Goal: Task Accomplishment & Management: Complete application form

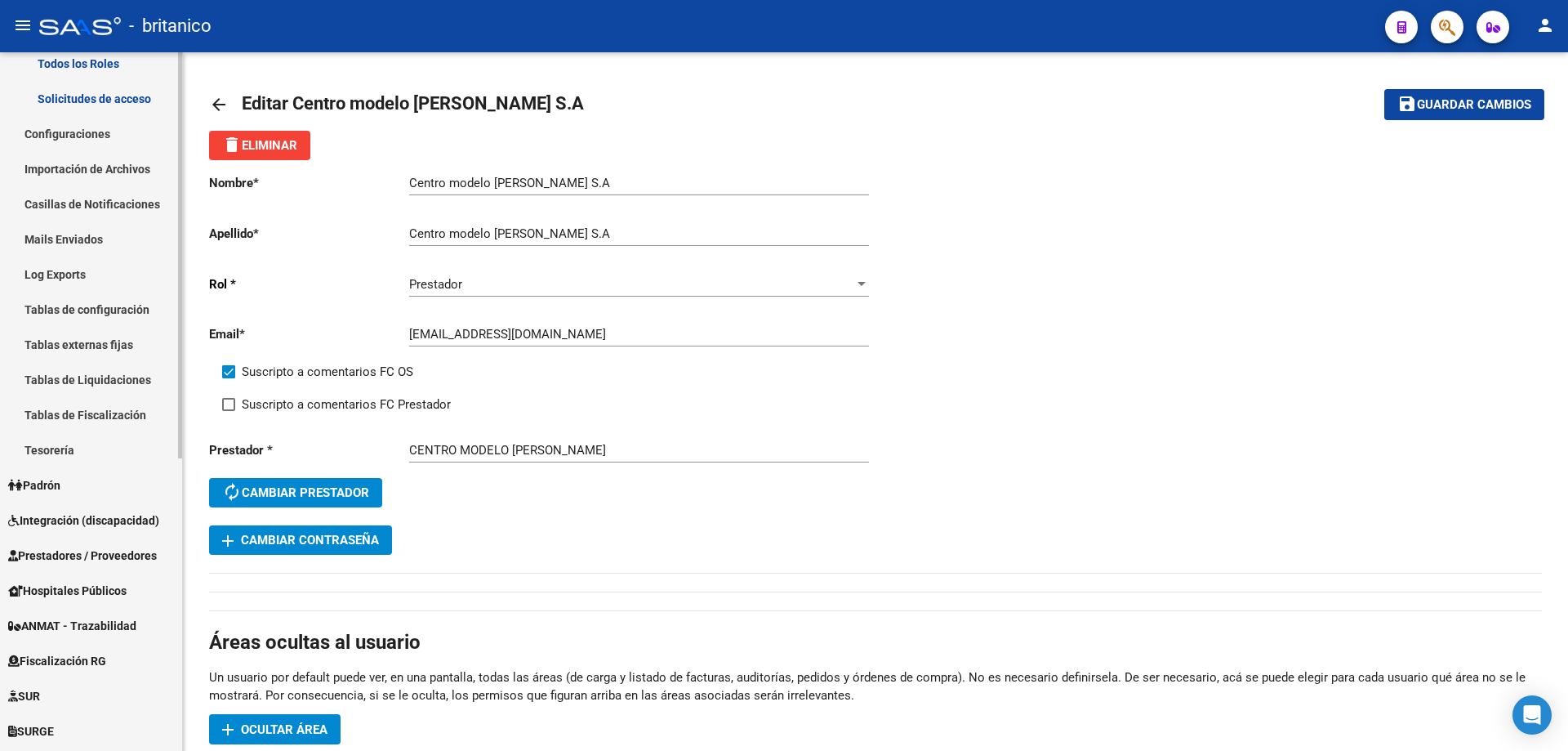
scroll to position [327, 0]
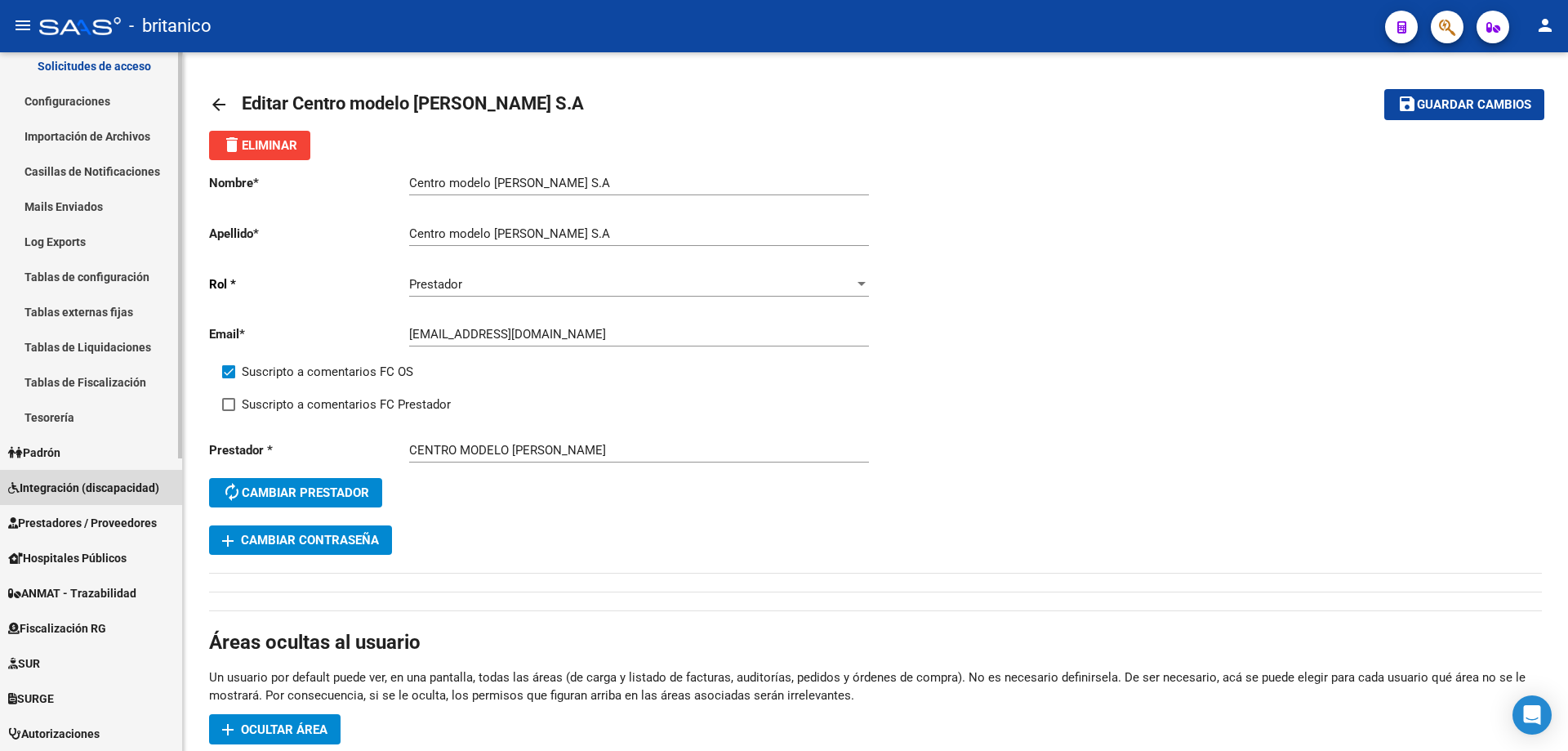
click at [91, 490] on span "Integración (discapacidad)" at bounding box center [84, 487] width 151 height 18
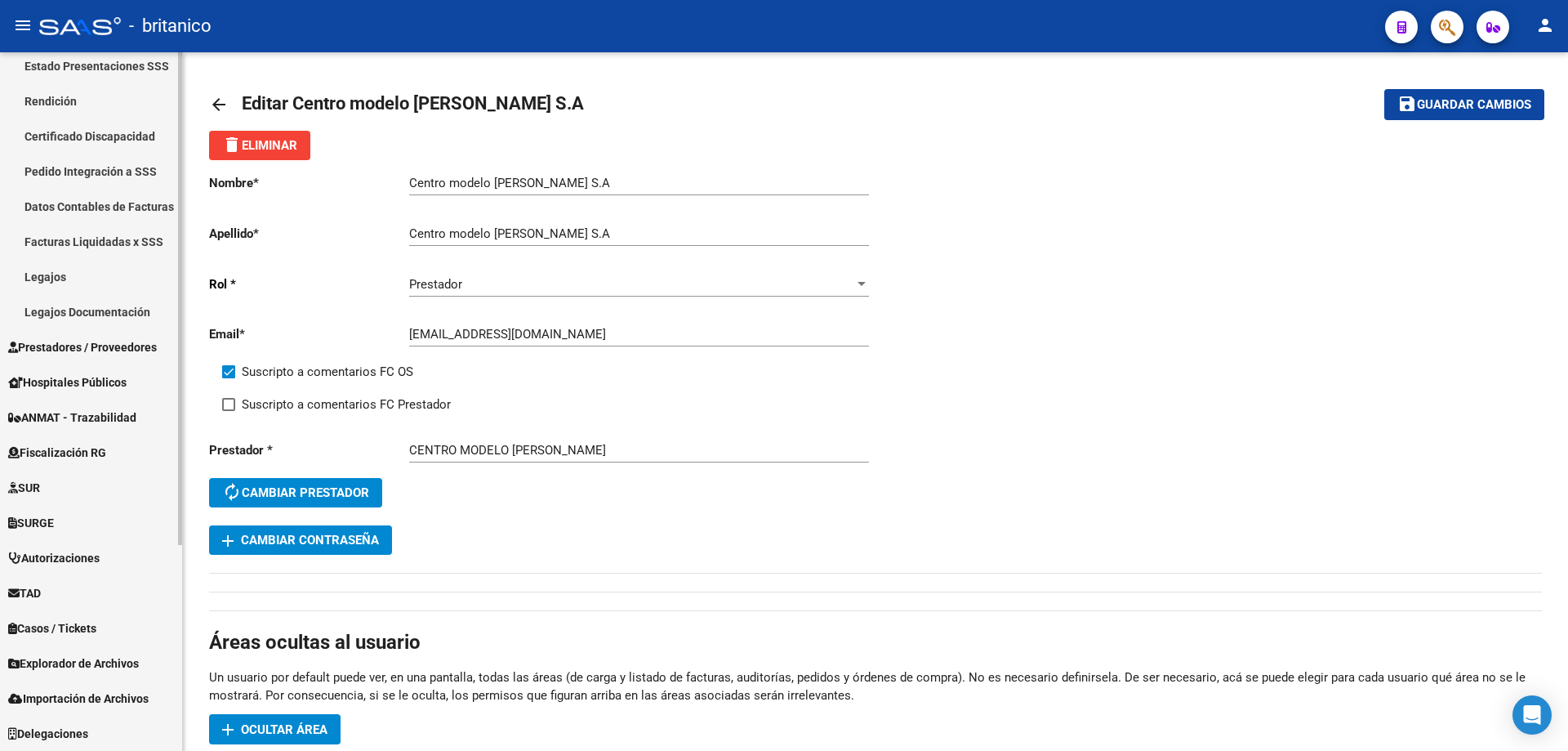
scroll to position [291, 0]
click at [137, 352] on span "Prestadores / Proveedores" at bounding box center [83, 347] width 148 height 18
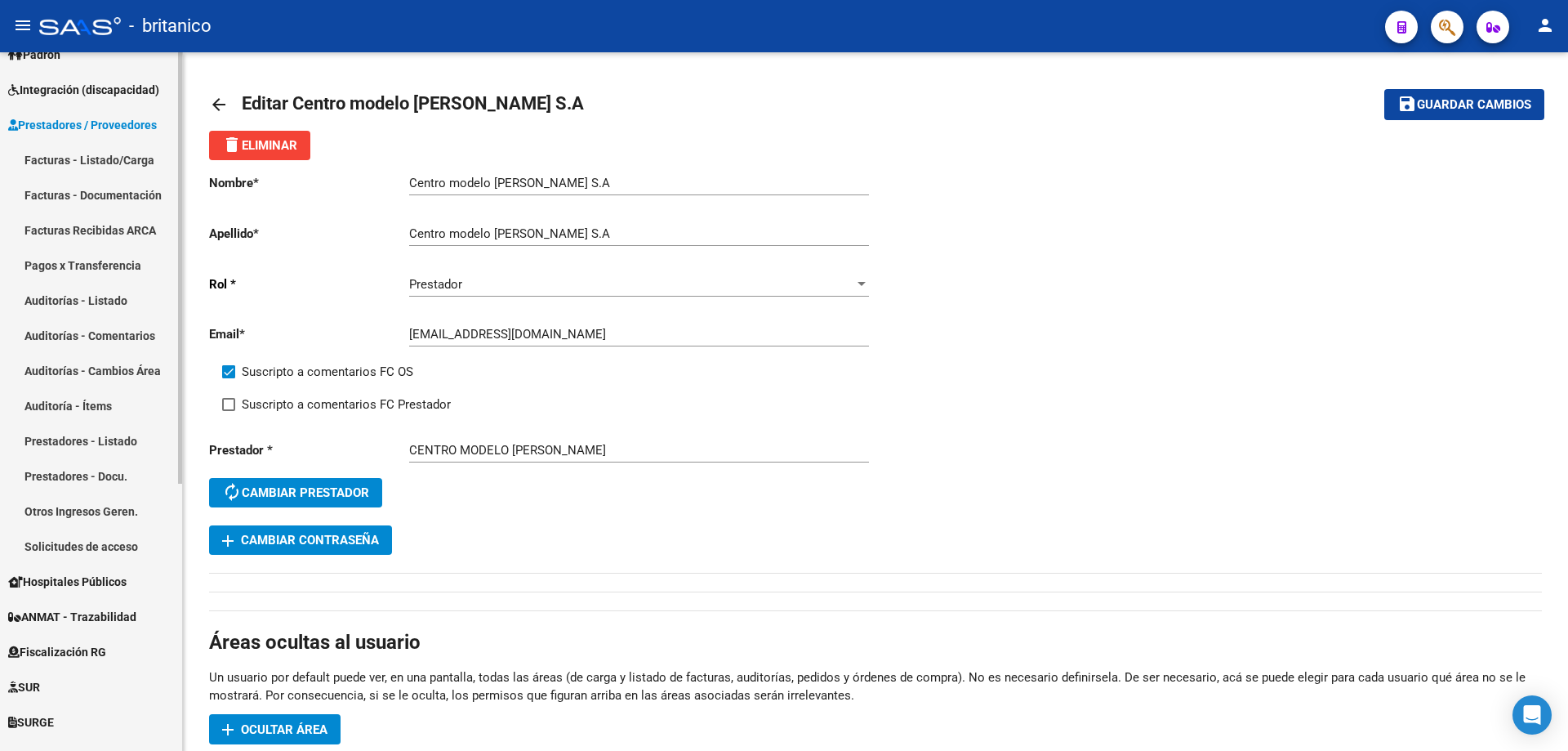
scroll to position [187, 0]
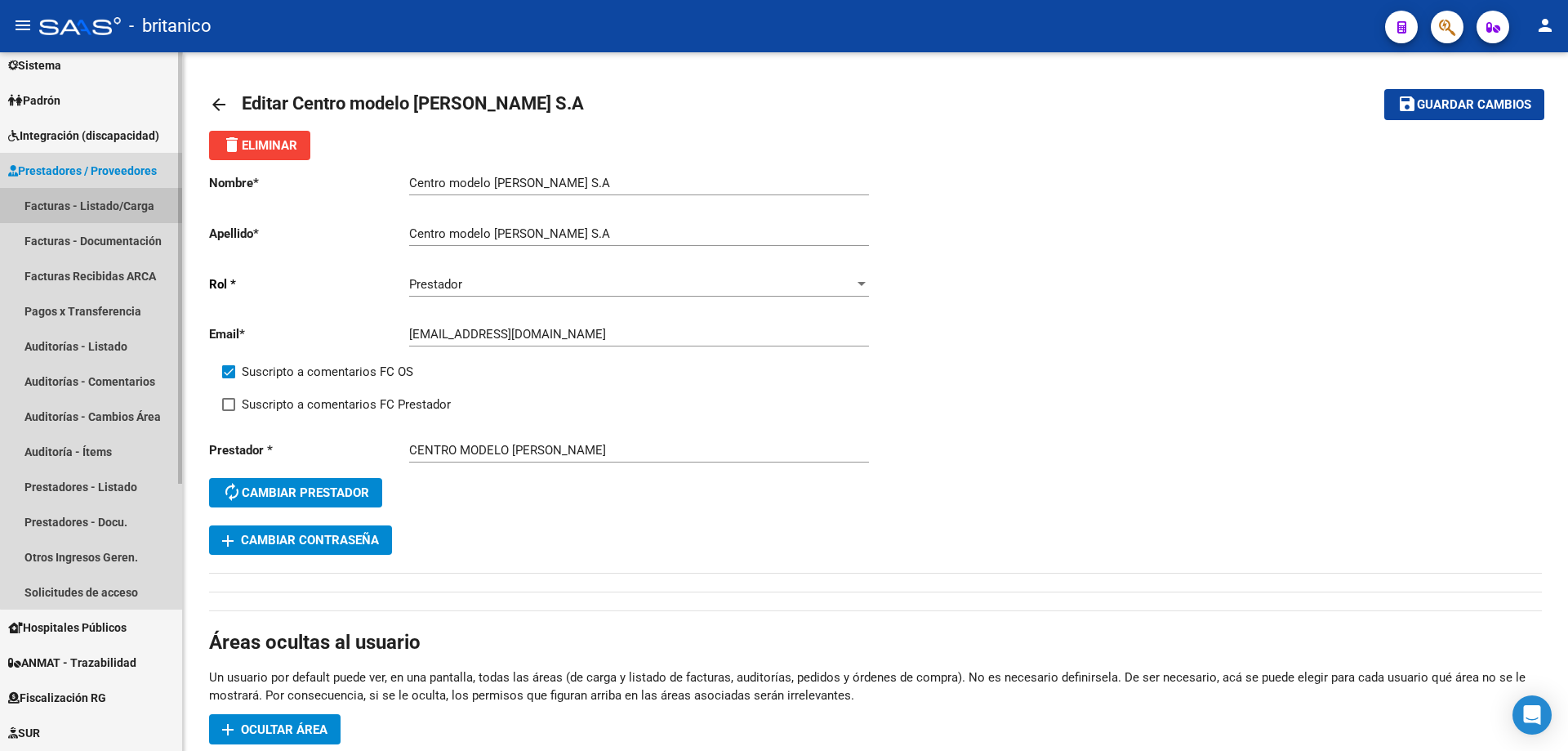
click at [116, 204] on link "Facturas - Listado/Carga" at bounding box center [91, 205] width 182 height 35
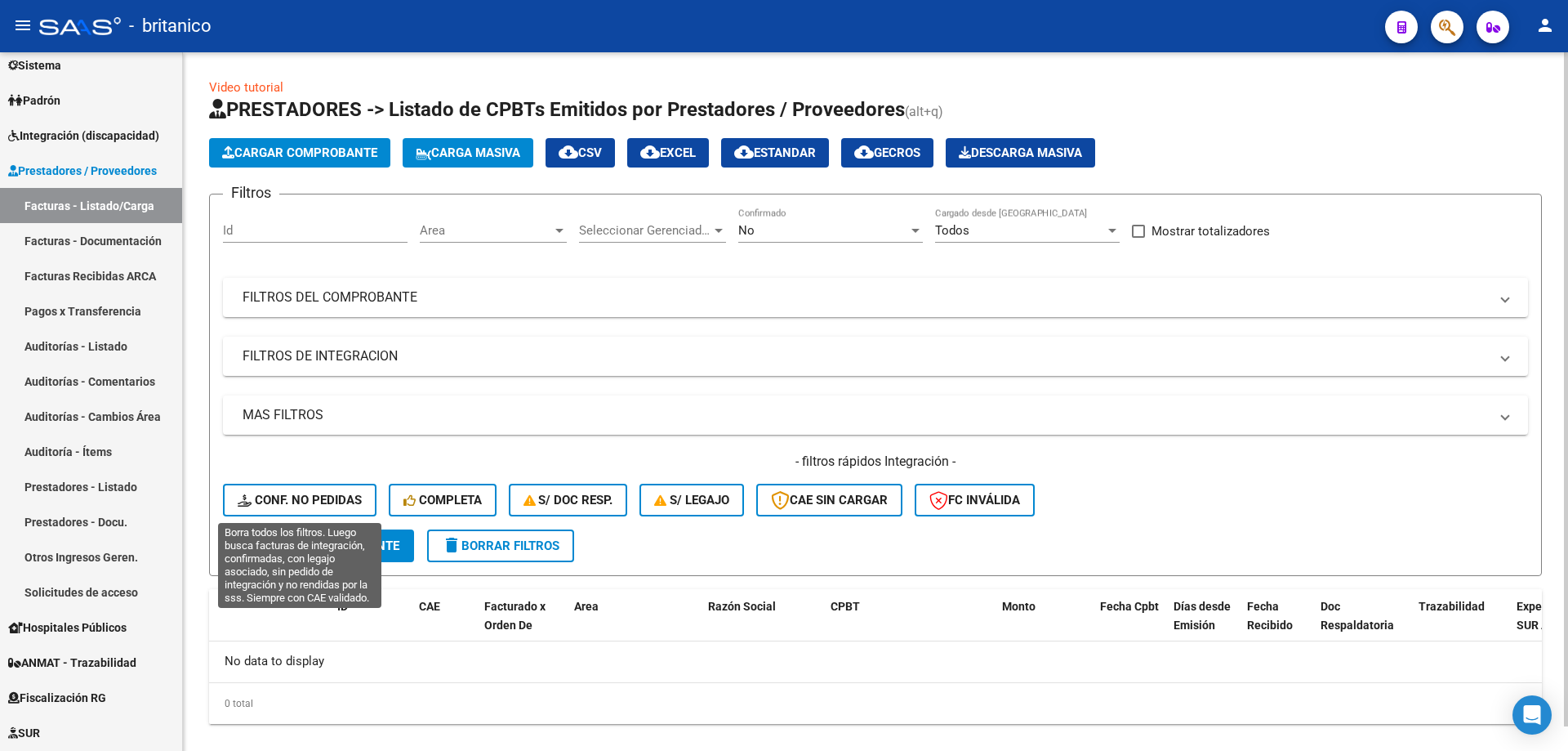
click at [326, 504] on span "Conf. no pedidas" at bounding box center [300, 500] width 124 height 15
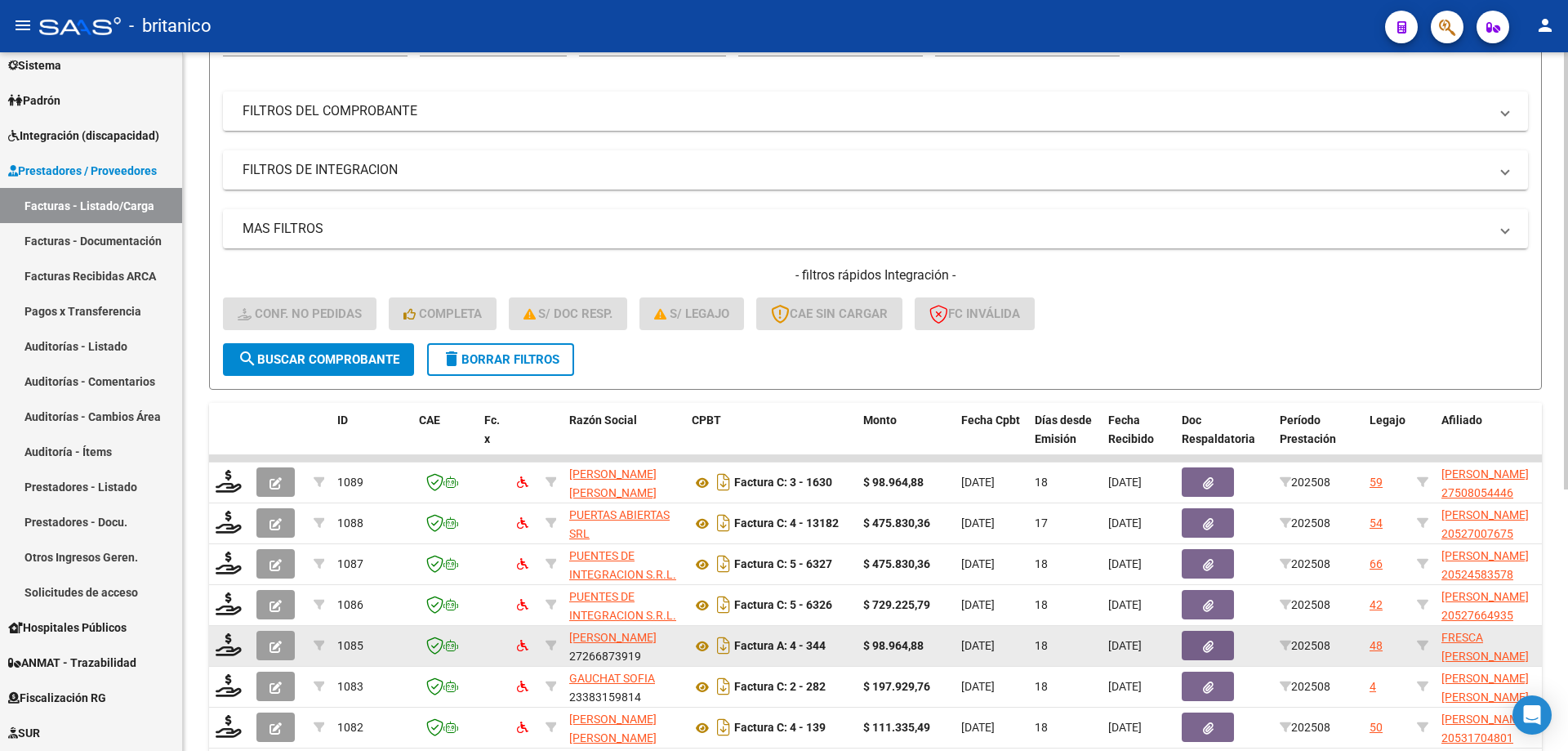
scroll to position [91, 0]
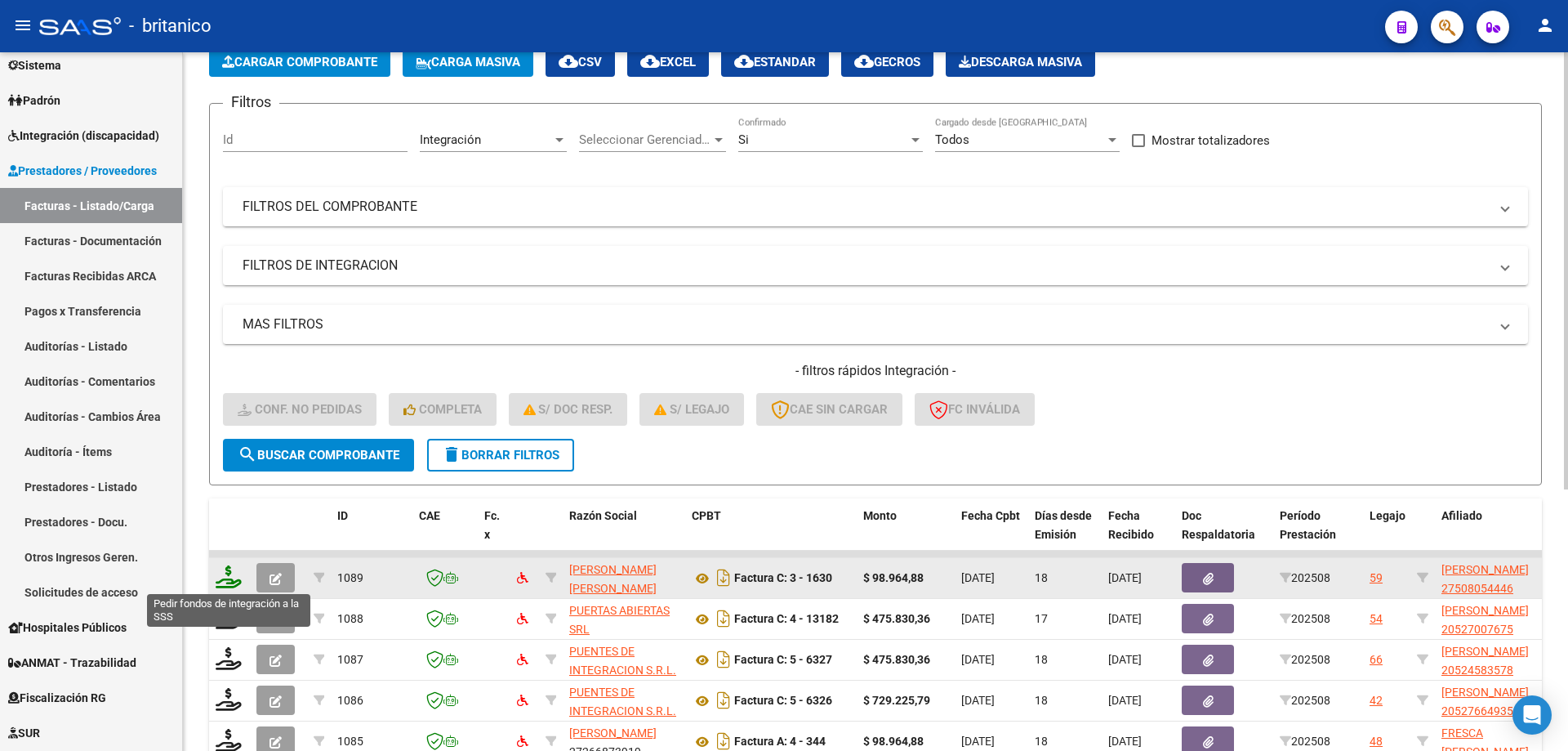
click at [225, 566] on icon at bounding box center [229, 577] width 26 height 23
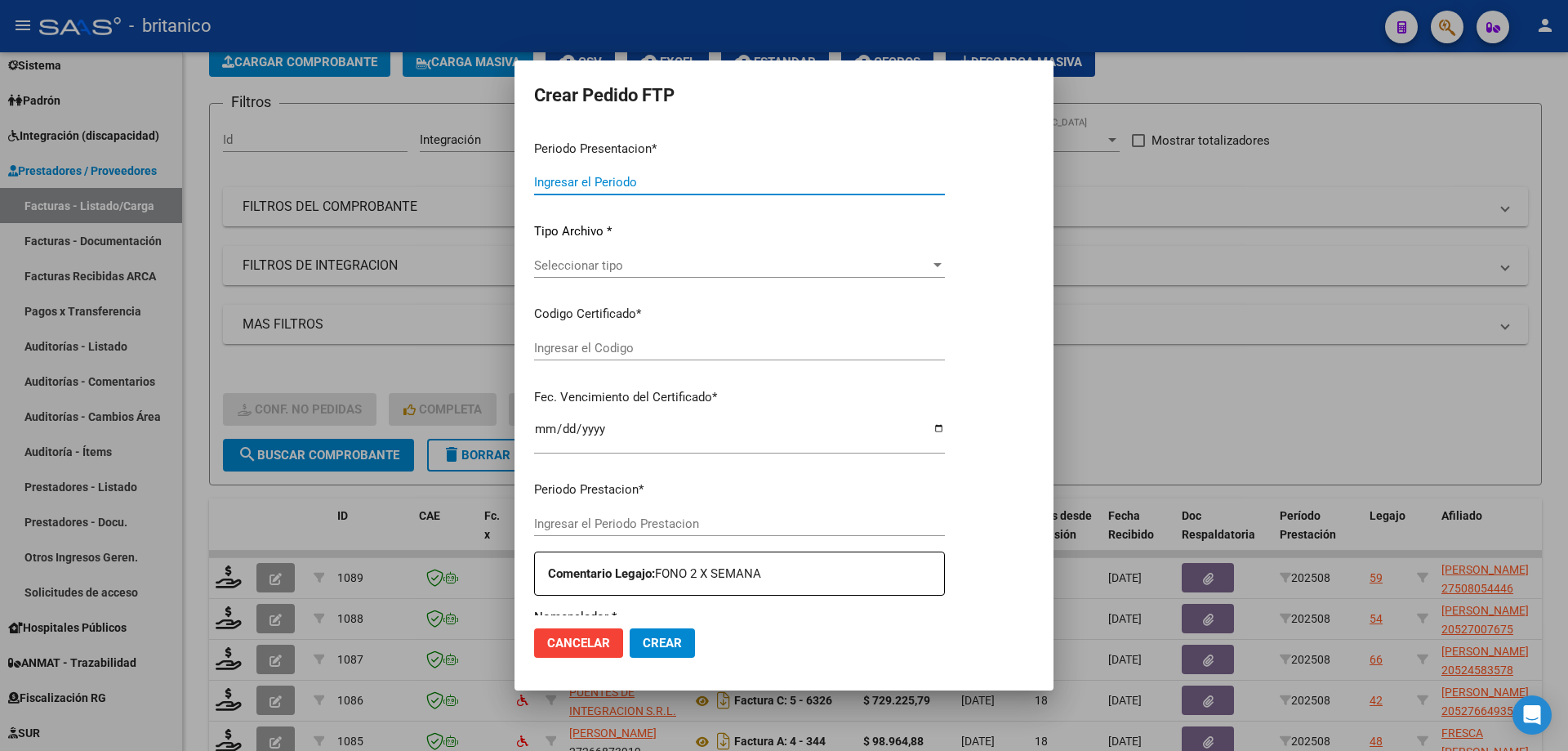
type input "202508"
type input "$ 98.964,88"
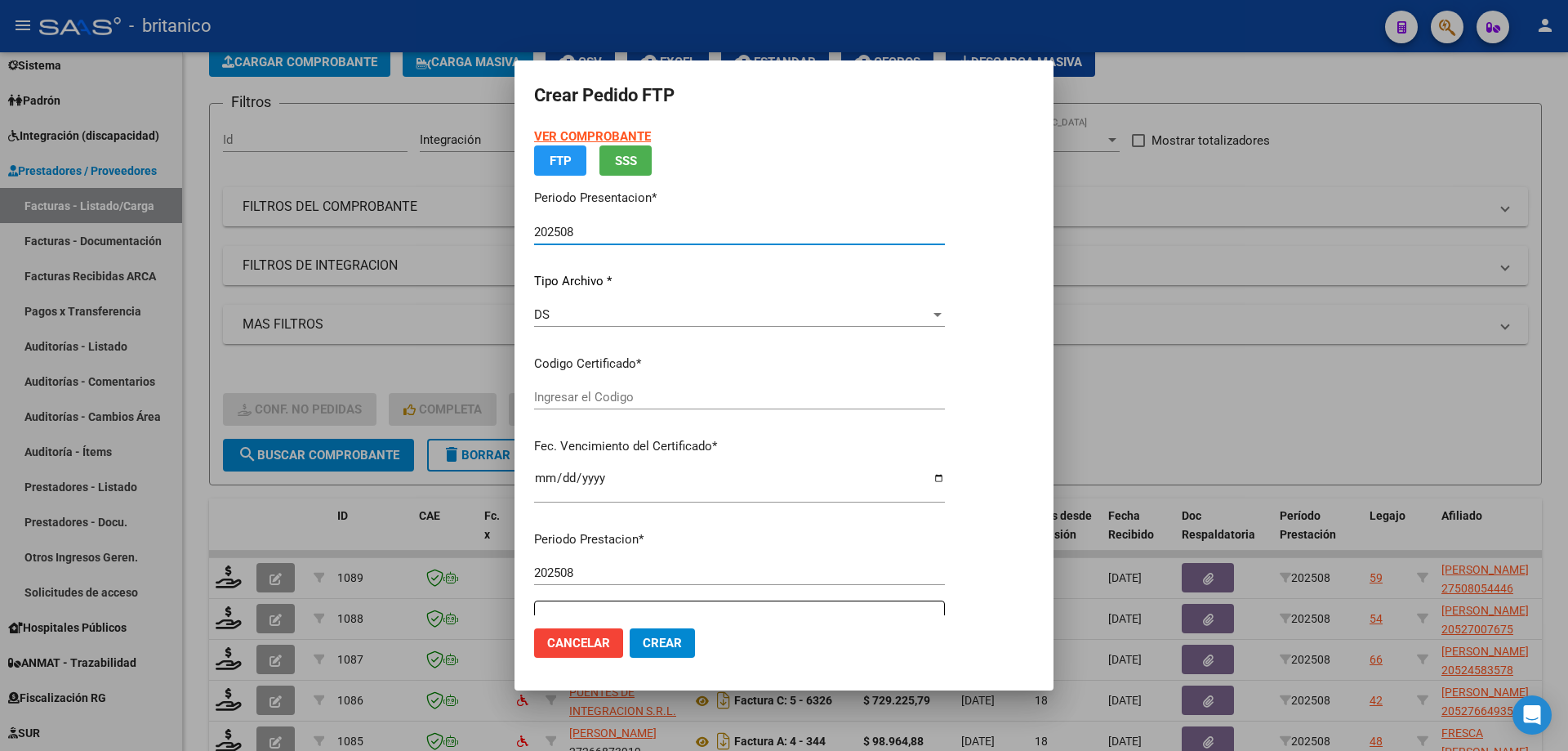
type input "ARG01-00050805444-2022050620320506BS430"
type input "[DATE]"
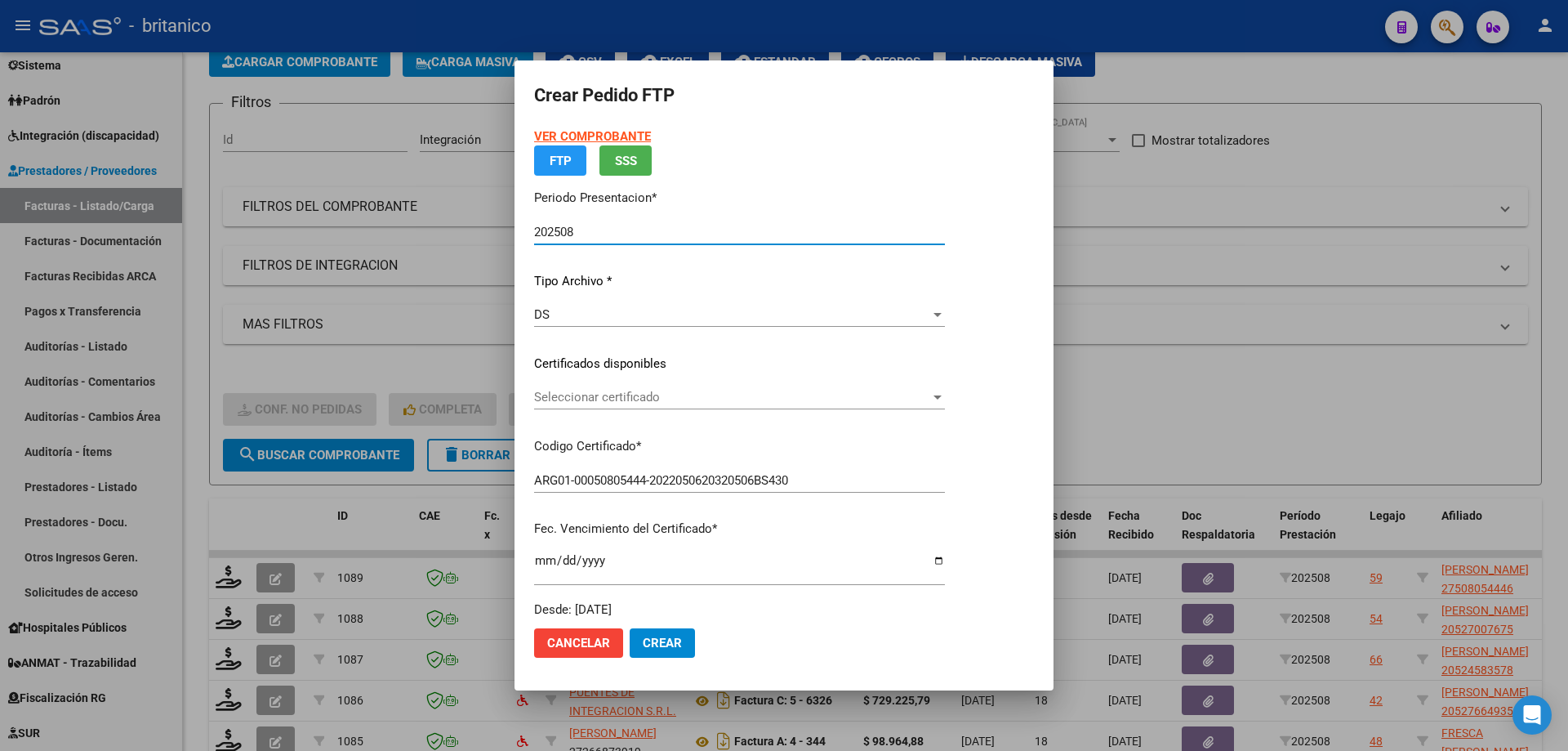
click at [941, 313] on div "VER COMPROBANTE ARCA Padrón FTP SSS Periodo Presentacion * 202508 Ingresar el P…" at bounding box center [739, 373] width 411 height 492
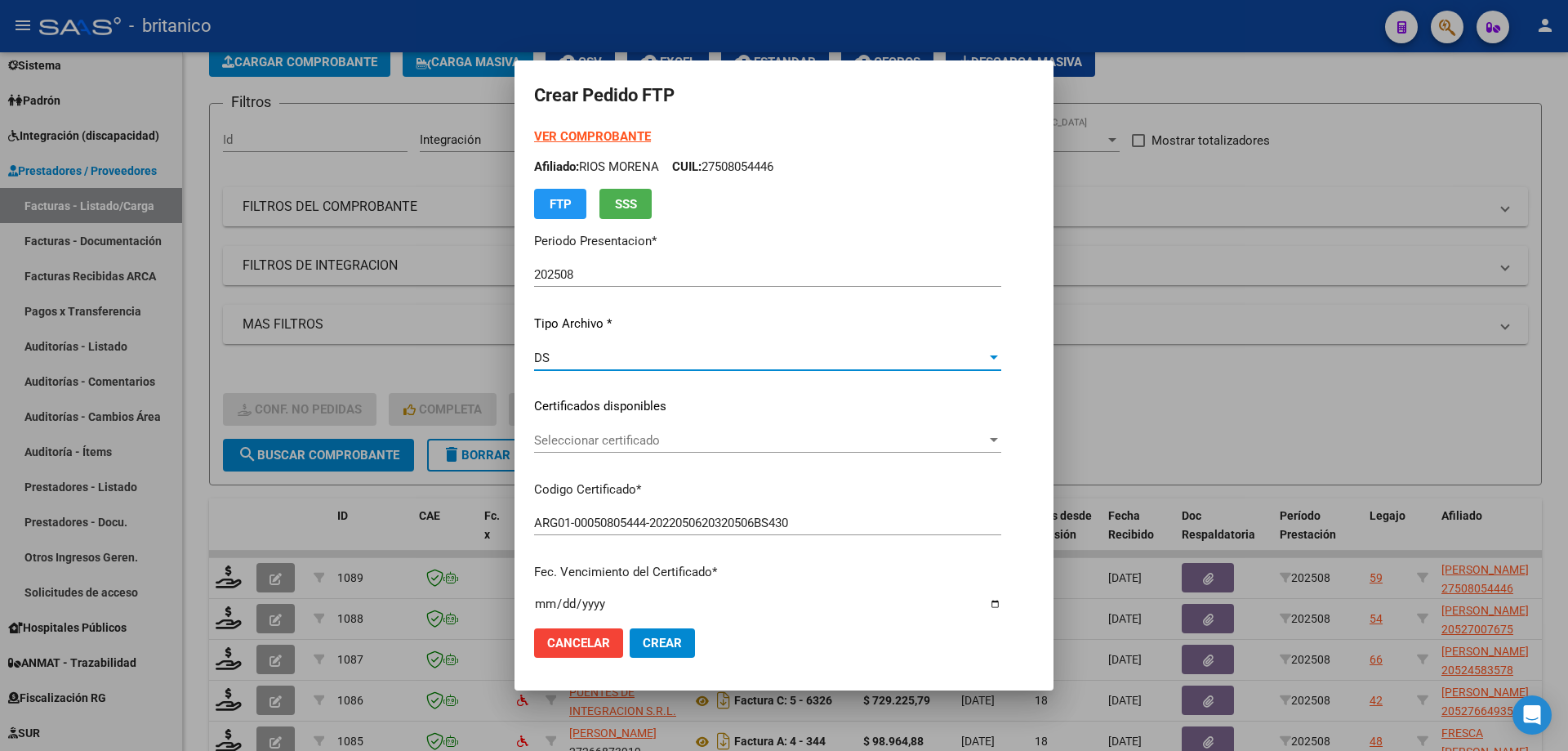
click at [605, 440] on span "Seleccionar certificado" at bounding box center [761, 441] width 453 height 15
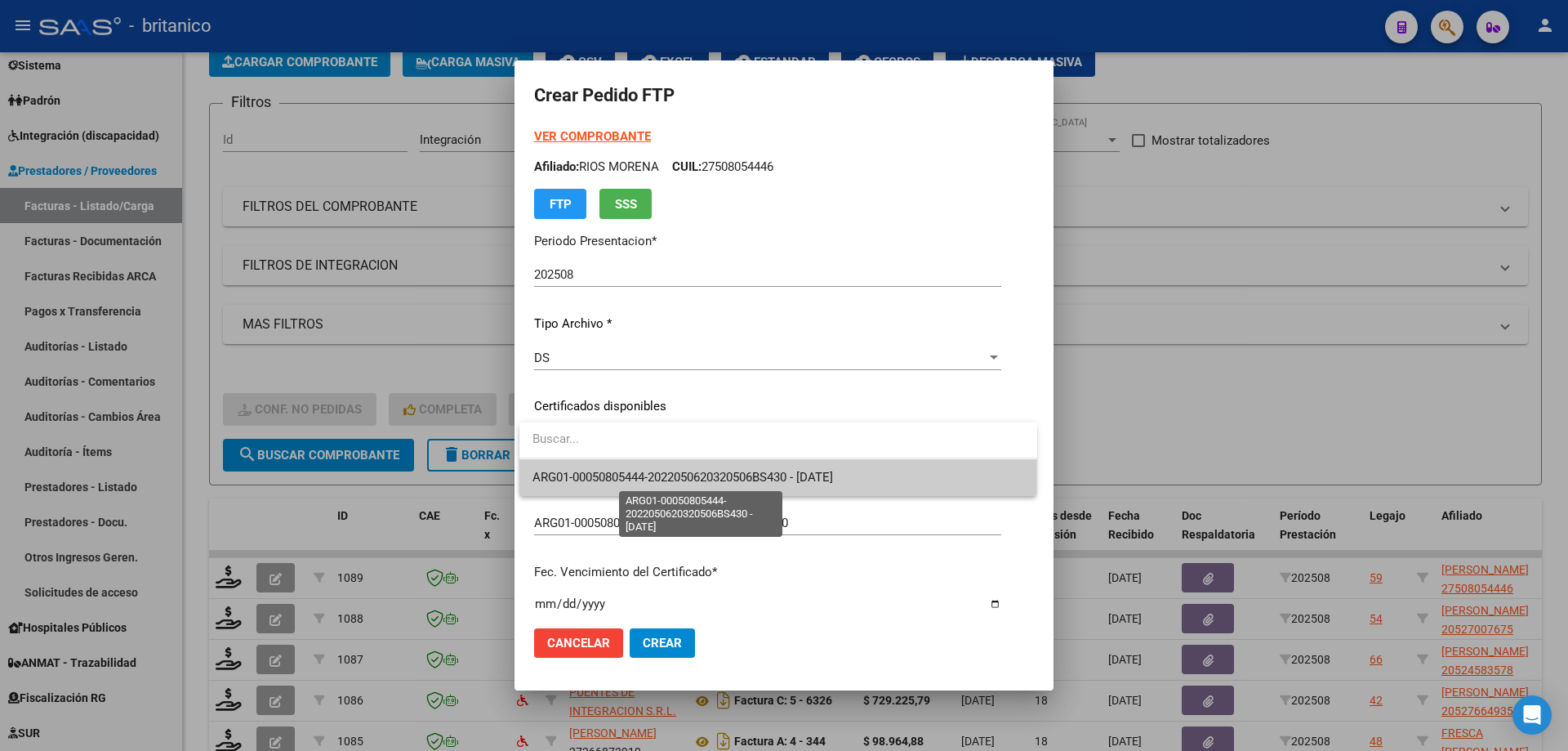
click at [646, 475] on span "ARG01-00050805444-2022050620320506BS430 - [DATE]" at bounding box center [683, 477] width 301 height 15
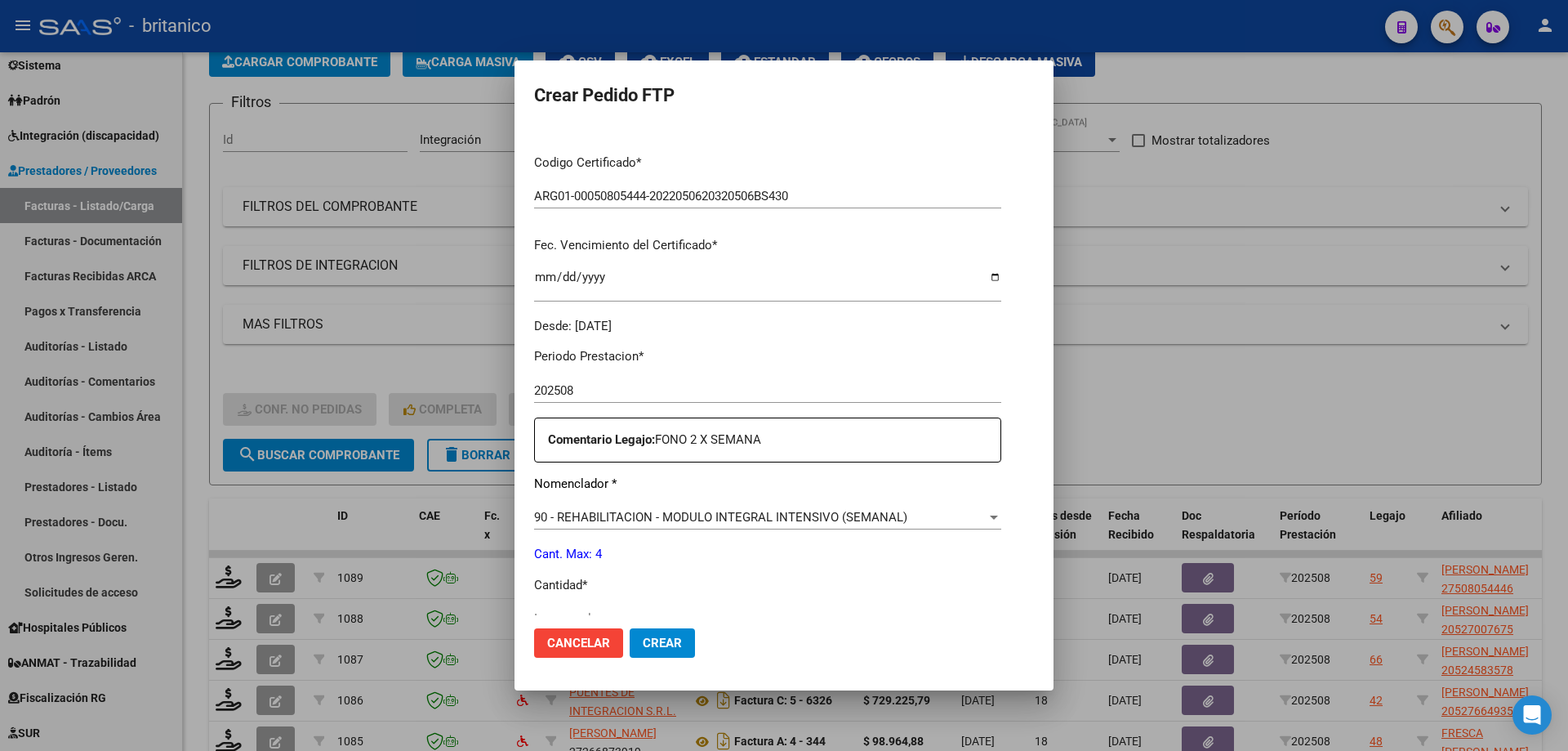
scroll to position [409, 0]
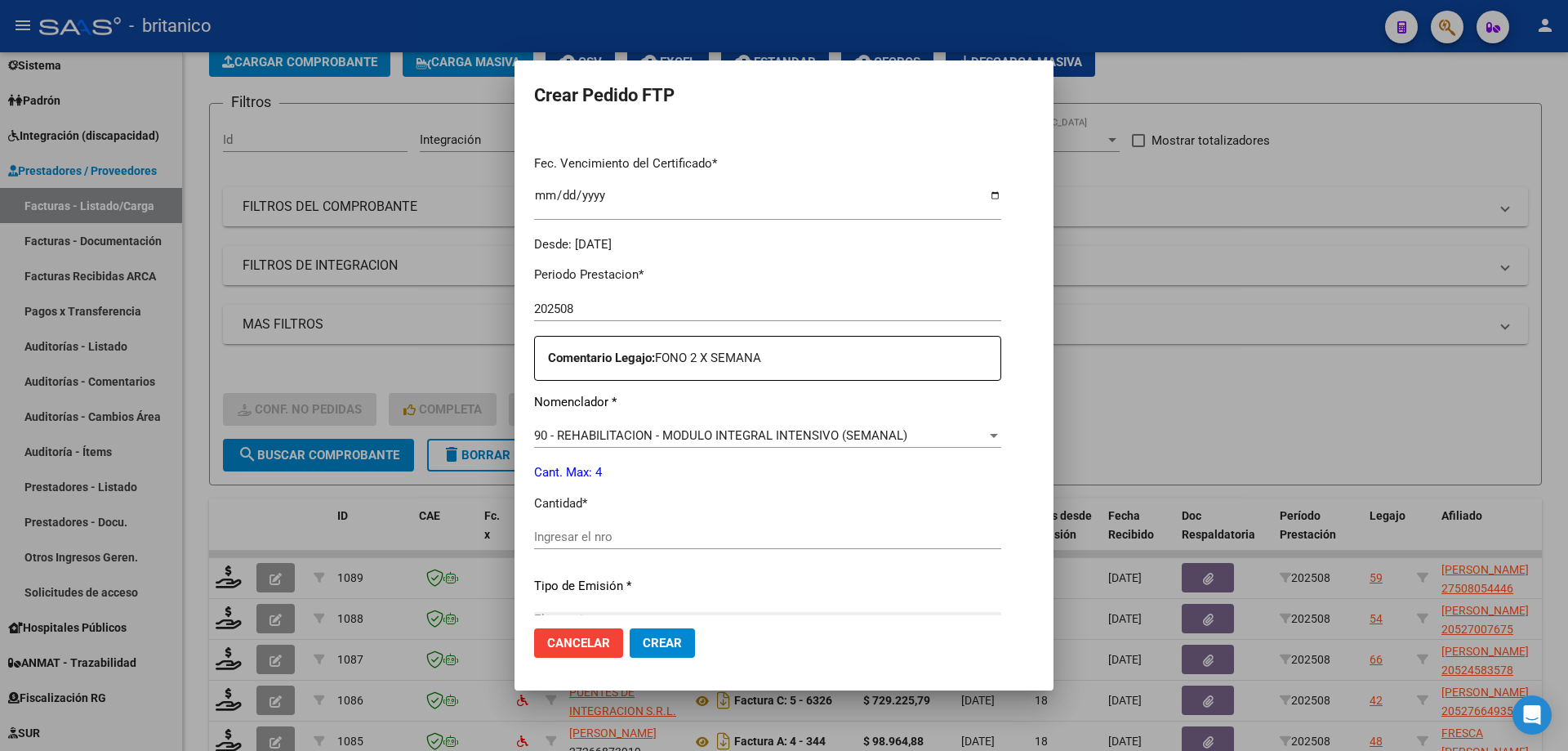
click at [642, 529] on div "Ingresar el nro" at bounding box center [768, 537] width 467 height 24
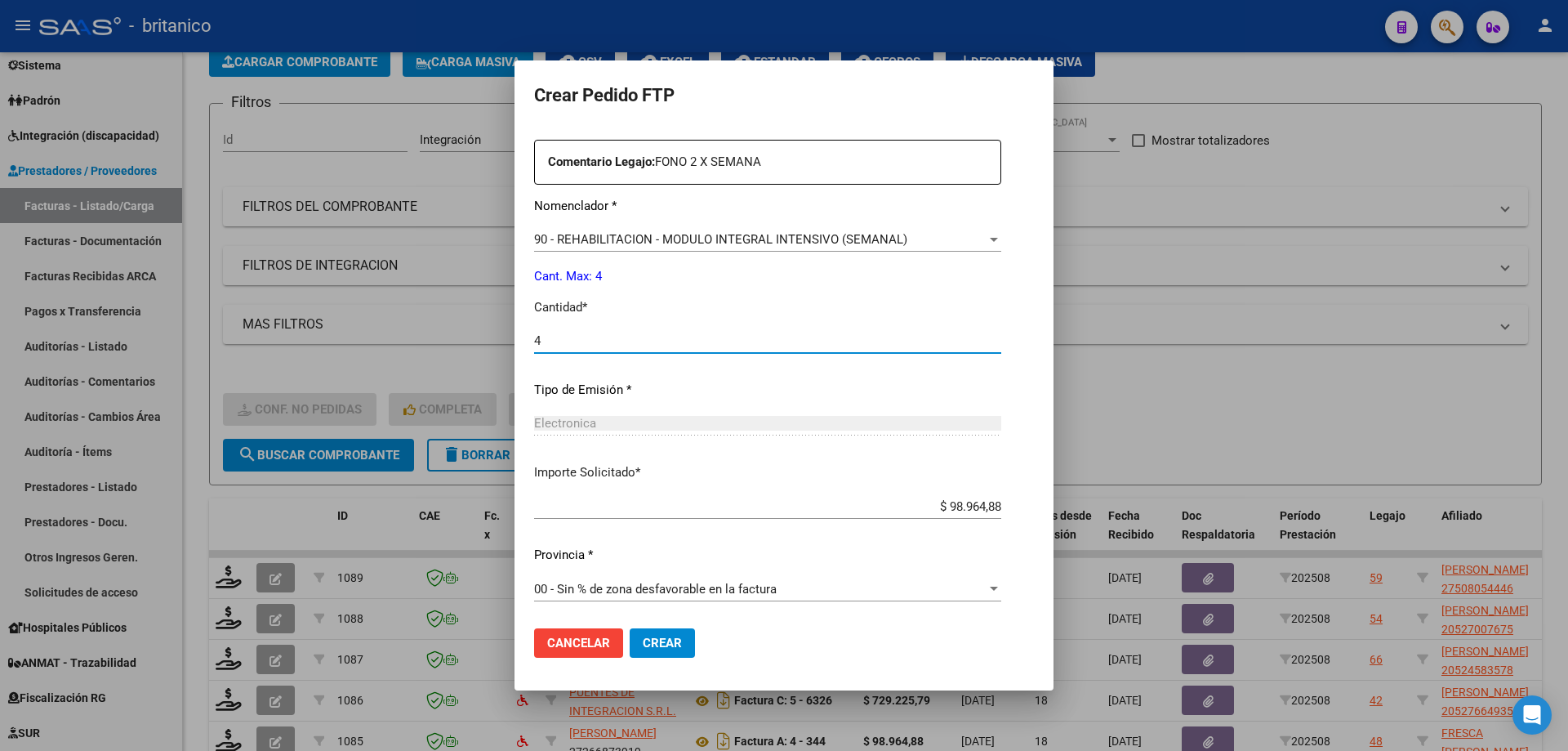
scroll to position [606, 0]
type input "4"
click at [665, 644] on span "Crear" at bounding box center [662, 643] width 39 height 15
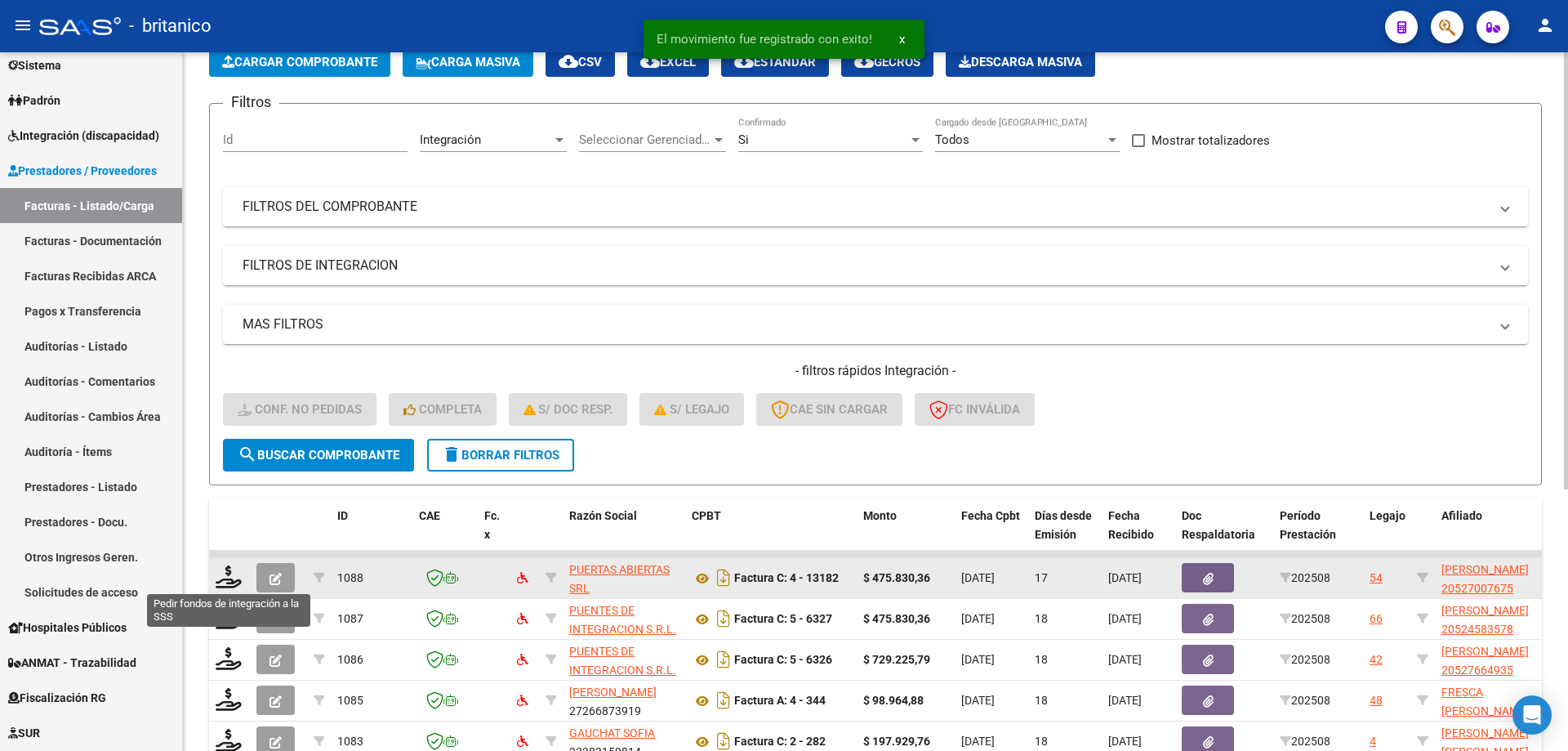
click at [224, 564] on datatable-body-cell at bounding box center [229, 578] width 40 height 40
click at [236, 576] on icon at bounding box center [229, 577] width 26 height 23
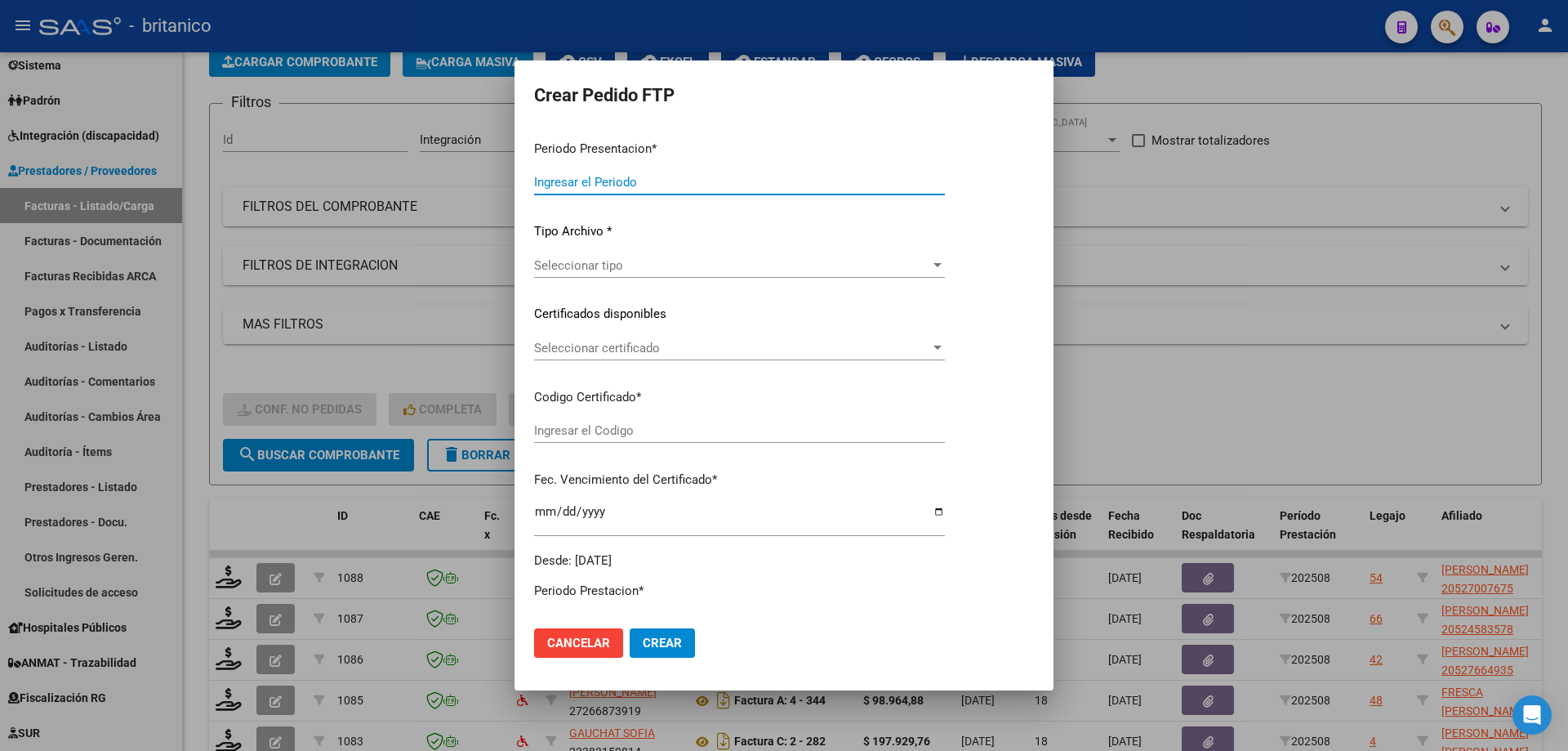
click at [674, 265] on span "Seleccionar tipo" at bounding box center [733, 266] width 396 height 15
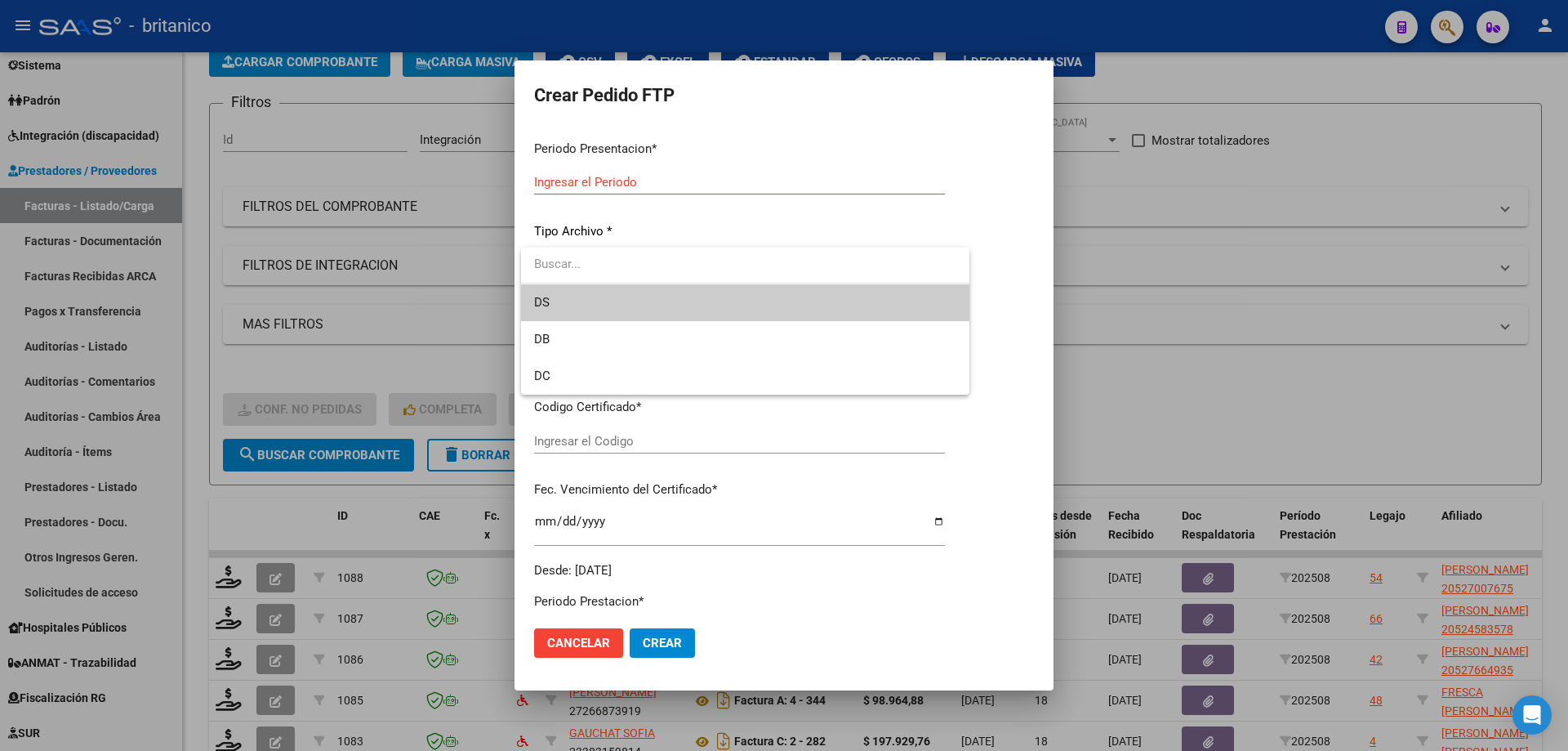
type input "202508"
type input "$ 475.830,36"
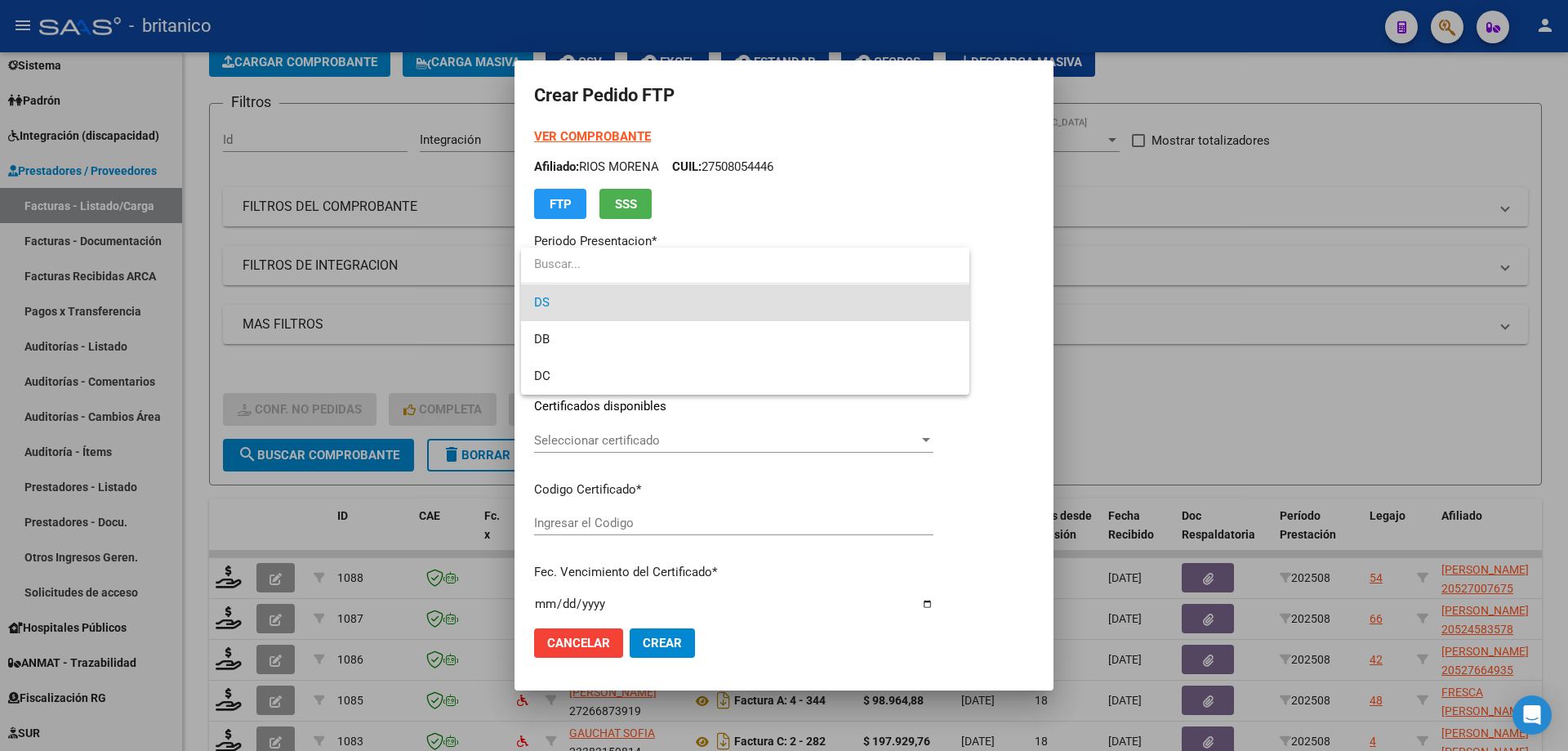
type input "ARG0200052700767-2021112320261123BS315"
type input "[DATE]"
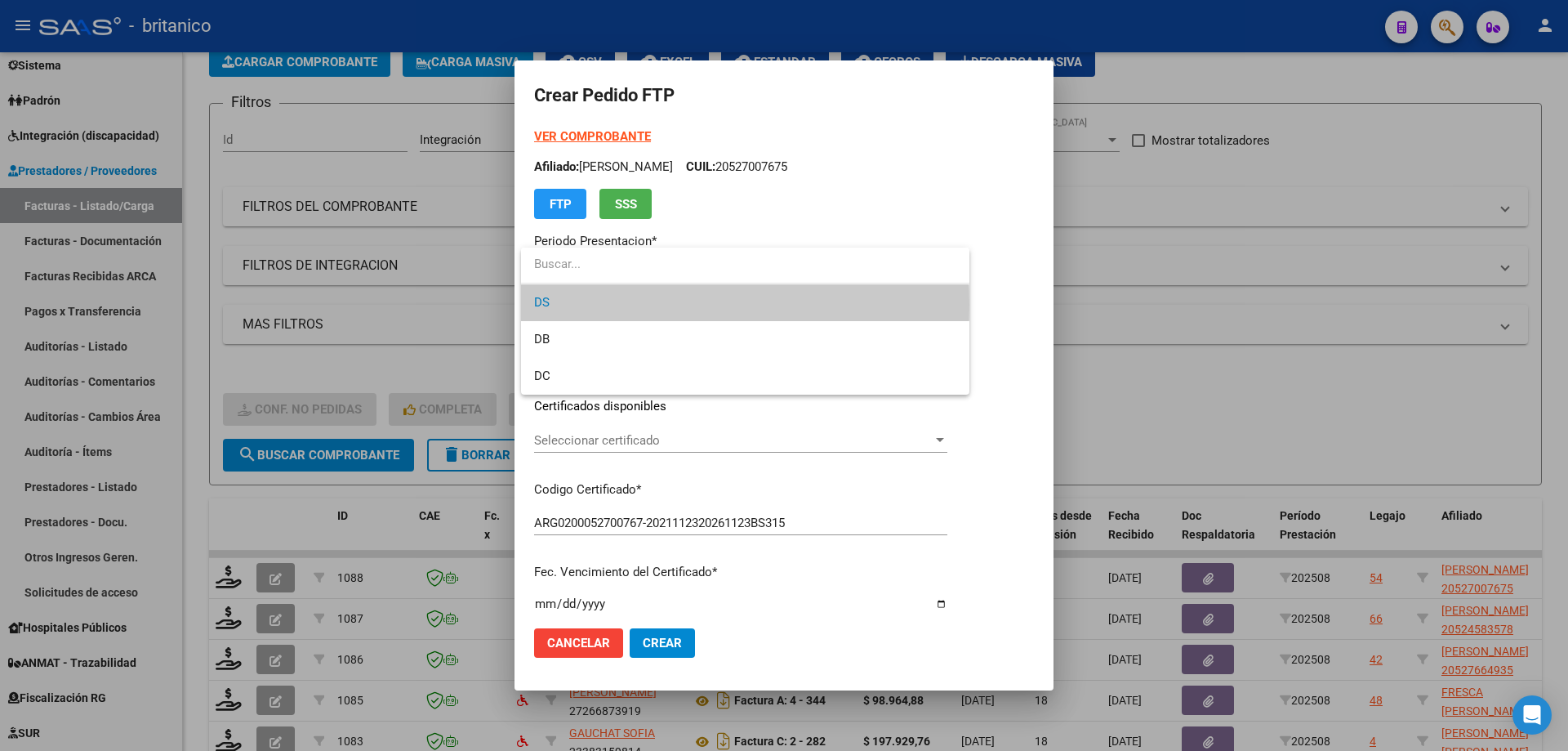
click at [653, 305] on span "DS" at bounding box center [745, 303] width 422 height 37
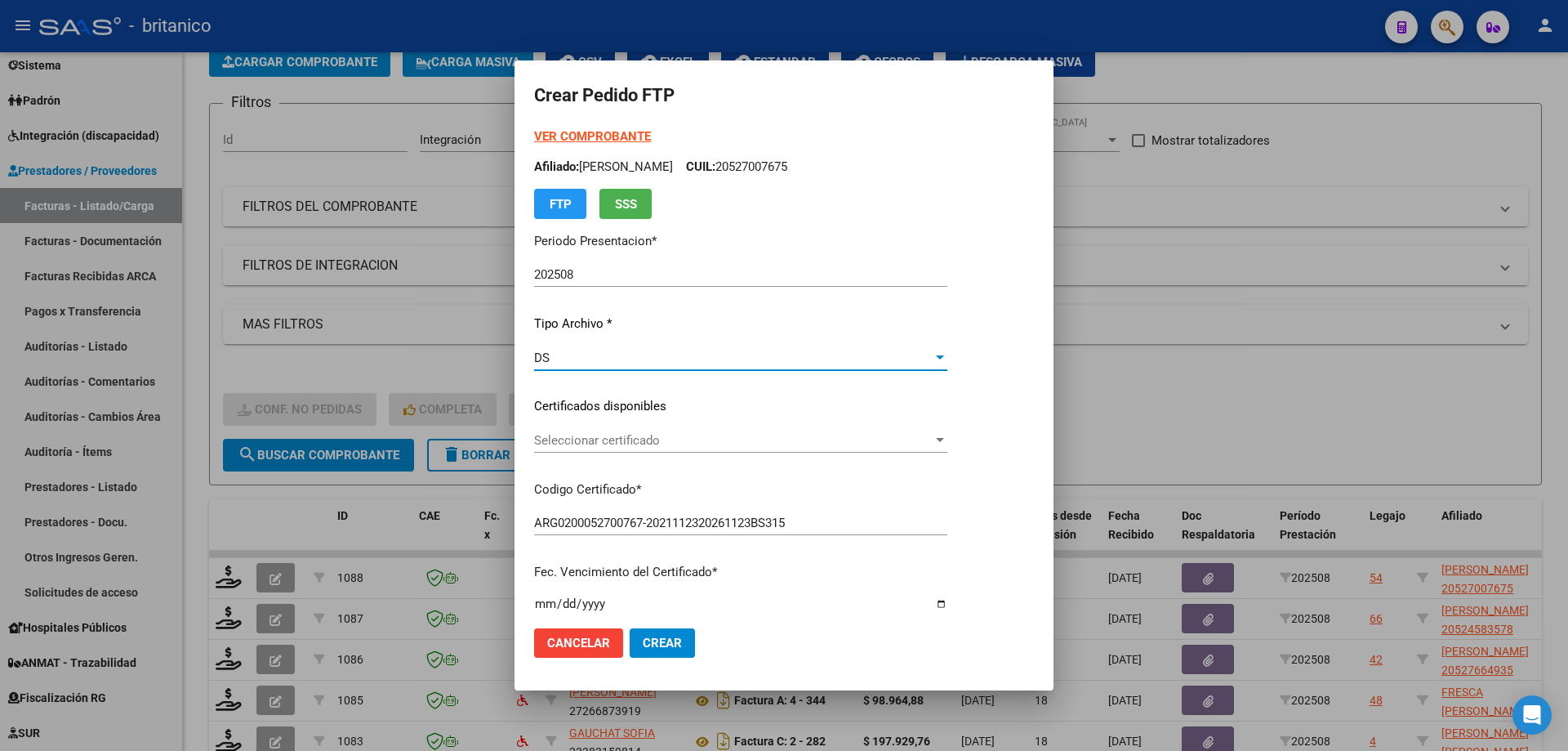
click at [933, 437] on span "Seleccionar certificado" at bounding box center [734, 441] width 398 height 15
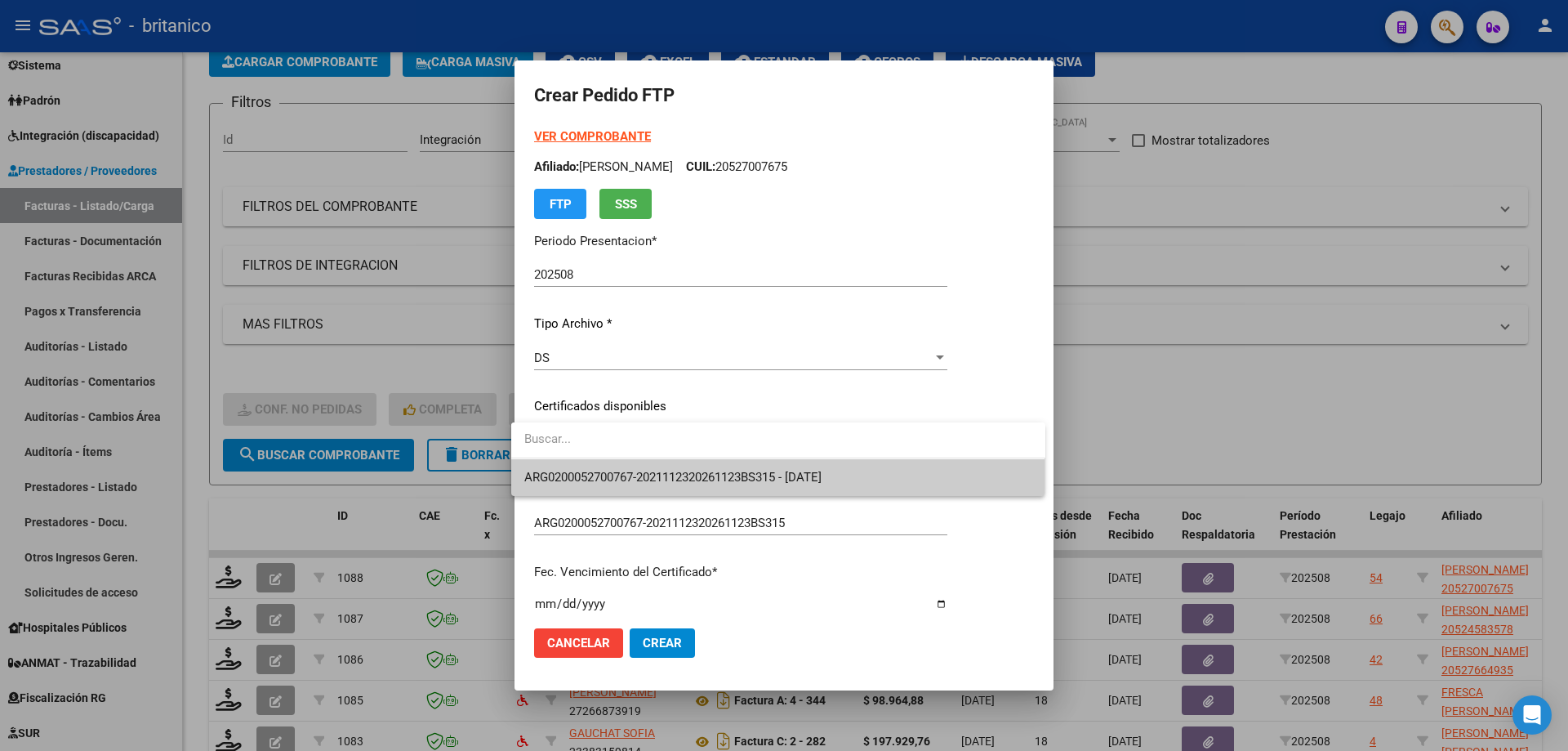
click at [929, 481] on span "ARG0200052700767-2021112320261123BS315 - [DATE]" at bounding box center [778, 477] width 508 height 37
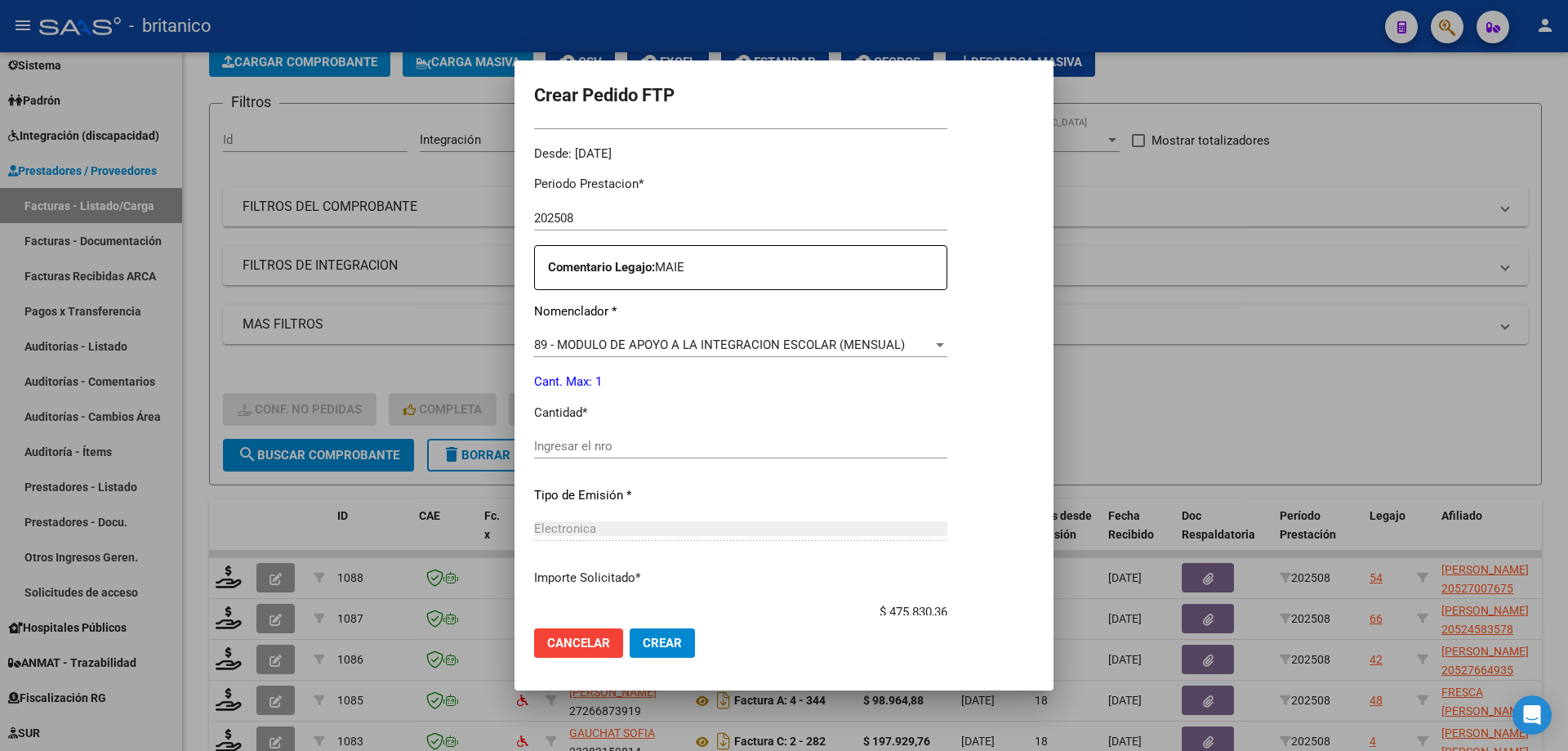
scroll to position [572, 0]
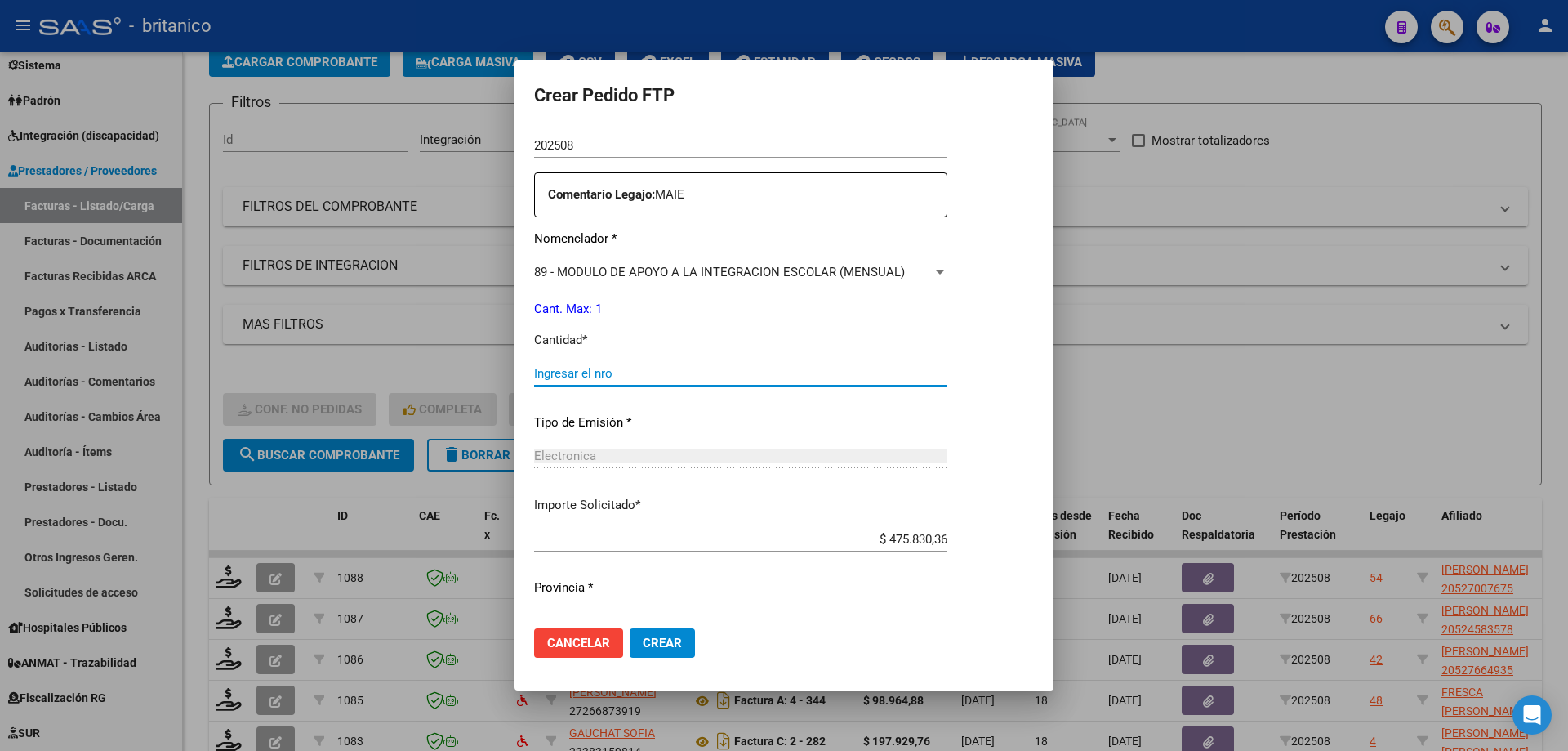
click at [598, 369] on input "Ingresar el nro" at bounding box center [741, 374] width 413 height 15
type input "1"
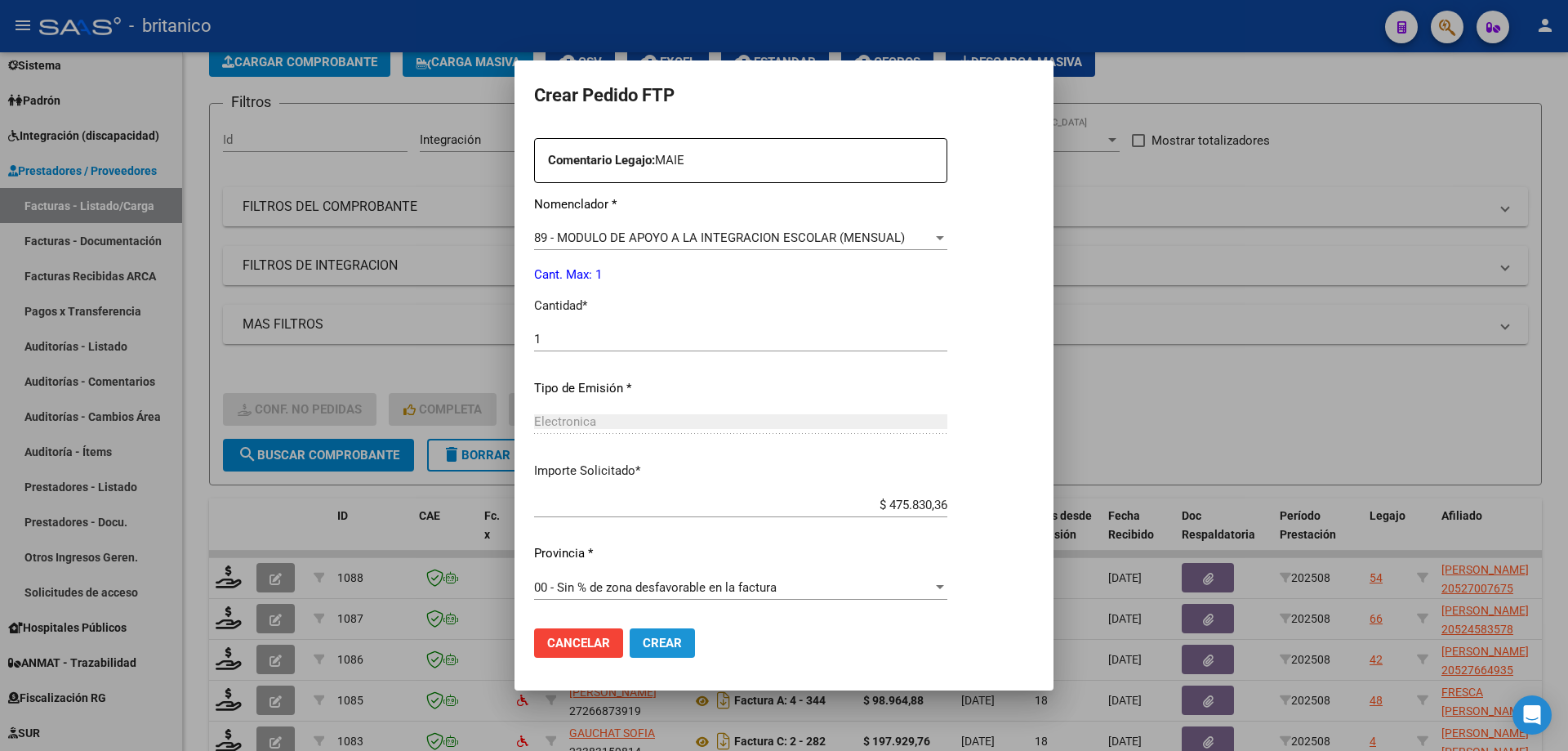
click at [670, 644] on span "Crear" at bounding box center [662, 643] width 39 height 15
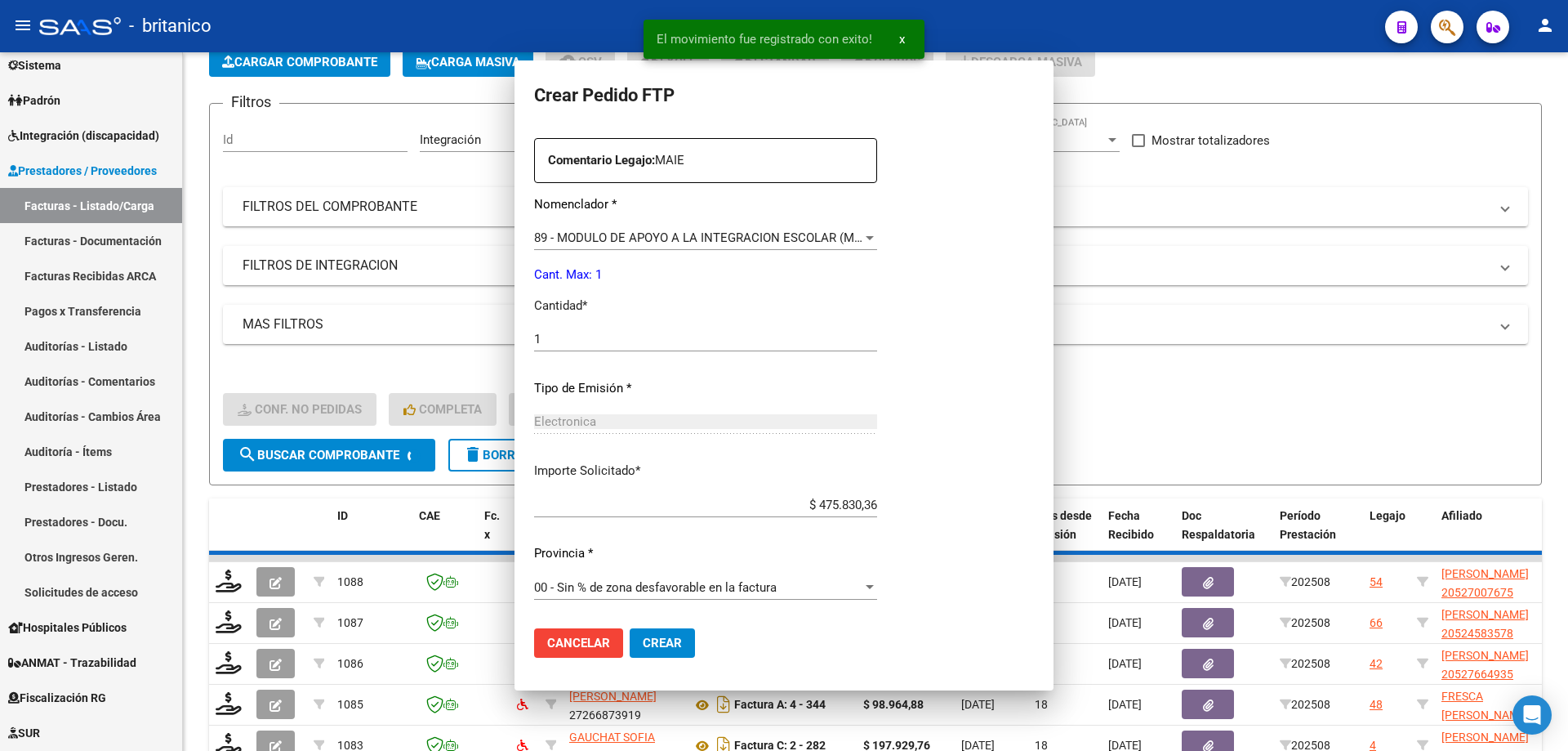
scroll to position [0, 0]
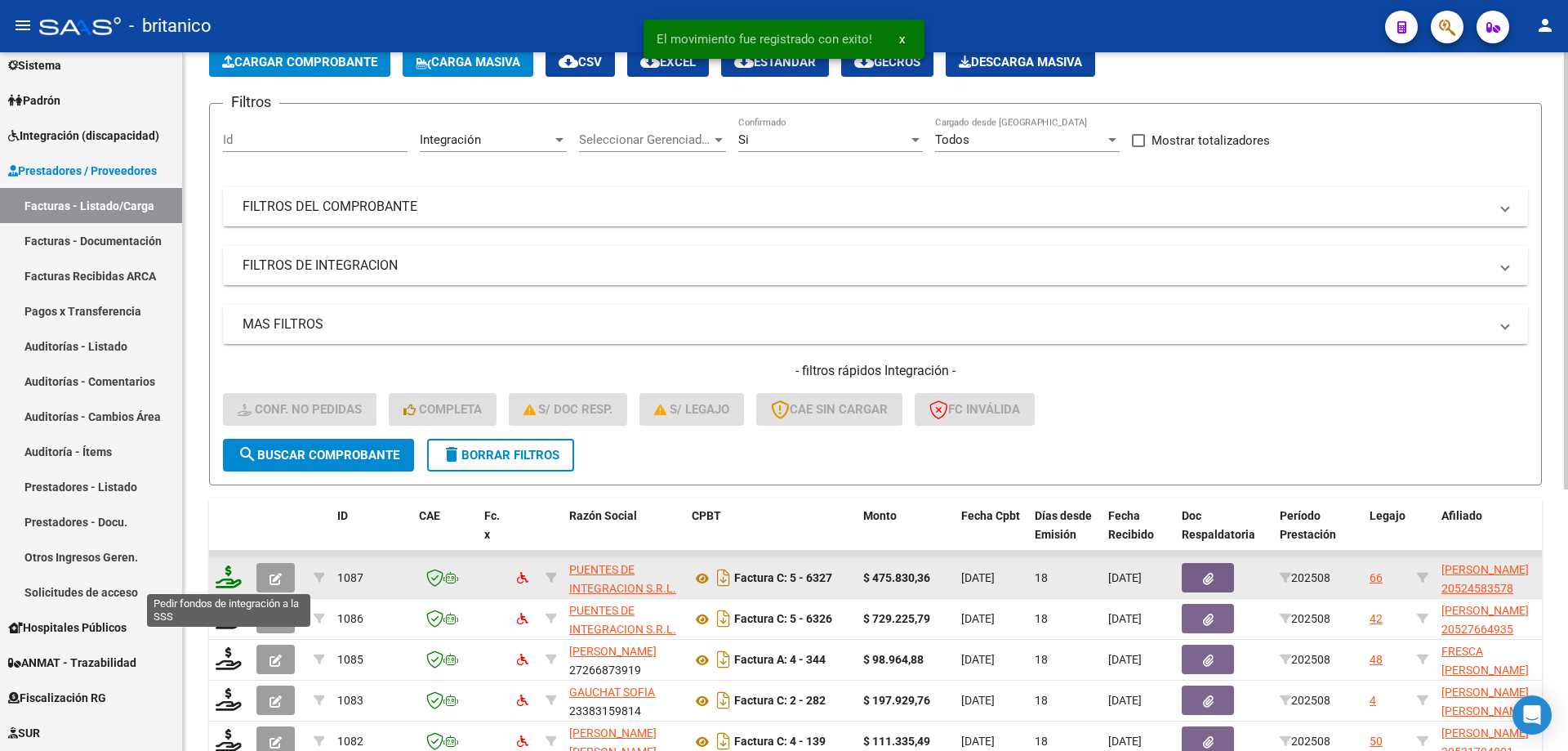
click at [228, 573] on icon at bounding box center [229, 577] width 26 height 23
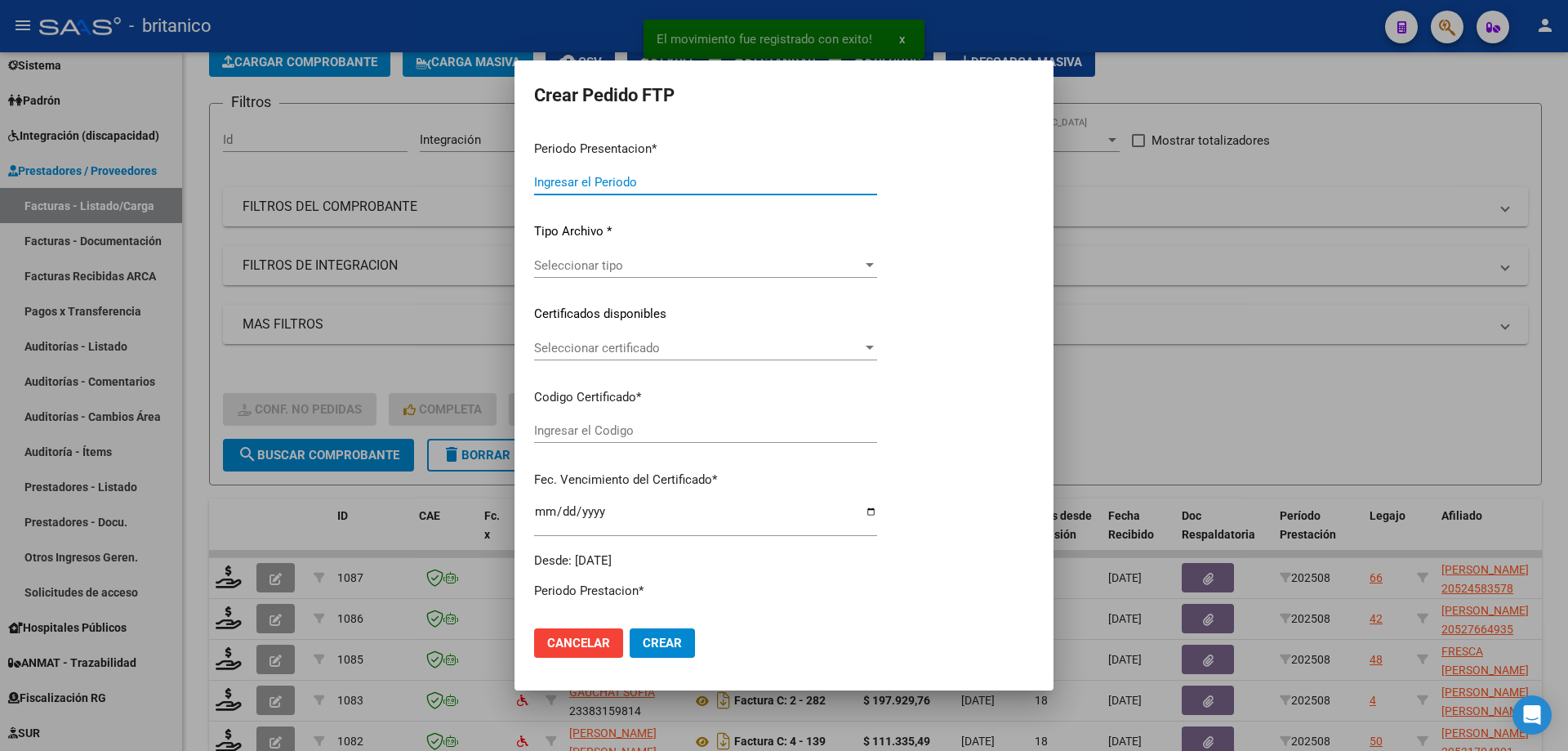
type input "202508"
type input "$ 475.830,36"
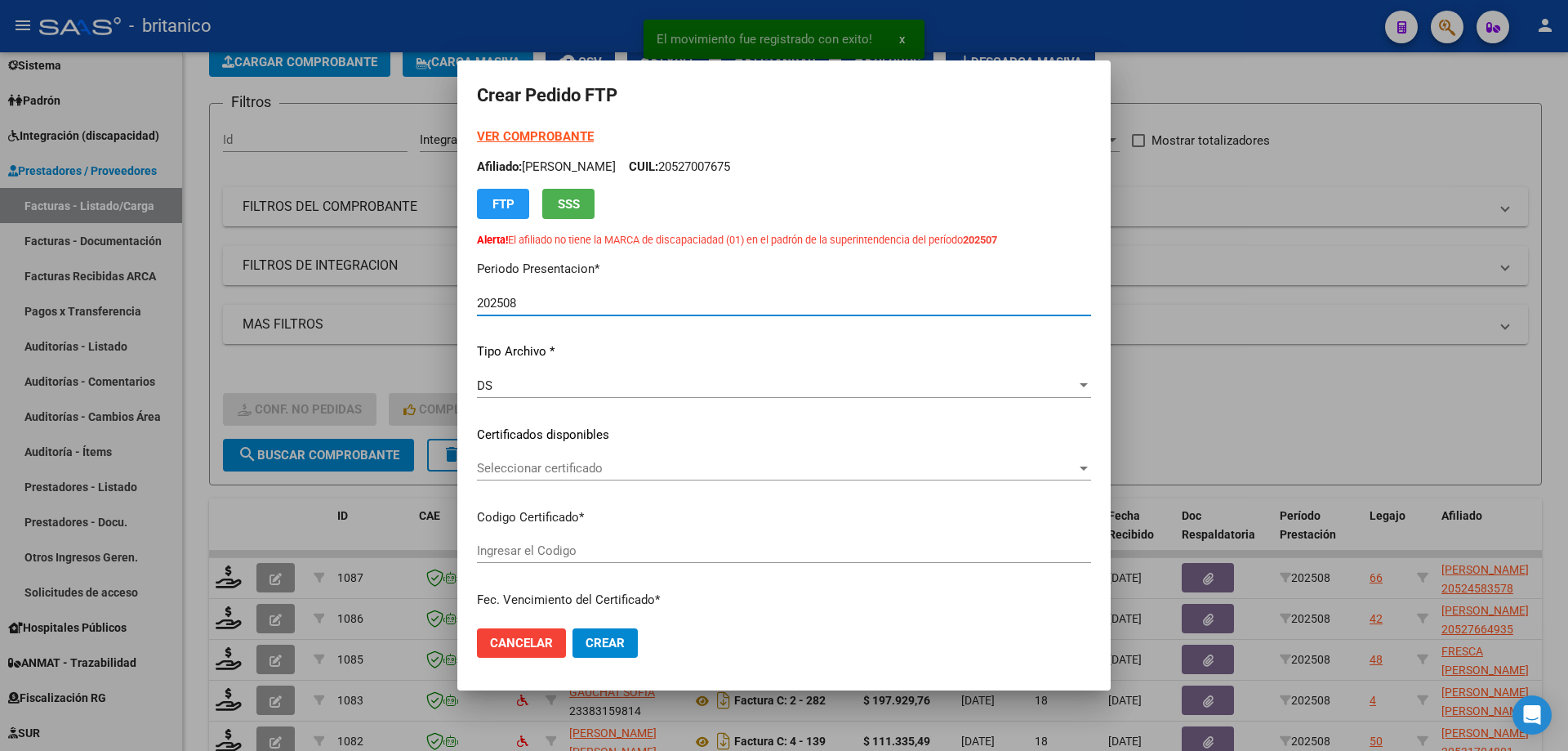
type input "ARG02000524583572023110920281109BS315"
type input "[DATE]"
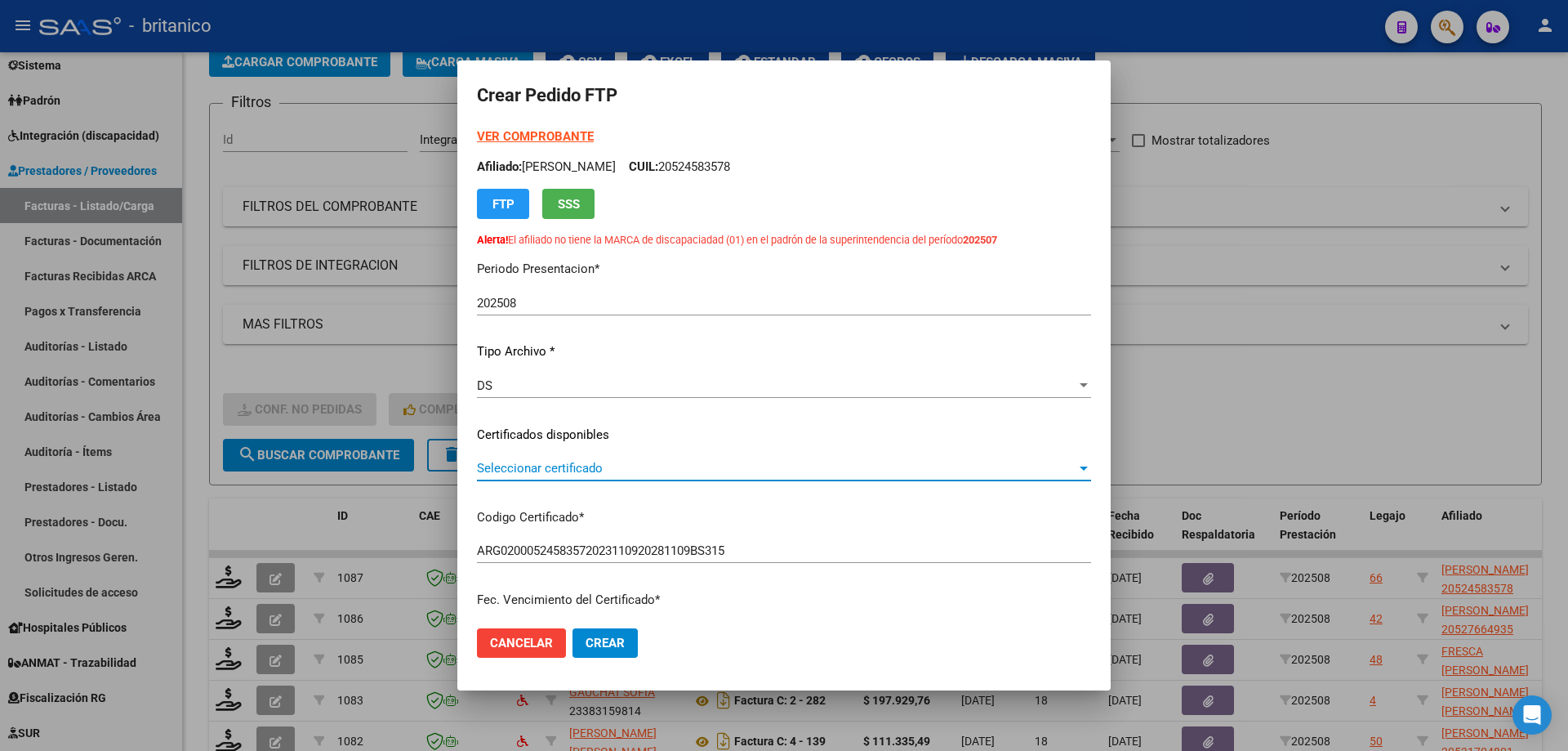
click at [585, 462] on span "Seleccionar certificado" at bounding box center [777, 468] width 599 height 15
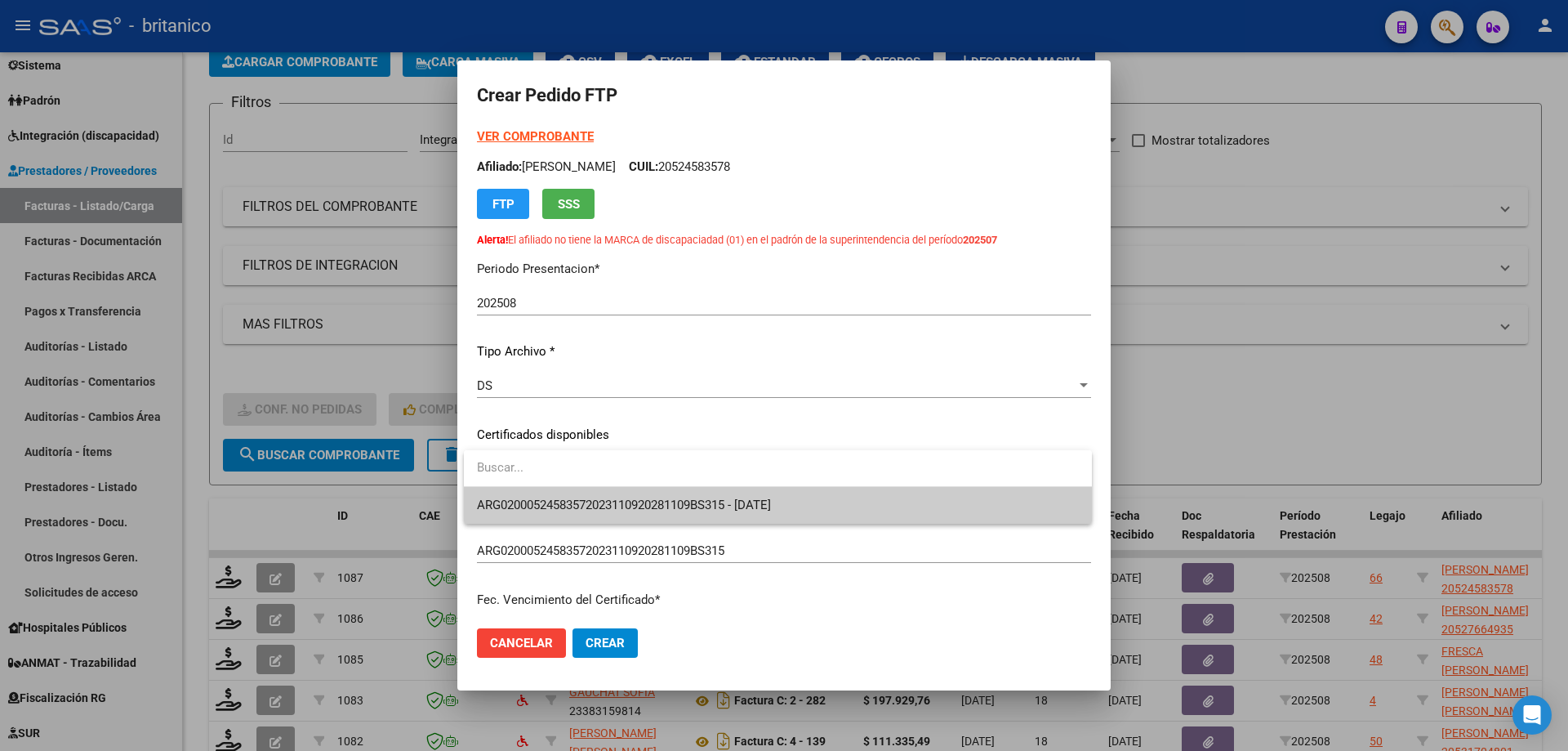
click at [621, 514] on span "ARG02000524583572023110920281109BS315 - [DATE]" at bounding box center [778, 505] width 602 height 37
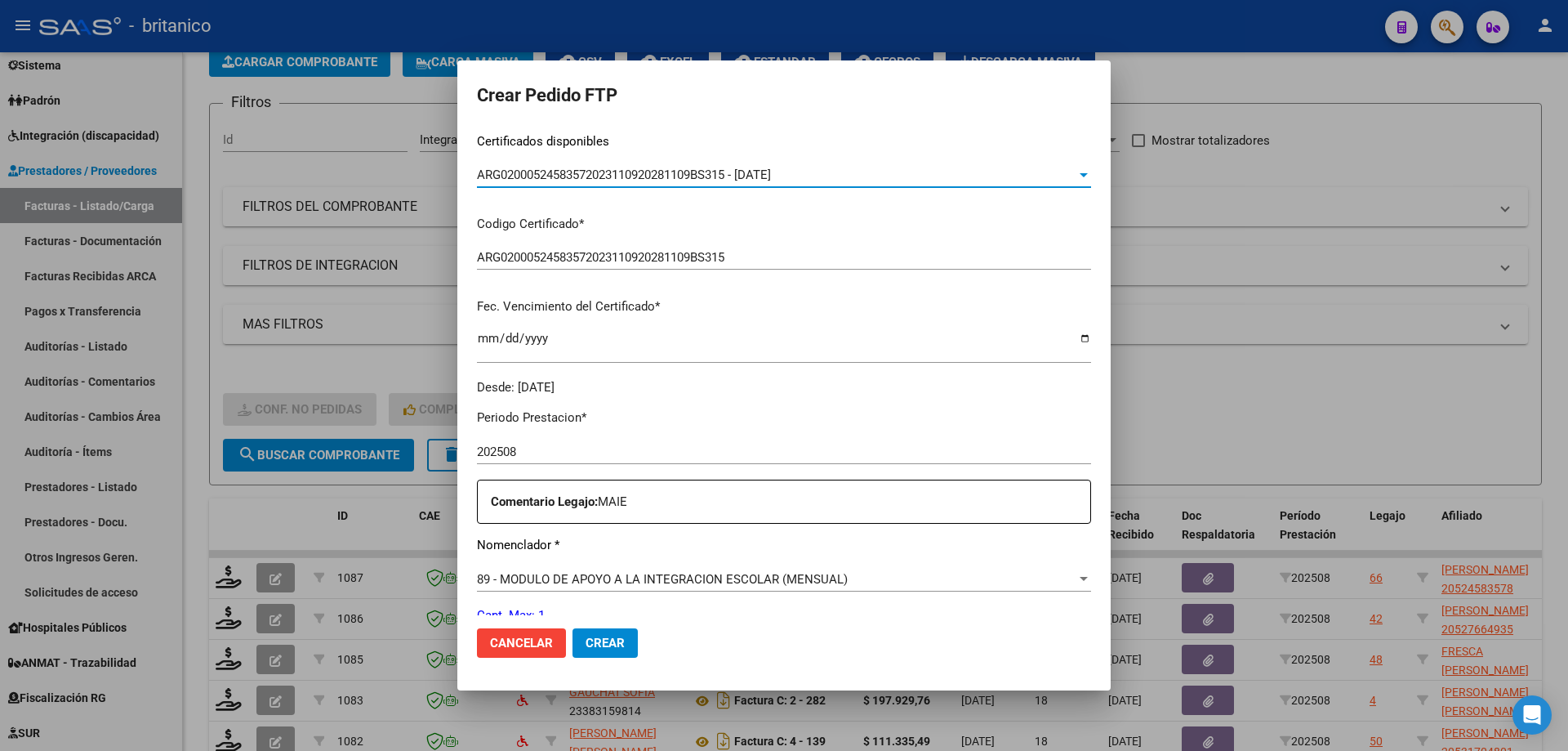
scroll to position [491, 0]
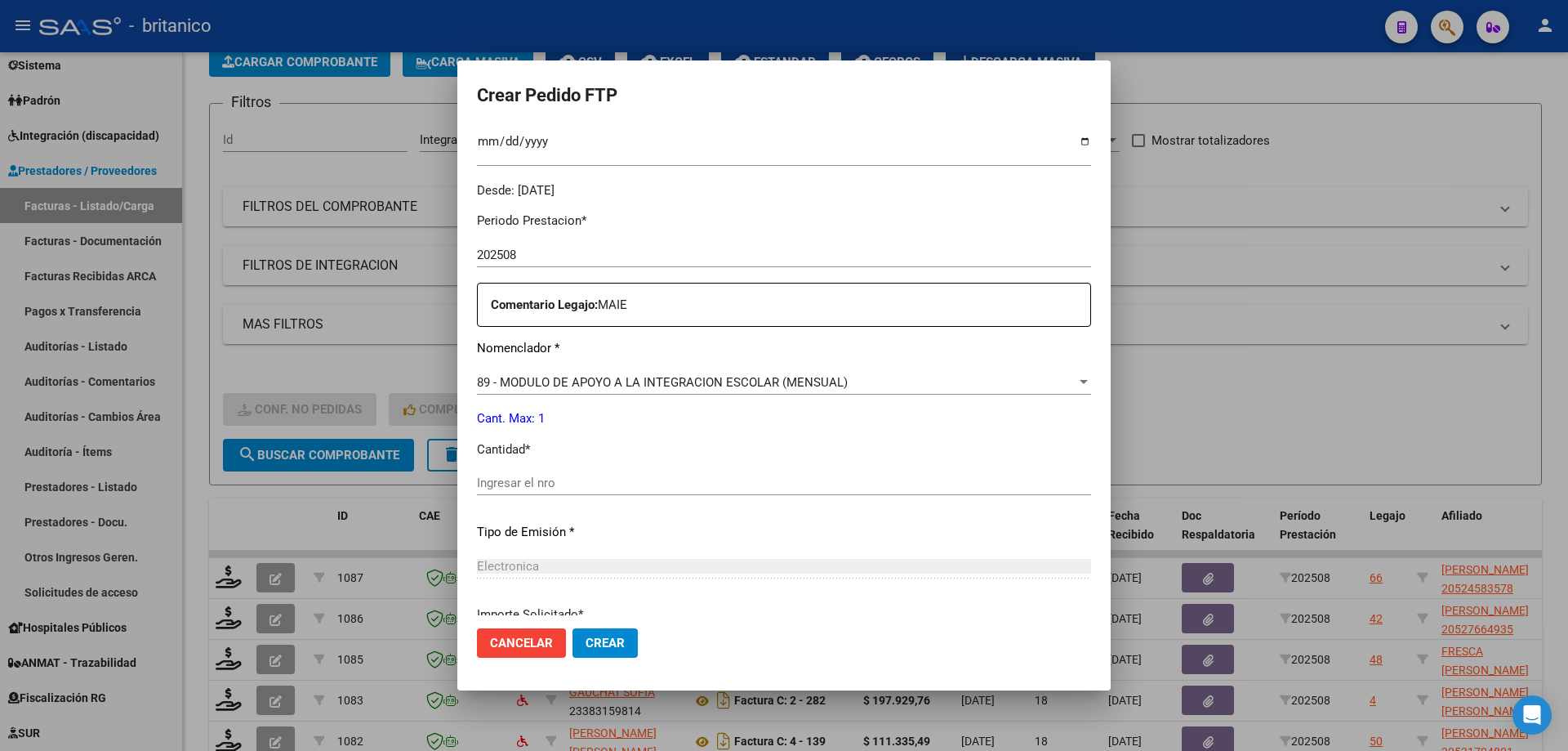
click at [592, 482] on input "Ingresar el nro" at bounding box center [784, 483] width 614 height 15
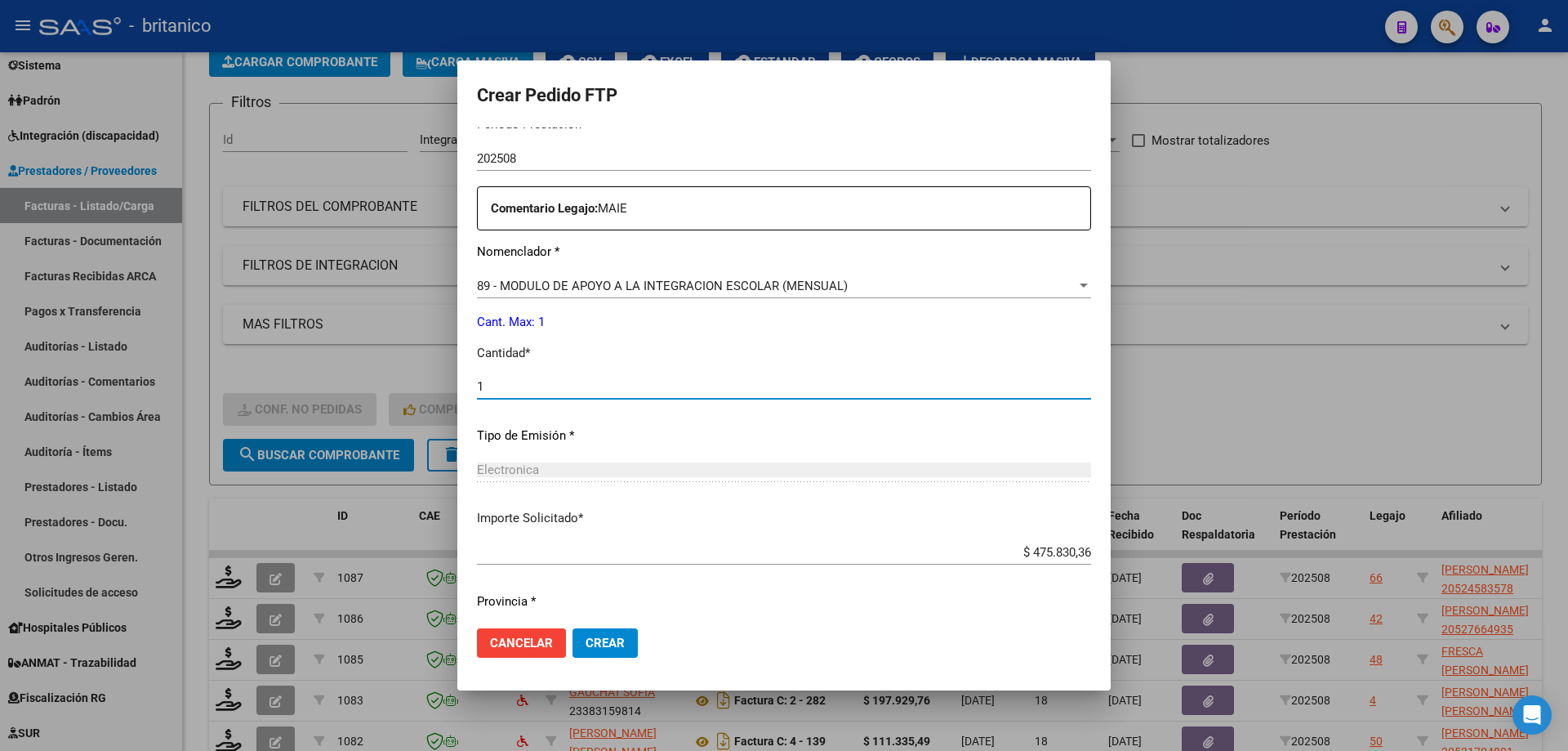
scroll to position [634, 0]
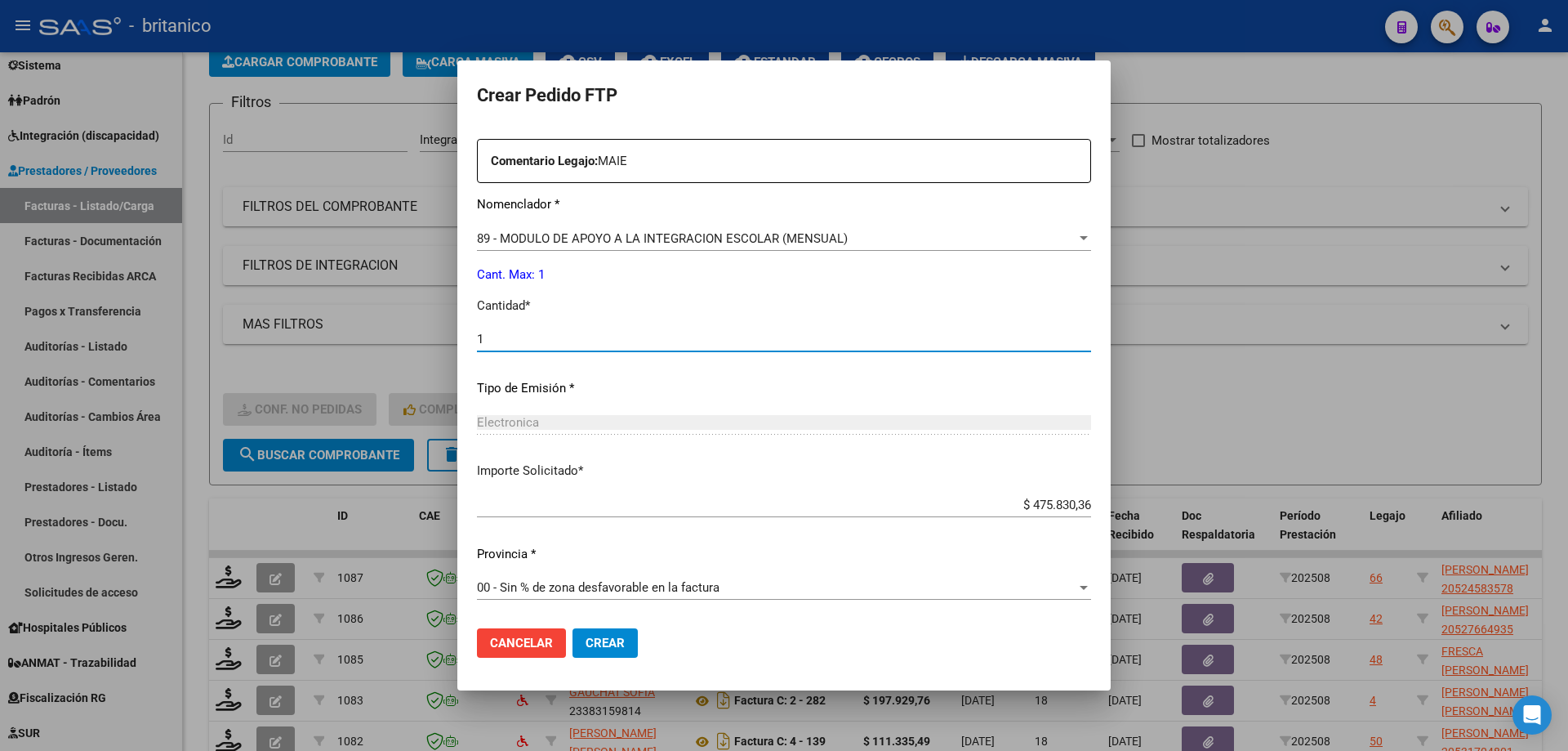
type input "1"
click at [603, 646] on span "Crear" at bounding box center [605, 643] width 39 height 15
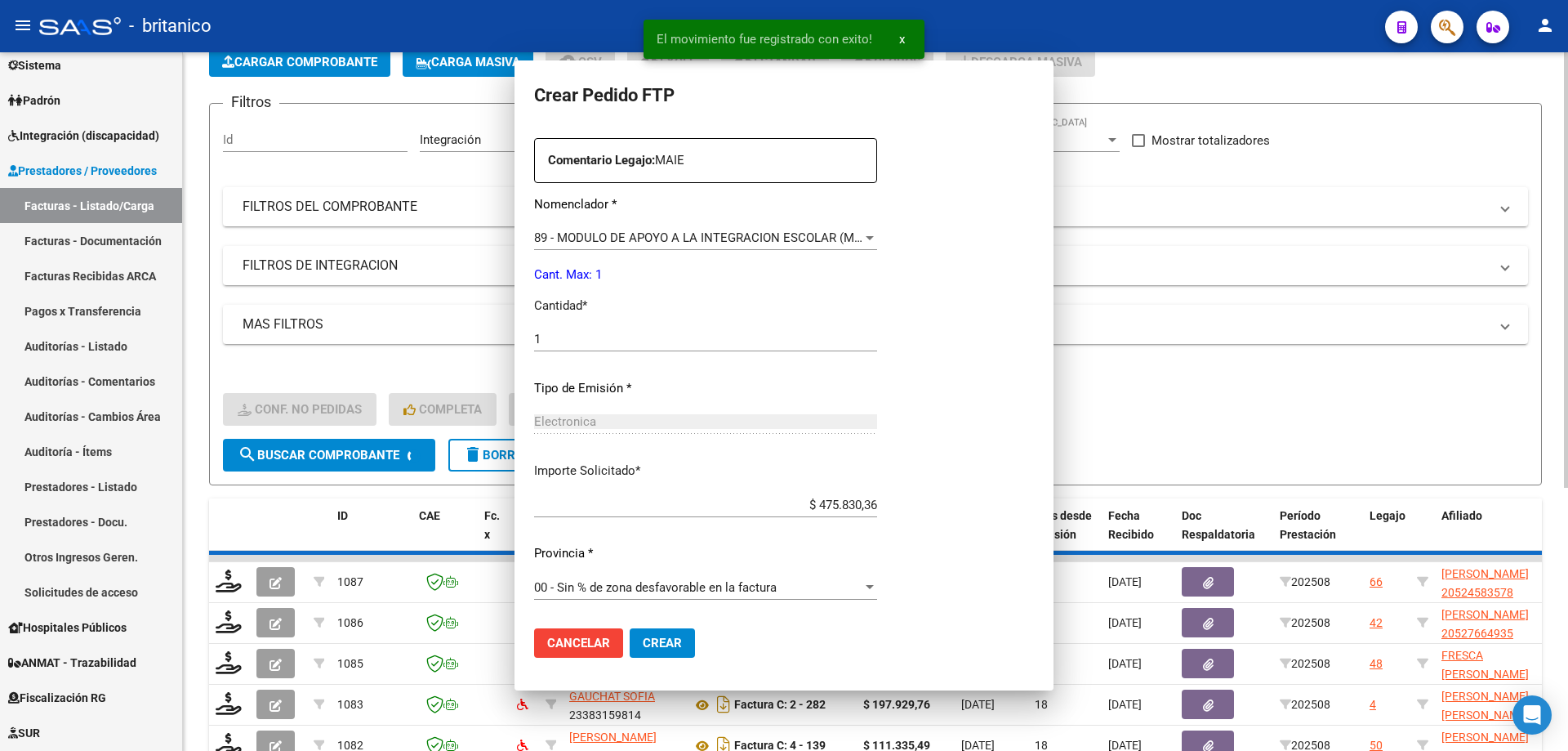
scroll to position [0, 0]
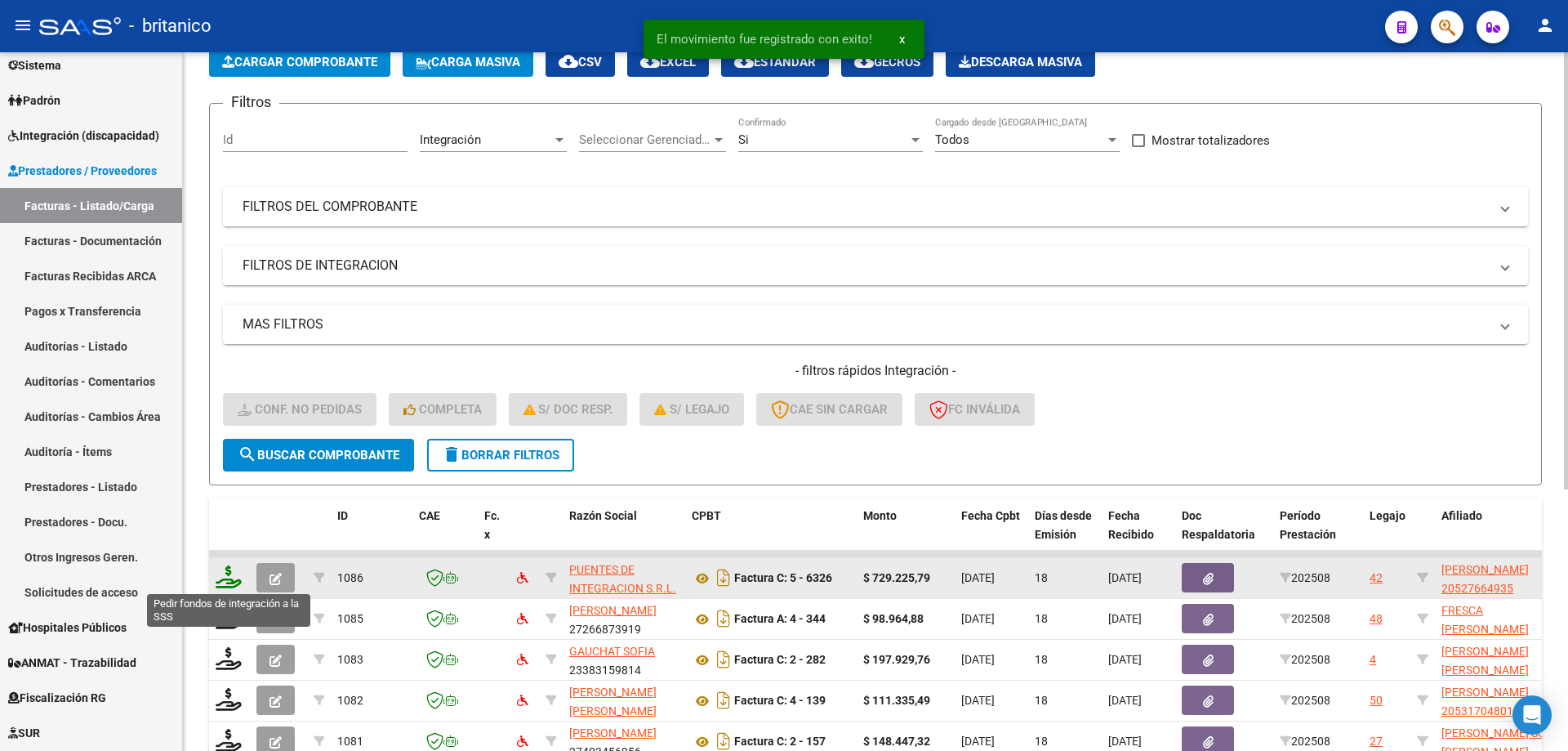
click at [222, 571] on icon at bounding box center [229, 577] width 26 height 23
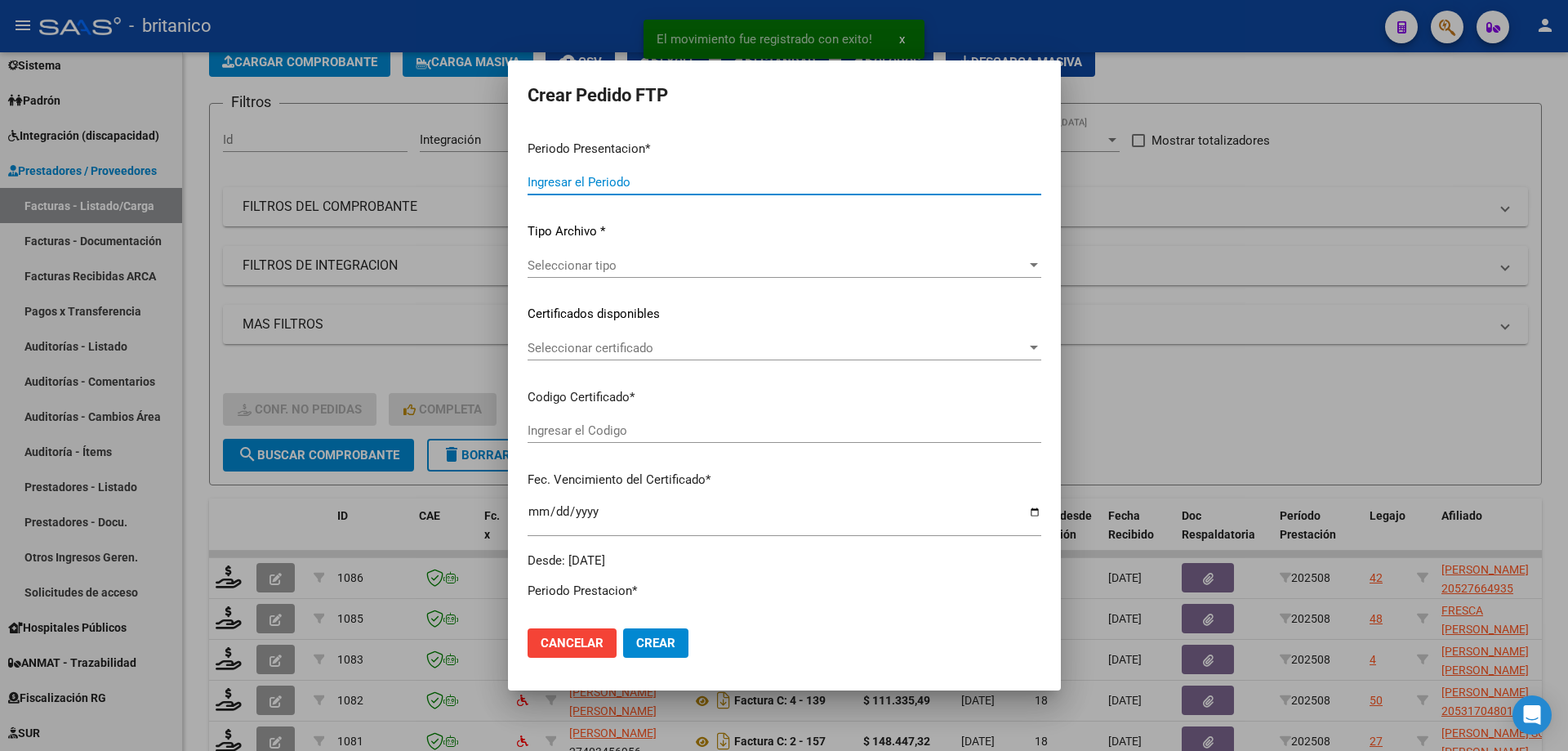
type input "202508"
type input "$ 729.225,79"
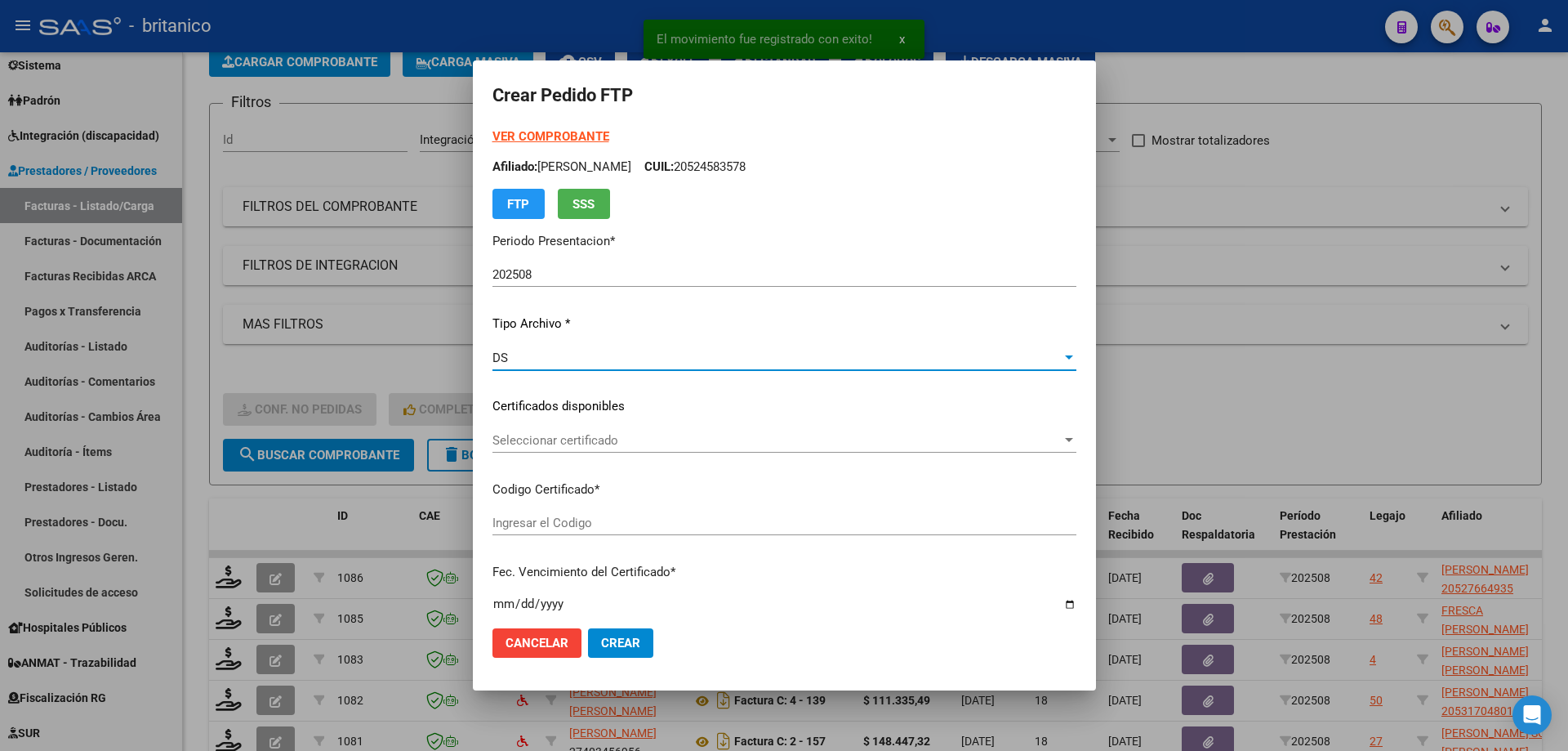
type input "ARG0200052766493-2024070520290705BUE315"
type input "[DATE]"
click at [509, 441] on span "Seleccionar certificado" at bounding box center [777, 441] width 569 height 15
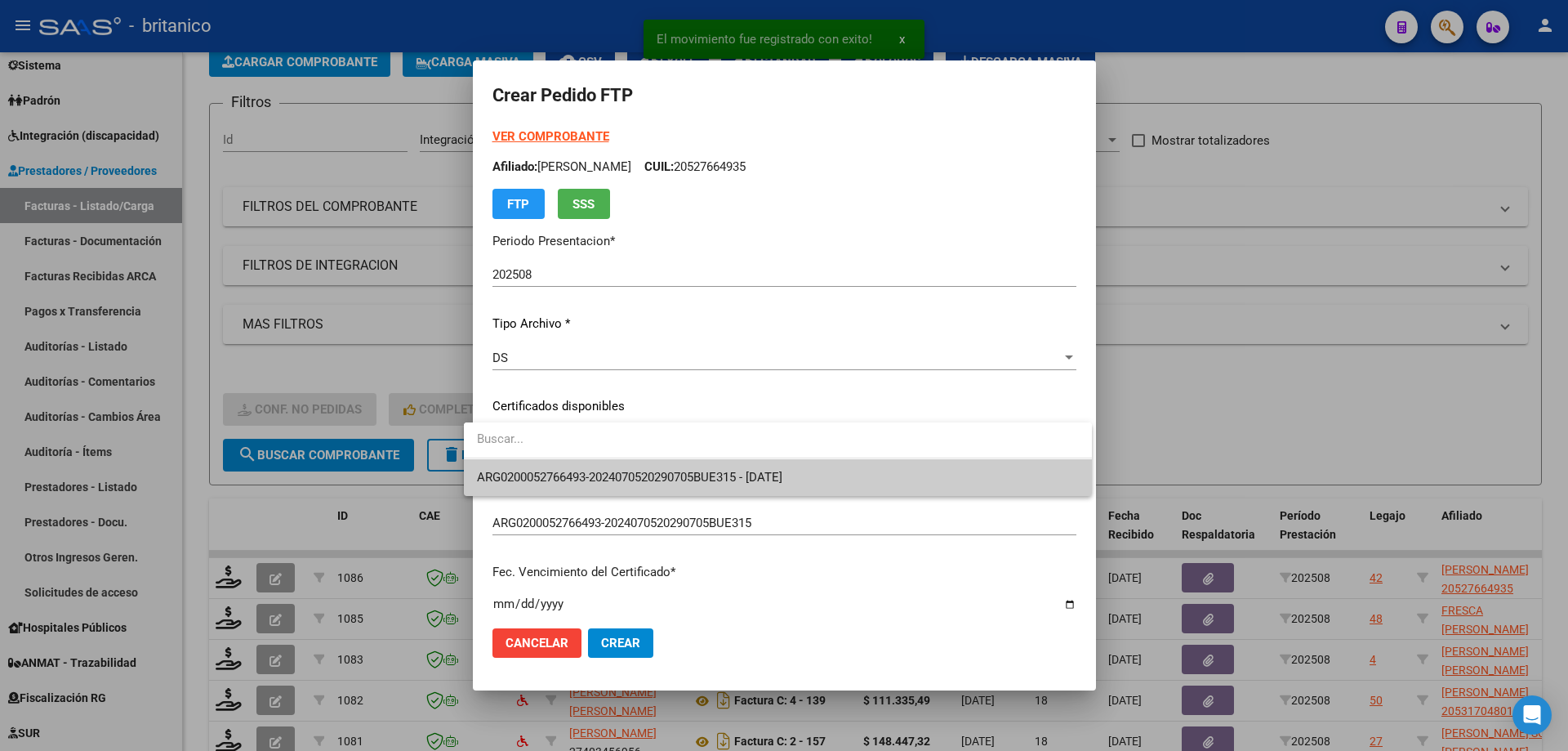
click at [536, 466] on span "ARG0200052766493-2024070520290705BUE315 - [DATE]" at bounding box center [778, 477] width 602 height 37
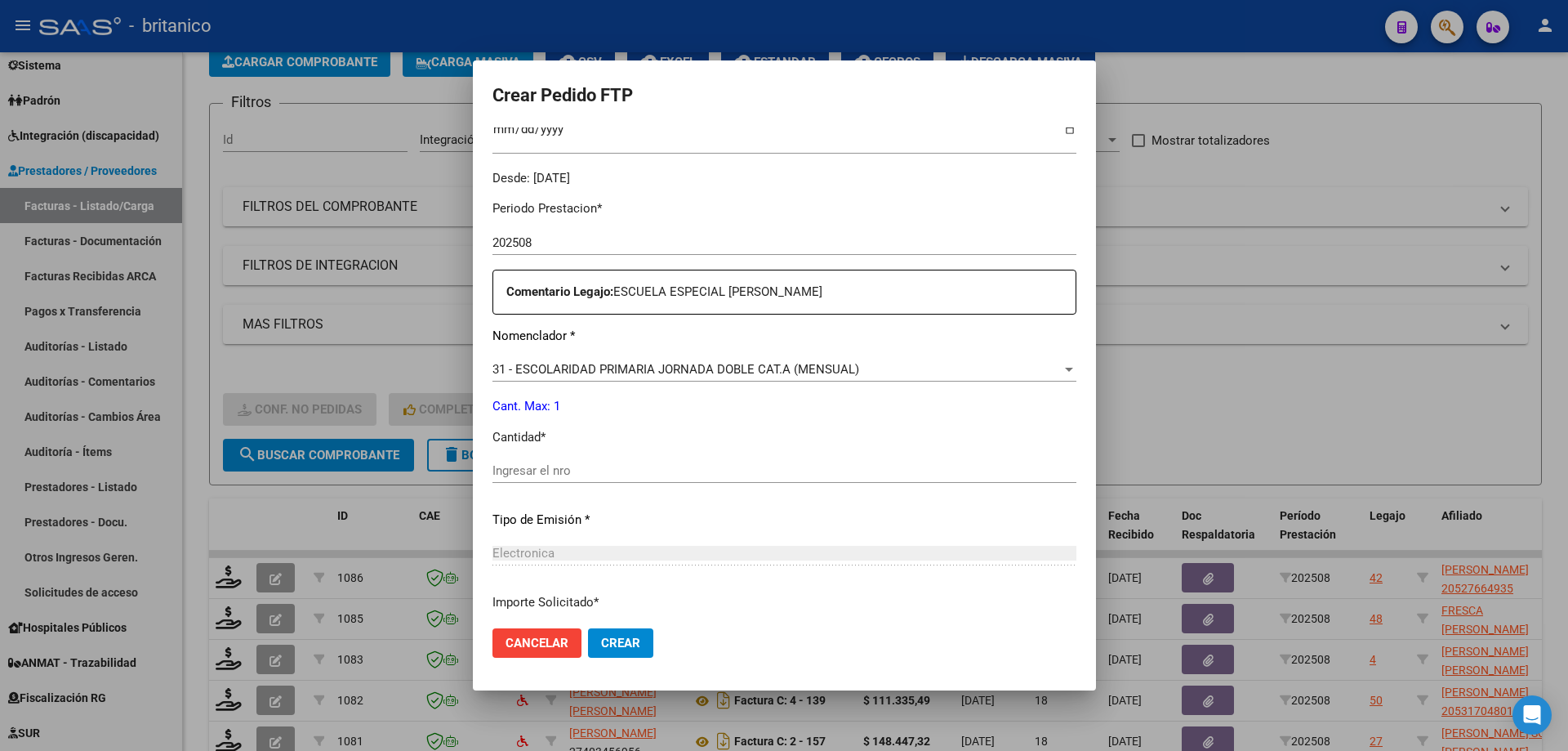
scroll to position [491, 0]
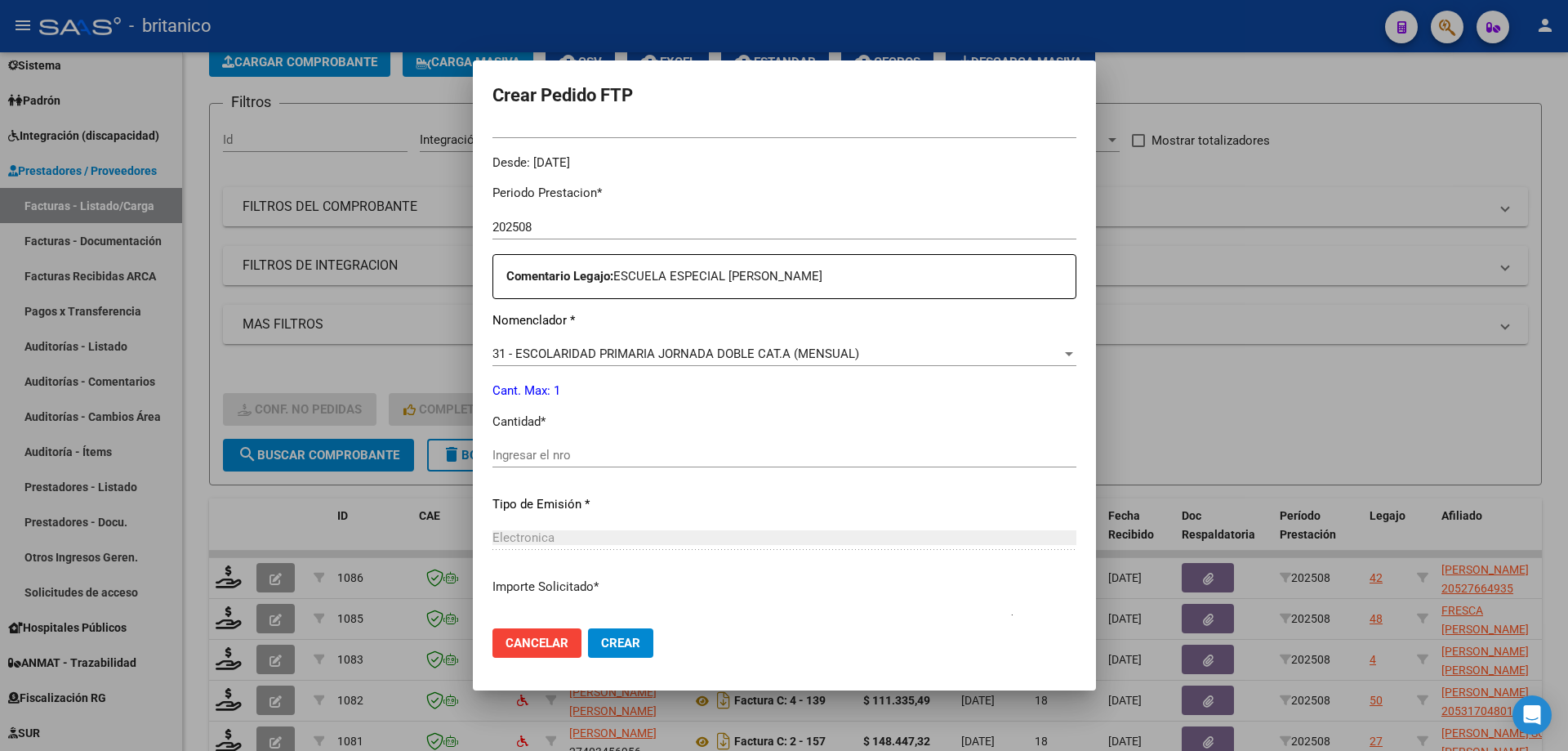
click at [508, 446] on div "Ingresar el nro" at bounding box center [784, 455] width 584 height 24
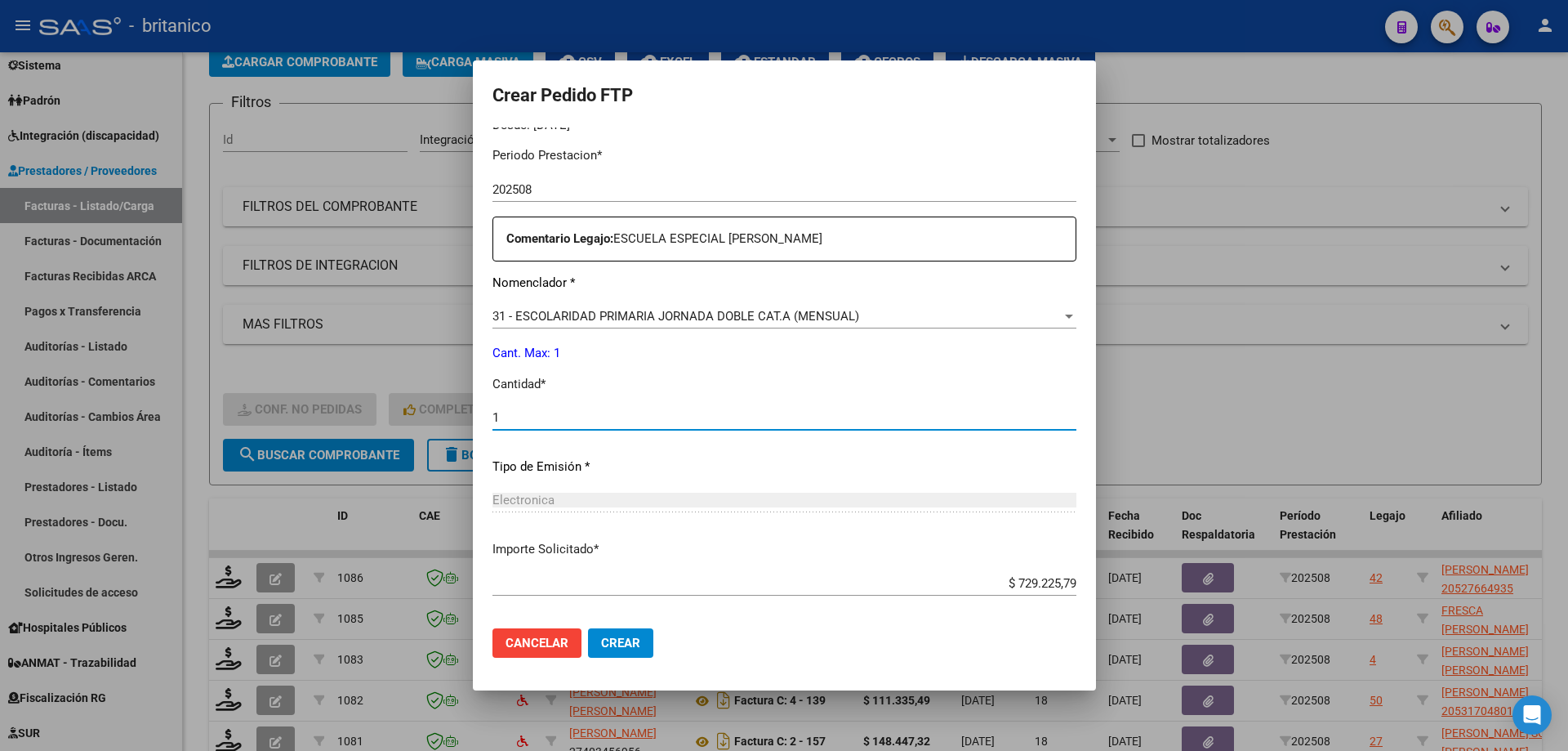
scroll to position [606, 0]
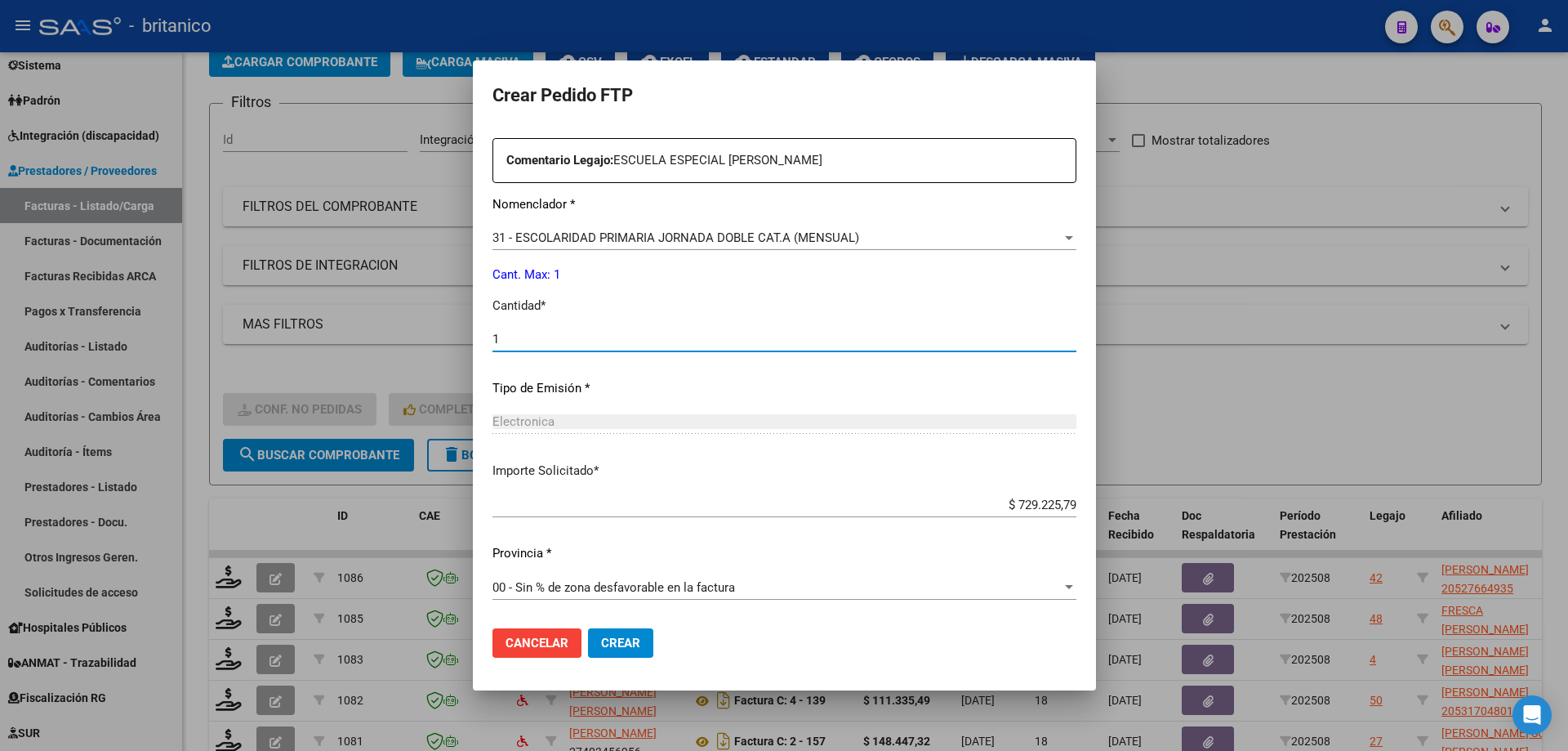
type input "1"
click at [606, 641] on span "Crear" at bounding box center [621, 643] width 39 height 15
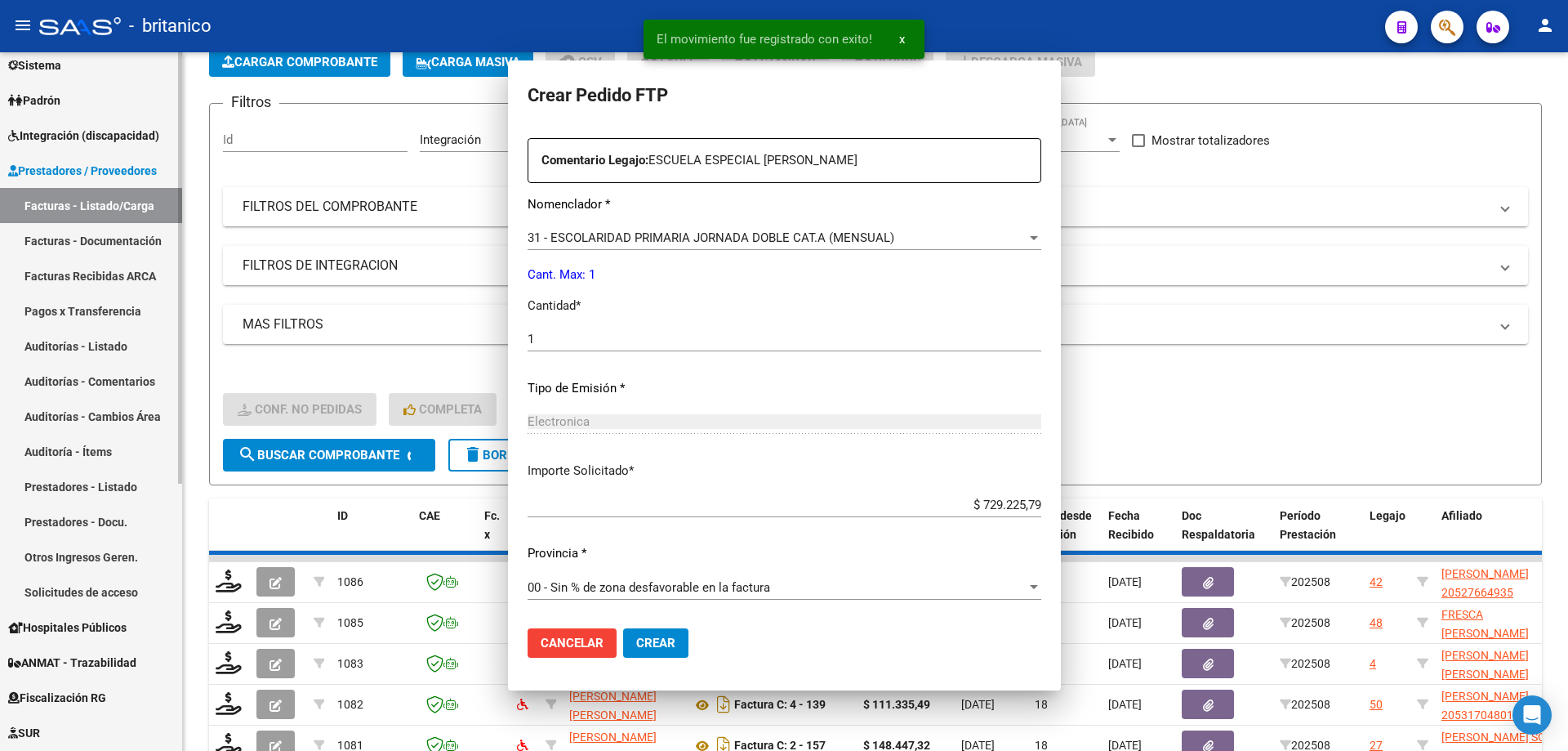
scroll to position [0, 0]
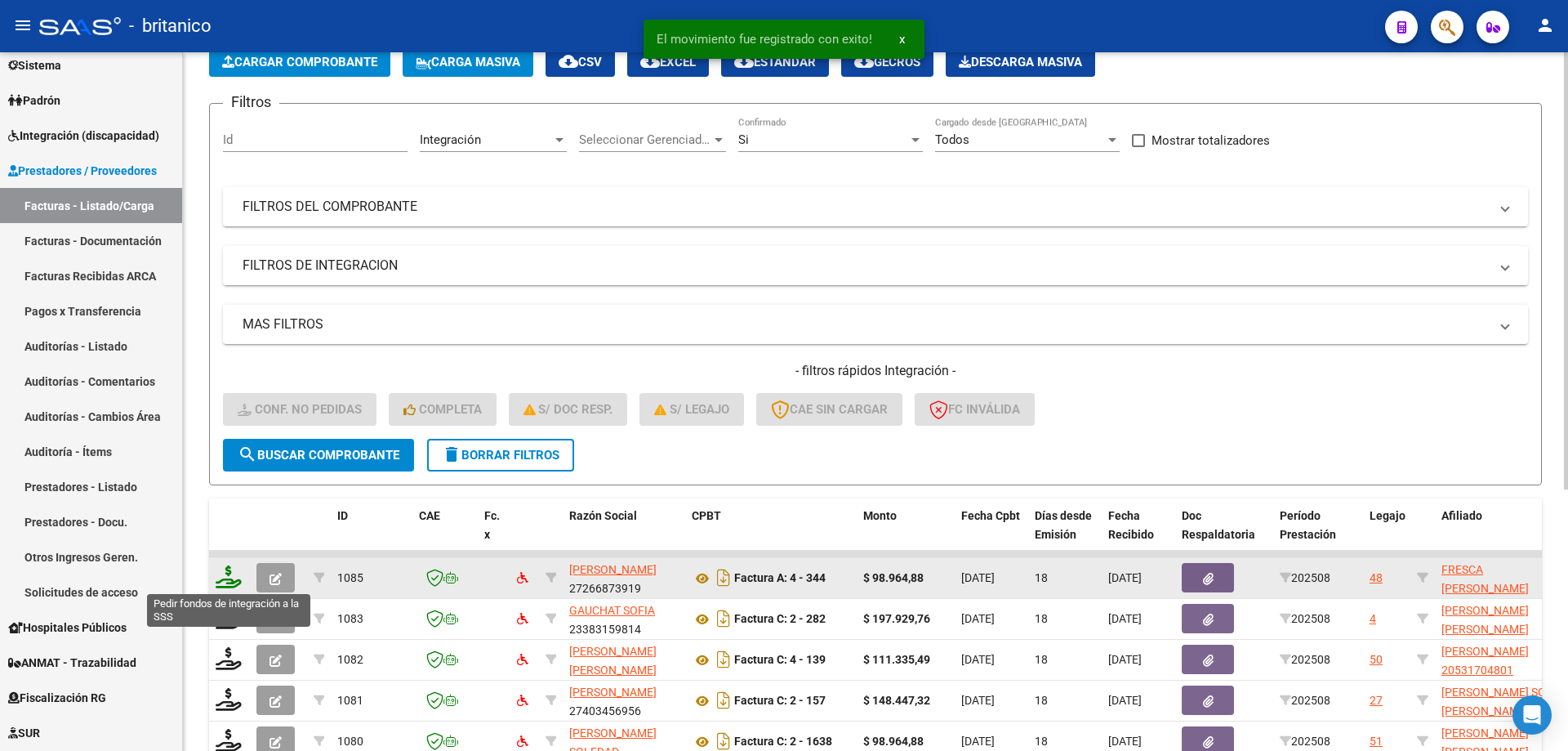
click at [229, 570] on icon at bounding box center [229, 577] width 26 height 23
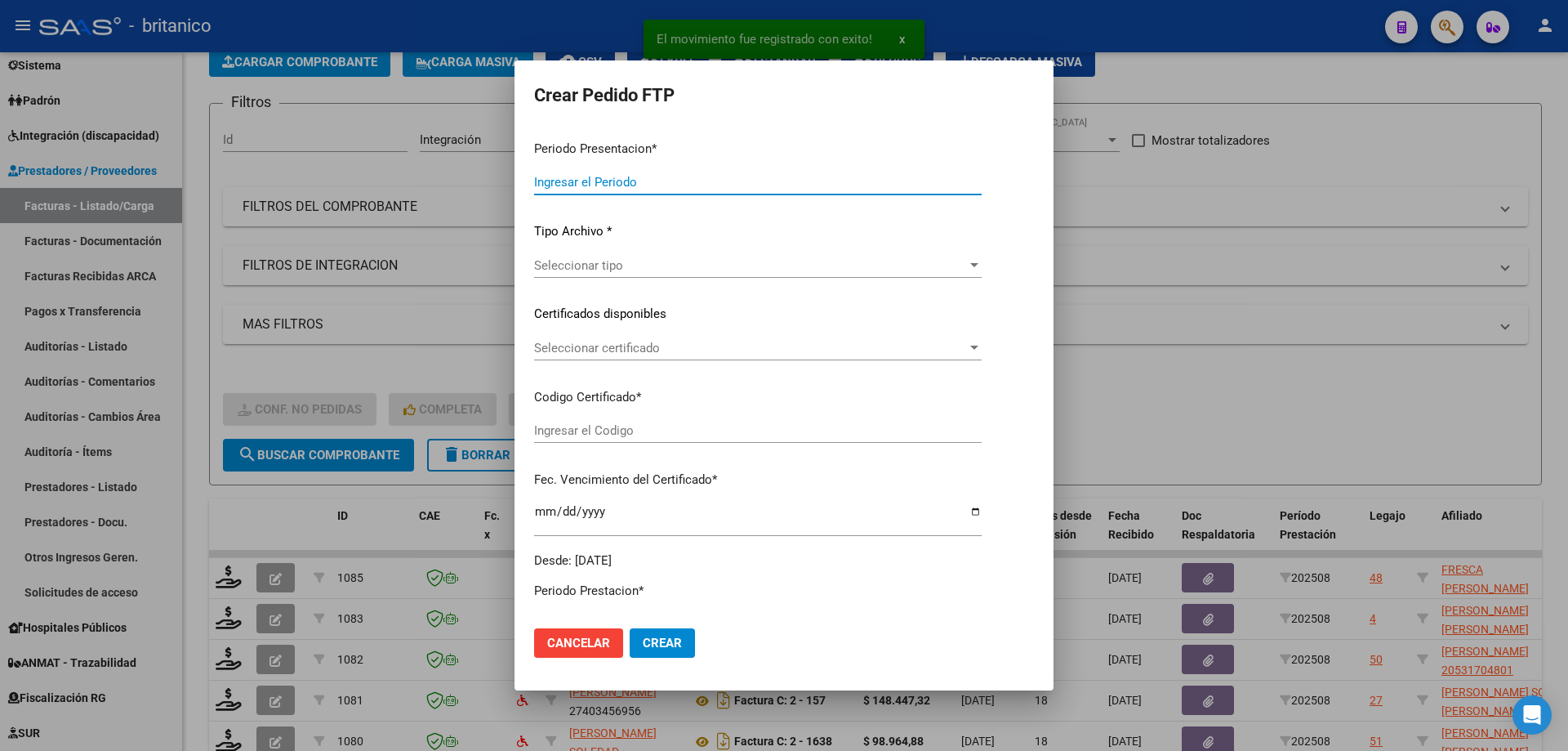
type input "202508"
type input "$ 98.964,88"
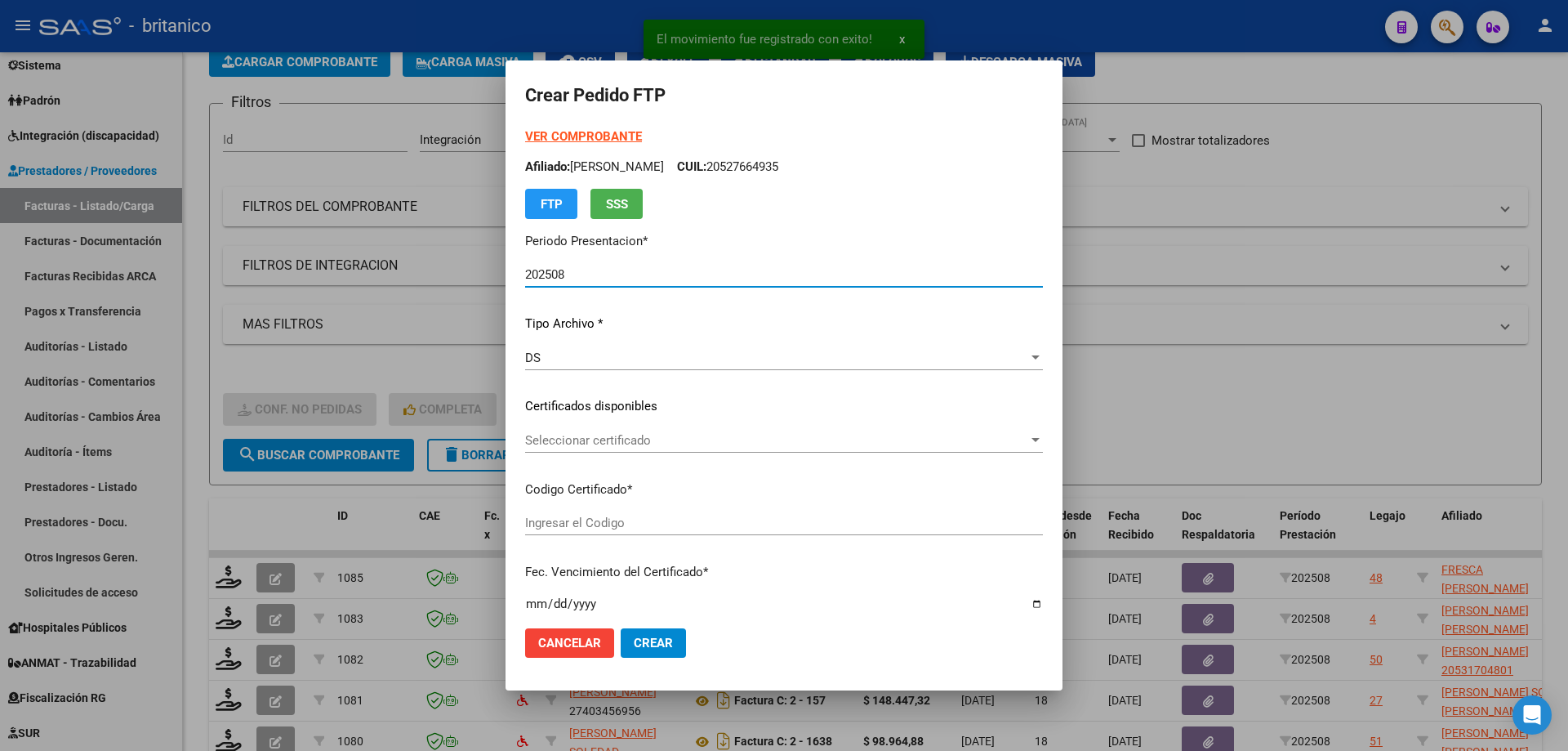
type input "ARG02000537238562022072620270726CBA536"
type input "[DATE]"
click at [610, 435] on span "Seleccionar certificado" at bounding box center [777, 441] width 504 height 15
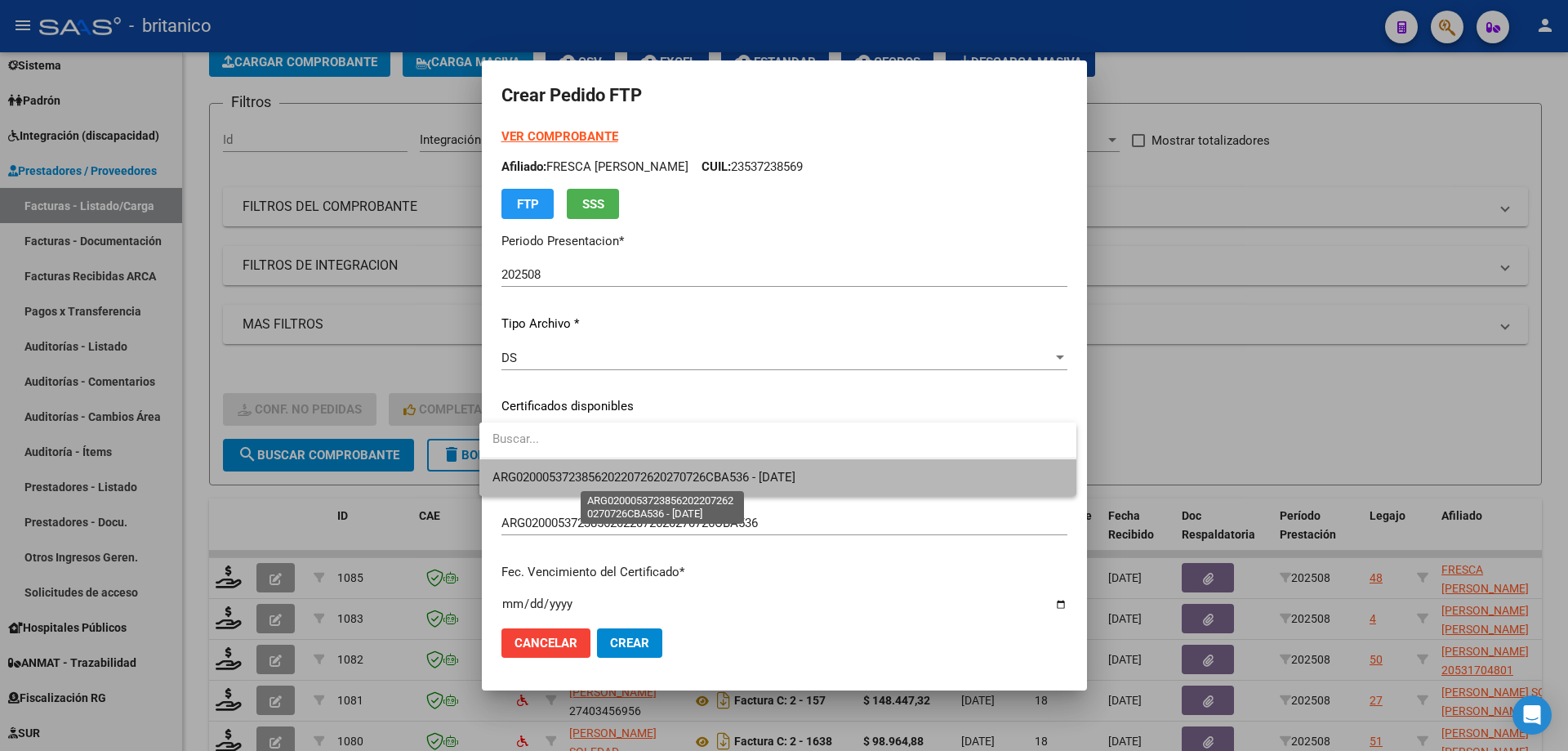
click at [638, 479] on span "ARG02000537238562022072620270726CBA536 - [DATE]" at bounding box center [644, 477] width 303 height 15
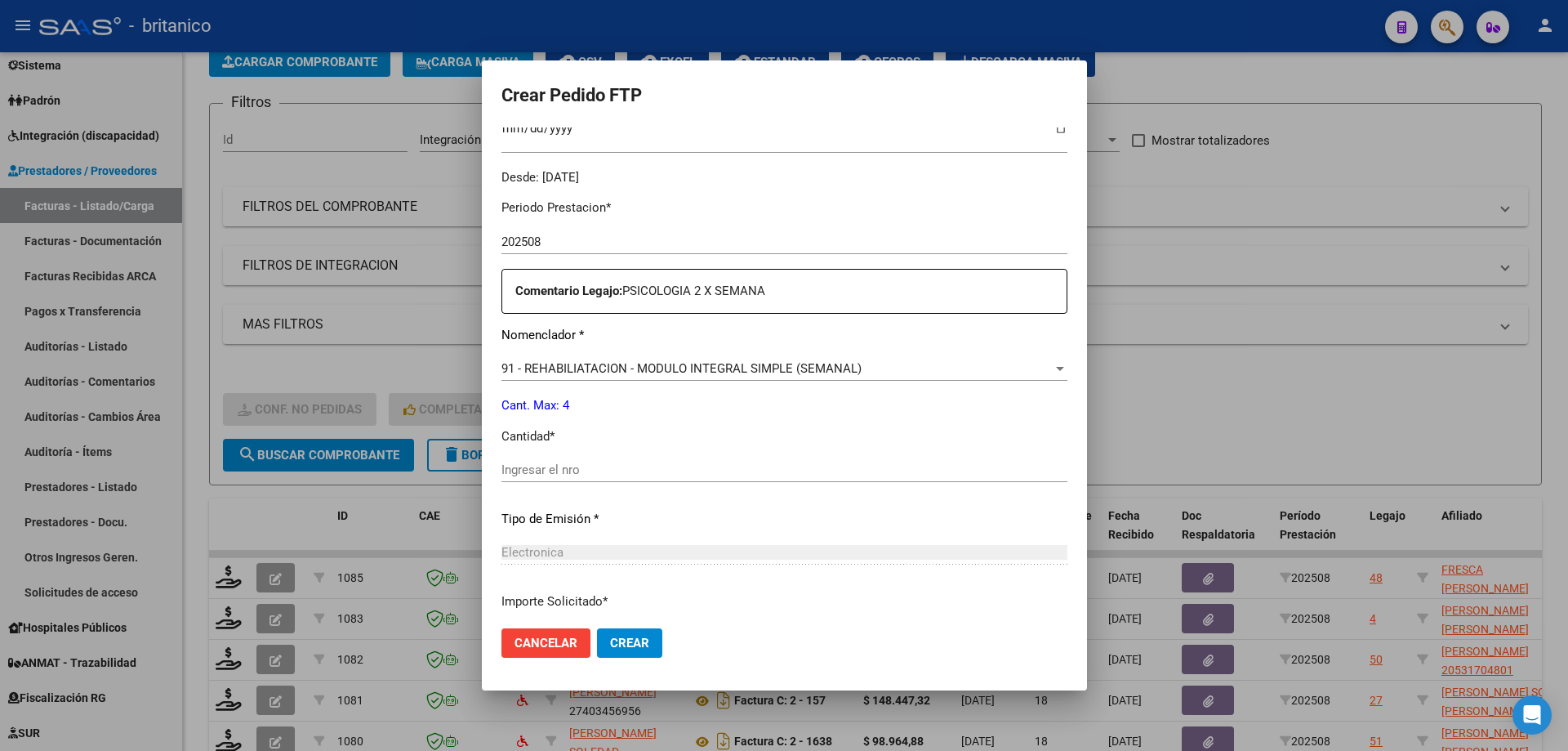
scroll to position [491, 0]
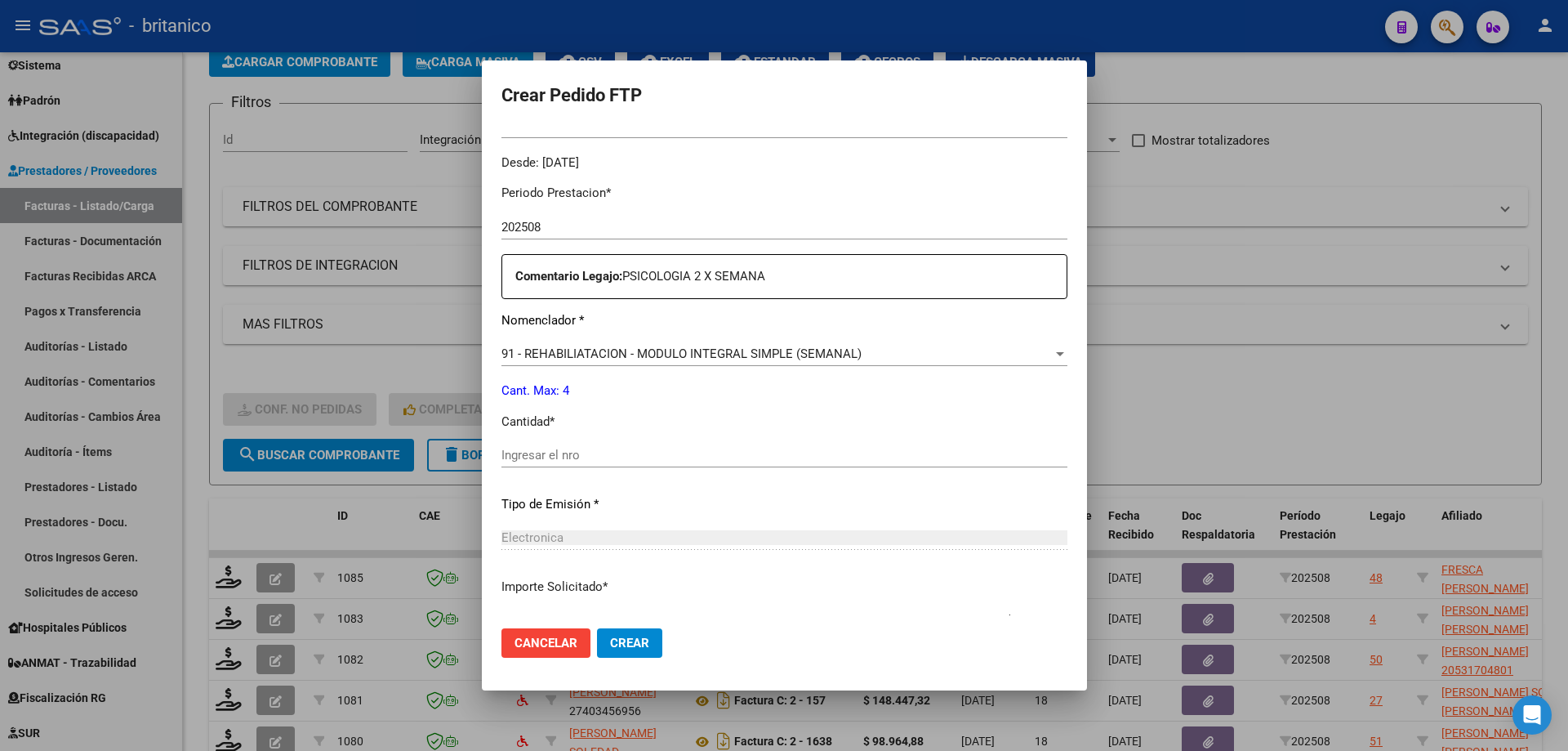
click at [614, 460] on input "Ingresar el nro" at bounding box center [784, 455] width 567 height 15
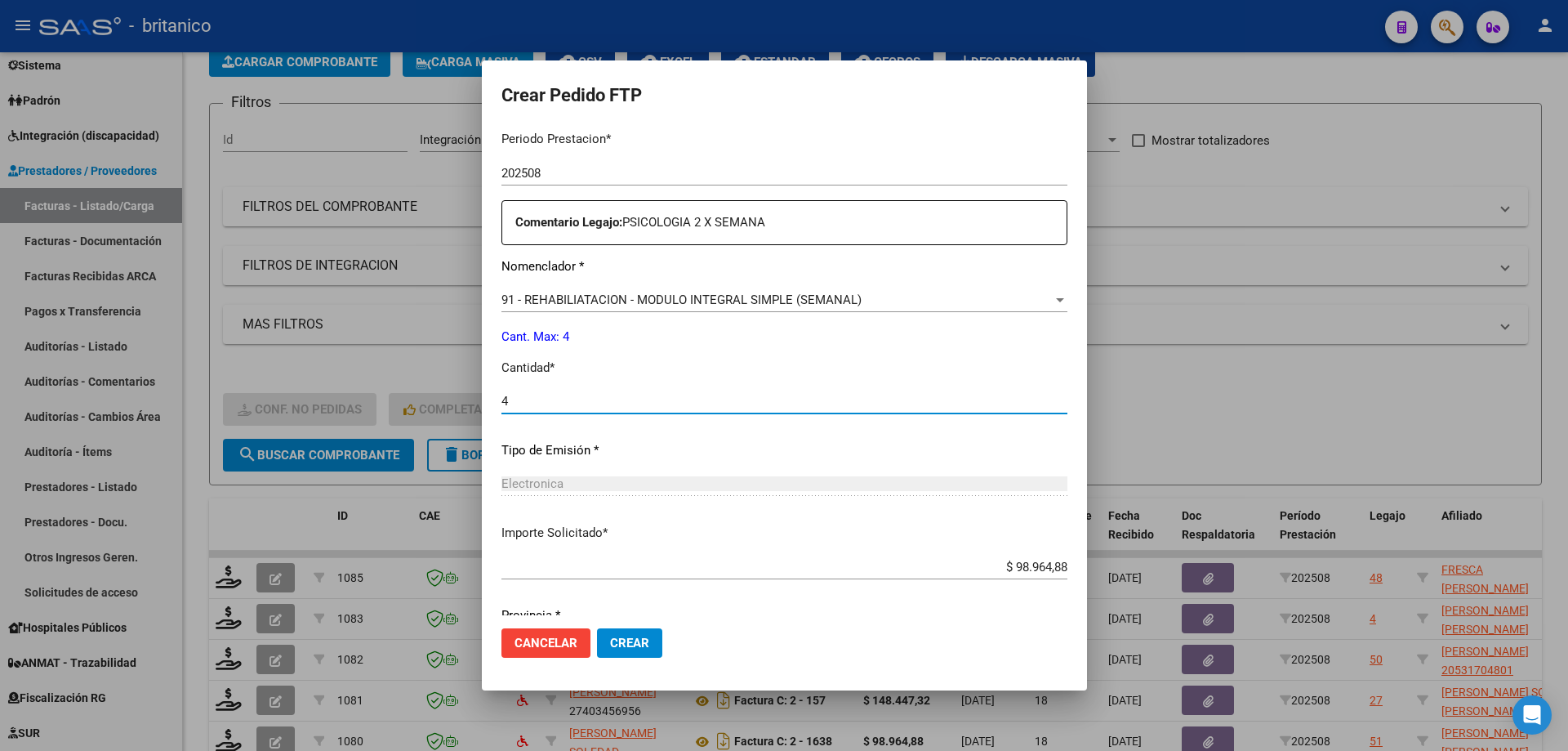
scroll to position [606, 0]
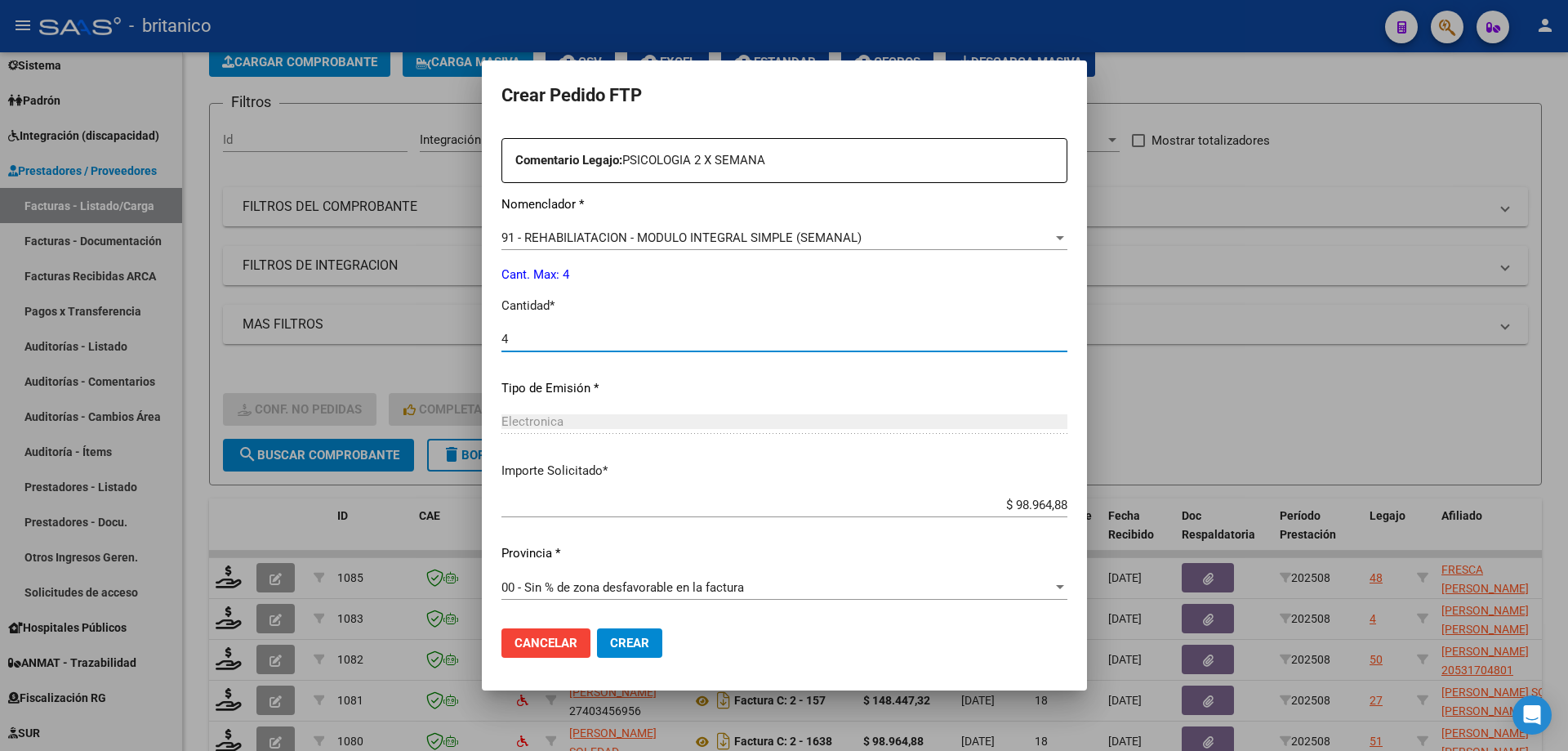
type input "4"
click at [629, 642] on span "Crear" at bounding box center [629, 643] width 39 height 15
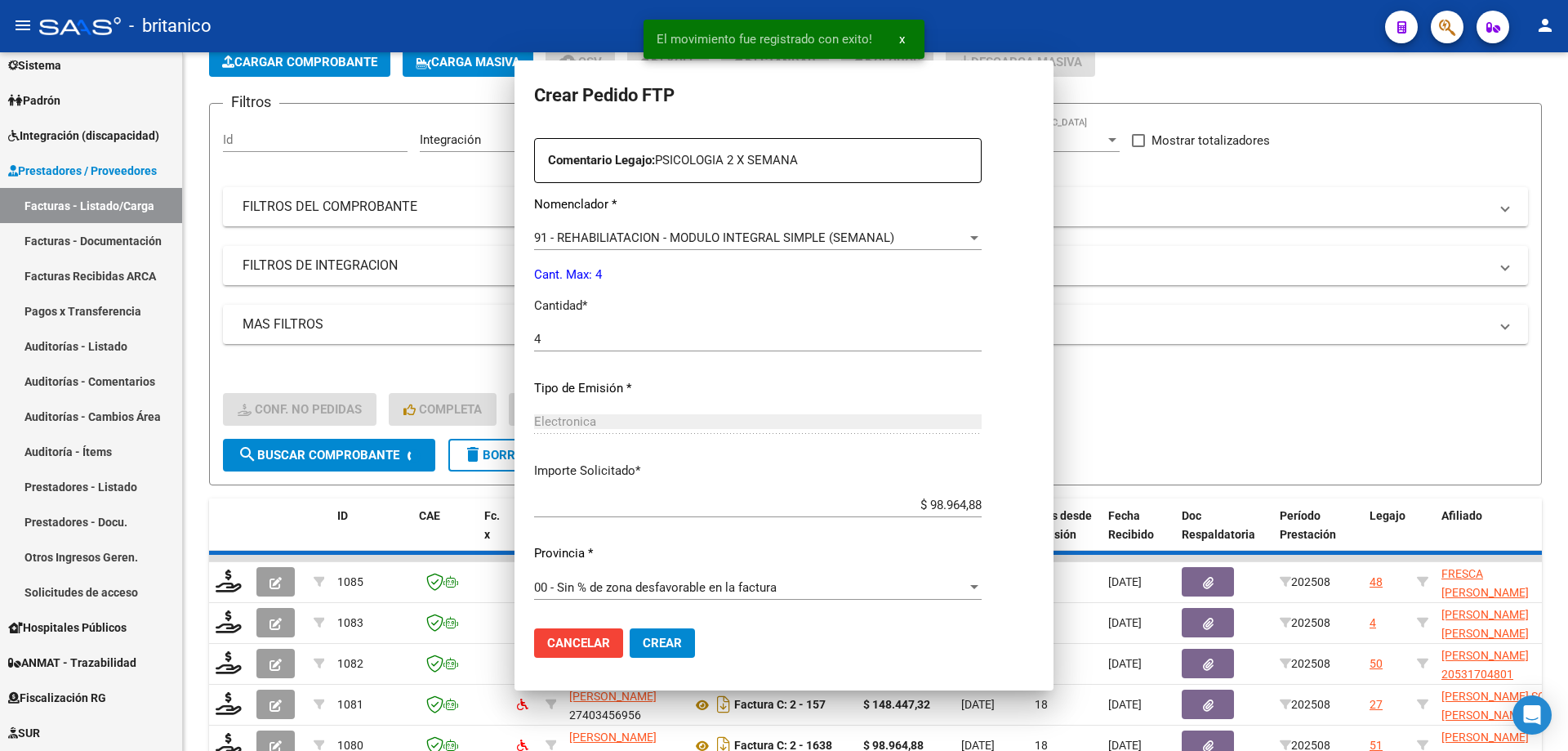
scroll to position [514, 0]
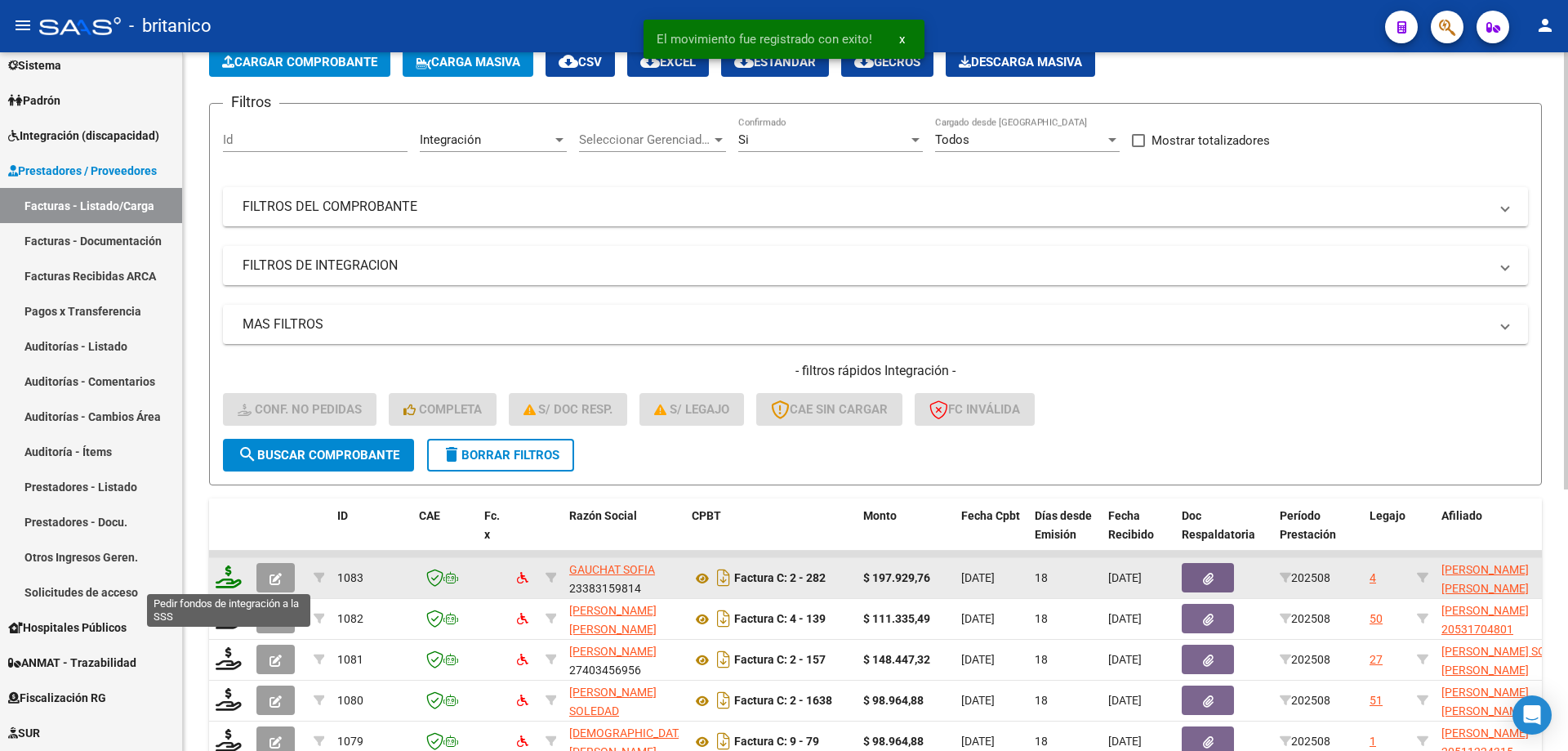
click at [231, 573] on icon at bounding box center [229, 577] width 26 height 23
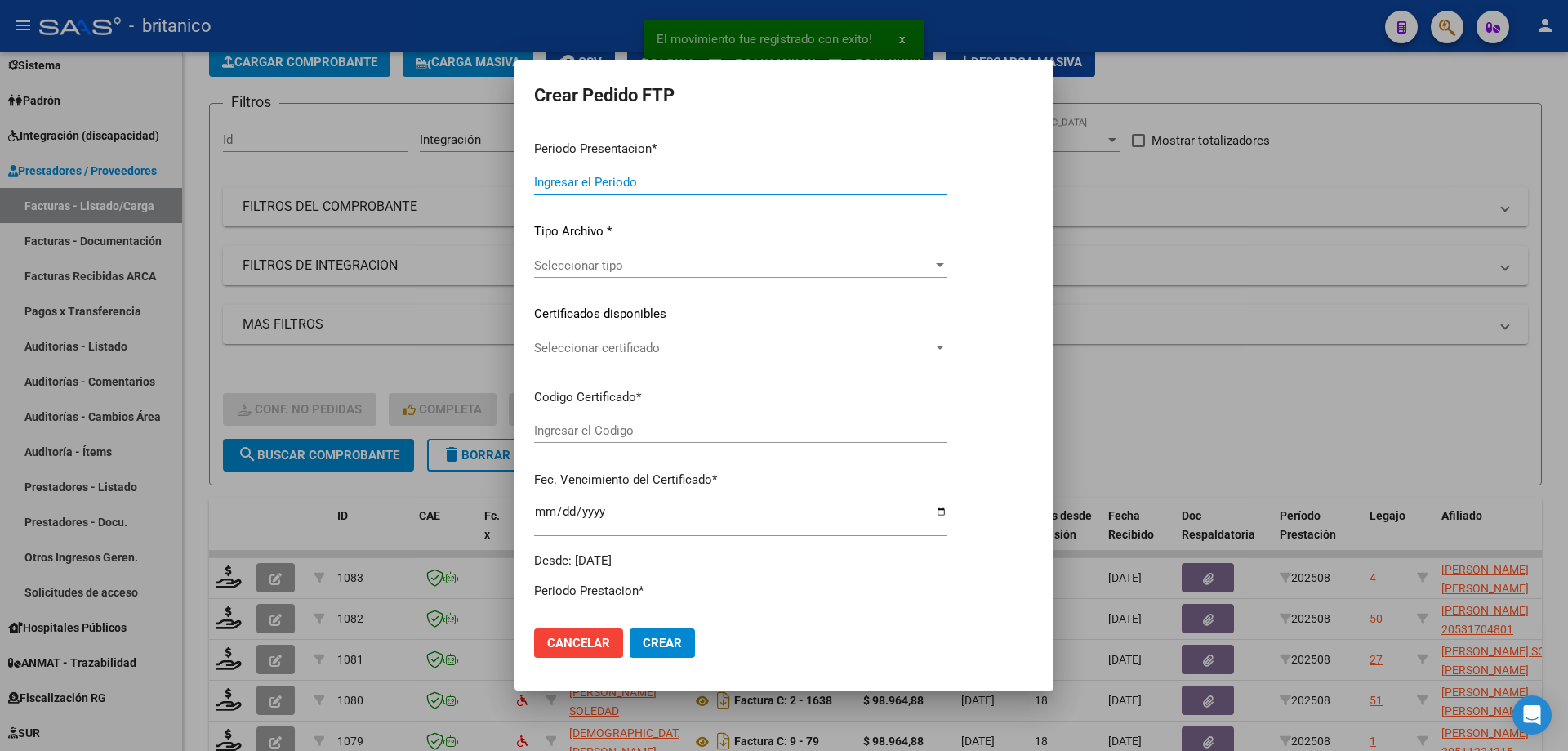
type input "202508"
type input "$ 197.929,76"
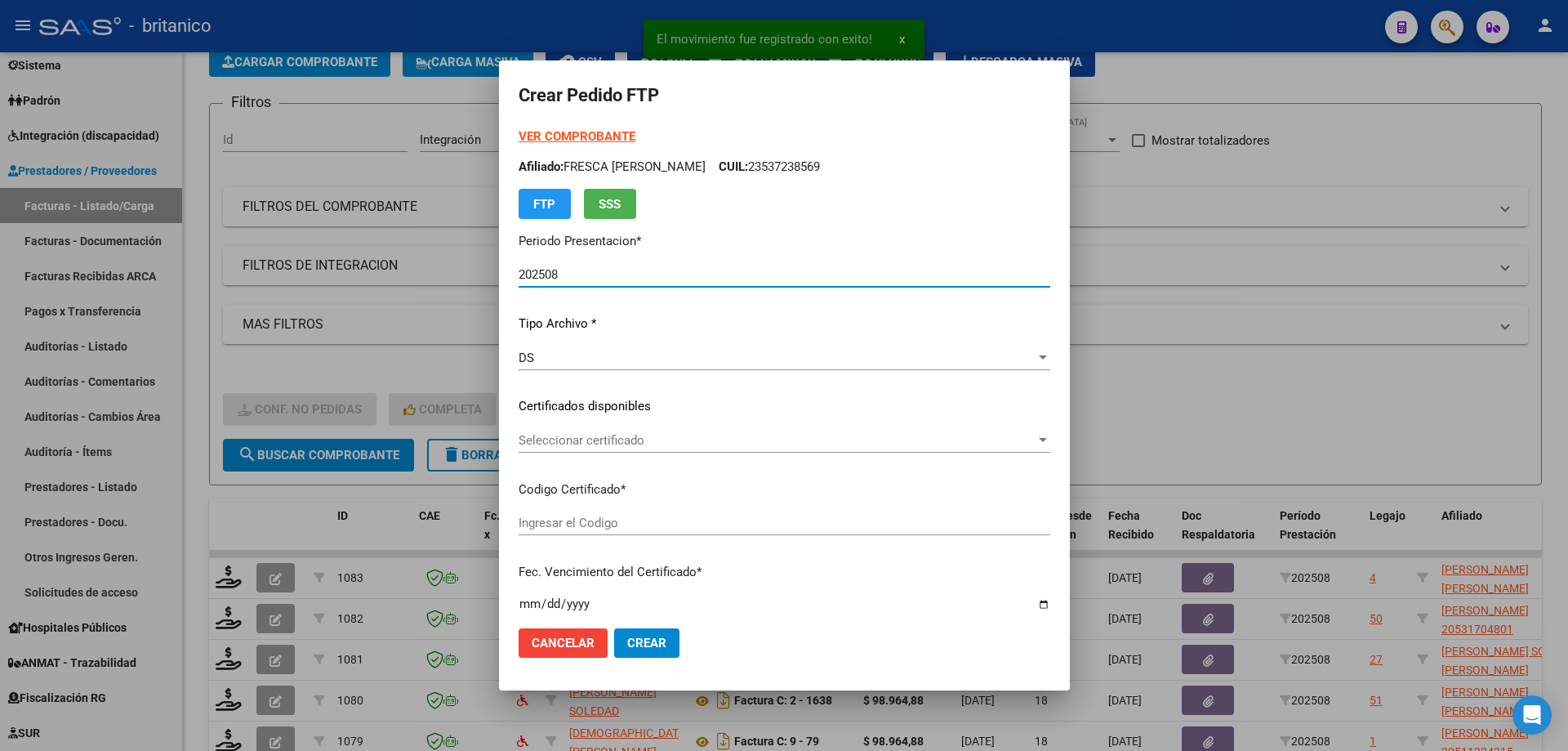
type input "ARG02000504368702025052920300529CIU13650"
type input "[DATE]"
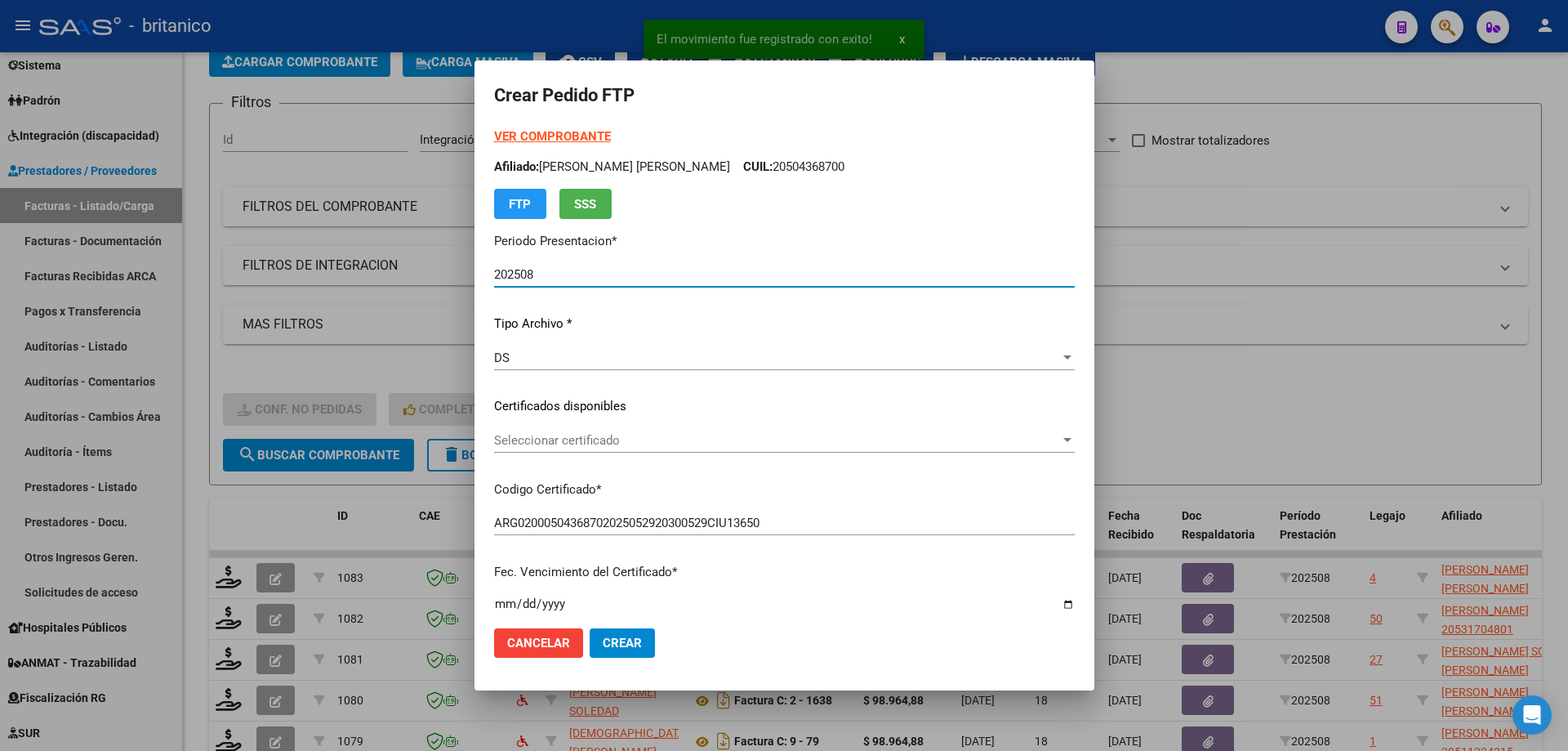
click at [569, 440] on span "Seleccionar certificado" at bounding box center [777, 441] width 567 height 15
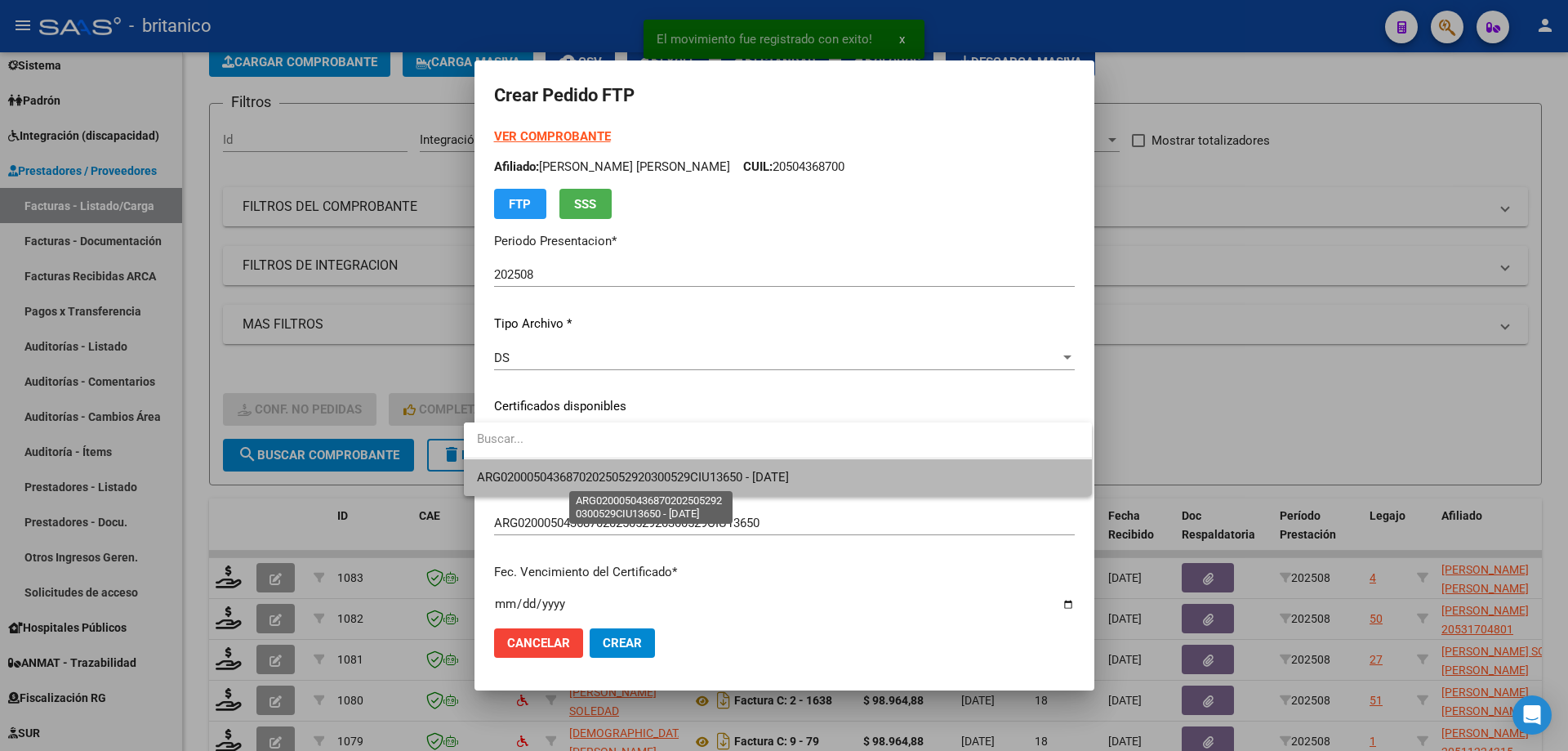
click at [644, 476] on span "ARG02000504368702025052920300529CIU13650 - [DATE]" at bounding box center [633, 477] width 312 height 15
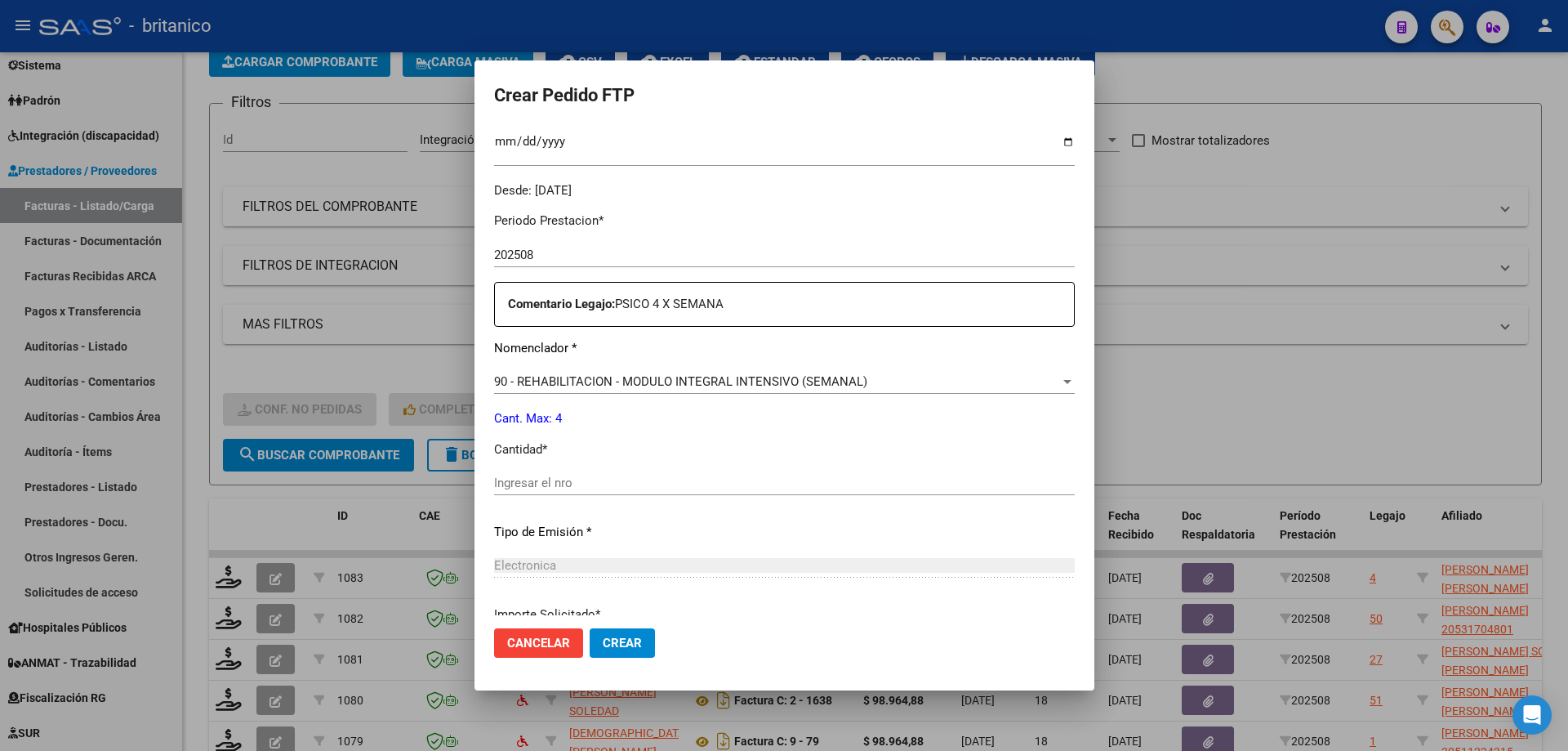
scroll to position [491, 0]
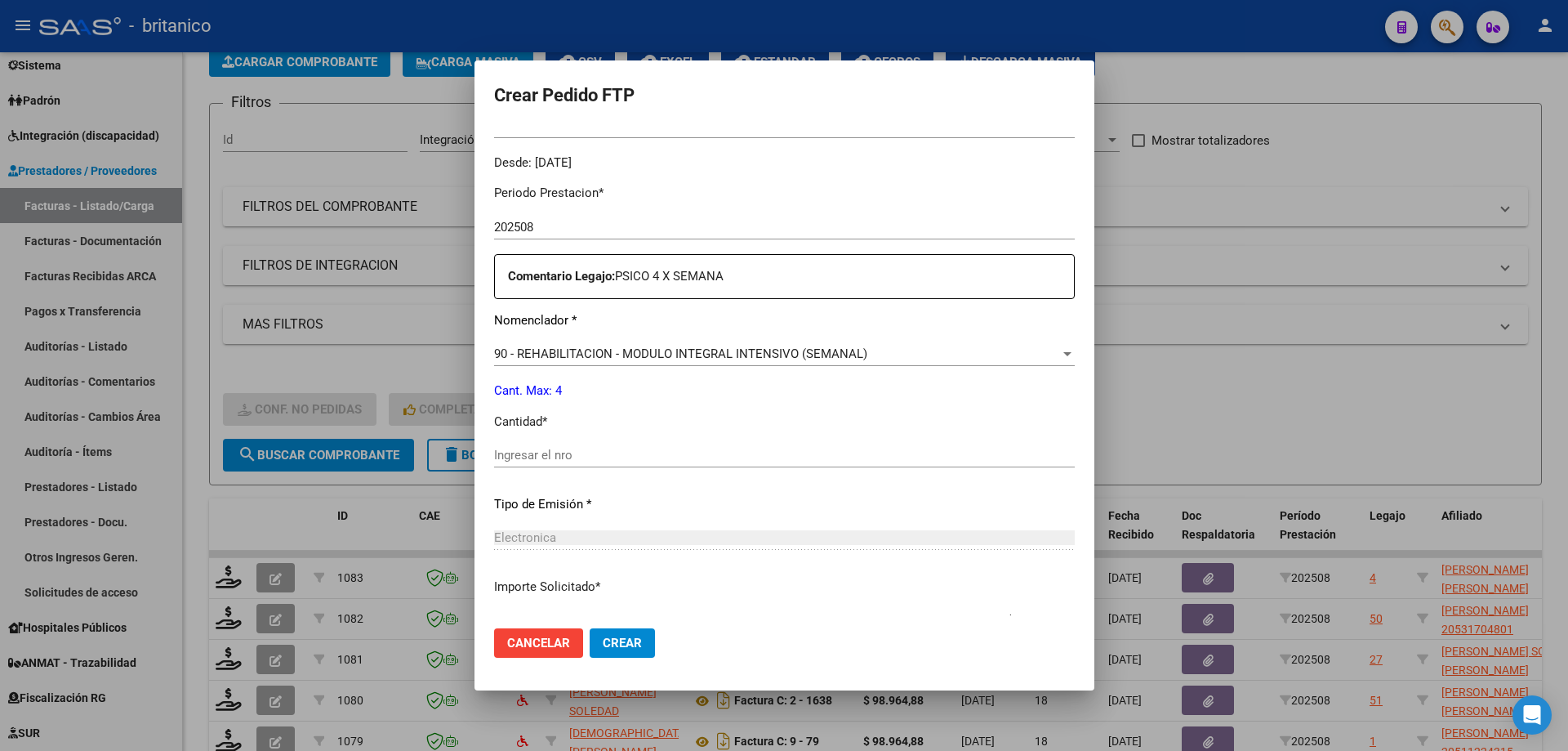
click at [505, 451] on input "Ingresar el nro" at bounding box center [784, 455] width 581 height 15
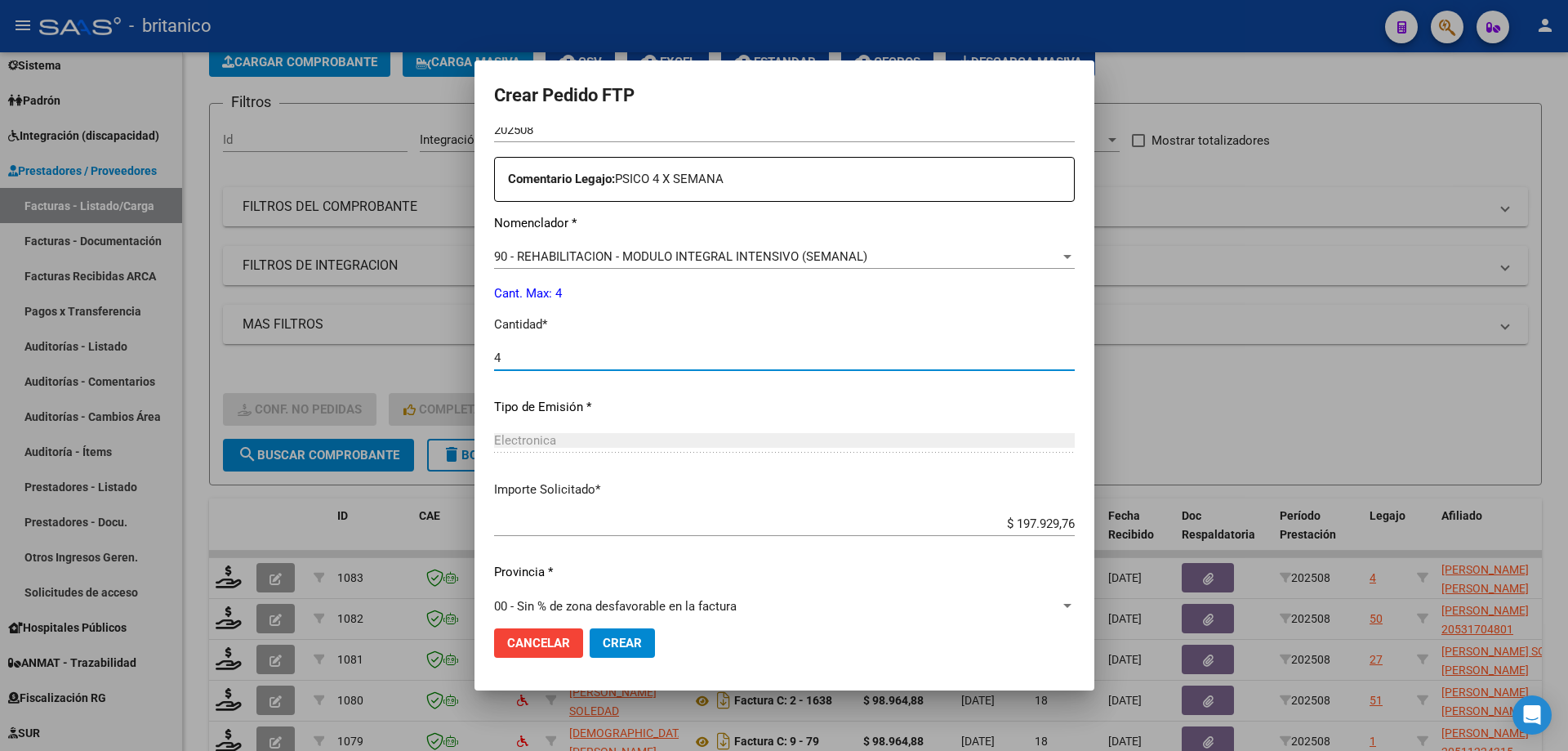
scroll to position [606, 0]
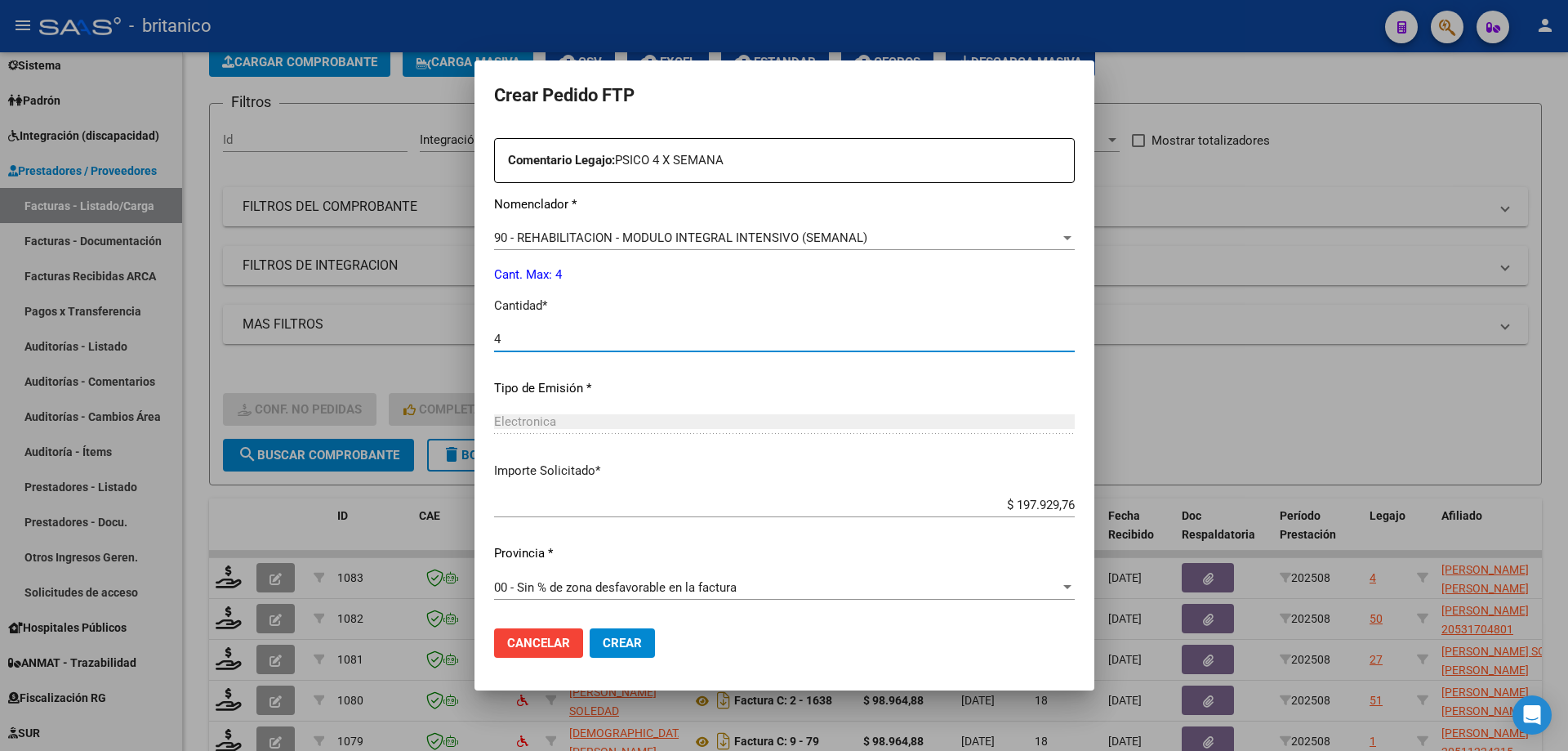
type input "4"
click at [609, 639] on span "Crear" at bounding box center [623, 643] width 39 height 15
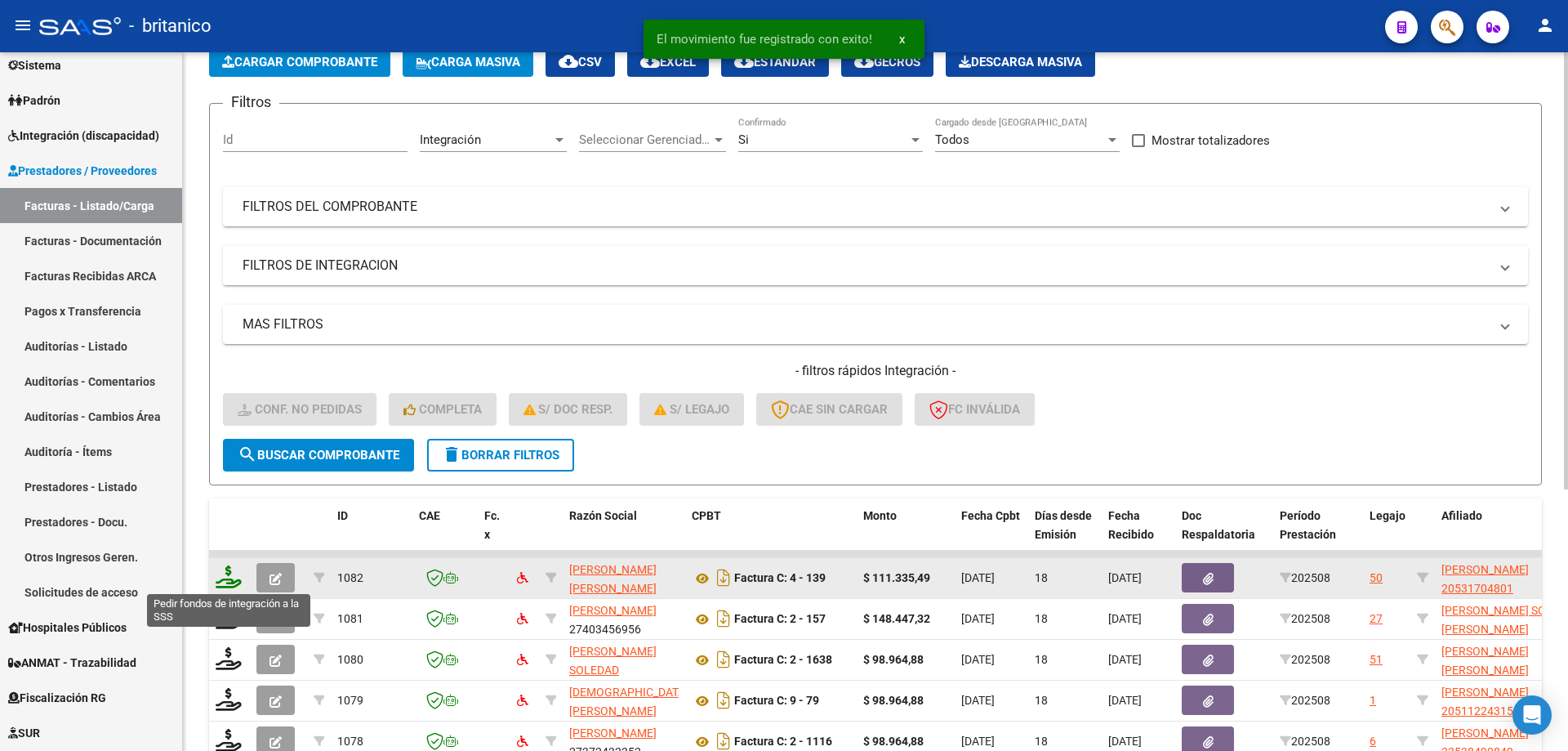
click at [224, 569] on icon at bounding box center [229, 577] width 26 height 23
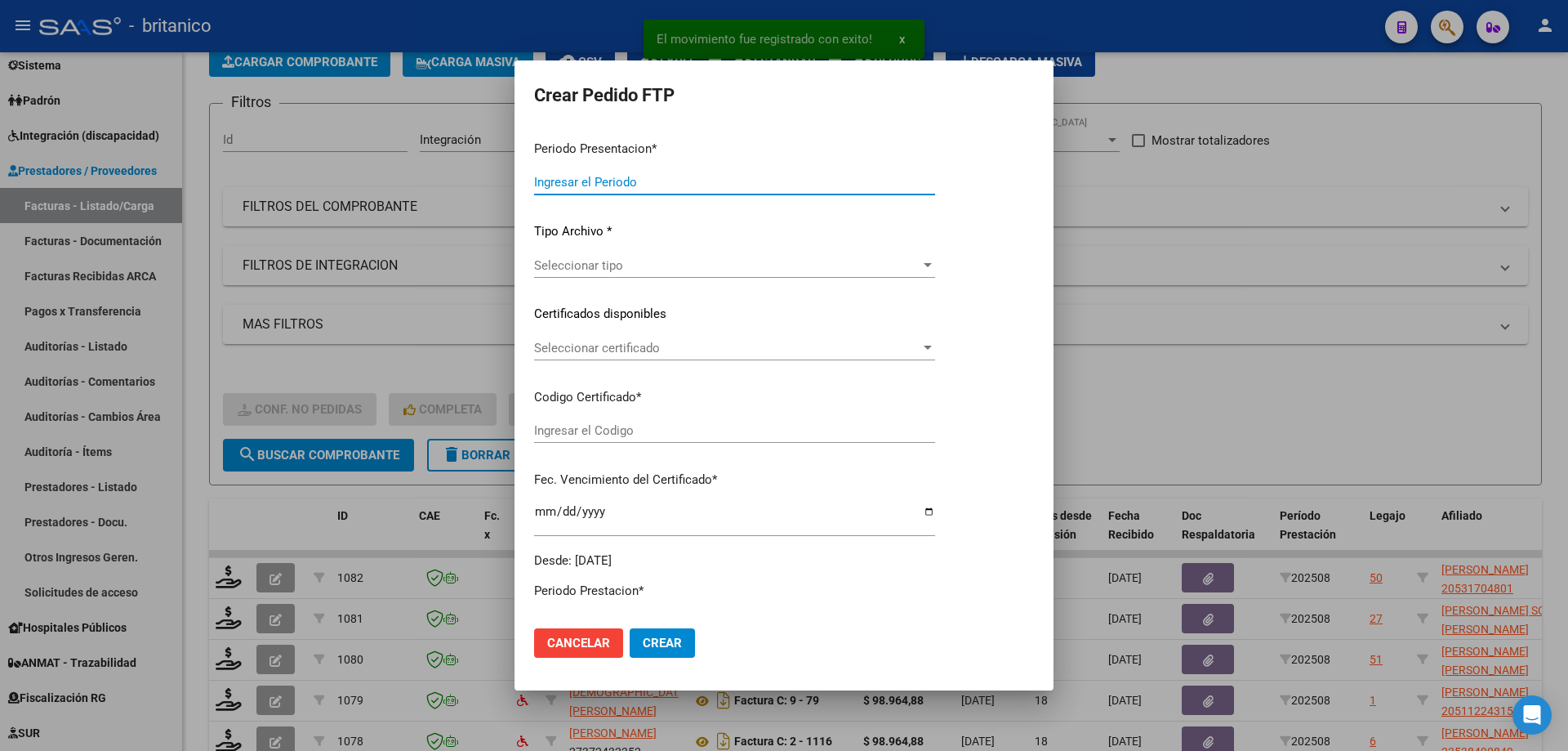
type input "202508"
type input "$ 111.335,49"
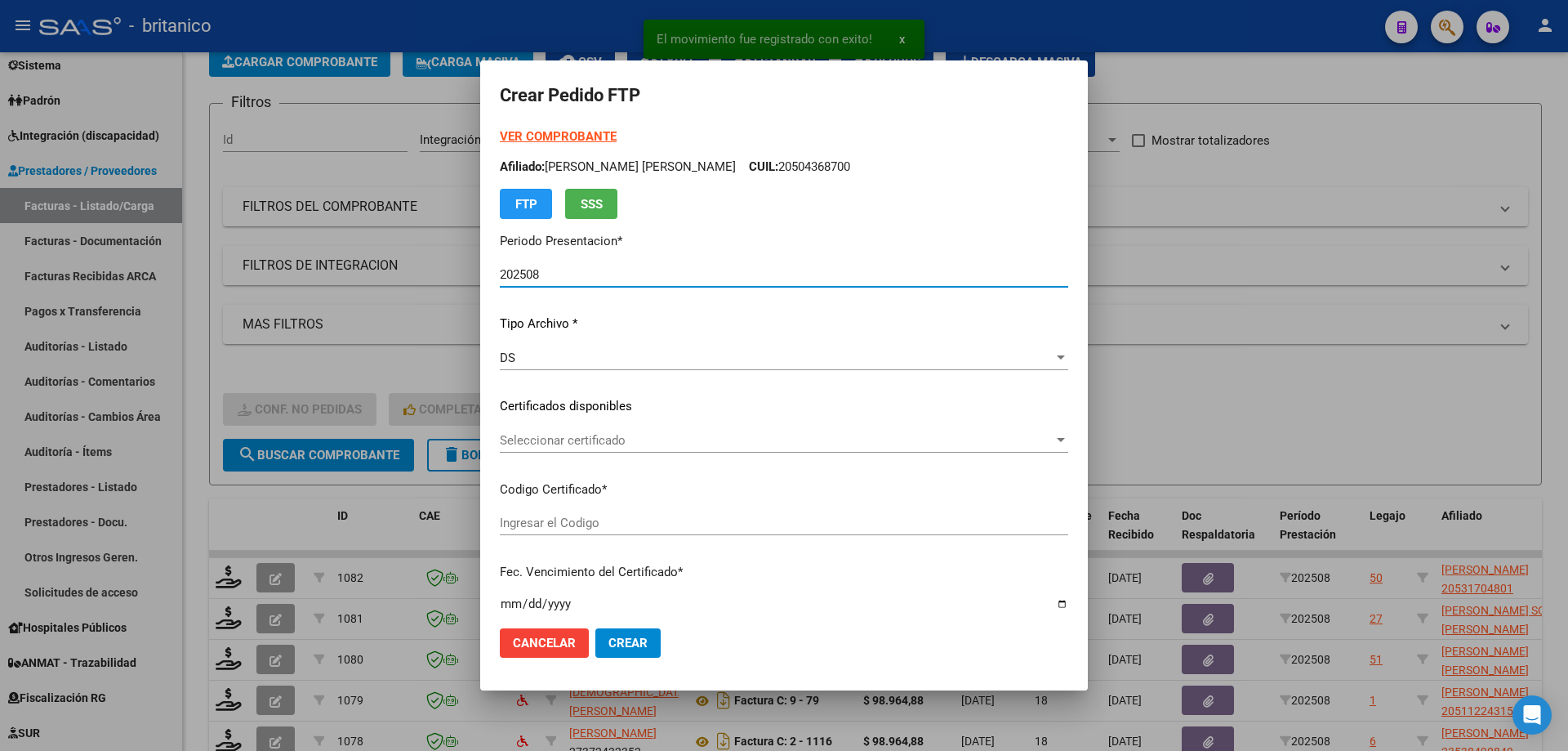
type input "ARG02000531704802020021120300211CBA536"
type input "[DATE]"
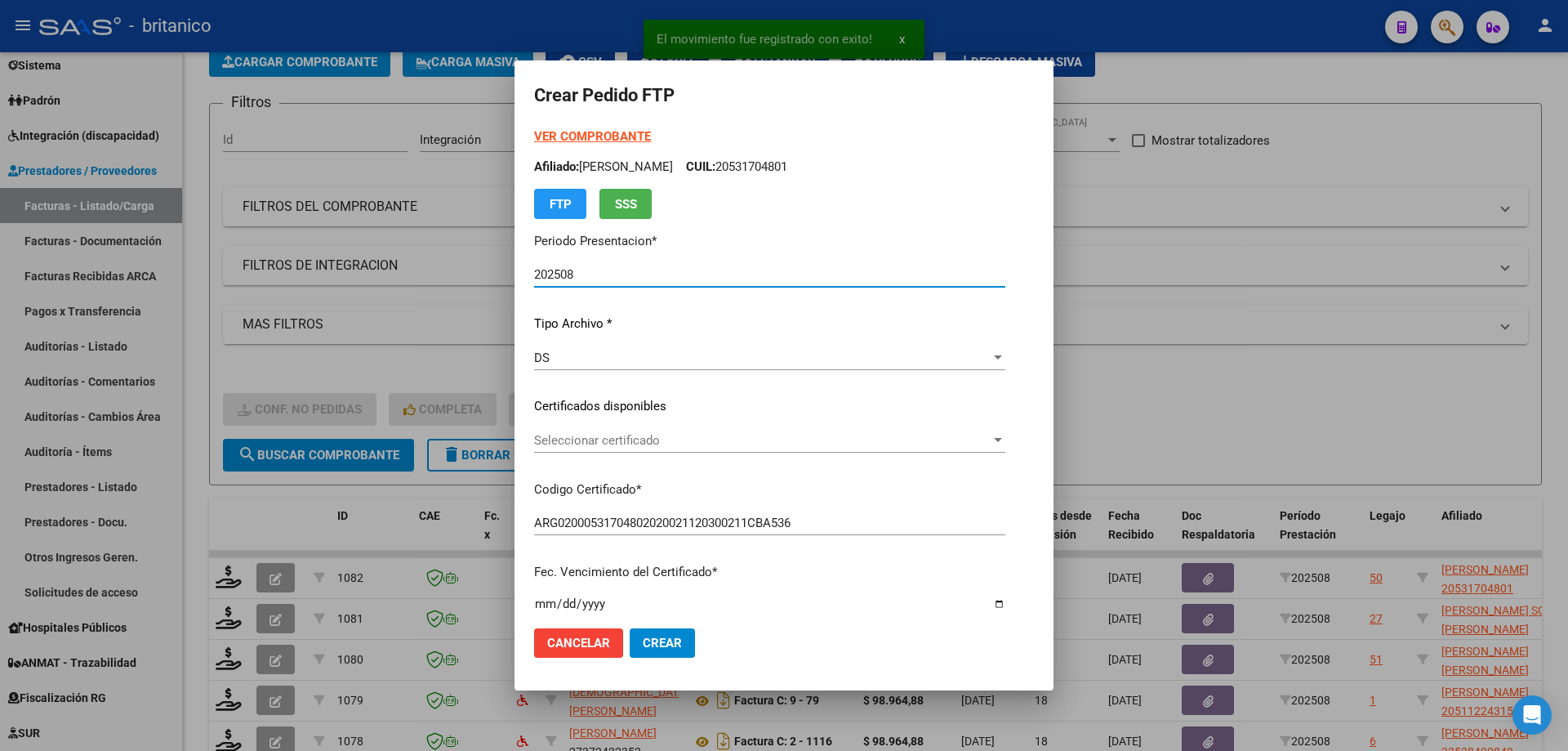
click at [582, 444] on span "Seleccionar certificado" at bounding box center [763, 441] width 457 height 15
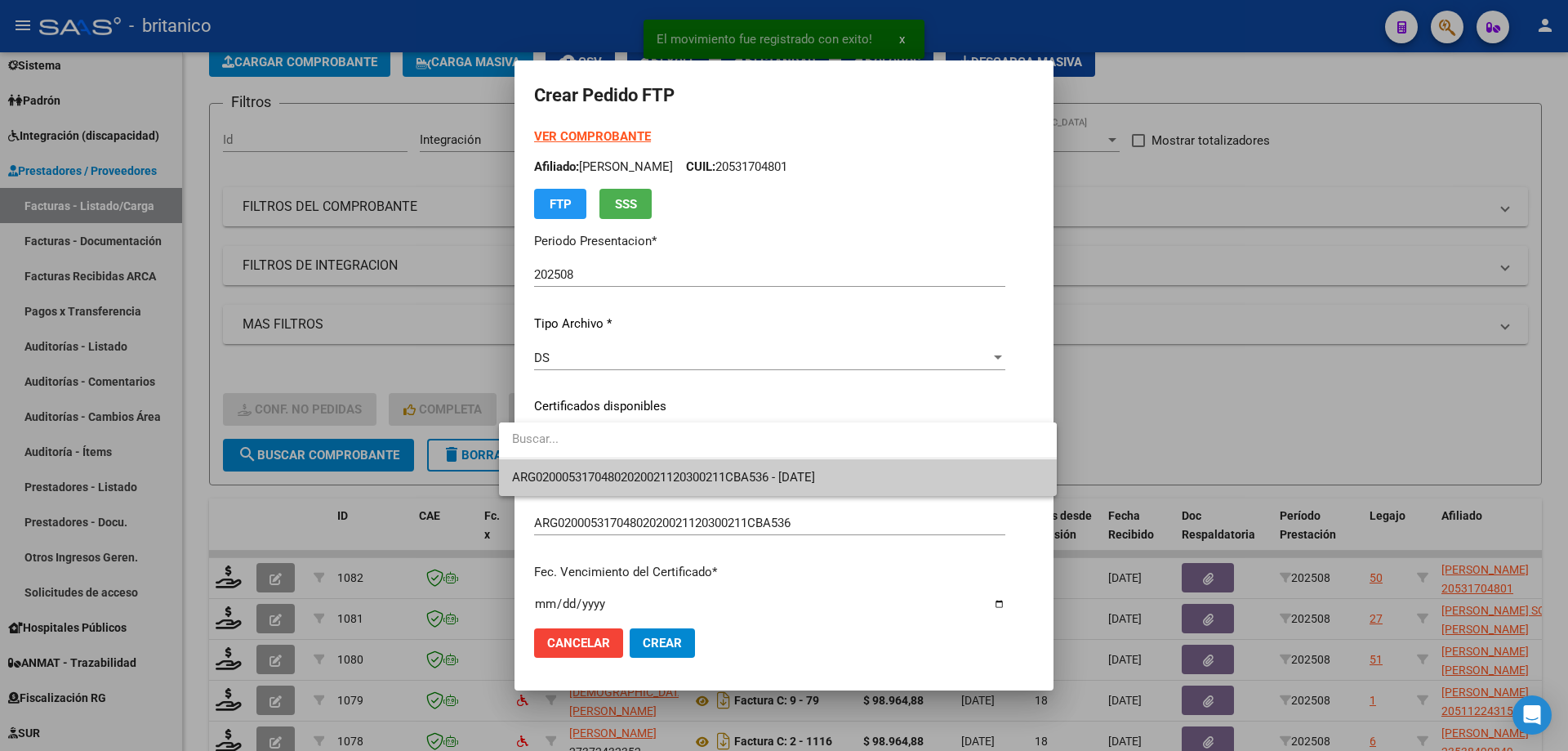
click at [642, 470] on span "ARG02000531704802020021120300211CBA536 - [DATE]" at bounding box center [663, 477] width 303 height 15
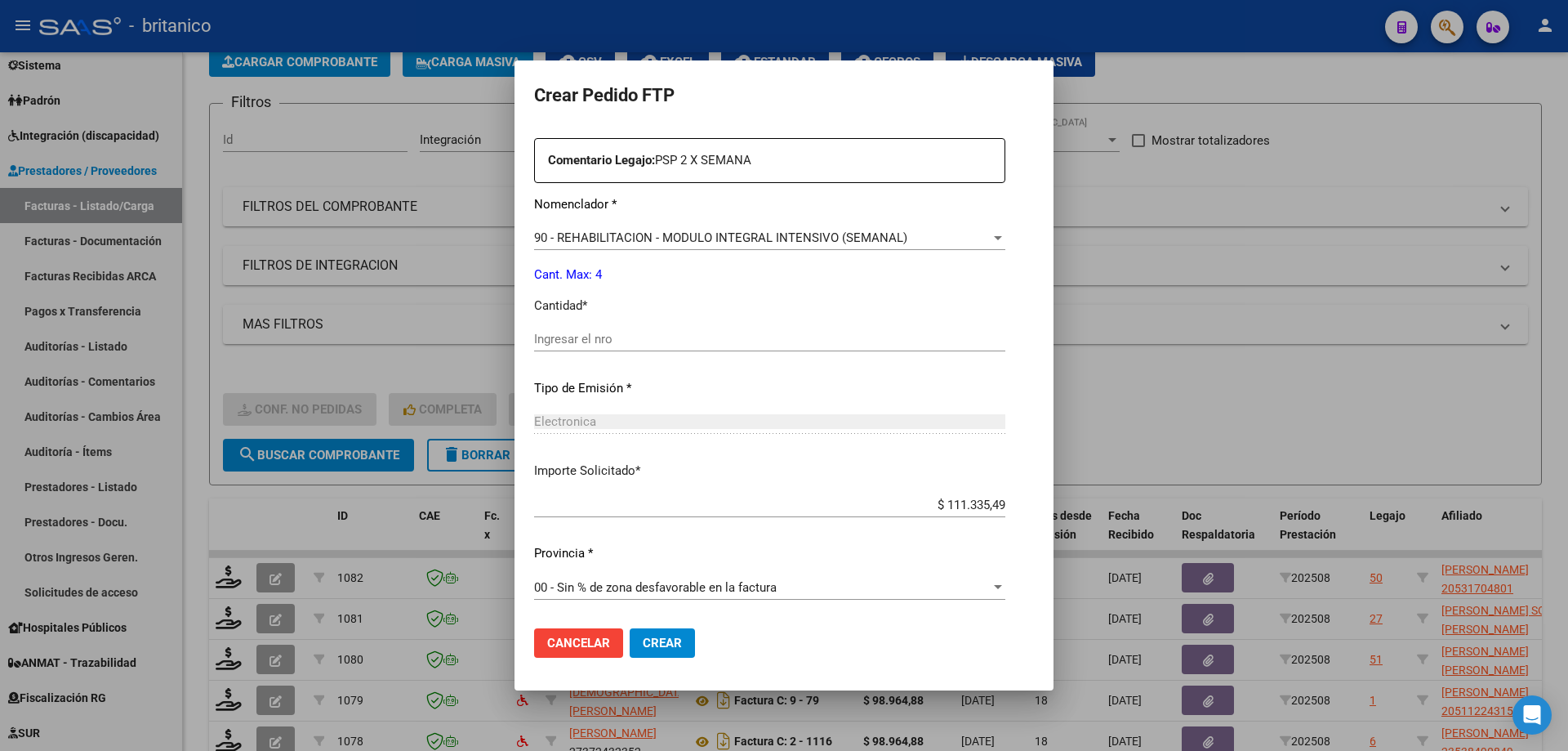
click at [554, 340] on input "Ingresar el nro" at bounding box center [770, 339] width 472 height 15
type input "4"
click at [646, 635] on button "Crear" at bounding box center [662, 643] width 66 height 29
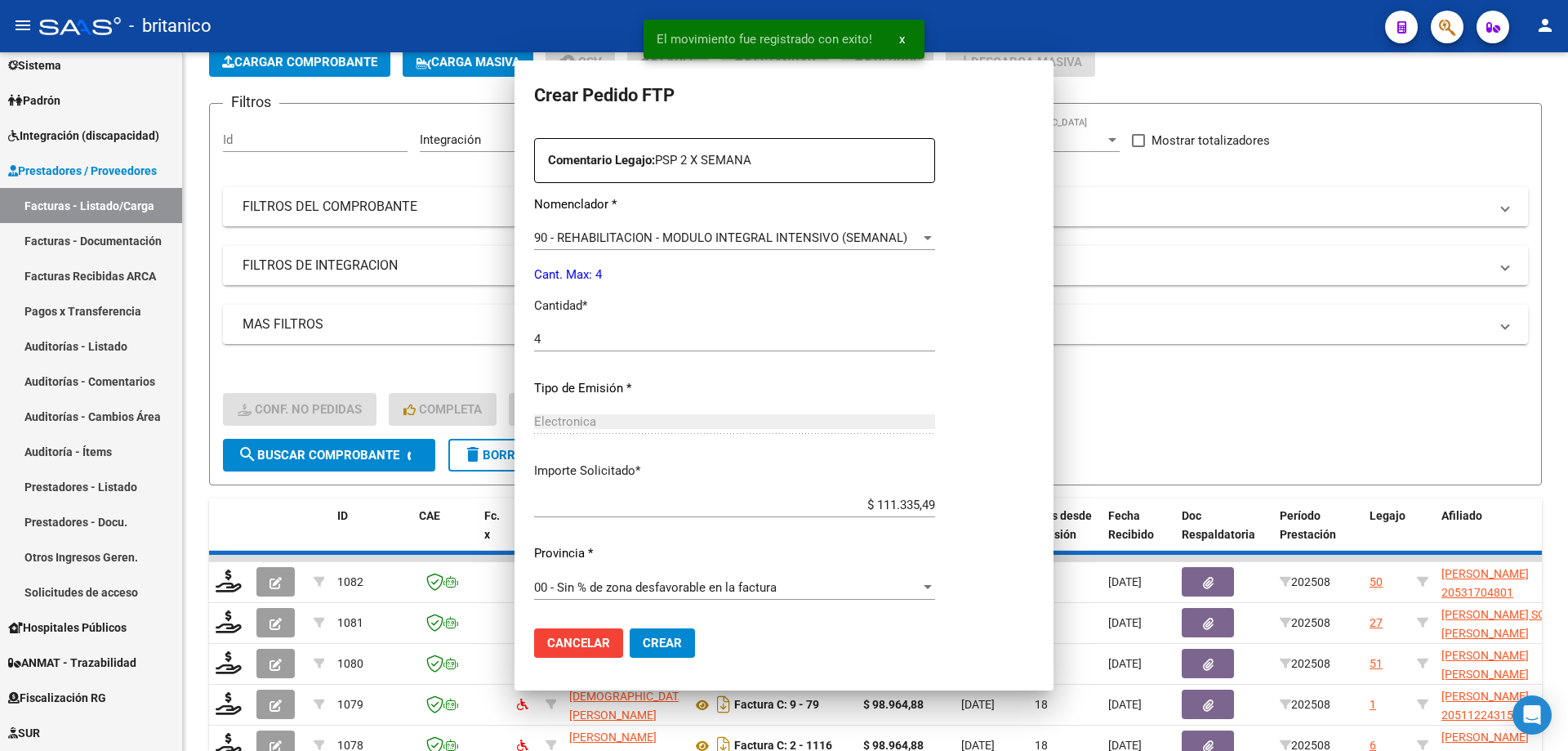
scroll to position [0, 0]
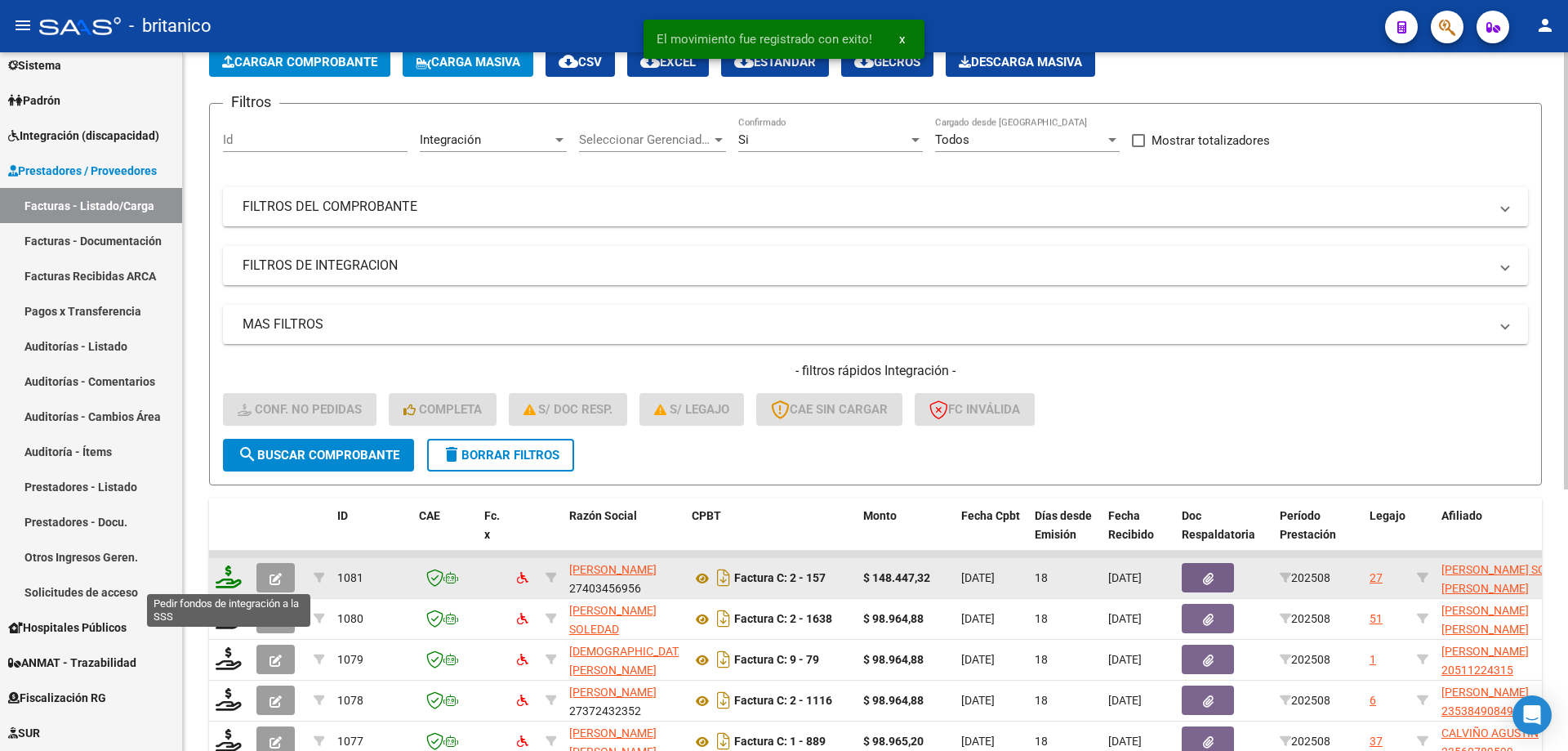
click at [233, 570] on icon at bounding box center [229, 577] width 26 height 23
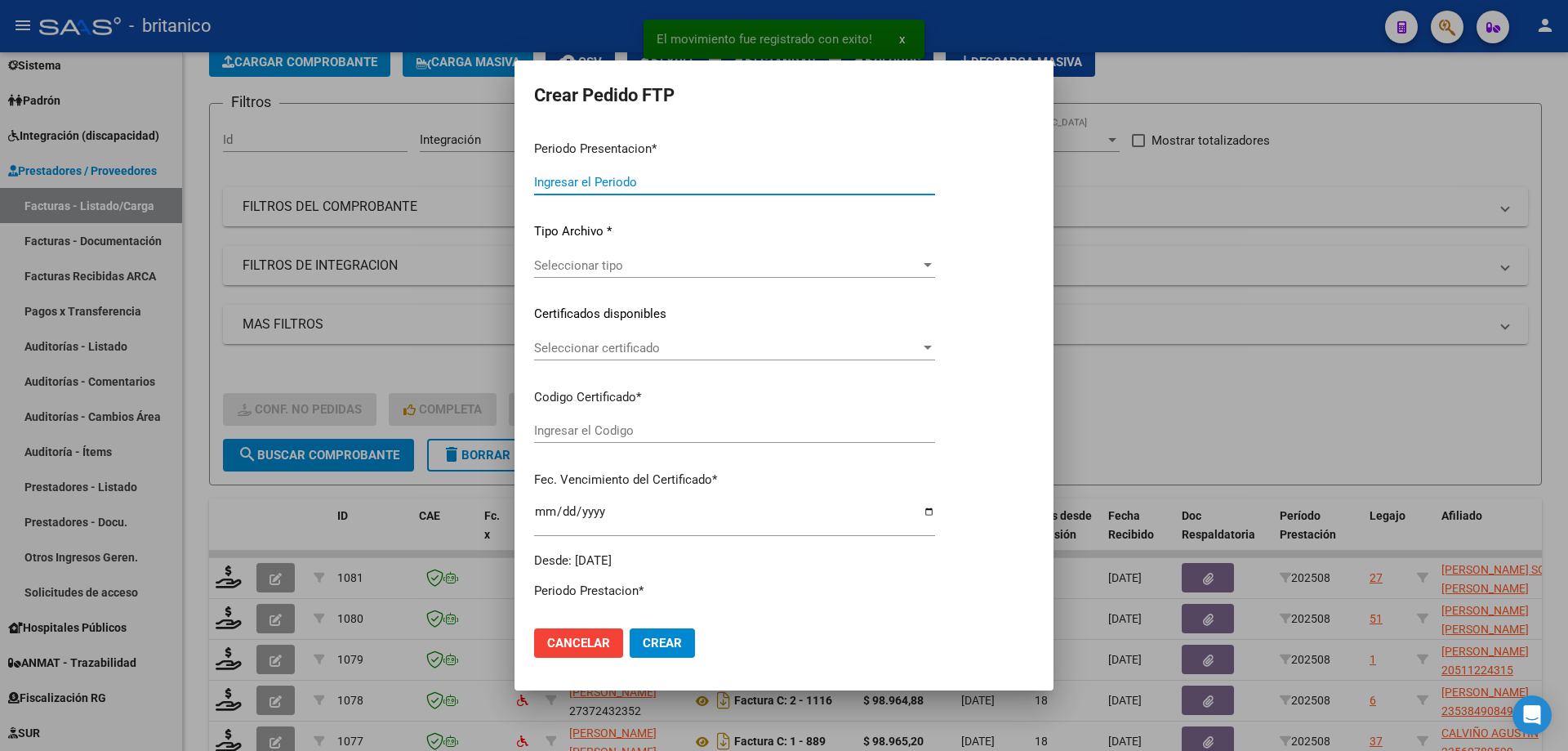
type input "202508"
type input "$ 148.447,32"
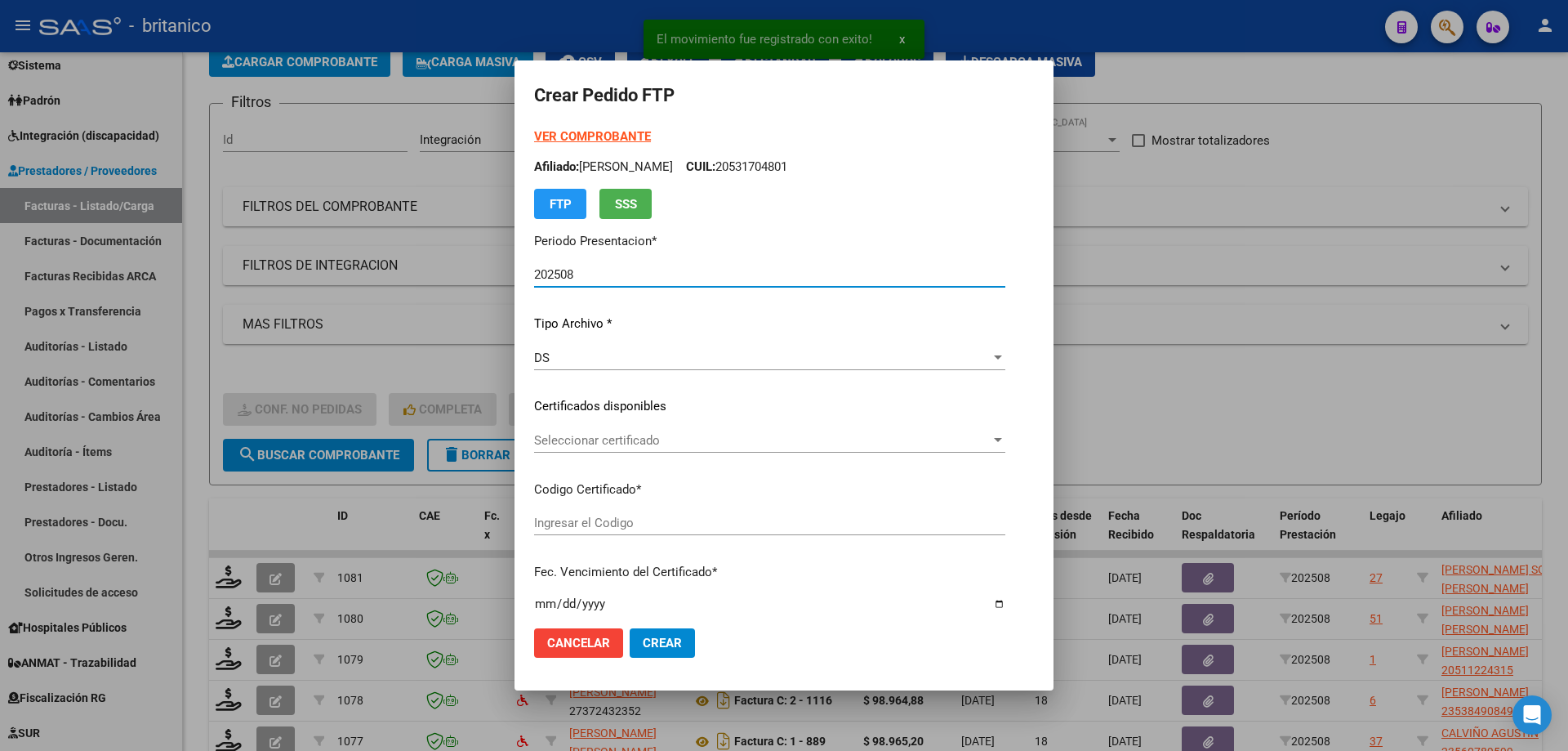
type input "ARG010055480592-20231020-20281020BUE430"
type input "[DATE]"
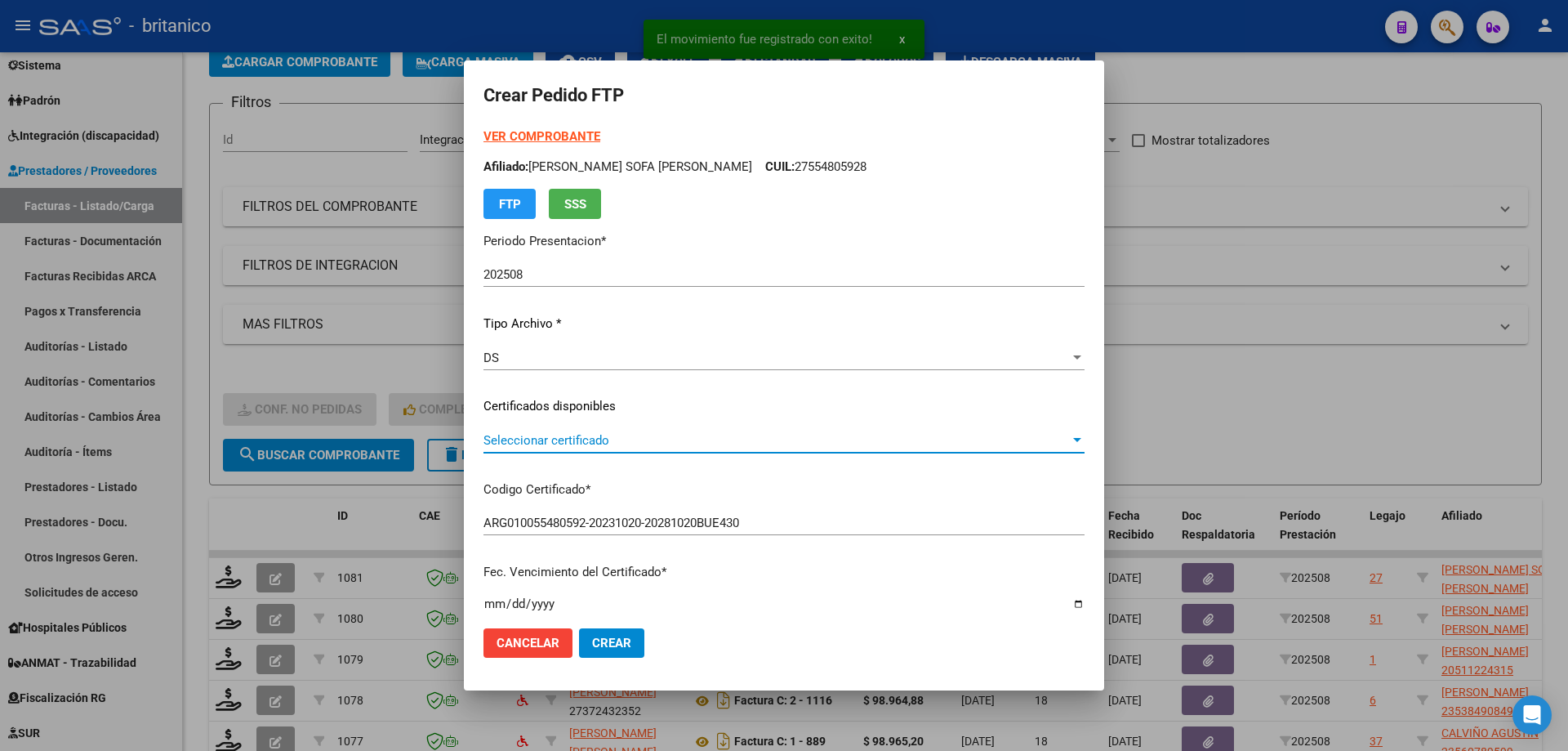
click at [609, 438] on span "Seleccionar certificado" at bounding box center [777, 441] width 586 height 15
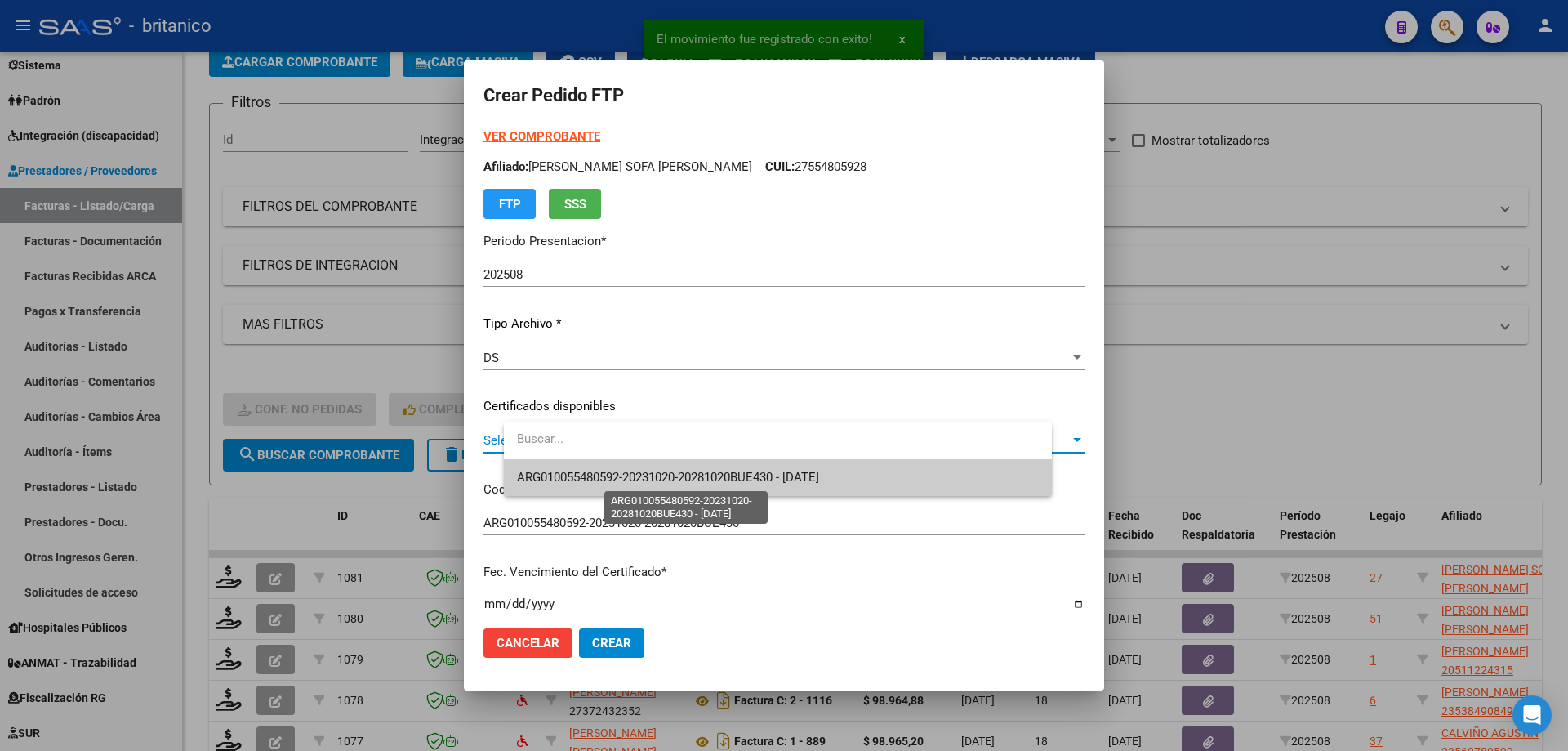
click at [669, 478] on span "ARG010055480592-20231020-20281020BUE430 - [DATE]" at bounding box center [668, 477] width 303 height 15
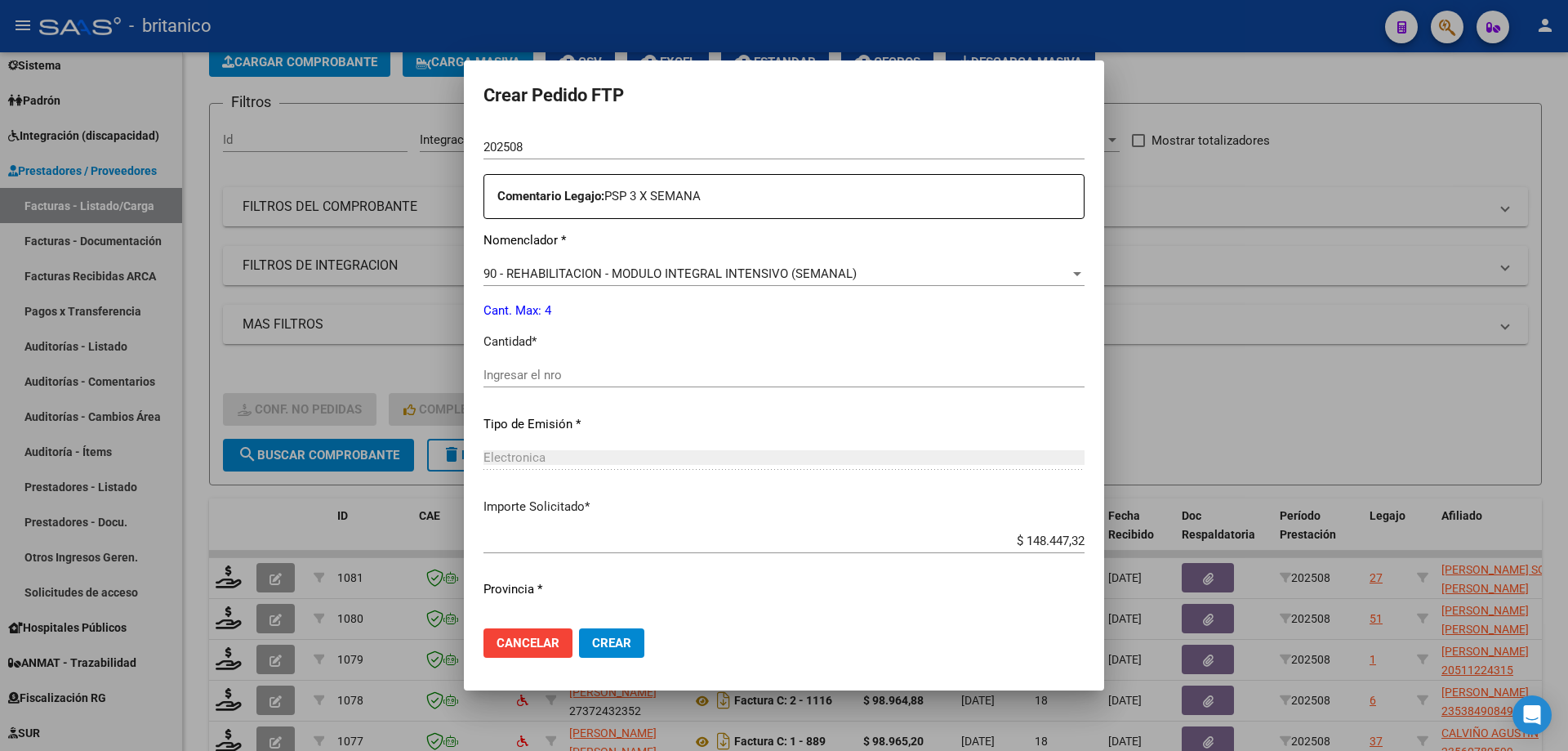
scroll to position [572, 0]
click at [579, 373] on input "Ingresar el nro" at bounding box center [784, 374] width 601 height 15
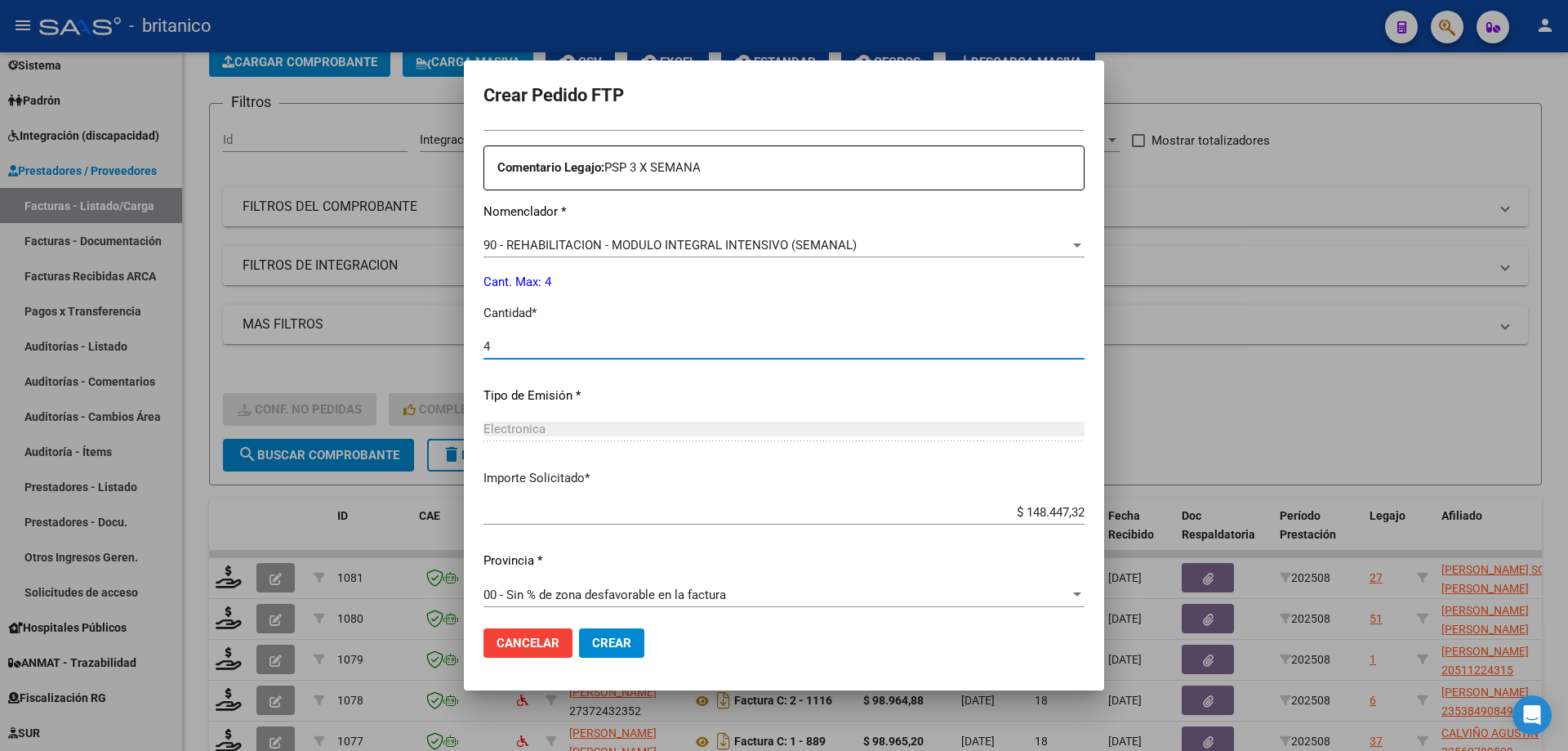
scroll to position [606, 0]
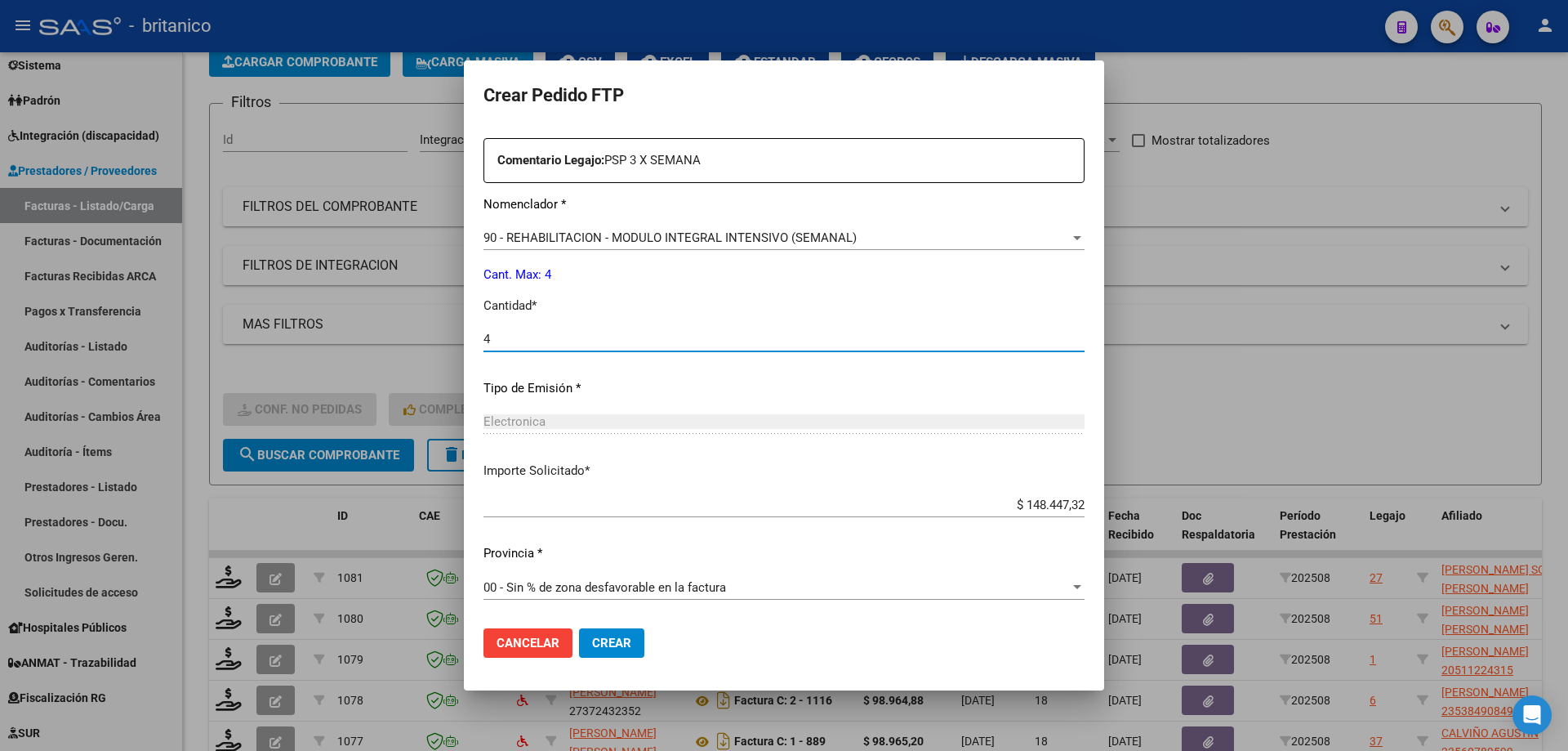
type input "4"
click at [631, 638] on span "Crear" at bounding box center [612, 643] width 39 height 15
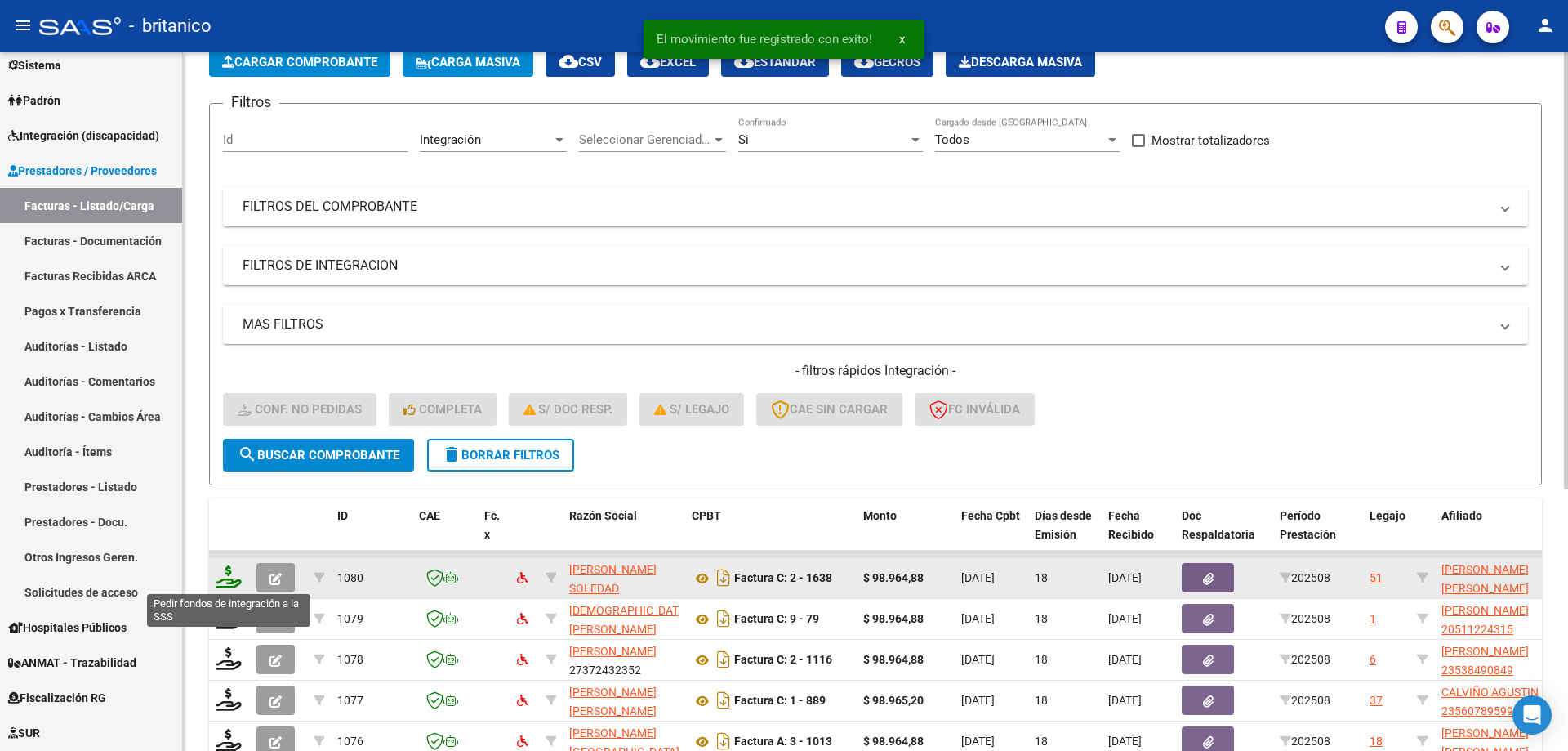
click at [227, 577] on icon at bounding box center [229, 577] width 26 height 23
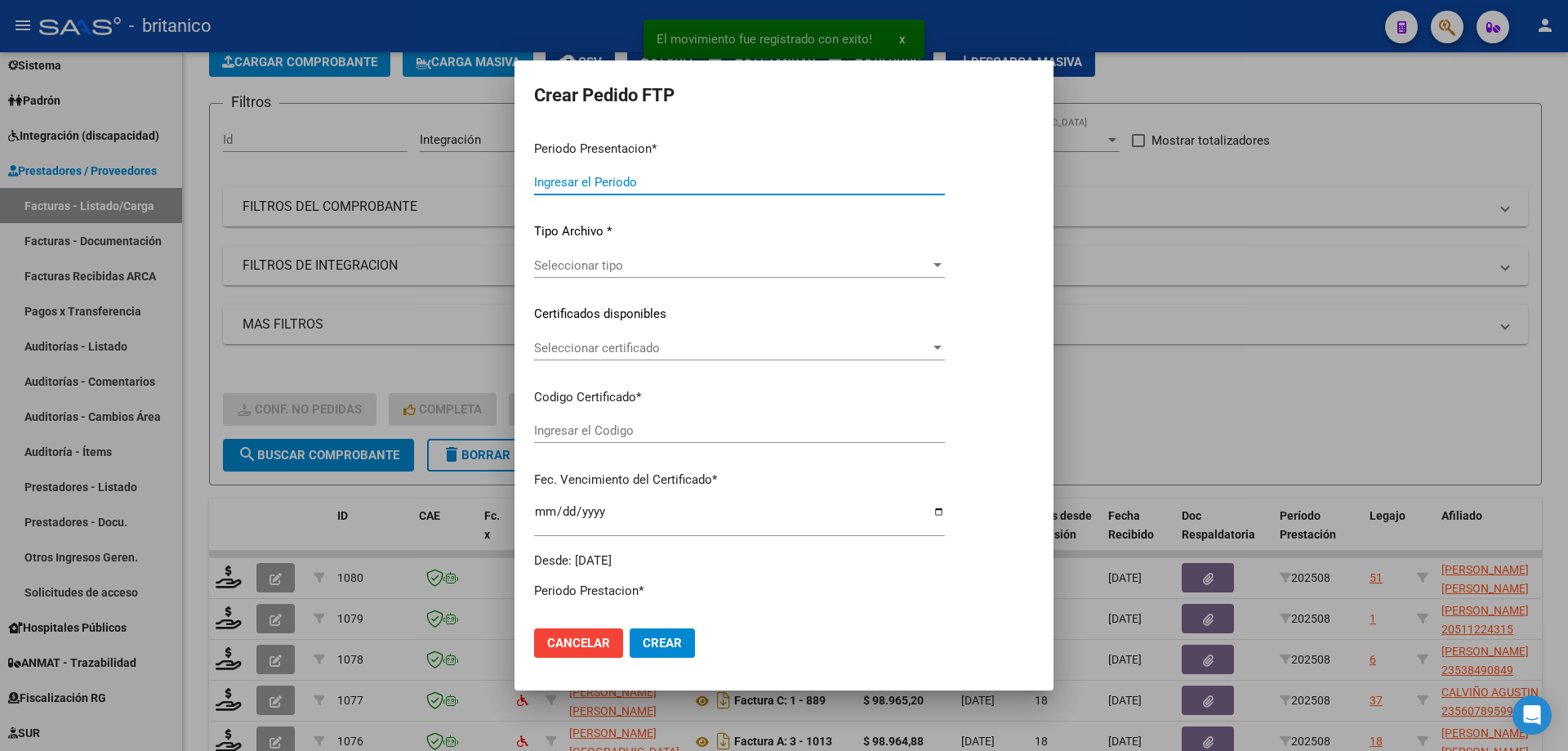
type input "202508"
type input "$ 98.964,88"
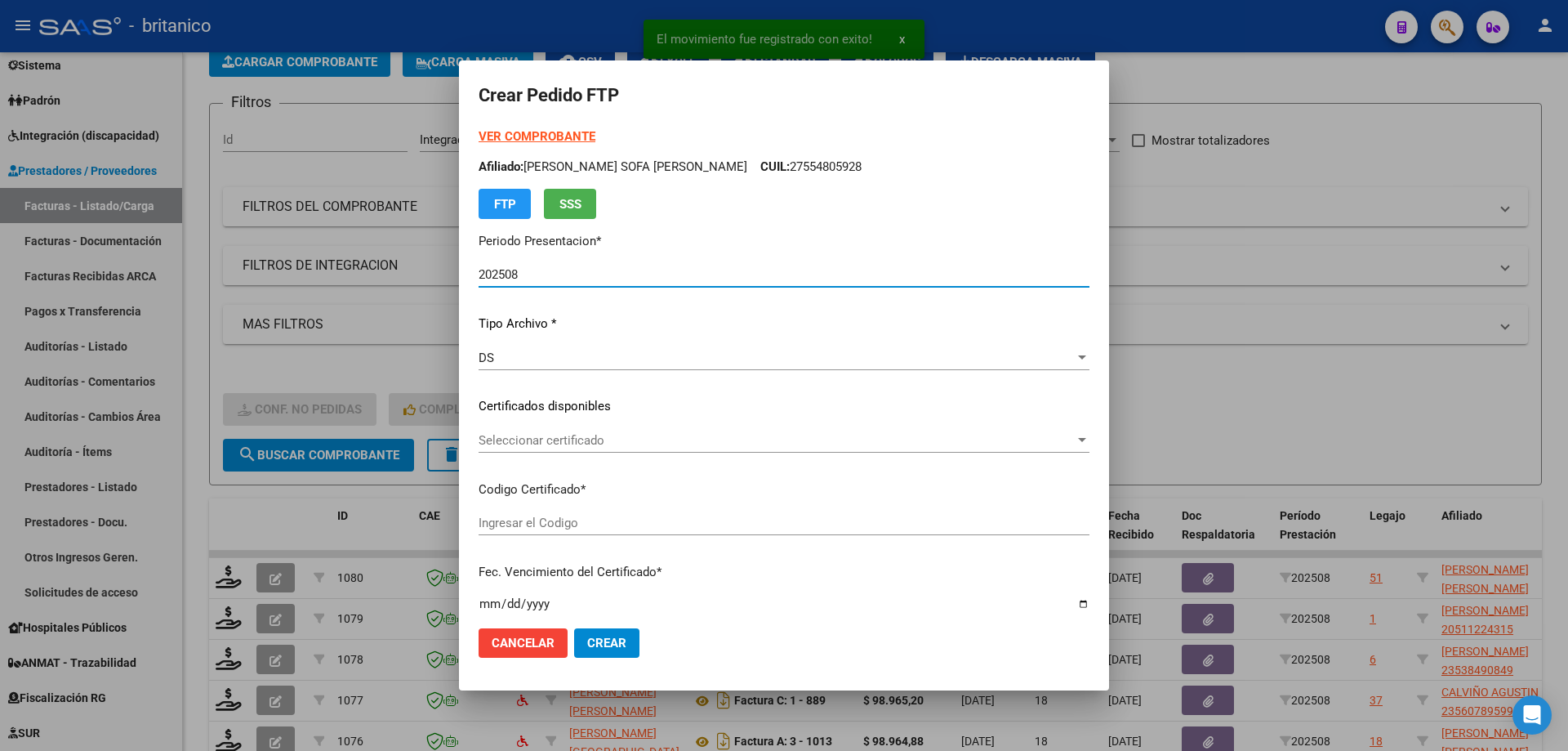
type input "ARG01000571027342020081320250813-BS315"
type input "[DATE]"
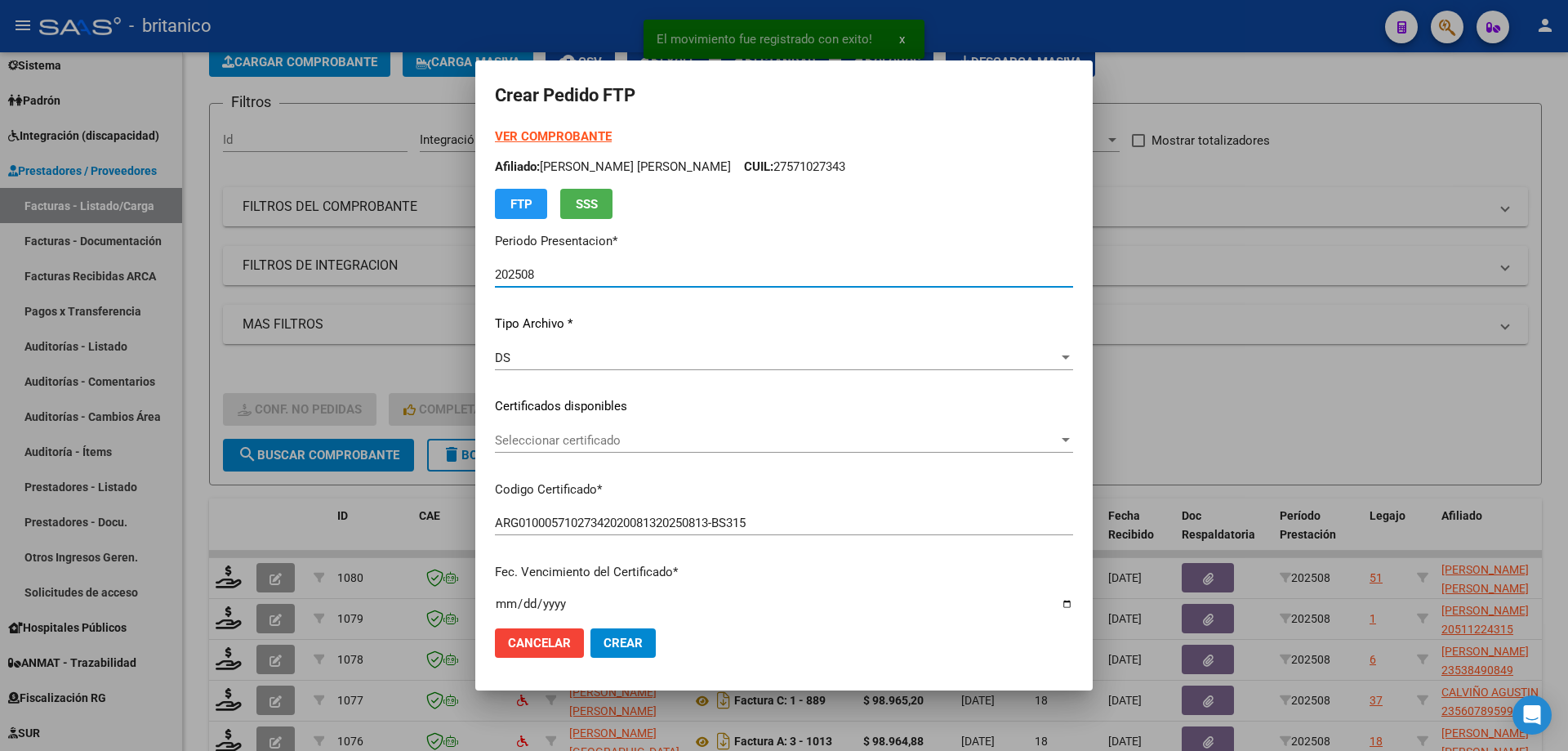
click at [620, 443] on span "Seleccionar certificado" at bounding box center [777, 441] width 564 height 15
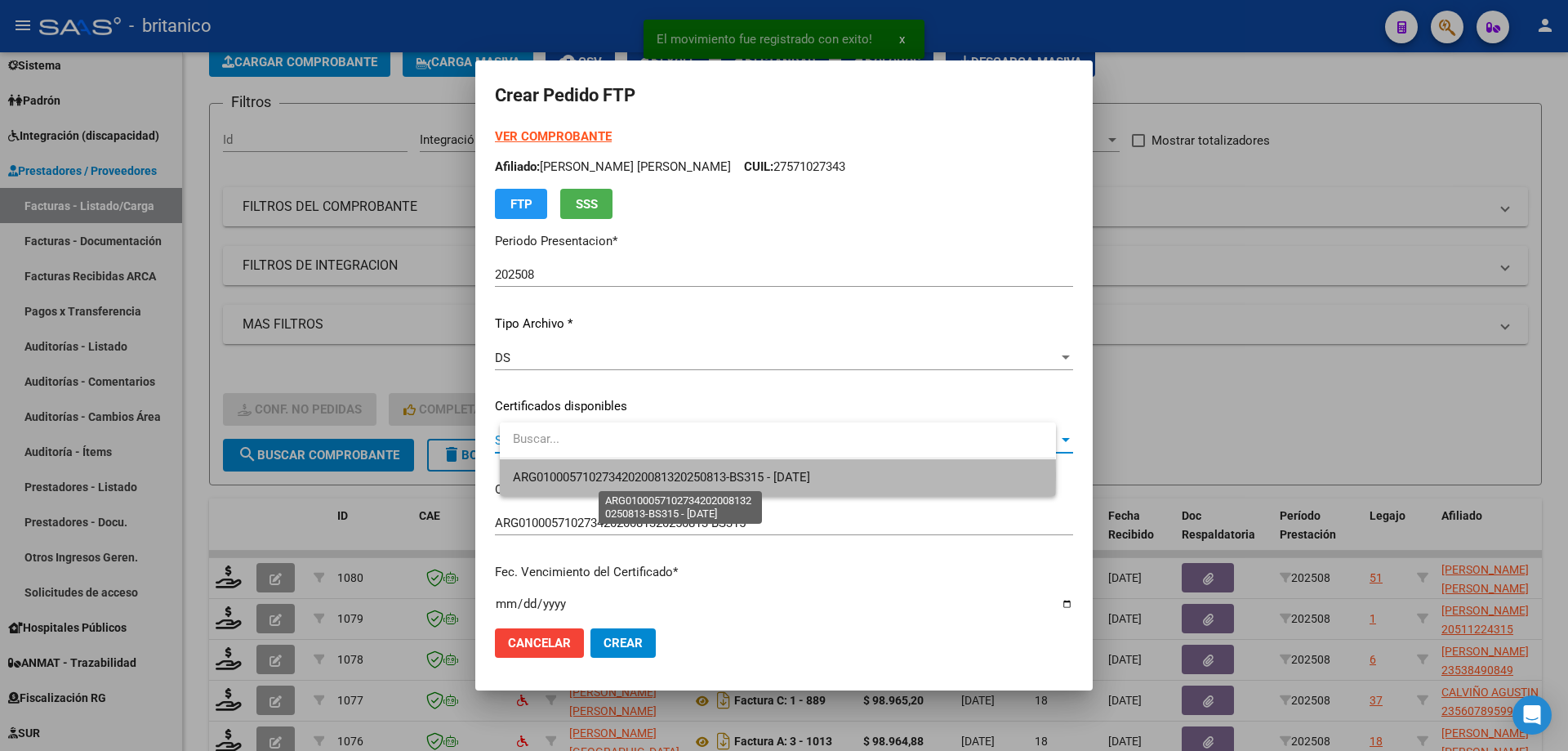
click at [681, 475] on span "ARG01000571027342020081320250813-BS315 - [DATE]" at bounding box center [661, 477] width 297 height 15
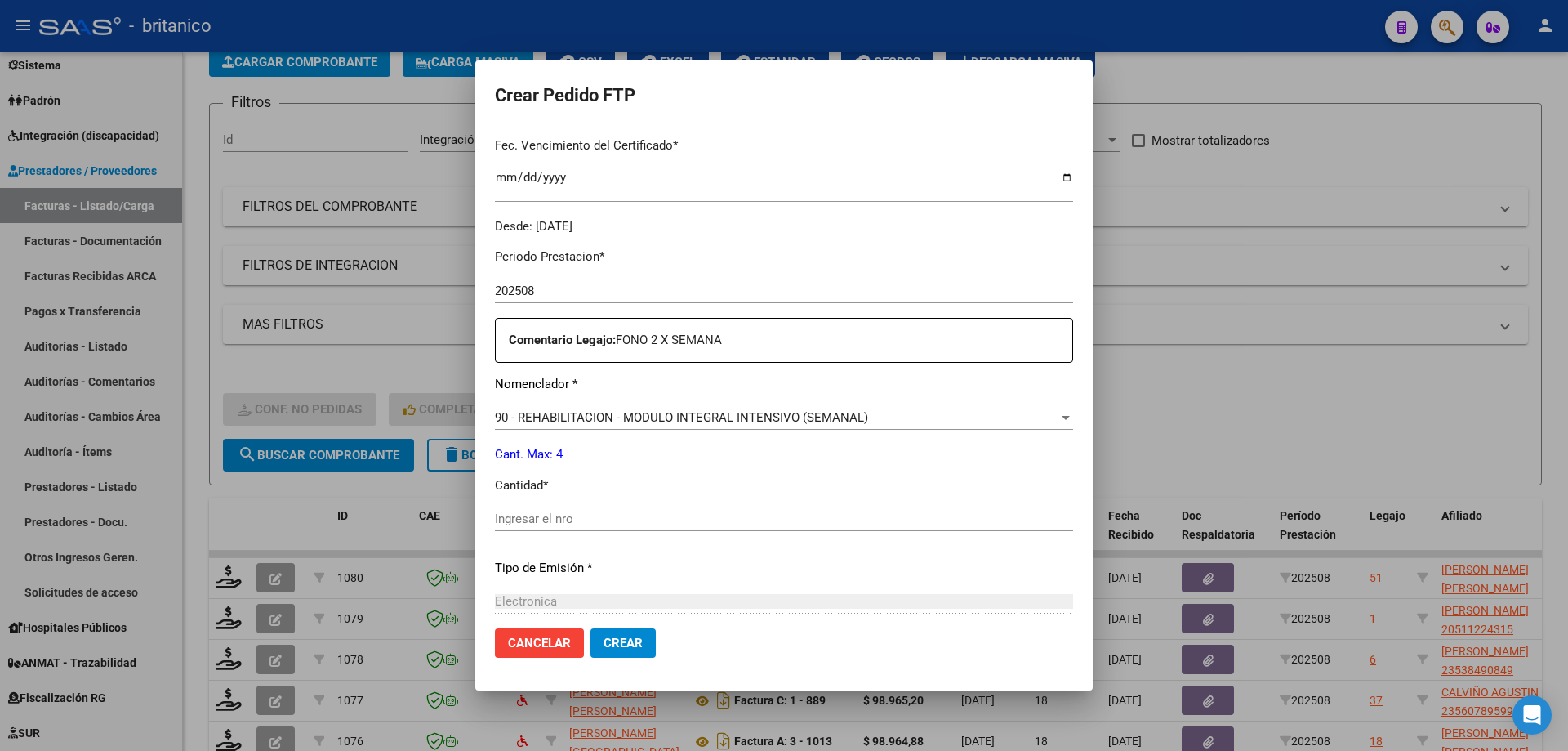
scroll to position [491, 0]
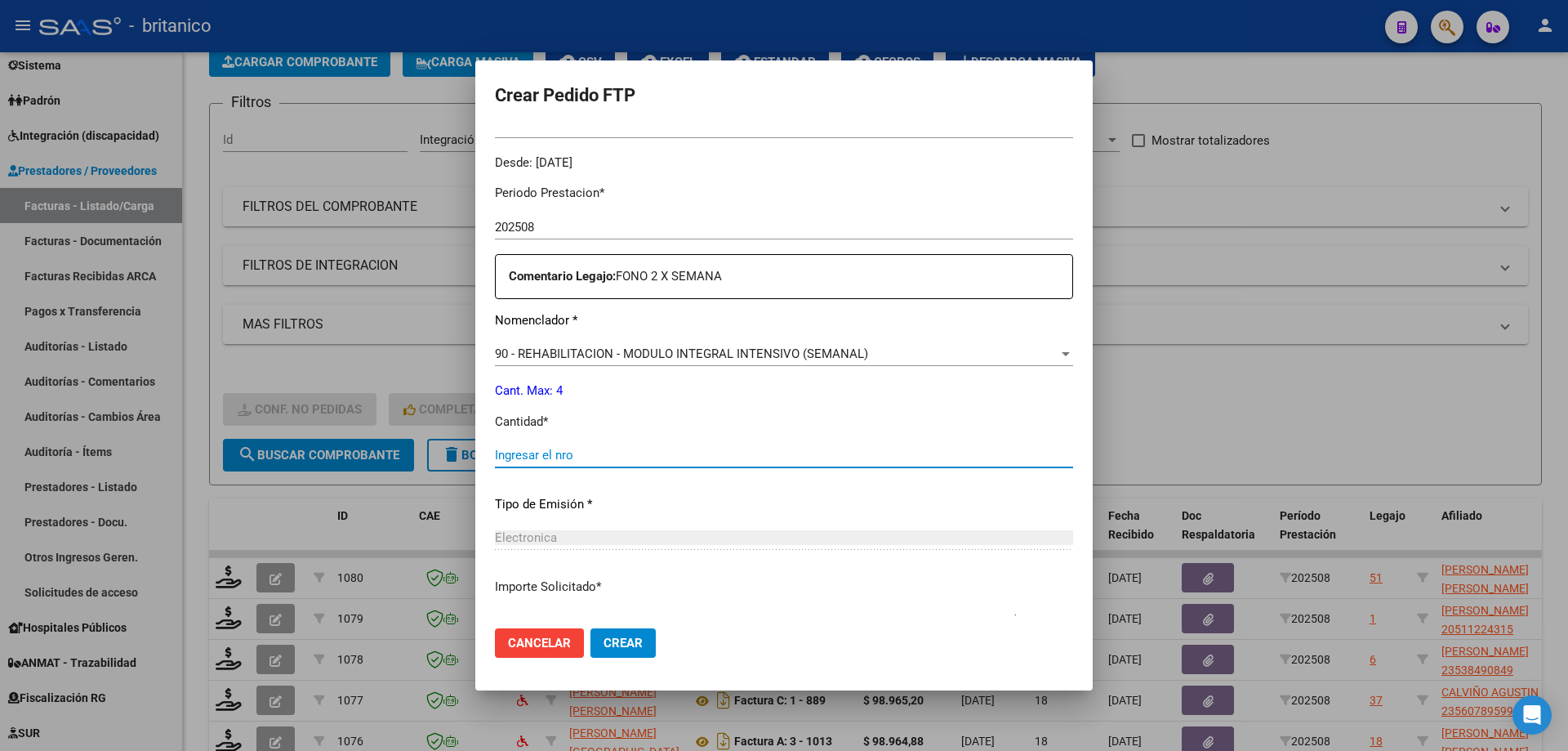
drag, startPoint x: 564, startPoint y: 456, endPoint x: 696, endPoint y: 443, distance: 132.6
click at [566, 456] on input "Ingresar el nro" at bounding box center [784, 455] width 579 height 15
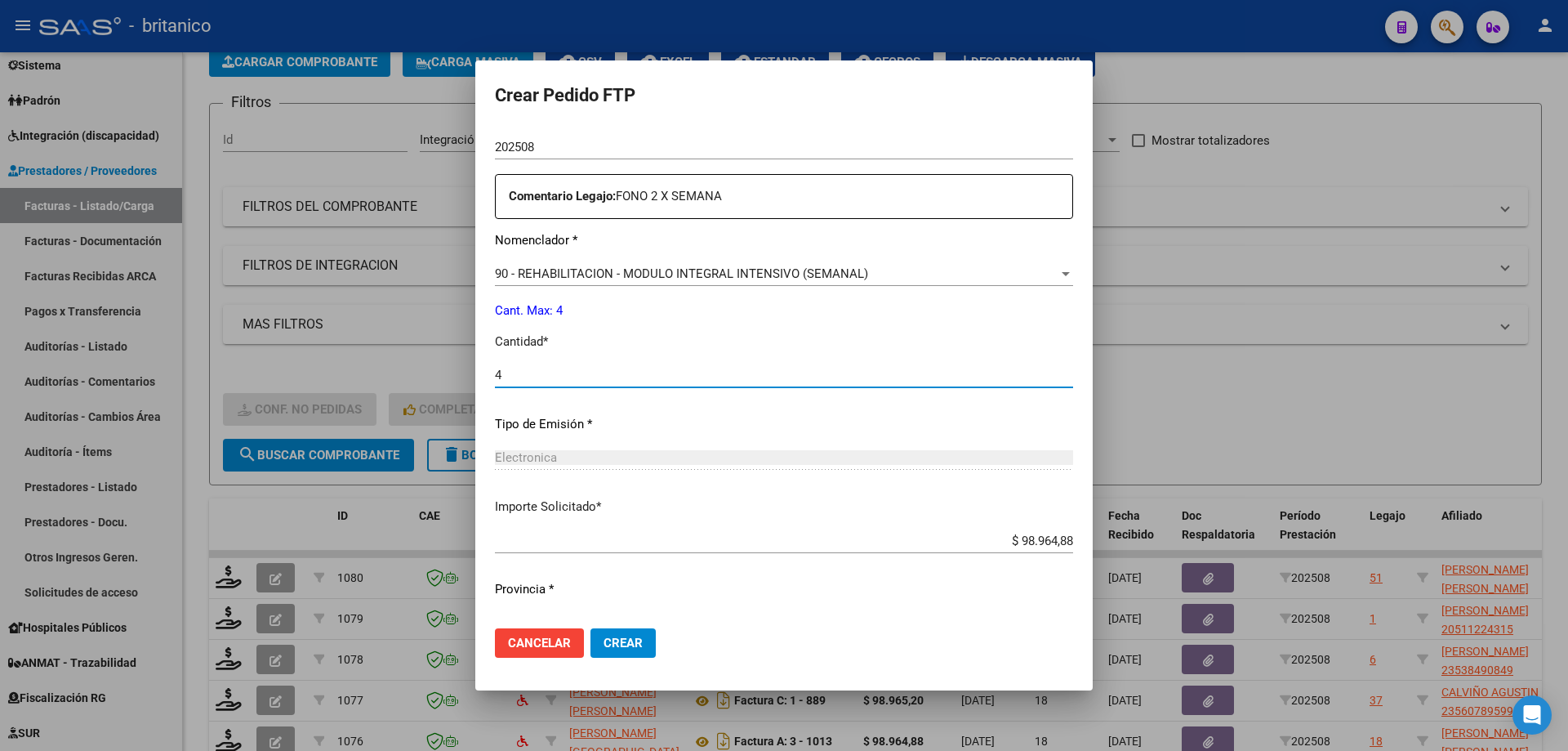
scroll to position [606, 0]
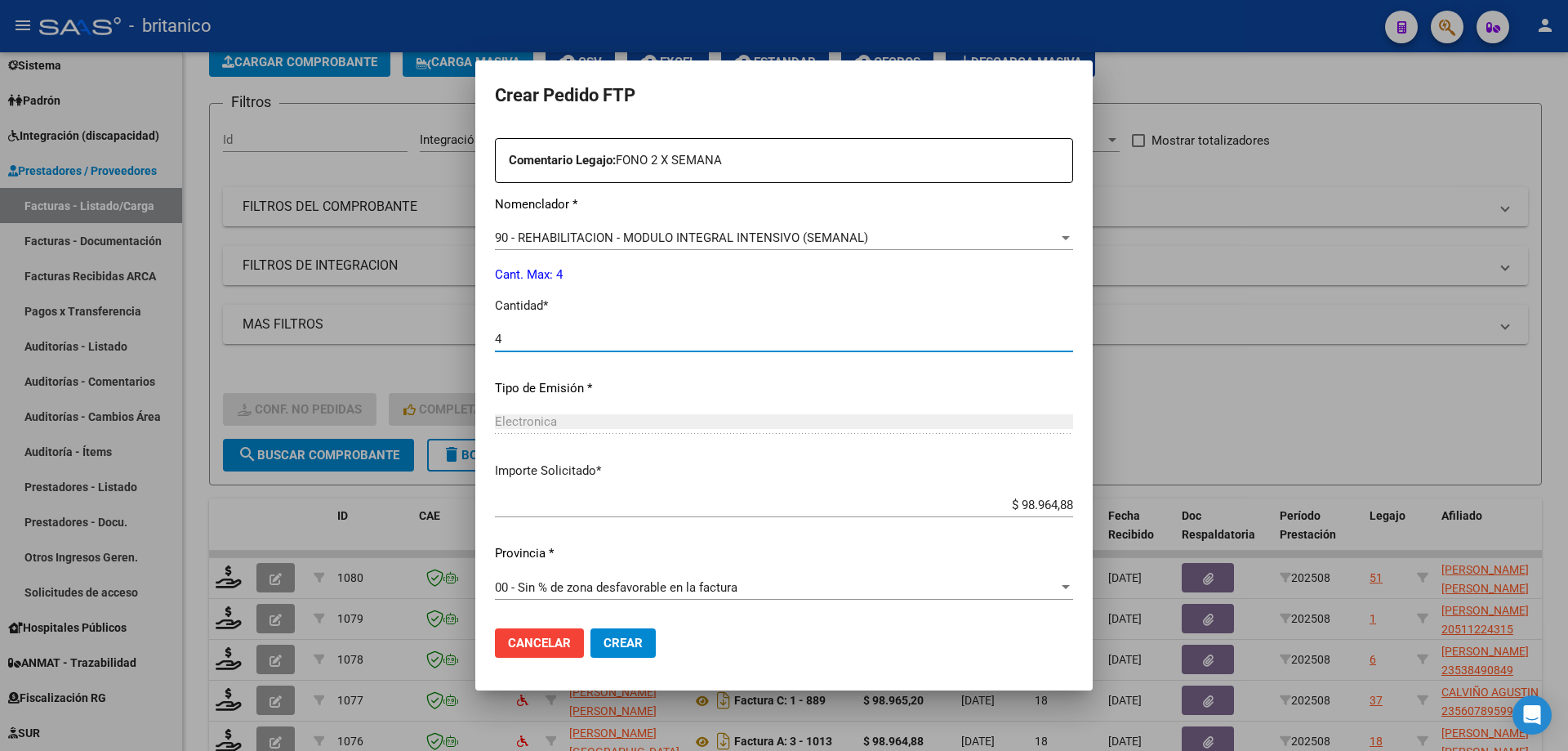
type input "4"
click at [643, 638] on span "Crear" at bounding box center [624, 643] width 39 height 15
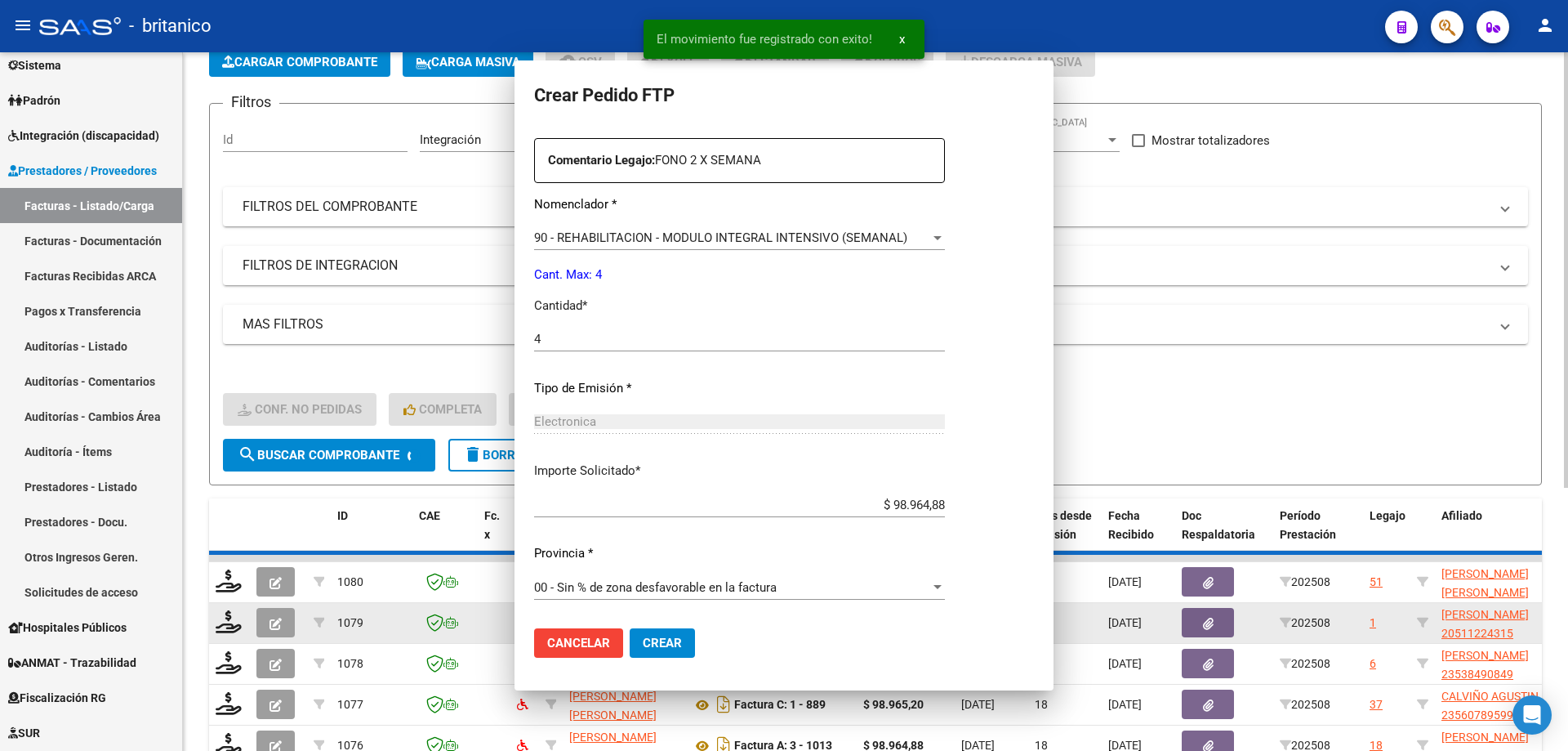
scroll to position [0, 0]
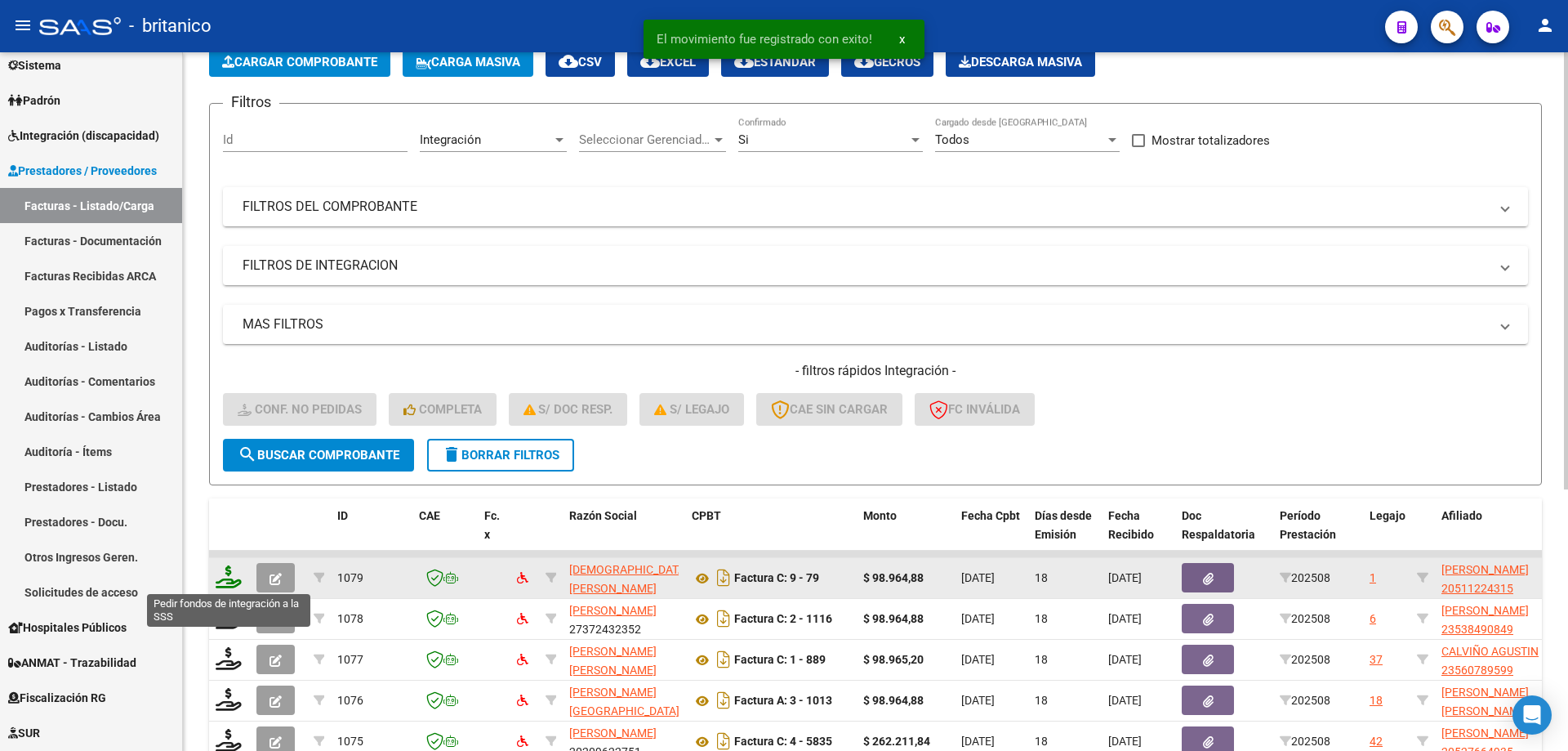
click at [235, 578] on icon at bounding box center [229, 577] width 26 height 23
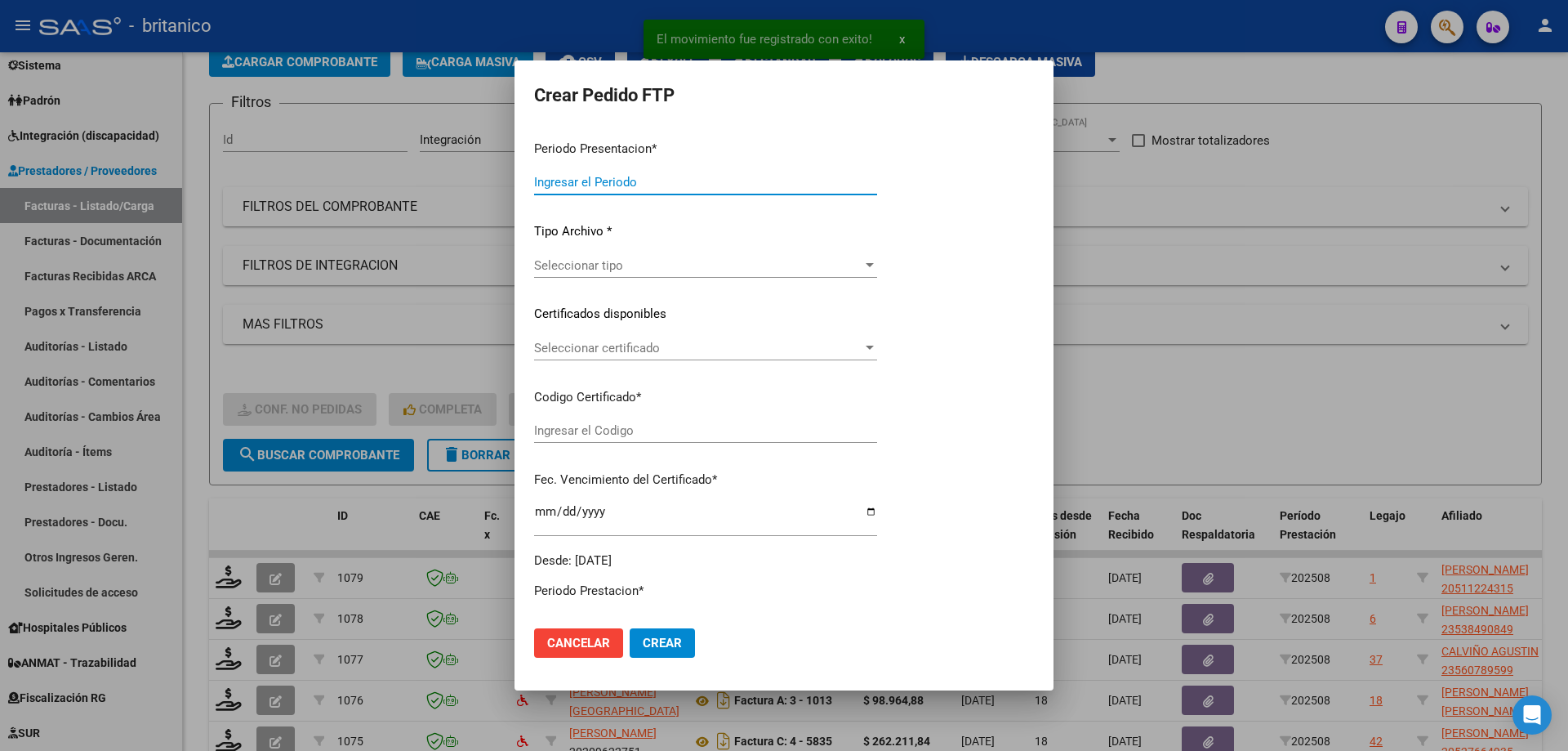
type input "202508"
type input "$ 98.964,88"
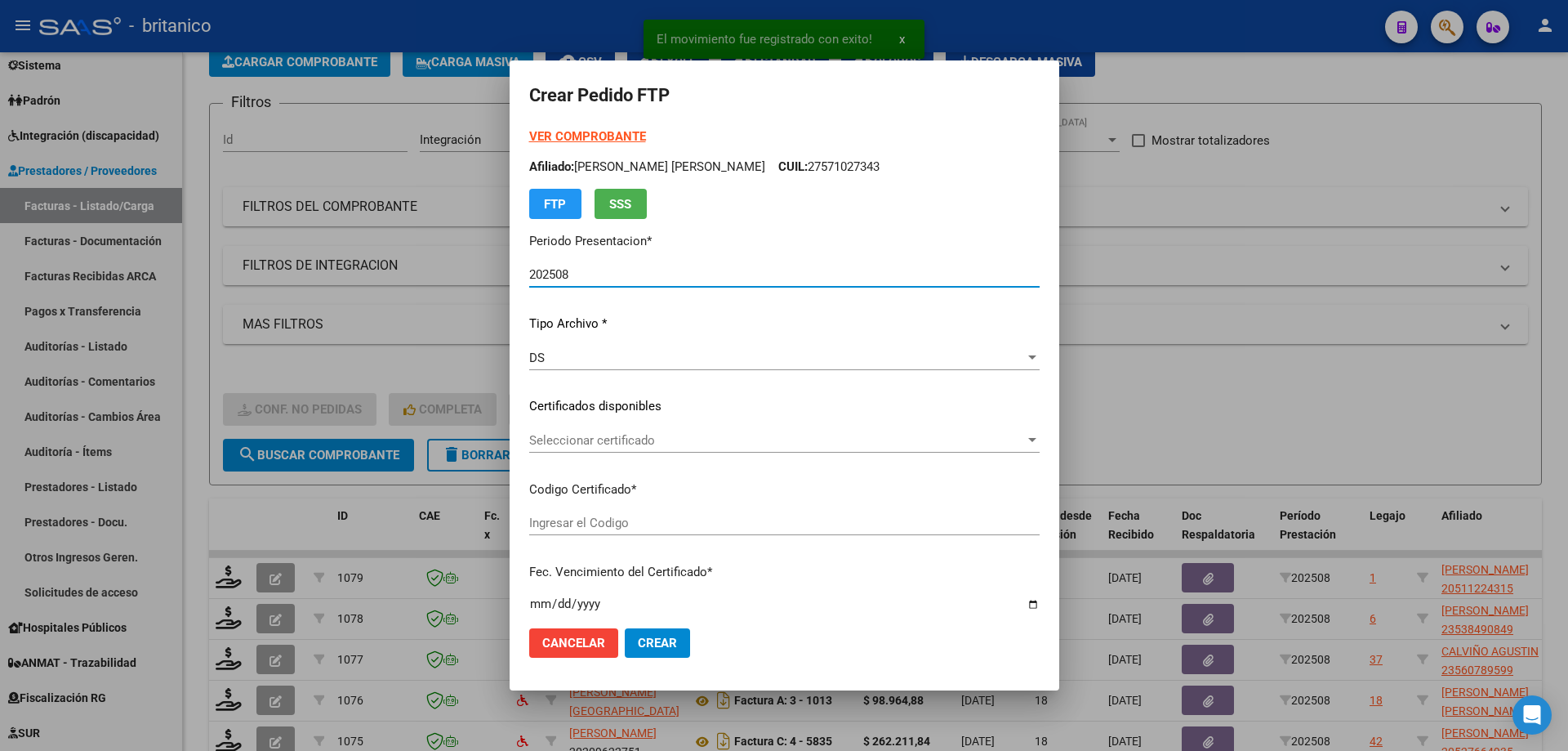
type input "ARG02000511224312025071720350717CIU13650"
type input "[DATE]"
click at [643, 448] on div "Seleccionar certificado Seleccionar certificado" at bounding box center [784, 441] width 510 height 24
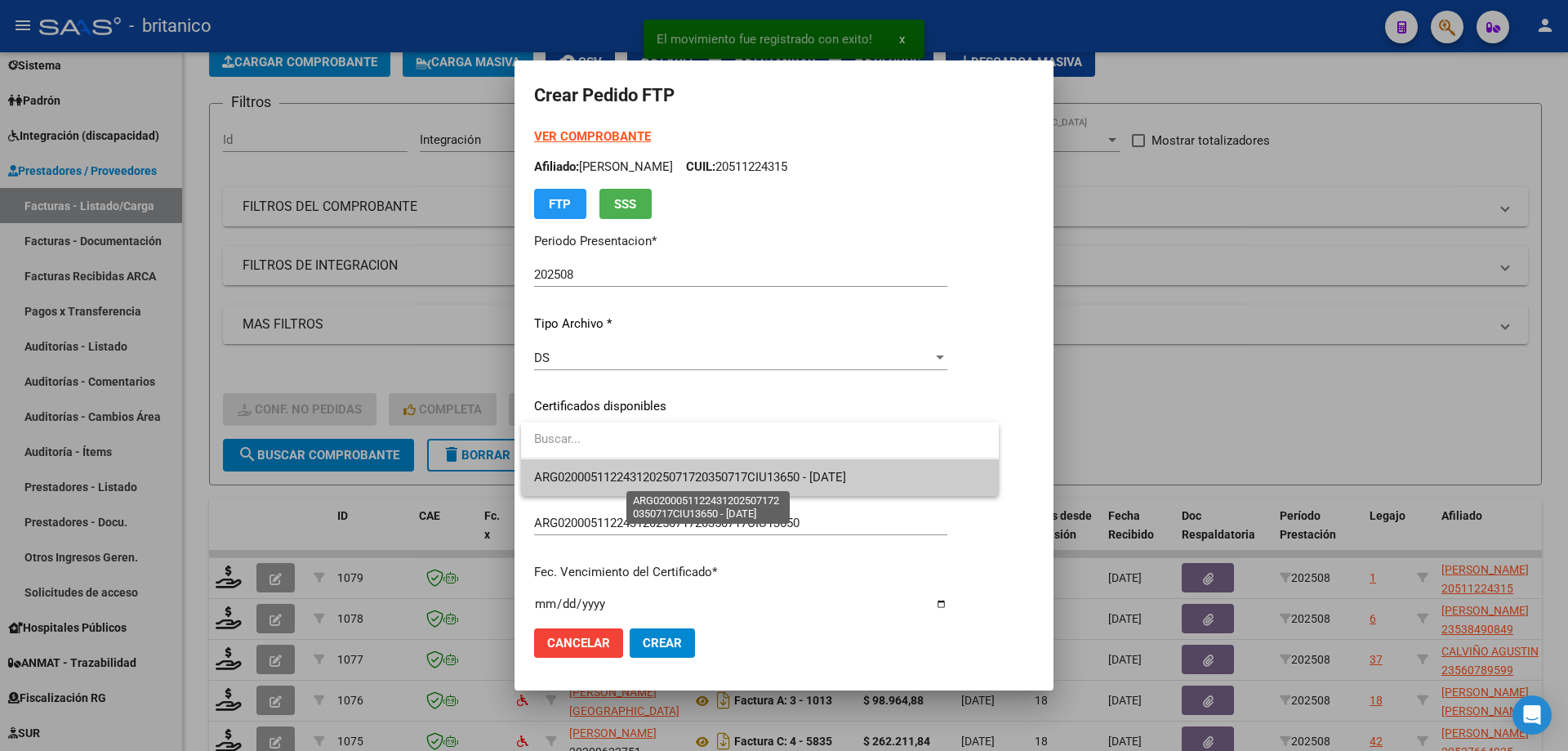
click at [706, 478] on span "ARG02000511224312025071720350717CIU13650 - [DATE]" at bounding box center [691, 477] width 312 height 15
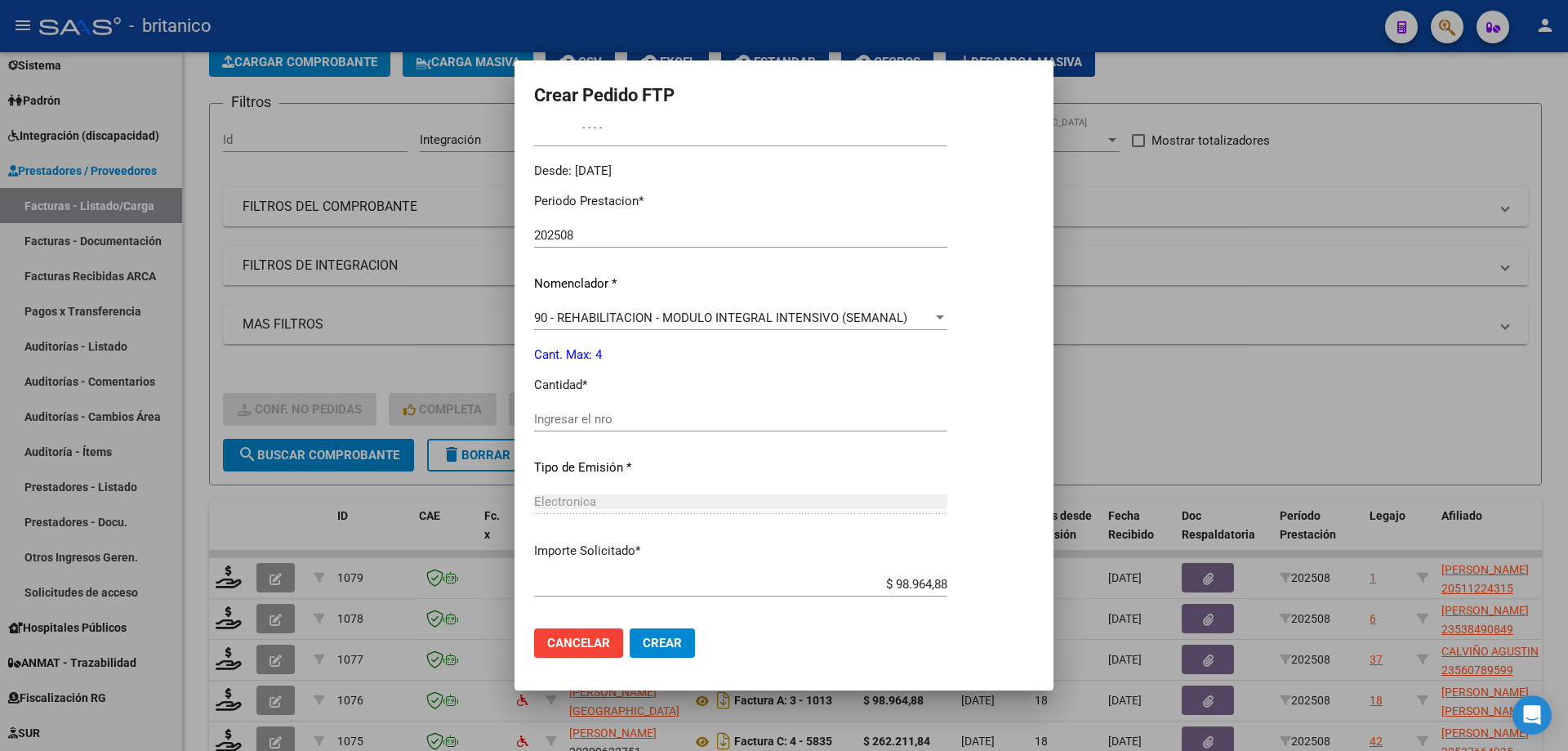
scroll to position [491, 0]
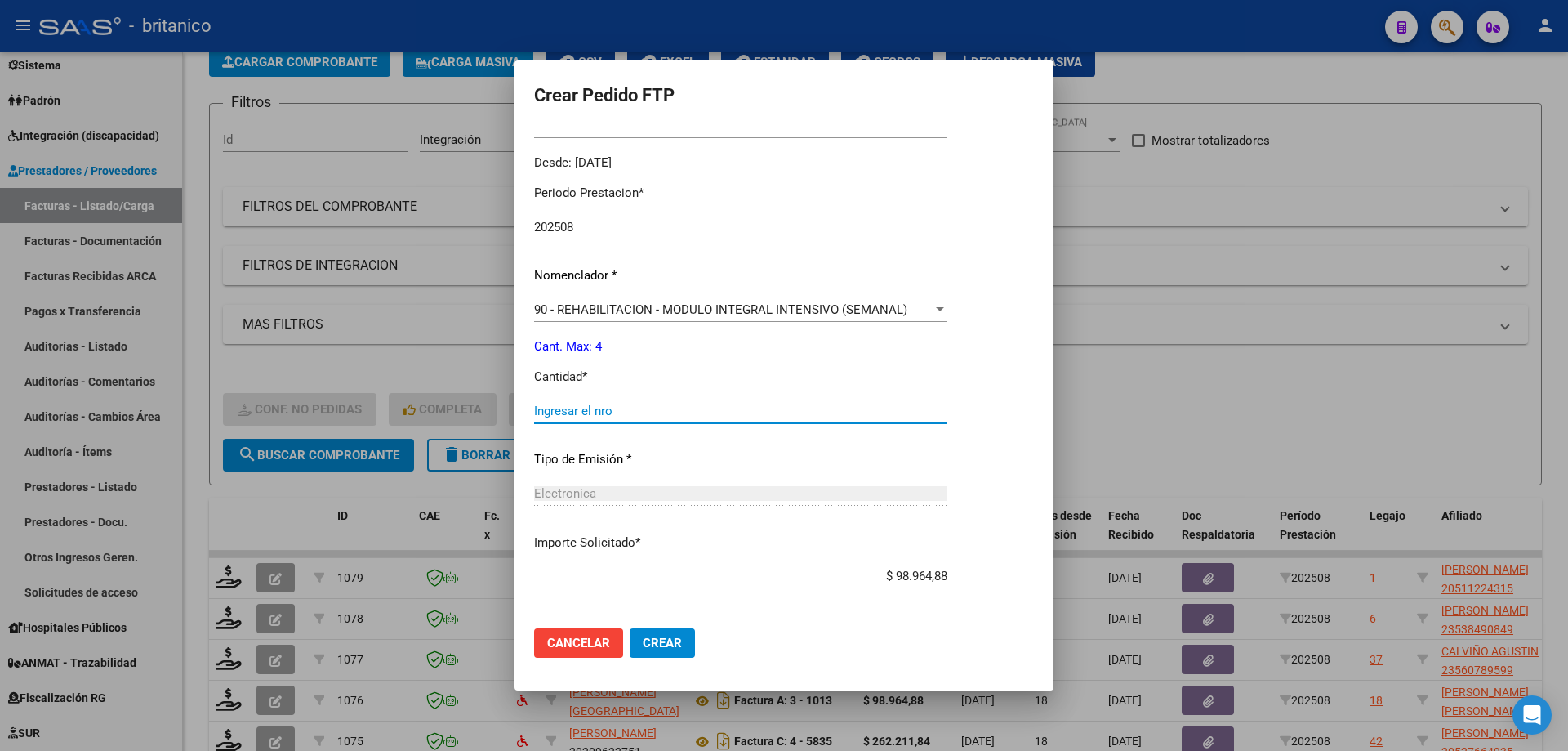
drag, startPoint x: 579, startPoint y: 411, endPoint x: 1020, endPoint y: 450, distance: 442.7
click at [579, 410] on input "Ingresar el nro" at bounding box center [741, 412] width 413 height 15
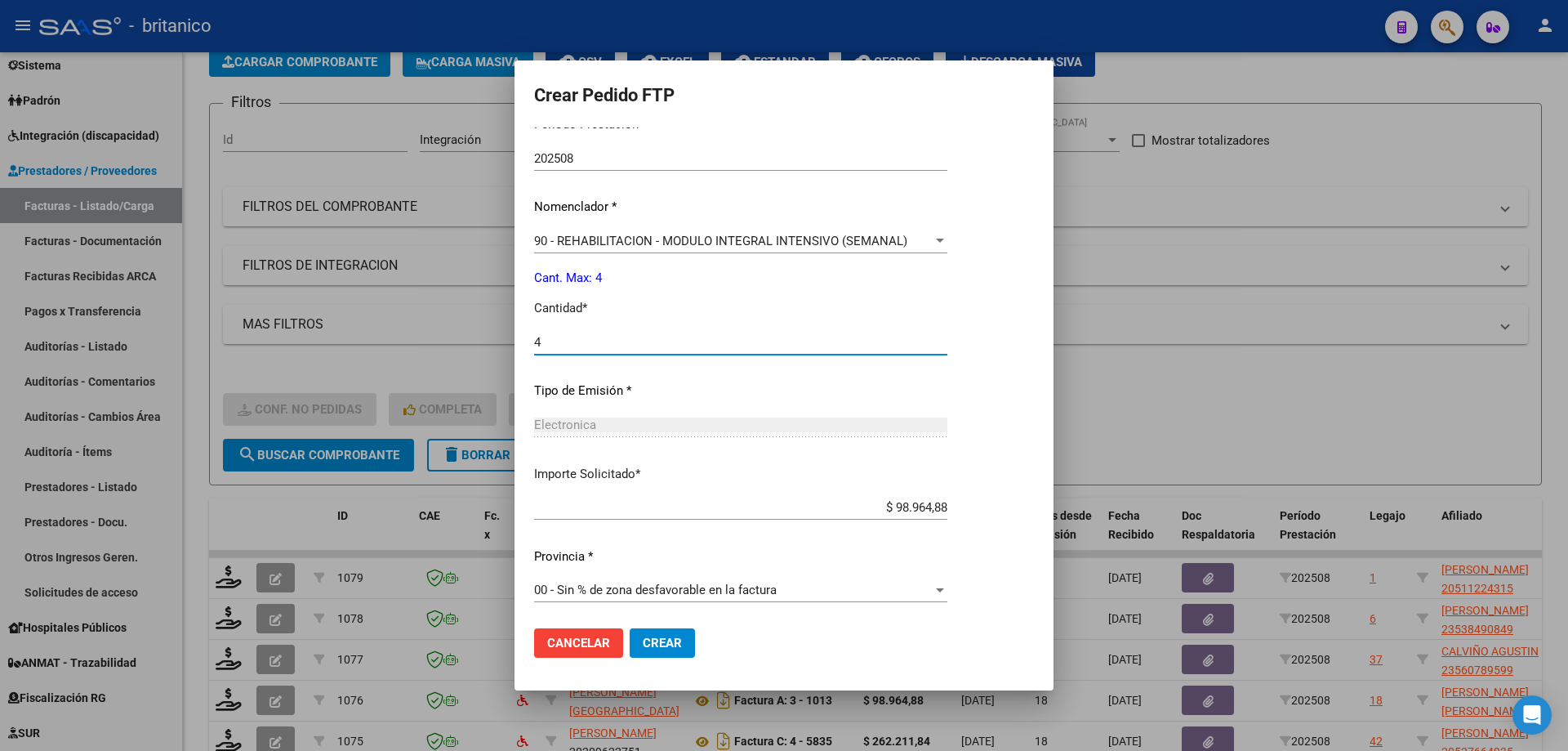
scroll to position [561, 0]
type input "4"
click at [670, 632] on button "Crear" at bounding box center [662, 643] width 66 height 29
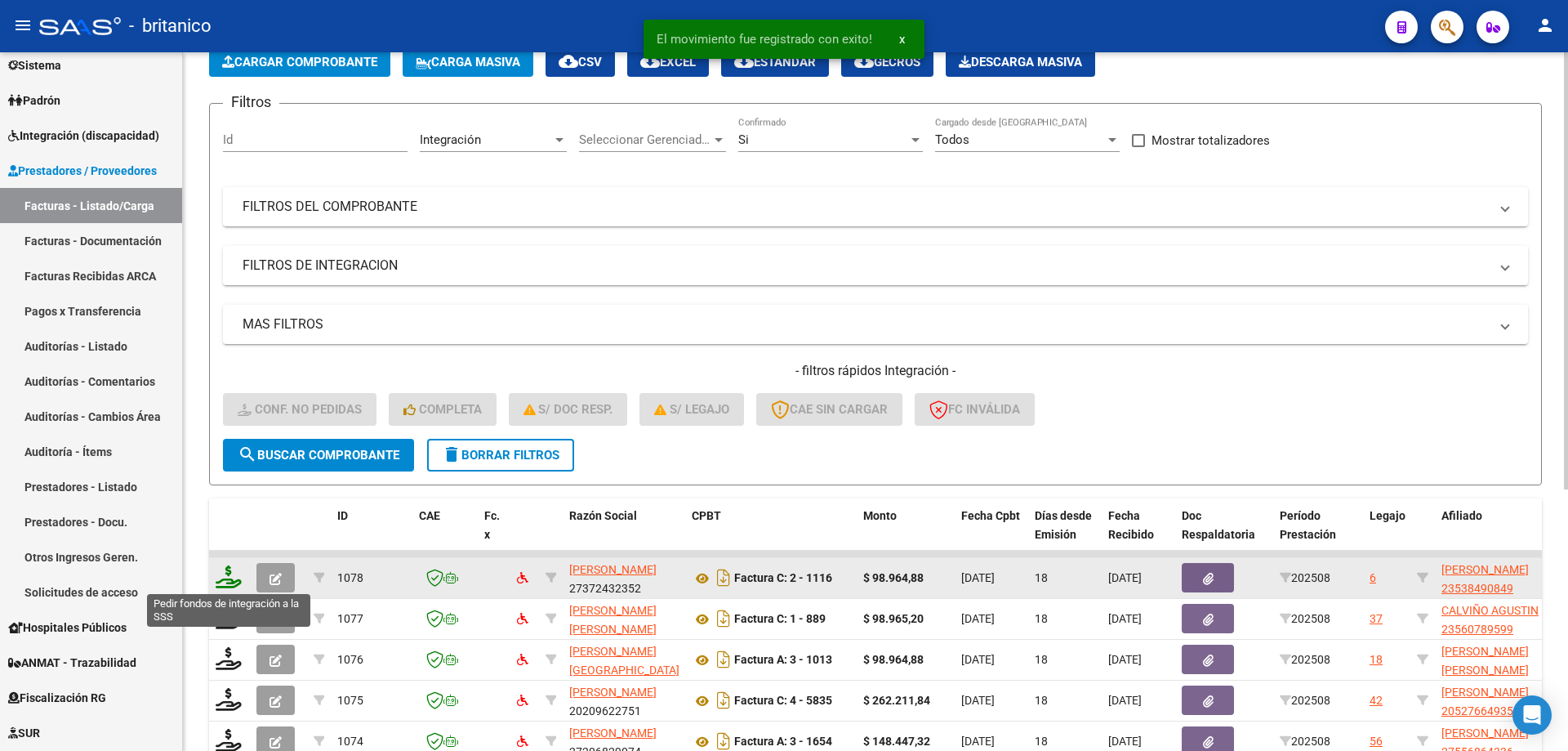
click at [228, 571] on icon at bounding box center [229, 577] width 26 height 23
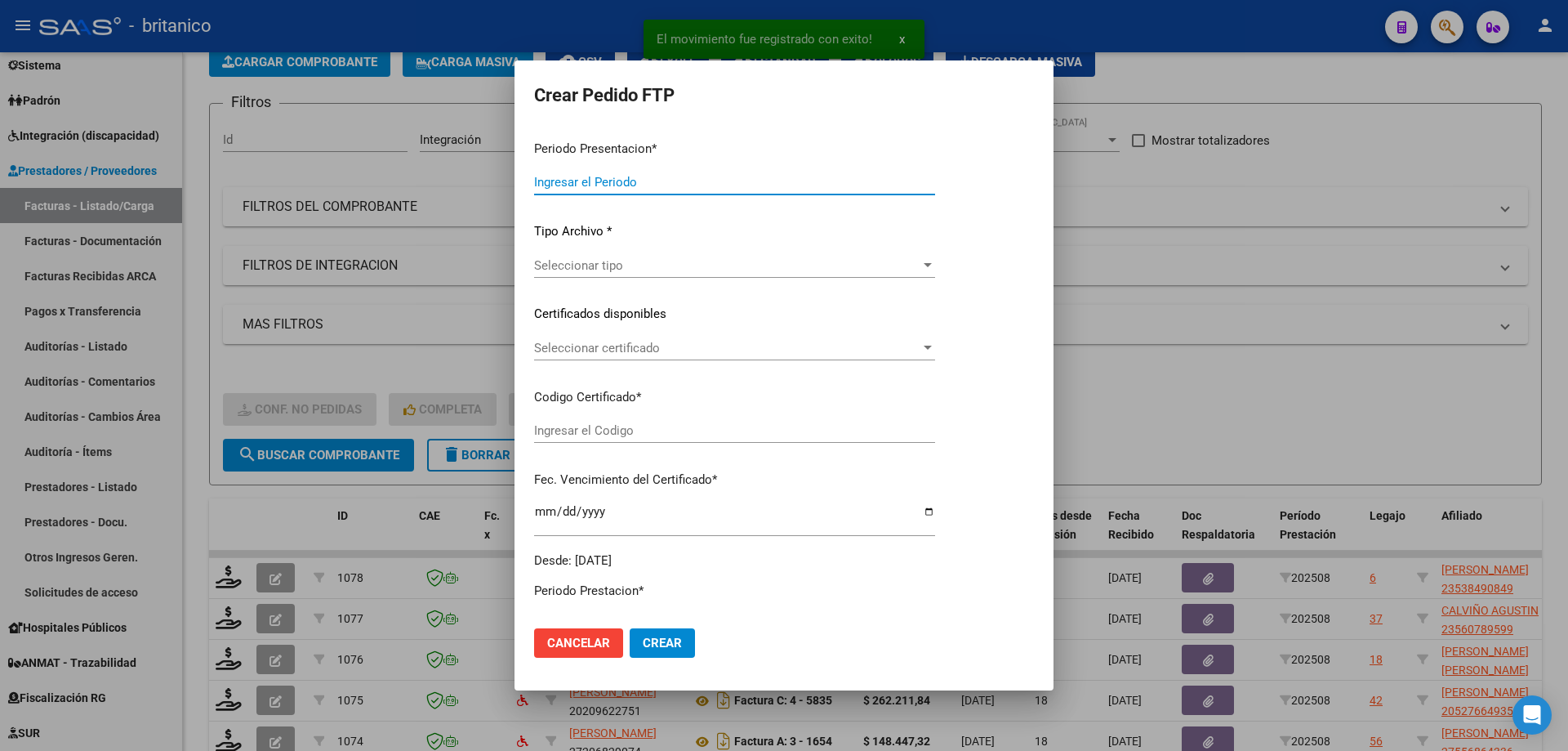
type input "202508"
type input "$ 98.964,88"
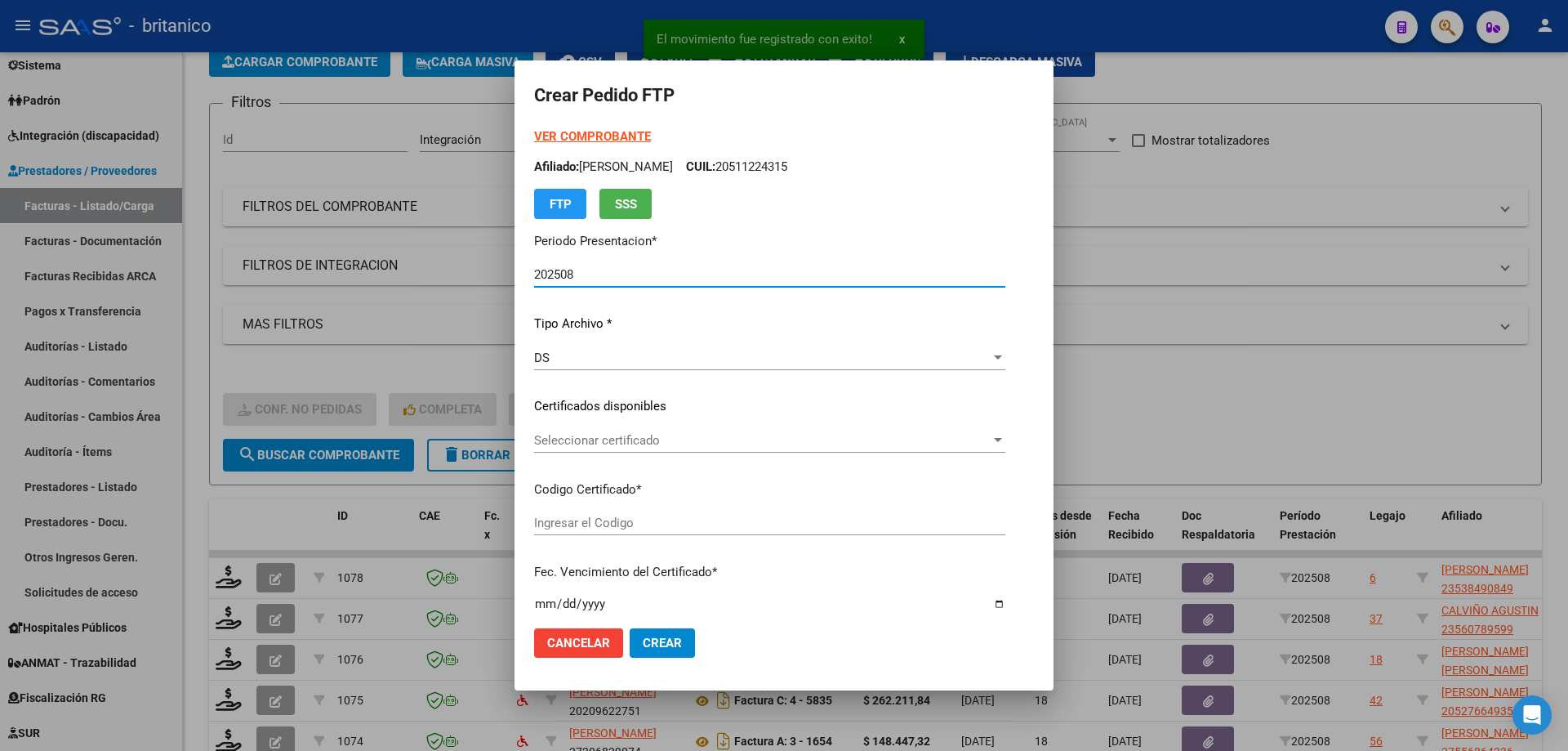
type input "ARG020005384908420191010-20241010BS427"
type input "[DATE]"
click at [567, 430] on div "Seleccionar certificado Seleccionar certificado" at bounding box center [770, 441] width 472 height 24
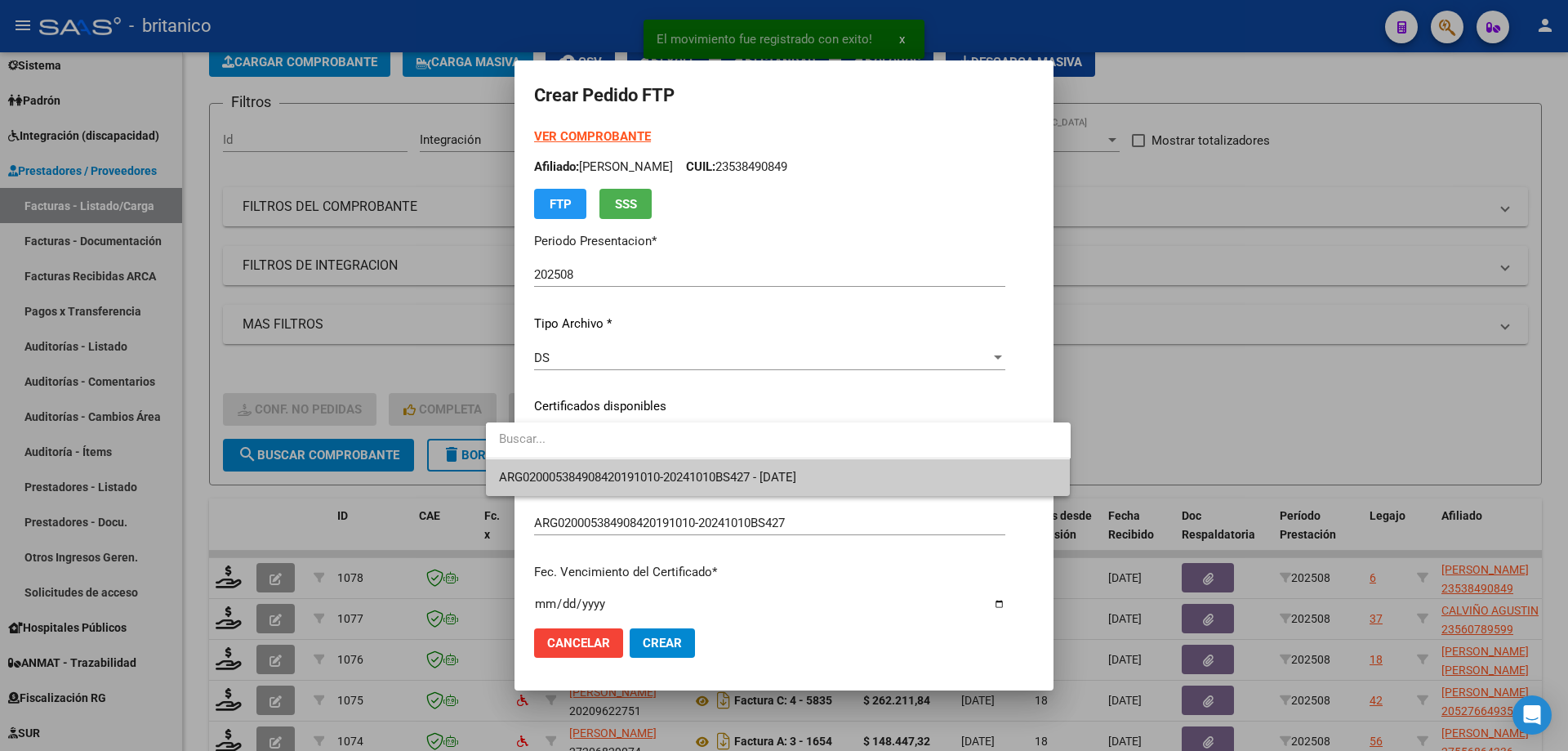
click at [611, 474] on span "ARG020005384908420191010-20241010BS427 - [DATE]" at bounding box center [647, 477] width 297 height 15
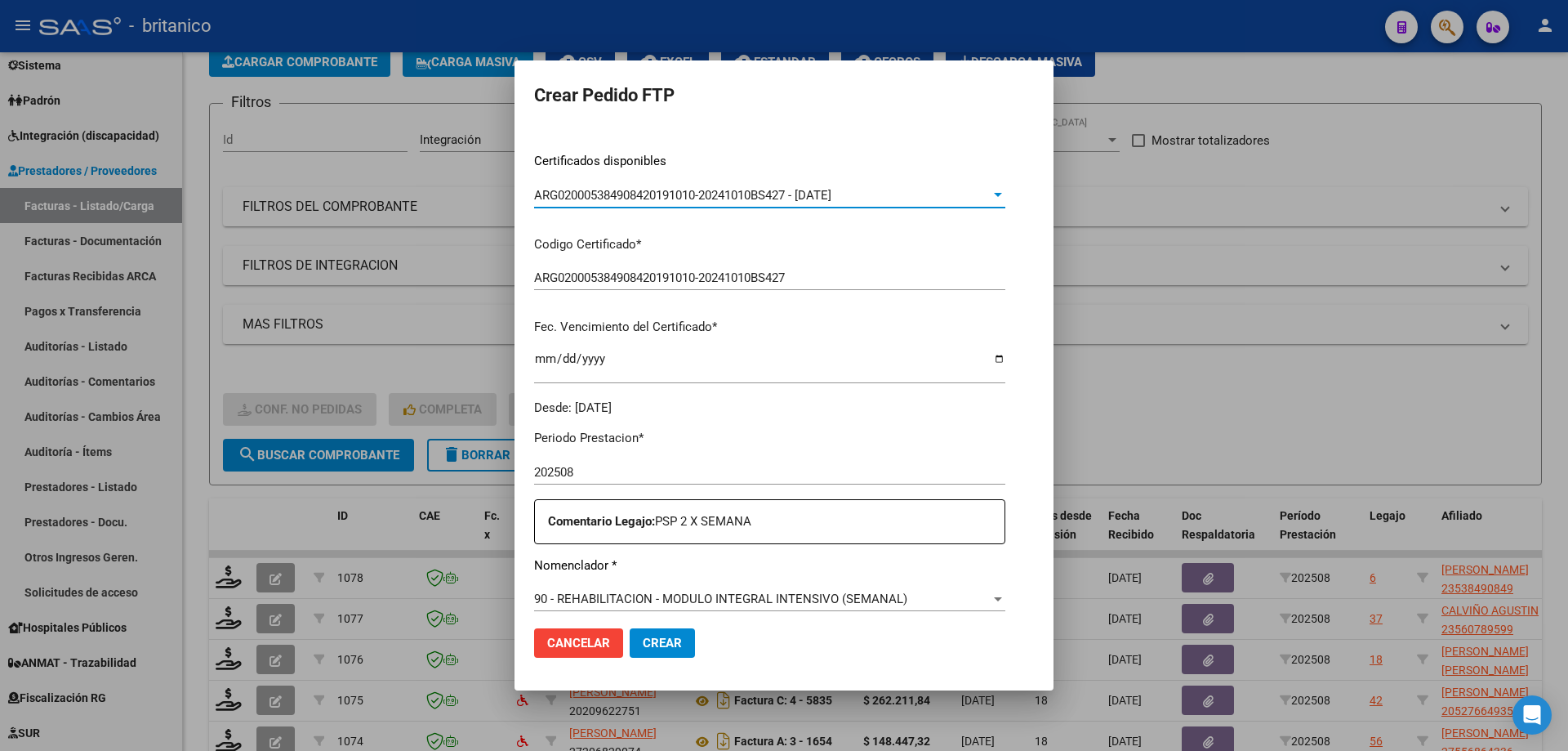
scroll to position [491, 0]
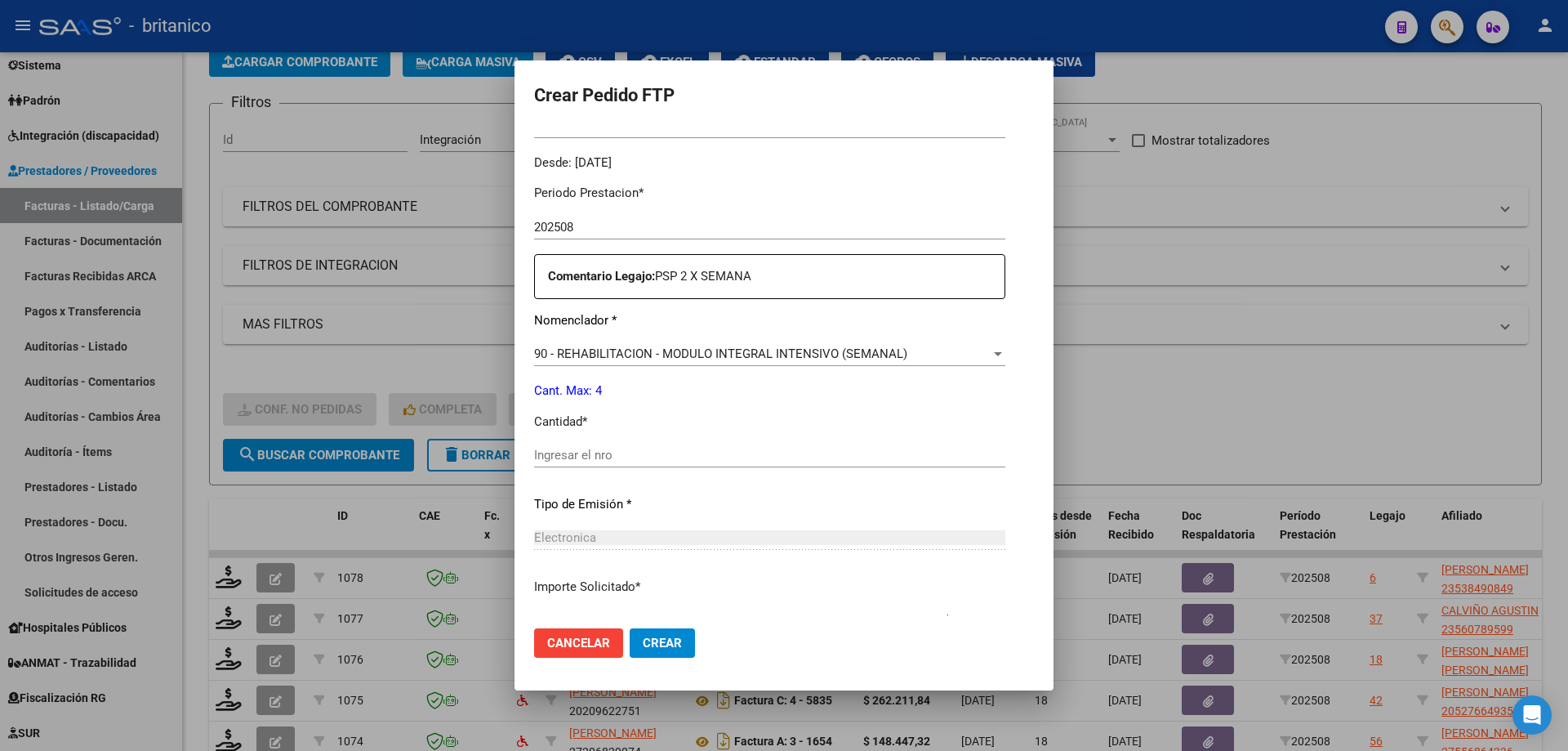
drag, startPoint x: 535, startPoint y: 453, endPoint x: 662, endPoint y: 451, distance: 127.0
click at [536, 452] on input "Ingresar el nro" at bounding box center [770, 455] width 472 height 15
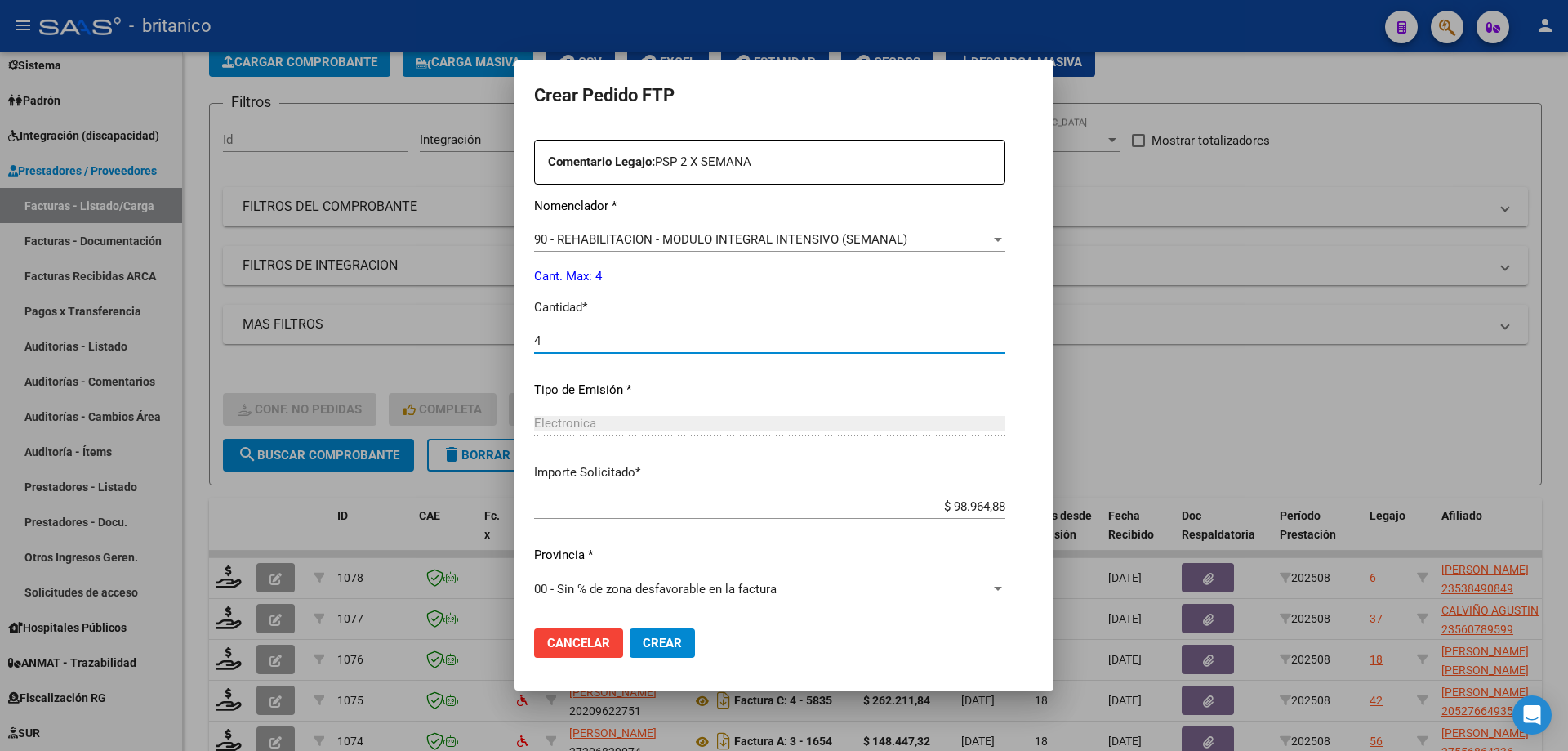
scroll to position [606, 0]
type input "4"
click at [643, 642] on span "Crear" at bounding box center [662, 643] width 39 height 15
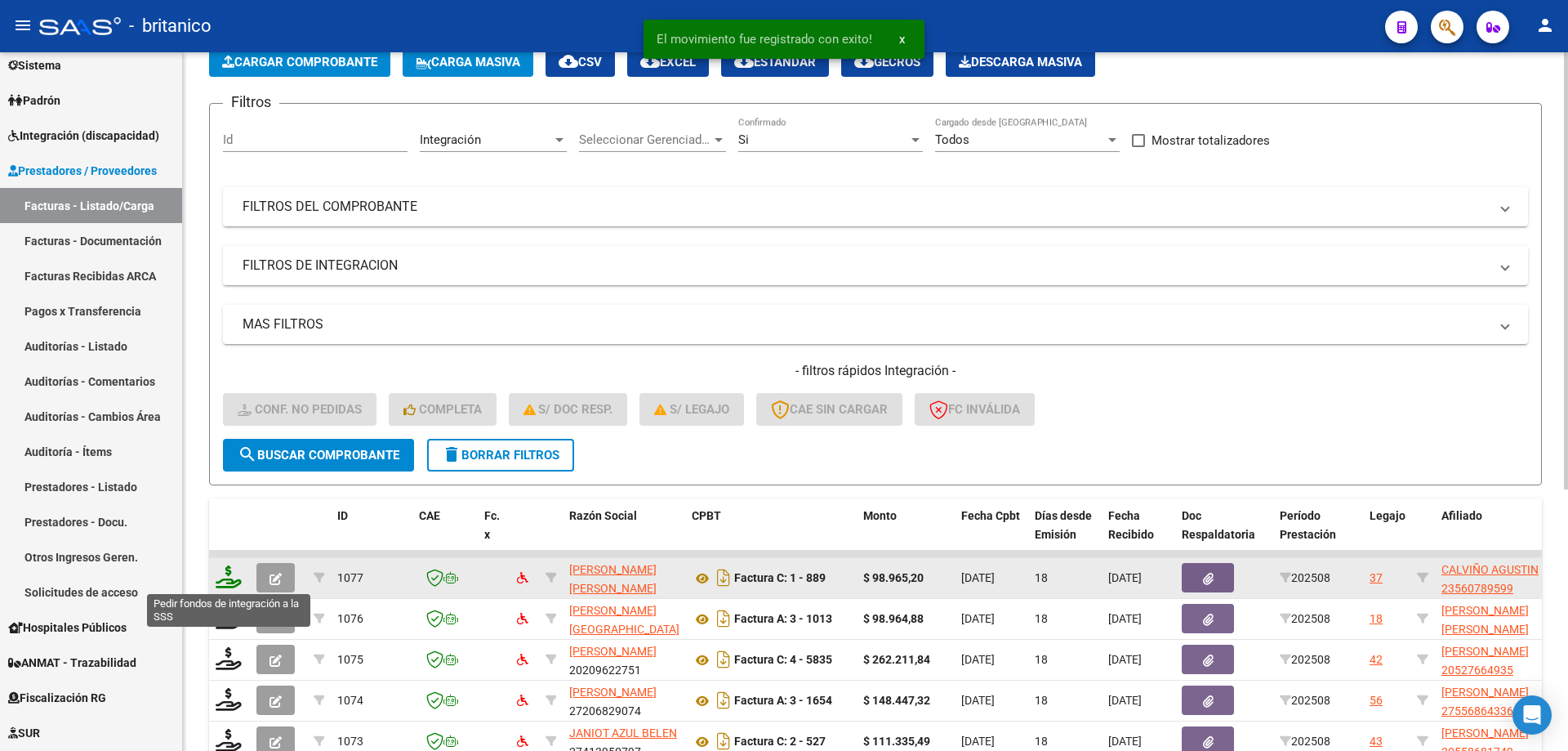
click at [224, 572] on icon at bounding box center [229, 577] width 26 height 23
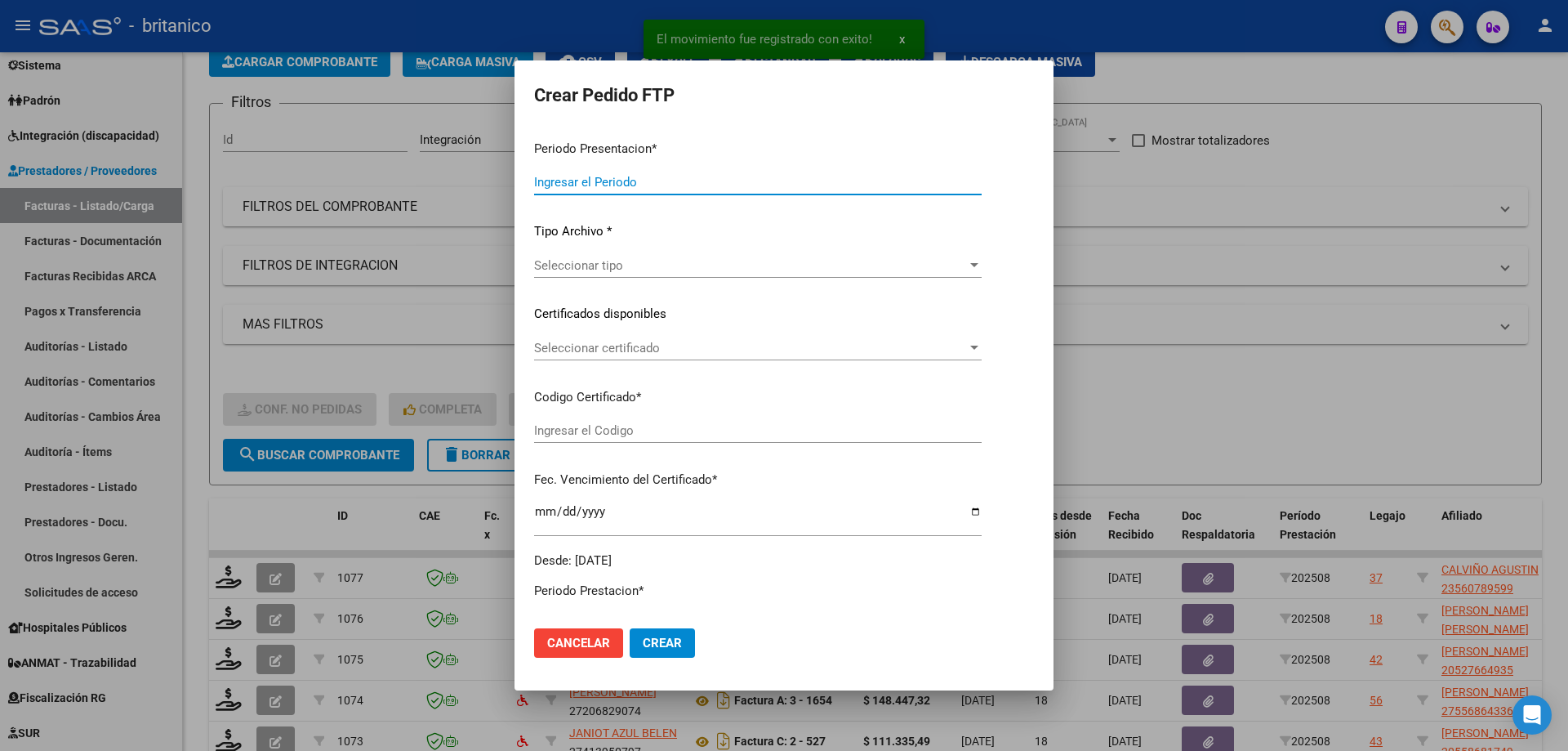
type input "202508"
type input "$ 98.965,20"
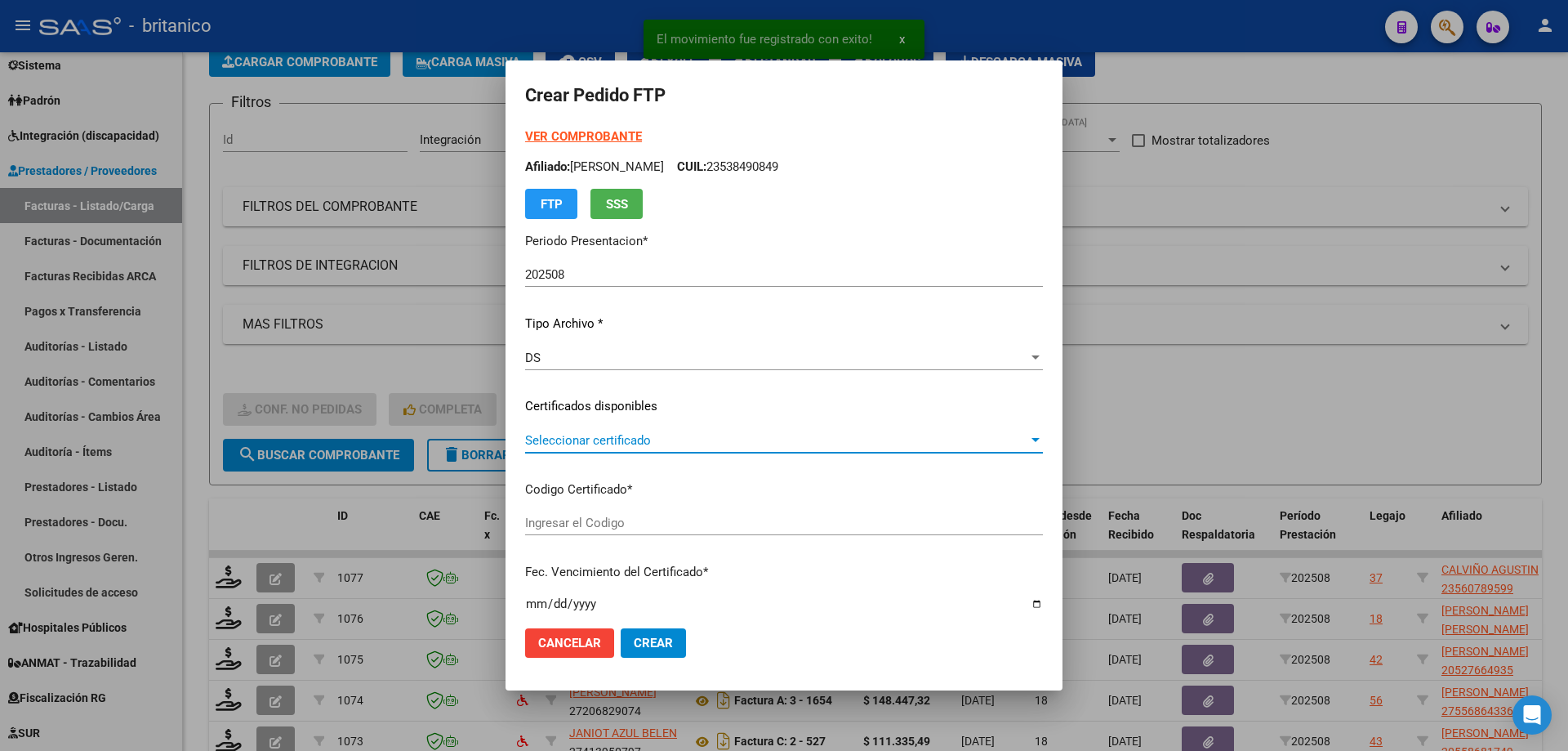
click at [587, 441] on span "Seleccionar certificado" at bounding box center [777, 441] width 504 height 15
type input "ARG0200056078959-20221115-20271115BS357"
type input "[DATE]"
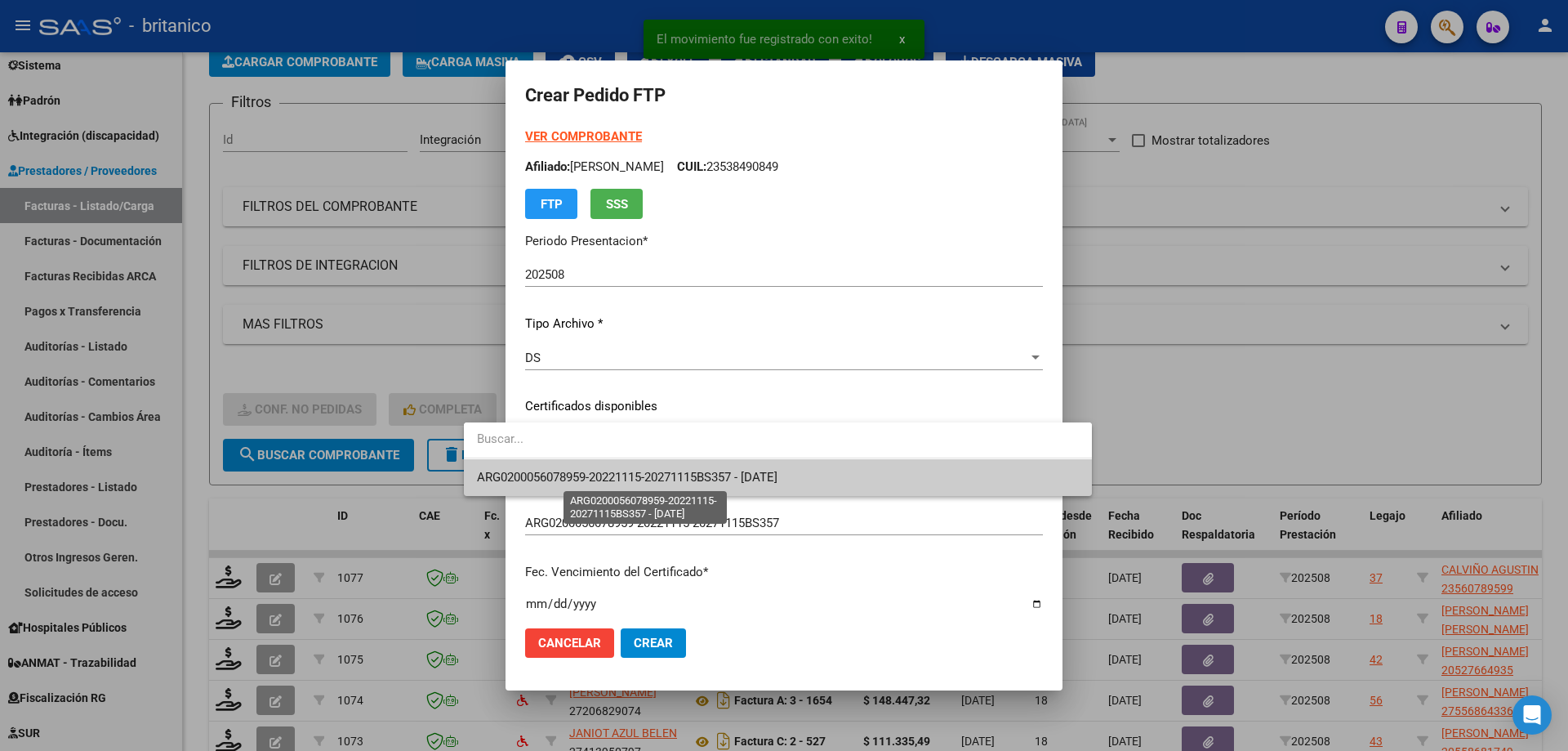
click at [623, 473] on span "ARG0200056078959-20221115-20271115BS357 - [DATE]" at bounding box center [628, 477] width 301 height 15
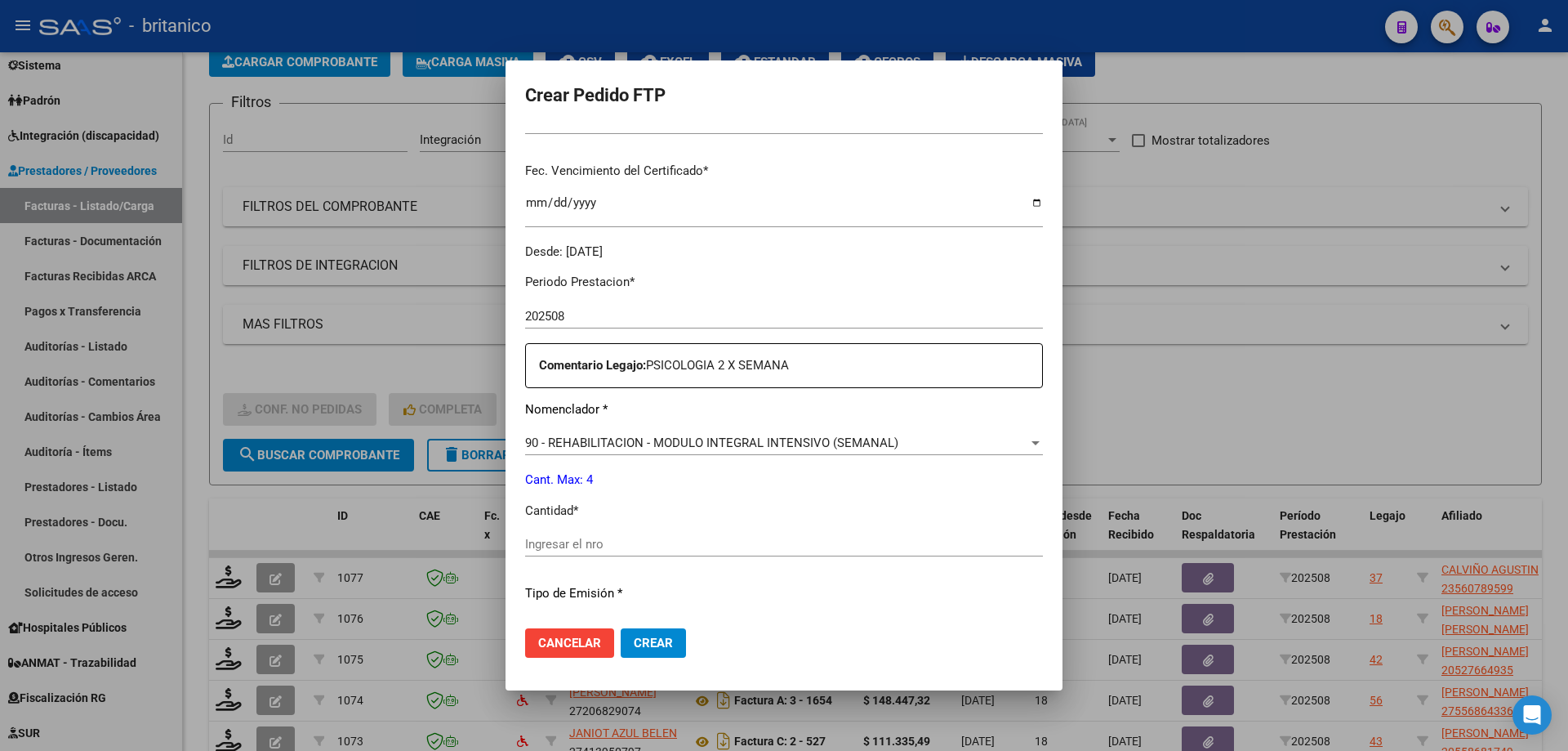
scroll to position [409, 0]
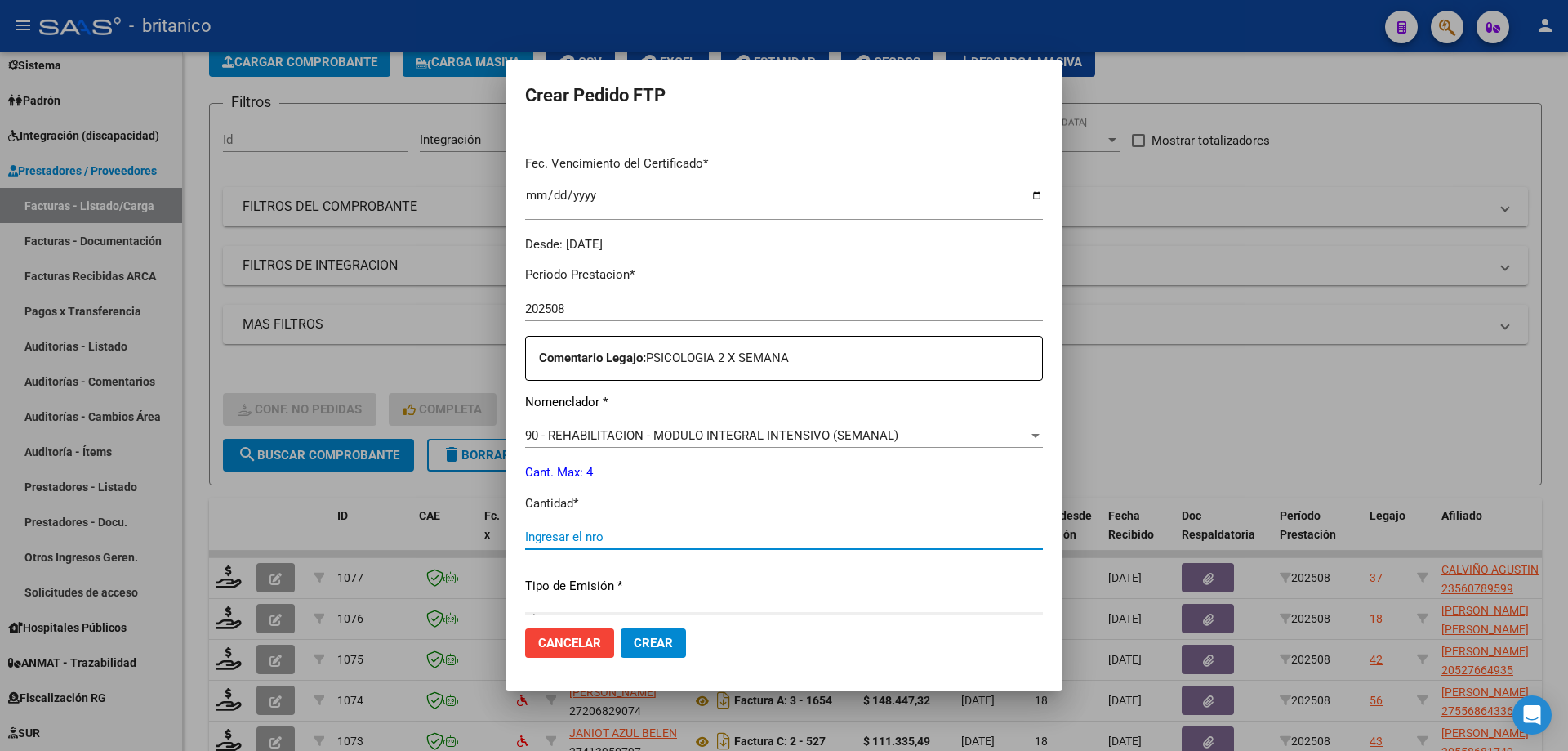
drag, startPoint x: 556, startPoint y: 539, endPoint x: 922, endPoint y: 517, distance: 366.7
click at [561, 538] on input "Ingresar el nro" at bounding box center [784, 537] width 518 height 15
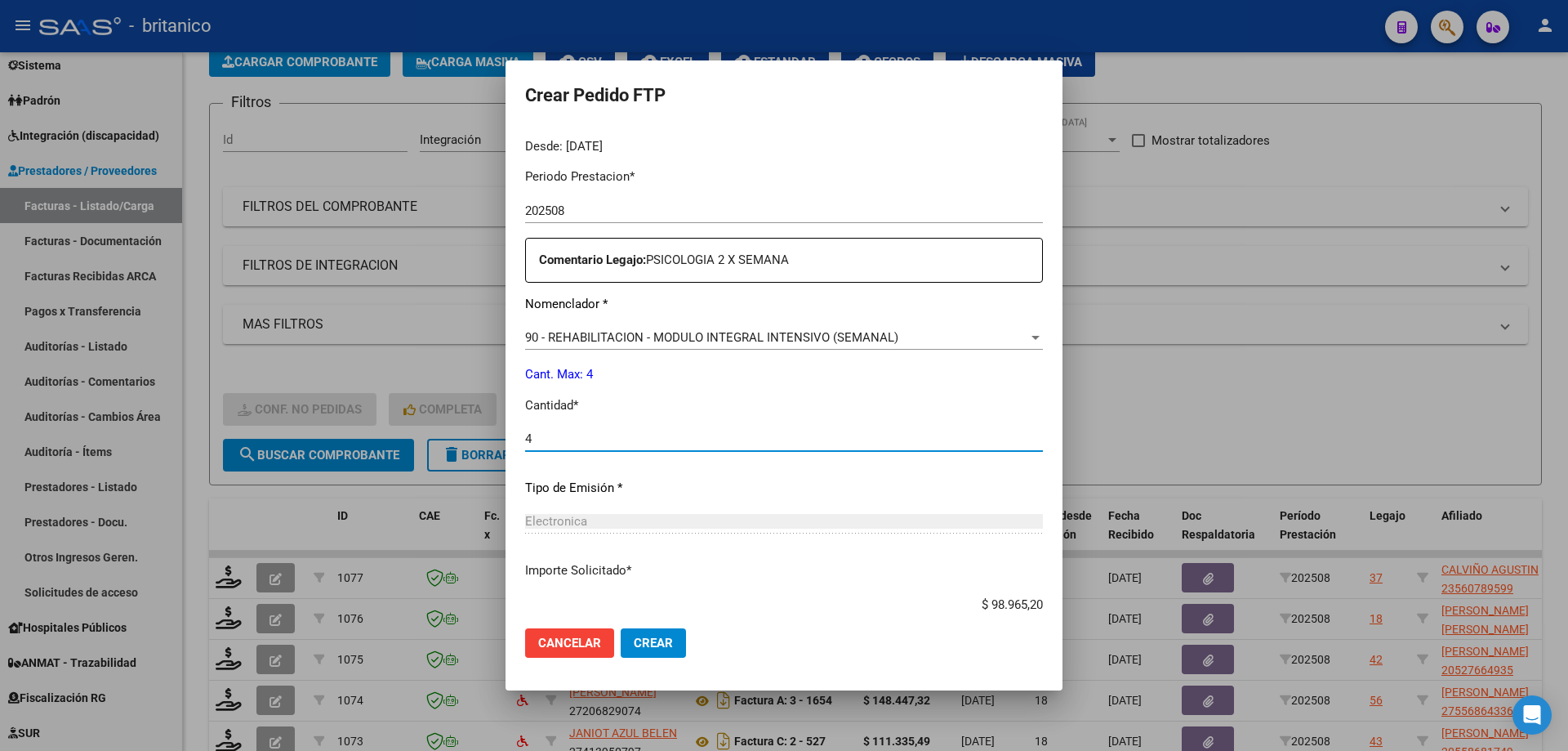
scroll to position [606, 0]
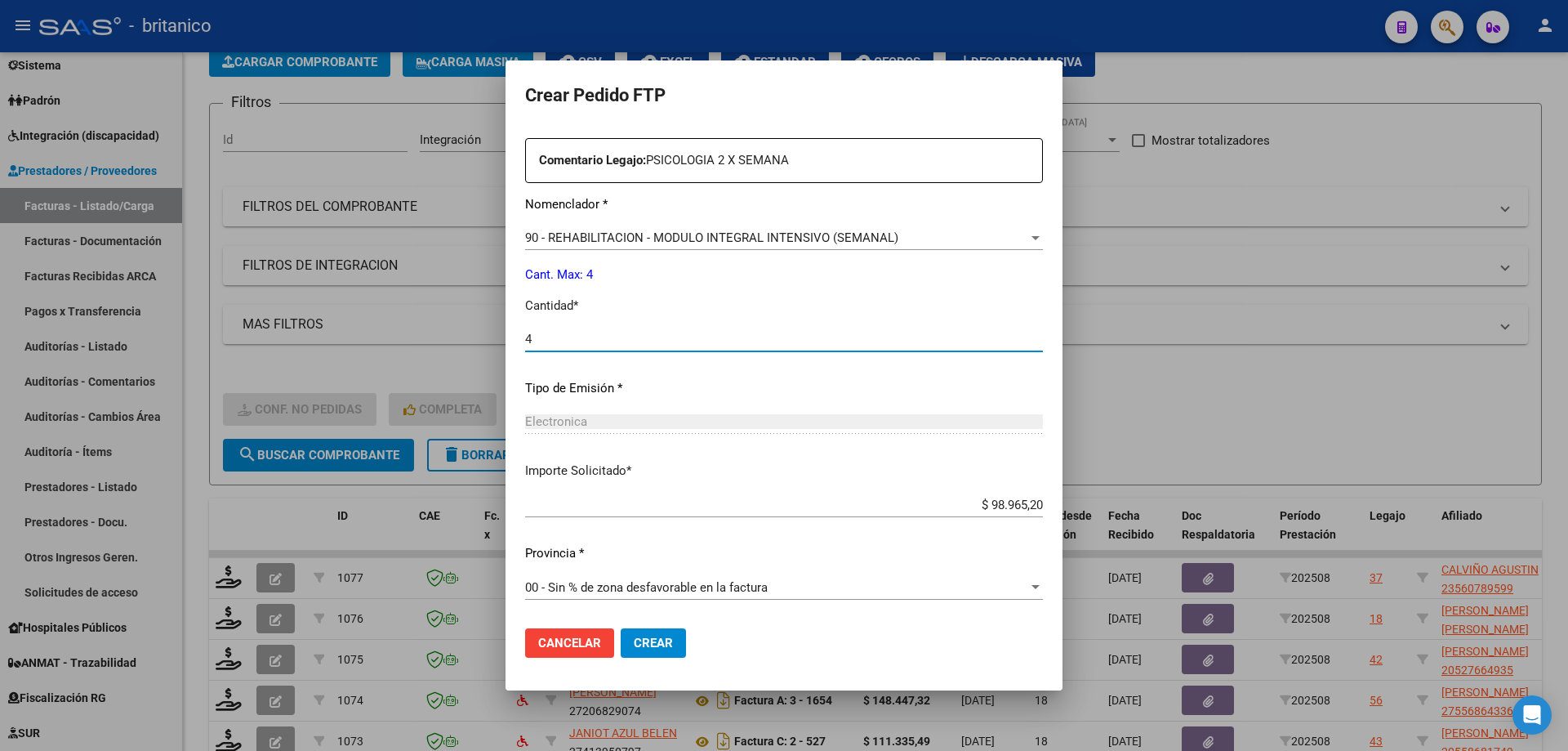
type input "4"
click at [634, 641] on span "Crear" at bounding box center [654, 643] width 39 height 15
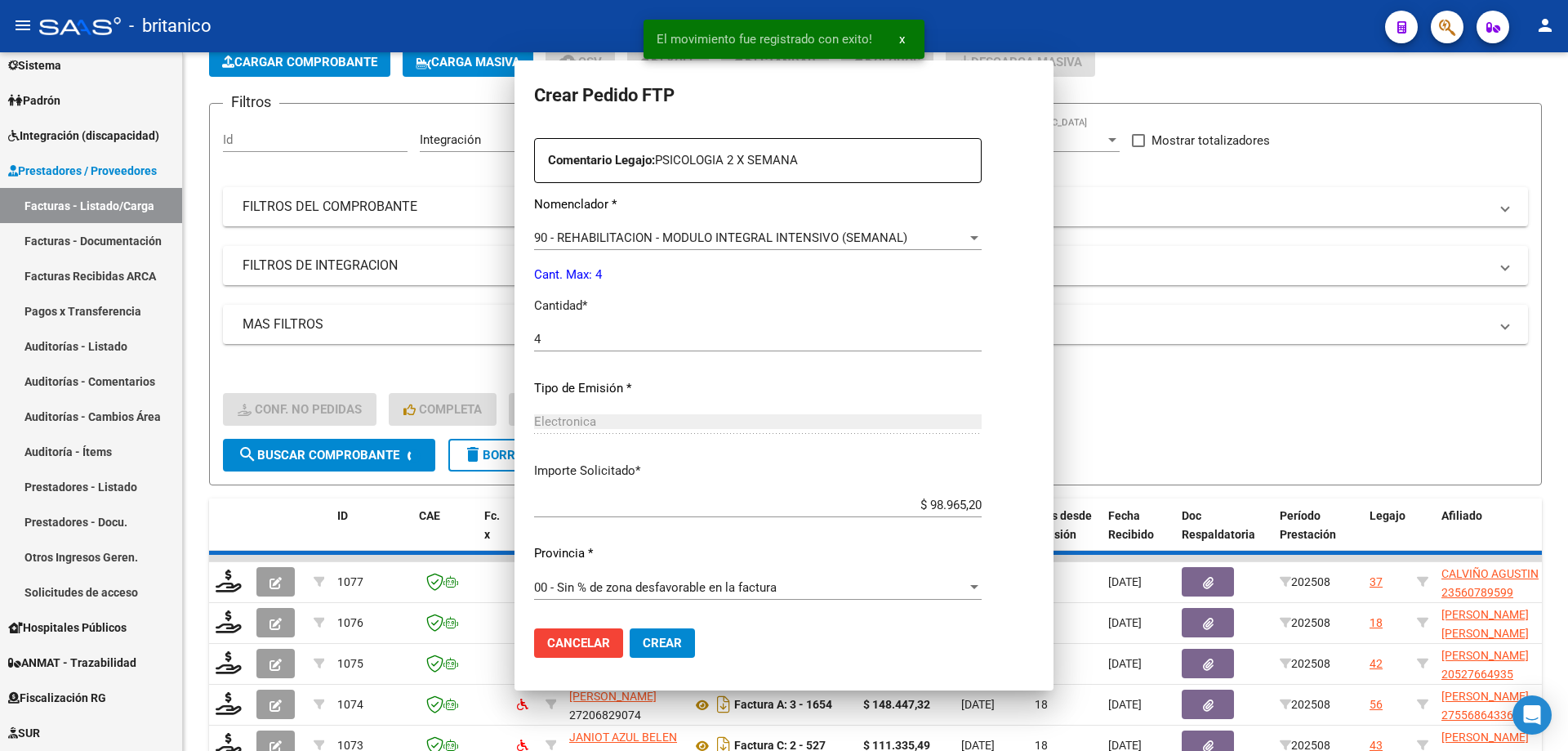
scroll to position [514, 0]
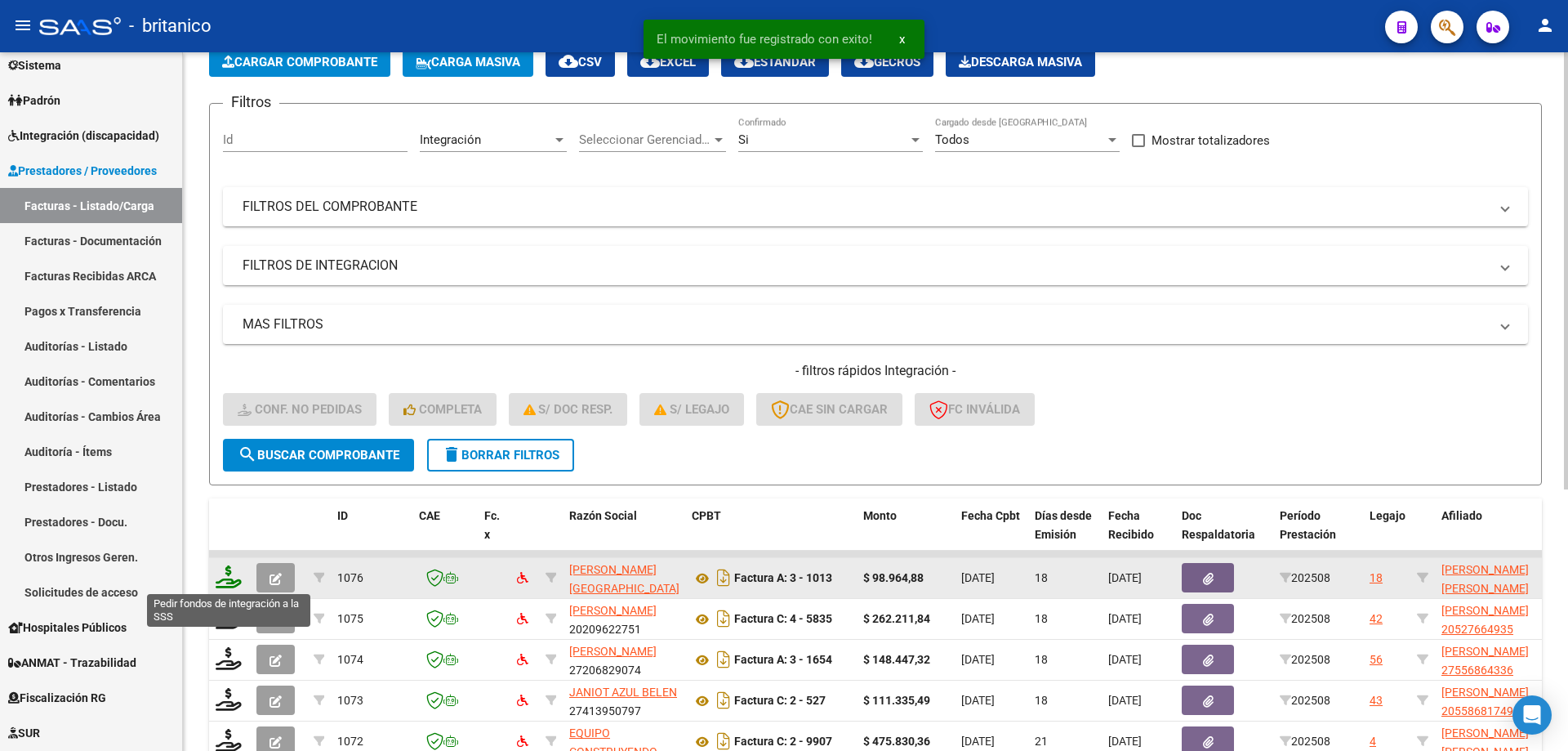
click at [225, 576] on icon at bounding box center [229, 577] width 26 height 23
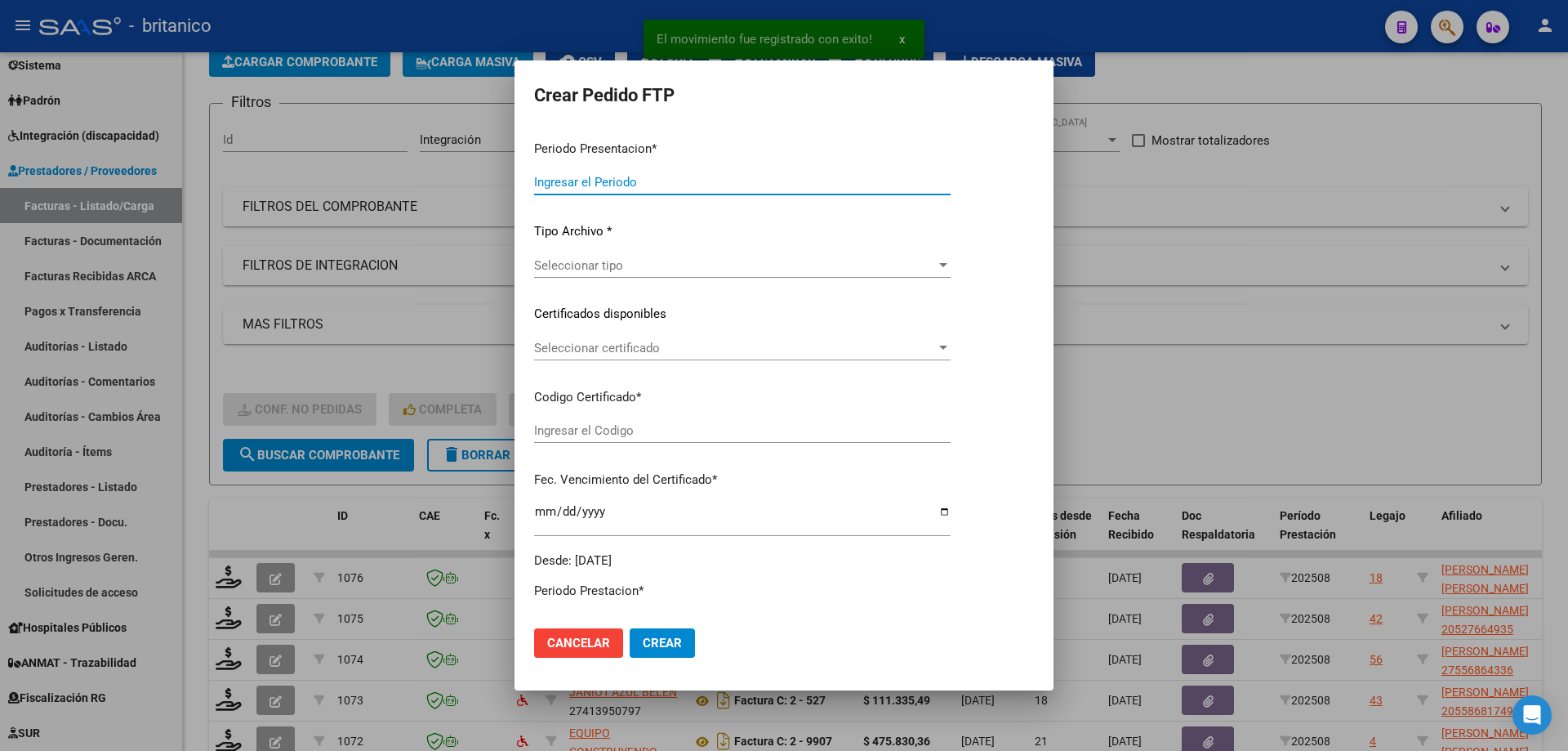
type input "202508"
type input "$ 98.964,88"
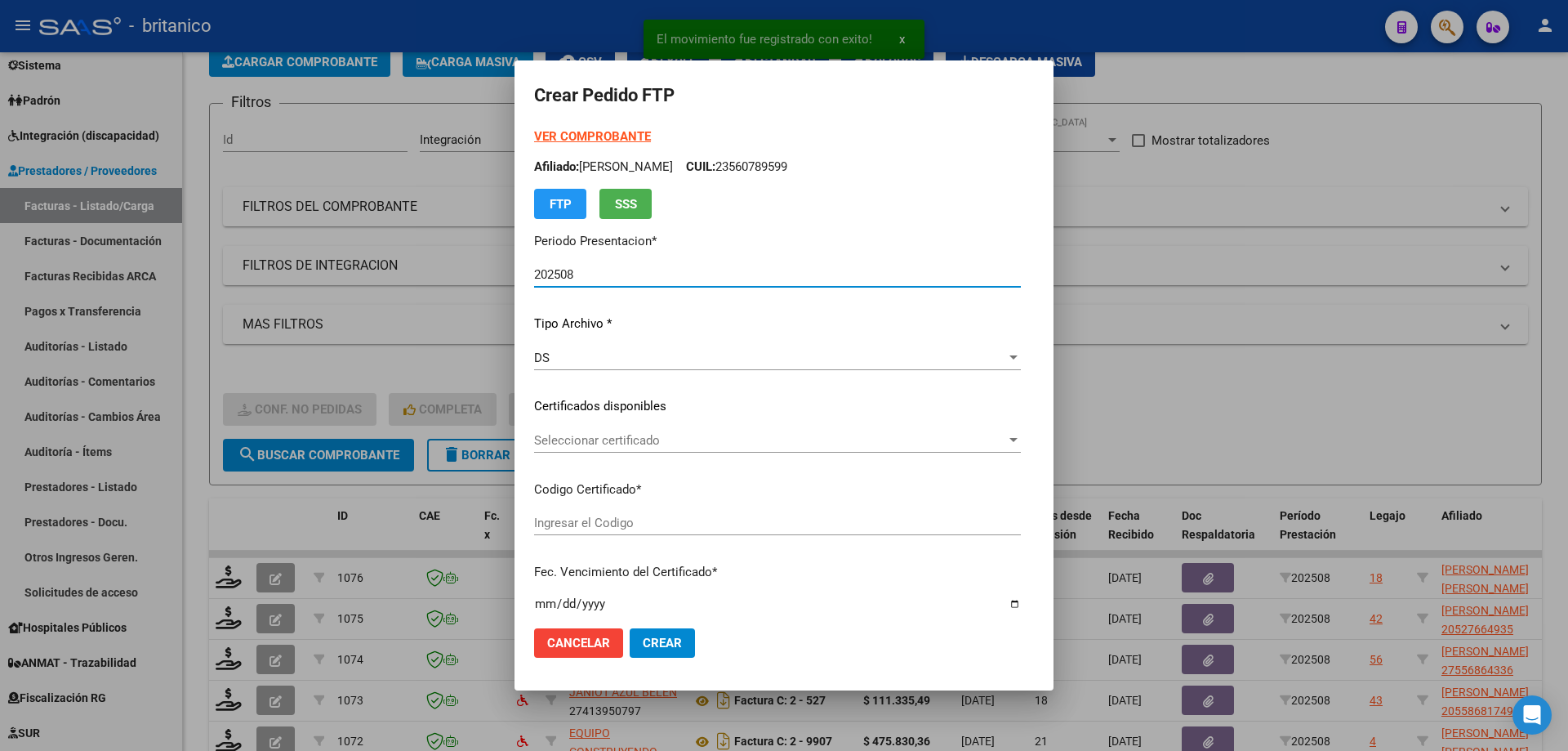
type input "ARG02000568718212023032920260329BS415"
type input "[DATE]"
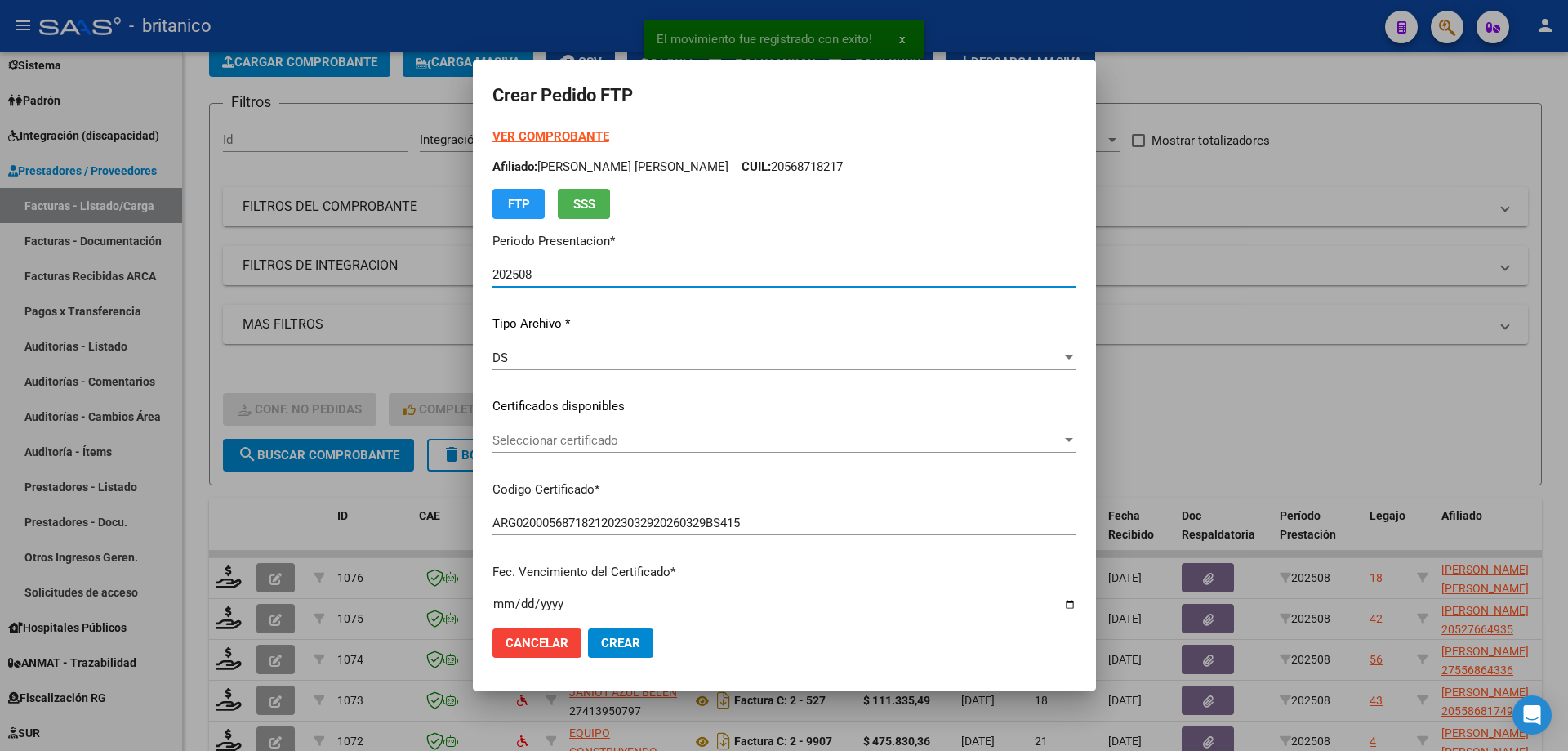
click at [575, 439] on span "Seleccionar certificado" at bounding box center [777, 441] width 569 height 15
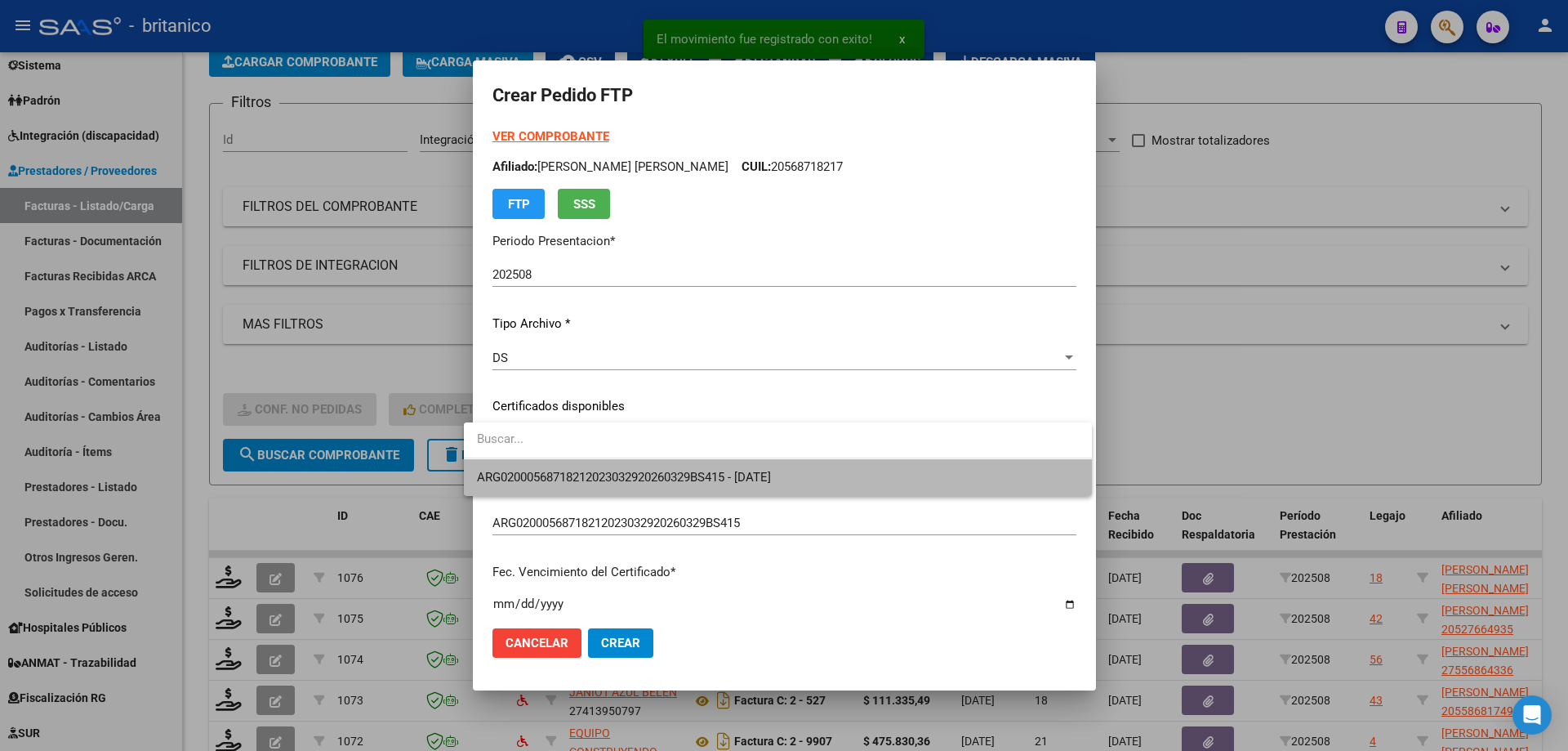
click at [617, 485] on span "ARG02000568718212023032920260329BS415 - [DATE]" at bounding box center [778, 477] width 602 height 37
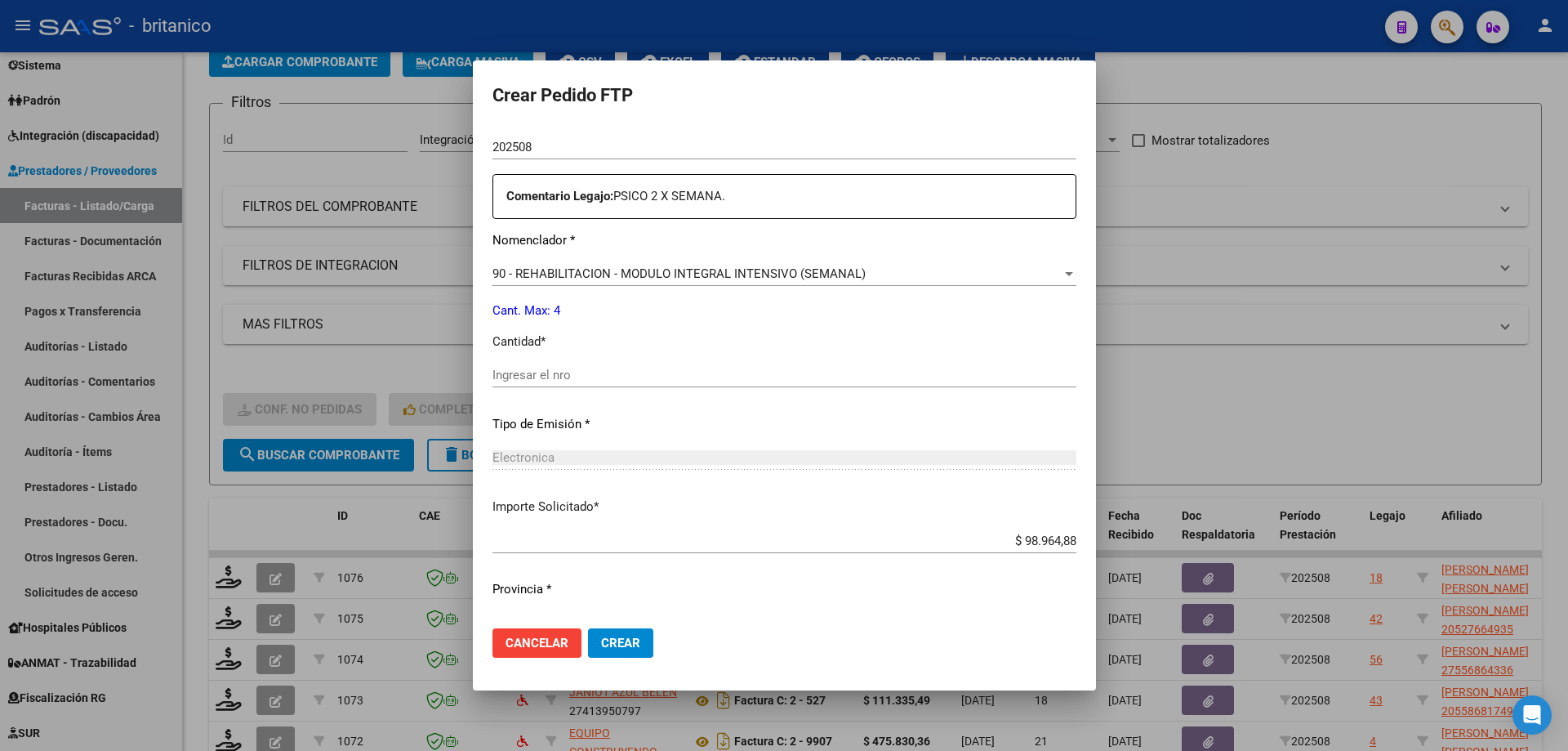
scroll to position [572, 0]
click at [522, 374] on input "Ingresar el nro" at bounding box center [784, 374] width 584 height 15
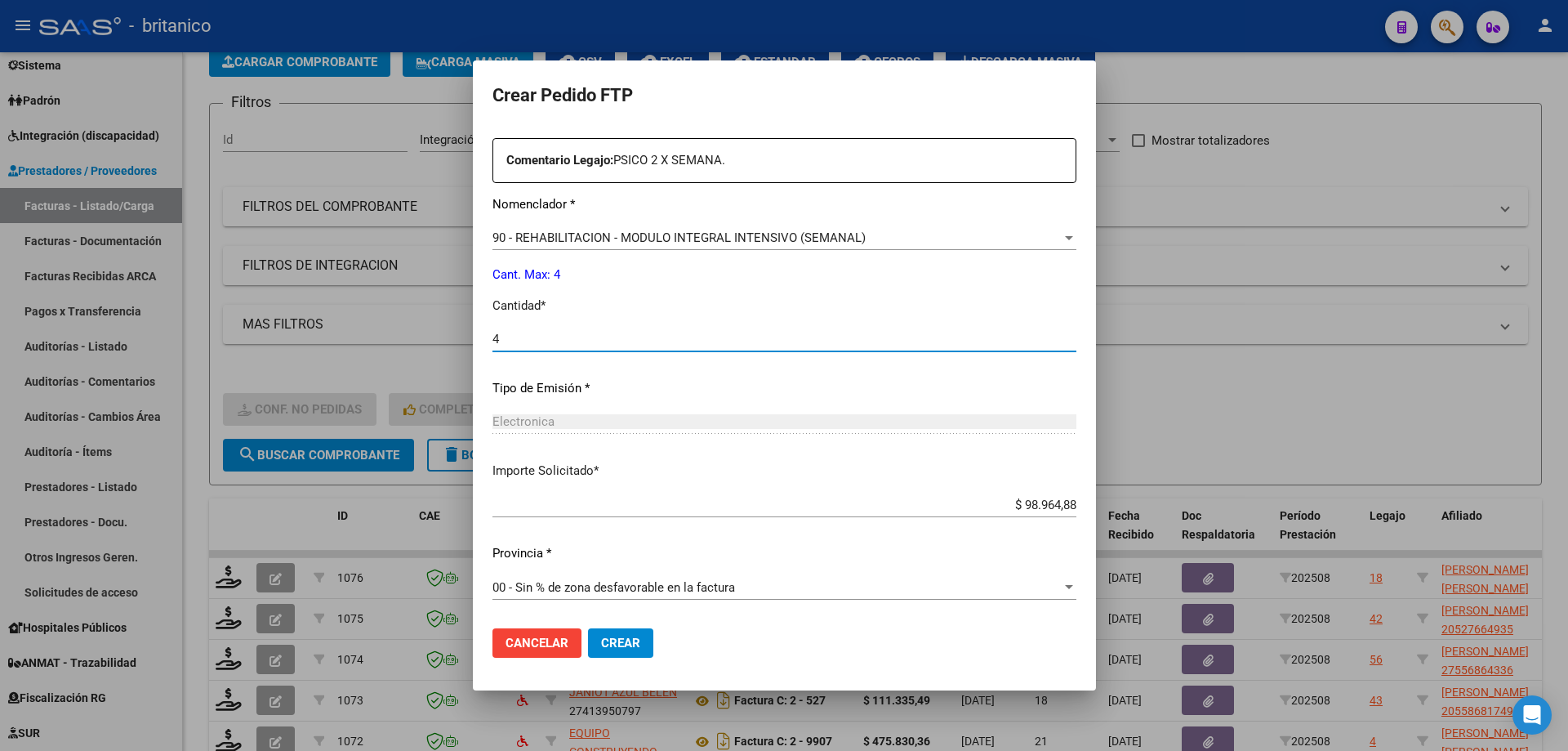
type input "4"
click at [598, 632] on button "Crear" at bounding box center [621, 643] width 66 height 29
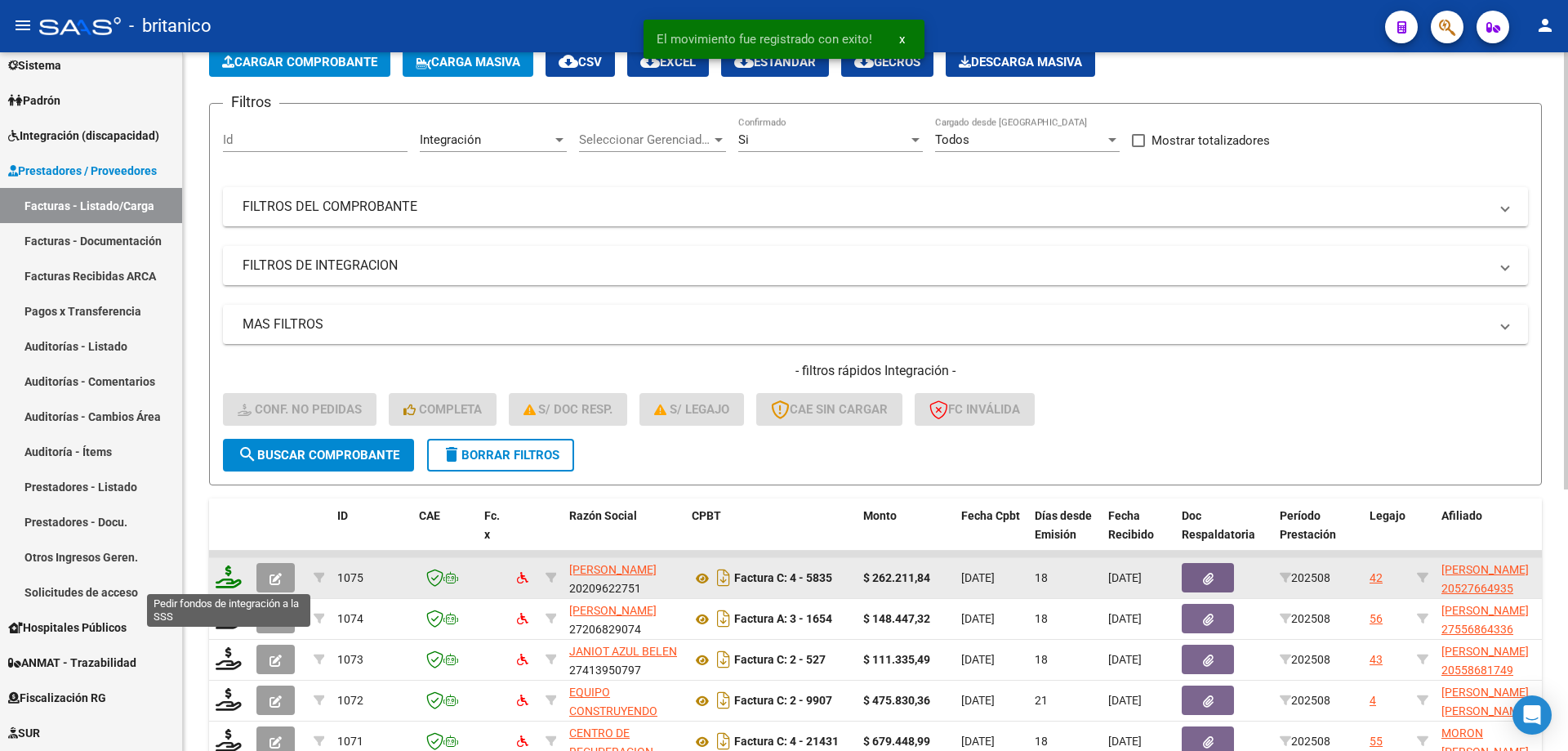
click at [223, 571] on icon at bounding box center [229, 577] width 26 height 23
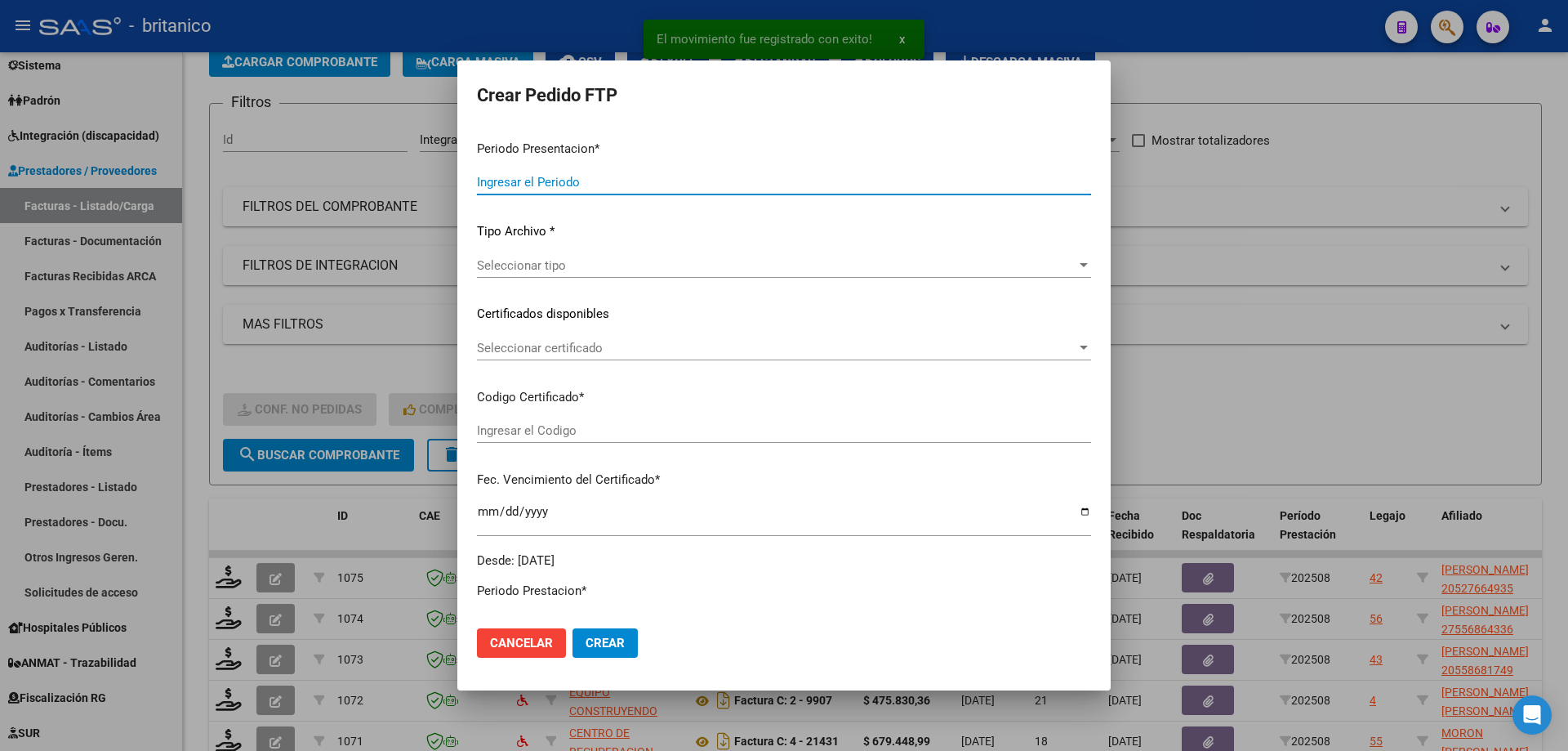
type input "202508"
type input "$ 262.211,84"
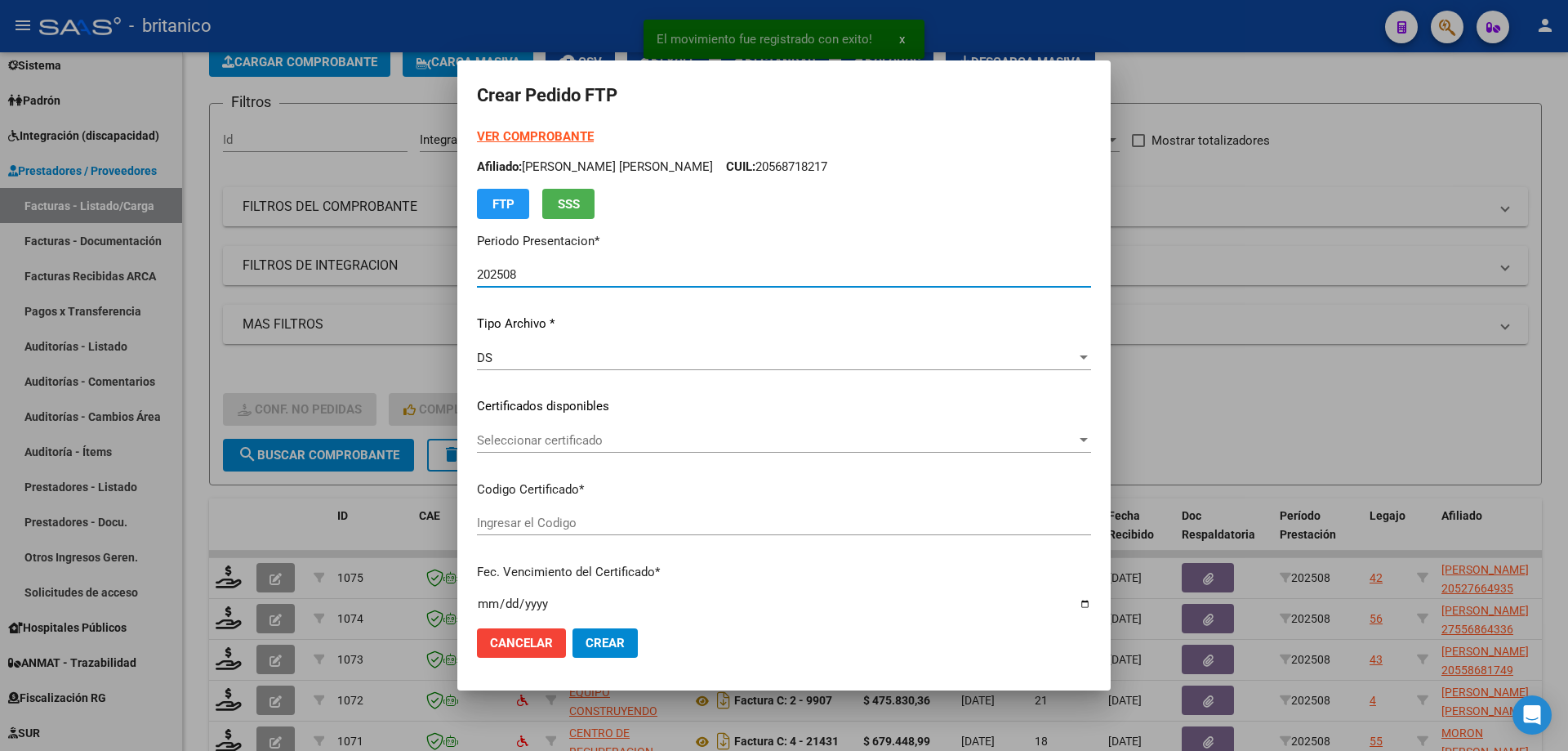
type input "ARG0200052766493-2024070520290705BUE315"
type input "[DATE]"
click at [528, 129] on strong "VER COMPROBANTE" at bounding box center [536, 136] width 116 height 15
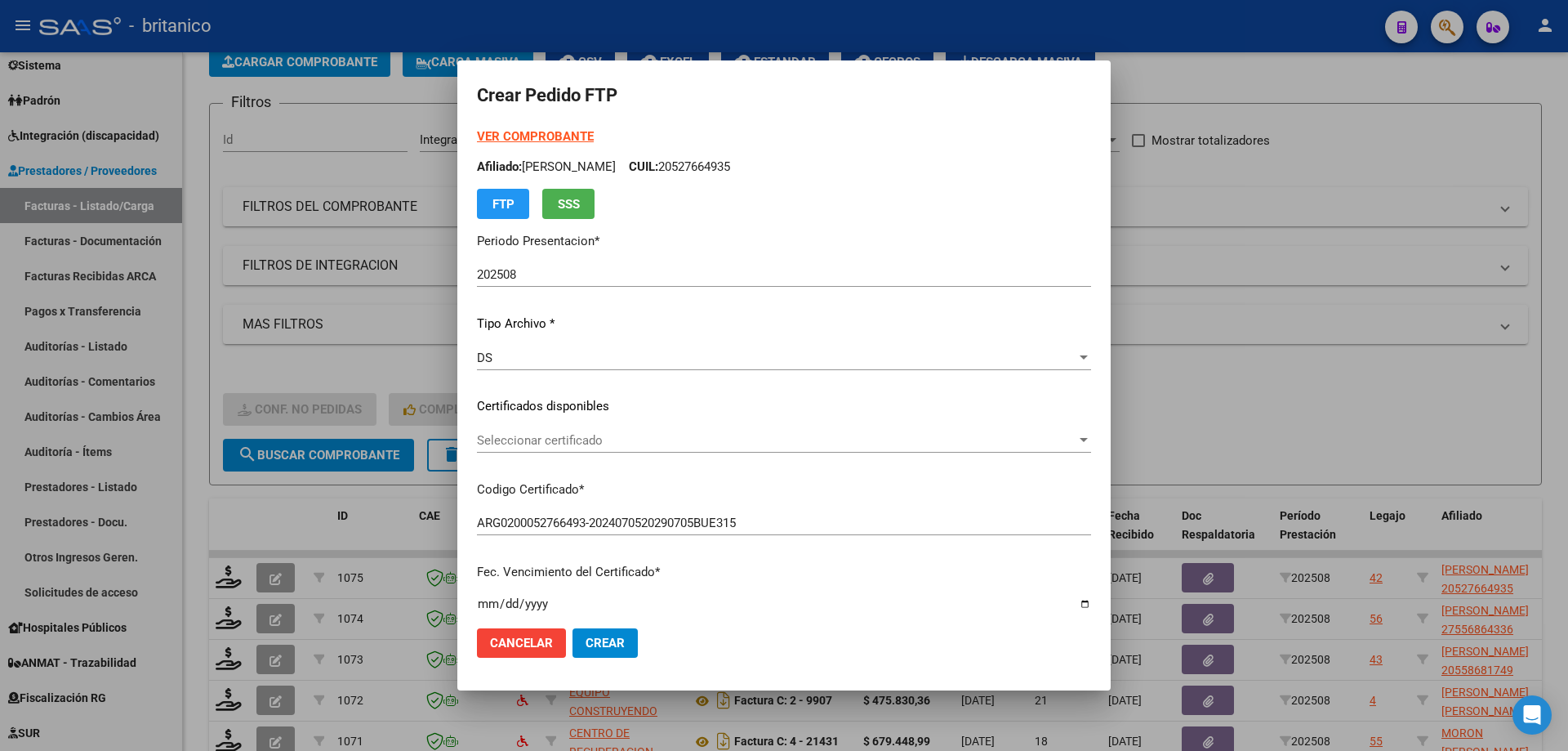
click at [591, 438] on span "Seleccionar certificado" at bounding box center [777, 441] width 599 height 15
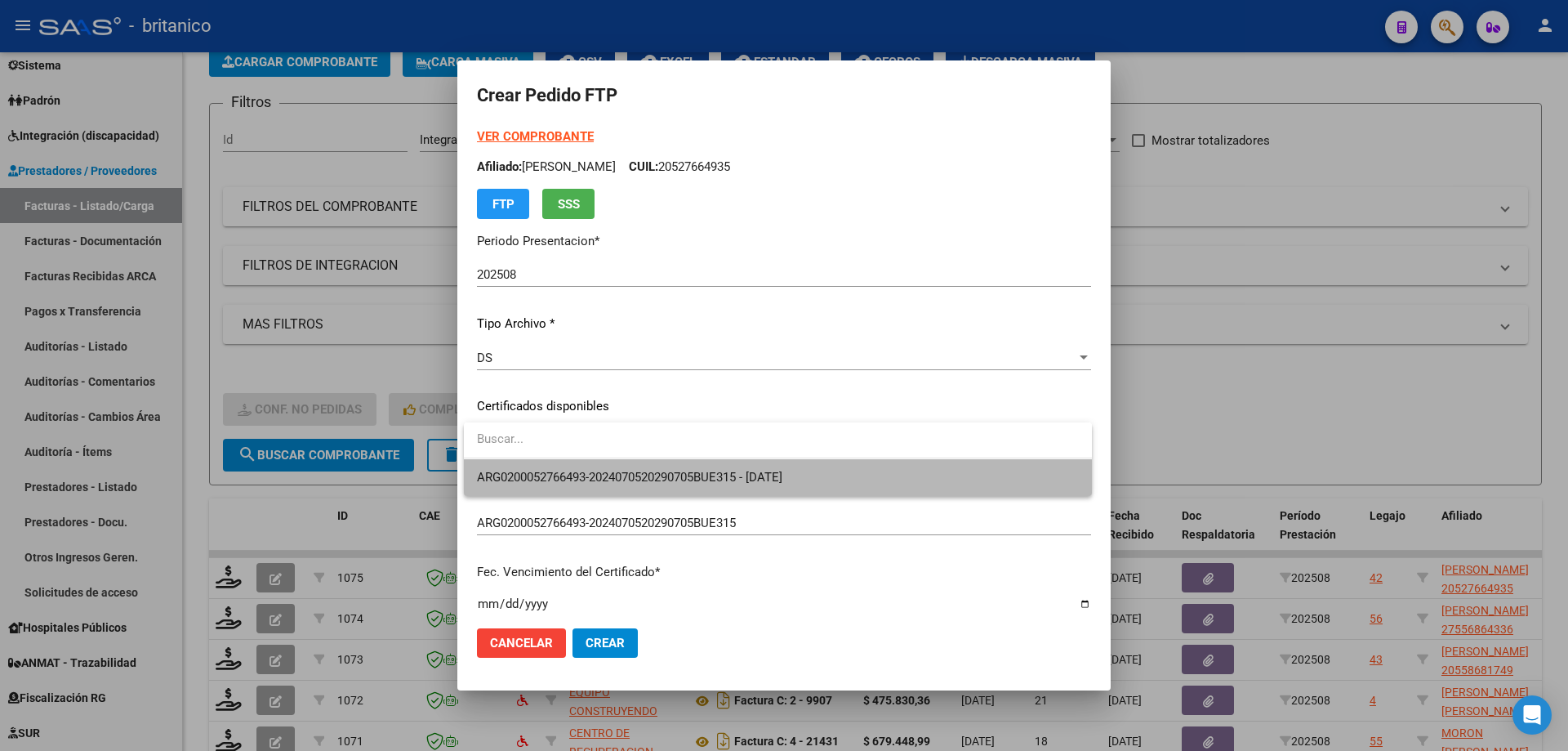
click at [639, 485] on span "ARG0200052766493-2024070520290705BUE315 - [DATE]" at bounding box center [778, 477] width 602 height 37
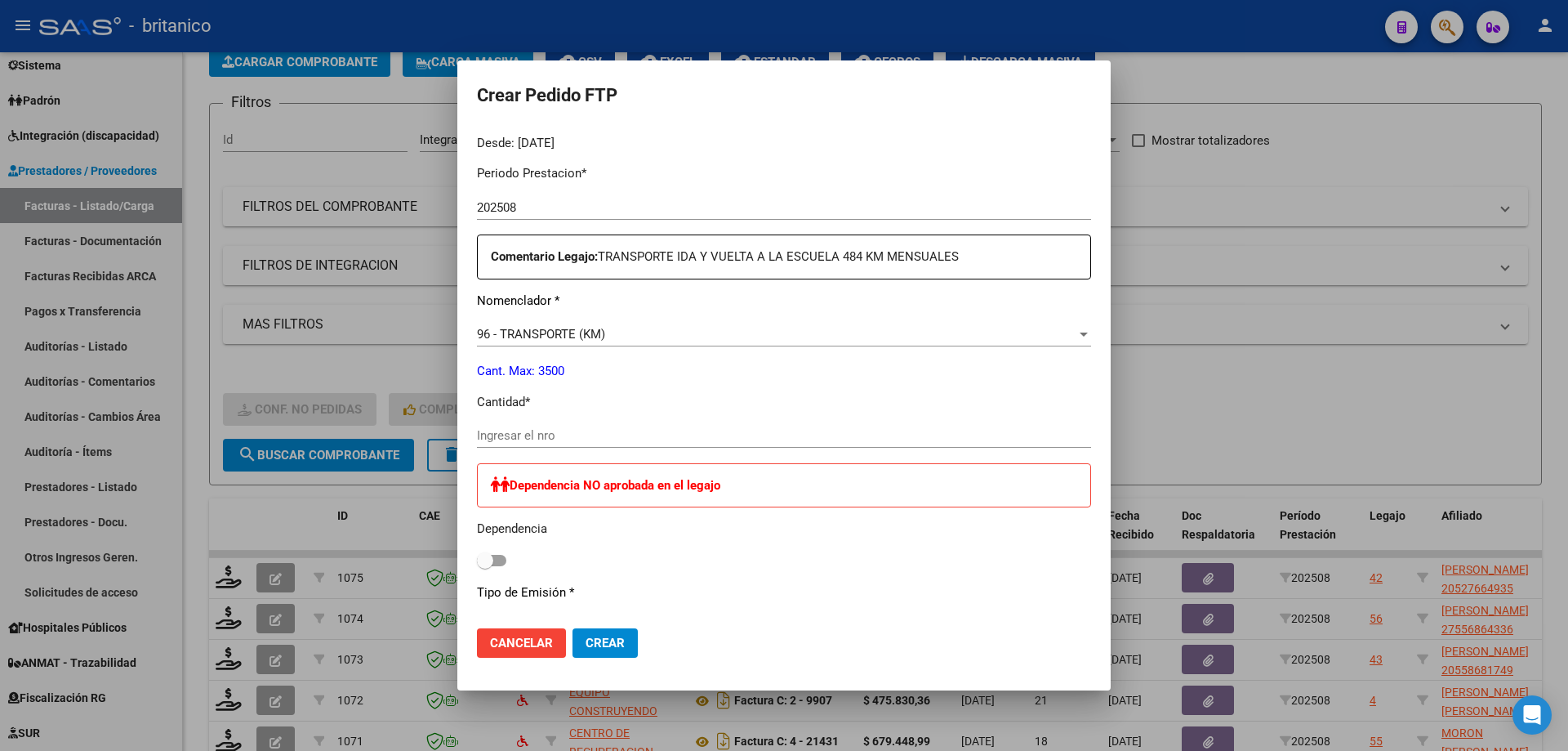
scroll to position [654, 0]
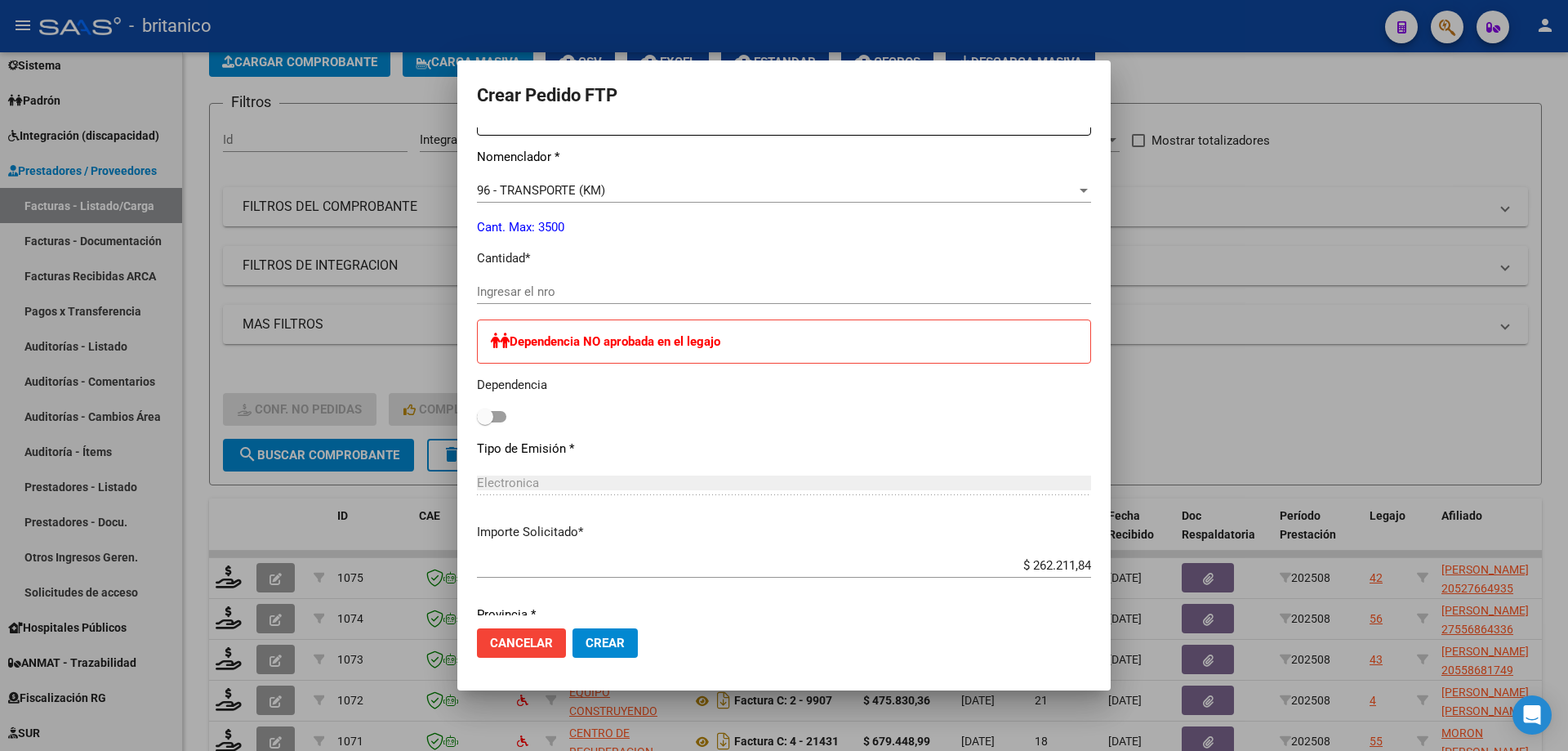
click at [543, 289] on input "Ingresar el nro" at bounding box center [784, 292] width 614 height 15
type input "484"
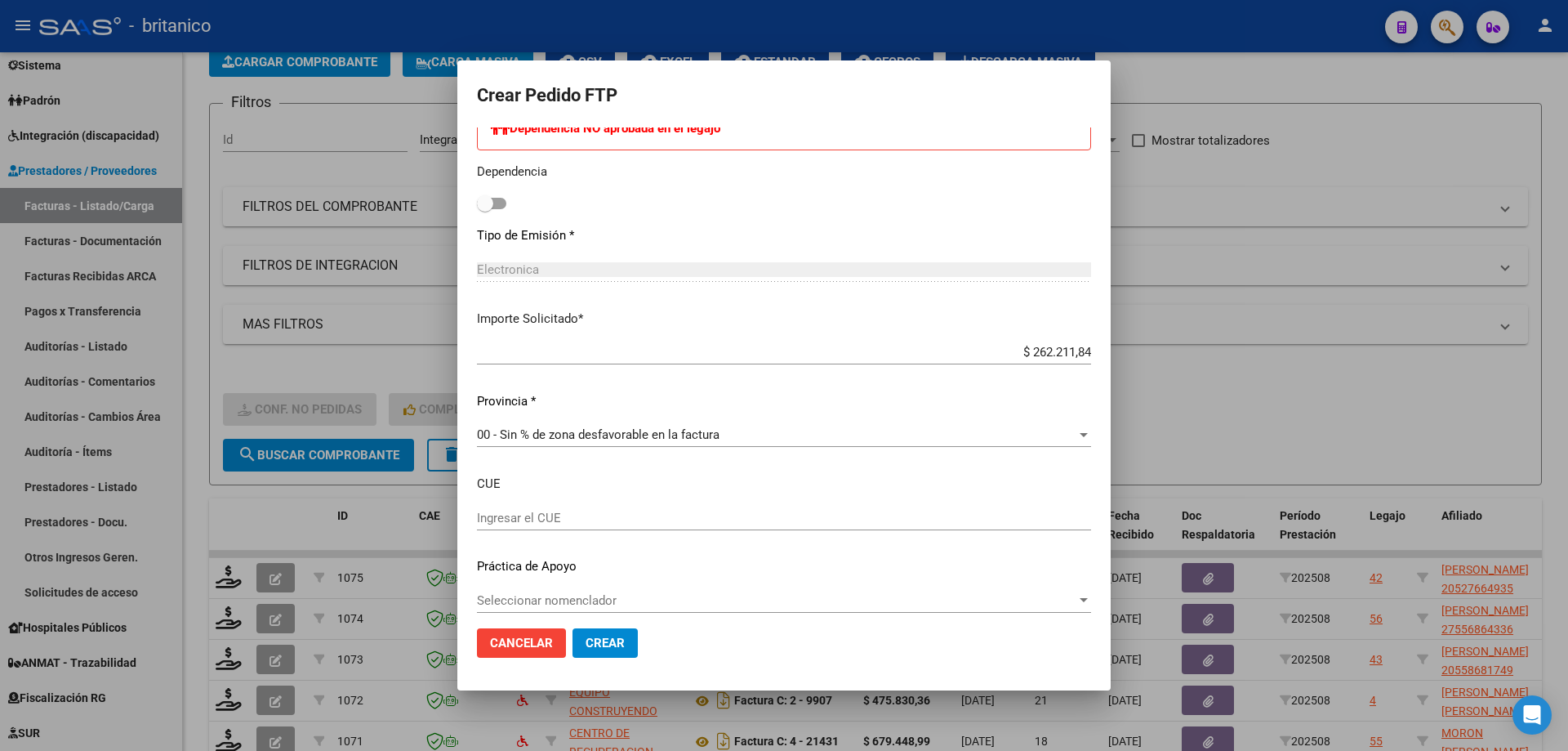
scroll to position [880, 0]
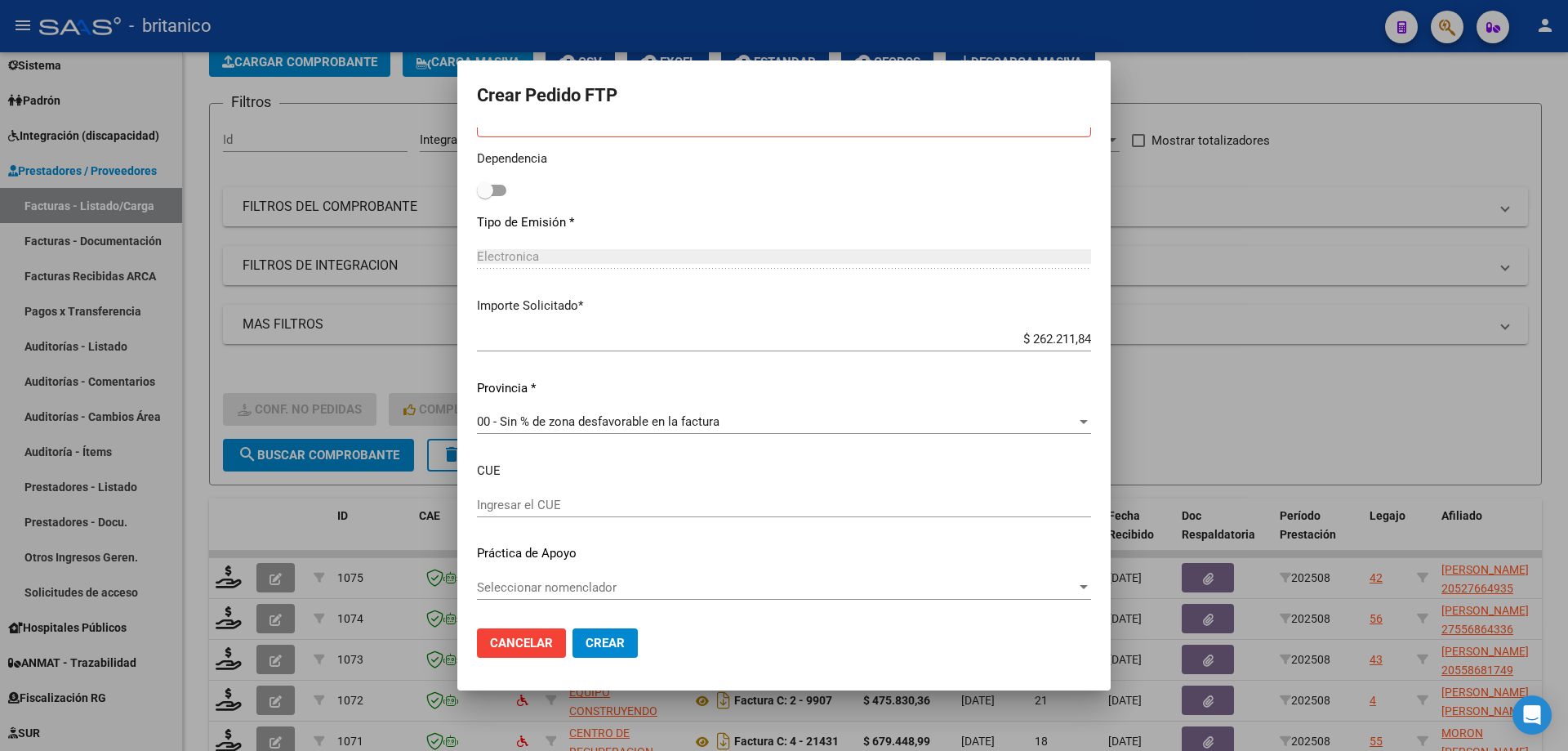
click at [577, 588] on span "Seleccionar nomenclador" at bounding box center [777, 587] width 599 height 15
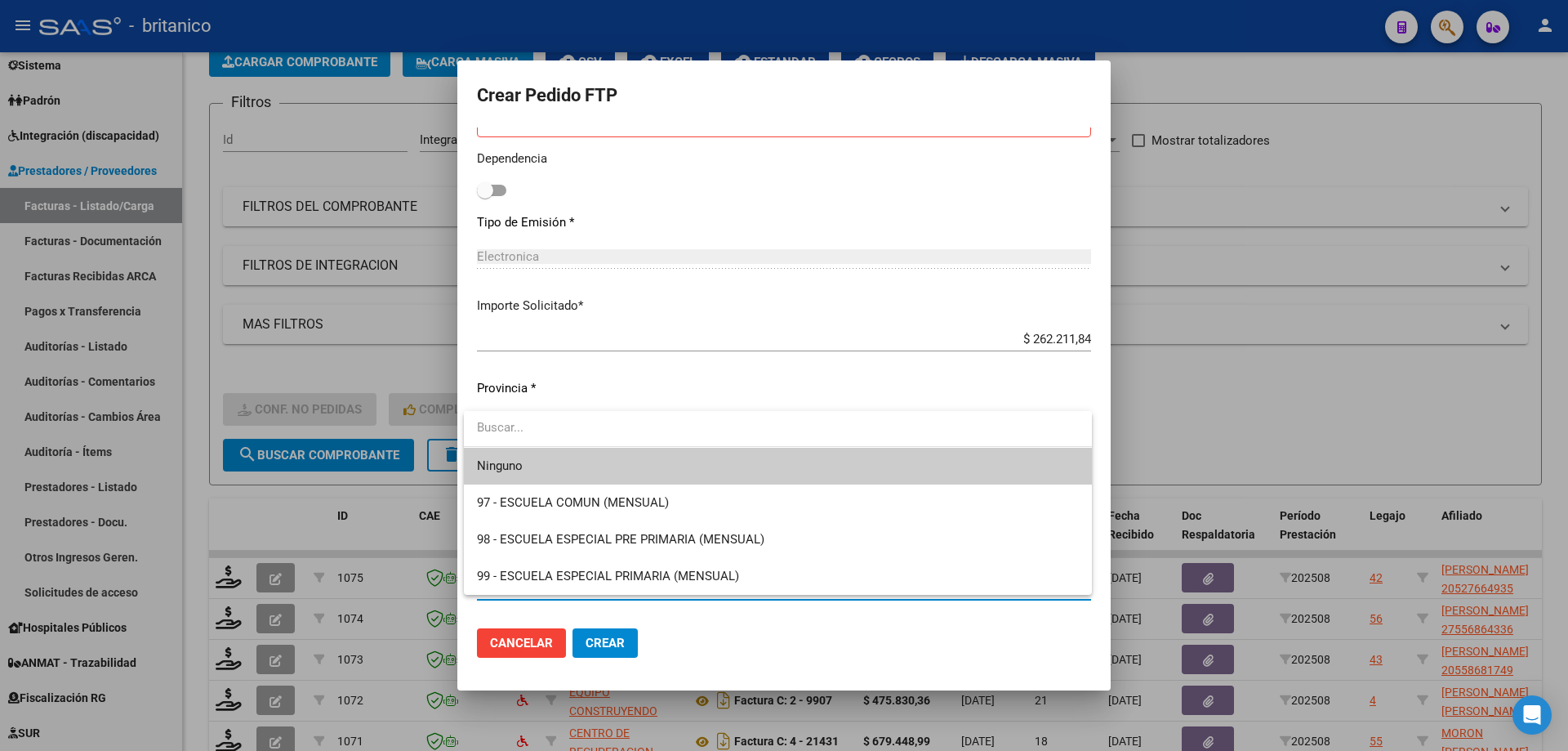
click at [612, 467] on span "Ninguno" at bounding box center [778, 465] width 602 height 37
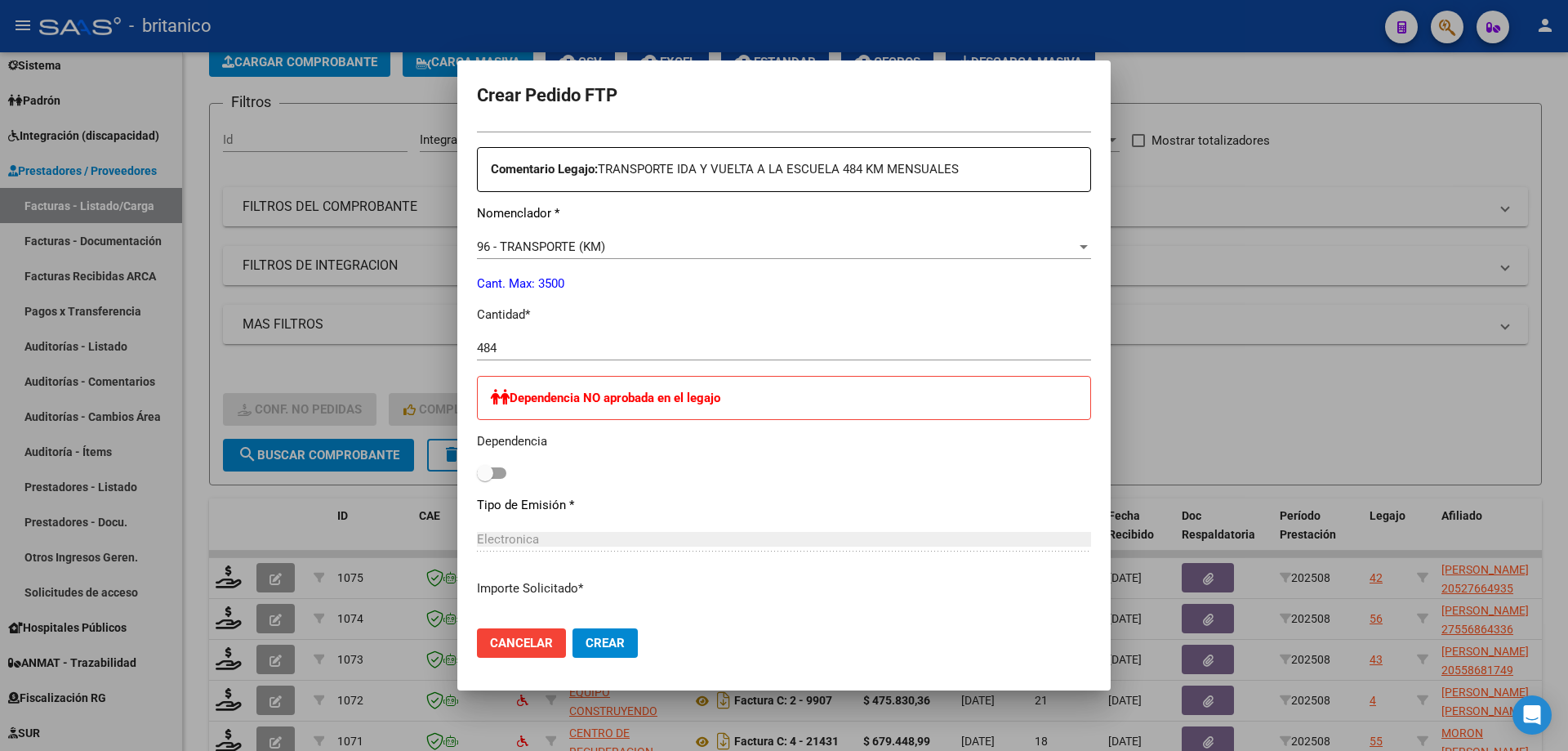
scroll to position [635, 0]
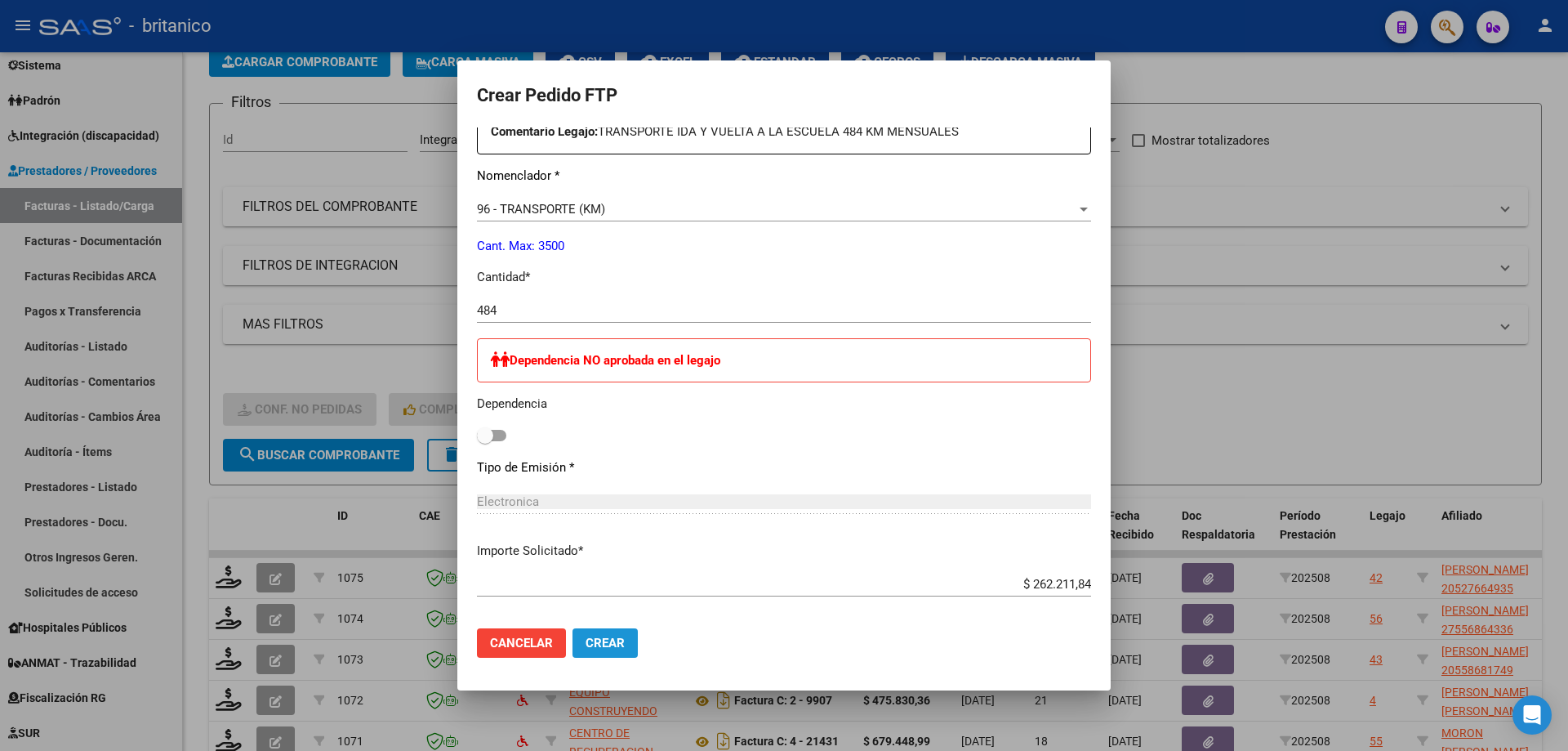
click at [623, 648] on span "Crear" at bounding box center [605, 643] width 39 height 15
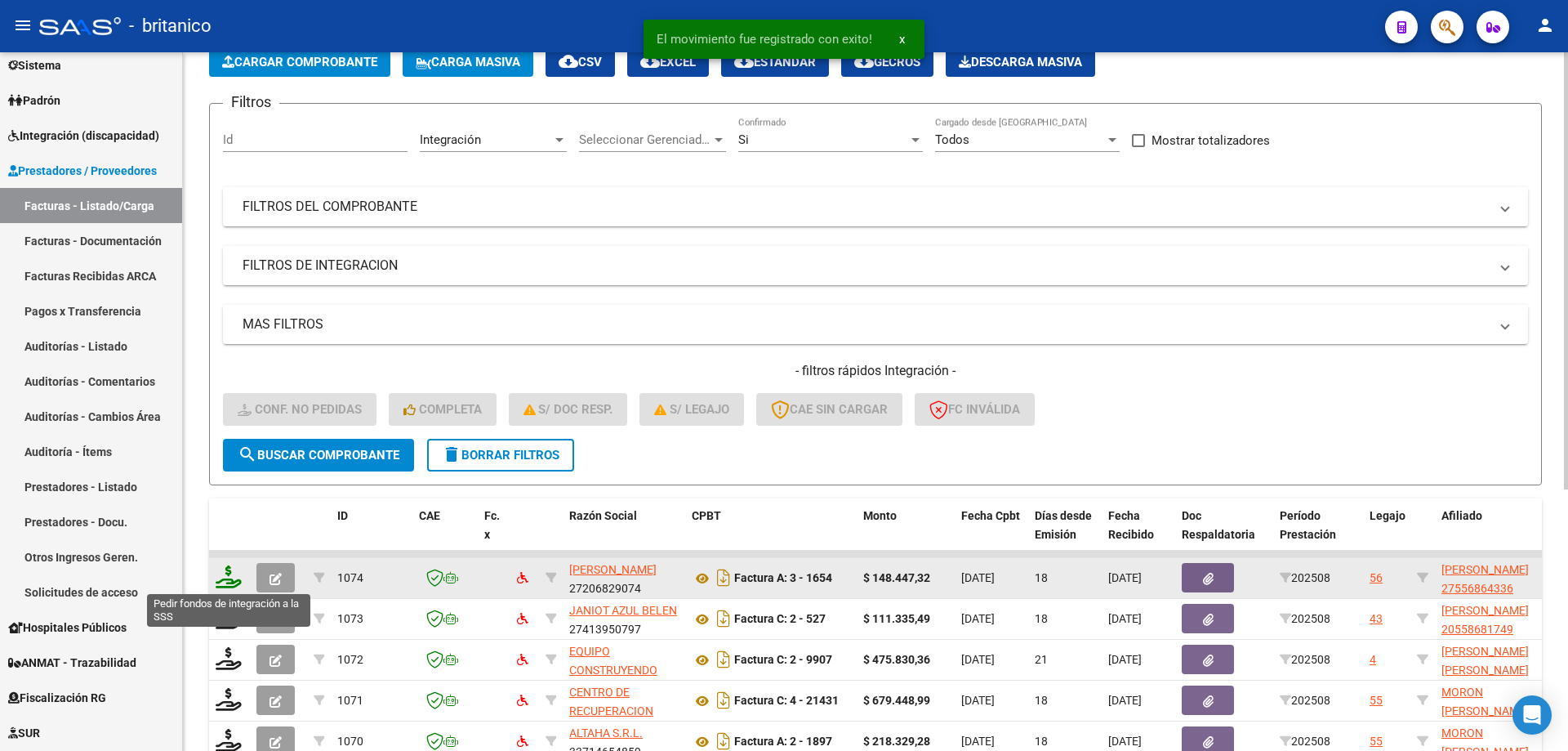
click at [225, 577] on icon at bounding box center [229, 577] width 26 height 23
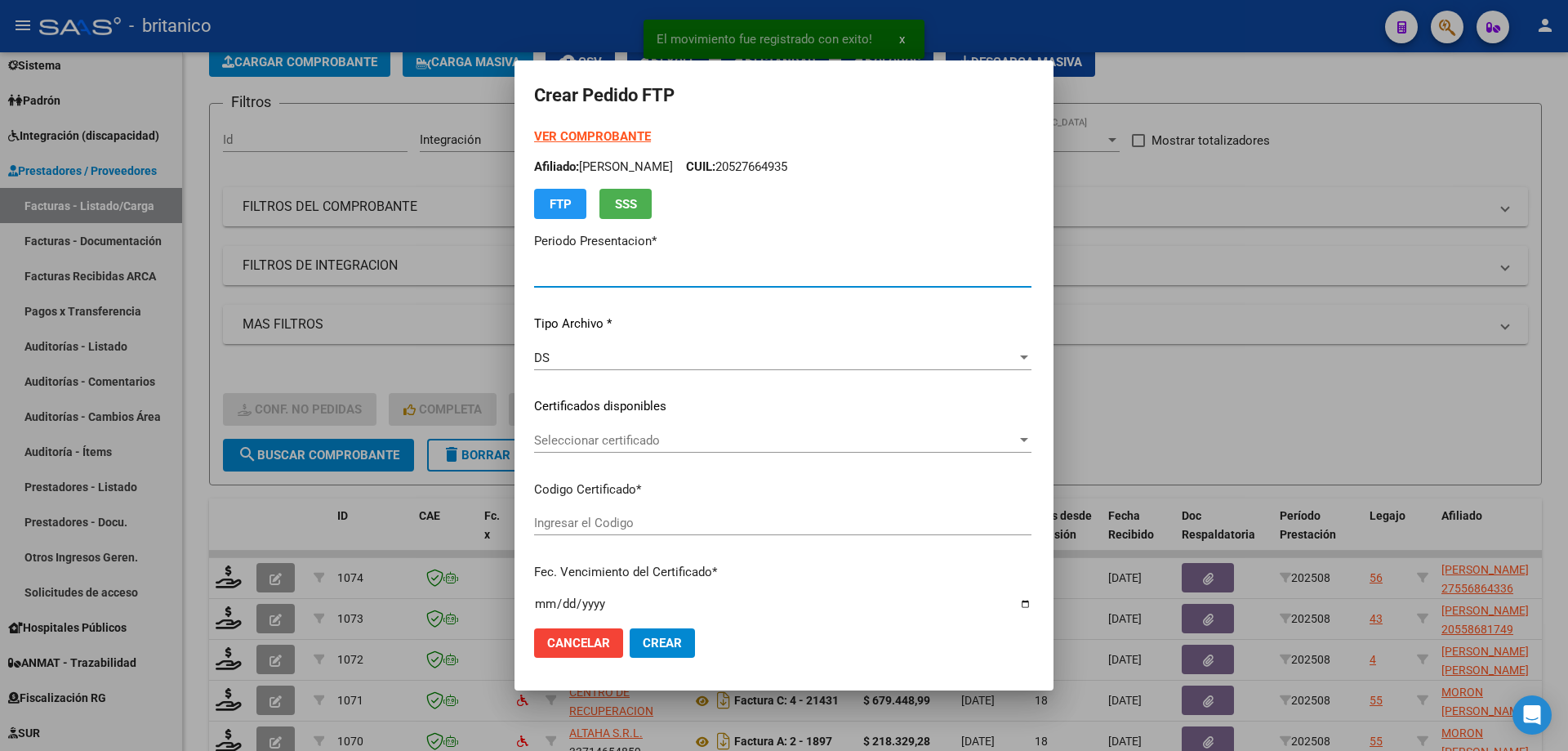
type input "202508"
type input "$ 148.447,32"
type input "ARG010005568643320240905-20270905BUE370"
type input "[DATE]"
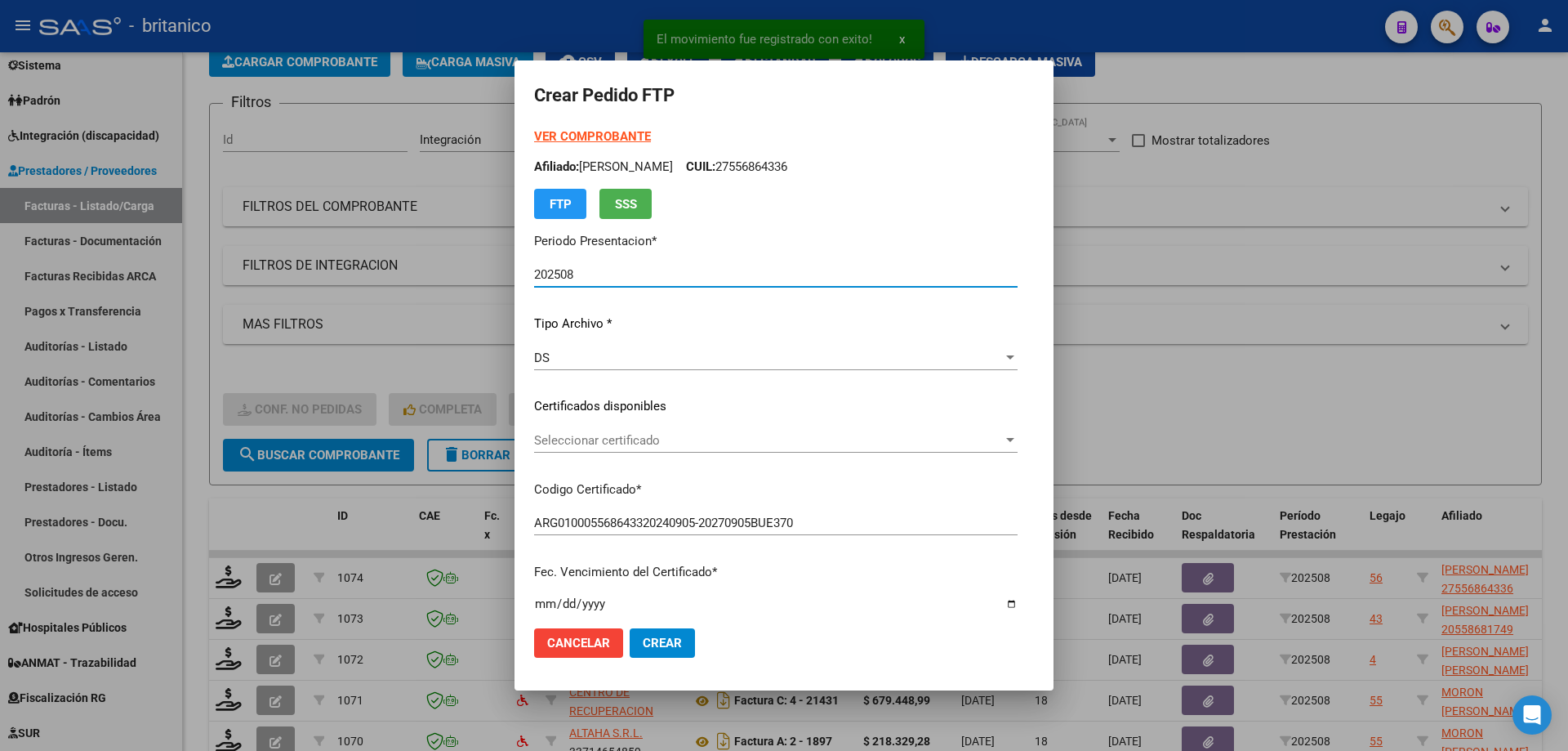
click at [547, 439] on span "Seleccionar certificado" at bounding box center [768, 441] width 469 height 15
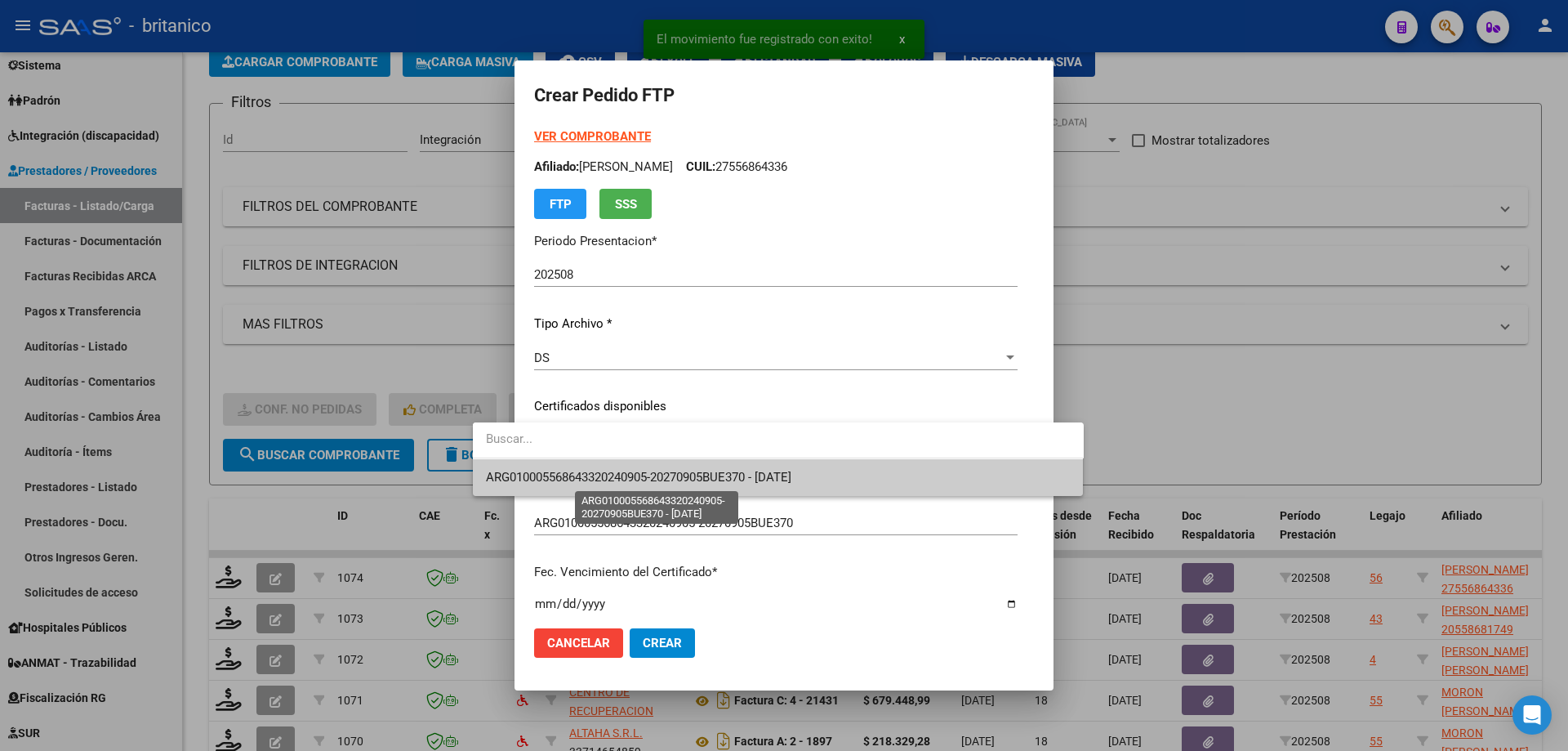
click at [606, 472] on span "ARG010005568643320240905-20270905BUE370 - [DATE]" at bounding box center [638, 477] width 305 height 15
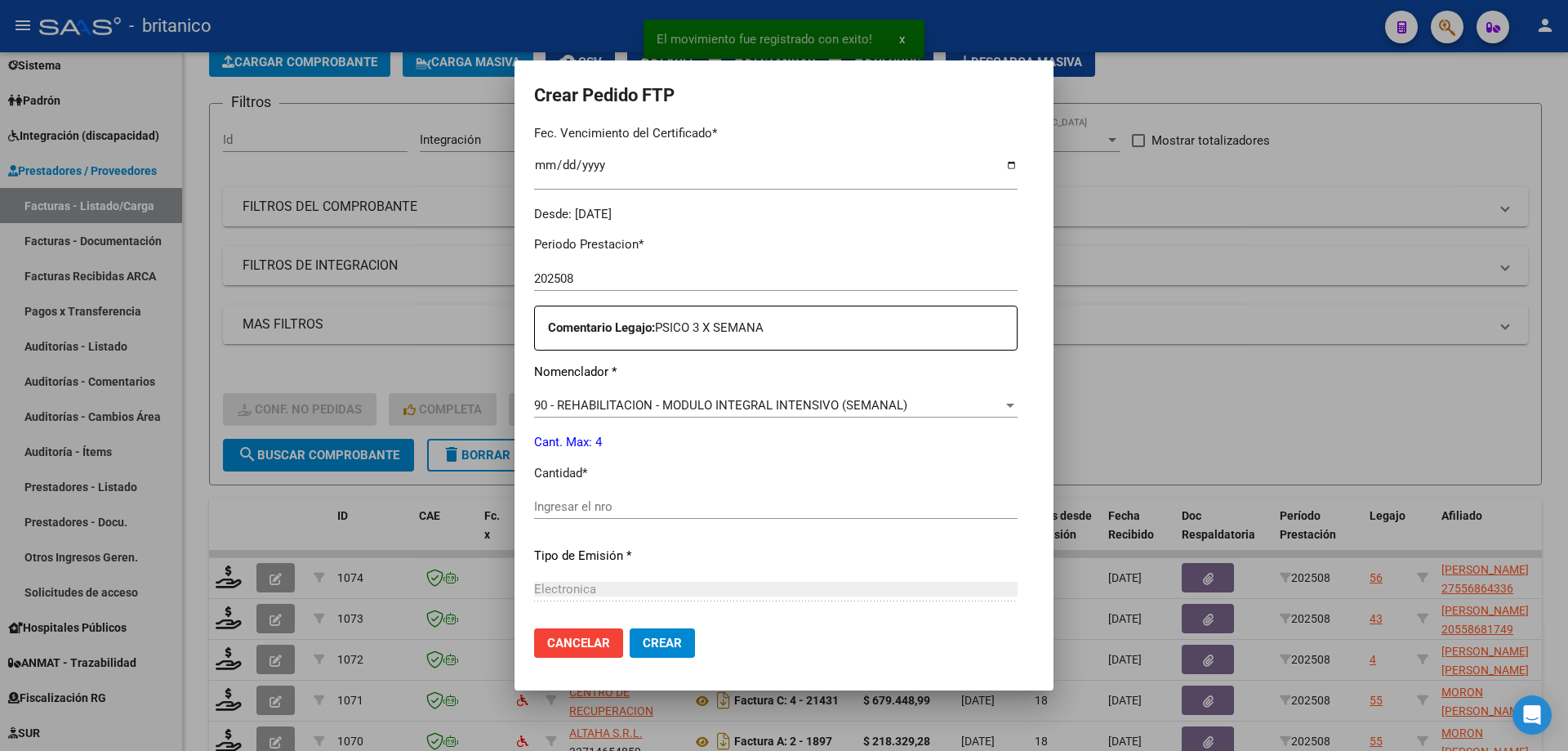
scroll to position [491, 0]
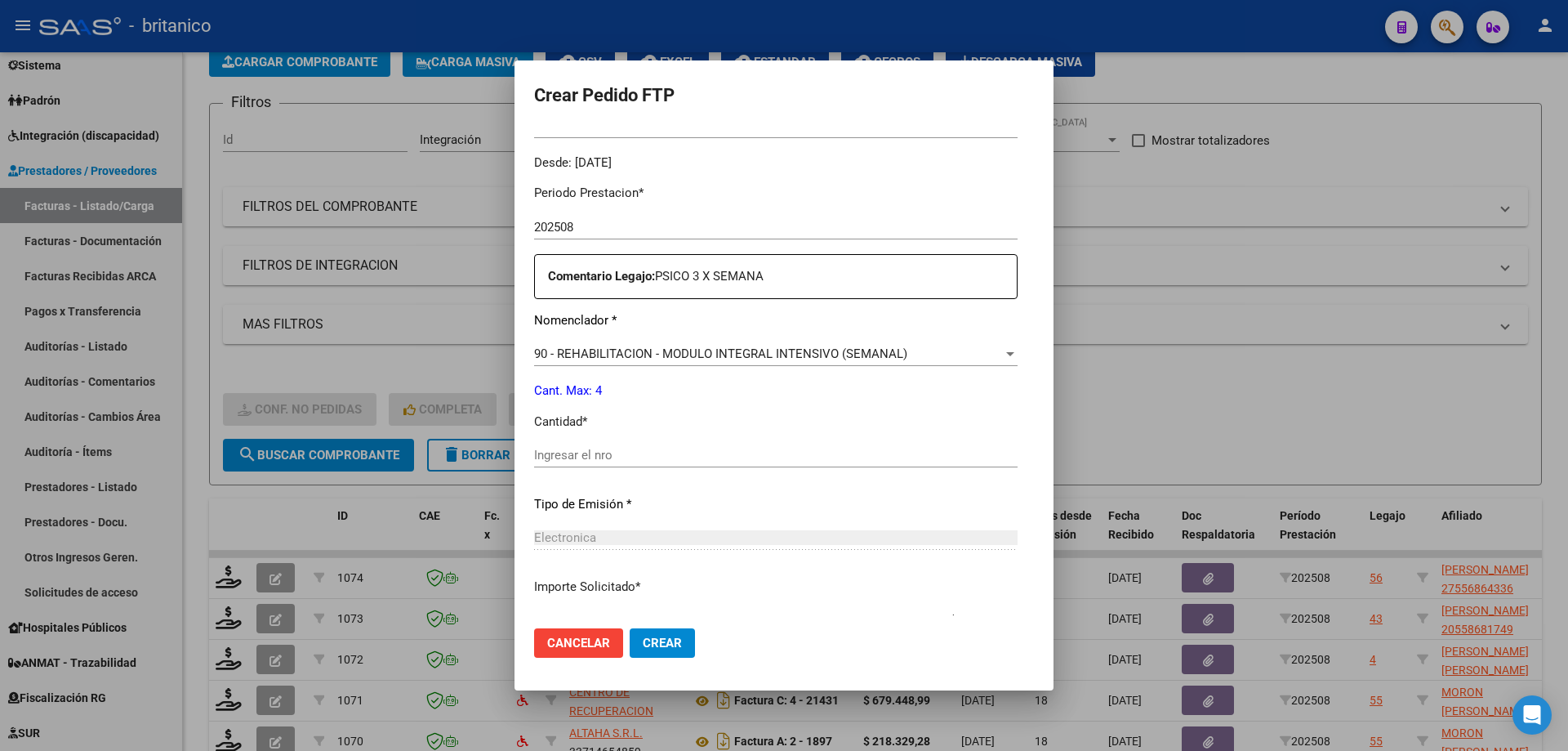
click at [535, 447] on div "Ingresar el nro" at bounding box center [776, 455] width 484 height 24
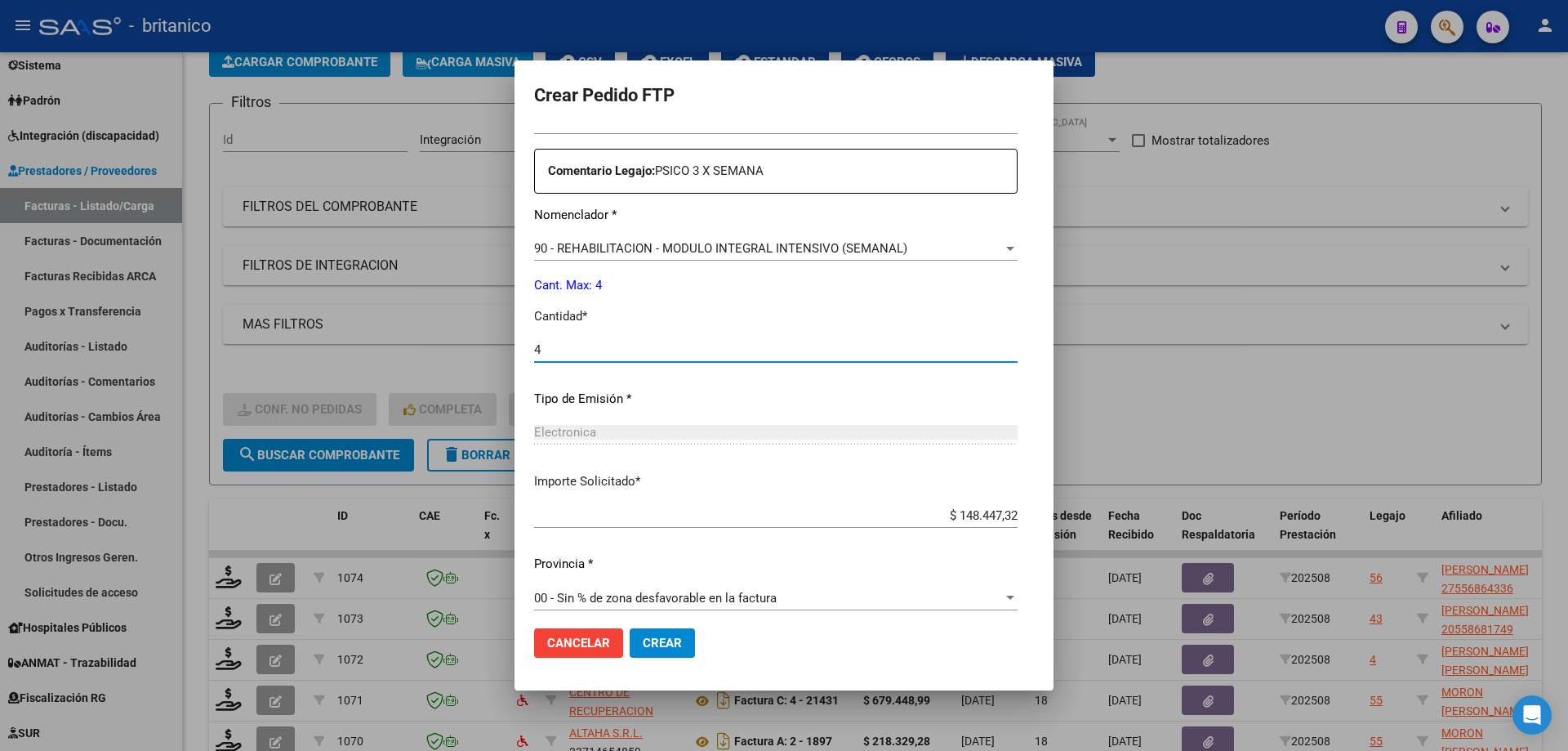
scroll to position [606, 0]
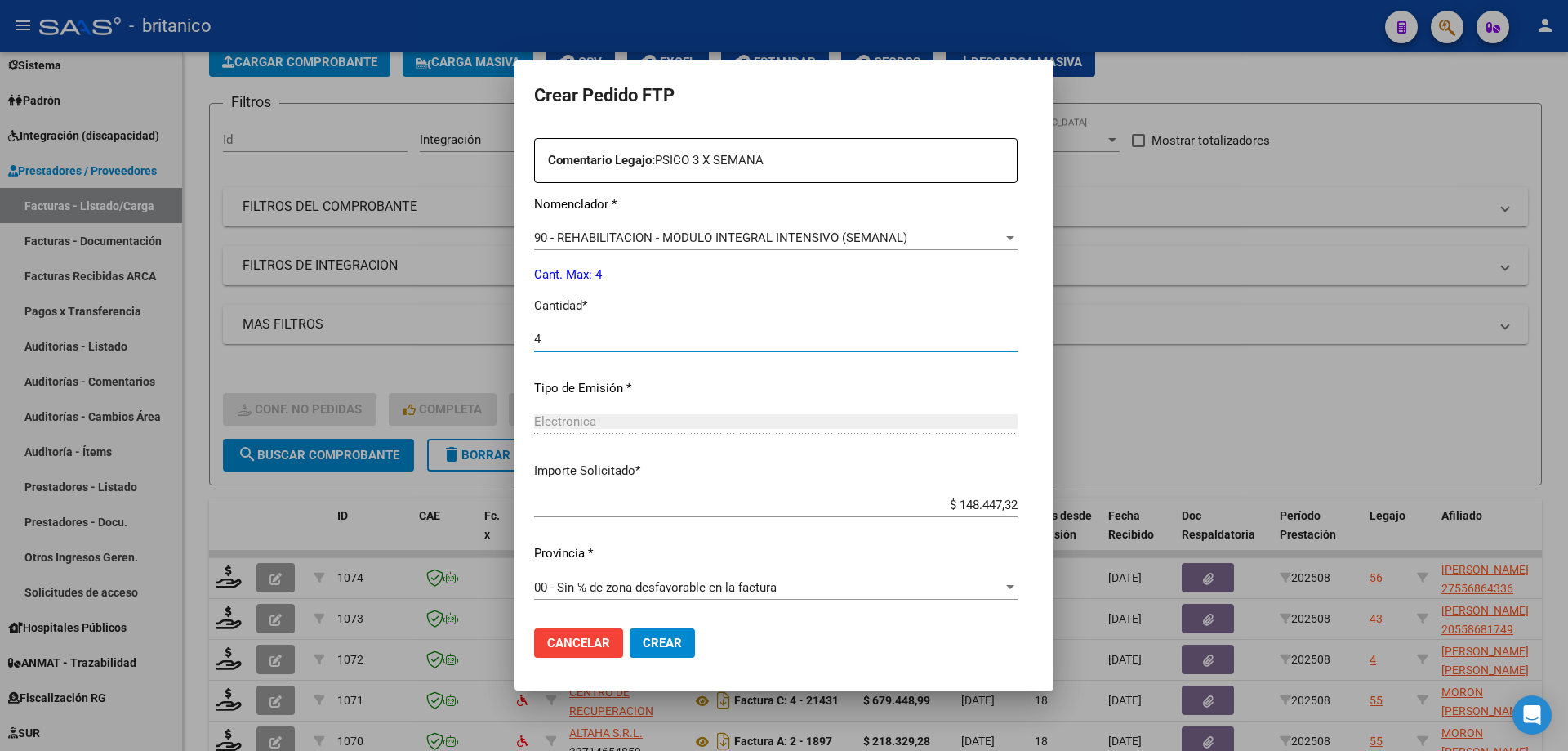
type input "4"
click at [643, 646] on span "Crear" at bounding box center [662, 643] width 39 height 15
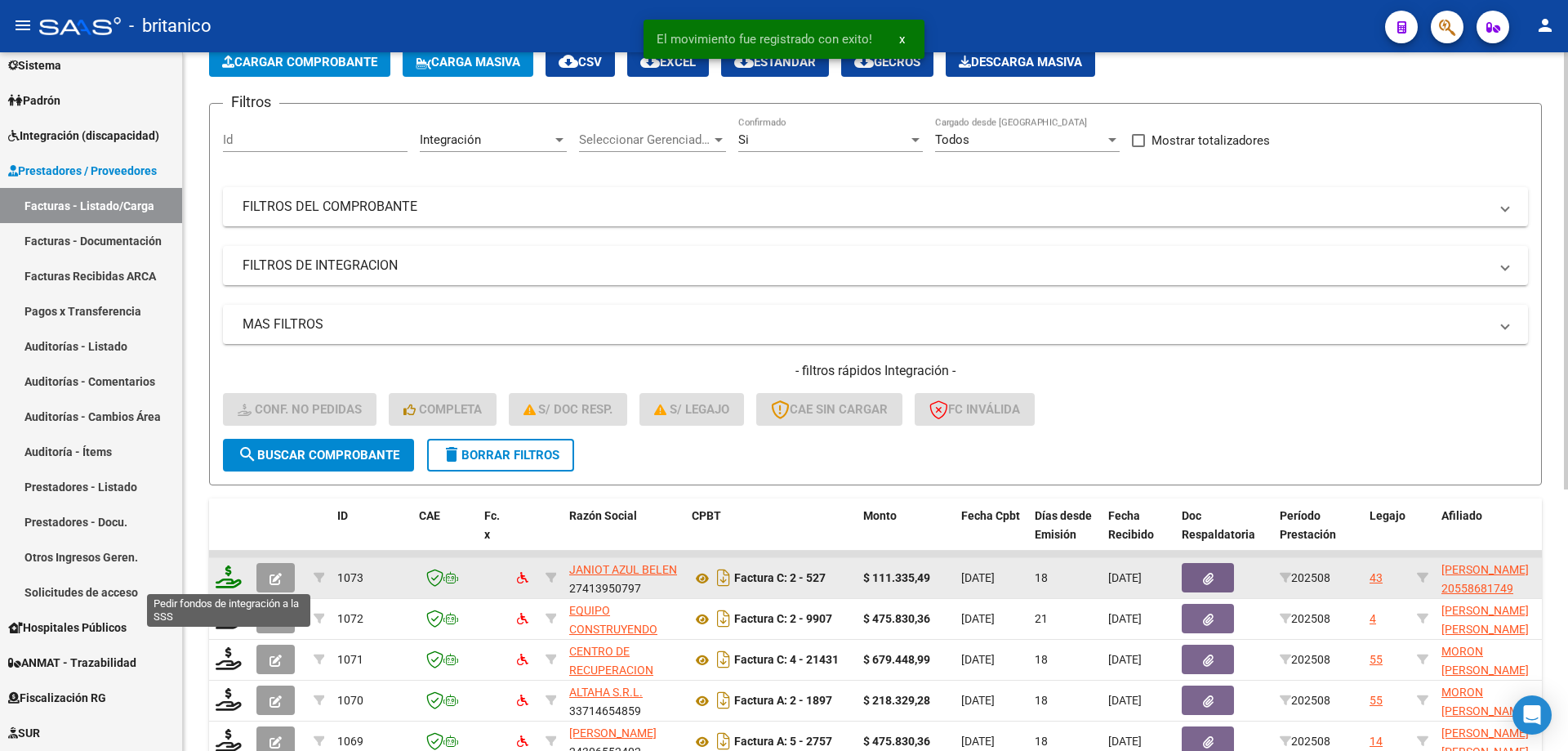
click at [224, 574] on icon at bounding box center [229, 577] width 26 height 23
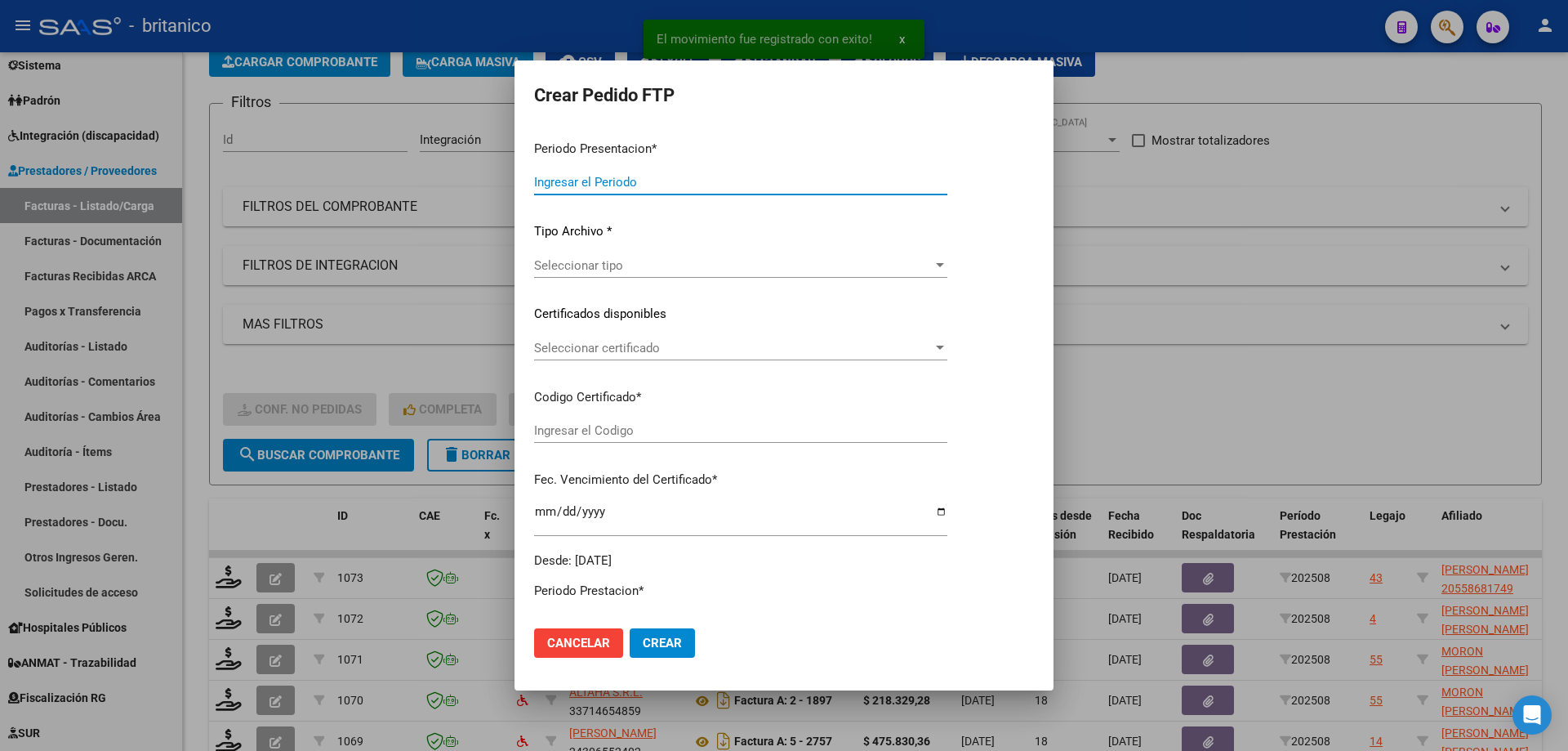
type input "202508"
type input "$ 111.335,49"
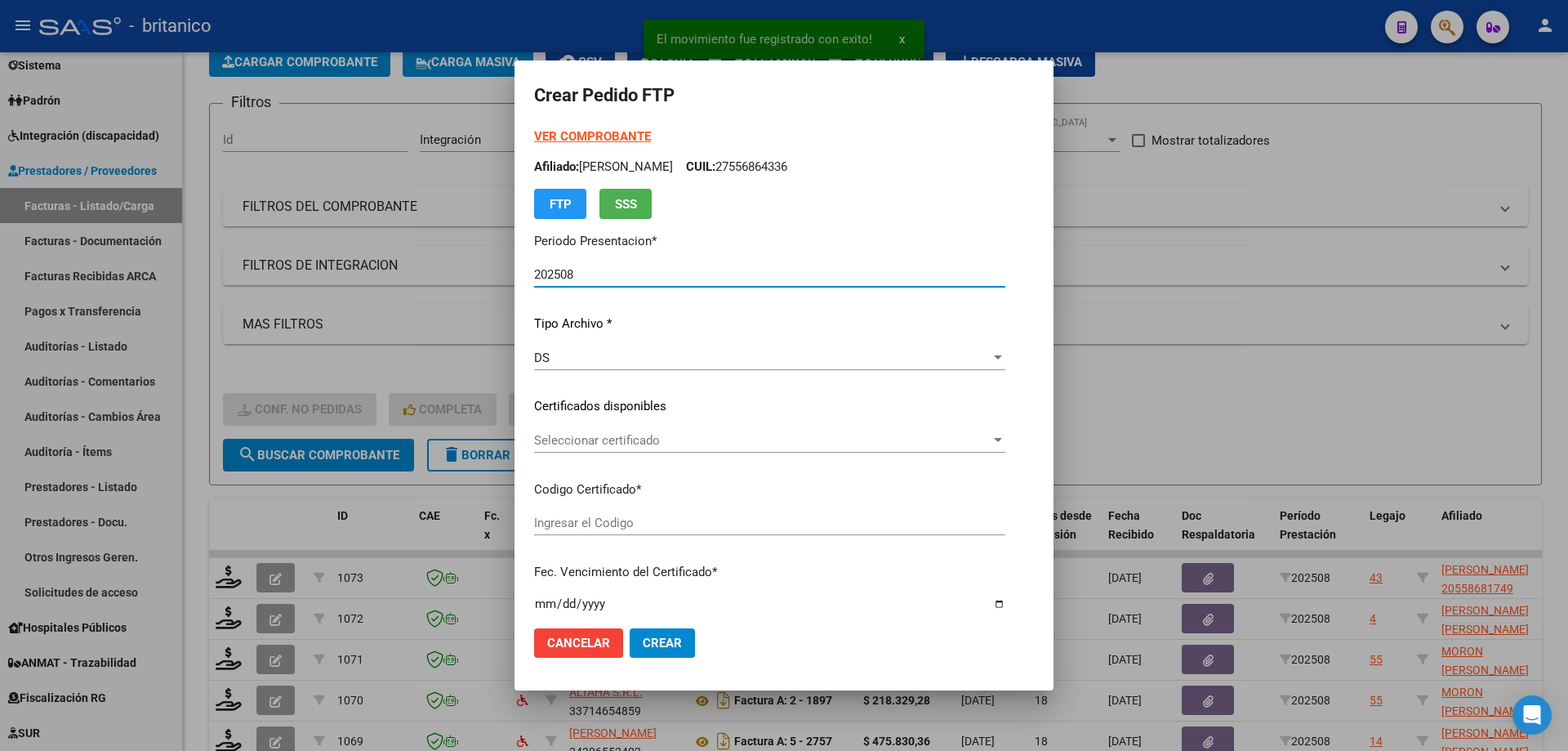
type input "ARG02000558681742022122920271229CBA-536"
type input "[DATE]"
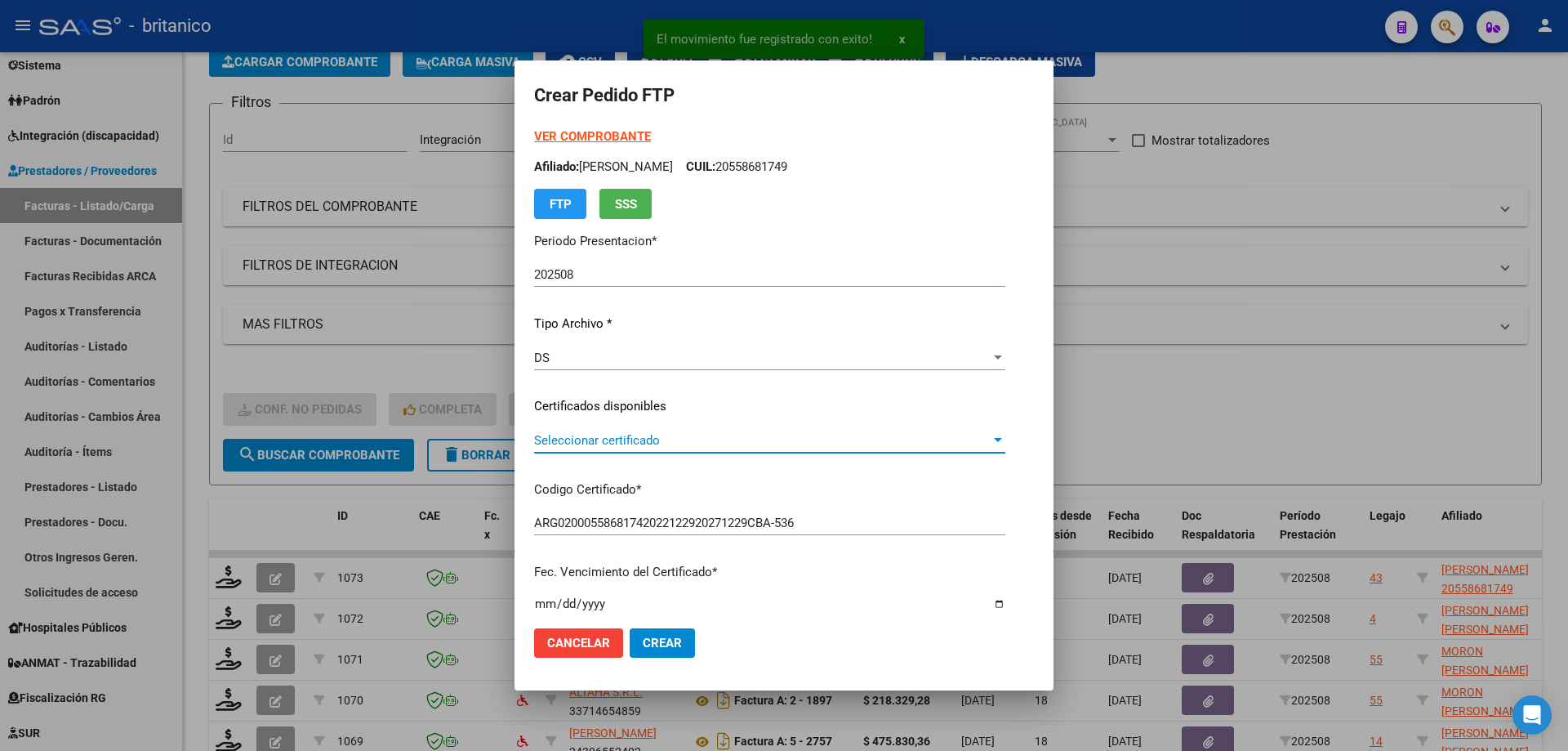
click at [541, 437] on span "Seleccionar certificado" at bounding box center [763, 441] width 457 height 15
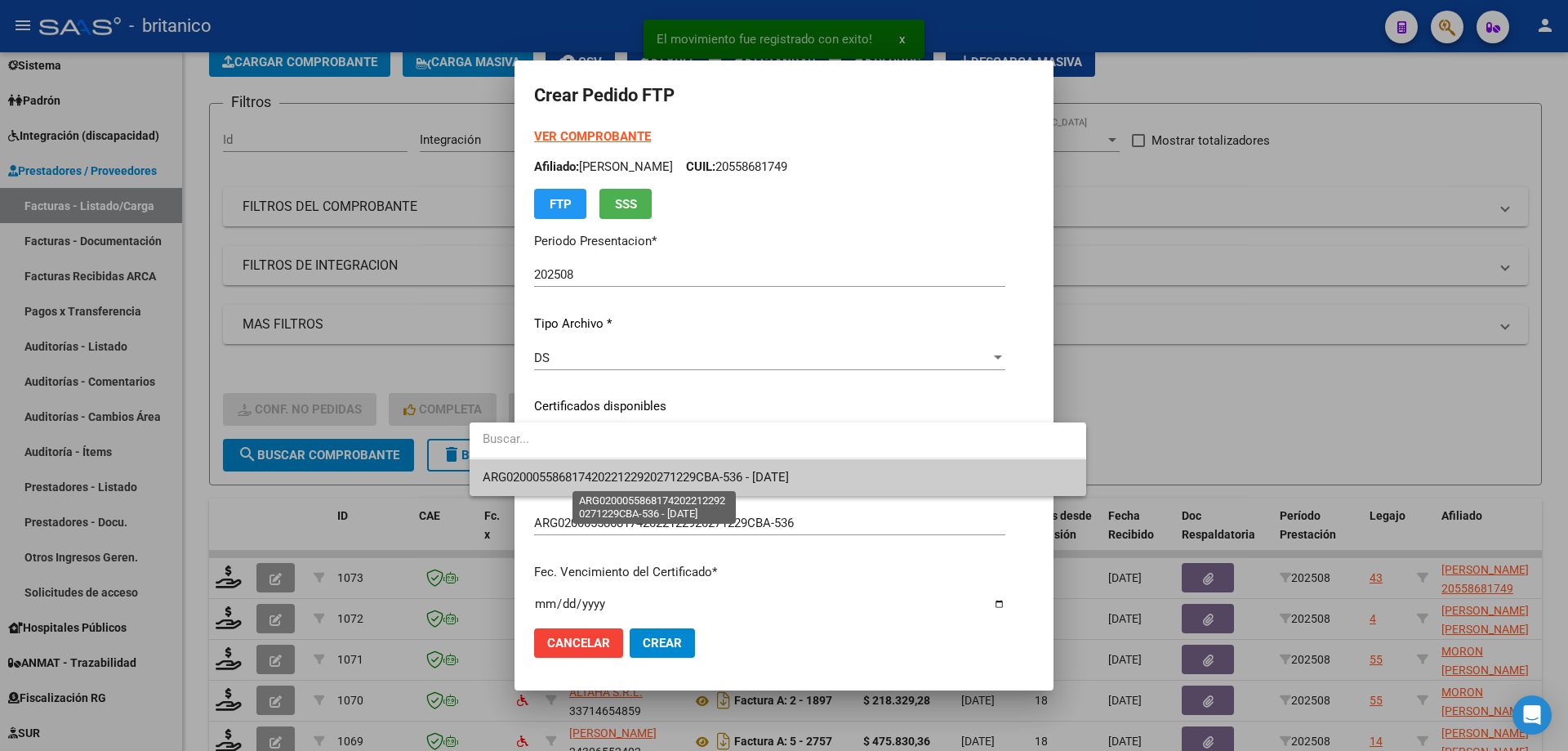
click at [607, 473] on span "ARG02000558681742022122920271229CBA-536 - [DATE]" at bounding box center [636, 477] width 306 height 15
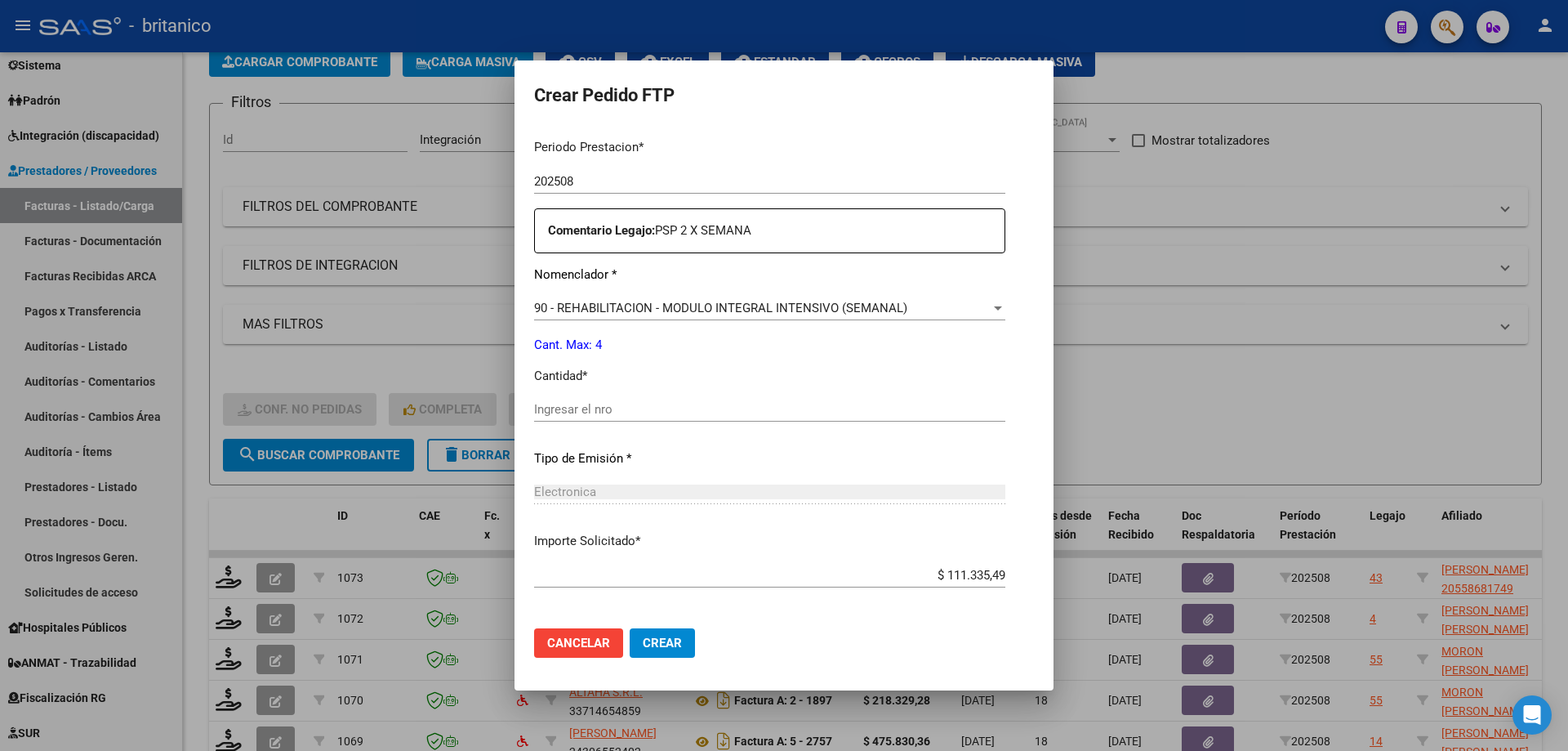
scroll to position [572, 0]
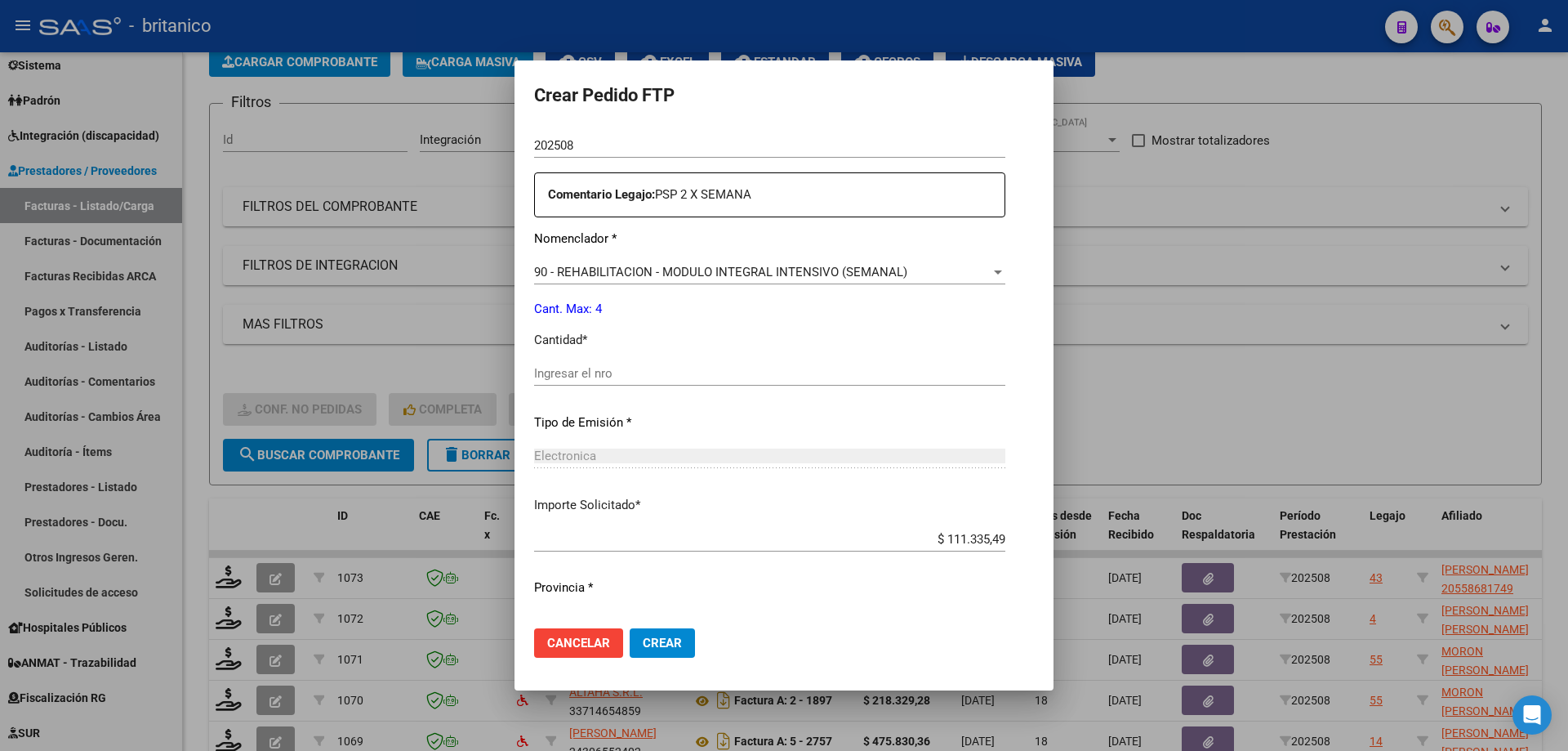
drag, startPoint x: 556, startPoint y: 372, endPoint x: 697, endPoint y: 389, distance: 142.0
click at [580, 379] on input "Ingresar el nro" at bounding box center [770, 374] width 472 height 15
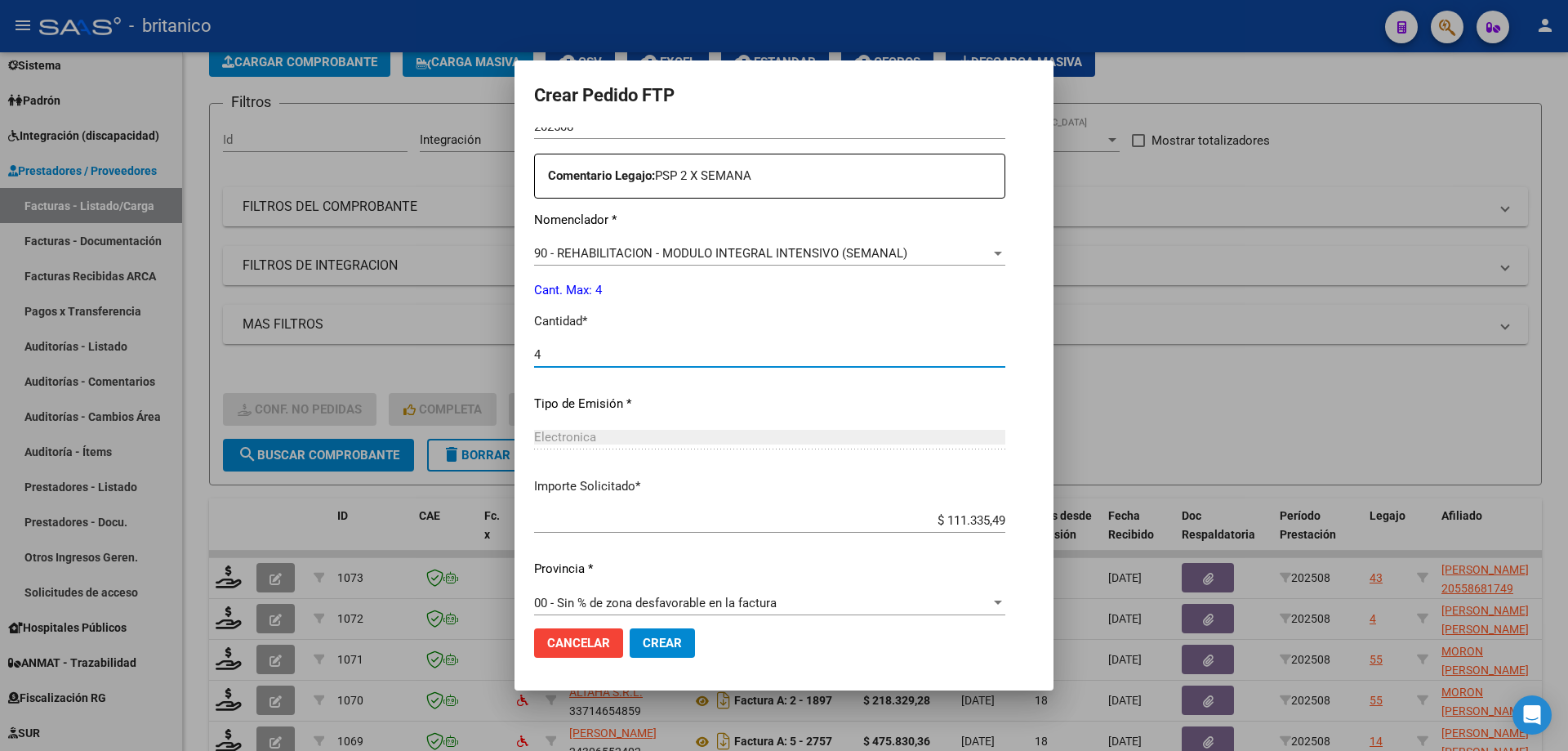
scroll to position [606, 0]
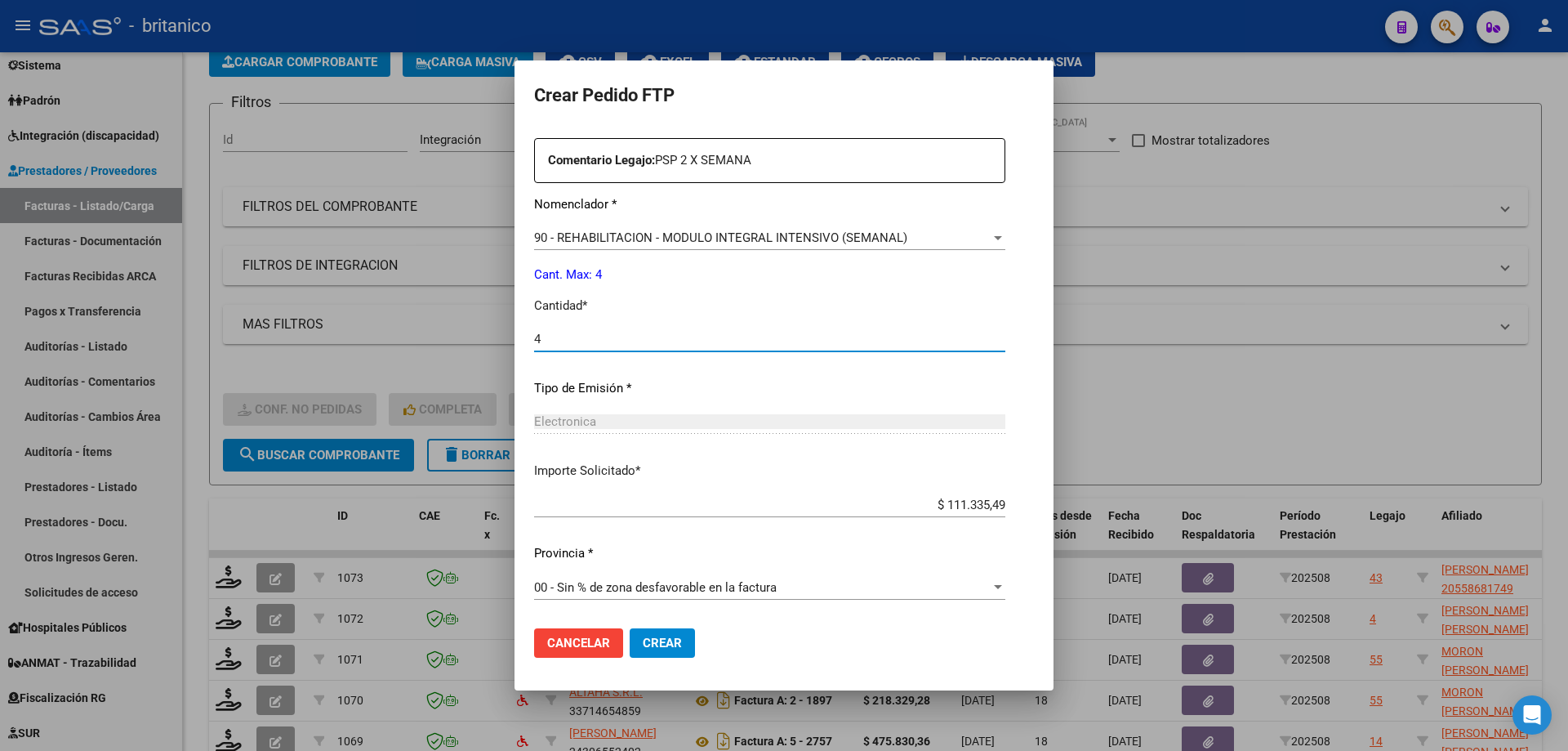
type input "4"
click at [643, 639] on span "Crear" at bounding box center [662, 643] width 39 height 15
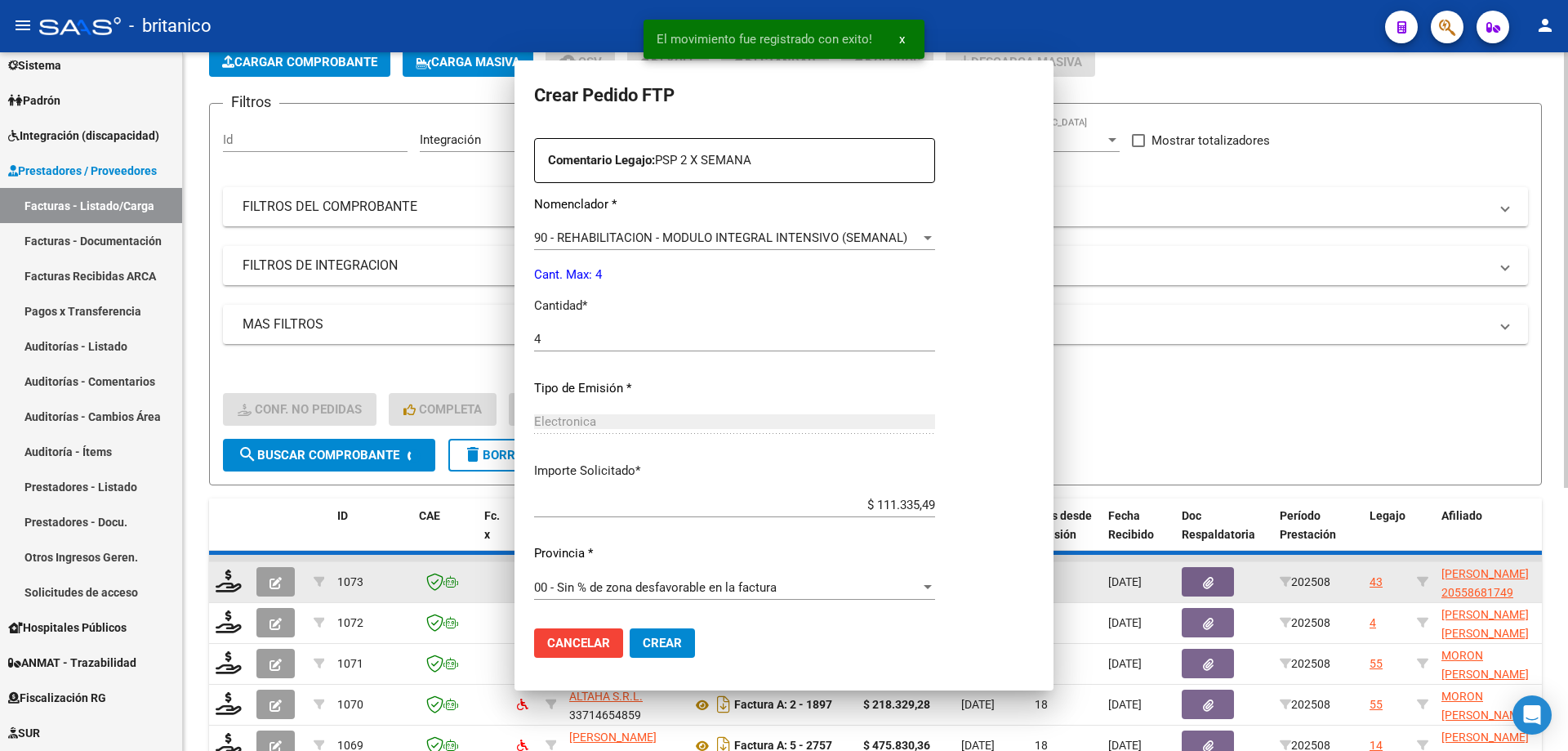
scroll to position [0, 0]
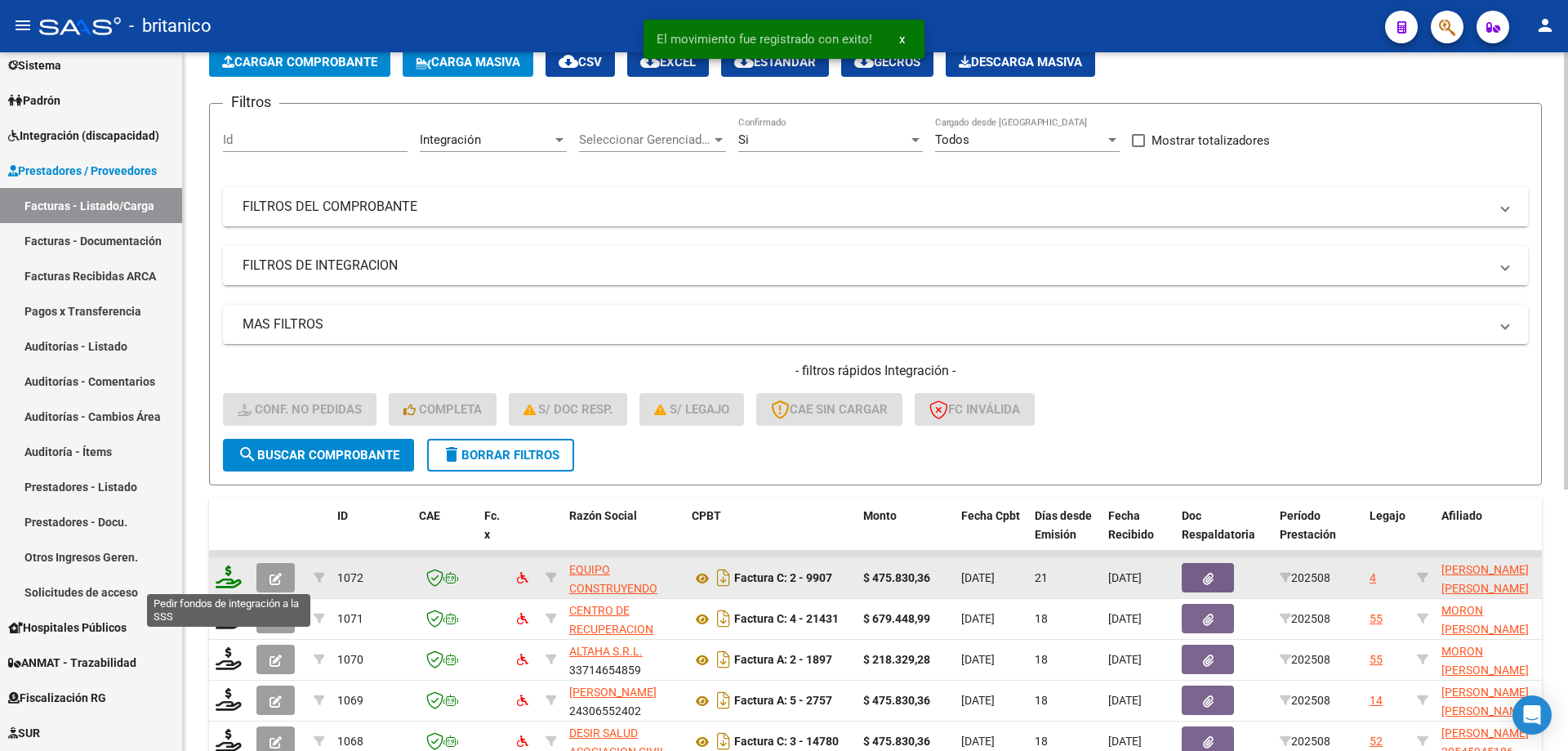
click at [219, 573] on icon at bounding box center [229, 577] width 26 height 23
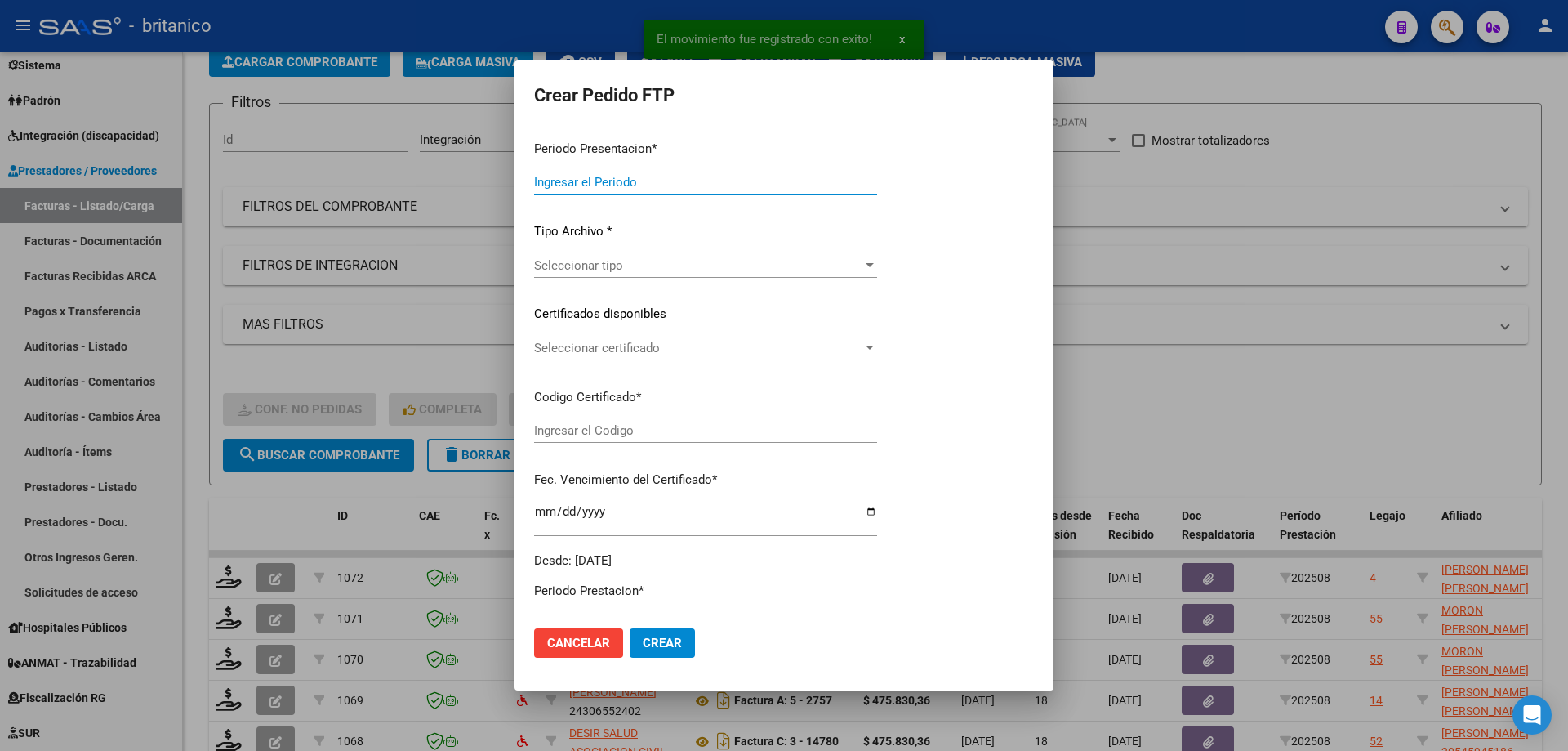
type input "202508"
type input "$ 475.830,36"
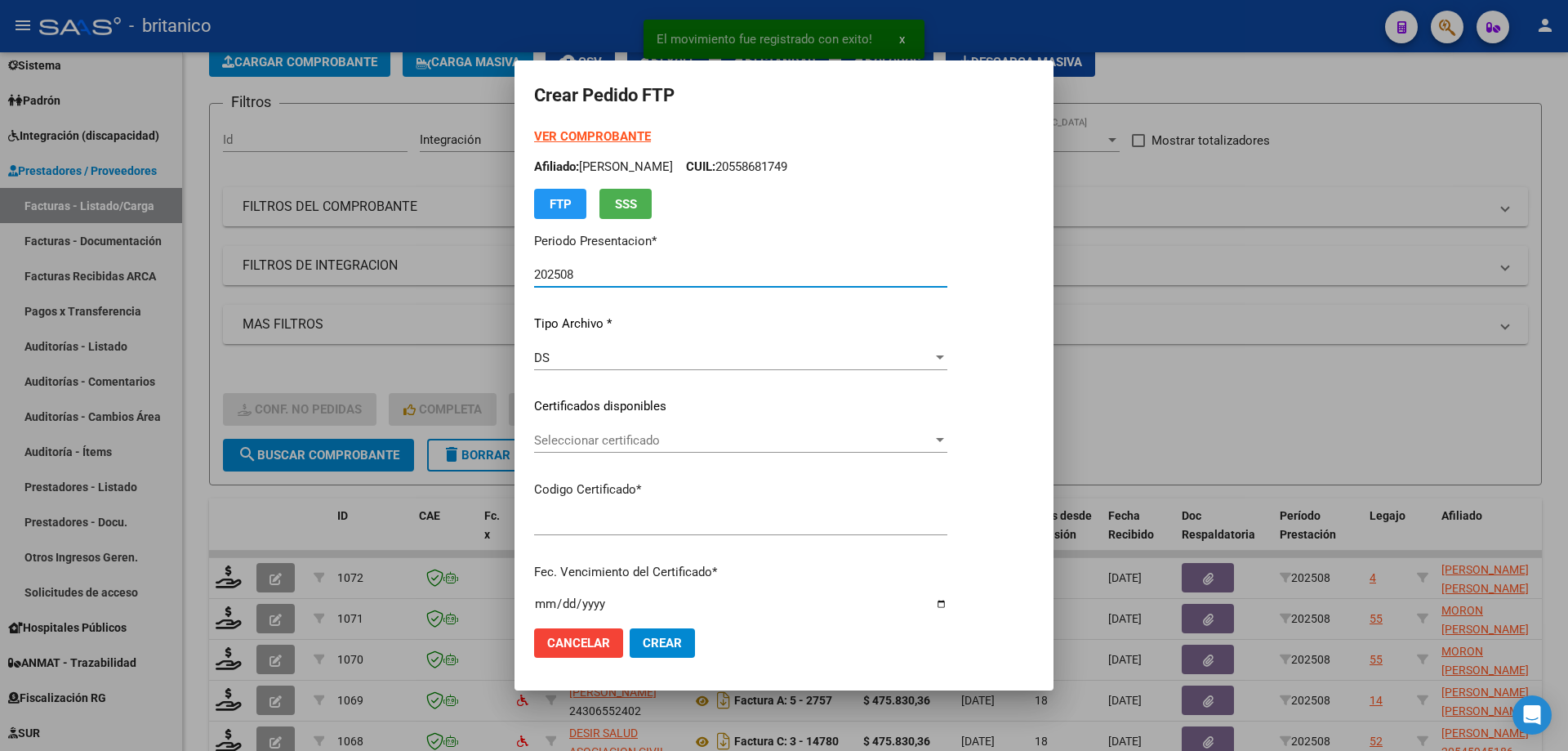
type input "ARG02000504368702025052920300529CIU13650"
type input "[DATE]"
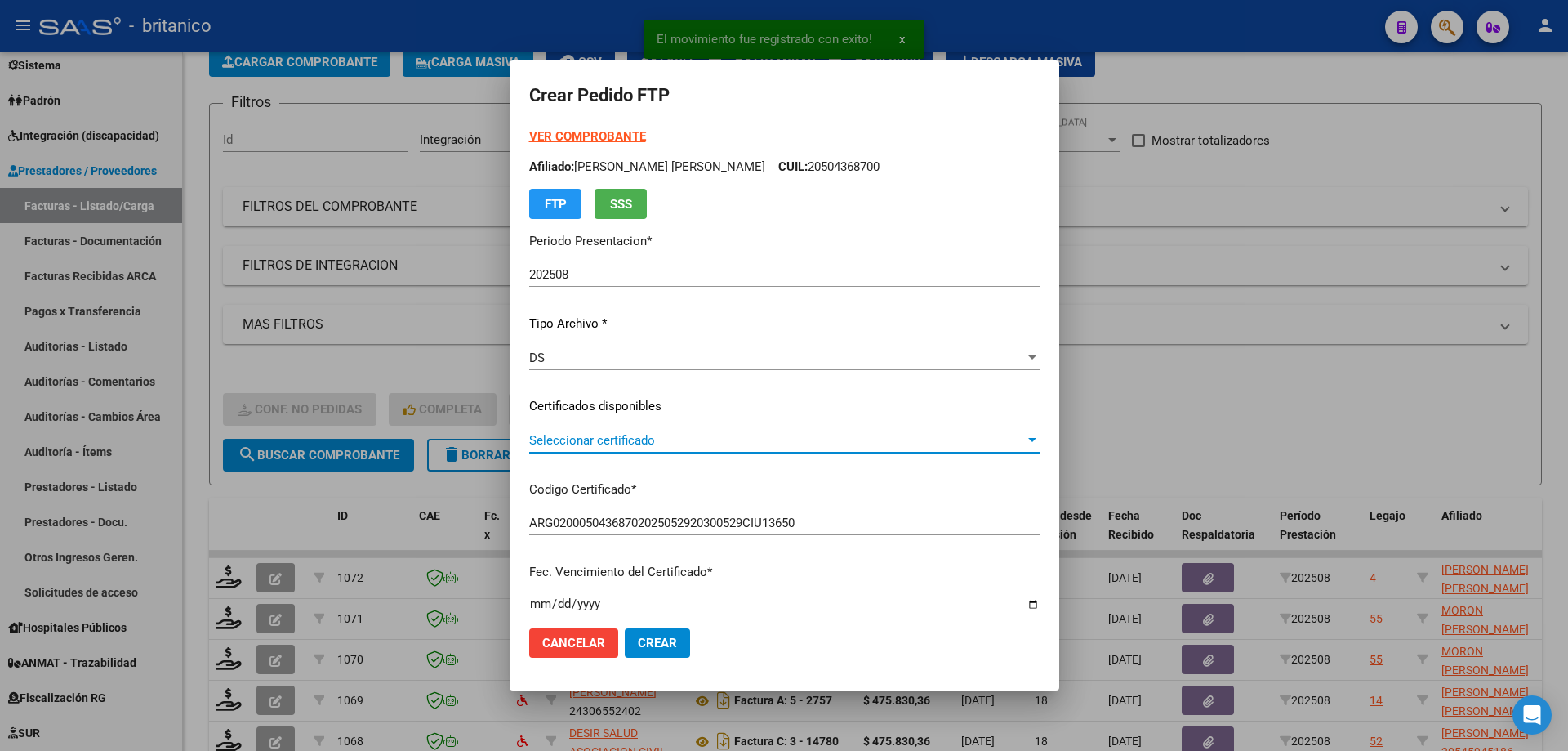
click at [972, 440] on span "Seleccionar certificado" at bounding box center [777, 441] width 496 height 15
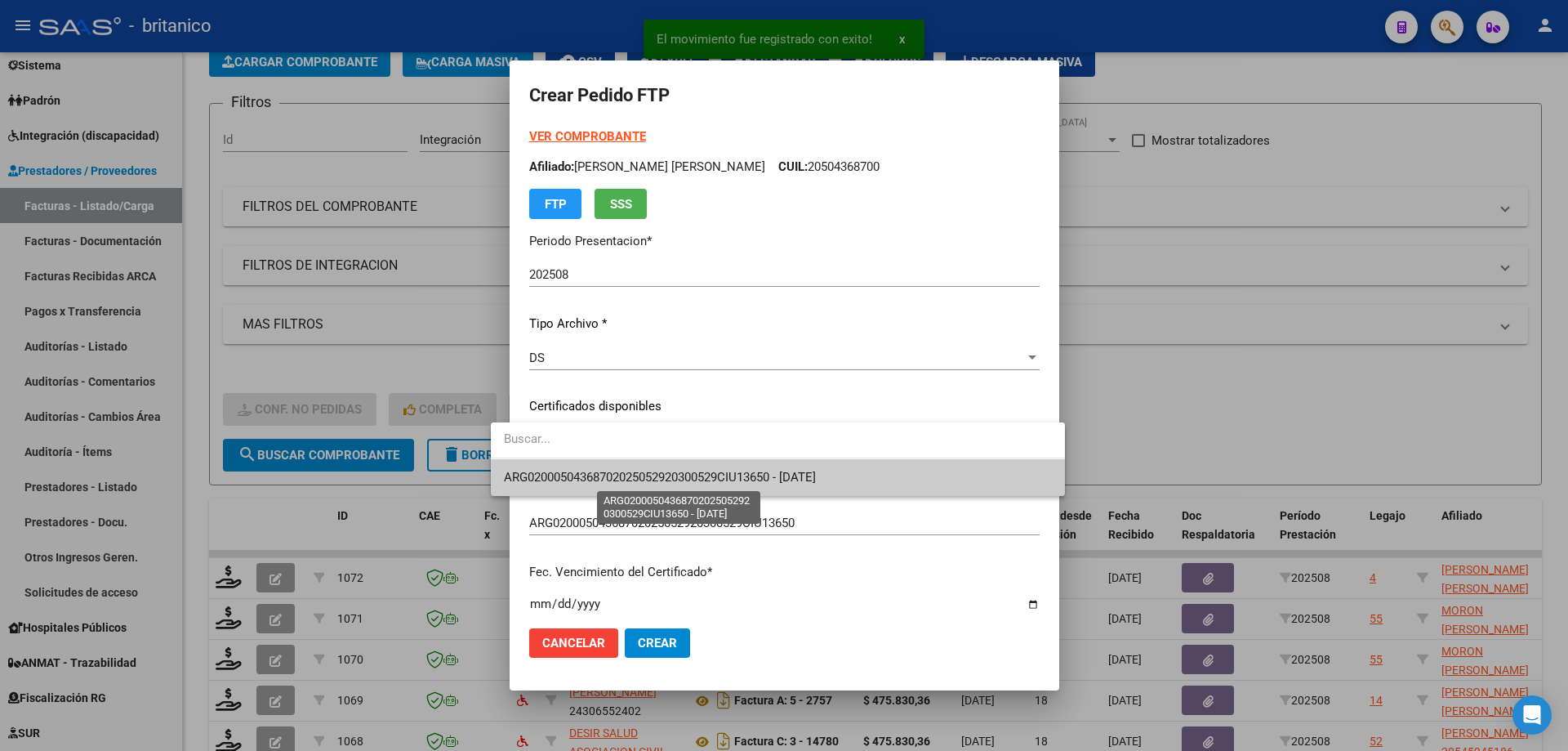
click at [816, 482] on span "ARG02000504368702025052920300529CIU13650 - [DATE]" at bounding box center [660, 477] width 312 height 15
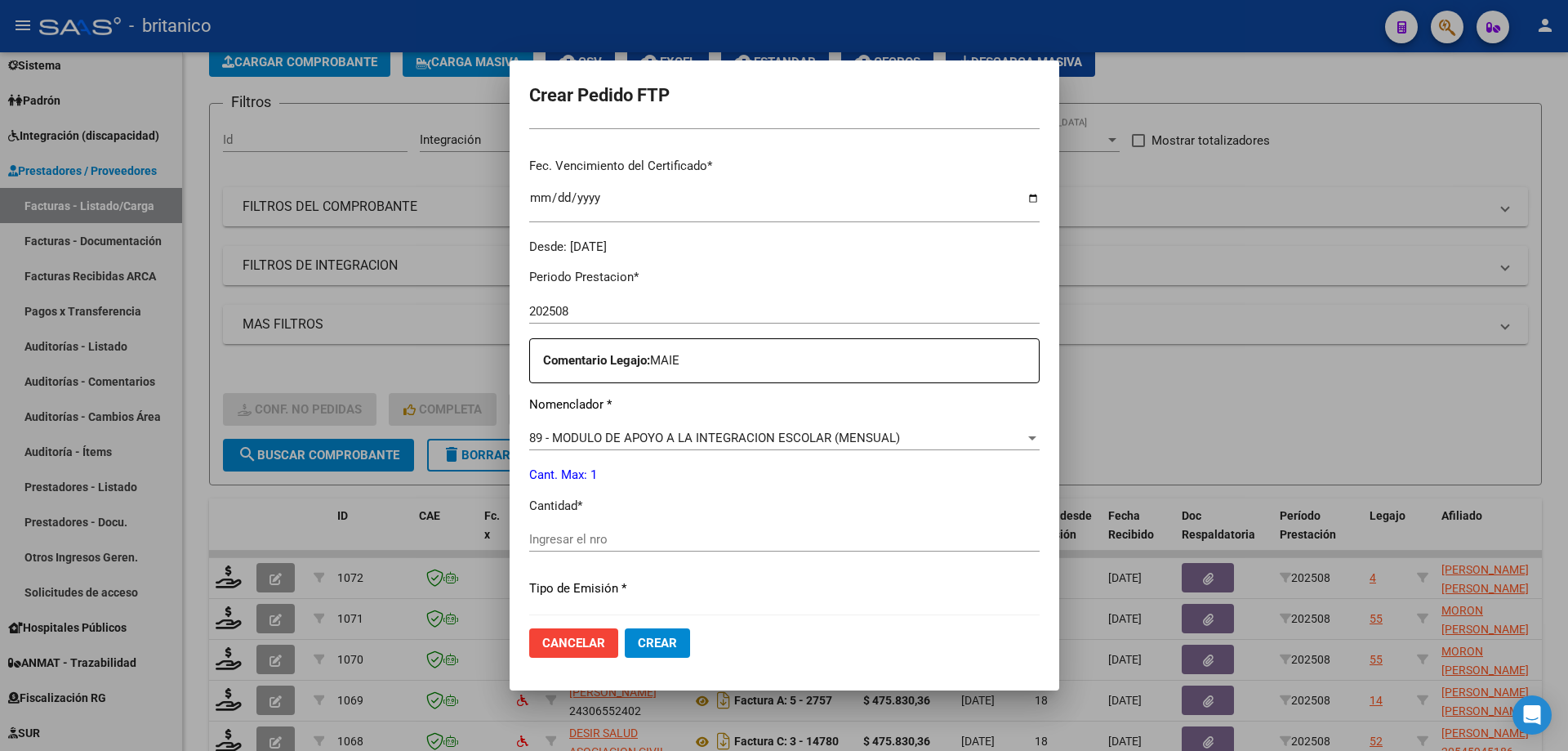
scroll to position [409, 0]
click at [591, 540] on input "Ingresar el nro" at bounding box center [784, 537] width 510 height 15
type input "4"
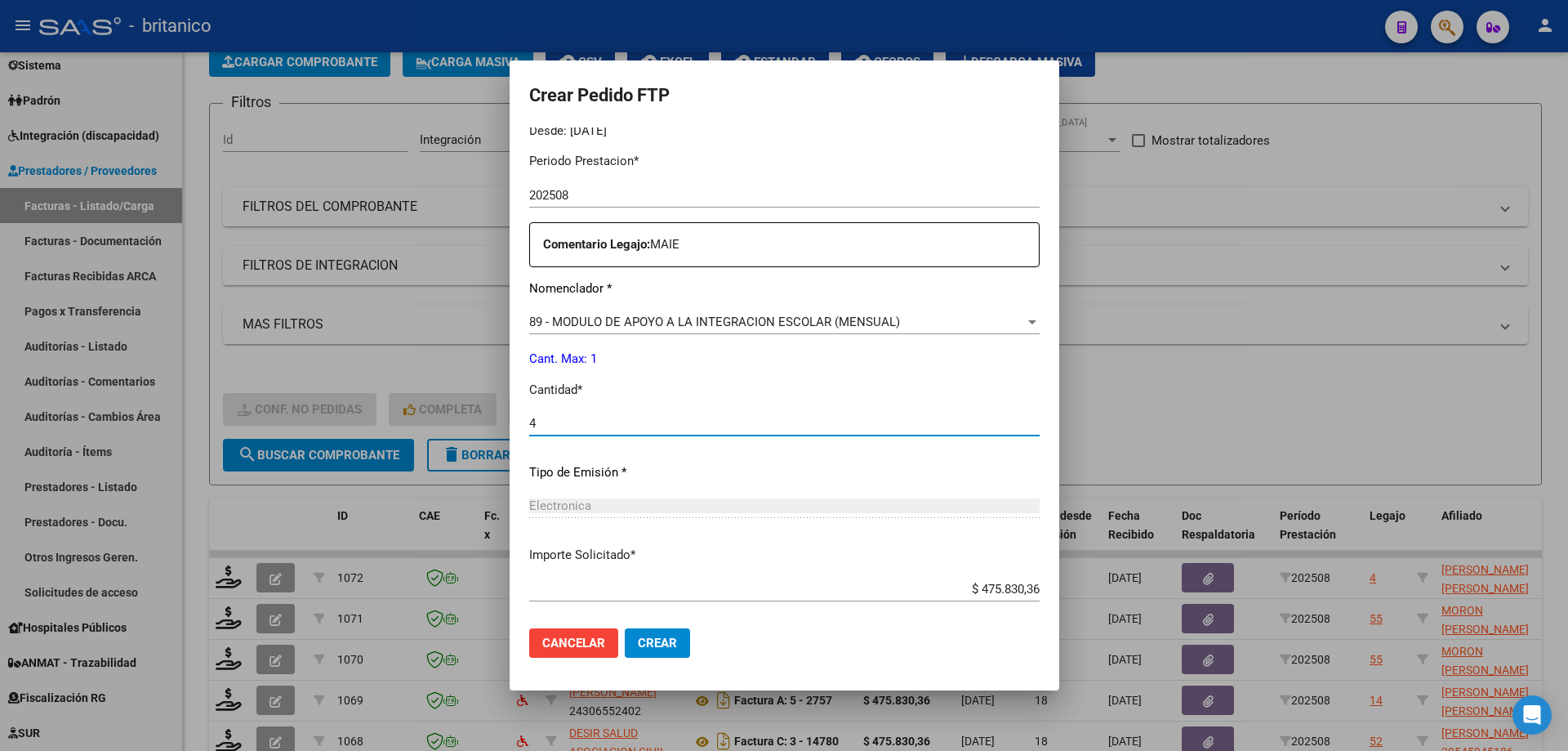
scroll to position [606, 0]
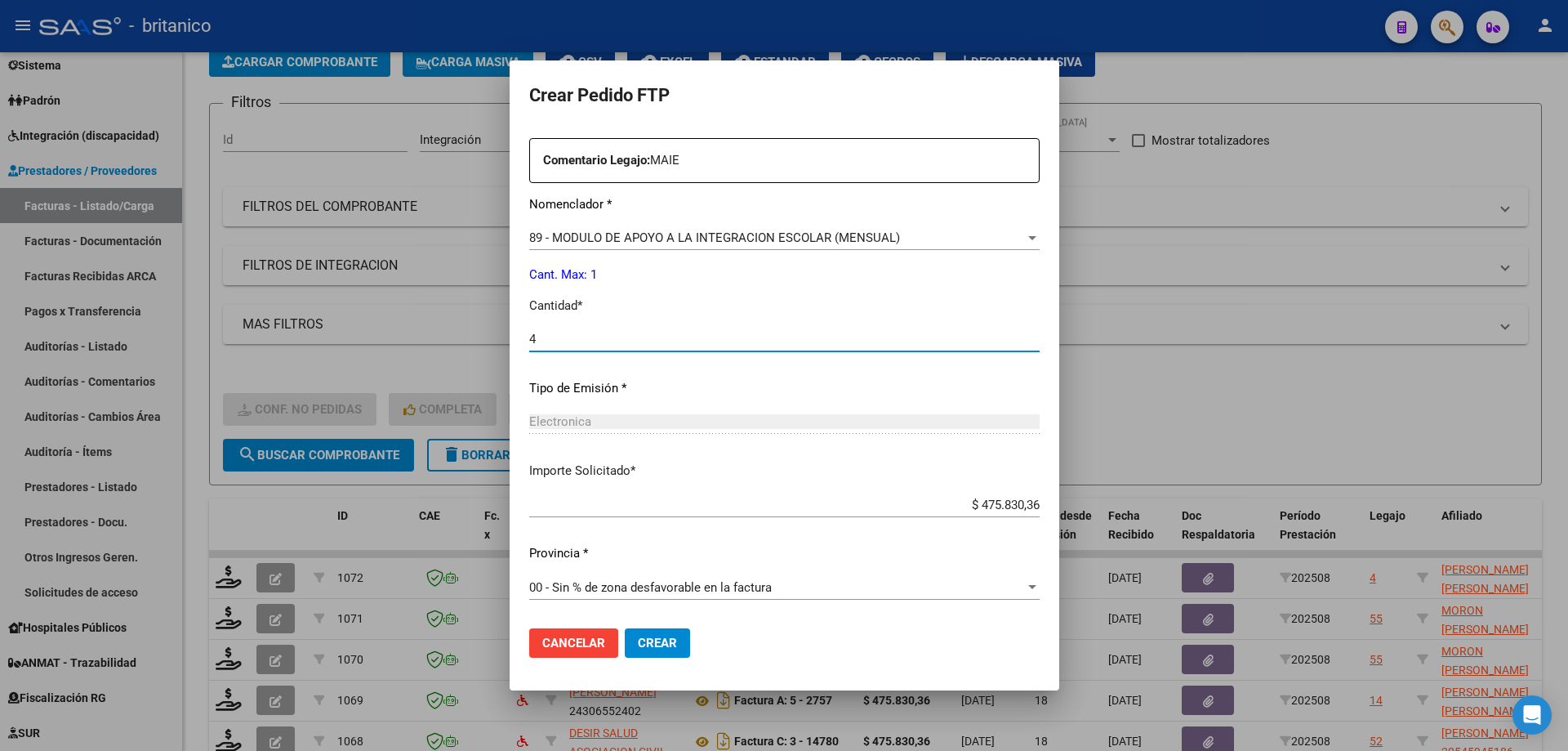
click at [536, 336] on input "4" at bounding box center [784, 339] width 510 height 15
type input "1"
click at [640, 635] on span "Crear" at bounding box center [658, 643] width 39 height 15
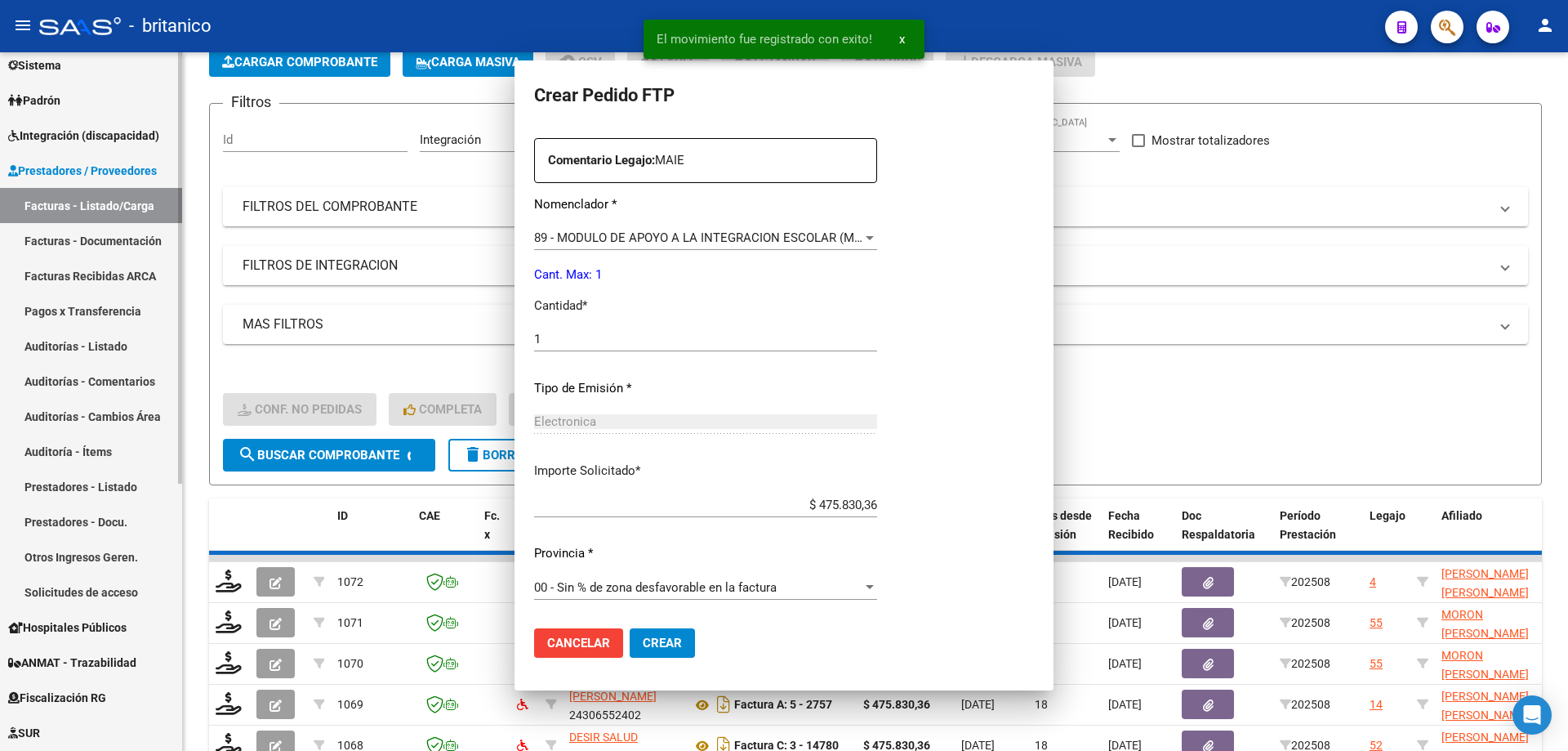
scroll to position [0, 0]
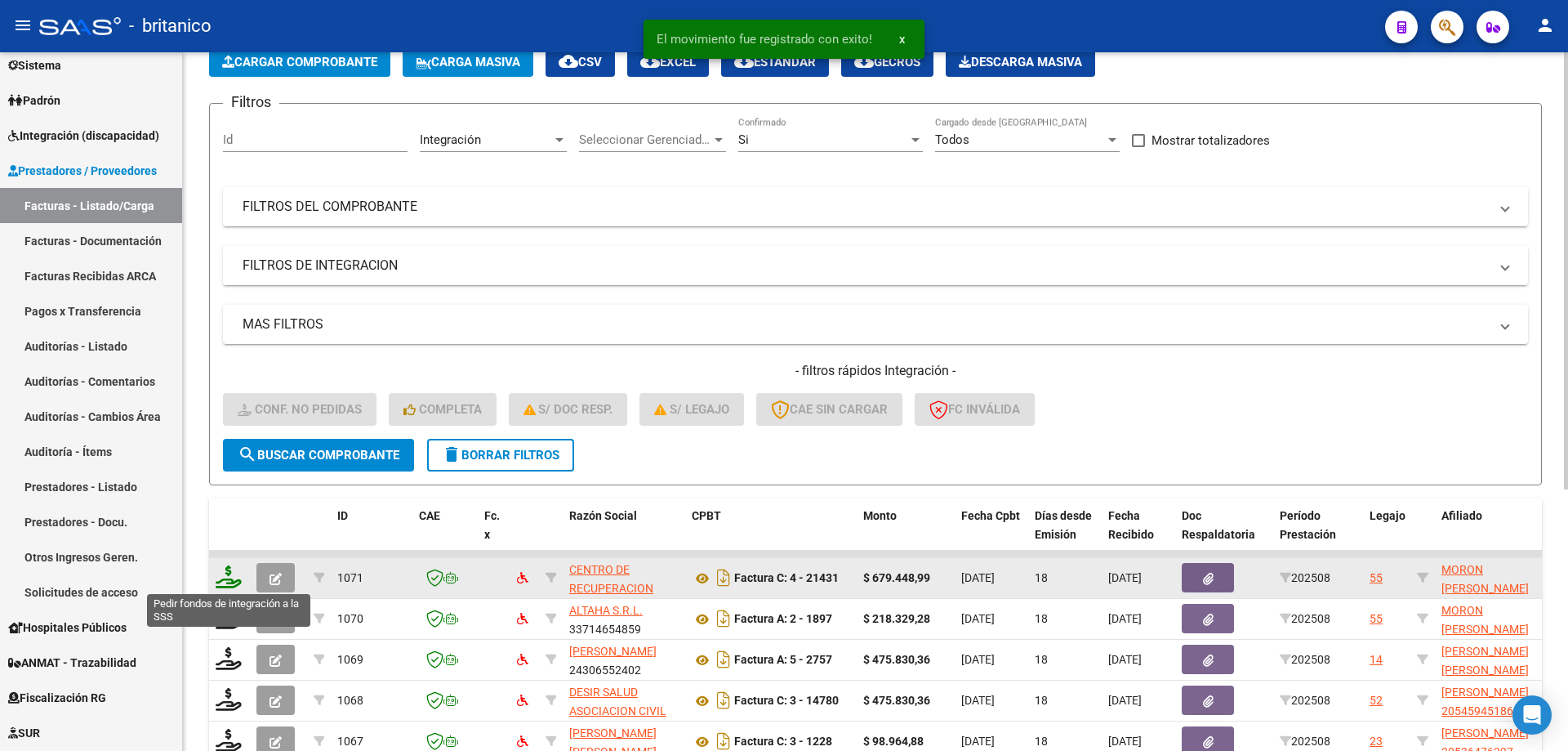
click at [225, 574] on icon at bounding box center [229, 577] width 26 height 23
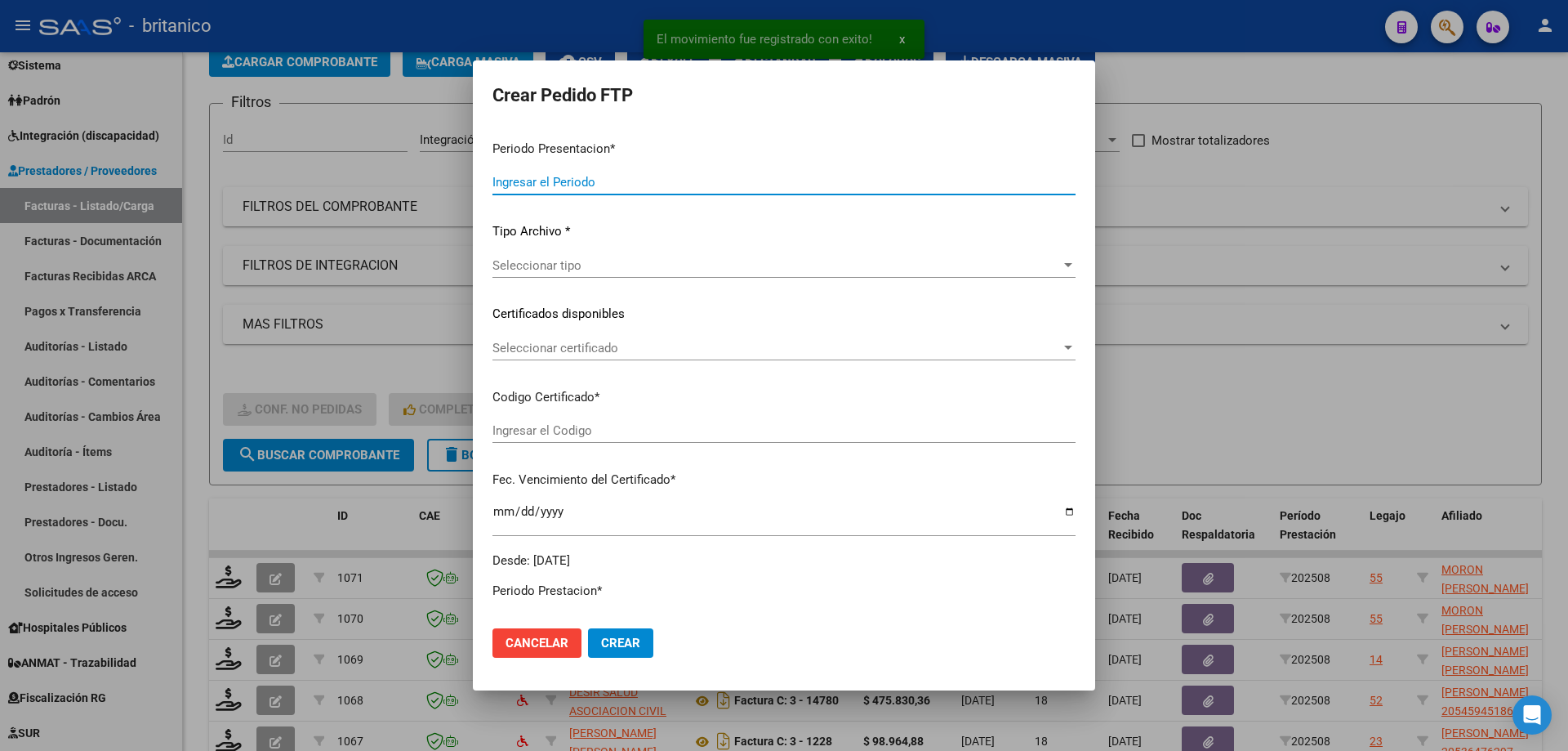
type input "202508"
type input "$ 679.448,99"
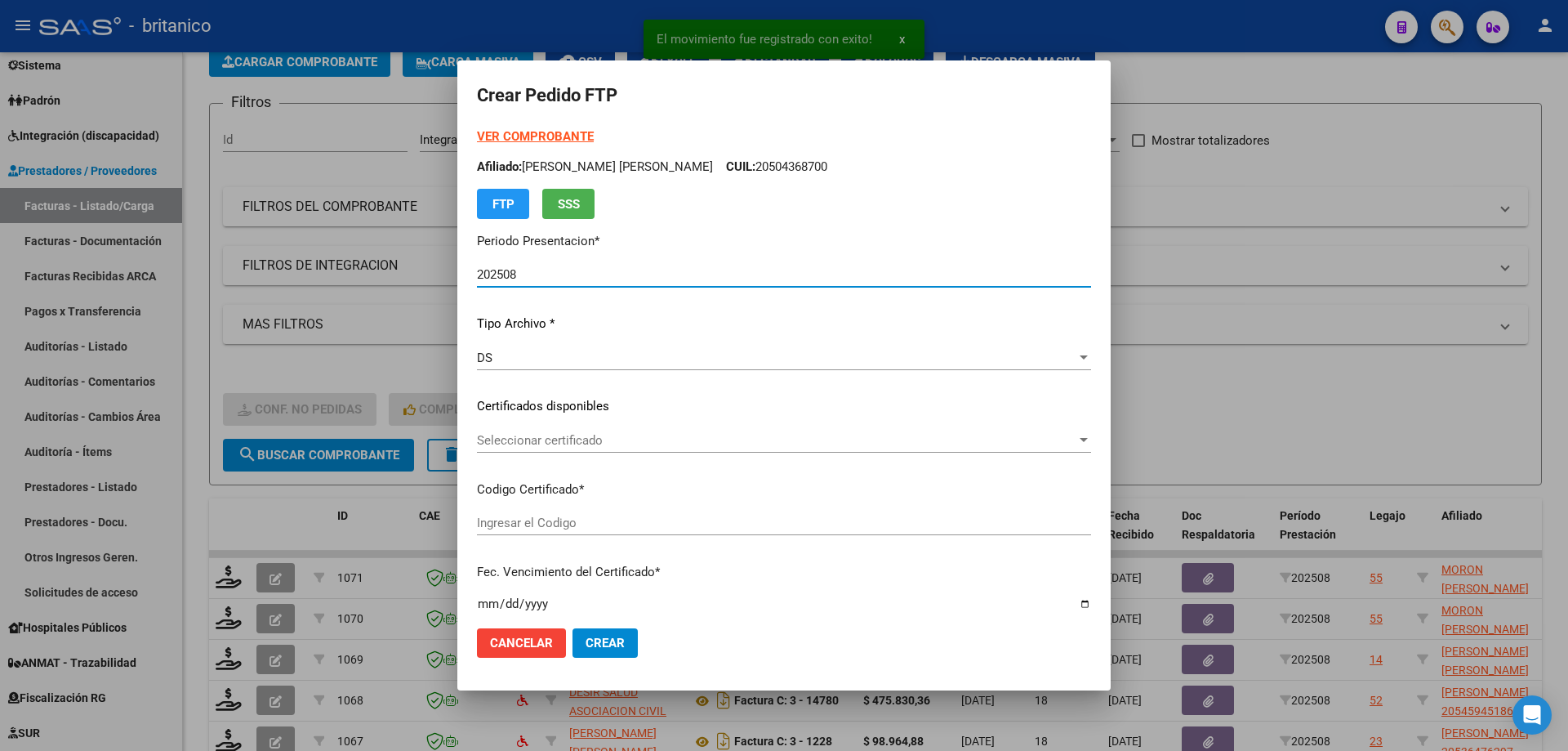
type input "ARG02000487953692025090820400908CIU13650"
type input "[DATE]"
click at [520, 433] on span "Seleccionar certificado" at bounding box center [777, 441] width 599 height 15
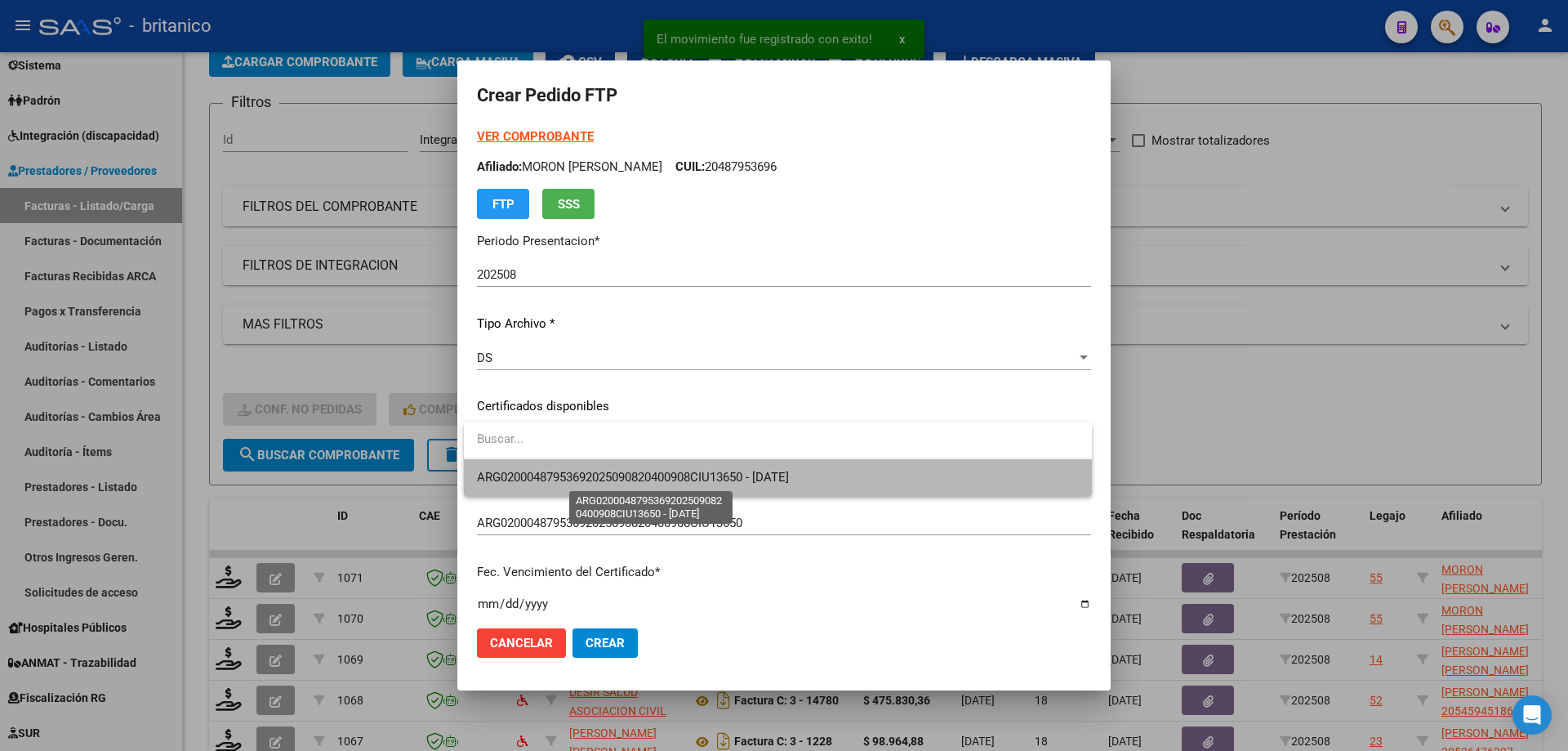
click at [676, 473] on span "ARG02000487953692025090820400908CIU13650 - [DATE]" at bounding box center [633, 477] width 312 height 15
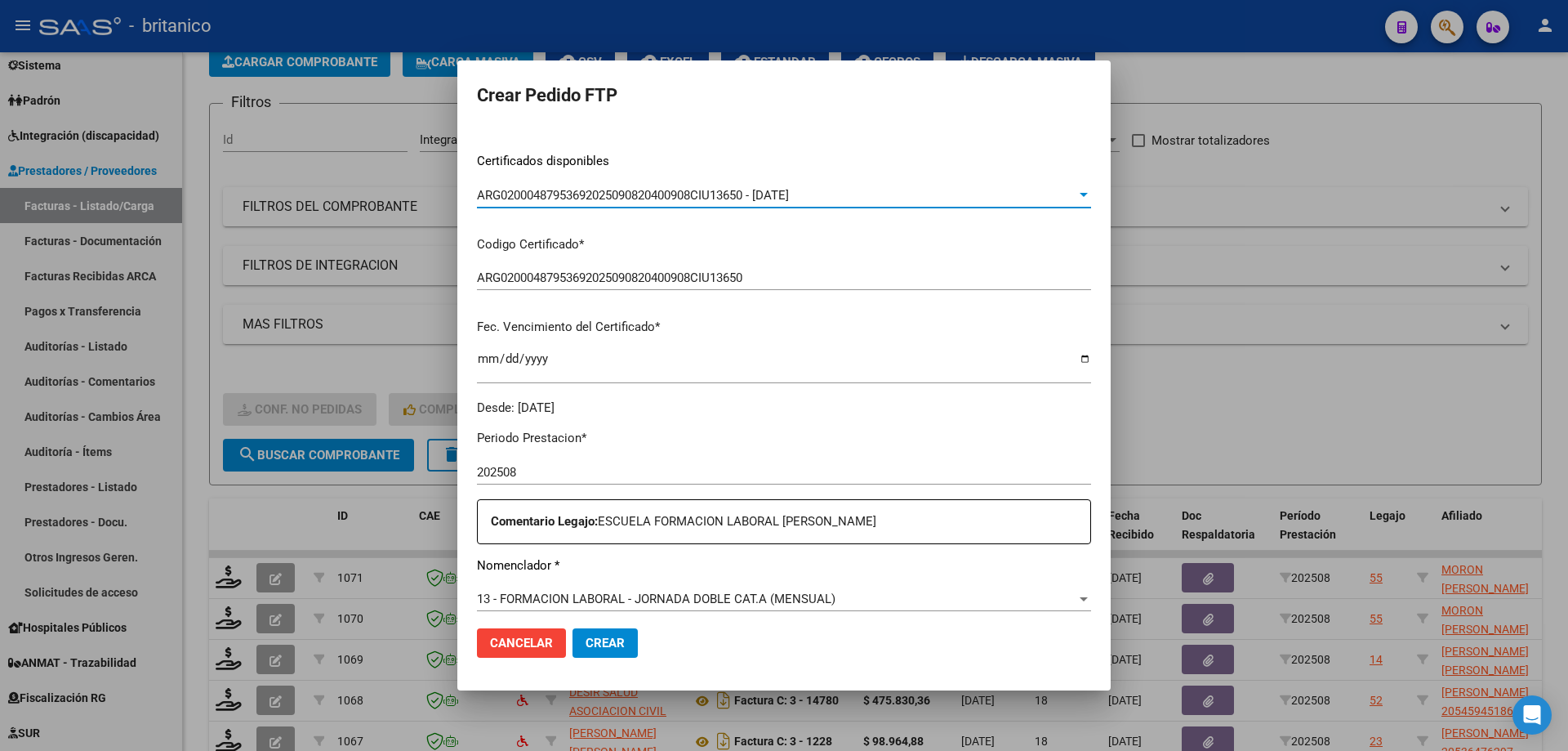
scroll to position [409, 0]
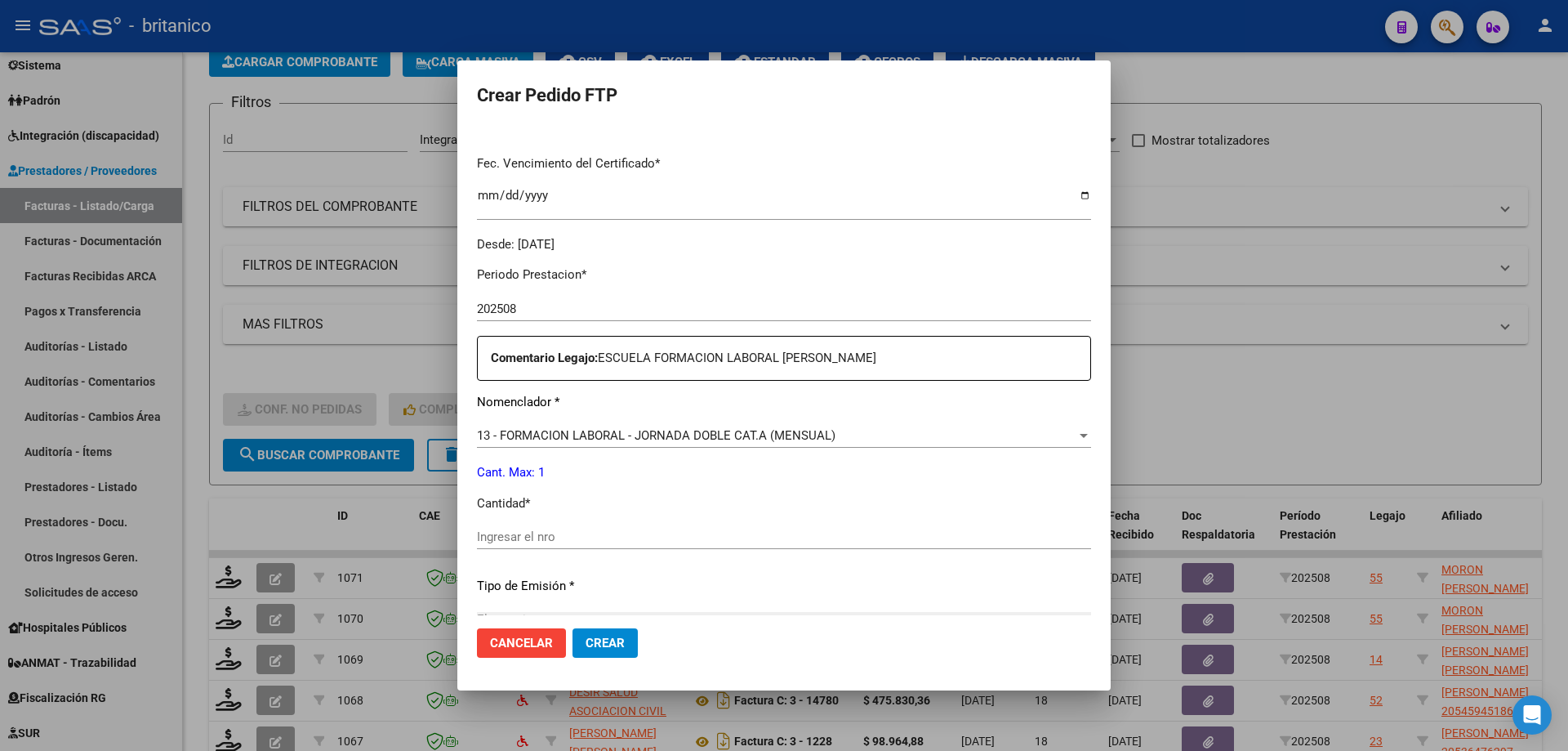
click at [528, 529] on div "Ingresar el nro" at bounding box center [784, 537] width 614 height 24
type input "4"
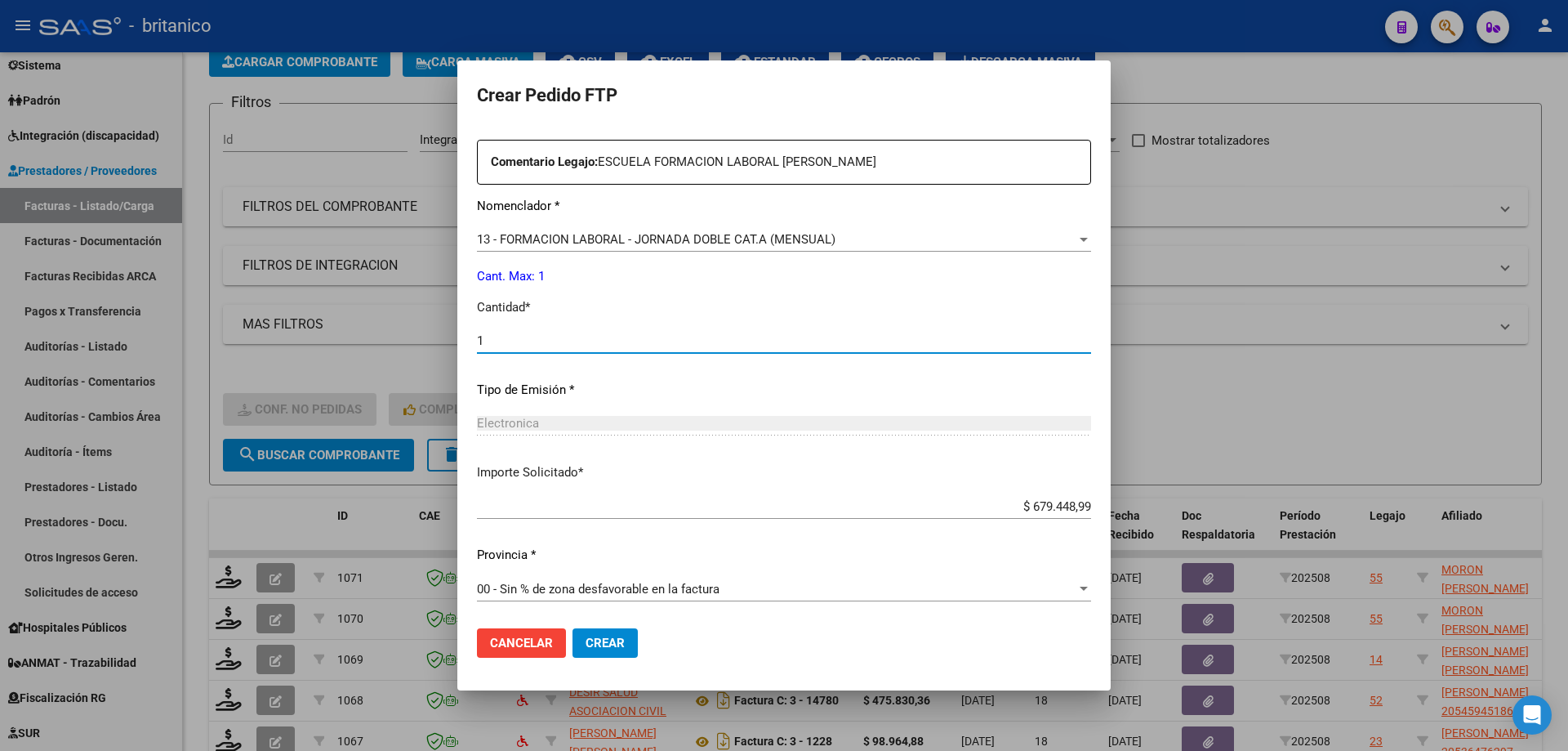
scroll to position [606, 0]
type input "1"
click at [610, 635] on button "Crear" at bounding box center [605, 643] width 66 height 29
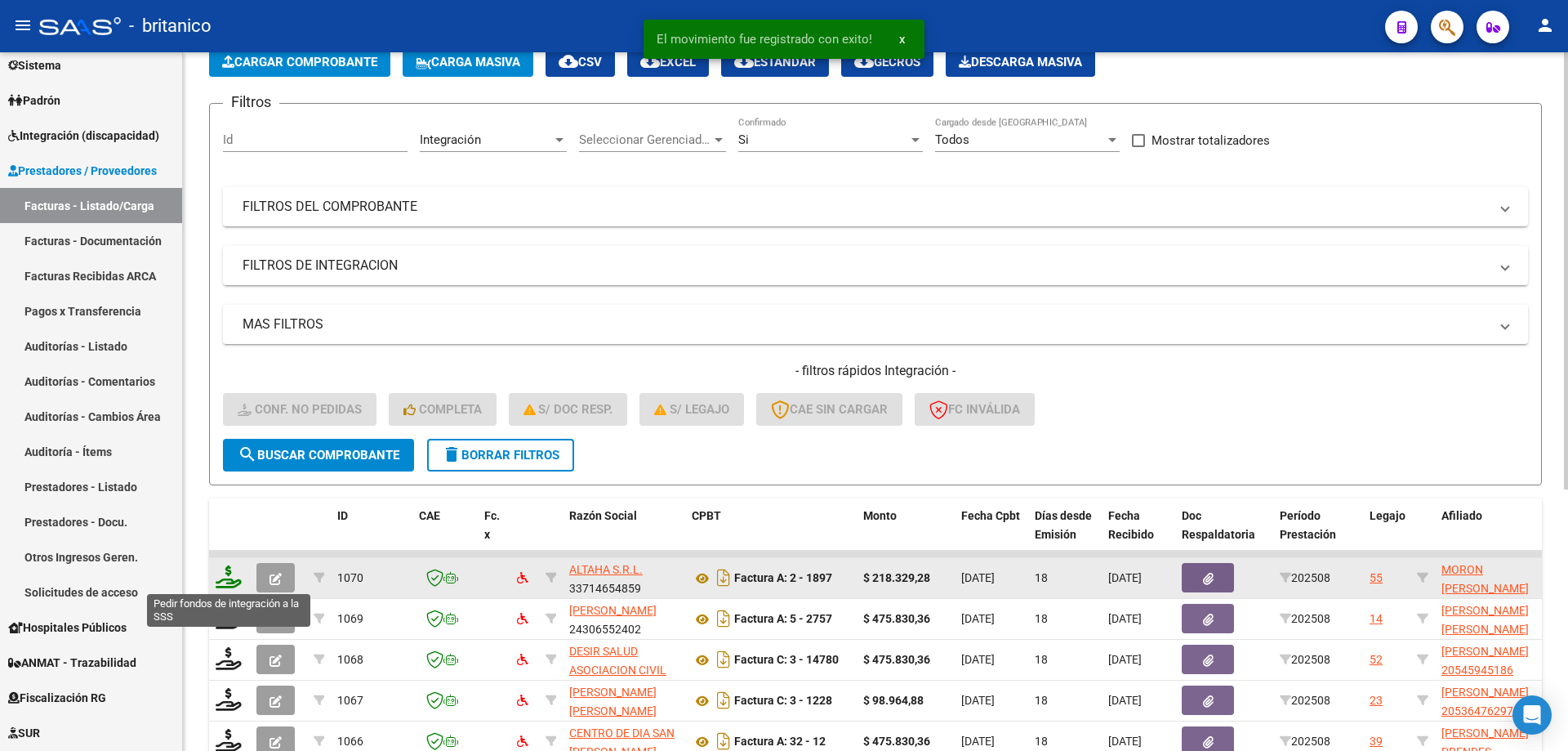
click at [228, 575] on icon at bounding box center [229, 577] width 26 height 23
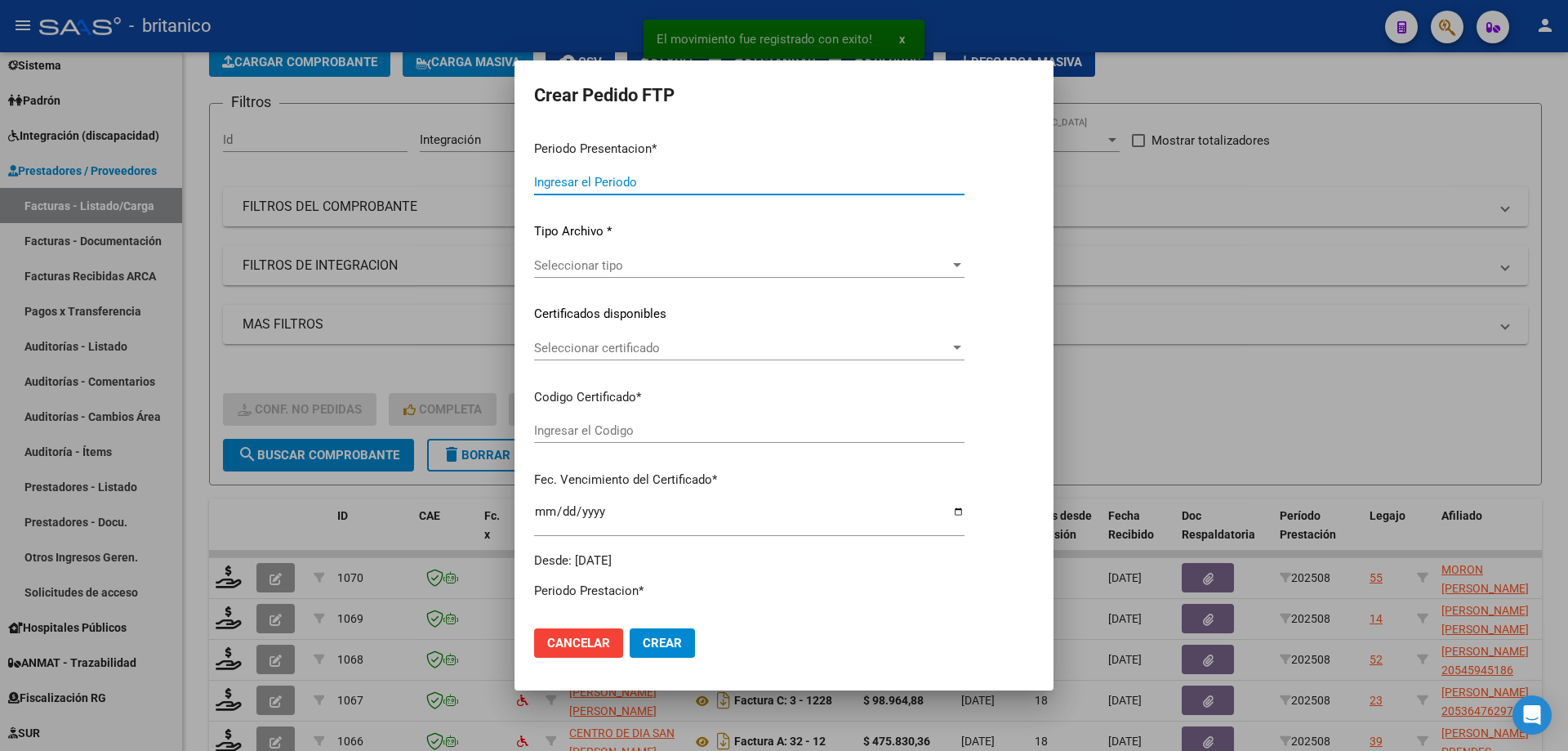
type input "202508"
type input "$ 218.329,28"
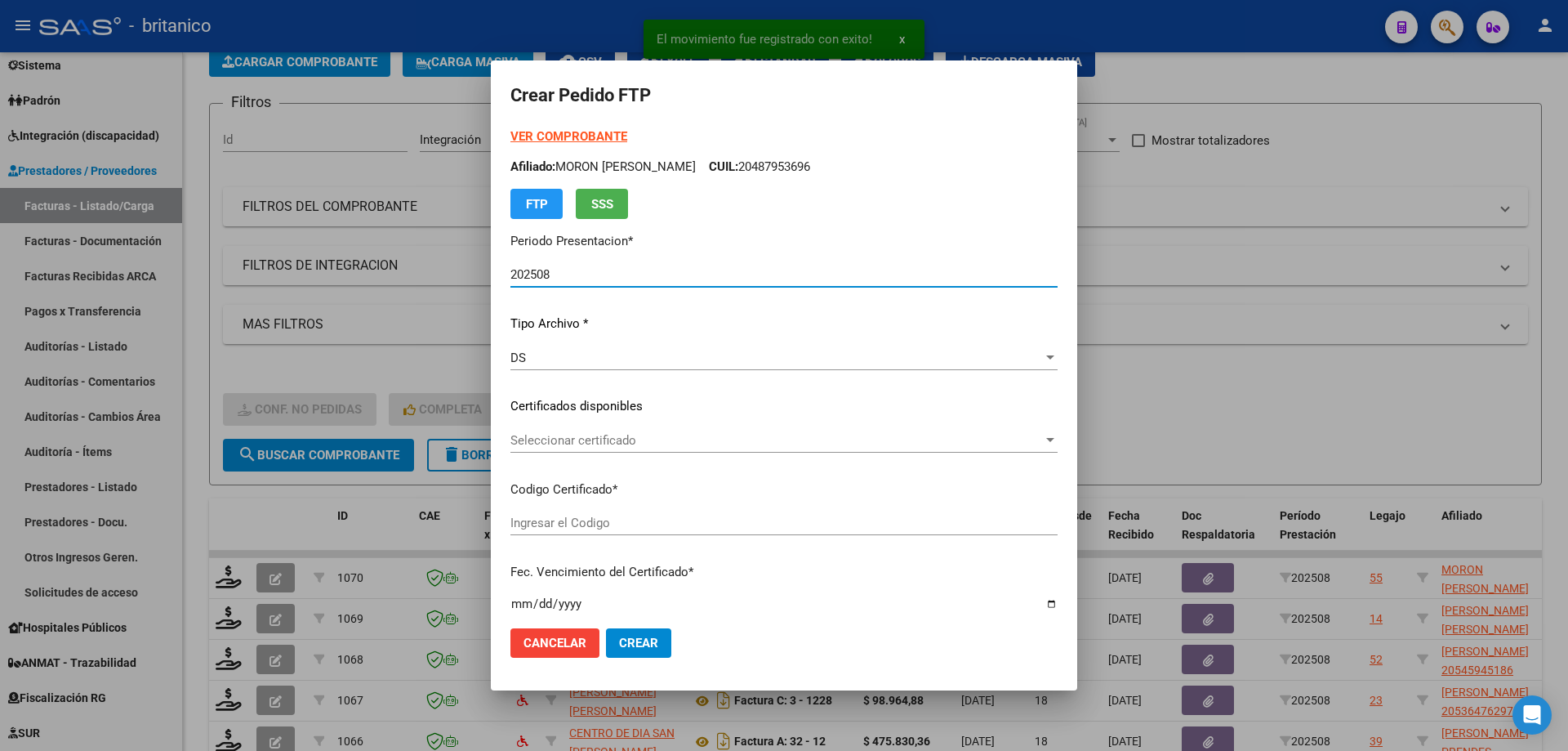
type input "ARG02000487953692025090820400908CIU13650"
type input "[DATE]"
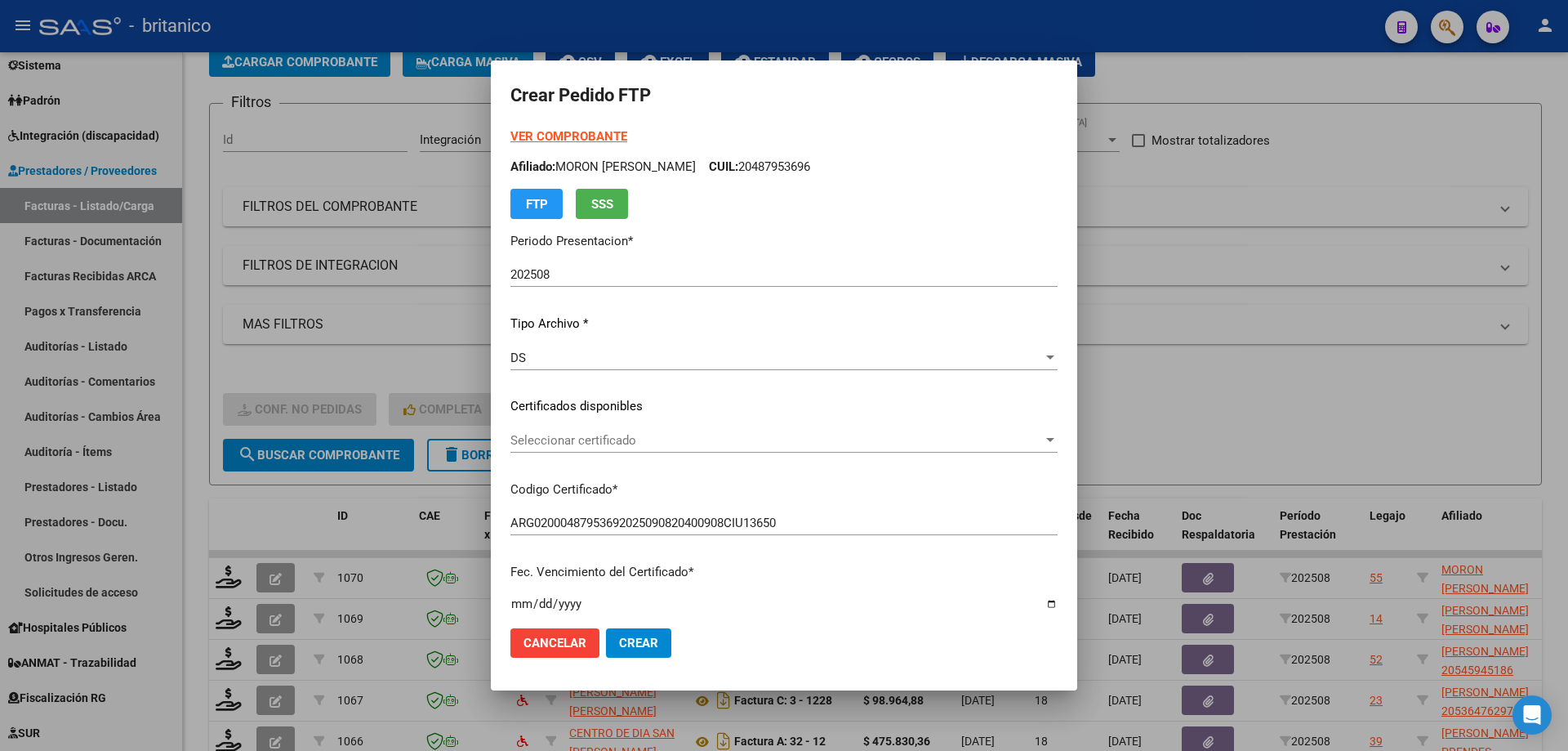
click at [537, 129] on strong "VER COMPROBANTE" at bounding box center [568, 136] width 116 height 15
click at [668, 441] on span "Seleccionar certificado" at bounding box center [776, 441] width 533 height 15
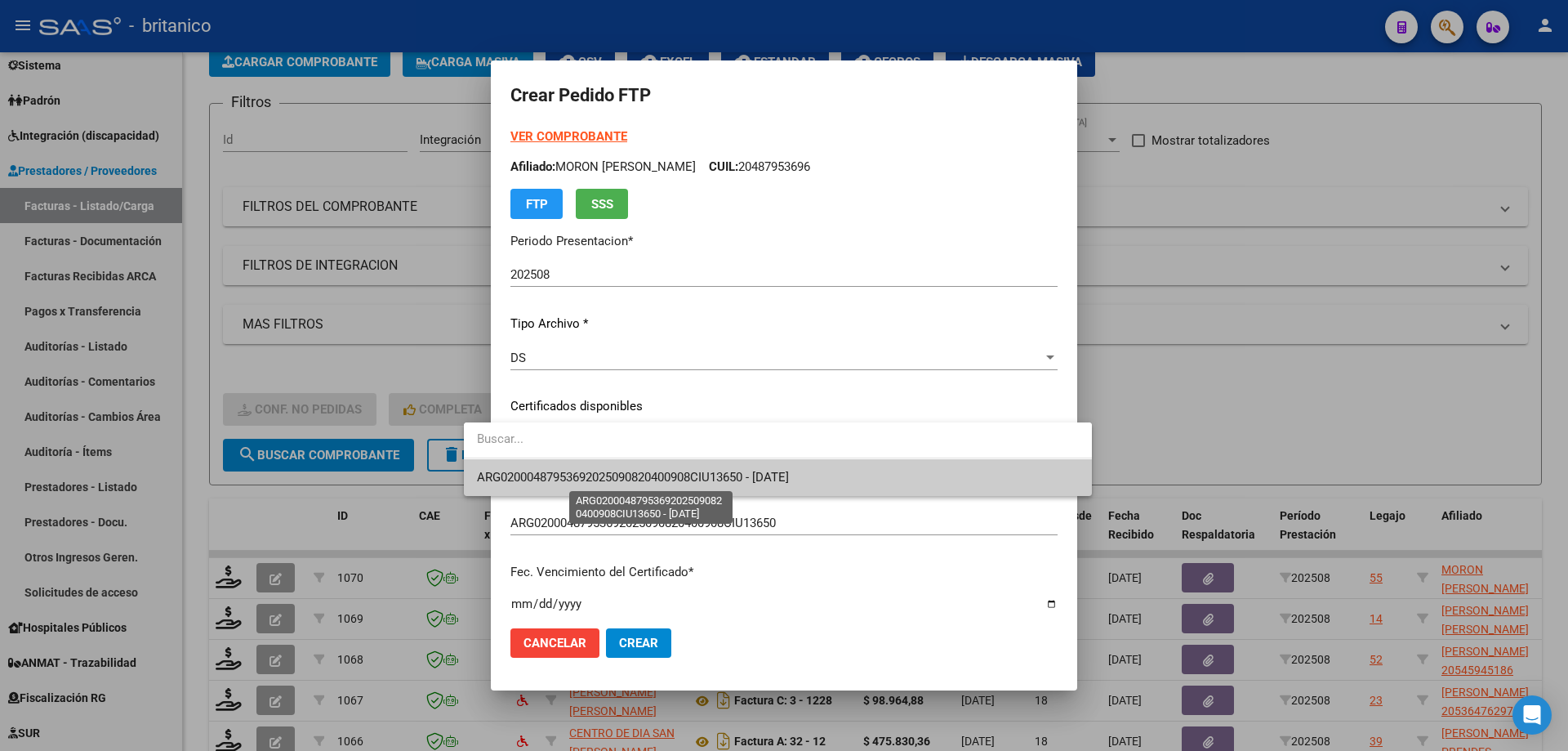
click at [690, 474] on span "ARG02000487953692025090820400908CIU13650 - [DATE]" at bounding box center [633, 477] width 312 height 15
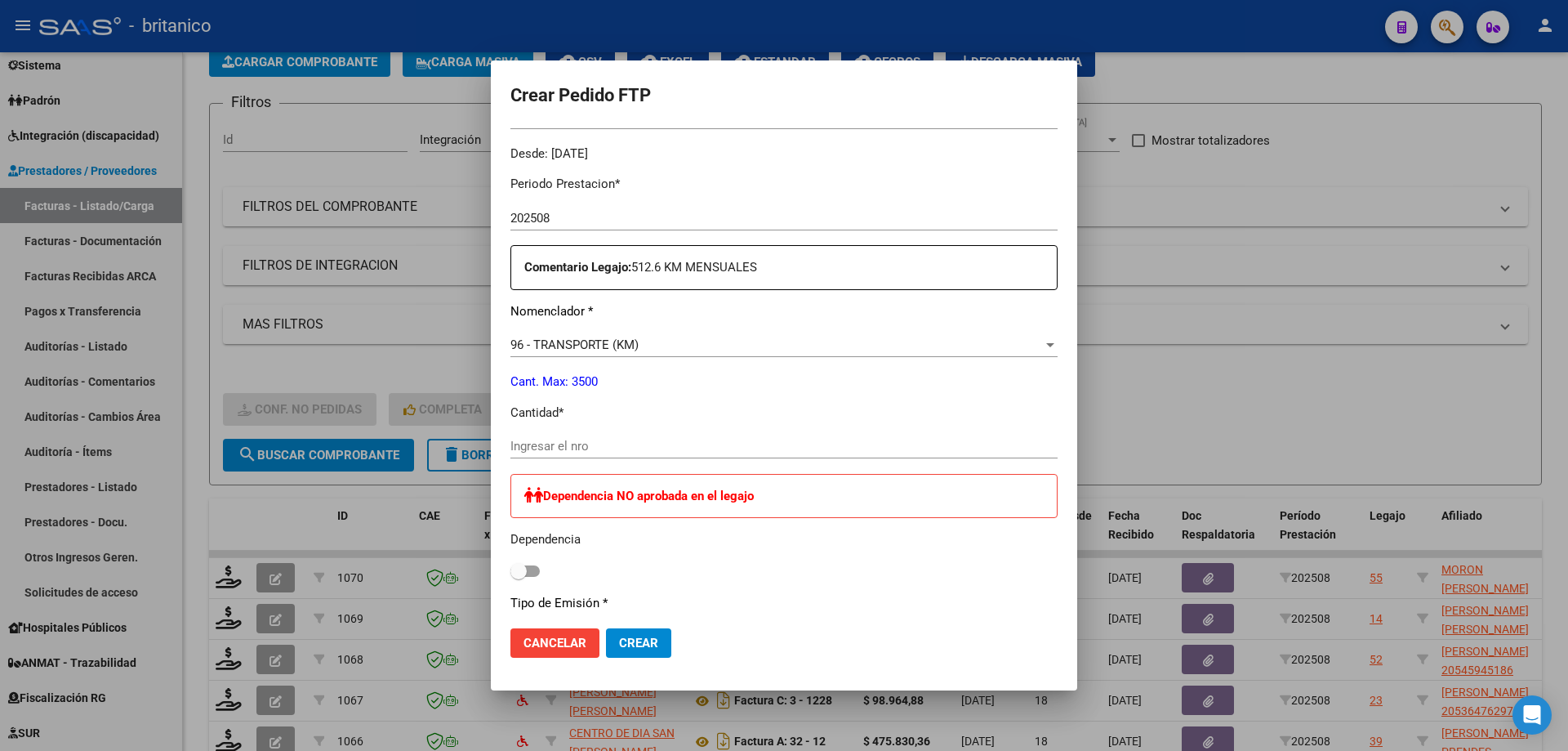
scroll to position [654, 0]
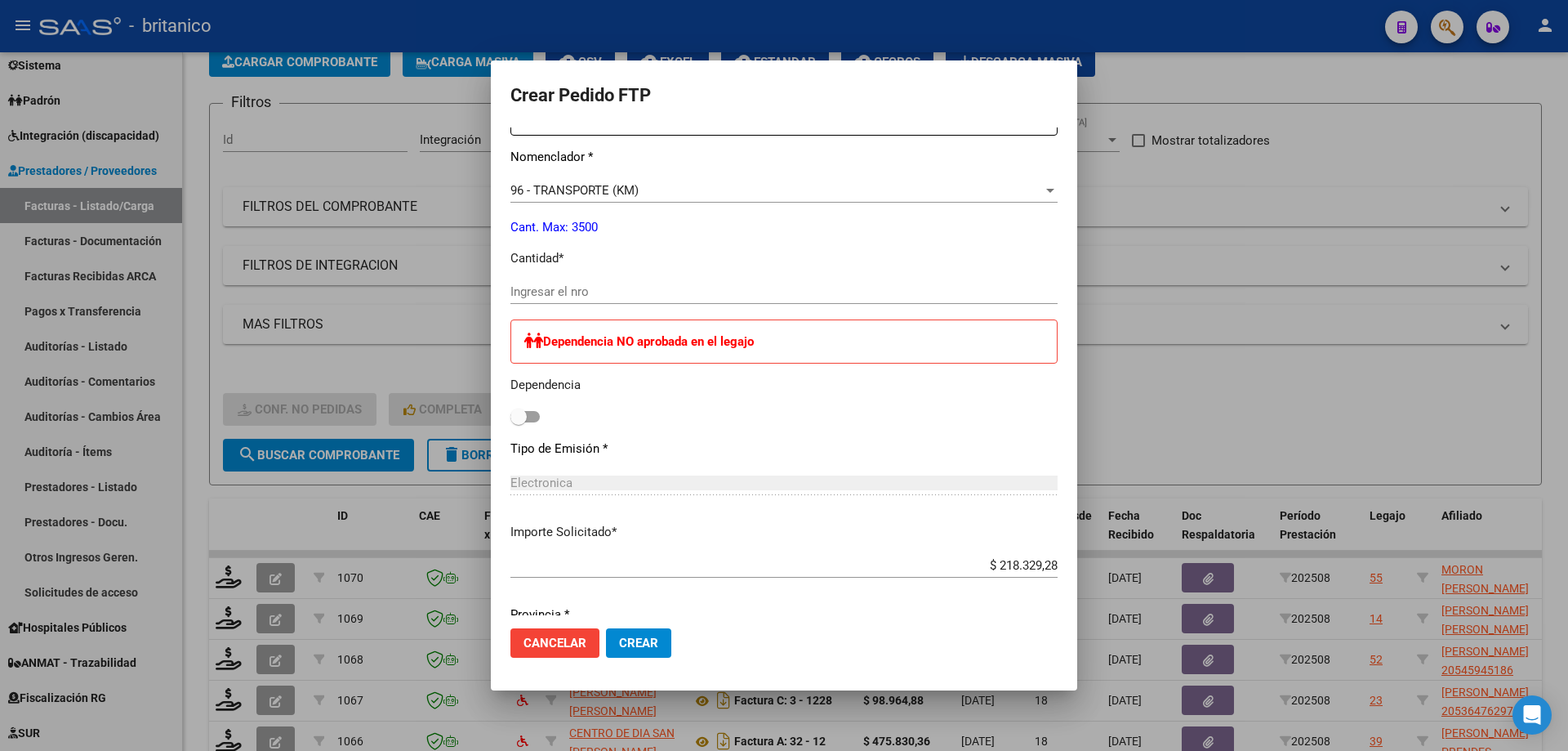
click at [534, 290] on input "Ingresar el nro" at bounding box center [784, 292] width 548 height 15
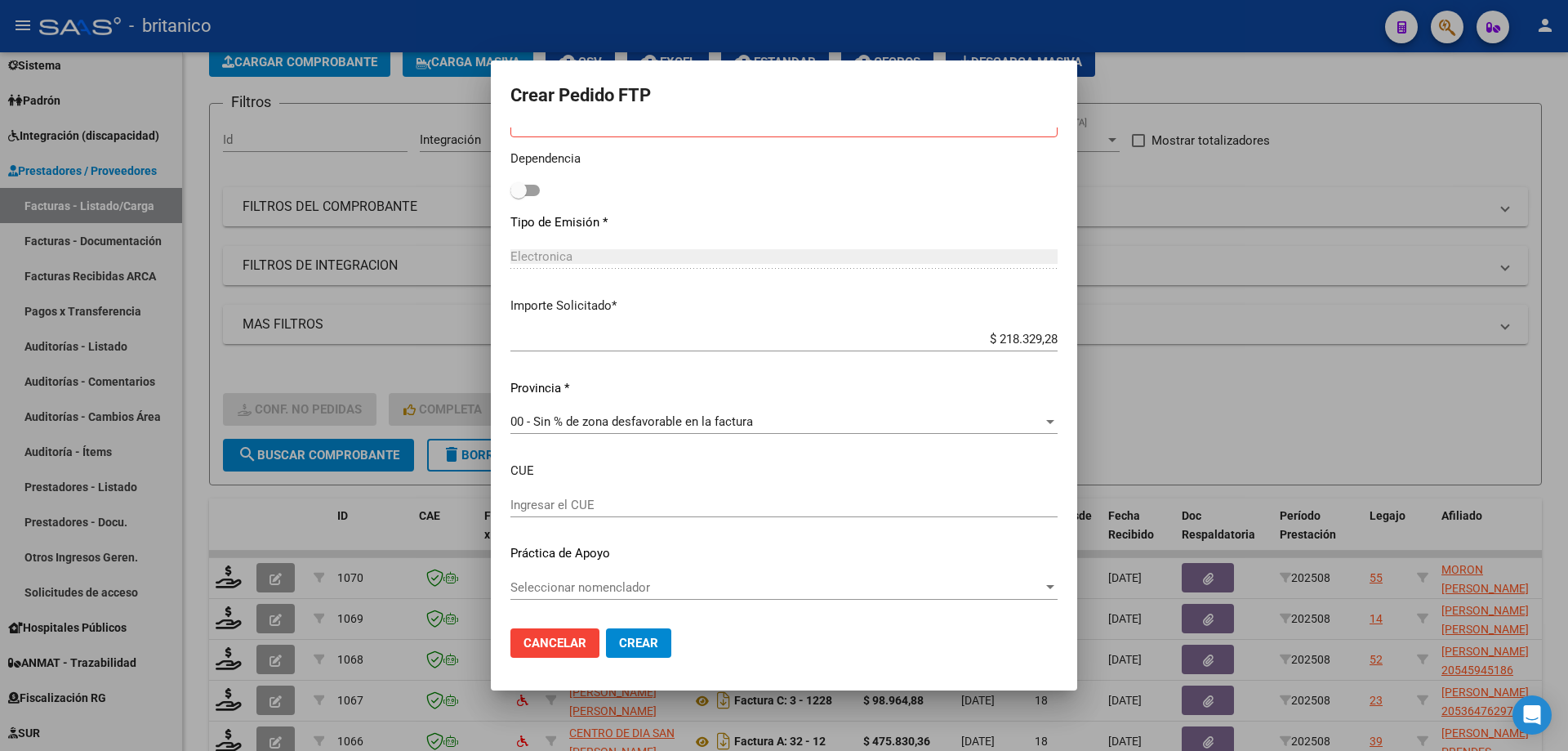
type input "403"
click at [602, 587] on span "Seleccionar nomenclador" at bounding box center [776, 587] width 533 height 15
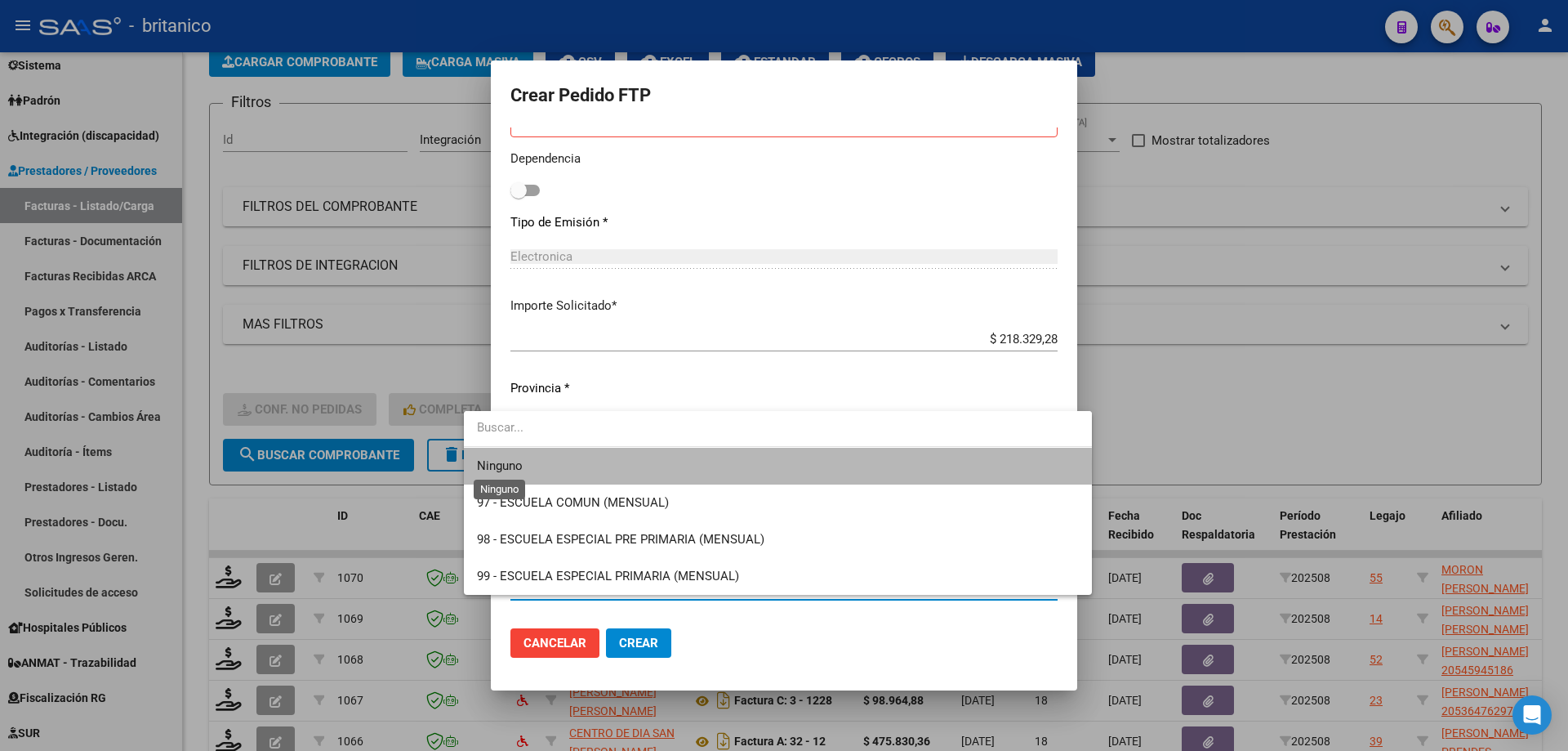
click at [500, 463] on span "Ninguno" at bounding box center [500, 466] width 46 height 15
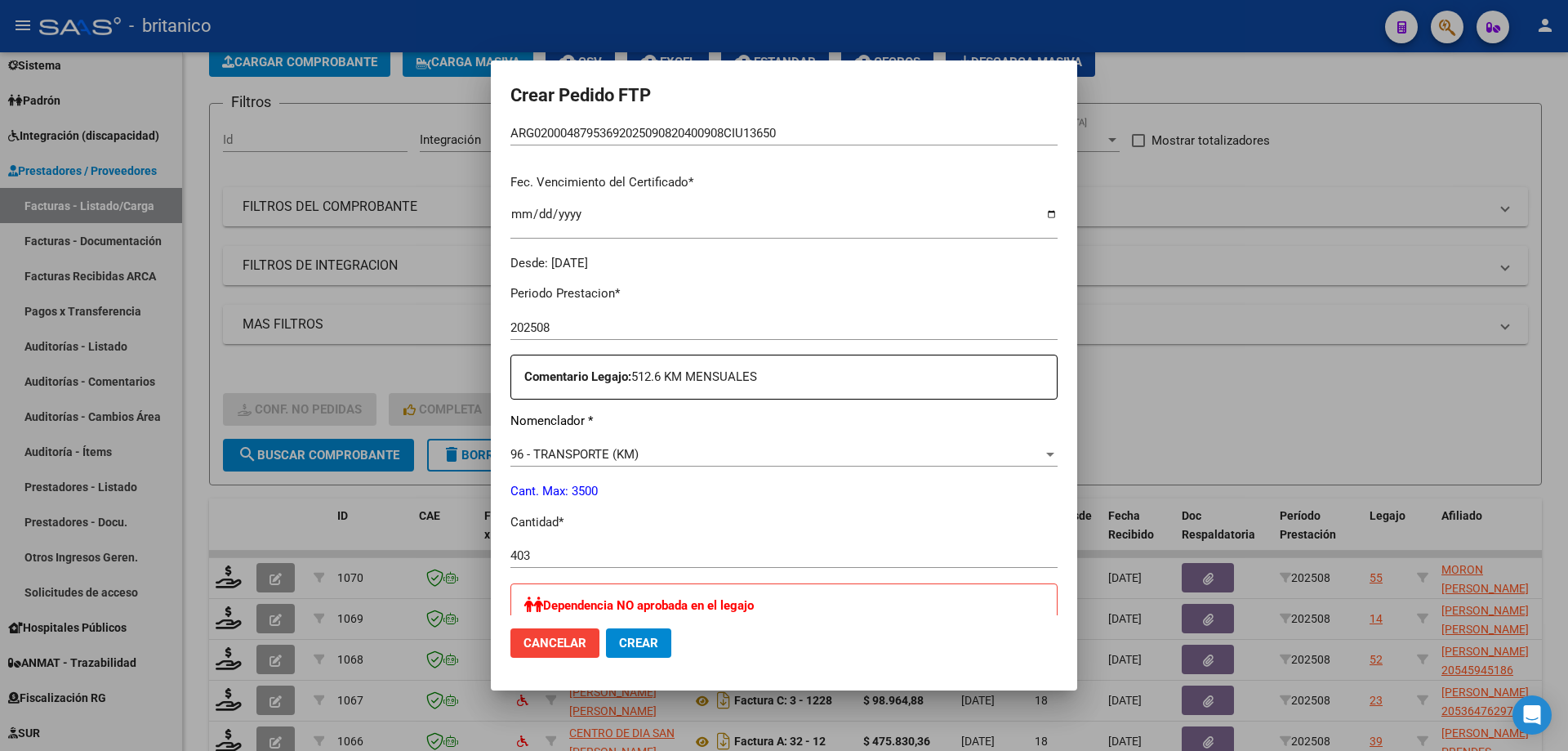
scroll to position [716, 0]
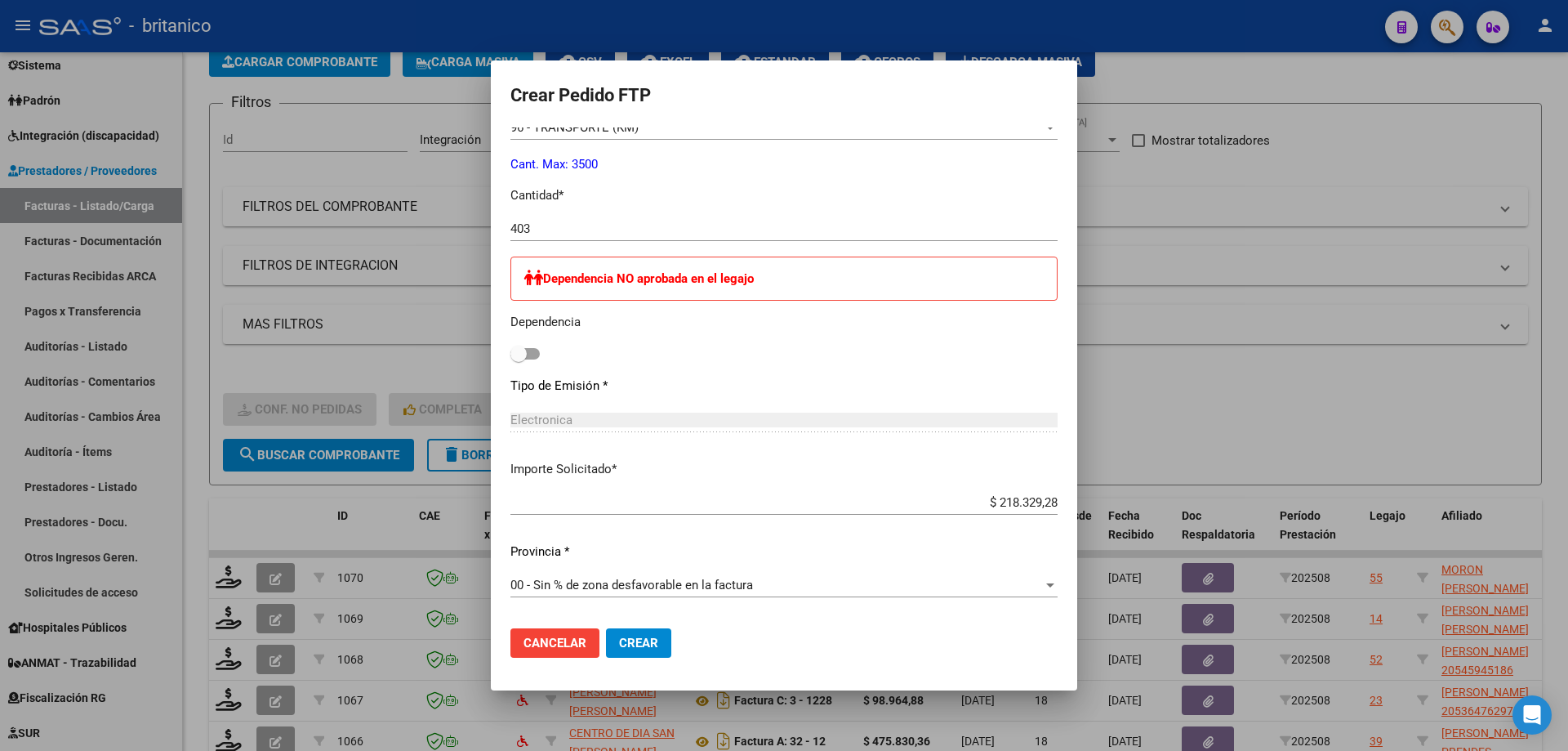
click at [623, 643] on span "Crear" at bounding box center [639, 643] width 39 height 15
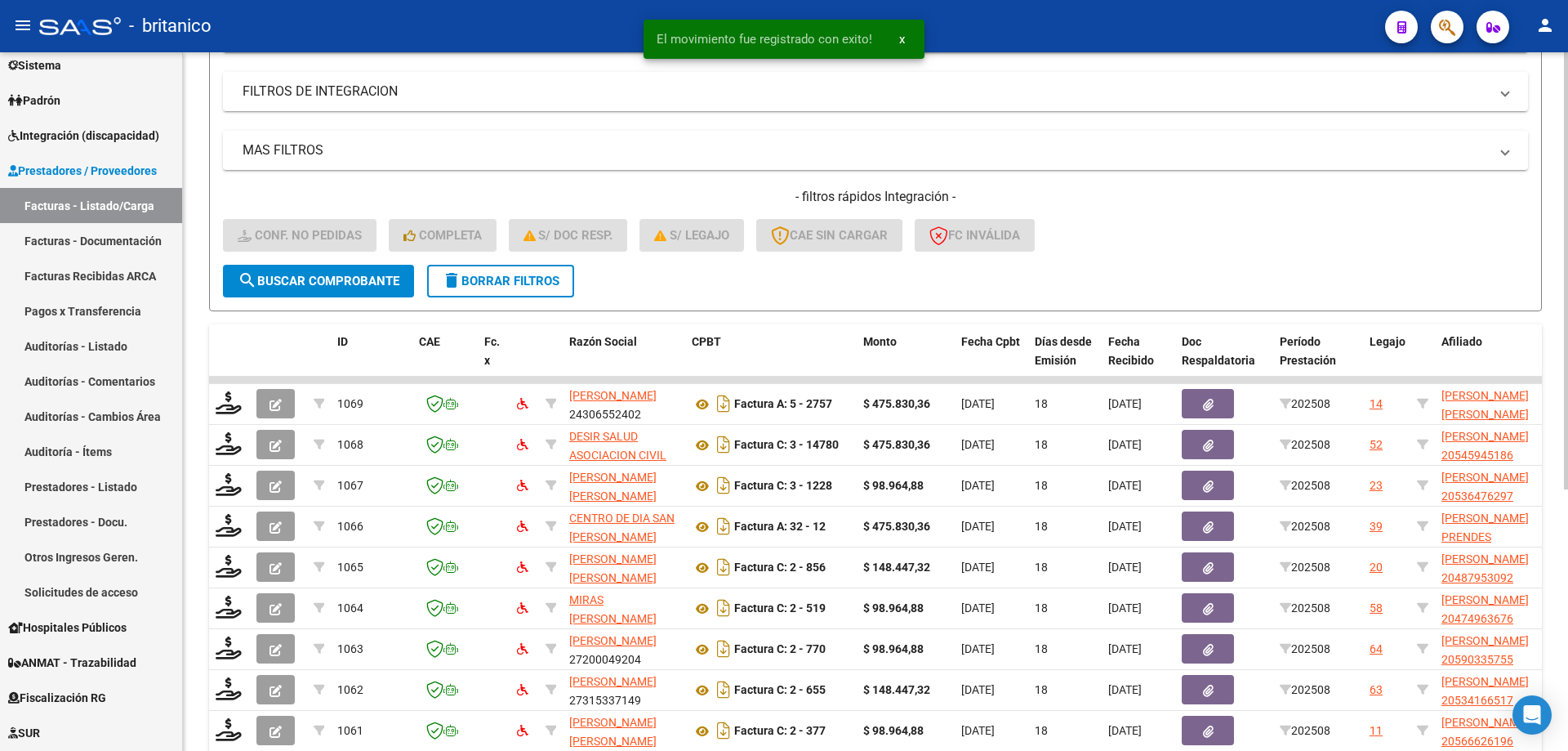
scroll to position [417, 0]
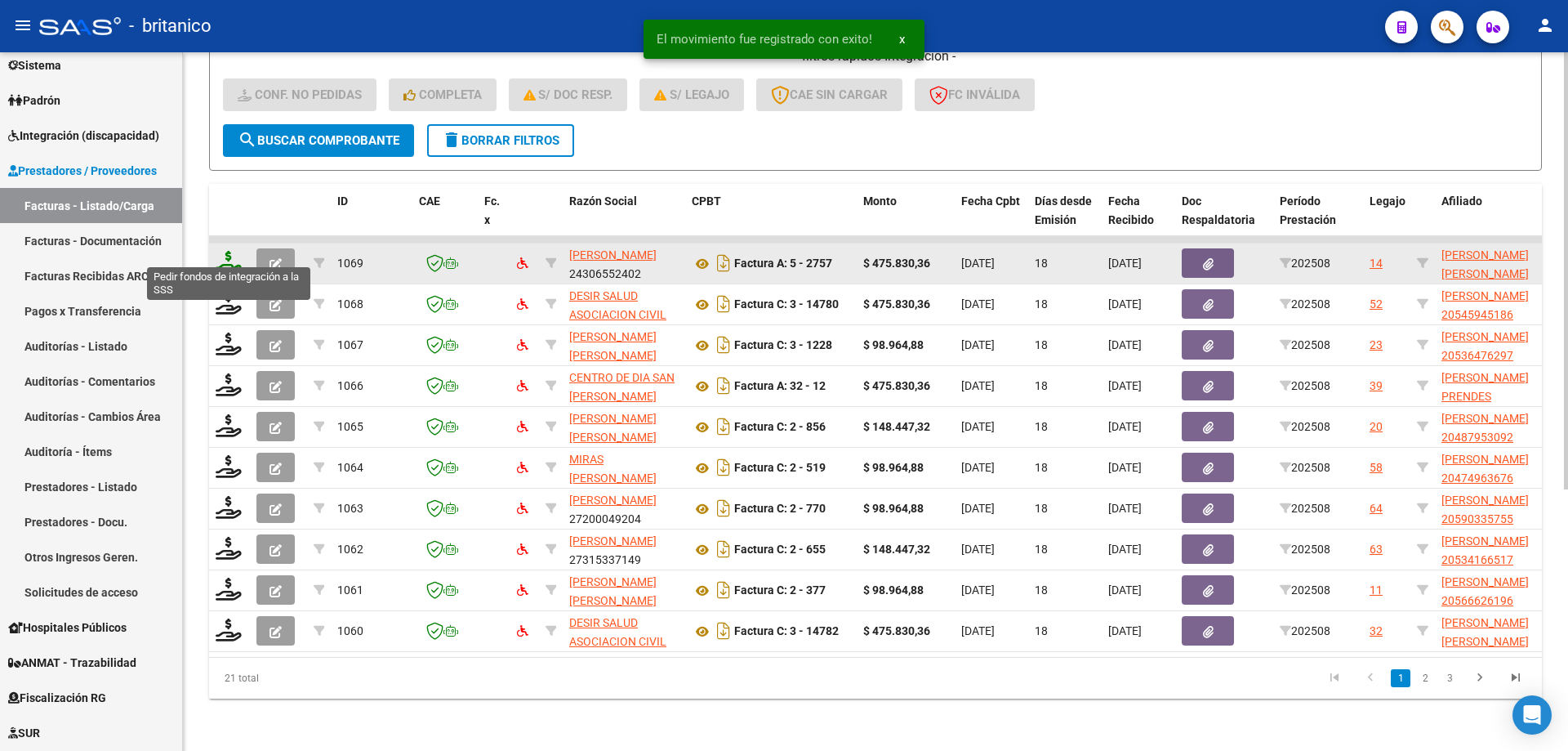
click at [221, 251] on icon at bounding box center [229, 262] width 26 height 23
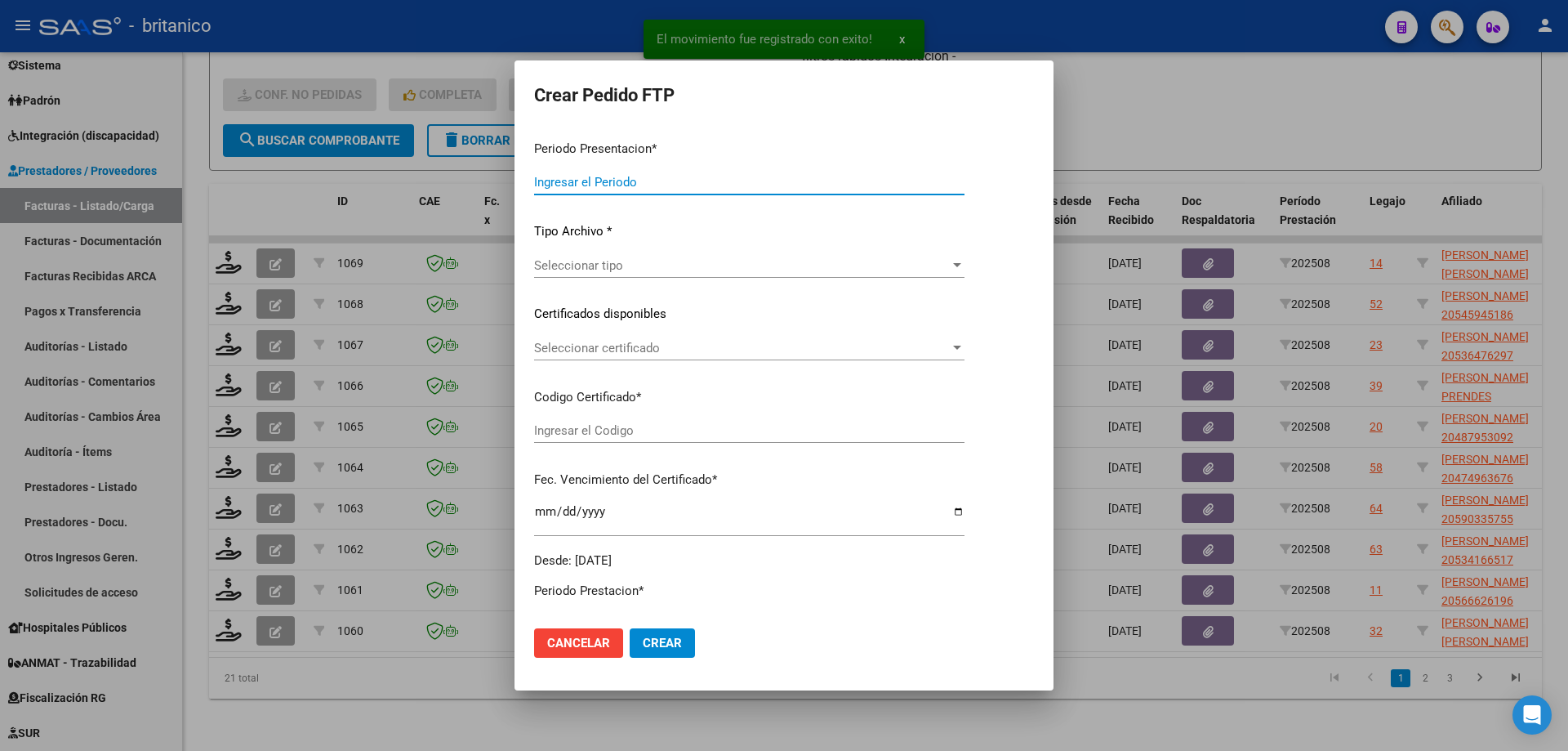
type input "202508"
type input "$ 475.830,36"
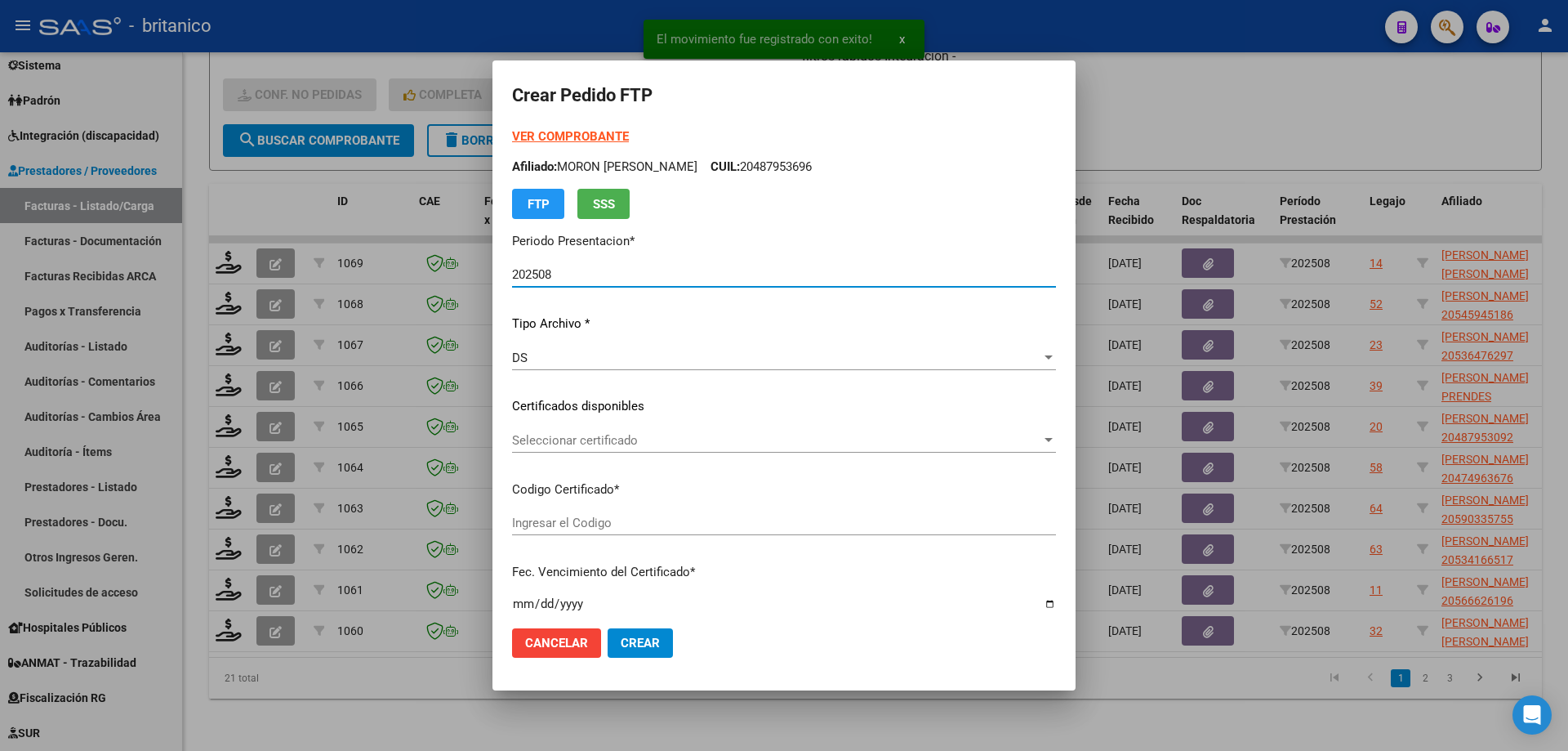
type input "ARG02000569986602019052820240528CBA536"
type input "[DATE]"
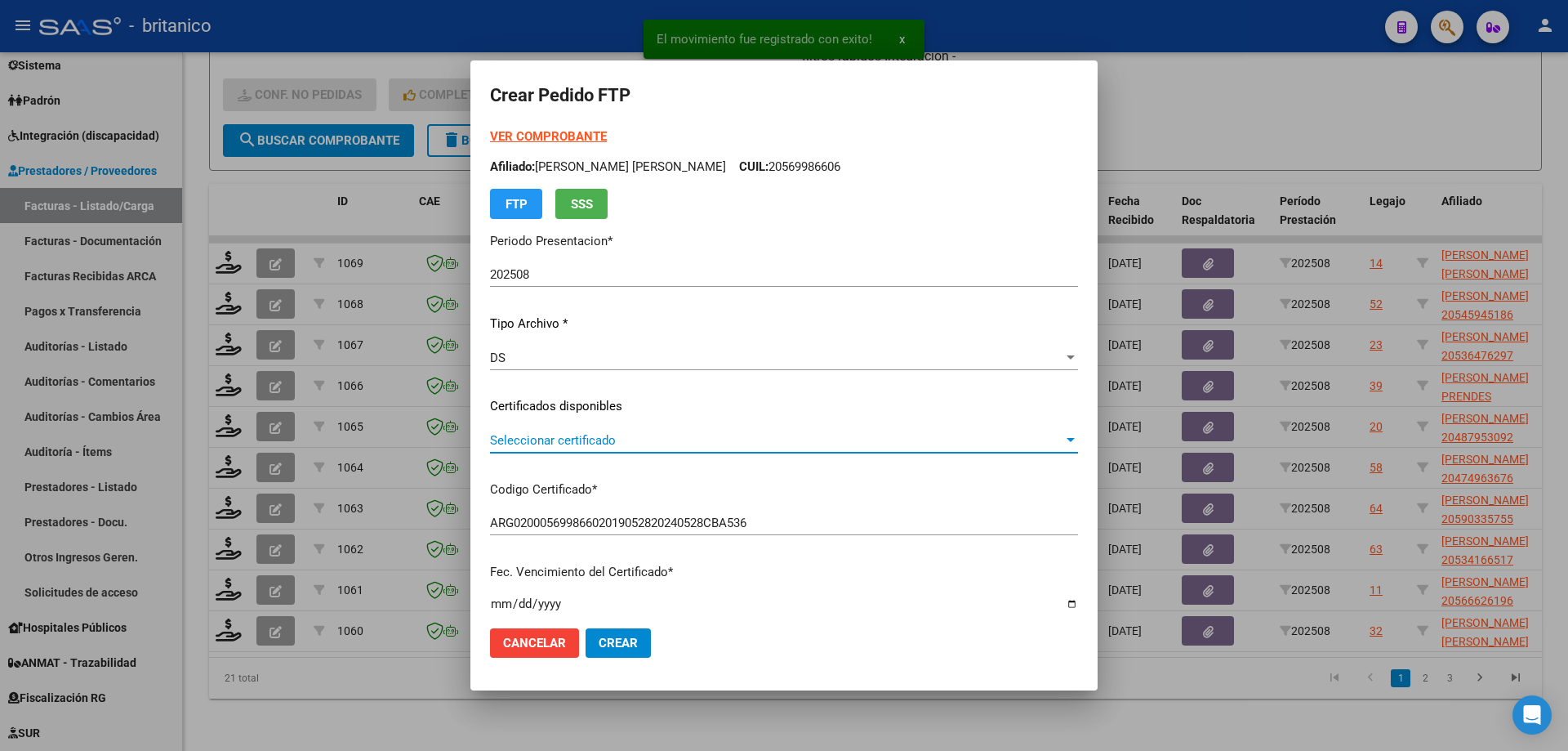
click at [551, 437] on span "Seleccionar certificado" at bounding box center [777, 441] width 573 height 15
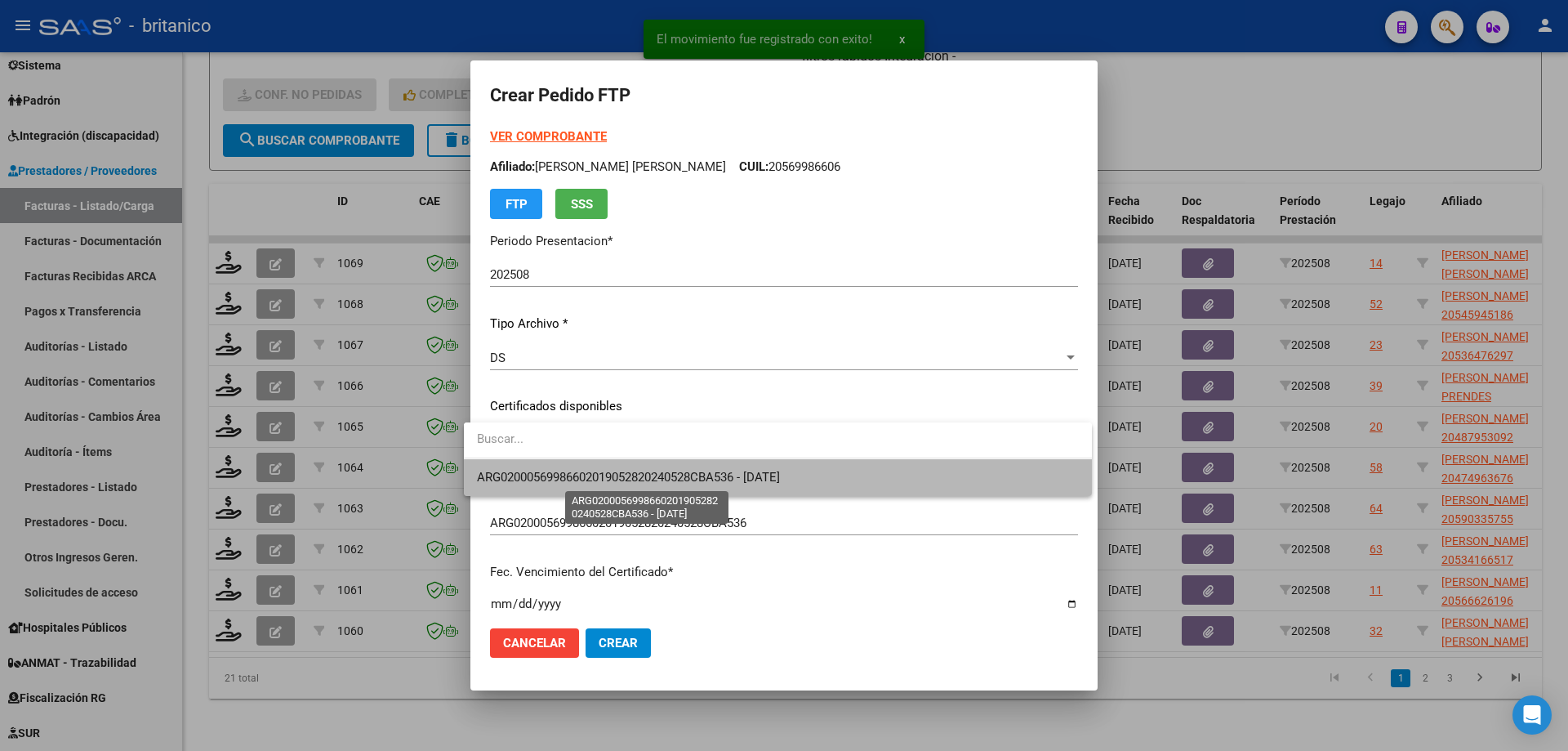
click at [650, 481] on span "ARG02000569986602019052820240528CBA536 - [DATE]" at bounding box center [629, 477] width 303 height 15
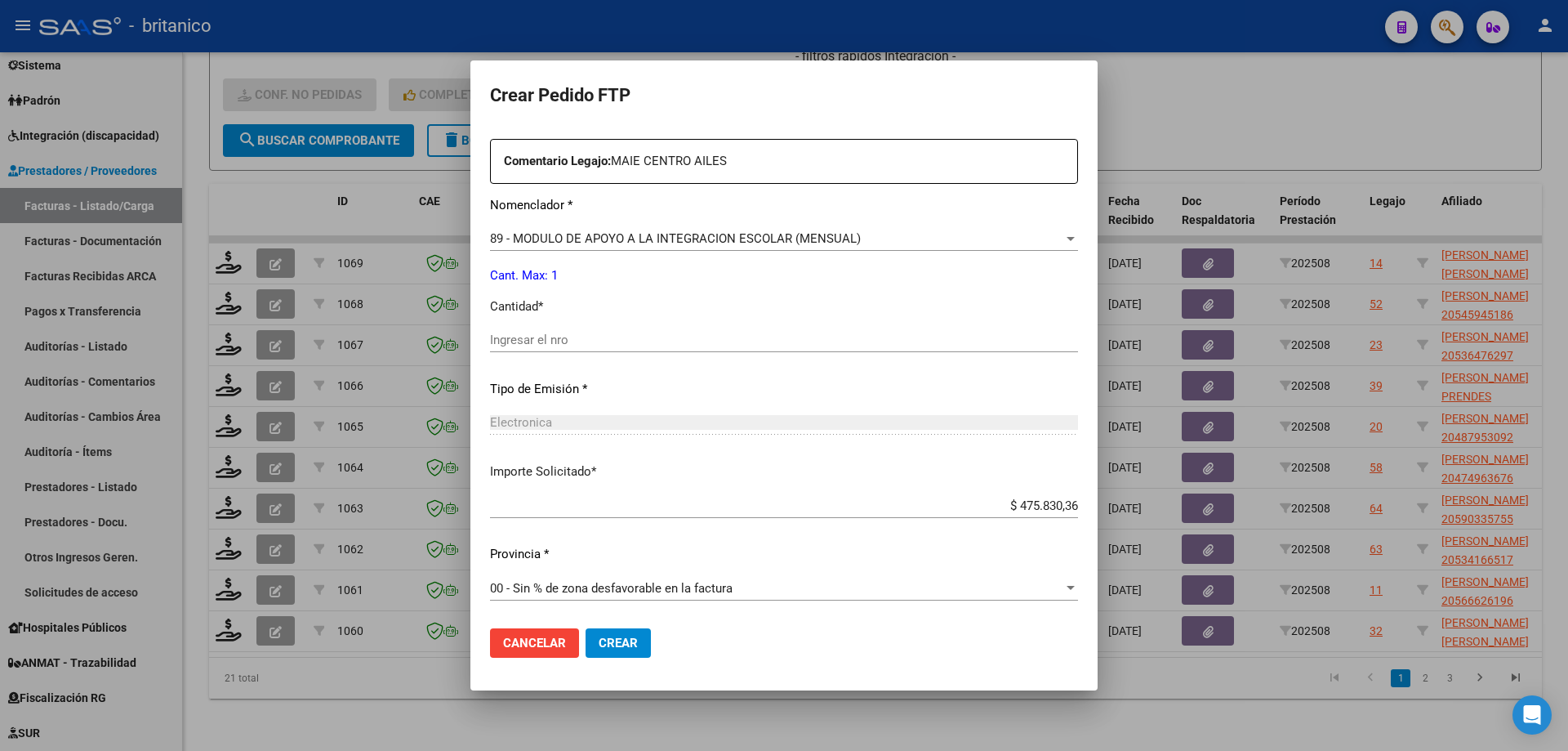
scroll to position [606, 0]
click at [528, 341] on input "Ingresar el nro" at bounding box center [784, 339] width 588 height 15
type input "1"
click at [616, 641] on span "Crear" at bounding box center [618, 643] width 39 height 15
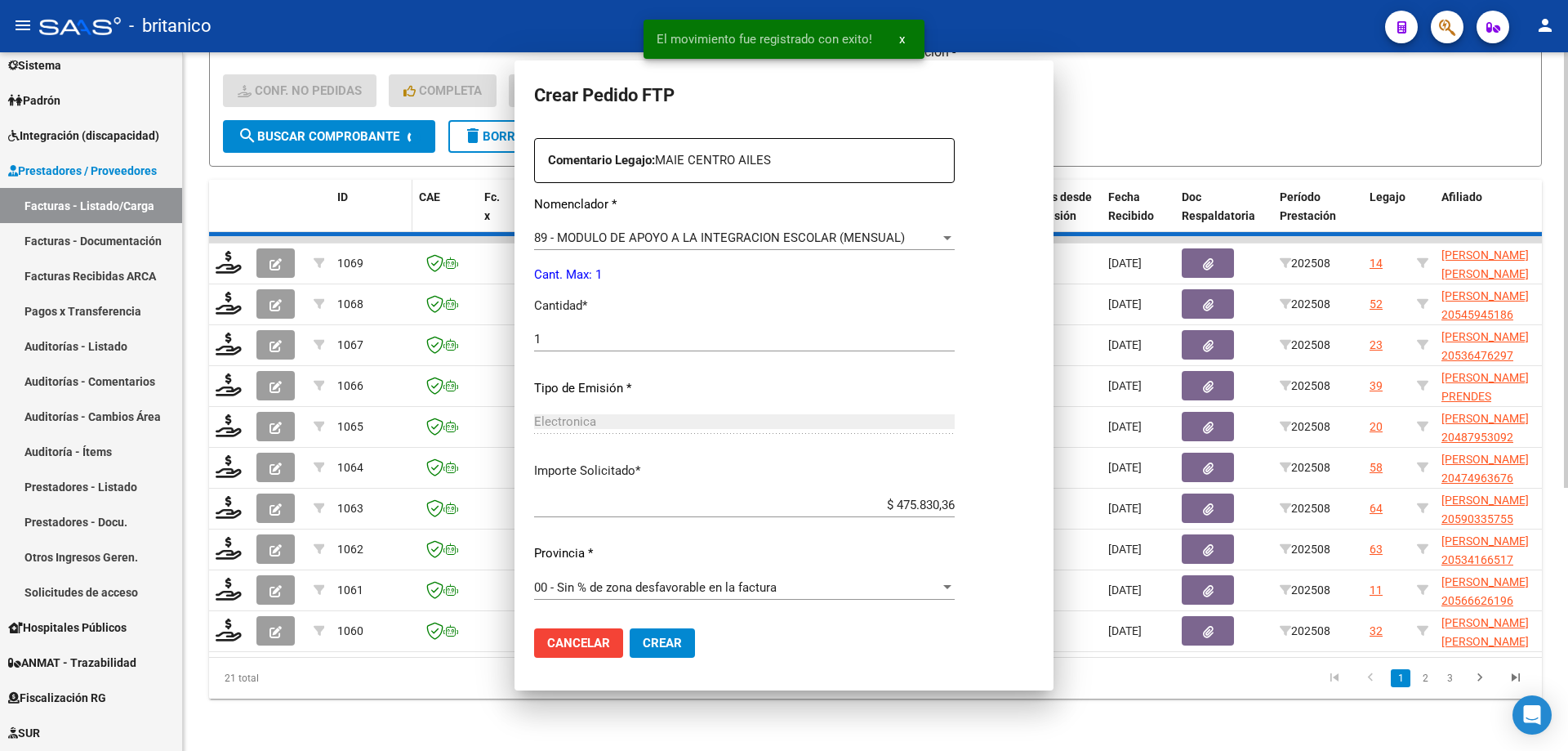
scroll to position [0, 0]
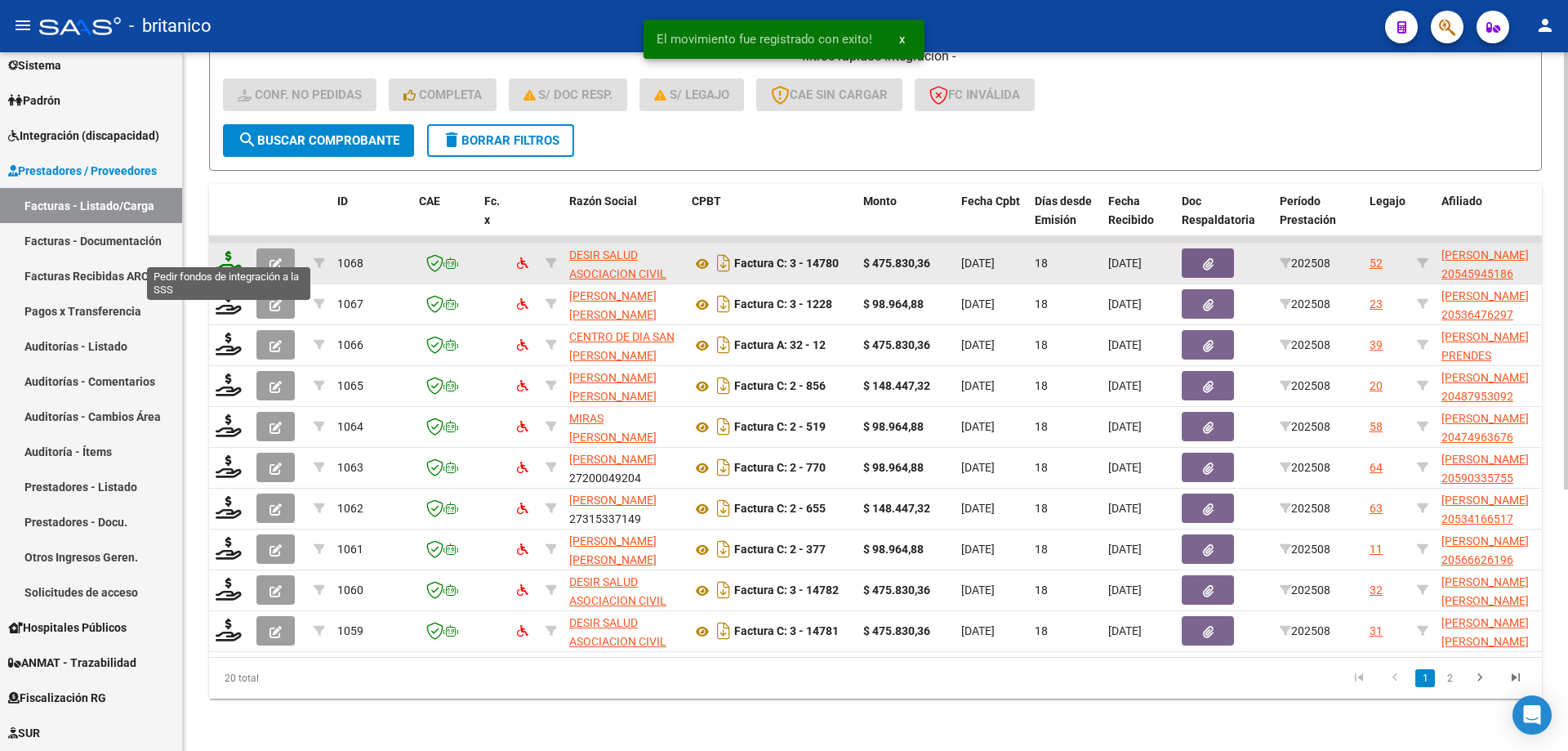
click at [220, 251] on icon at bounding box center [229, 262] width 26 height 23
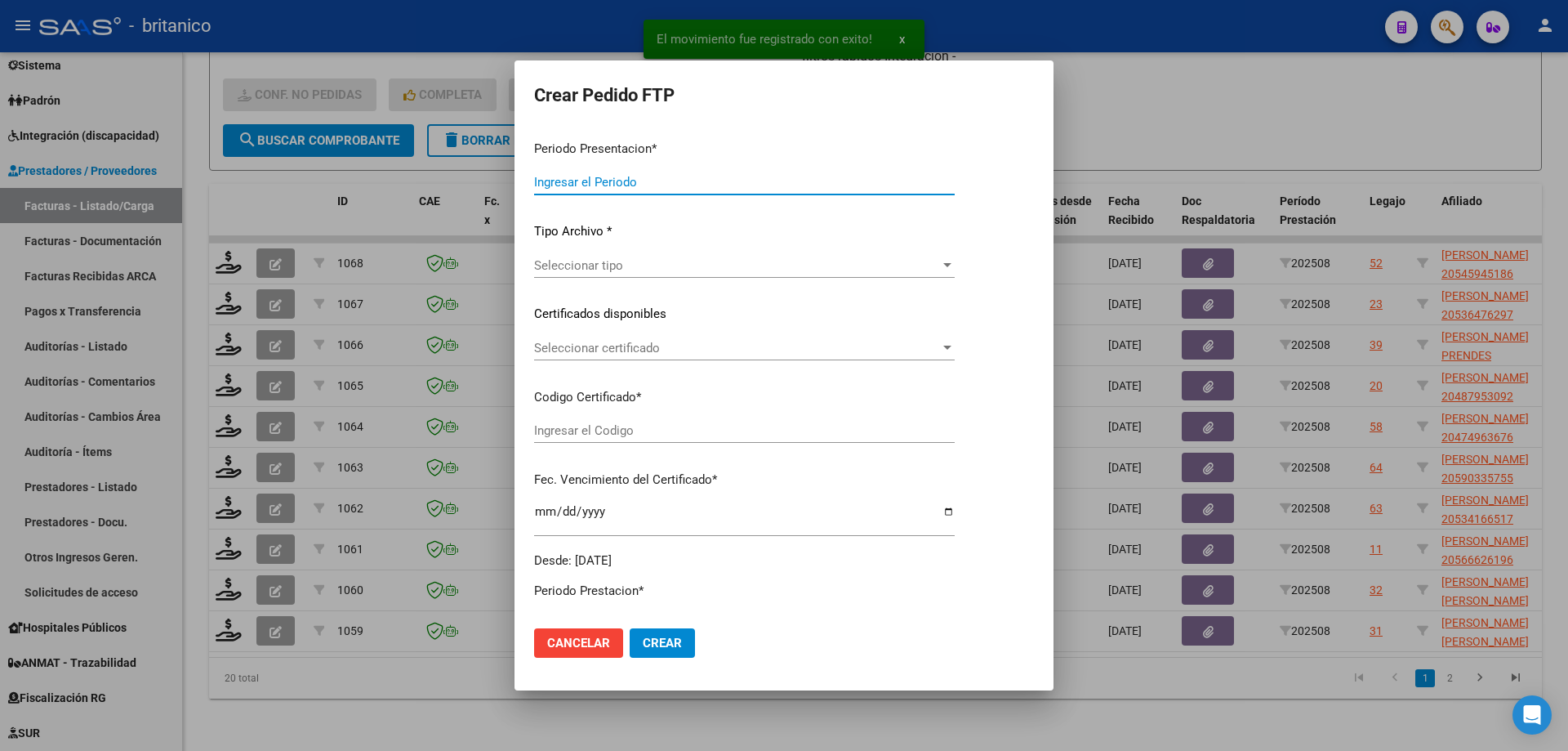
type input "202508"
type input "$ 475.830,36"
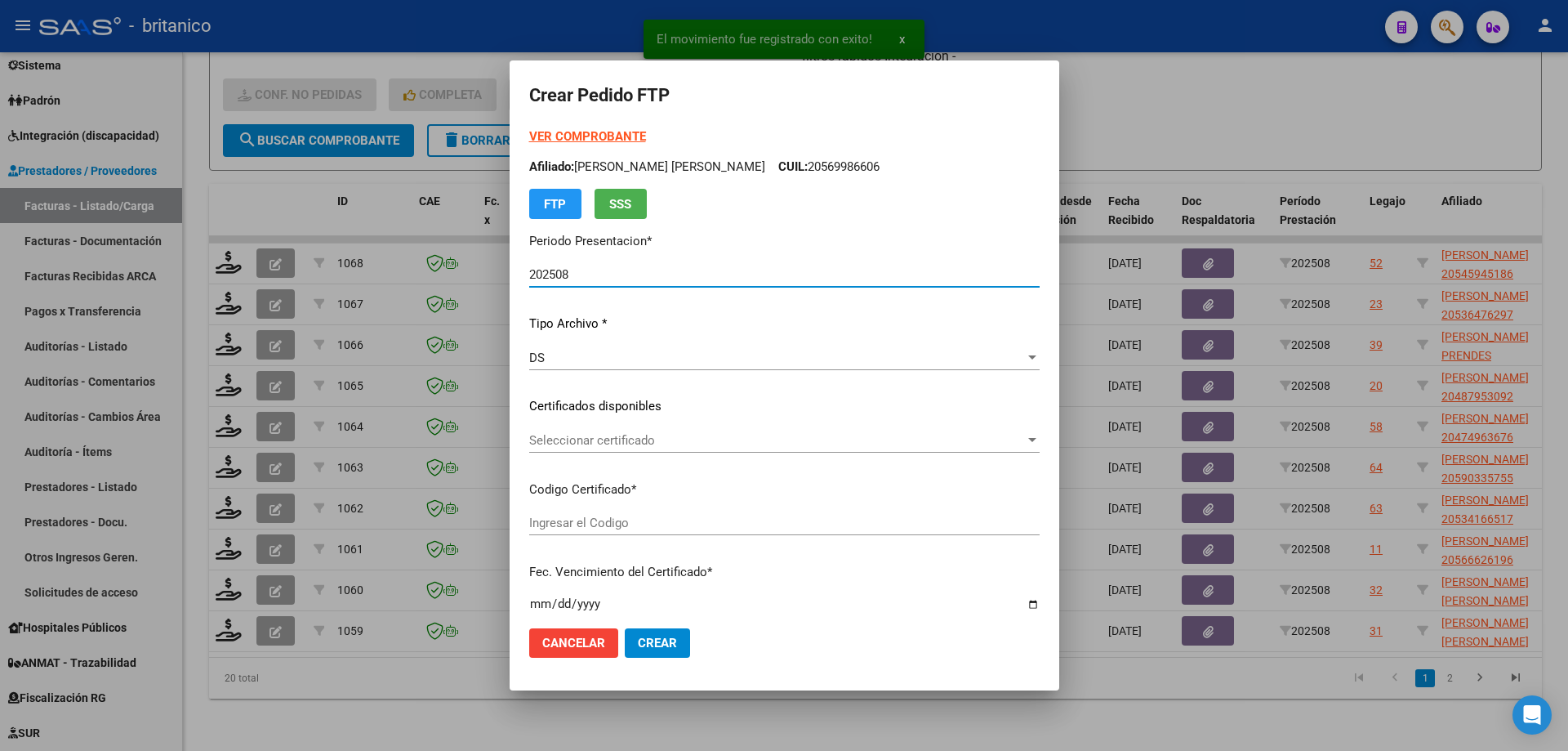
type input "ARG02000545945182020091420230914BS437"
type input "[DATE]"
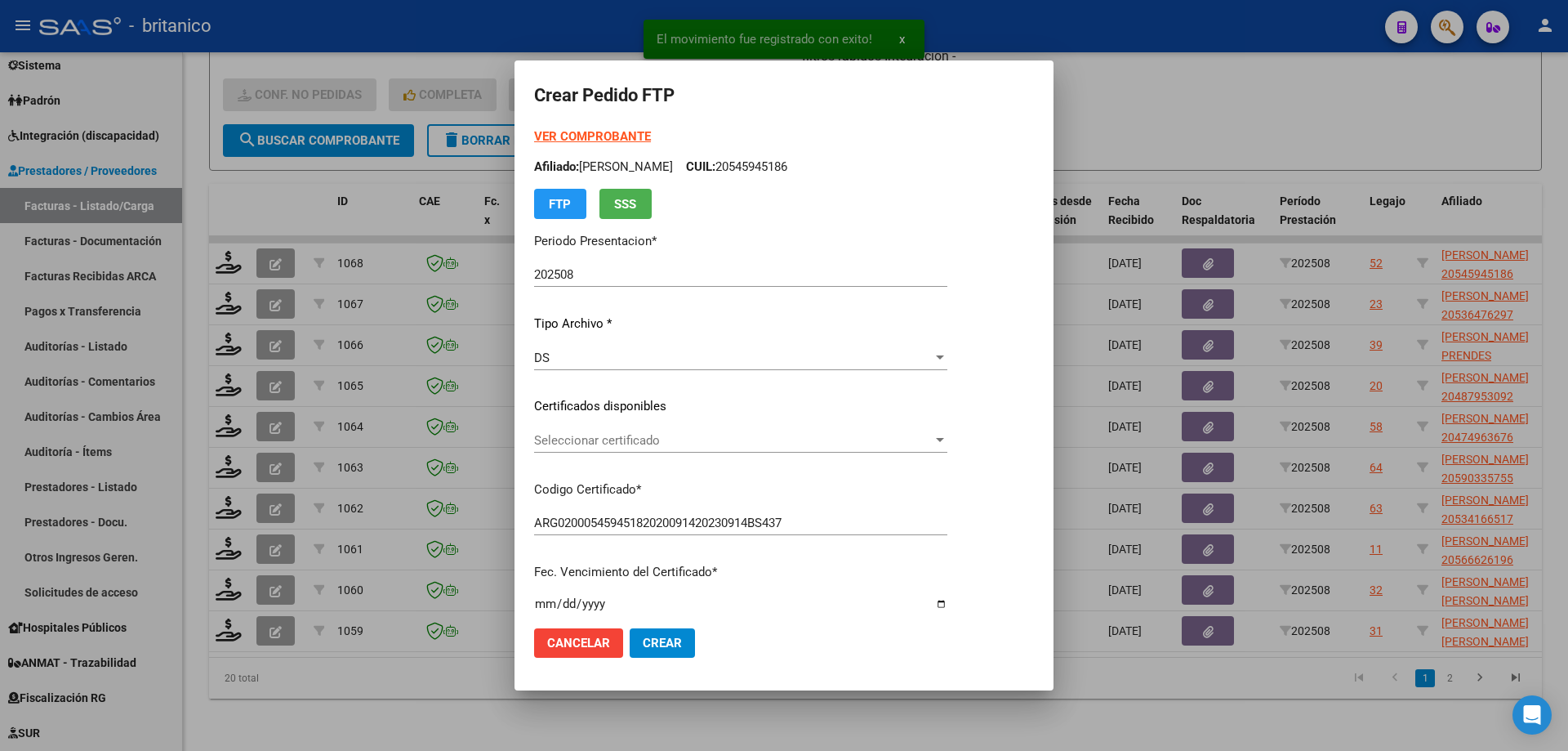
click at [652, 429] on div "Seleccionar certificado Seleccionar certificado" at bounding box center [741, 441] width 413 height 24
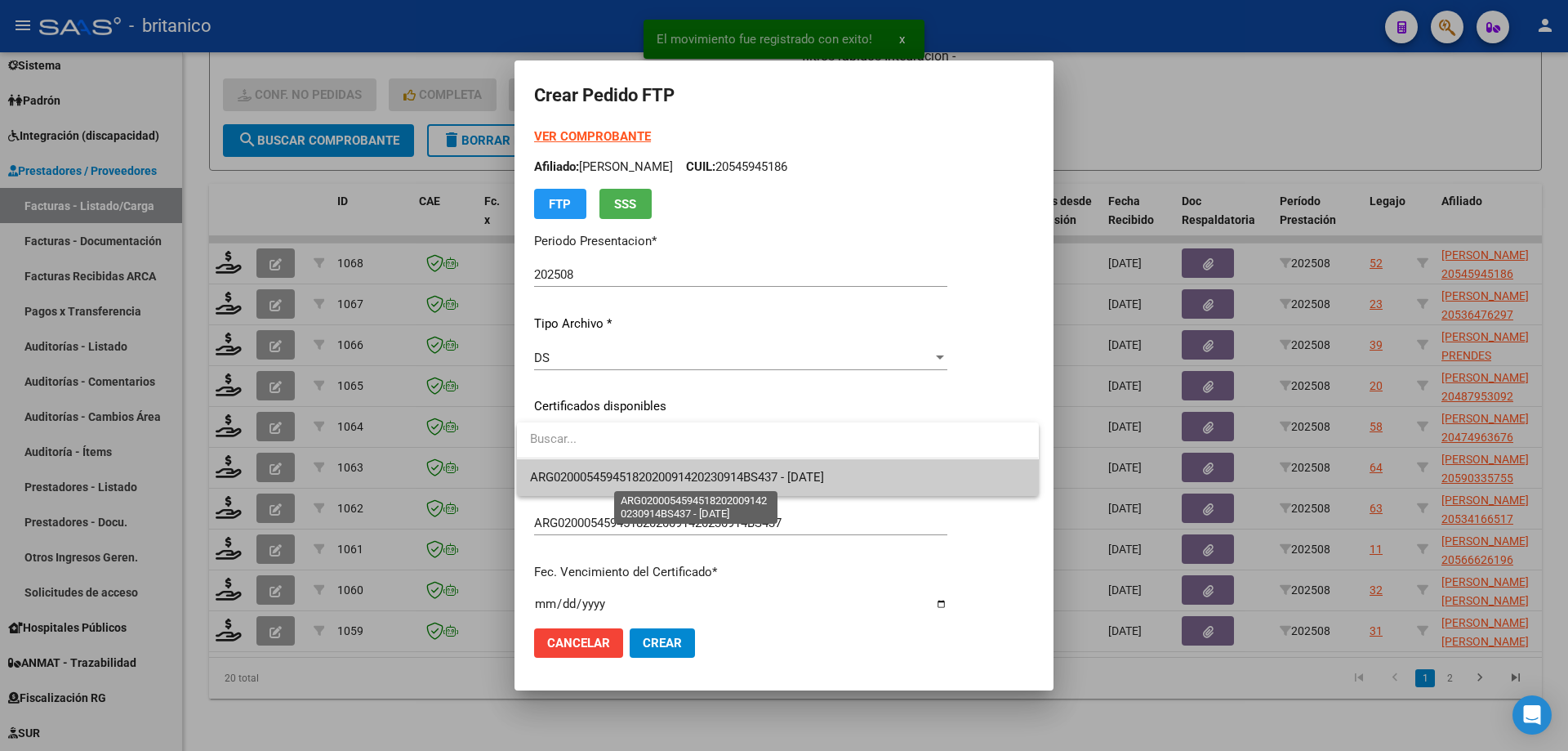
click at [713, 480] on span "ARG02000545945182020091420230914BS437 - [DATE]" at bounding box center [676, 477] width 294 height 15
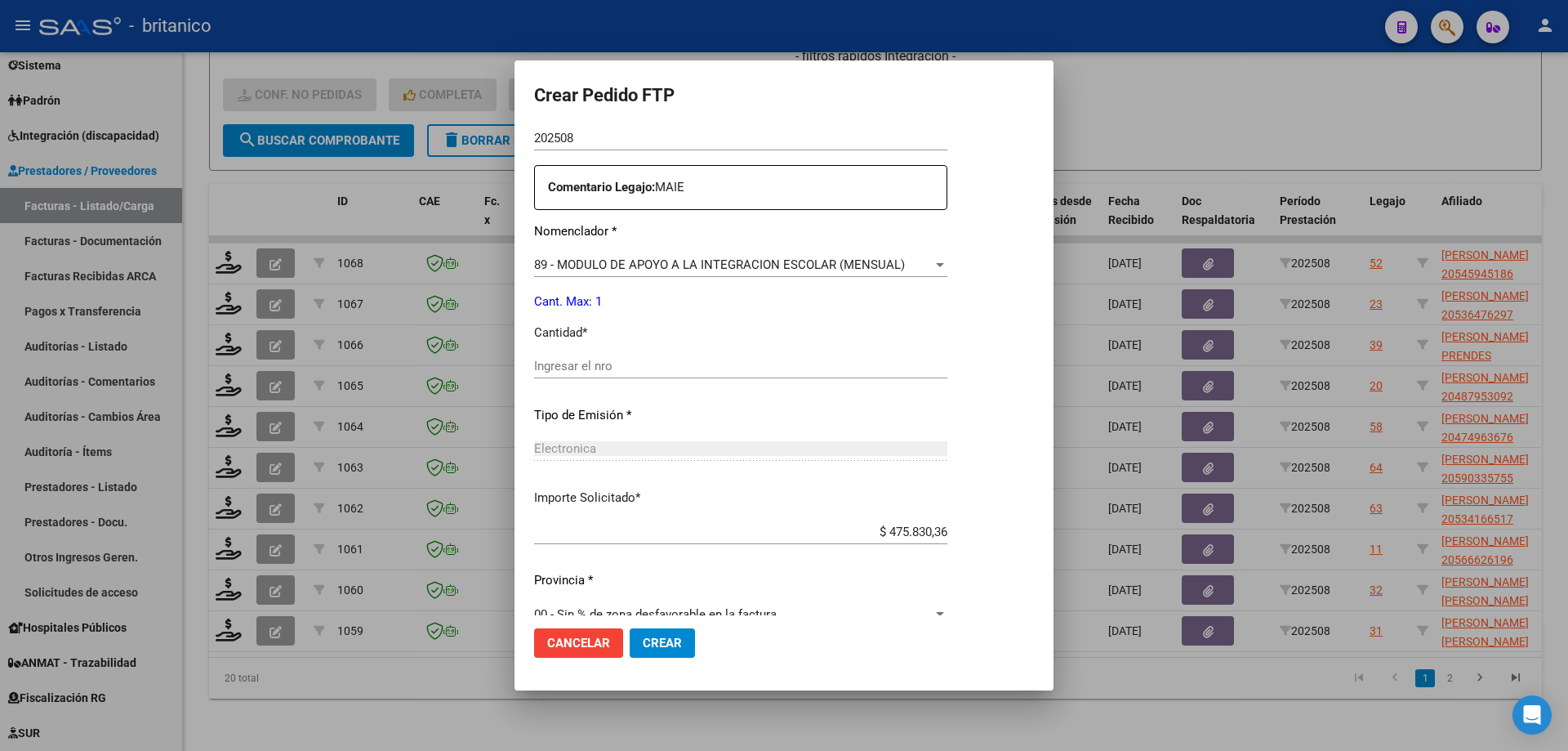
scroll to position [606, 0]
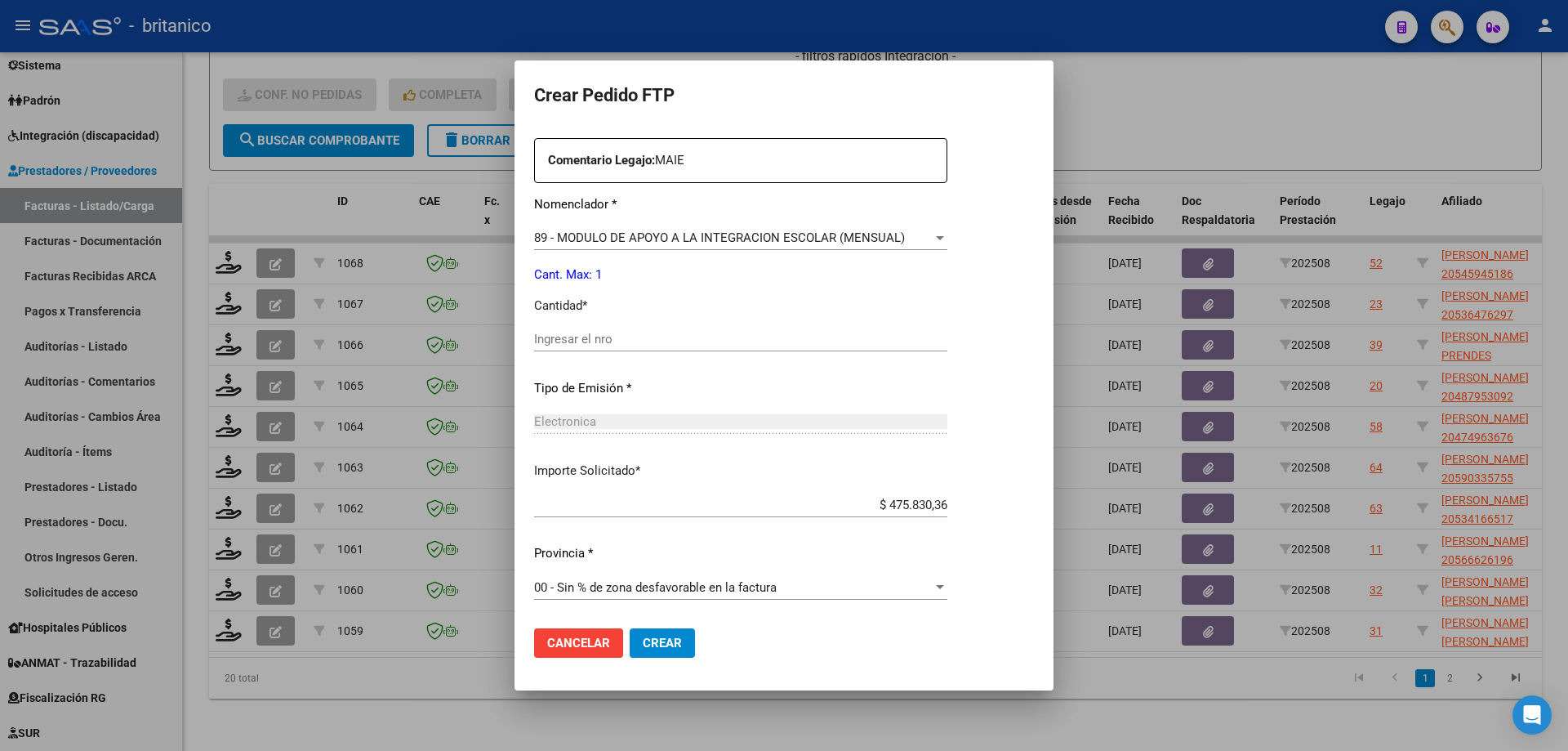
click at [591, 335] on input "Ingresar el nro" at bounding box center [741, 339] width 413 height 15
type input "1"
click at [673, 643] on span "Crear" at bounding box center [662, 643] width 39 height 15
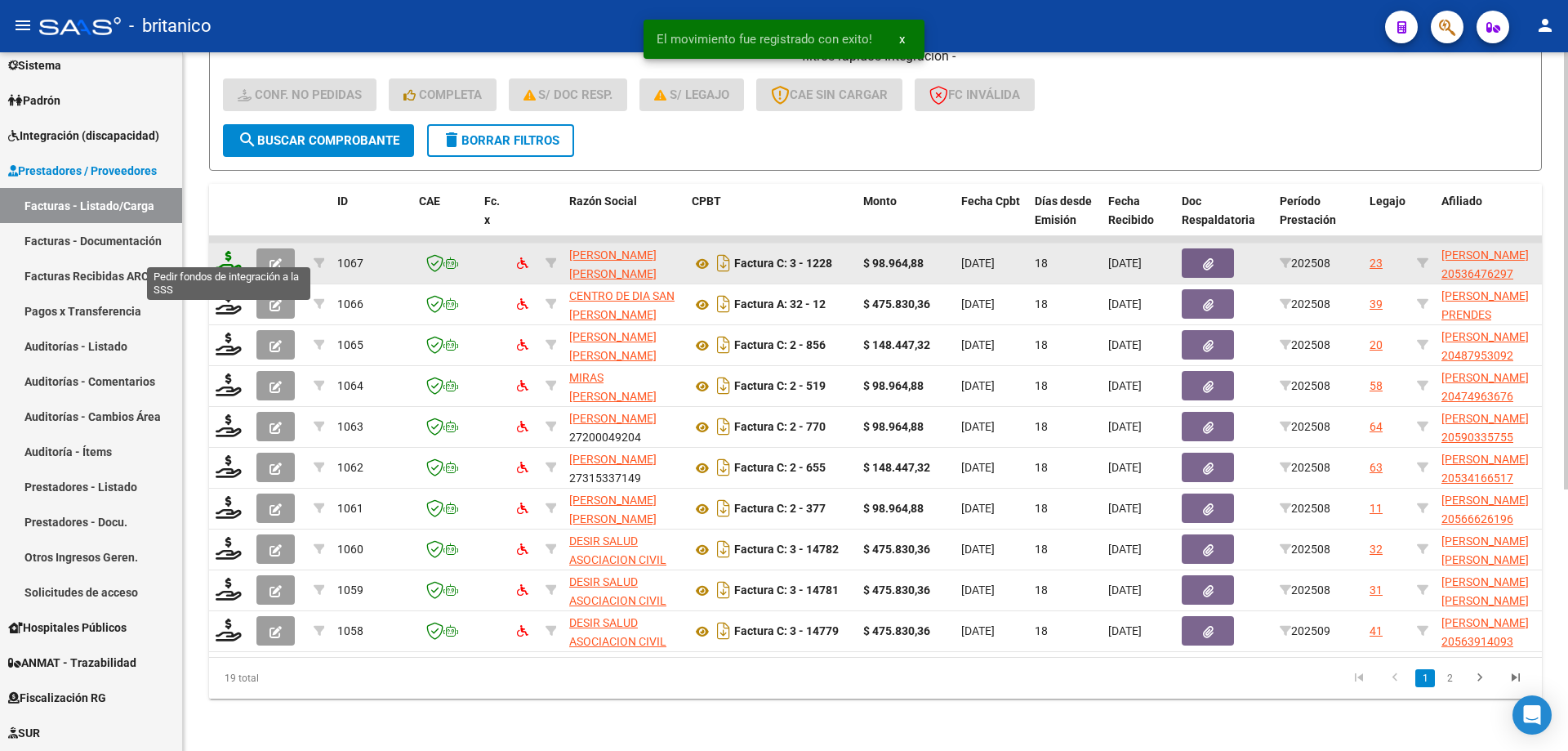
click at [220, 251] on icon at bounding box center [229, 262] width 26 height 23
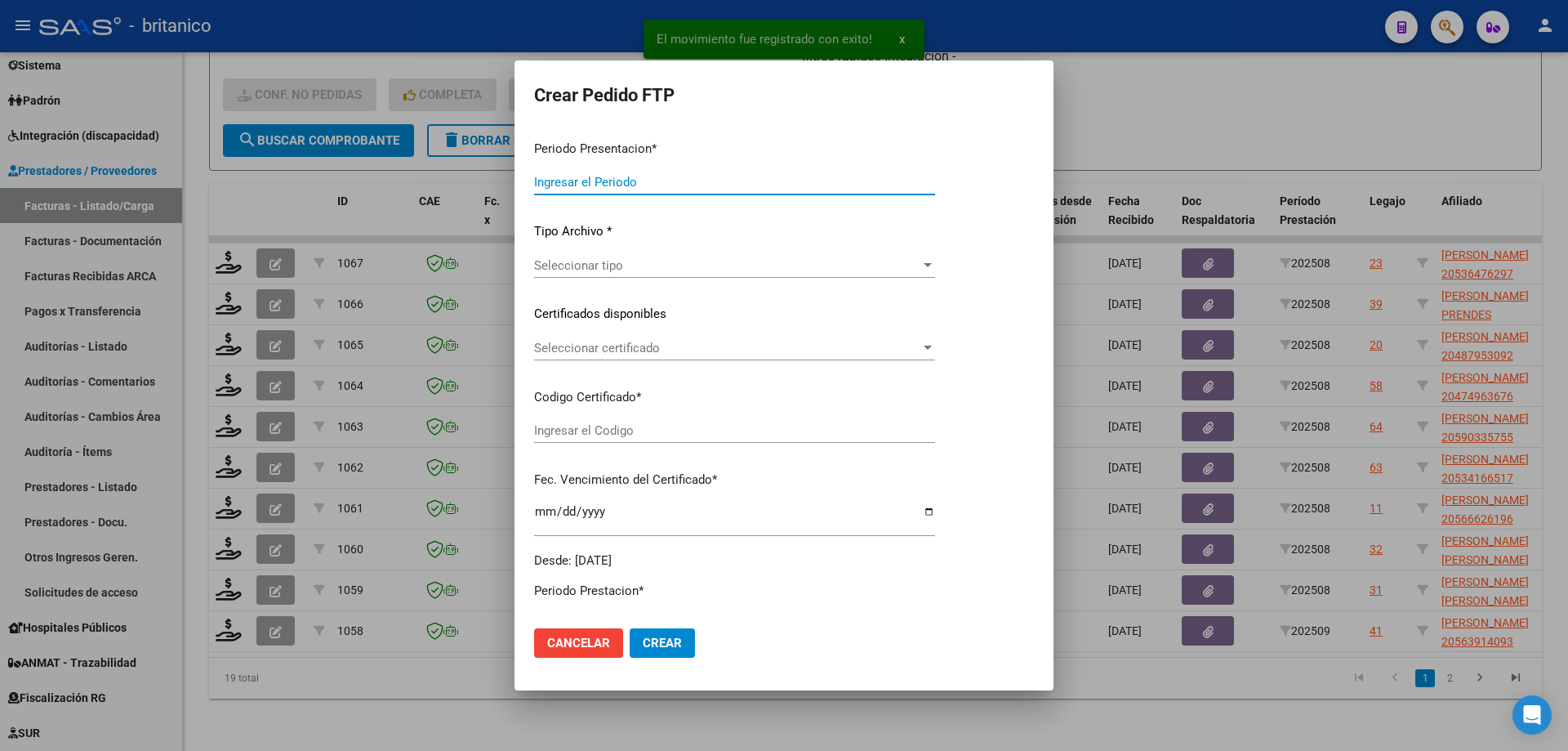
type input "202508"
type input "$ 98.964,88"
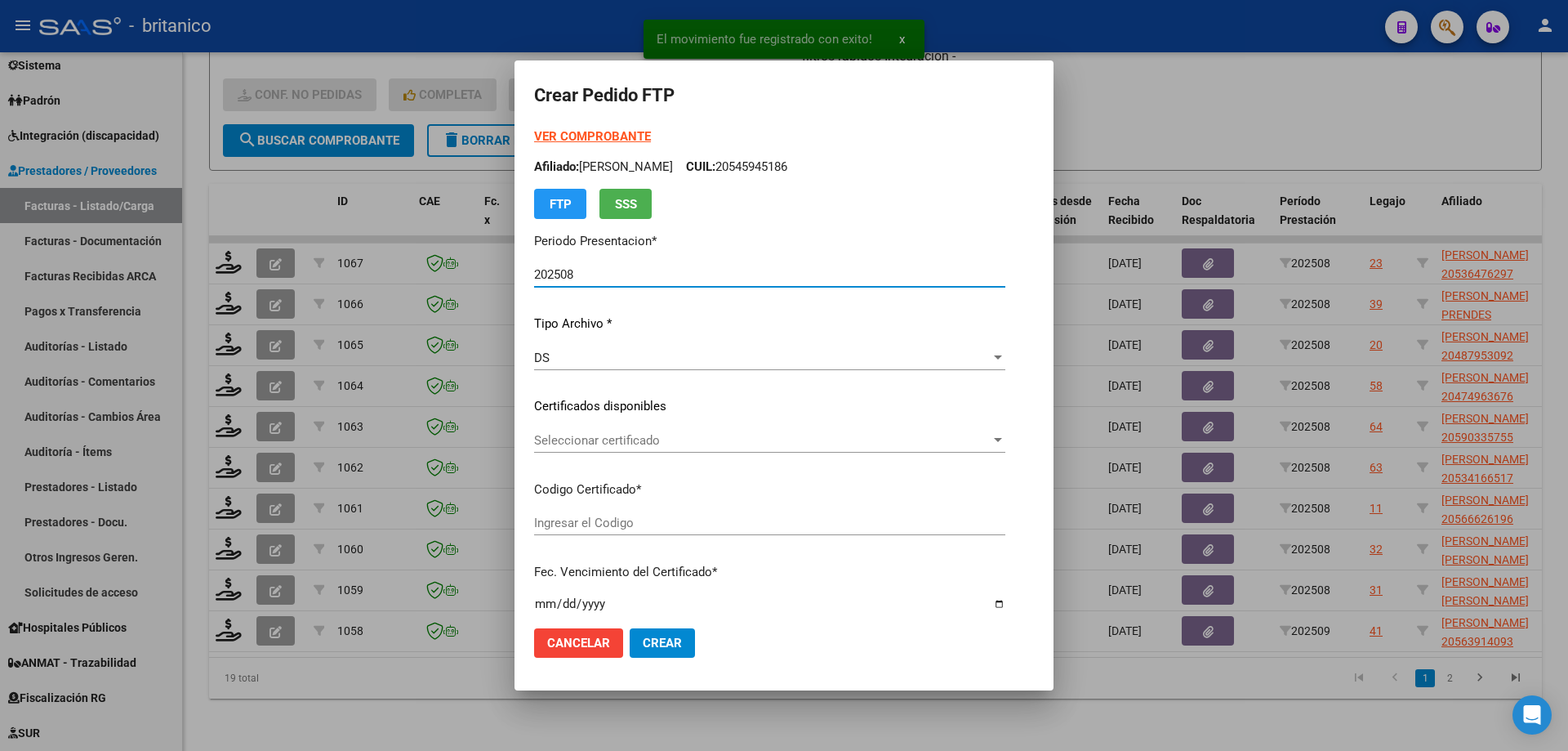
type input "ARG02000536476292021111720261117CBA536"
type input "[DATE]"
click at [625, 436] on span "Seleccionar certificado" at bounding box center [763, 441] width 457 height 15
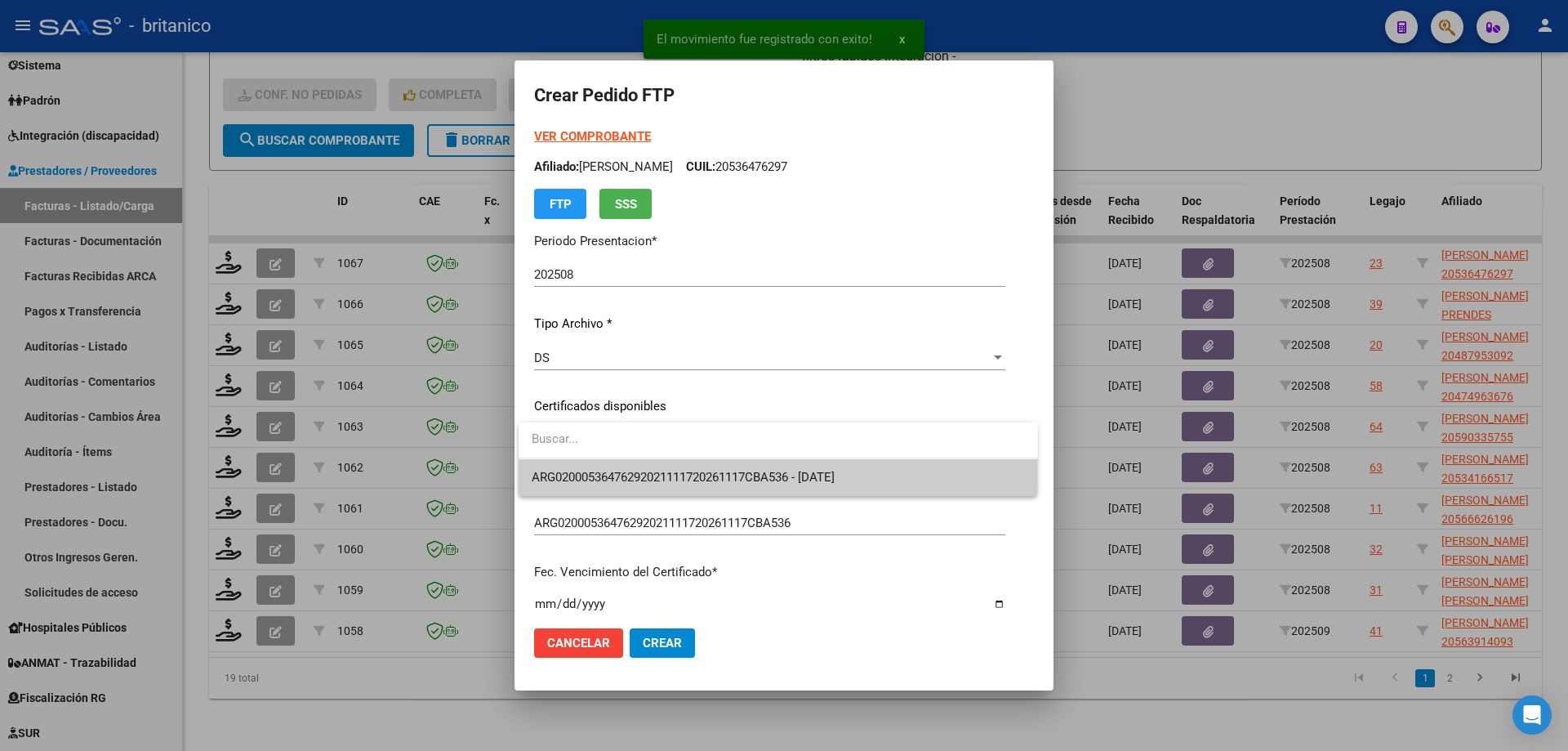
click at [699, 464] on span "ARG02000536476292021111720261117CBA536 - [DATE]" at bounding box center [778, 477] width 493 height 37
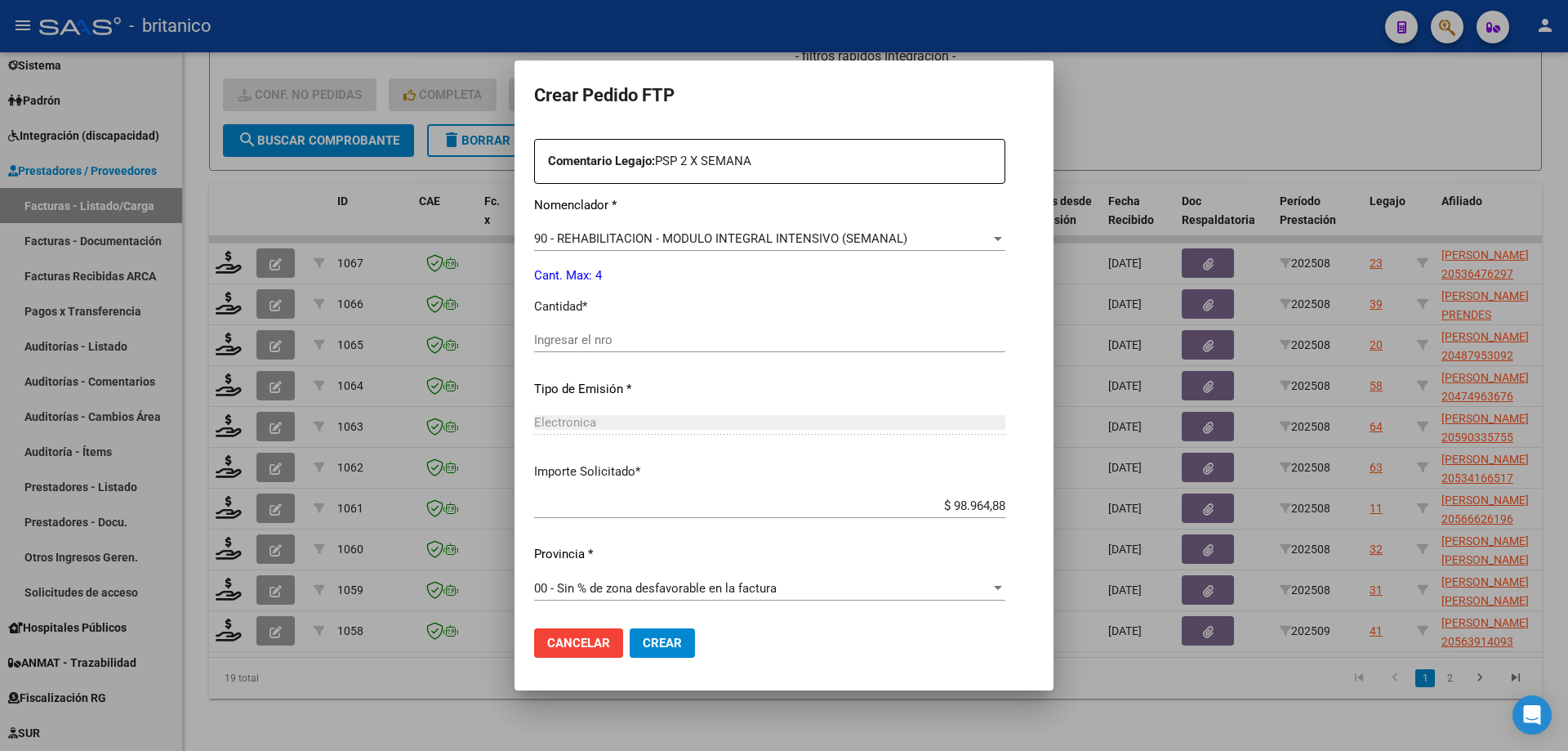
scroll to position [606, 0]
click at [642, 341] on input "Ingresar el nro" at bounding box center [770, 339] width 472 height 15
type input "4"
click at [660, 636] on span "Crear" at bounding box center [662, 643] width 39 height 15
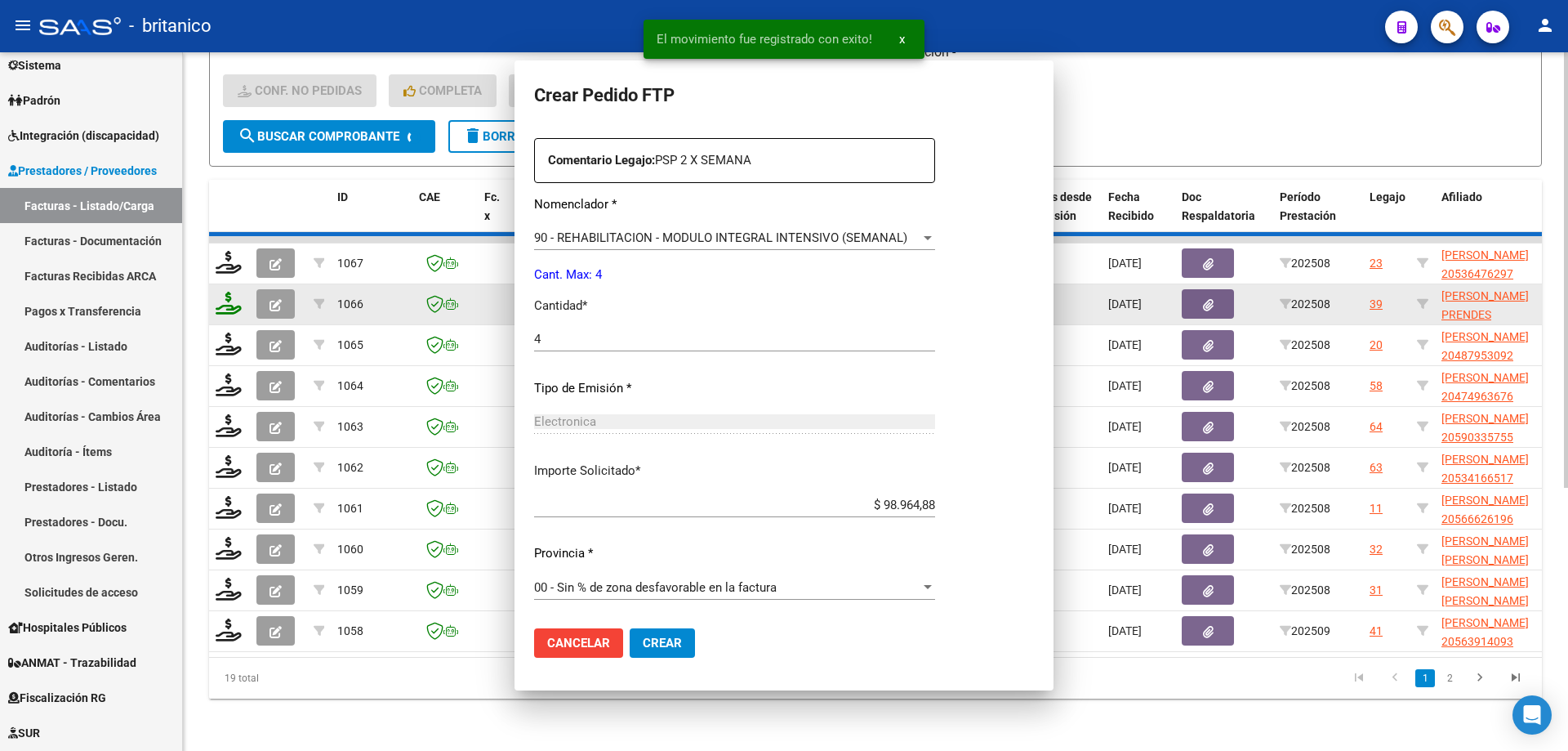
scroll to position [0, 0]
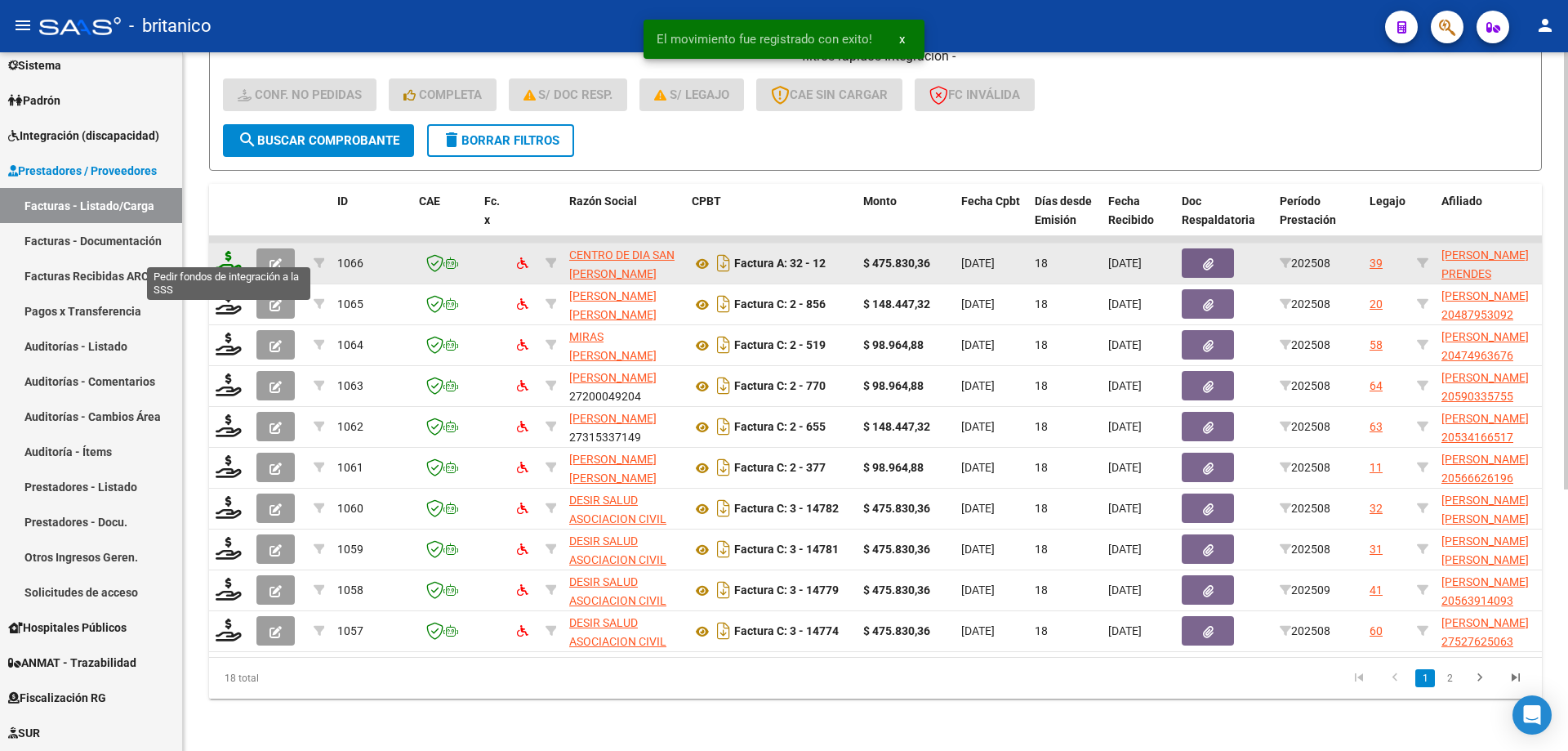
click at [230, 251] on icon at bounding box center [229, 262] width 26 height 23
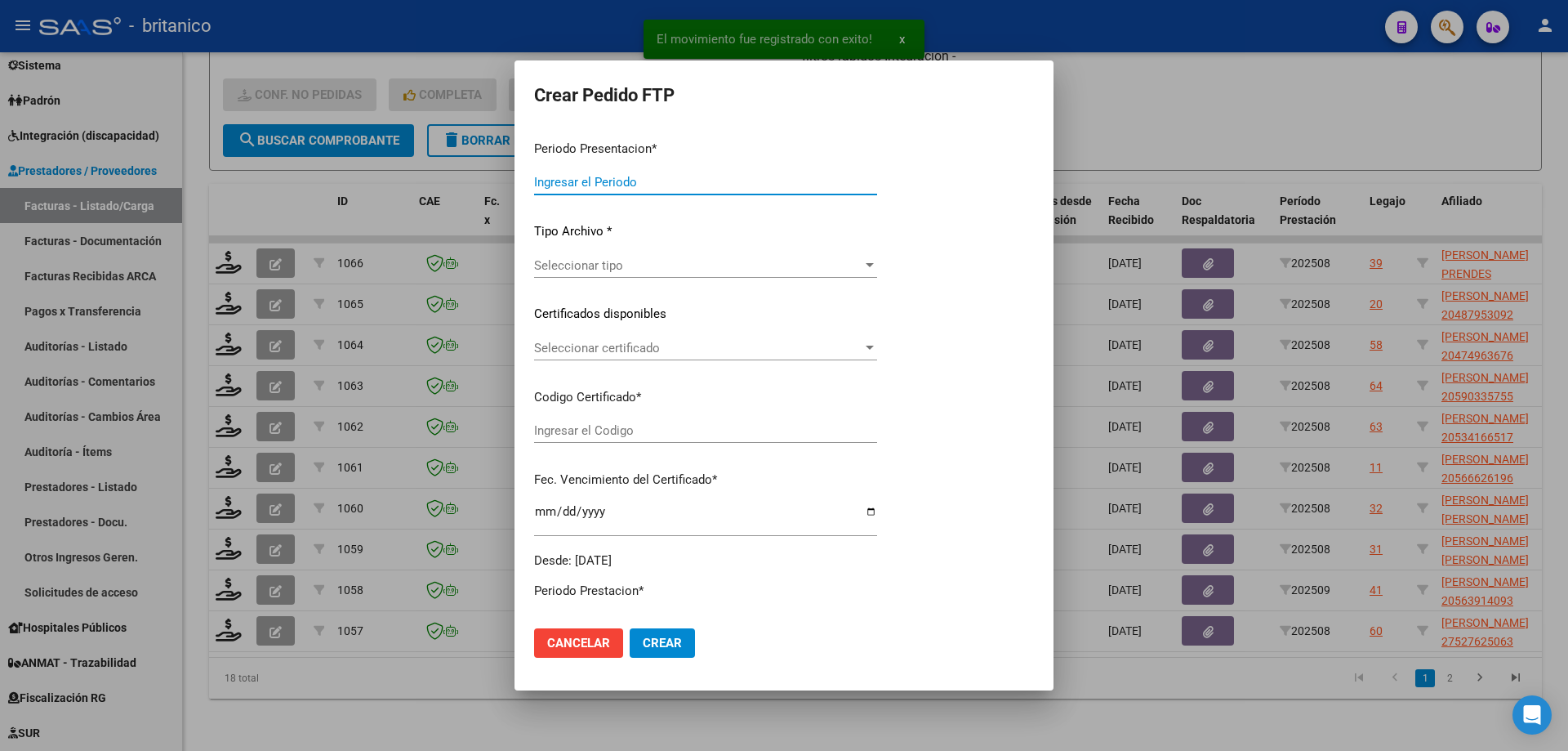
type input "202508"
type input "$ 475.830,36"
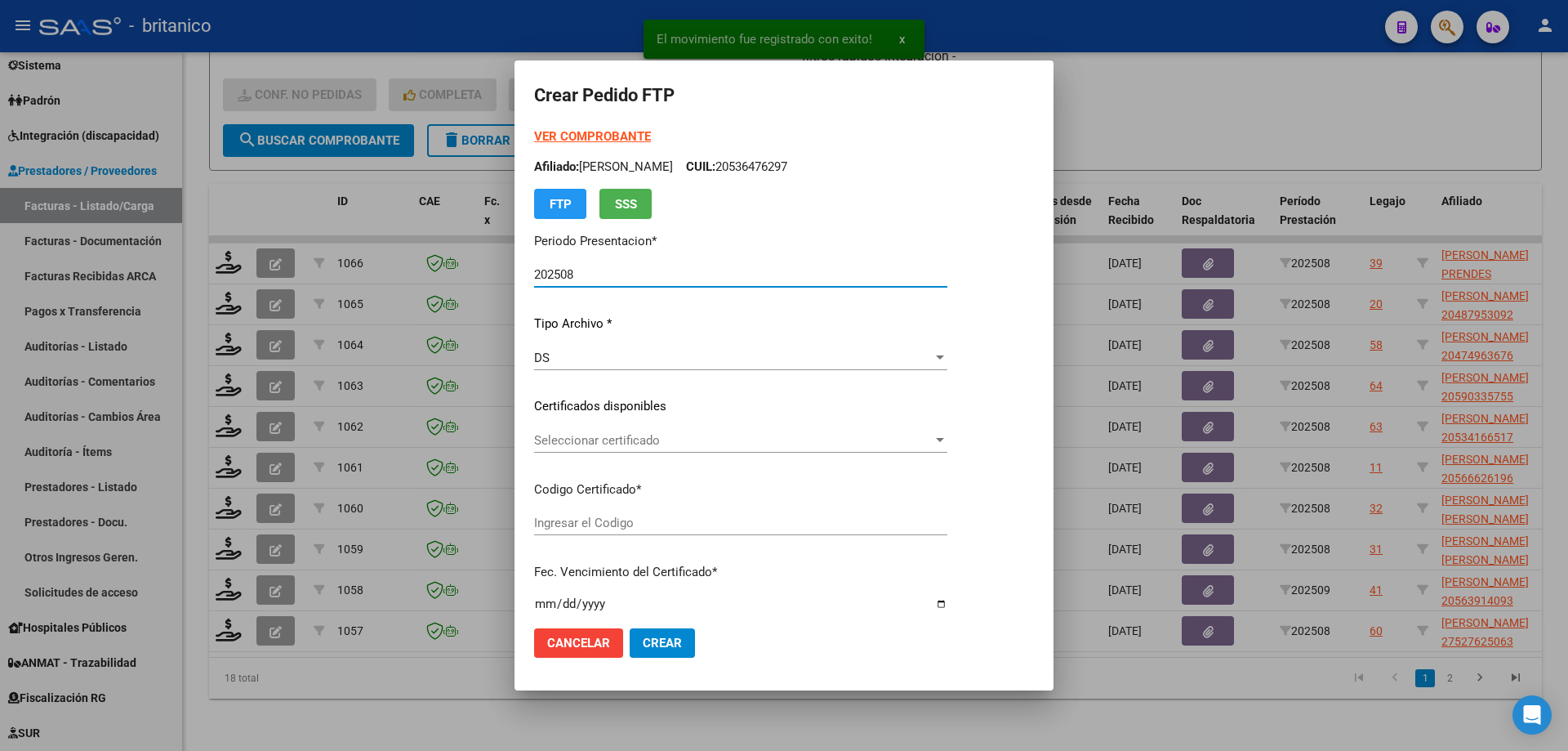
type input "ARG02000578236462022122620271226BUE315"
type input "[DATE]"
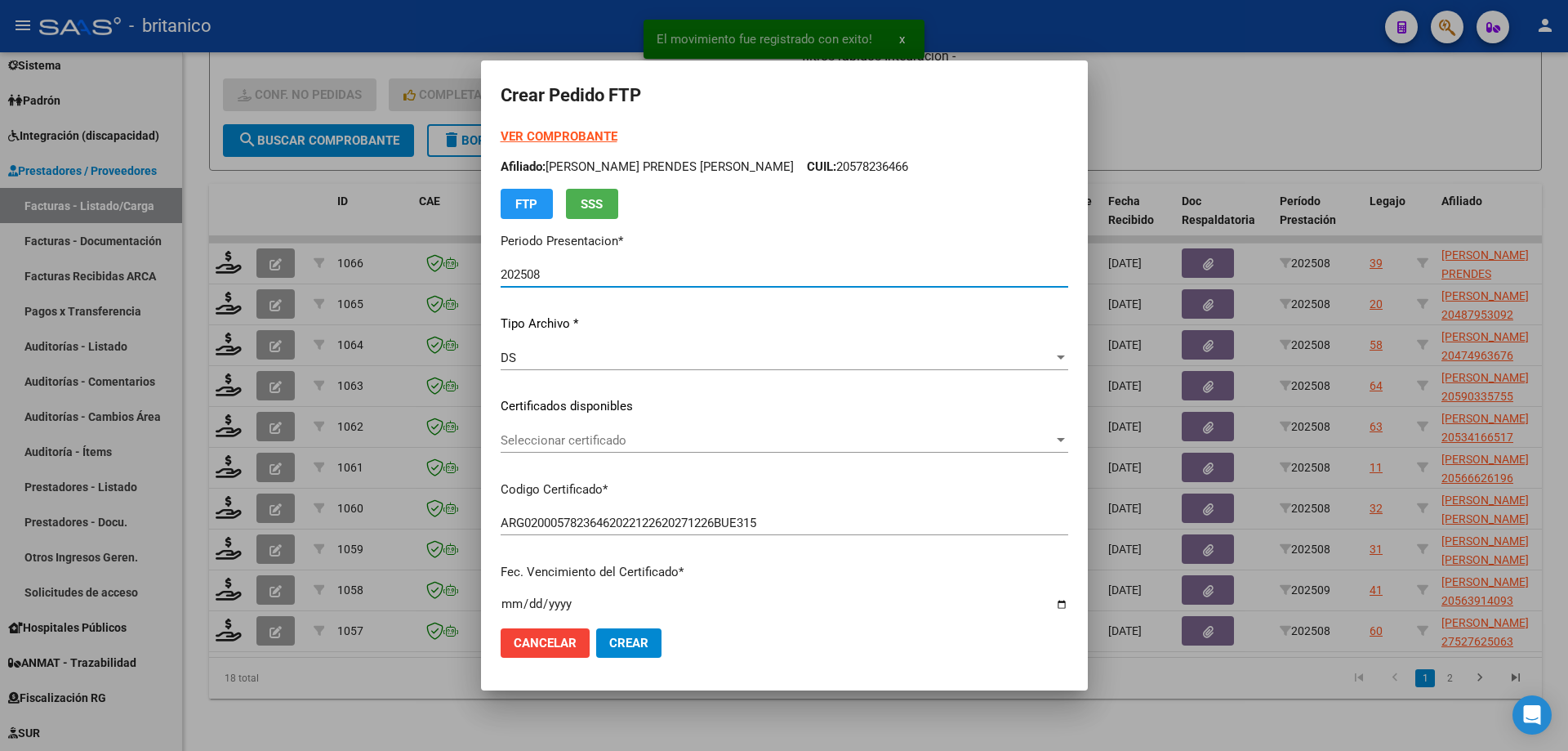
click at [623, 443] on span "Seleccionar certificado" at bounding box center [777, 441] width 553 height 15
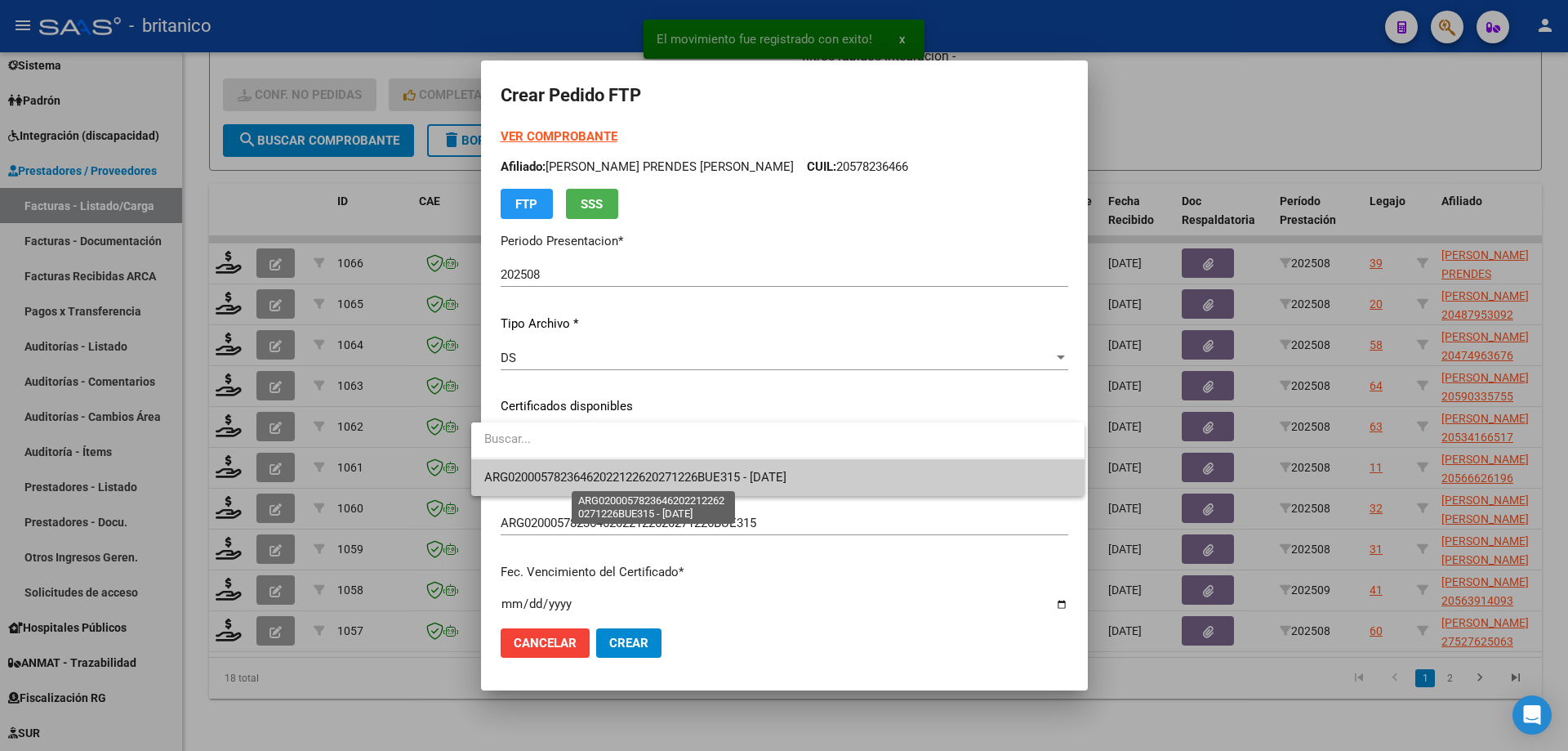
click at [635, 472] on span "ARG02000578236462022122620271226BUE315 - [DATE]" at bounding box center [636, 477] width 303 height 15
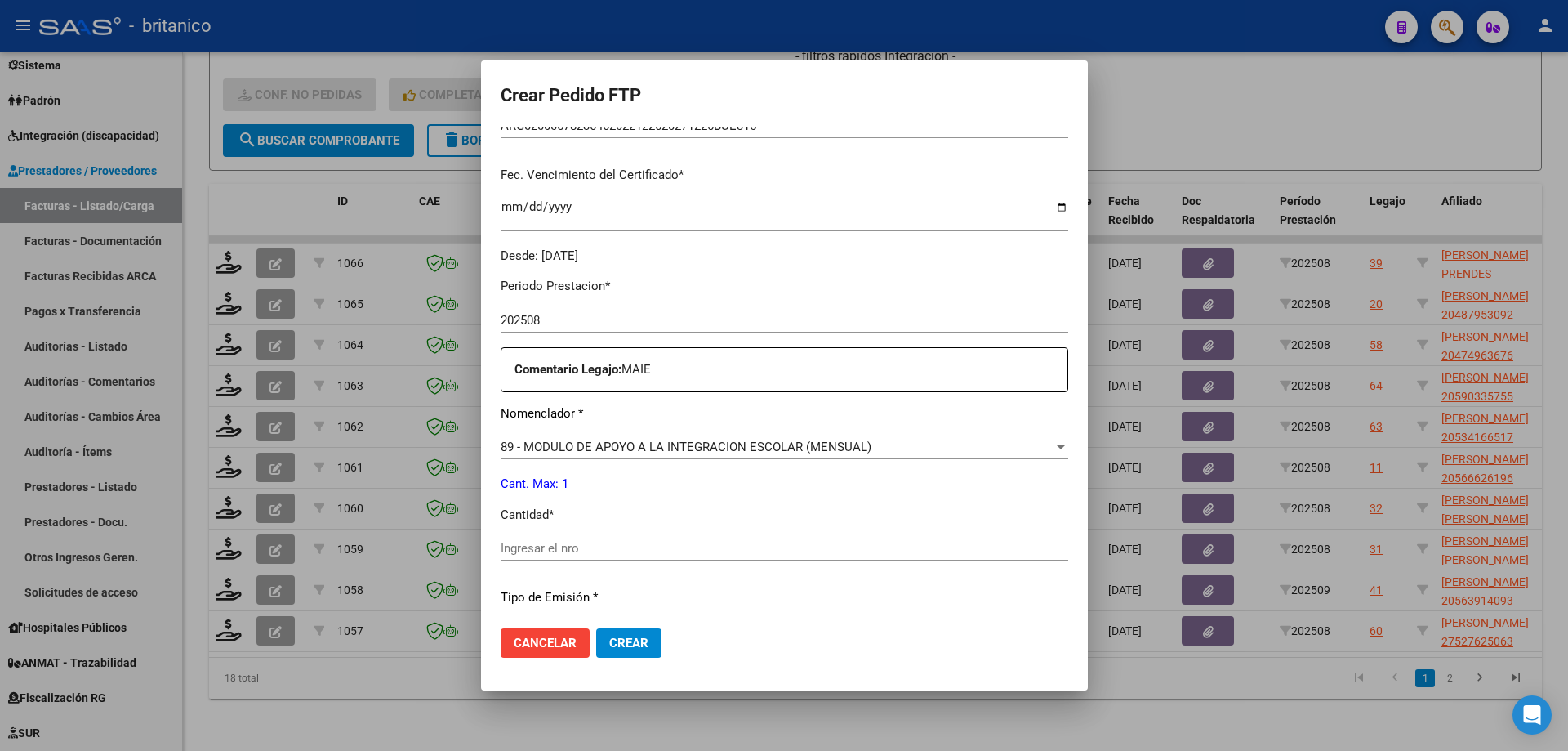
scroll to position [491, 0]
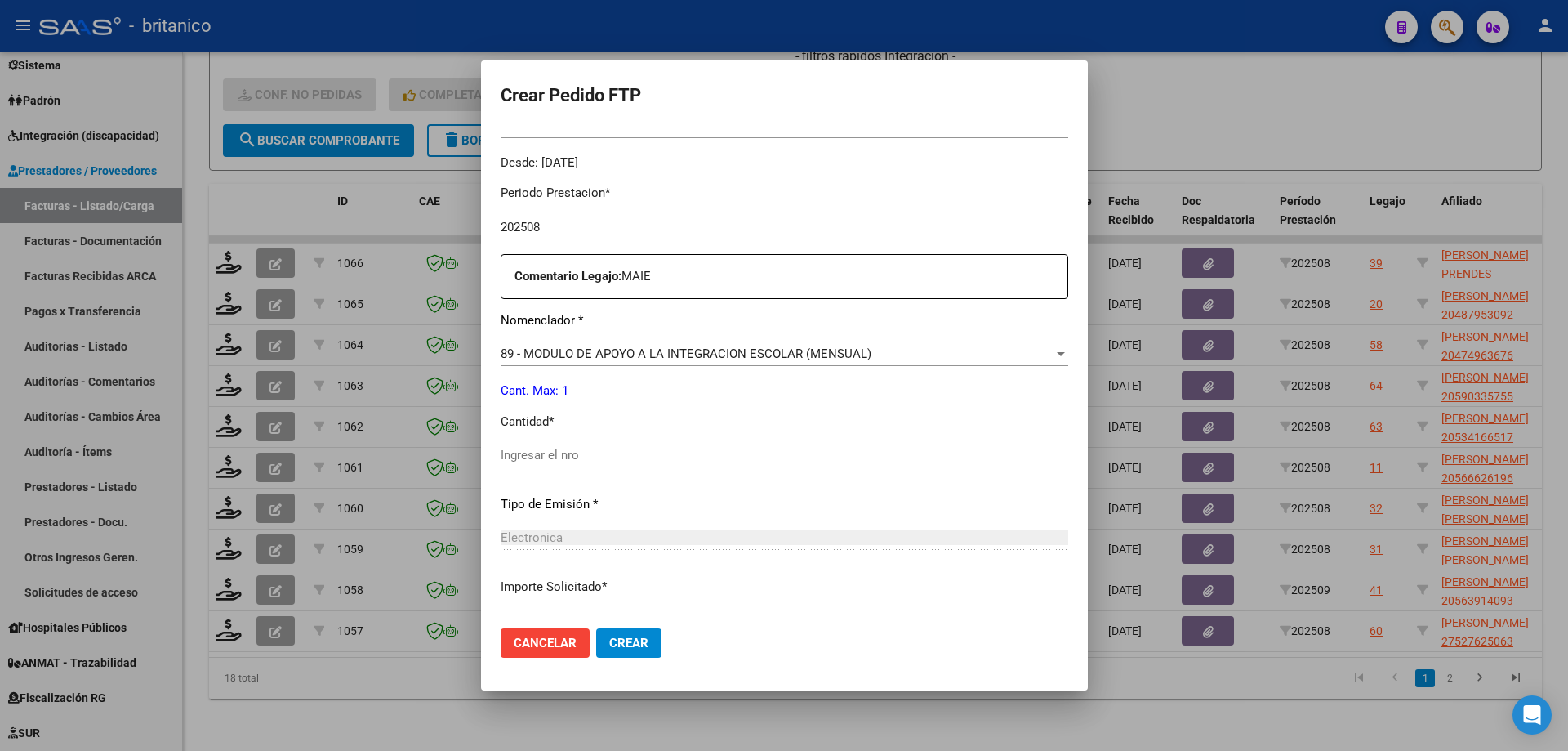
click at [647, 453] on input "Ingresar el nro" at bounding box center [784, 455] width 567 height 15
type input "1"
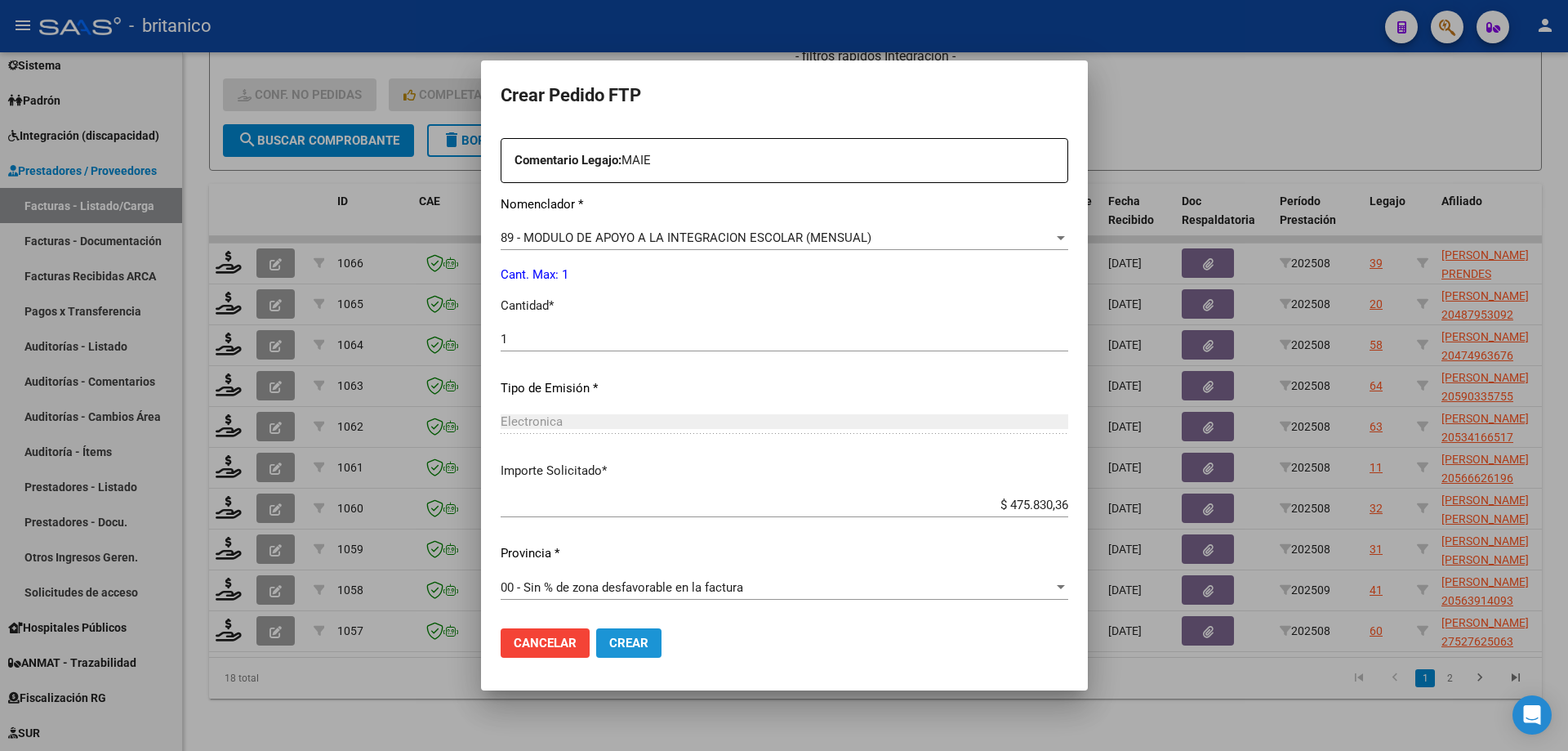
click at [613, 648] on span "Crear" at bounding box center [629, 643] width 39 height 15
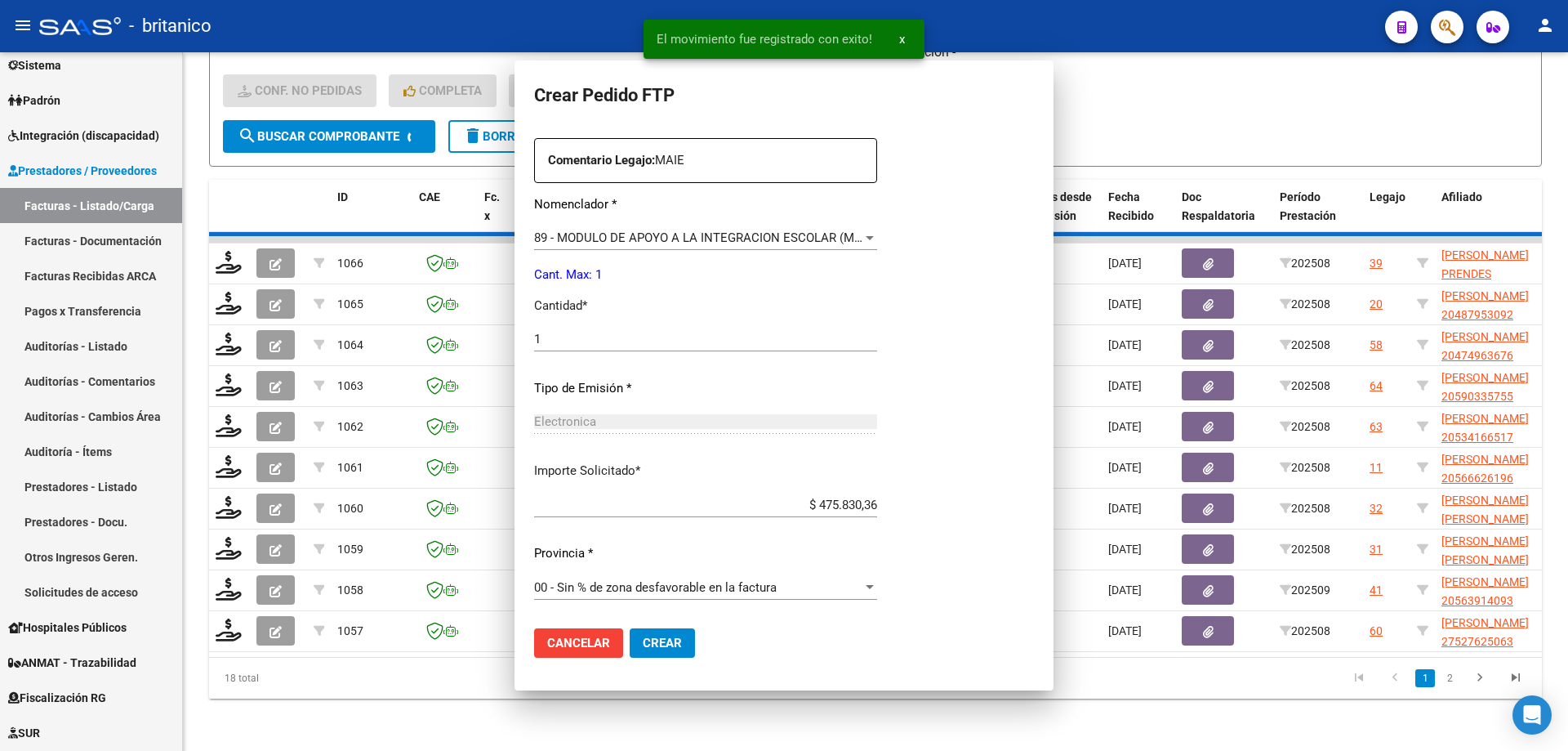
scroll to position [514, 0]
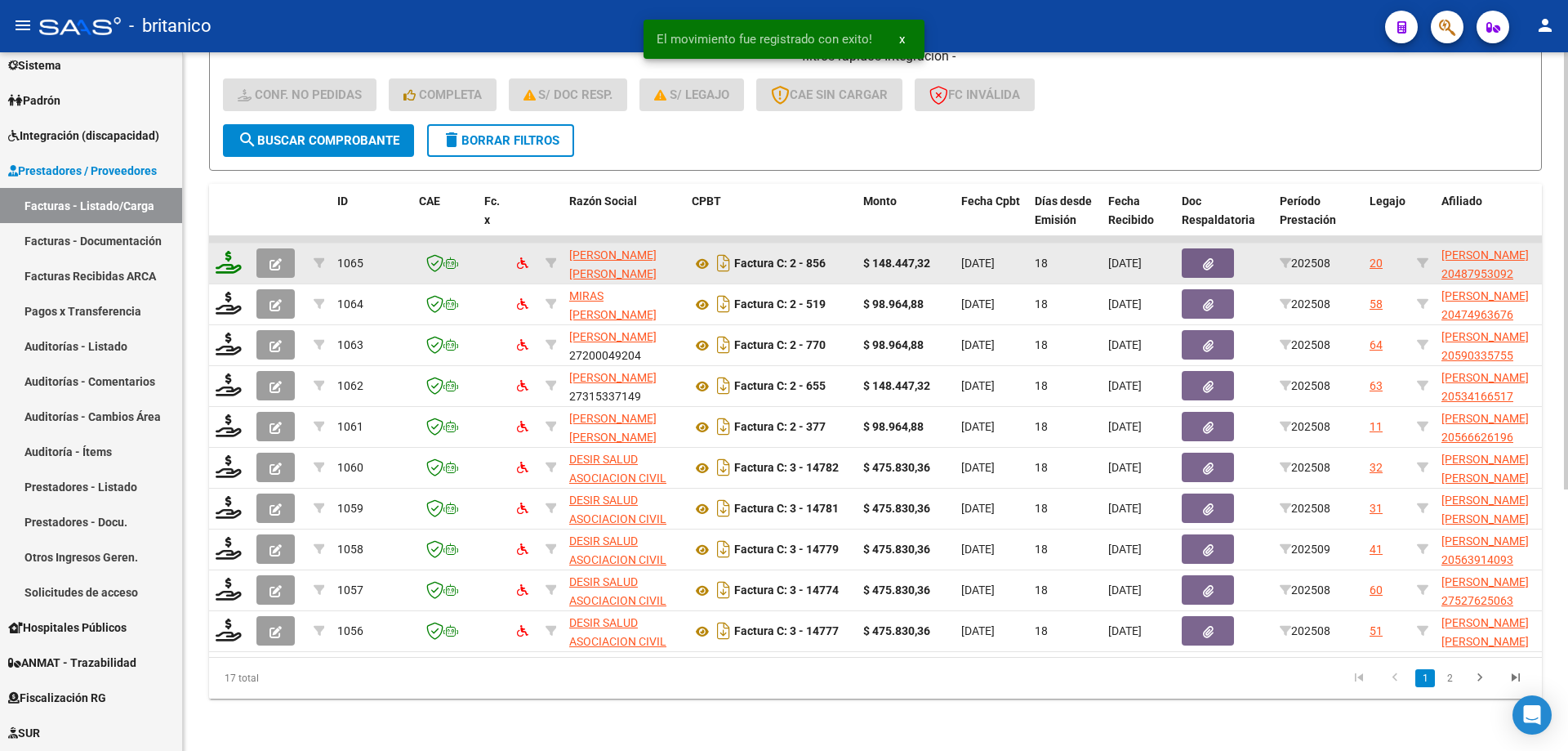
click at [231, 251] on icon at bounding box center [229, 262] width 26 height 23
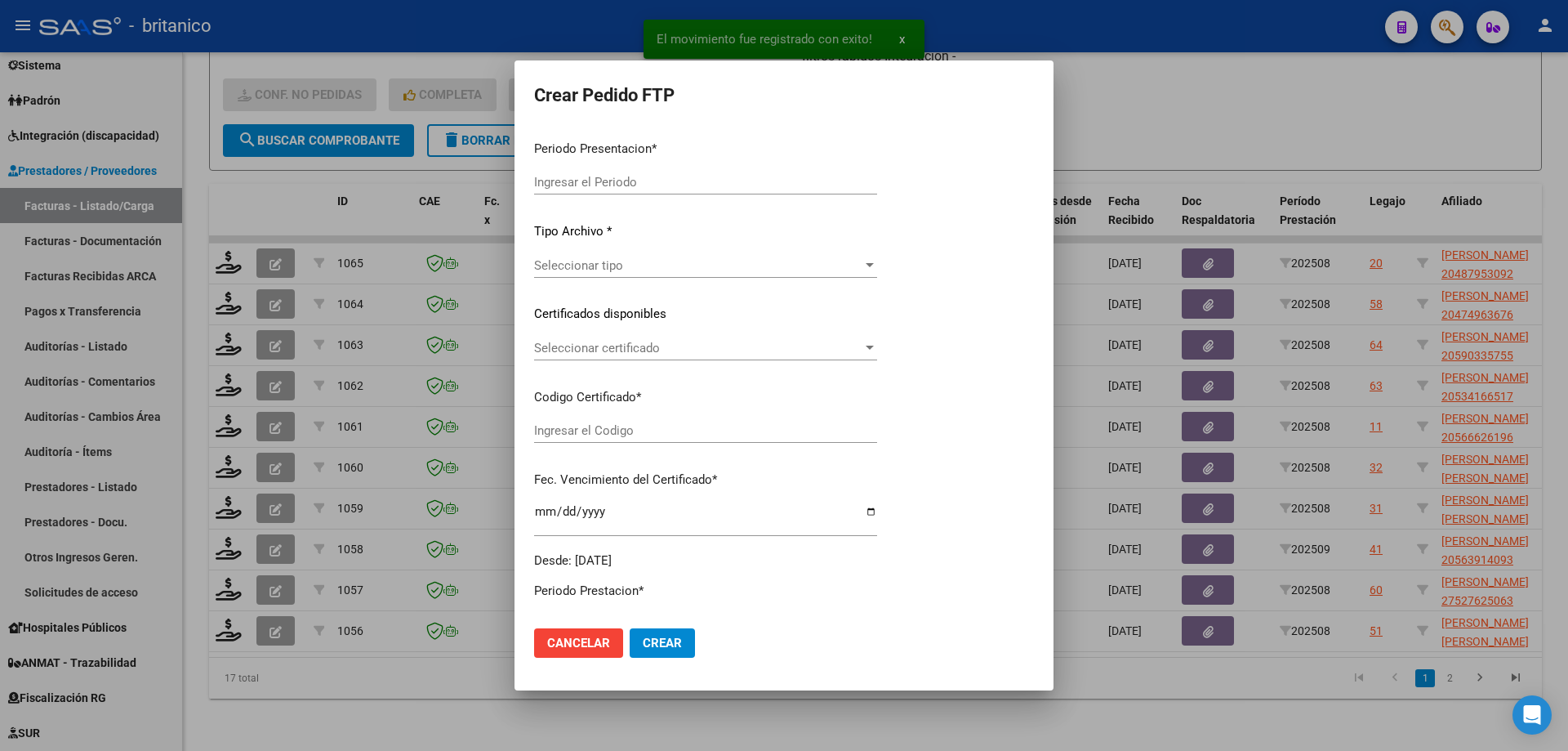
type input "202508"
type input "$ 148.447,32"
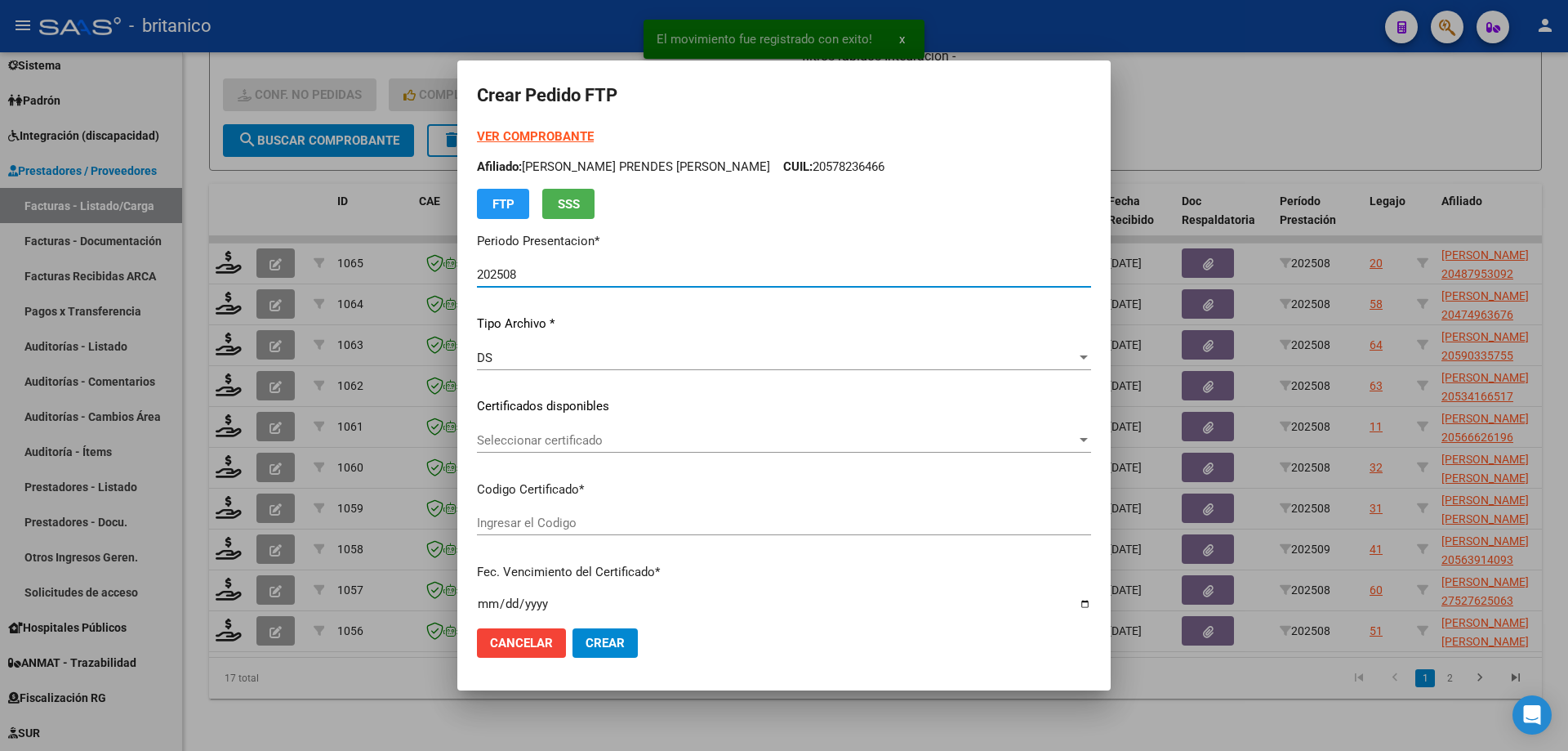
type input "ARG02000487953092025013020300130CIU13650"
type input "[DATE]"
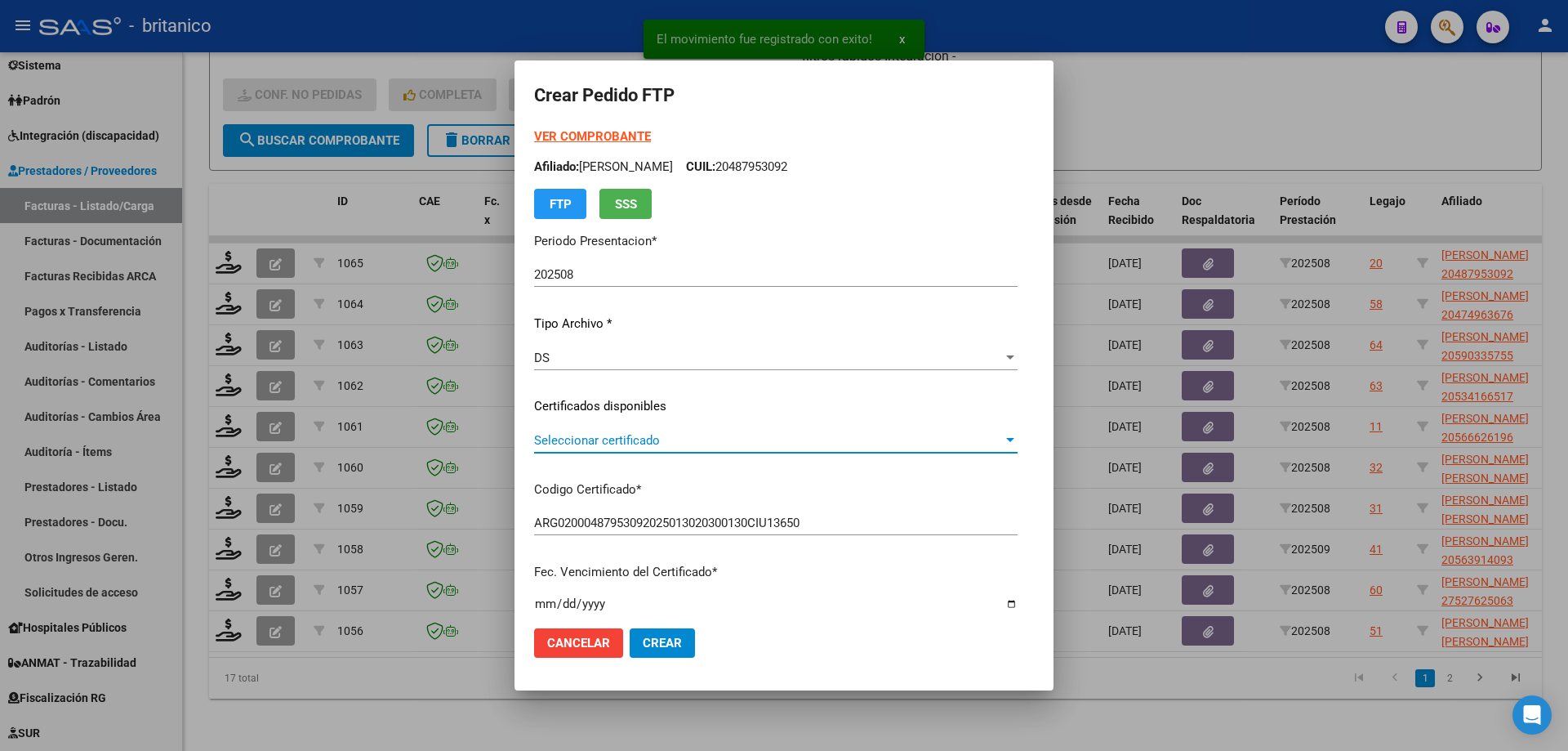
click at [567, 441] on span "Seleccionar certificado" at bounding box center [768, 441] width 469 height 15
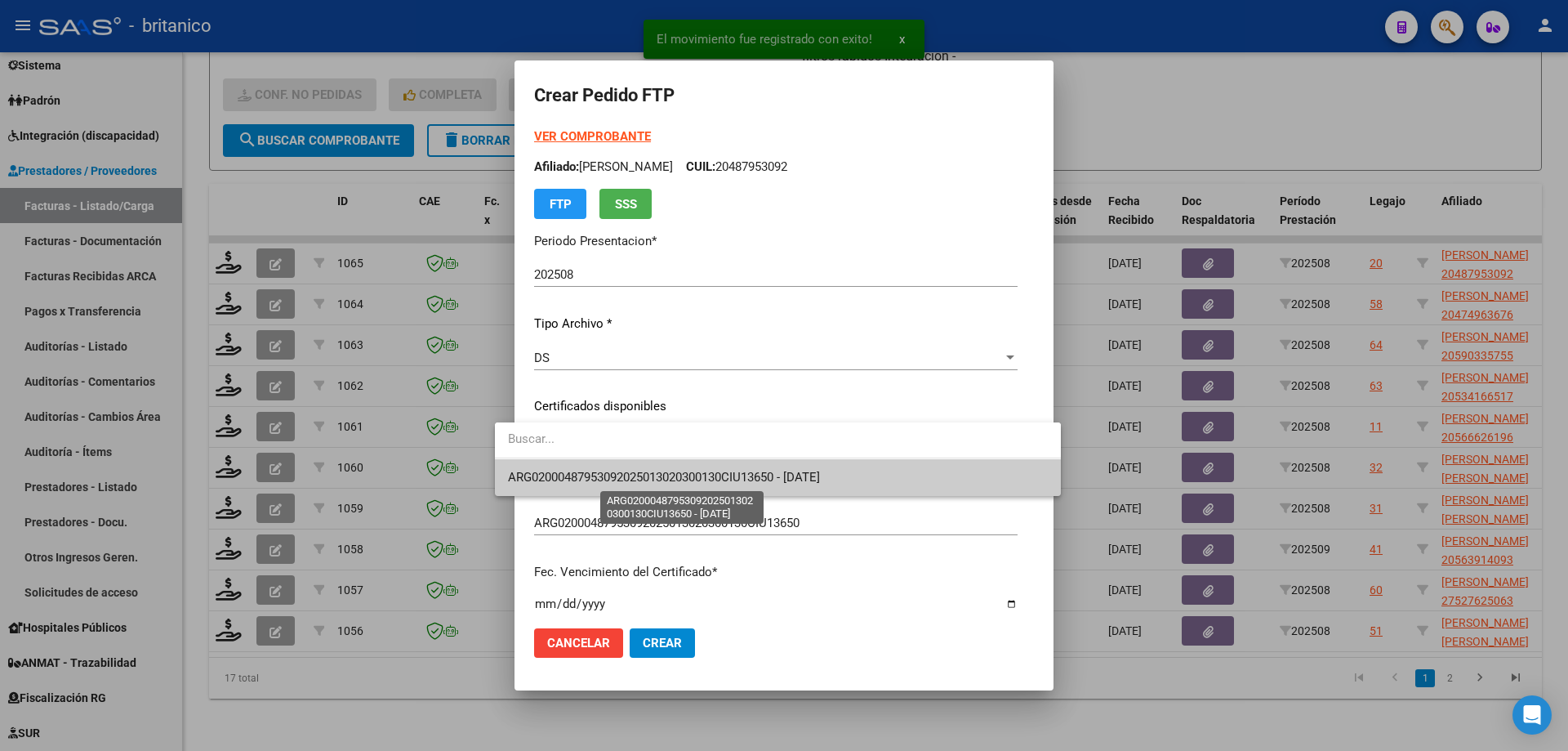
click at [646, 474] on span "ARG02000487953092025013020300130CIU13650 - [DATE]" at bounding box center [664, 477] width 312 height 15
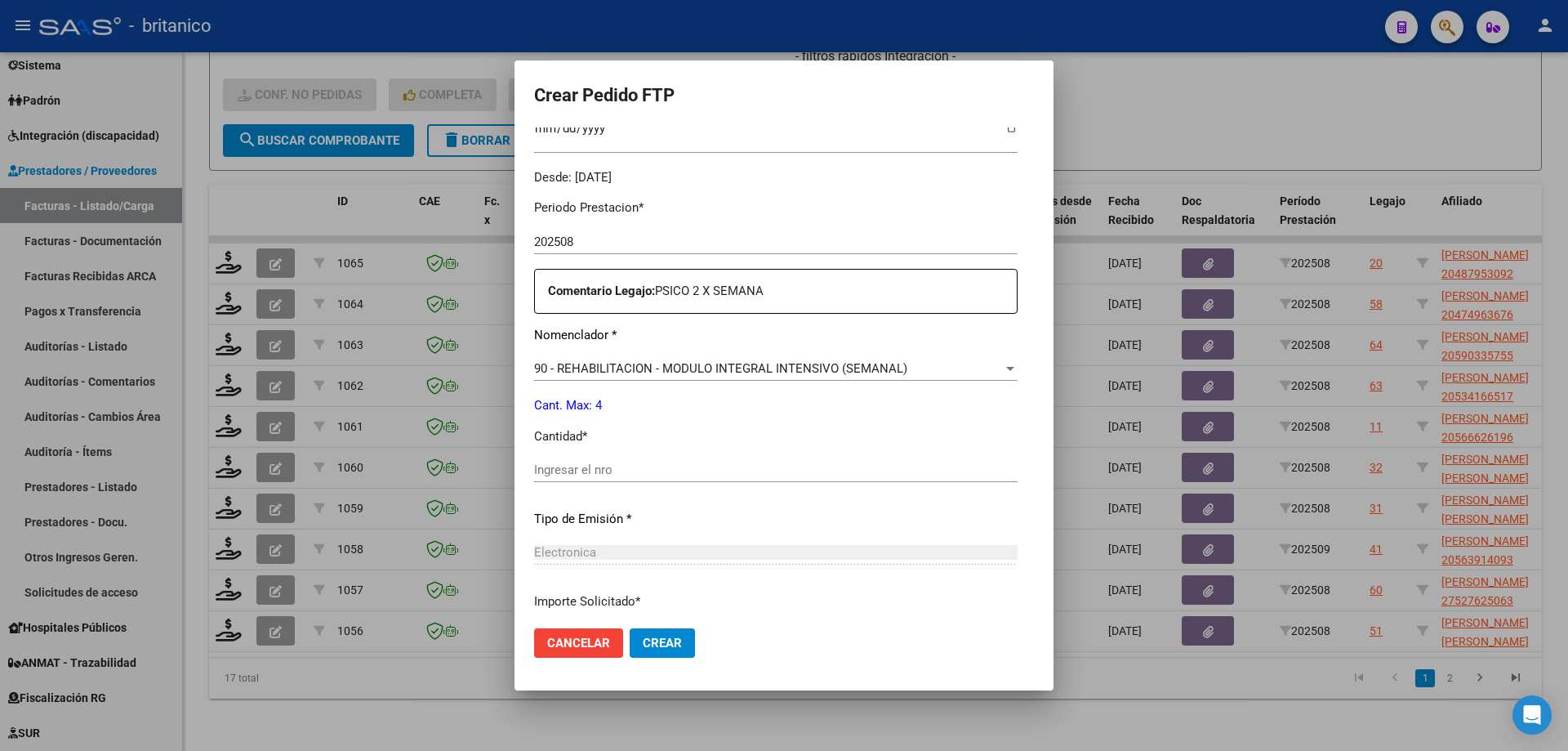
scroll to position [491, 0]
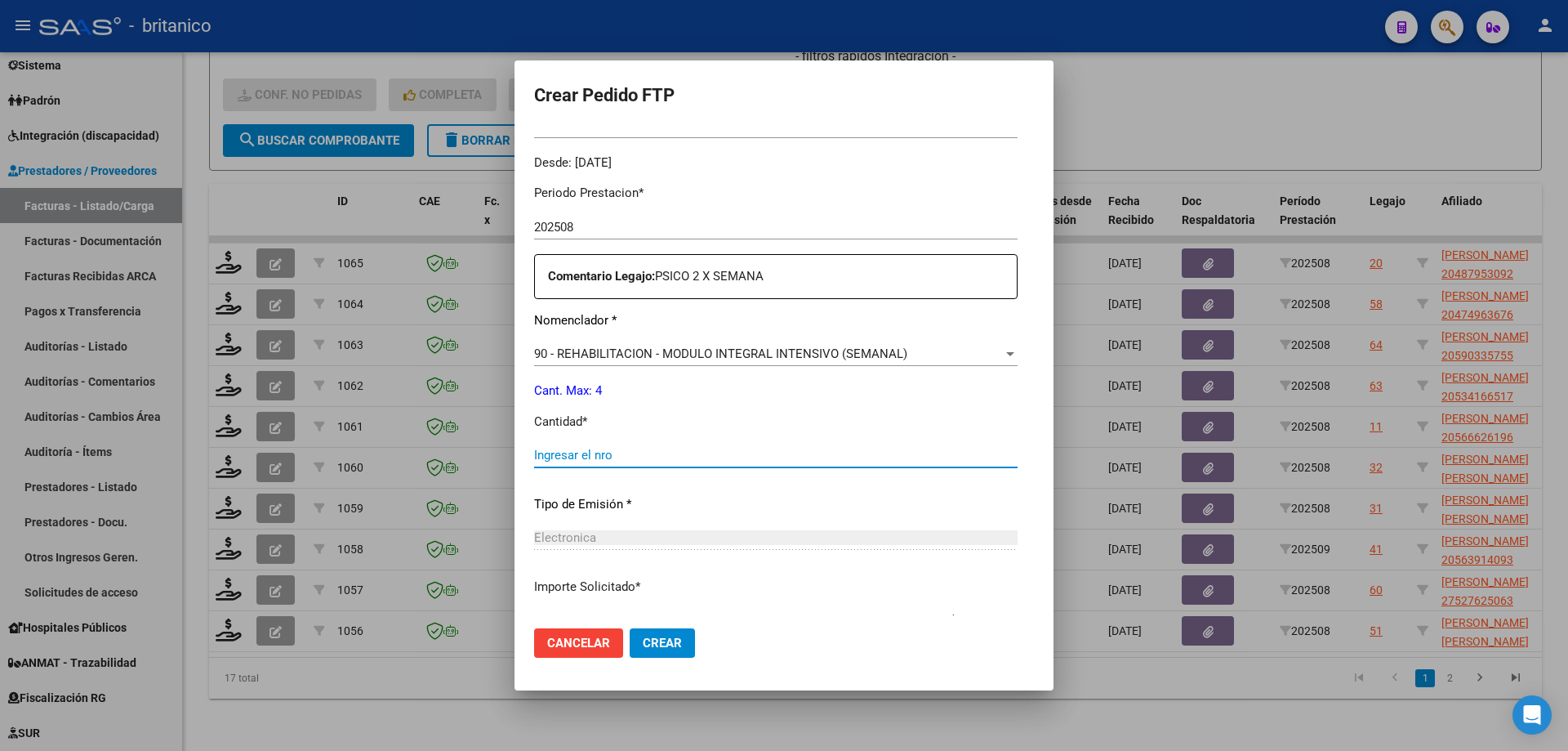
click at [647, 455] on input "Ingresar el nro" at bounding box center [776, 455] width 484 height 15
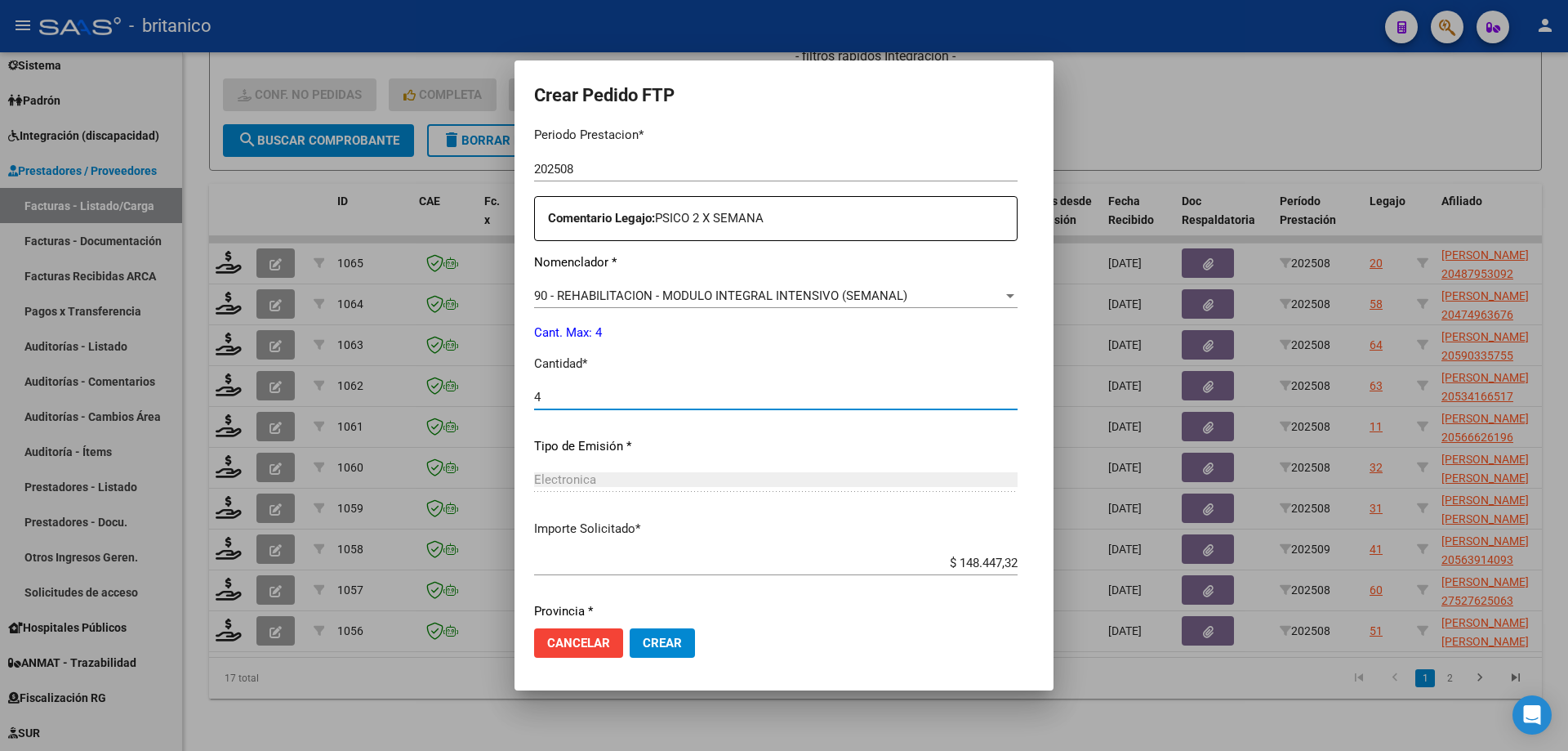
scroll to position [606, 0]
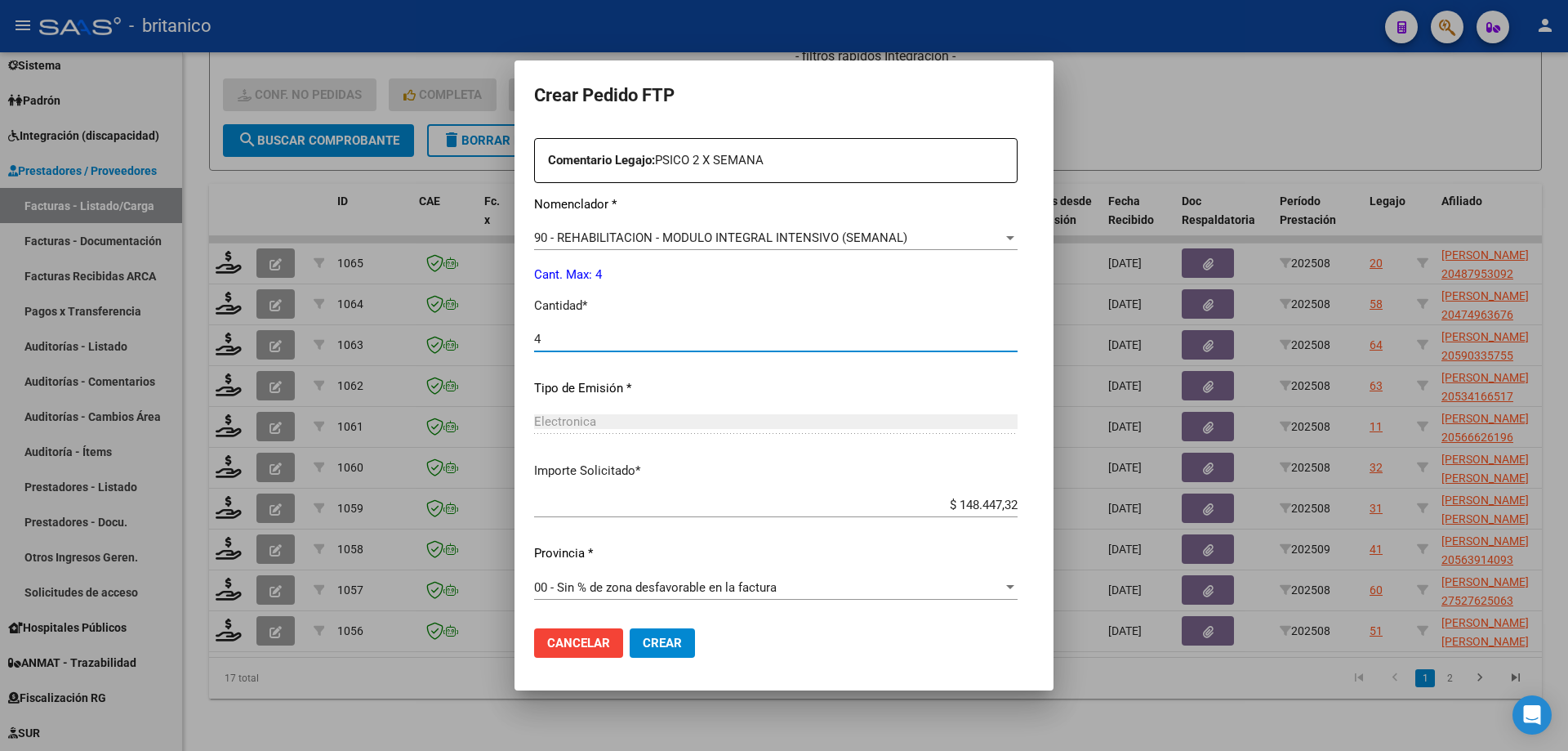
type input "4"
click at [648, 642] on span "Crear" at bounding box center [662, 643] width 39 height 15
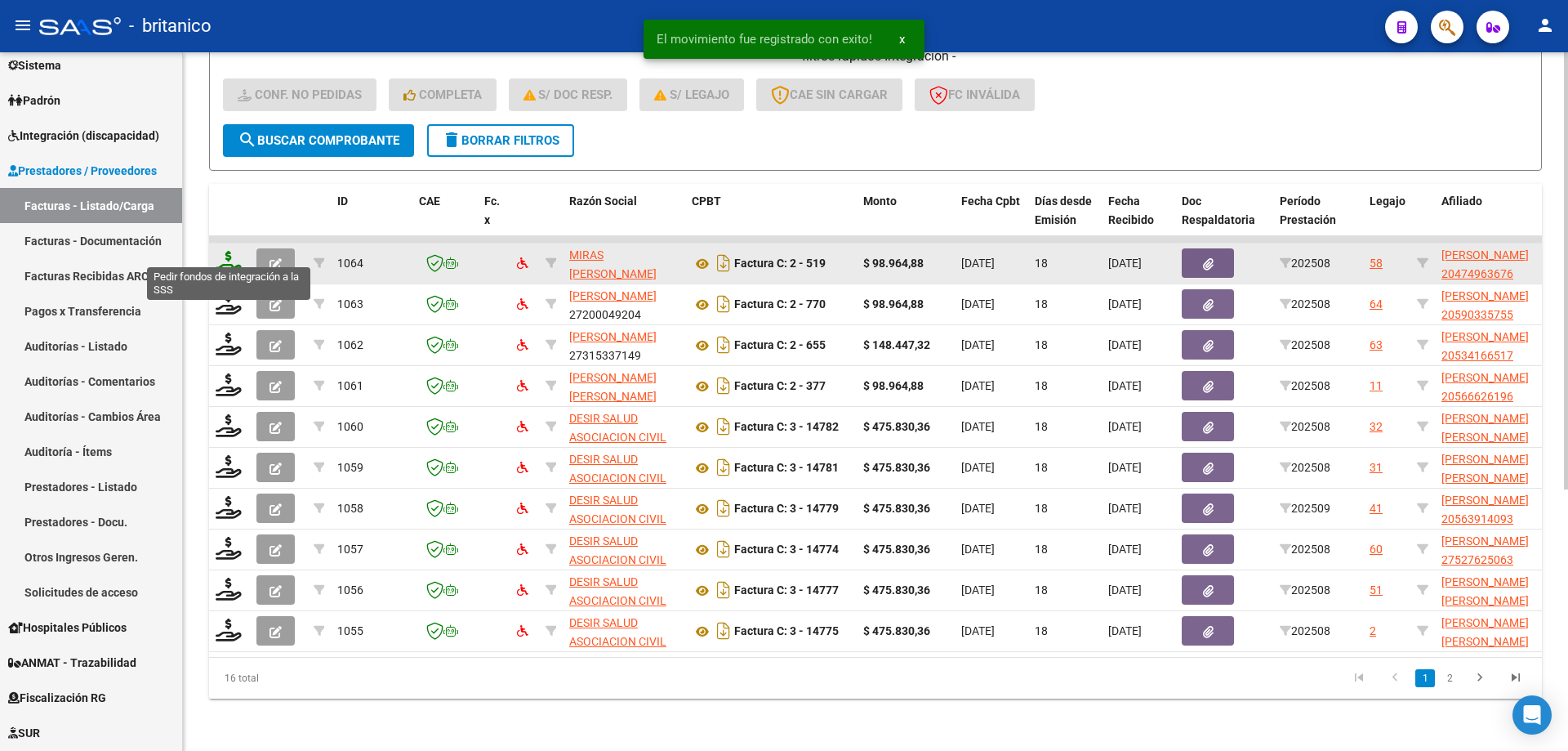
click at [222, 254] on icon at bounding box center [229, 262] width 26 height 23
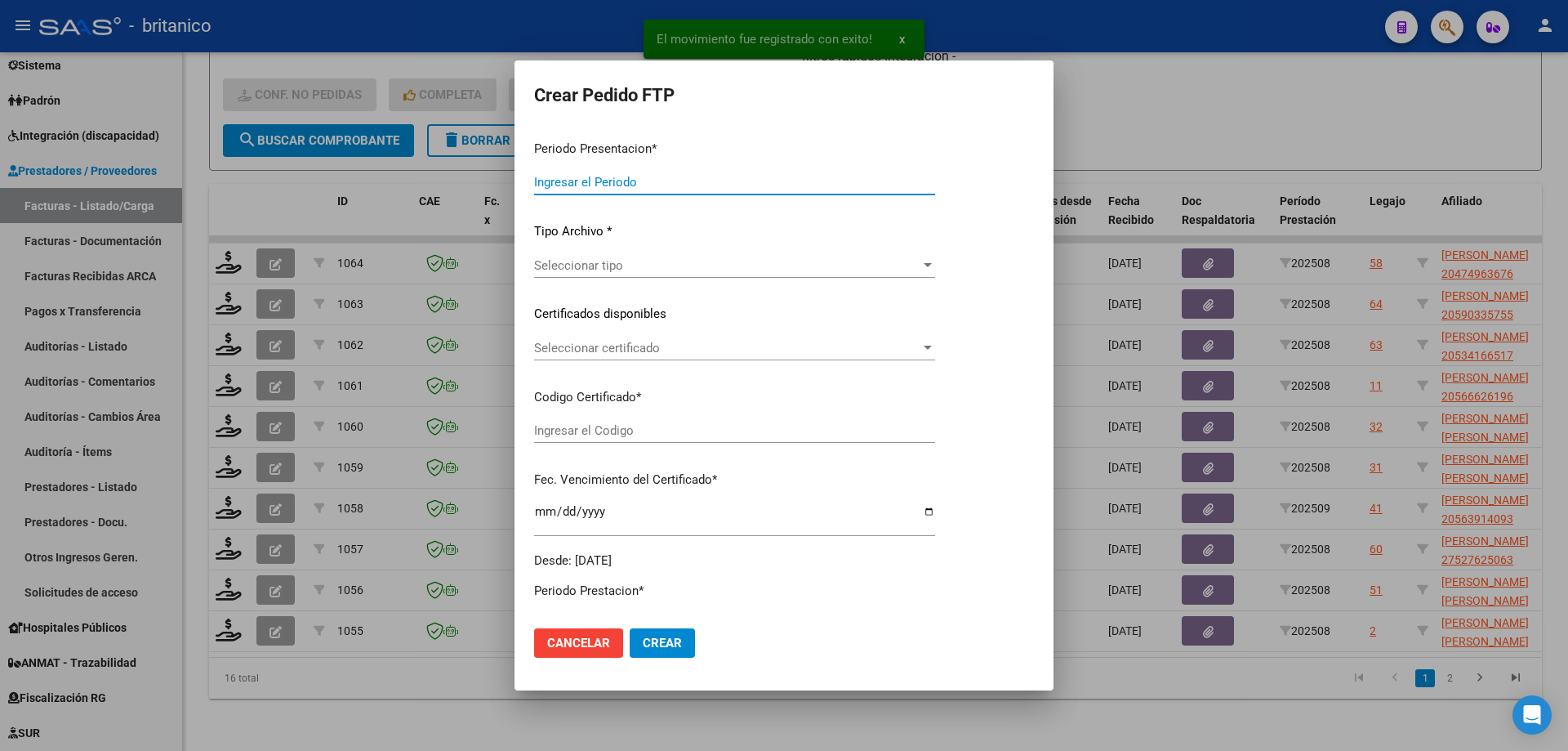
type input "202508"
type input "$ 98.964,88"
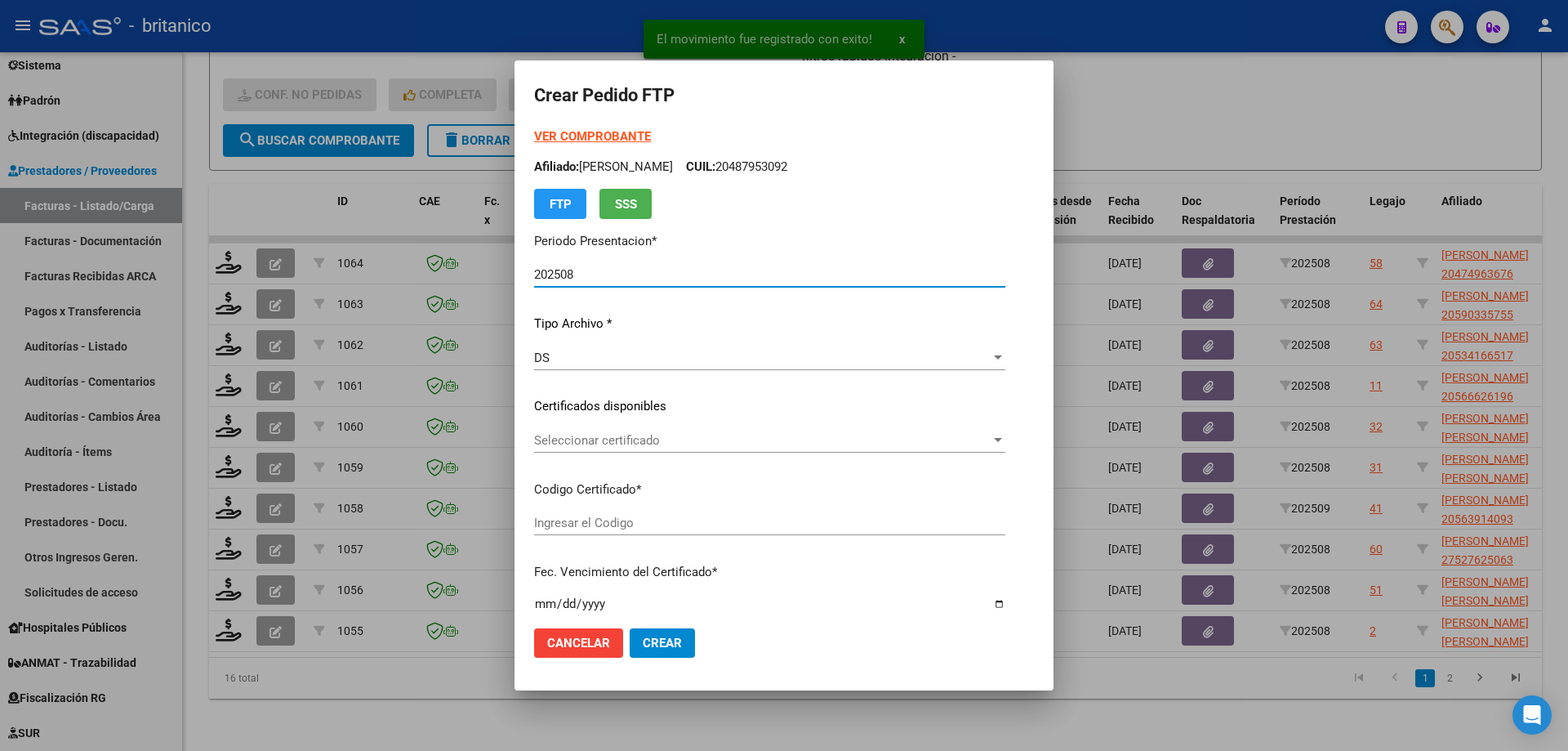
type input "ARG02000474963672022110220271102CBA536"
type input "[DATE]"
click at [550, 434] on span "Seleccionar certificado" at bounding box center [763, 441] width 457 height 15
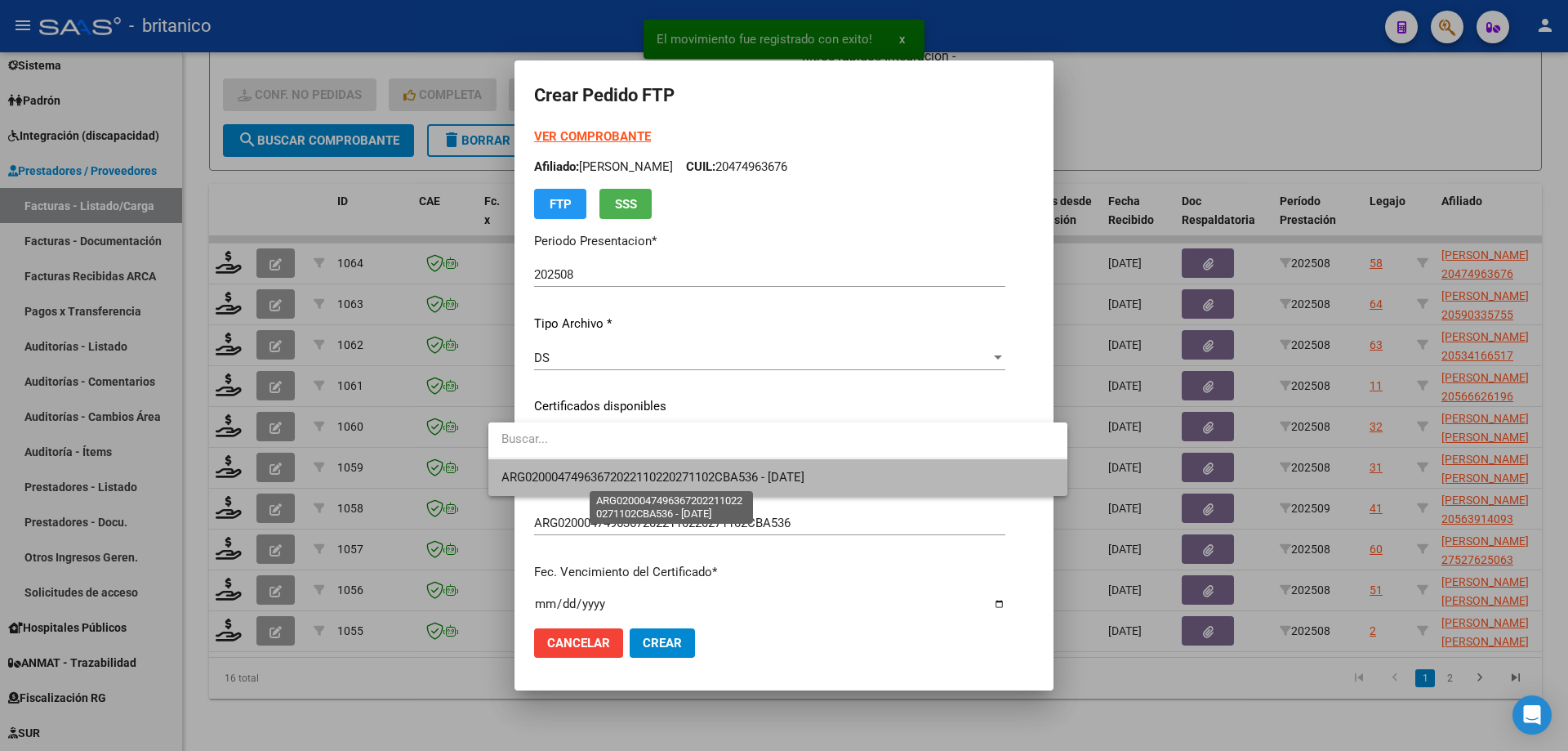
click at [568, 478] on span "ARG02000474963672022110220271102CBA536 - [DATE]" at bounding box center [653, 477] width 303 height 15
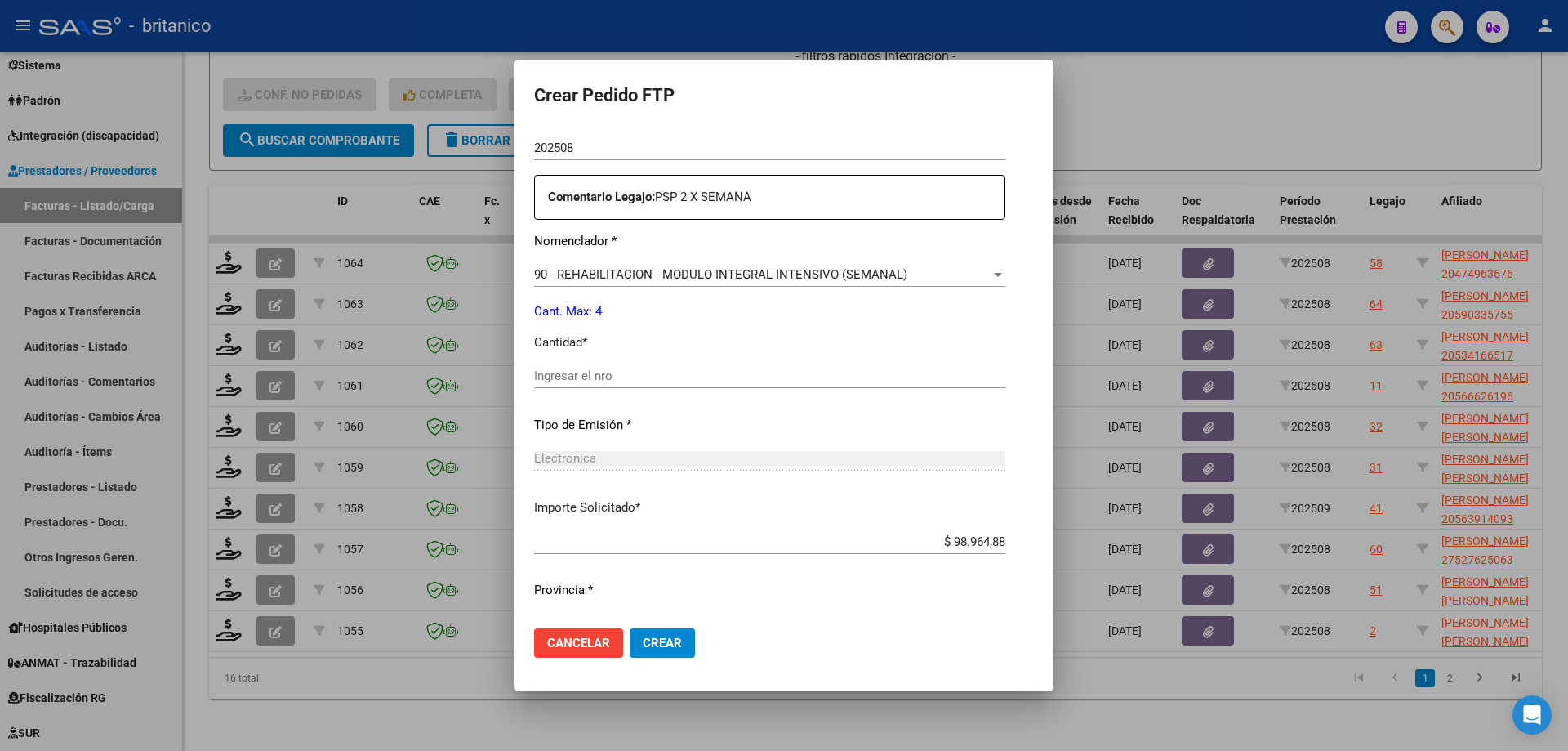
scroll to position [572, 0]
click at [603, 373] on input "Ingresar el nro" at bounding box center [770, 374] width 472 height 15
type input "4"
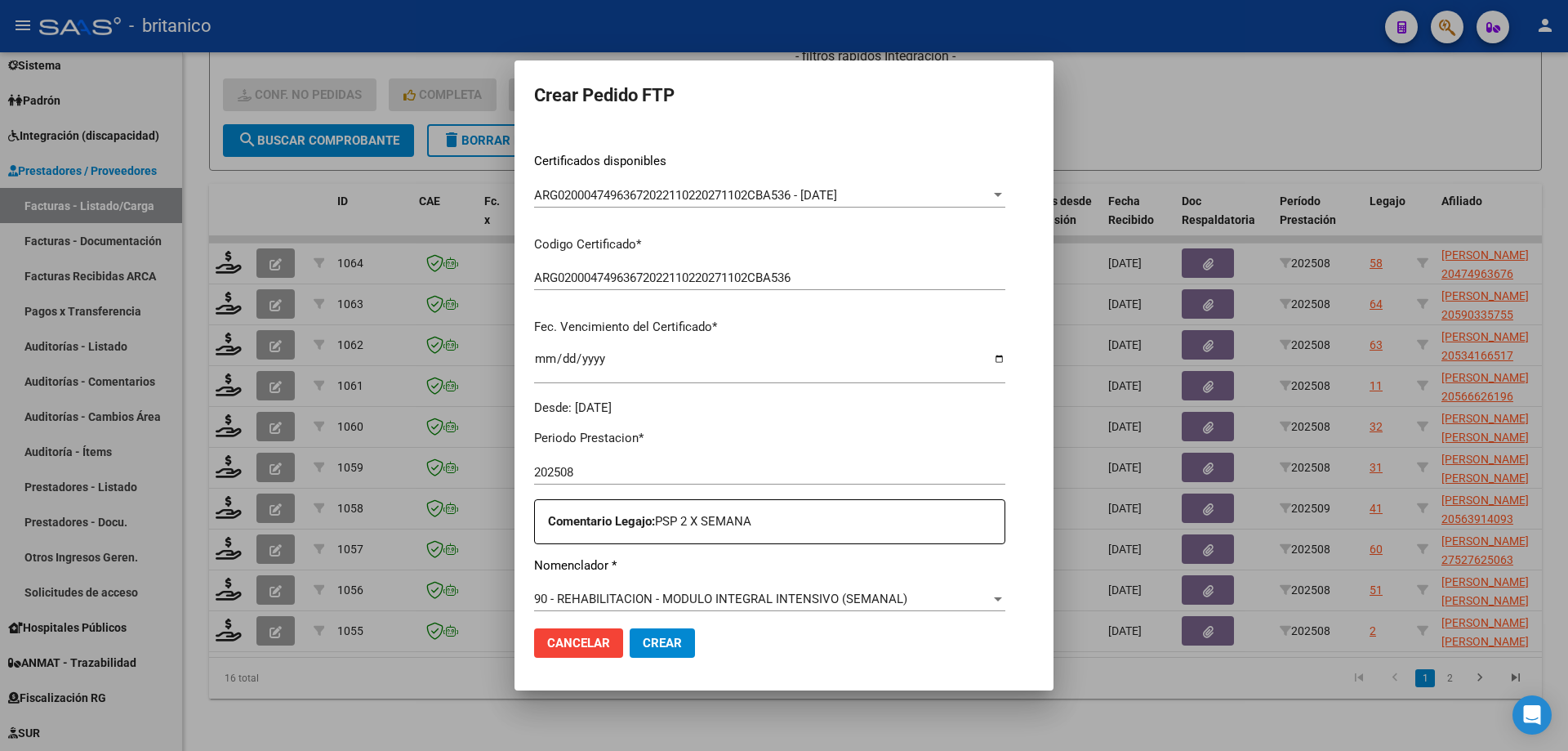
scroll to position [606, 0]
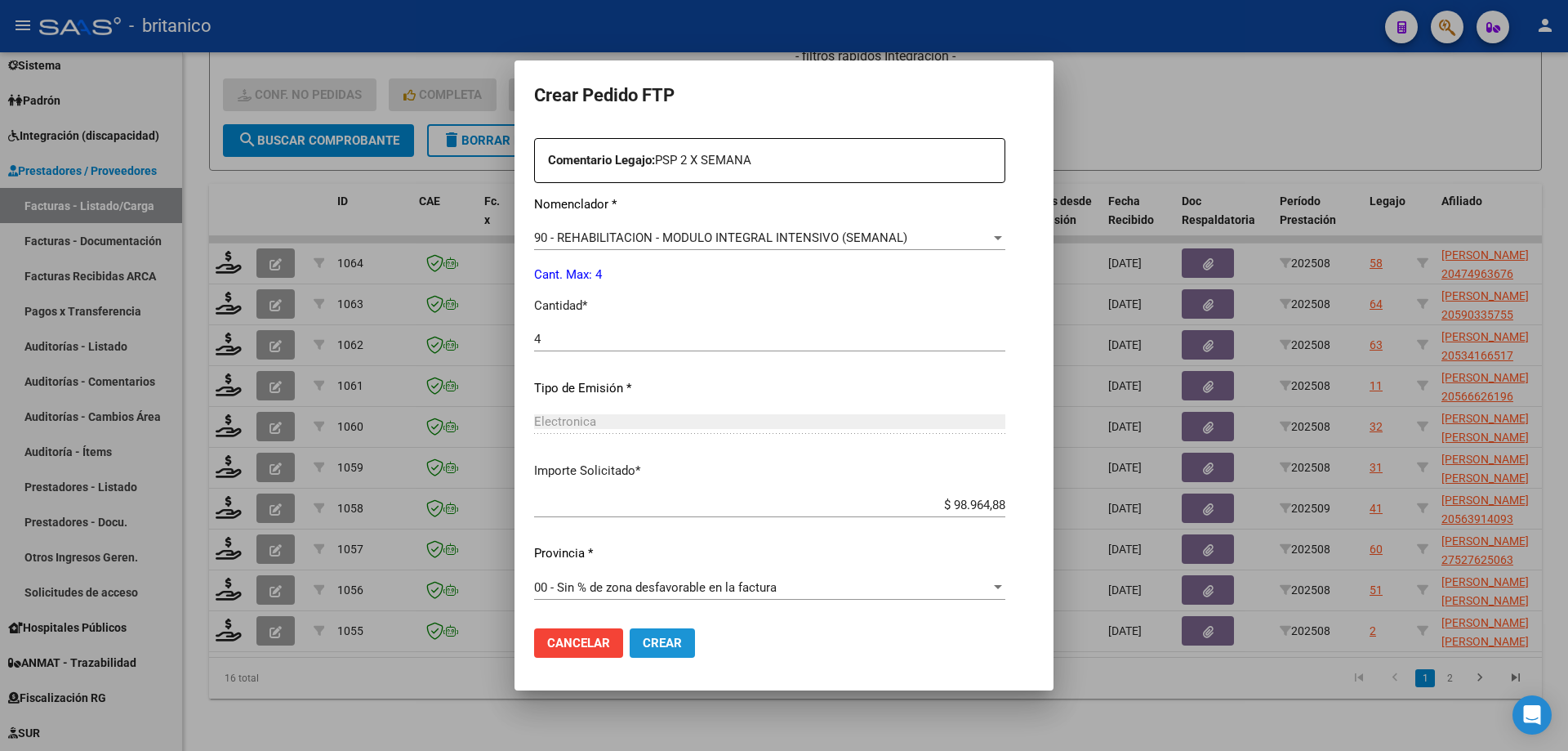
click at [643, 640] on span "Crear" at bounding box center [662, 643] width 39 height 15
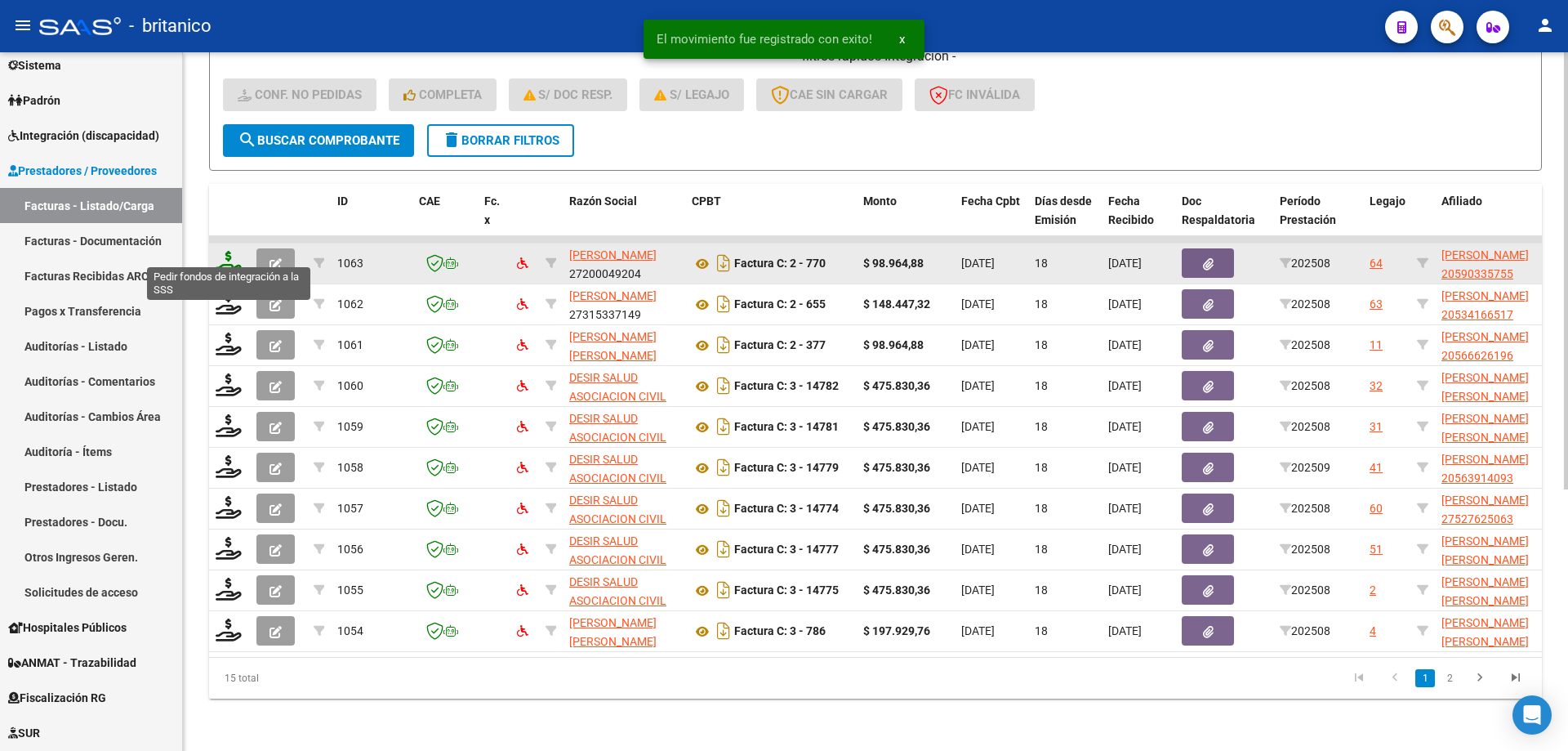
click at [229, 251] on icon at bounding box center [229, 262] width 26 height 23
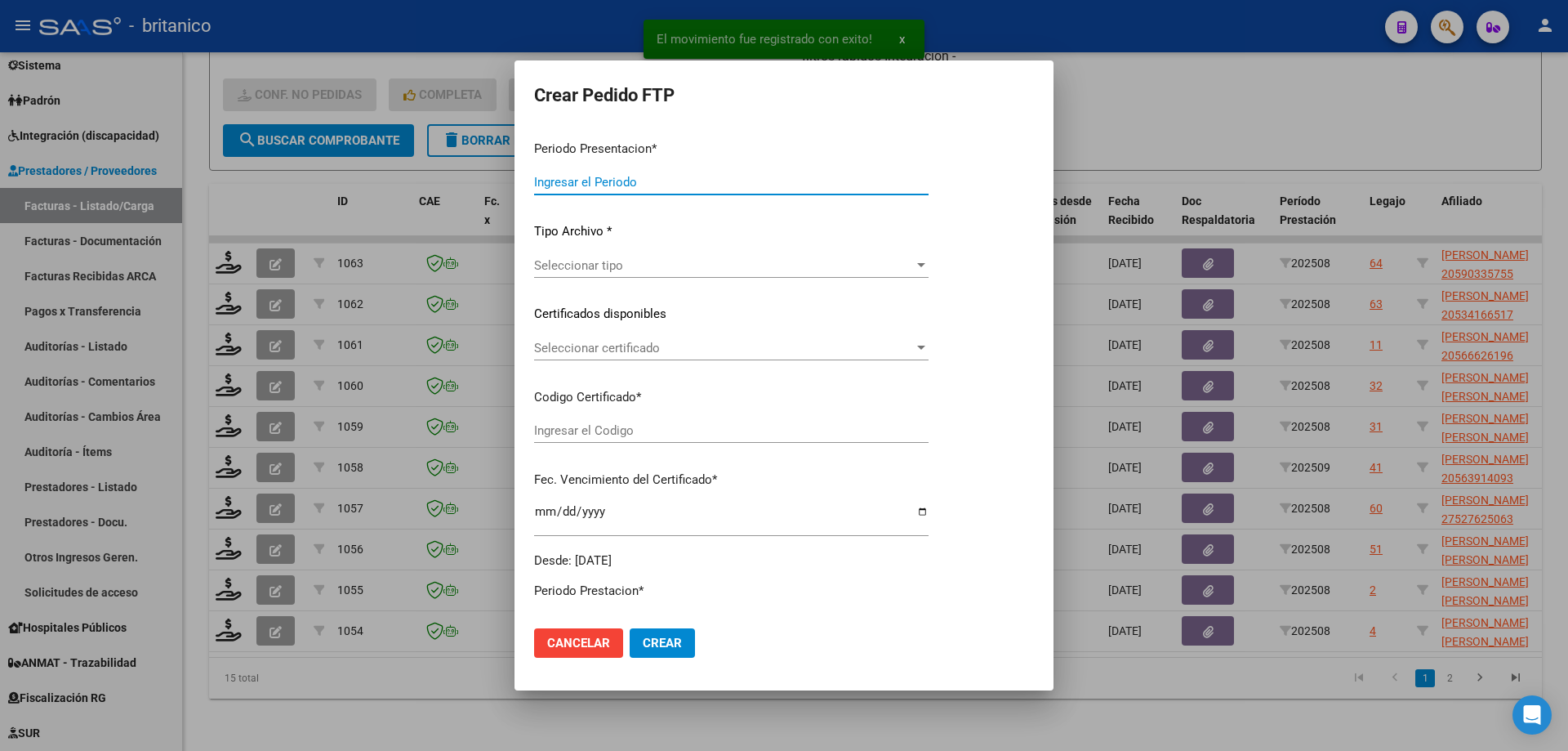
type input "202508"
type input "$ 98.964,88"
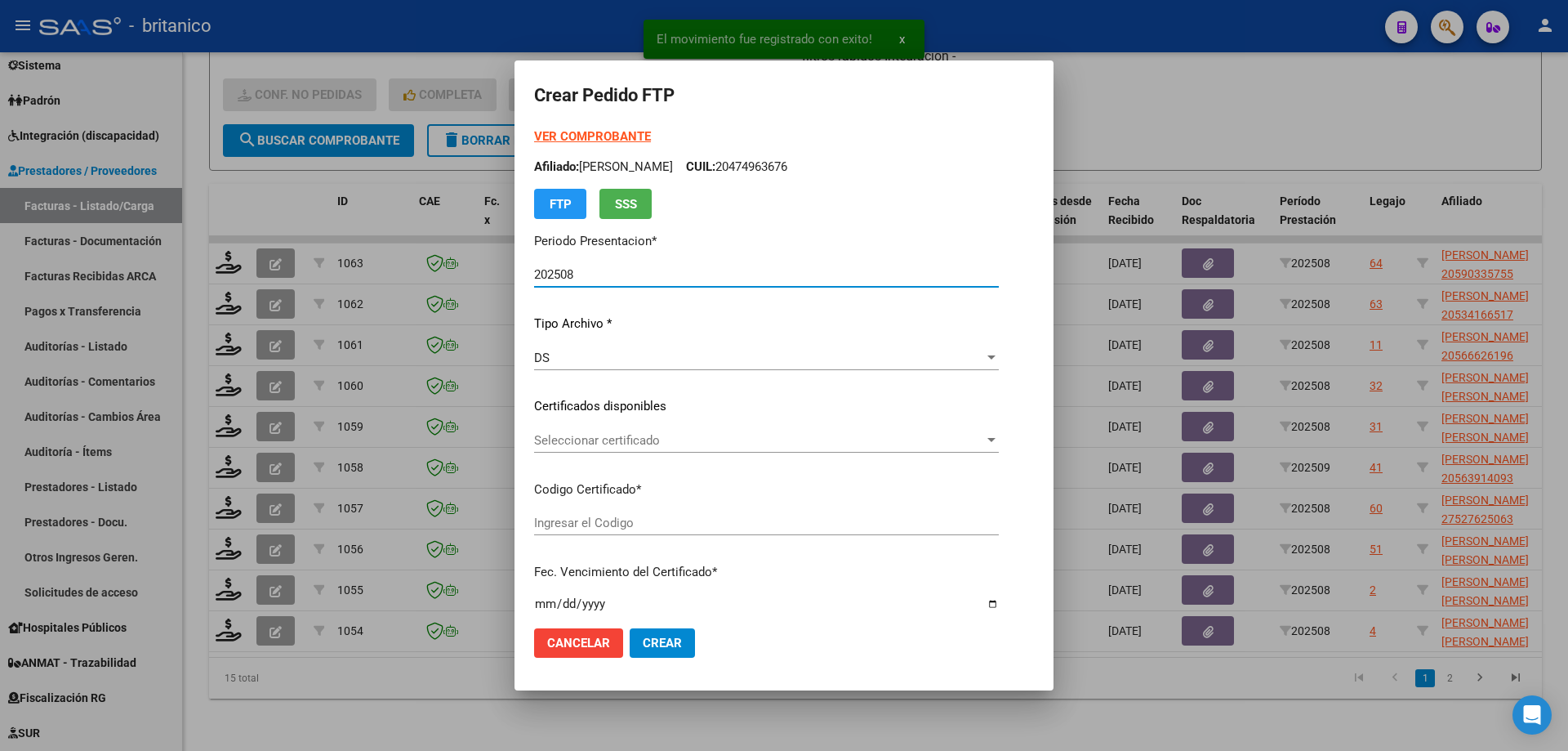
type input "ARG02000590335752025021420280214CIU13650"
type input "[DATE]"
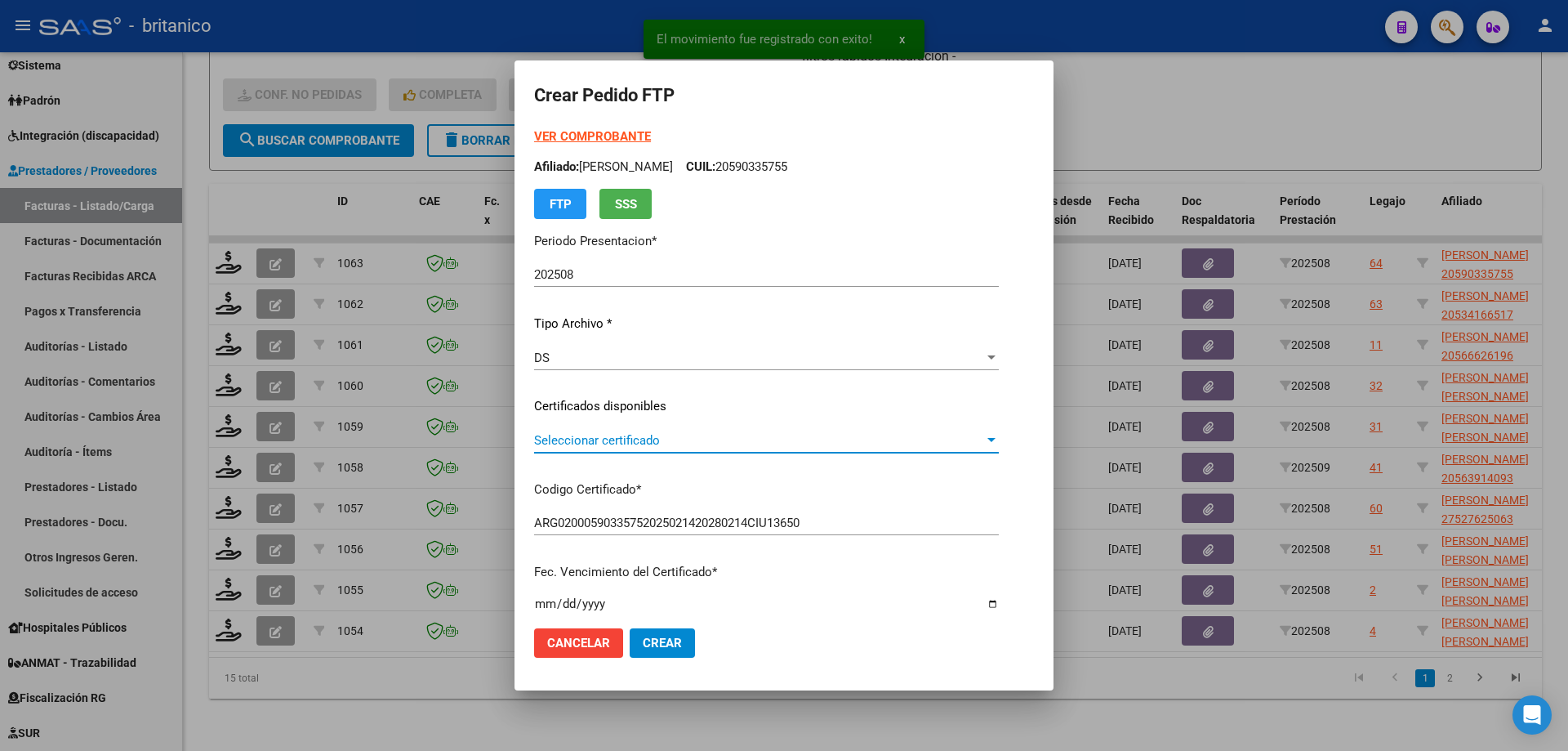
click at [535, 444] on span "Seleccionar certificado" at bounding box center [759, 441] width 450 height 15
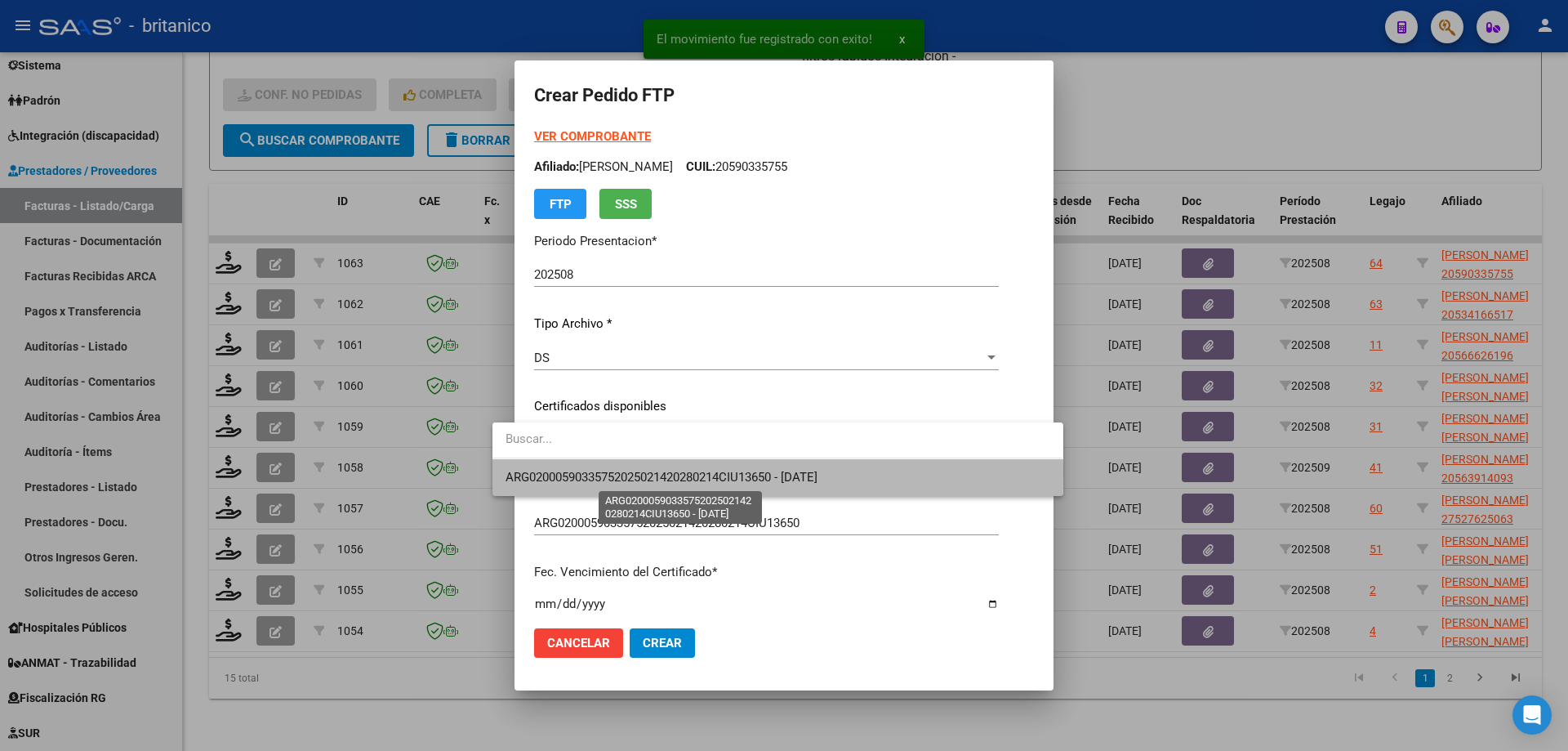
click at [575, 472] on span "ARG02000590335752025021420280214CIU13650 - [DATE]" at bounding box center [661, 477] width 312 height 15
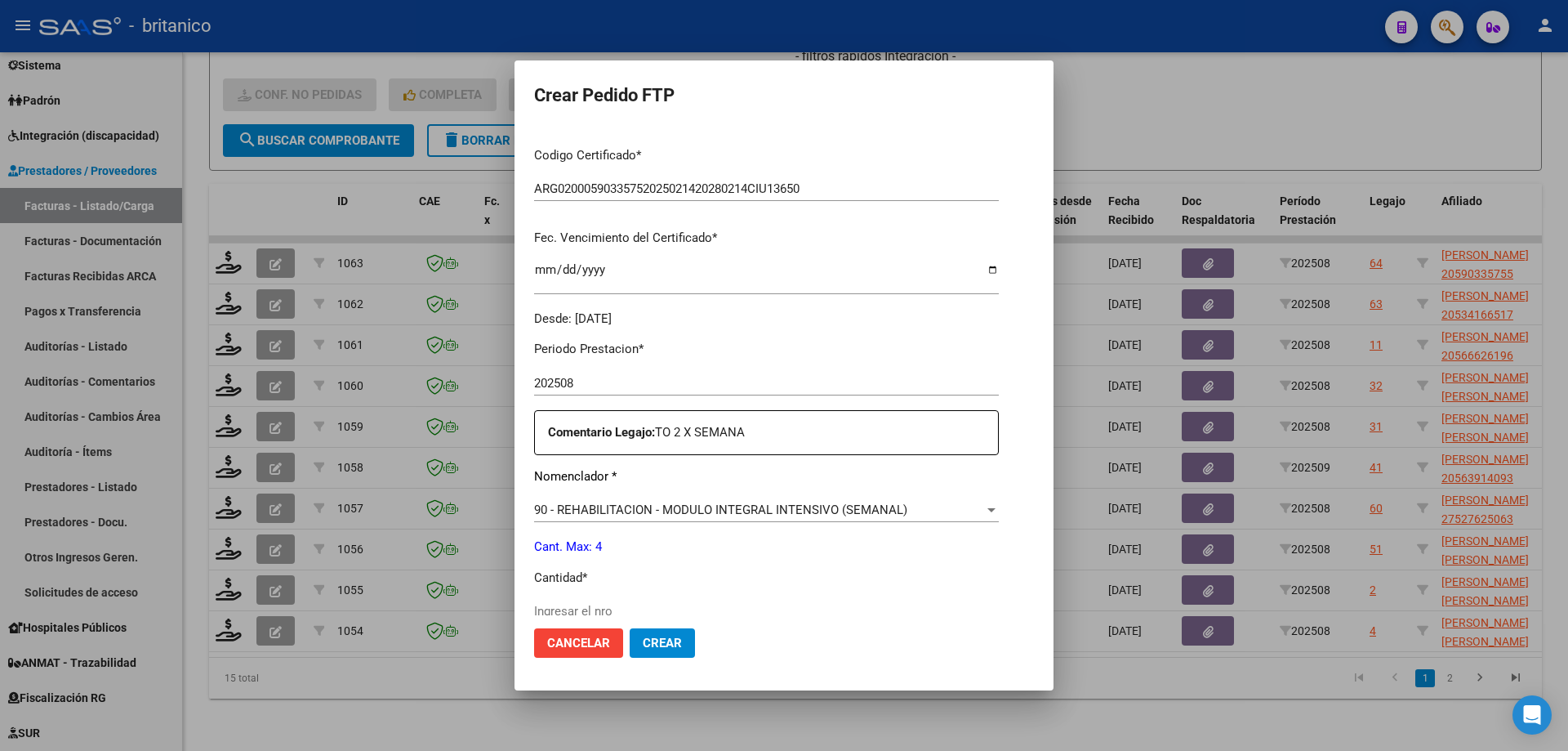
scroll to position [491, 0]
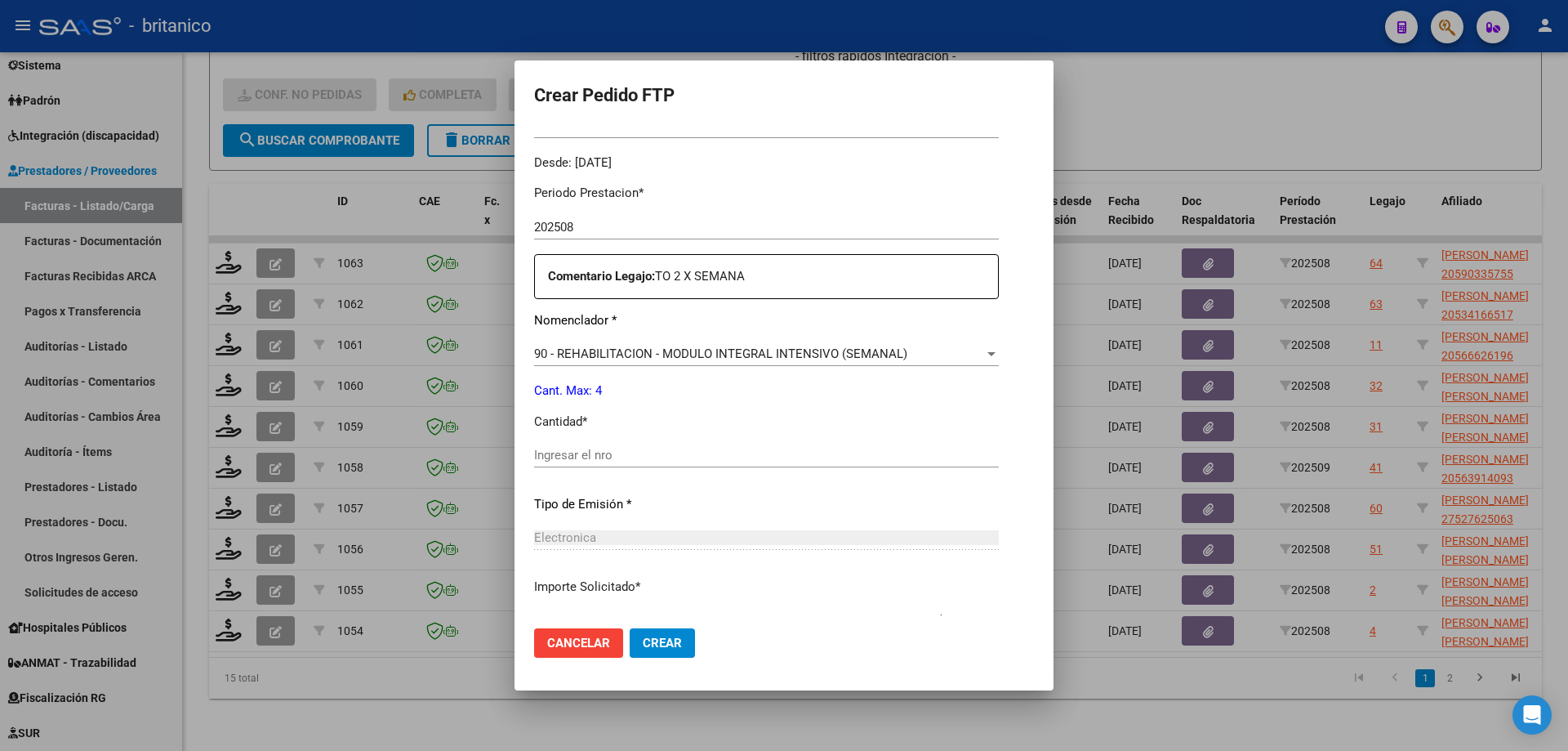
click at [566, 462] on input "Ingresar el nro" at bounding box center [767, 455] width 465 height 15
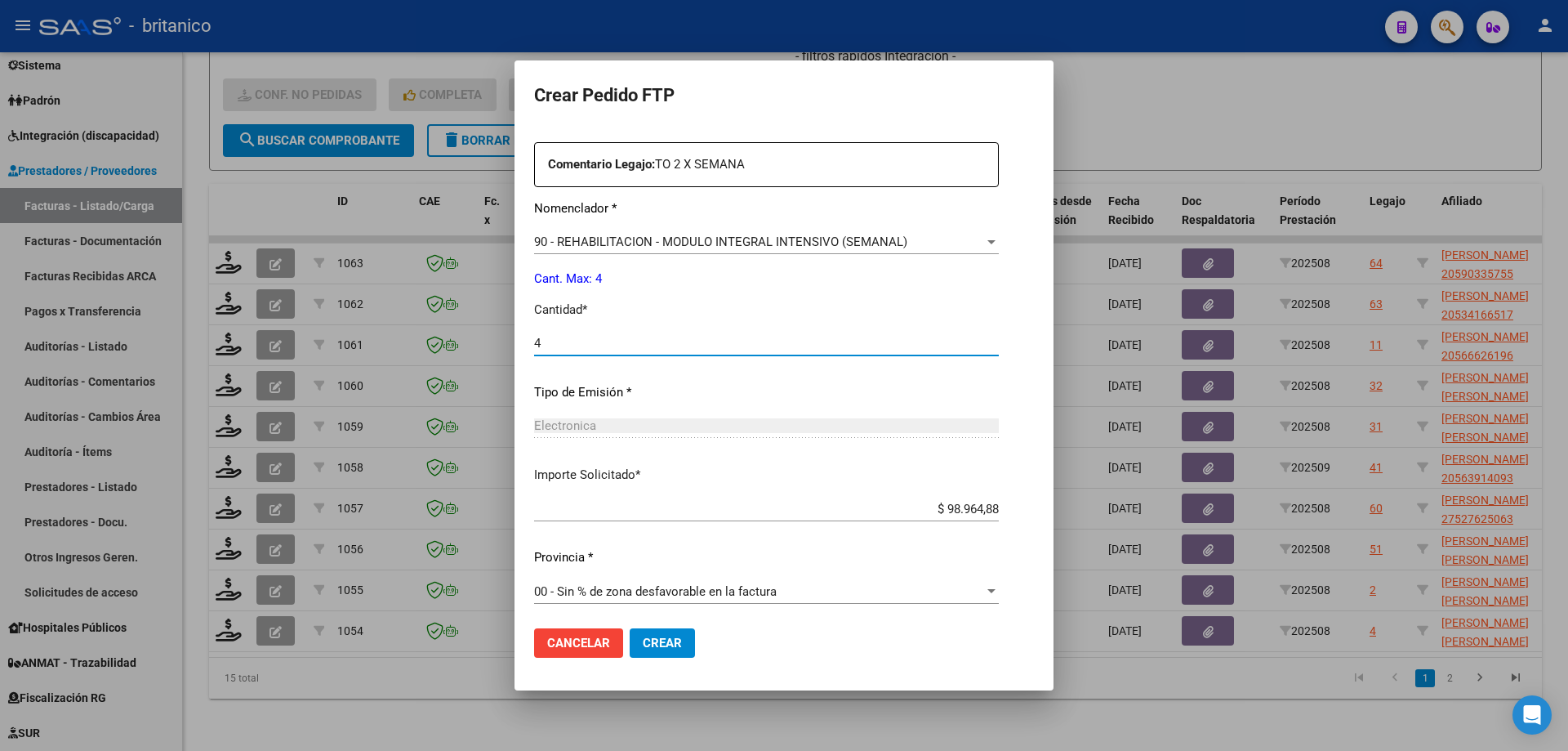
scroll to position [606, 0]
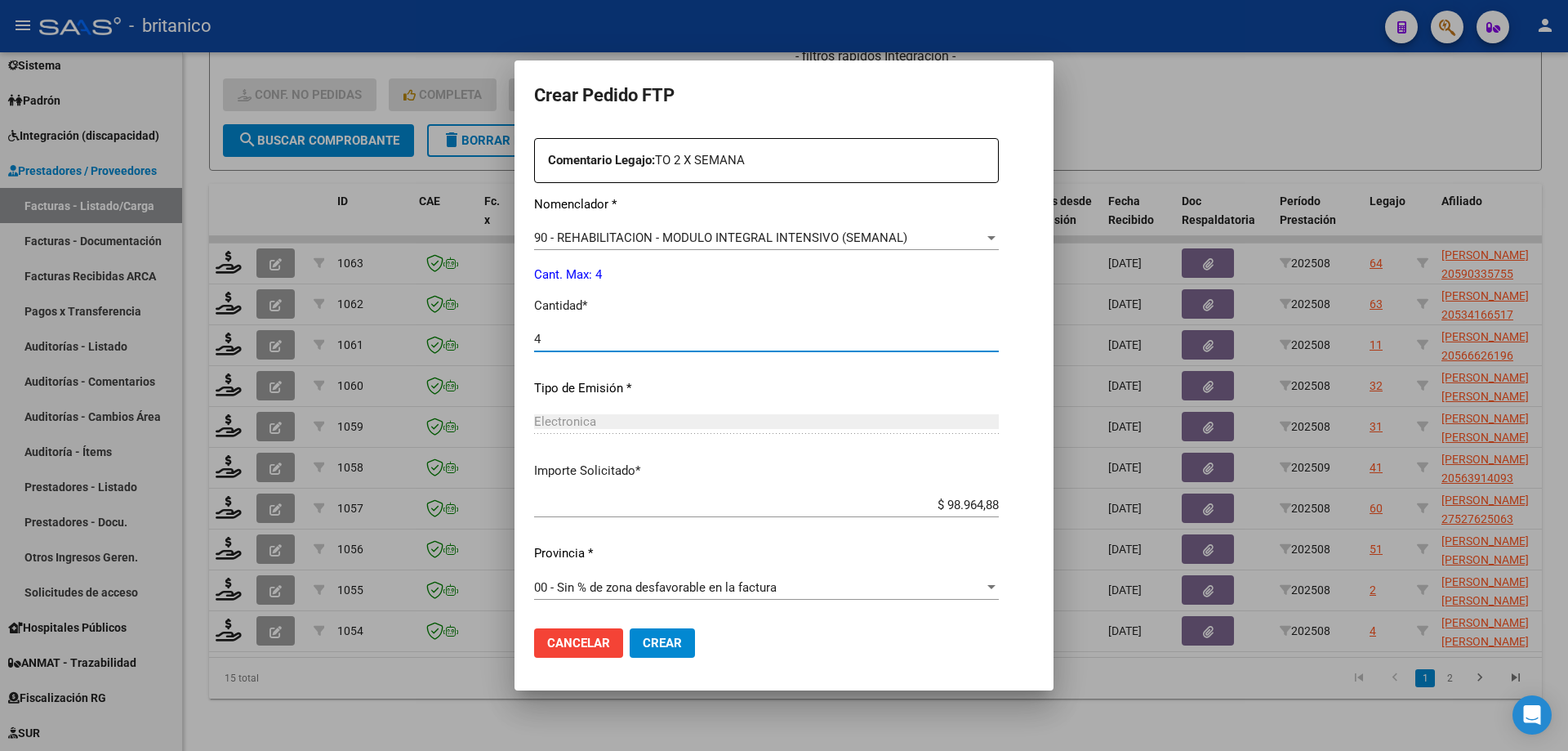
type input "4"
click at [648, 635] on span "Crear" at bounding box center [662, 643] width 39 height 15
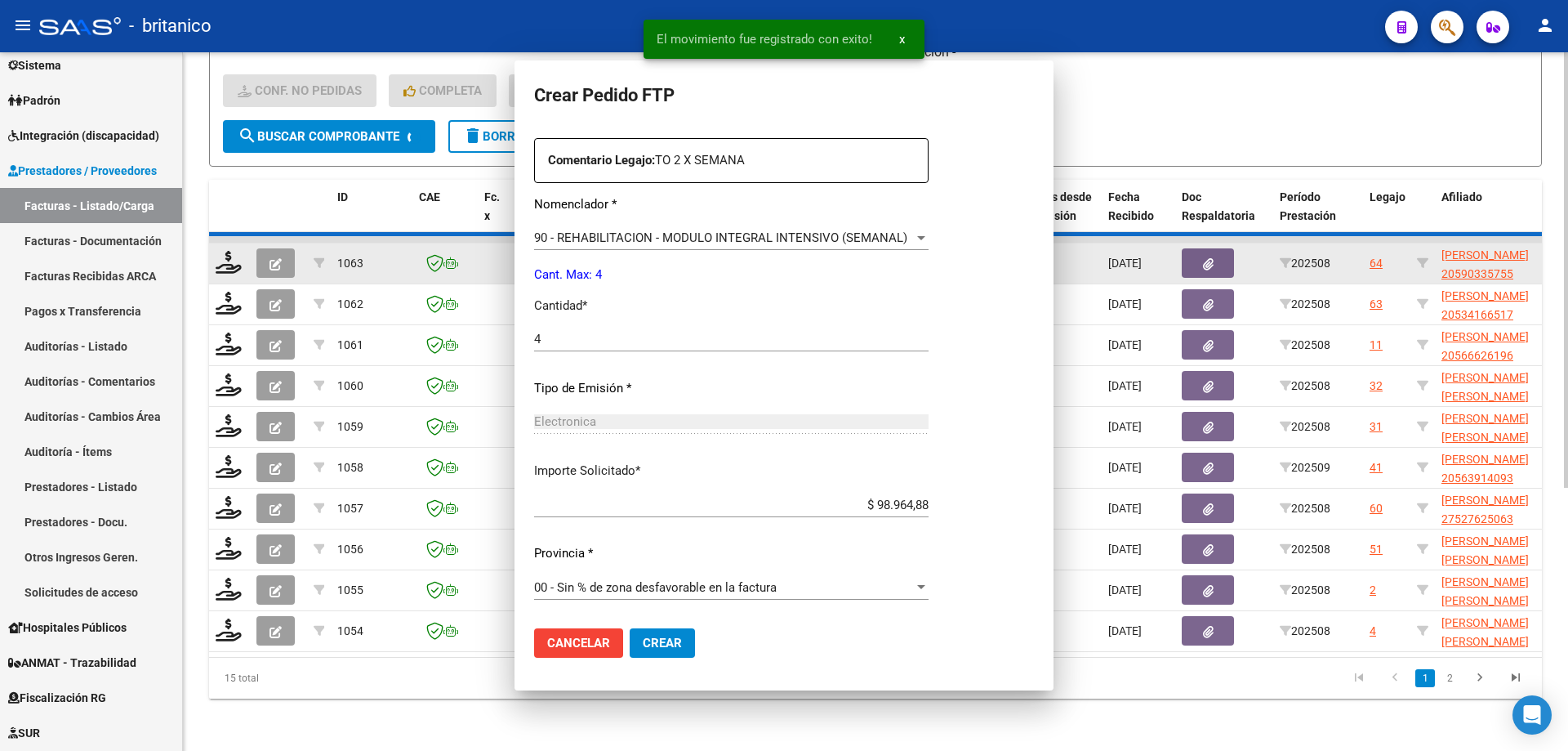
scroll to position [0, 0]
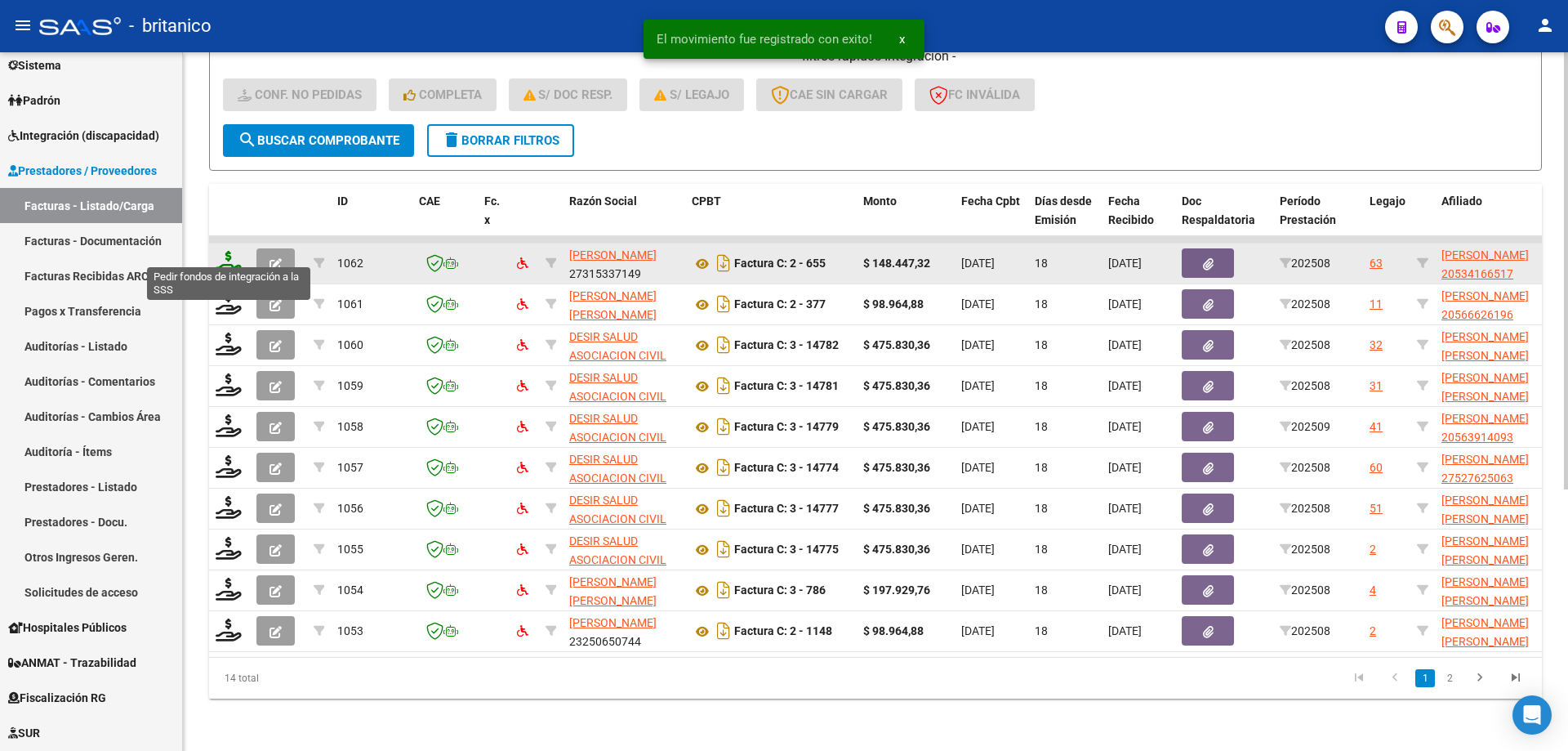
click at [223, 251] on icon at bounding box center [229, 262] width 26 height 23
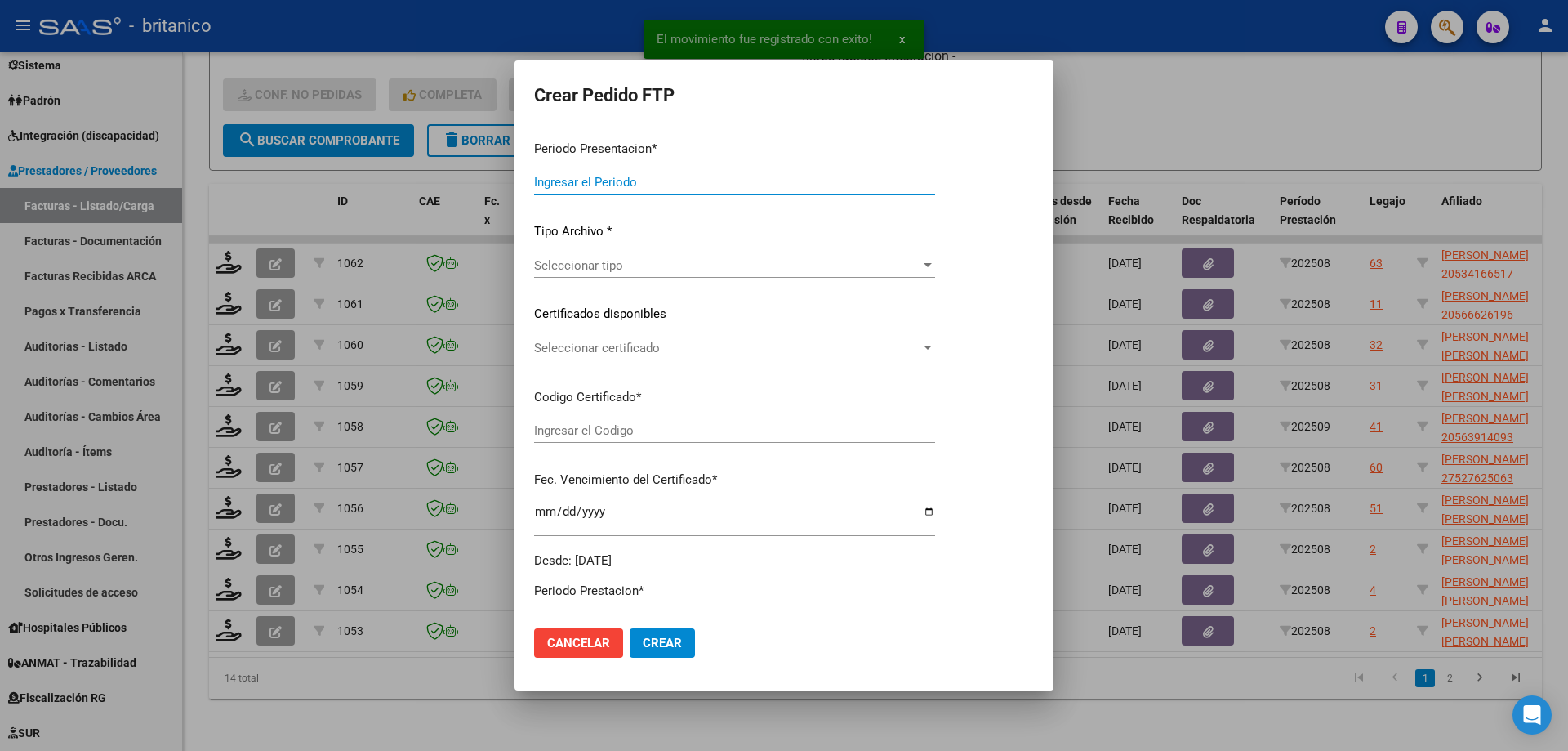
type input "202508"
type input "$ 148.447,32"
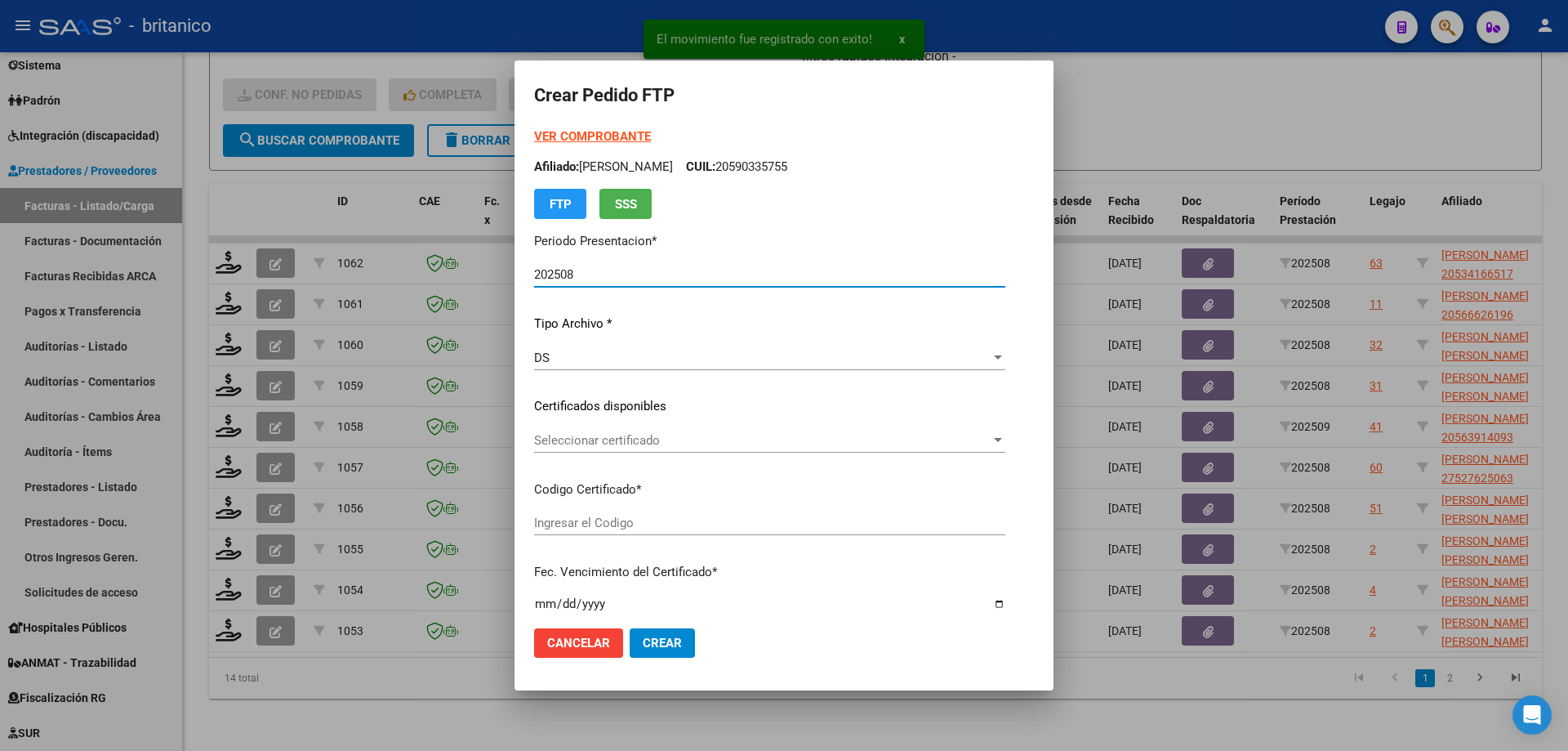
type input "ARG0200053416651-20211103-20231103BS530"
type input "[DATE]"
click at [536, 438] on span "Seleccionar certificado" at bounding box center [763, 441] width 457 height 15
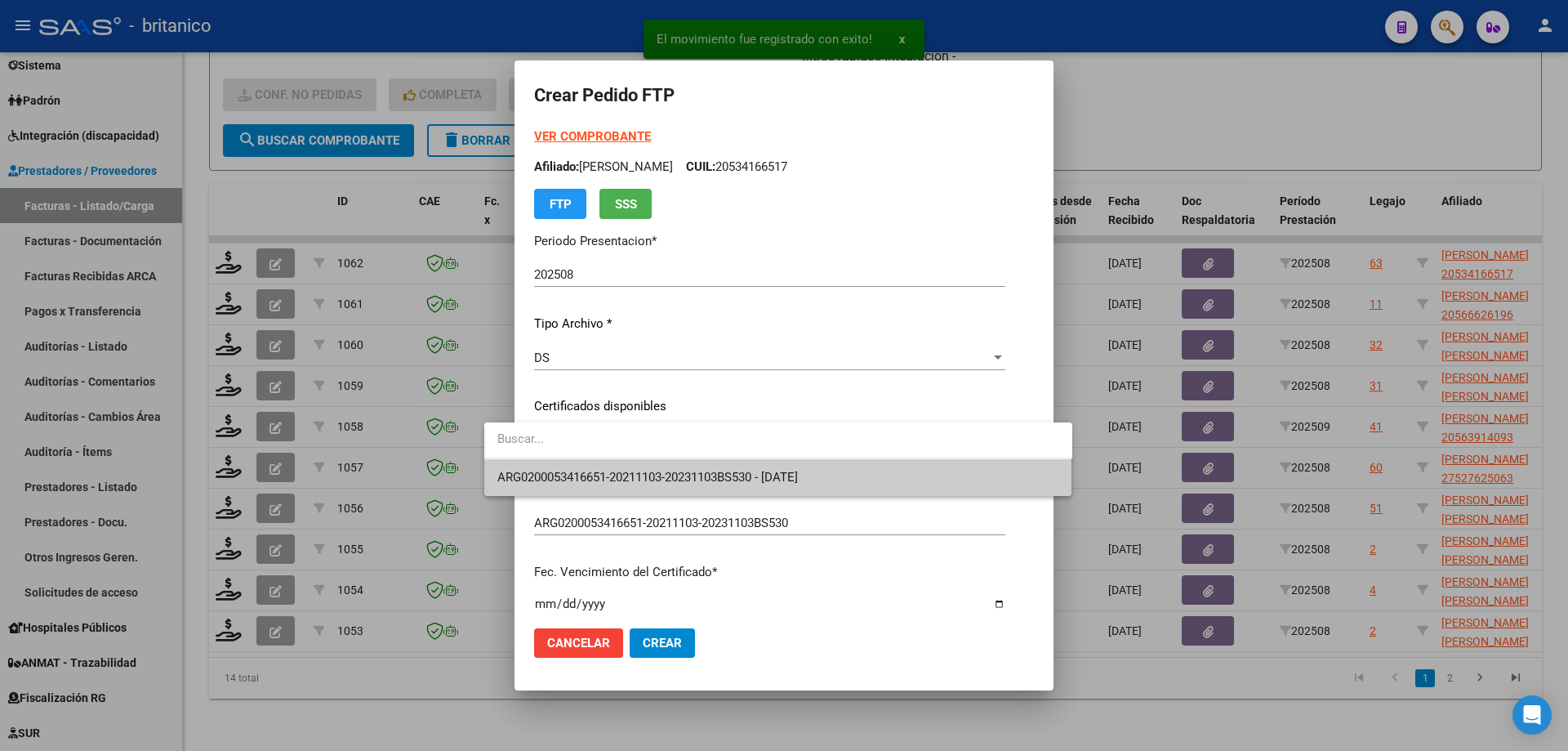
click at [644, 466] on span "ARG0200053416651-20211103-20231103BS530 - [DATE]" at bounding box center [778, 477] width 562 height 37
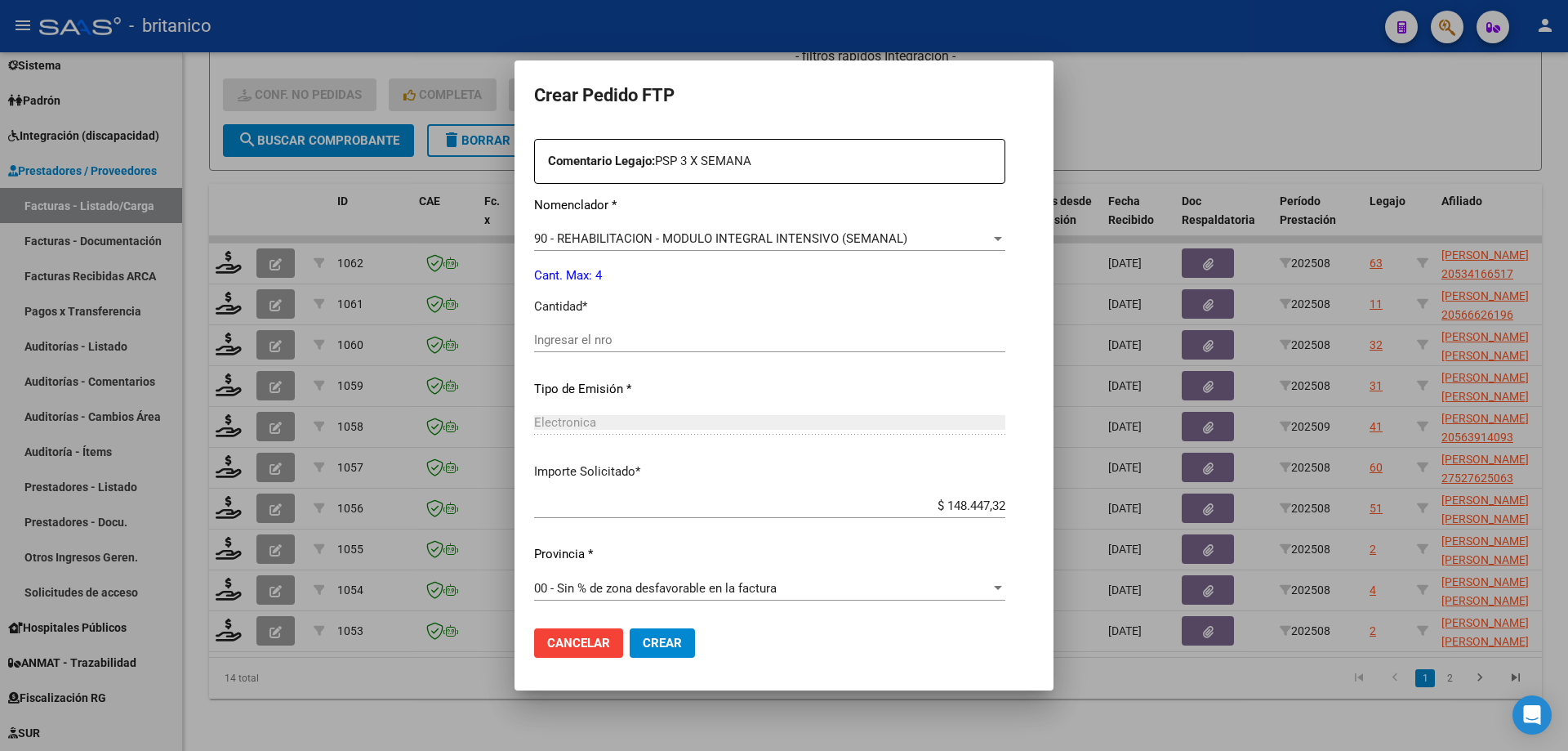
scroll to position [606, 0]
click at [572, 330] on div "Ingresar el nro" at bounding box center [770, 339] width 472 height 24
type input "4"
click at [643, 641] on span "Crear" at bounding box center [662, 643] width 39 height 15
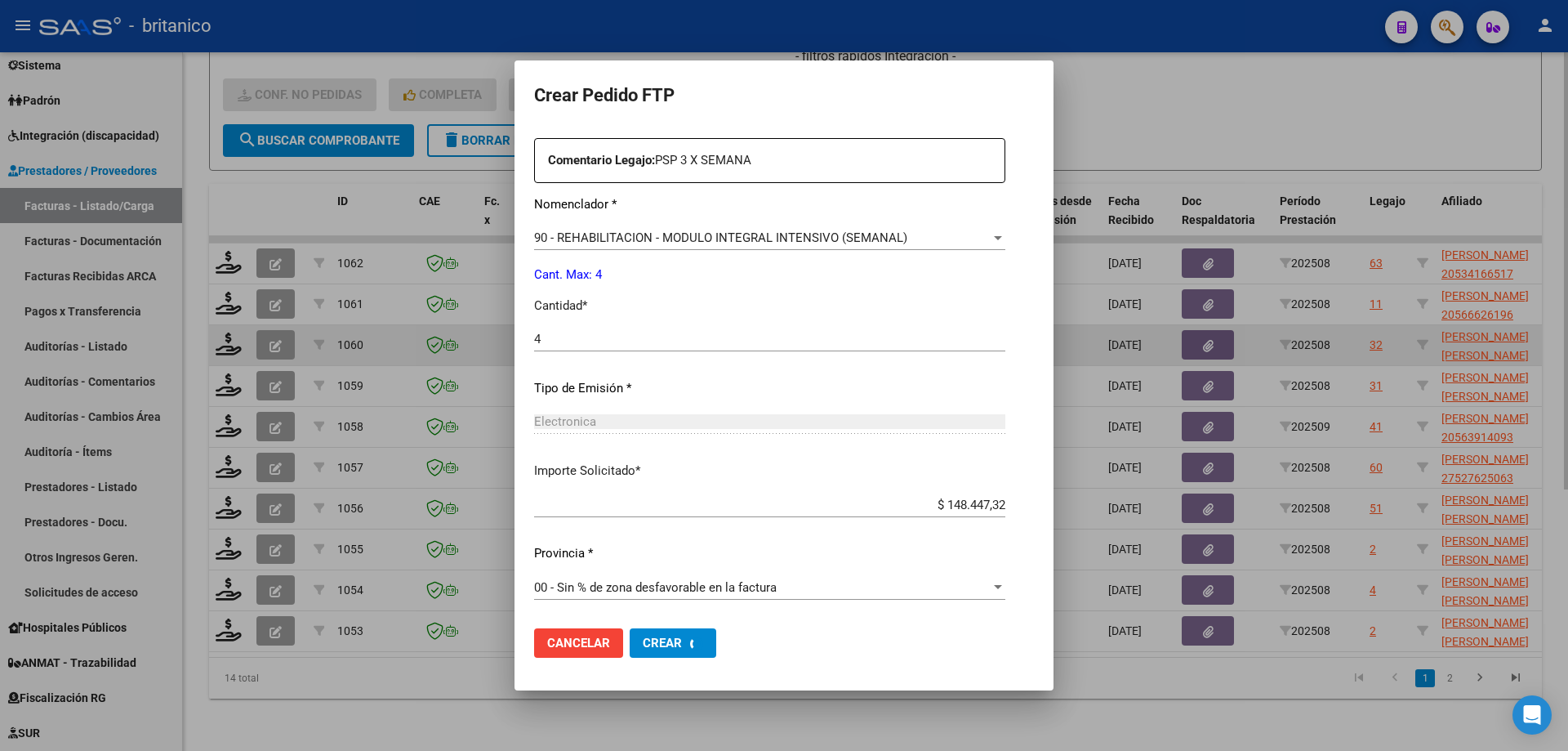
scroll to position [0, 0]
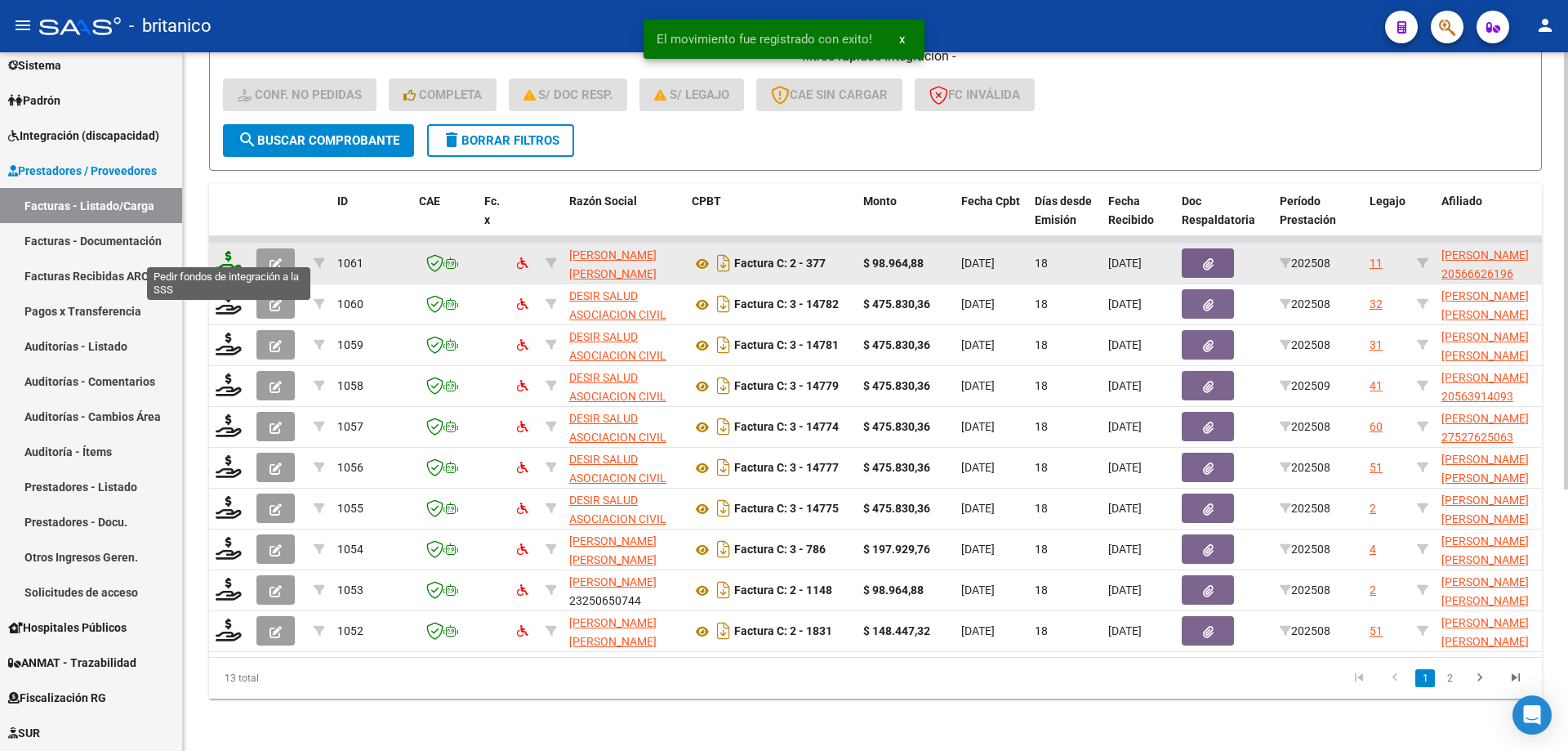
click at [228, 251] on icon at bounding box center [229, 262] width 26 height 23
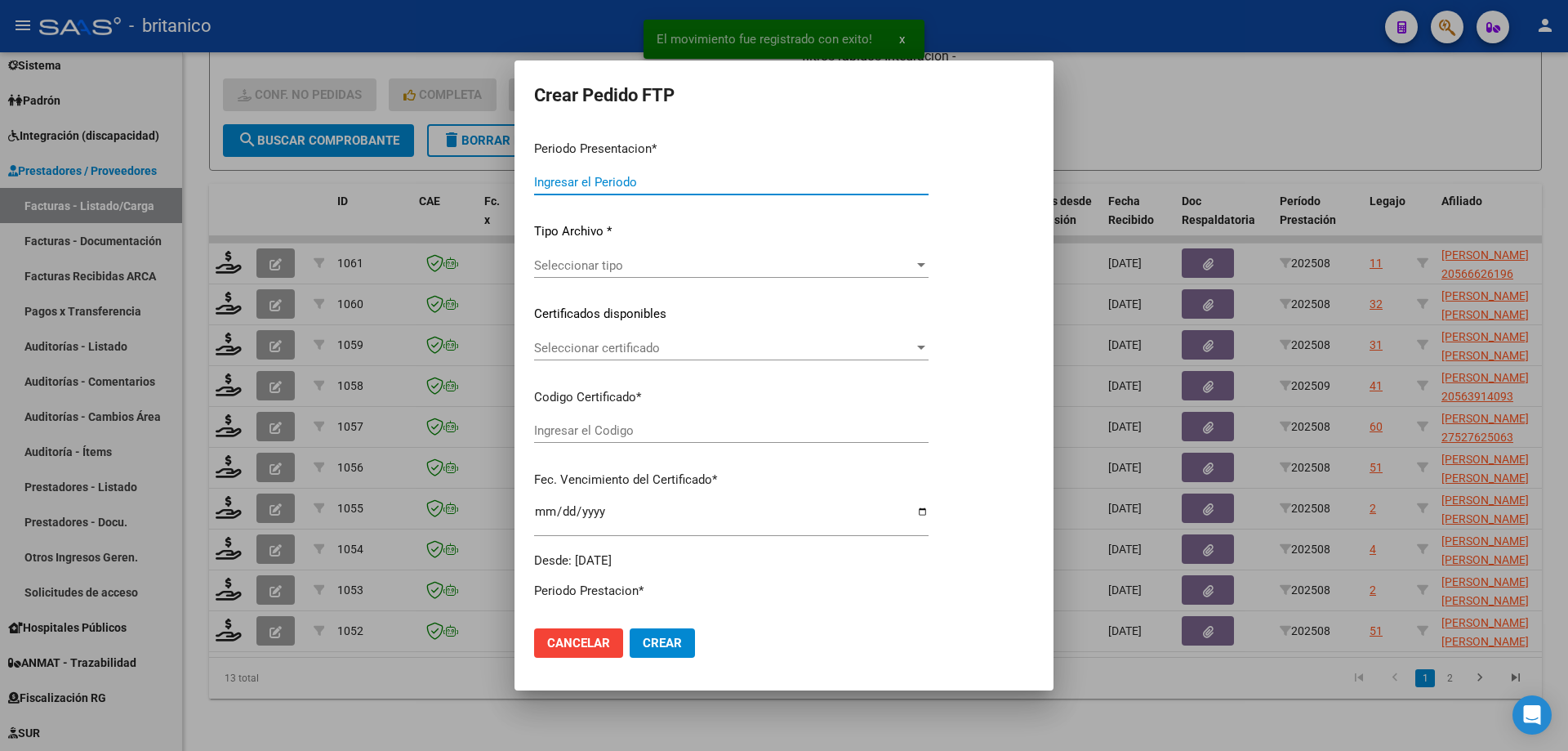
type input "202508"
type input "$ 98.964,88"
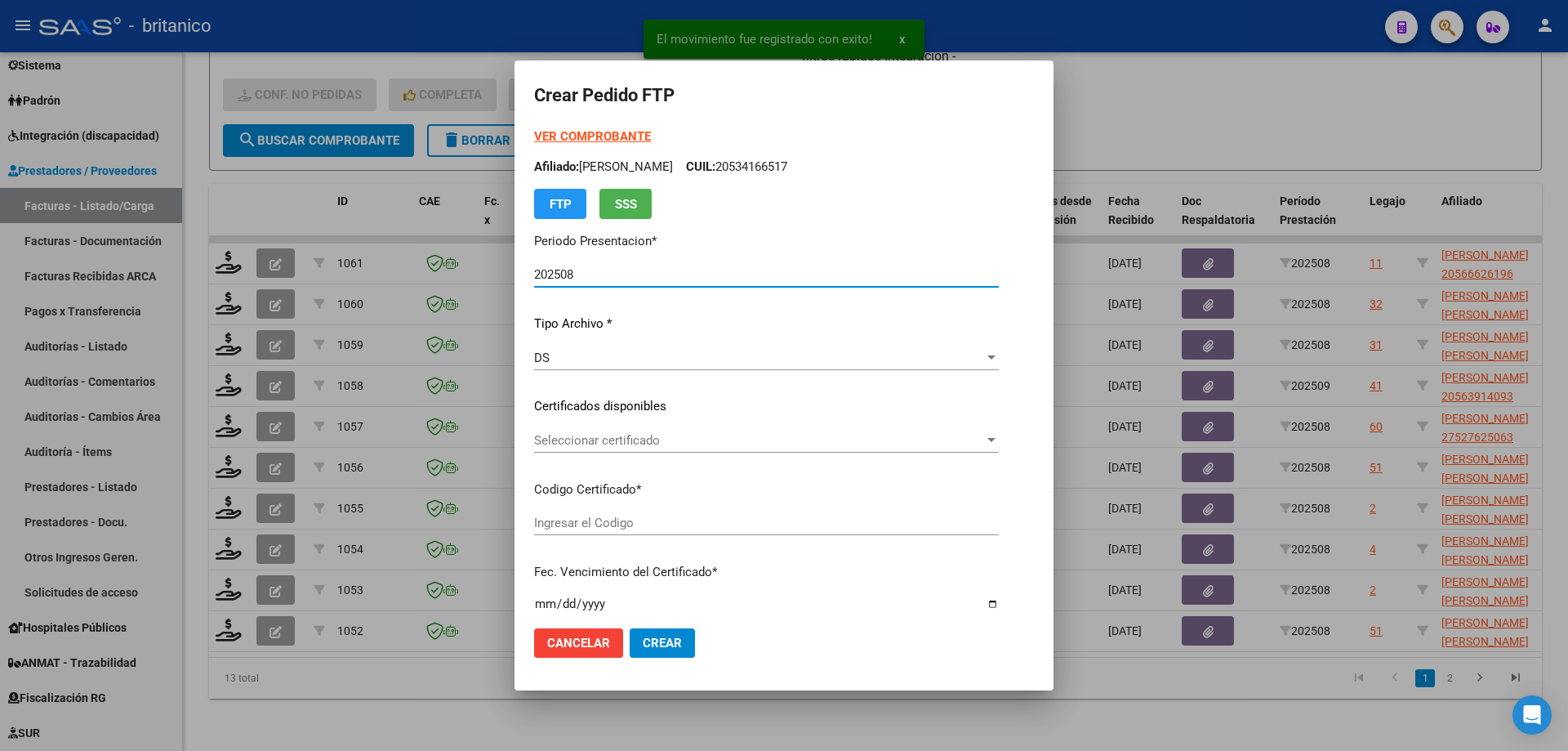
type input "ARG020005666261920230928-20280928BS430"
type input "[DATE]"
click at [607, 444] on span "Seleccionar certificado" at bounding box center [759, 441] width 450 height 15
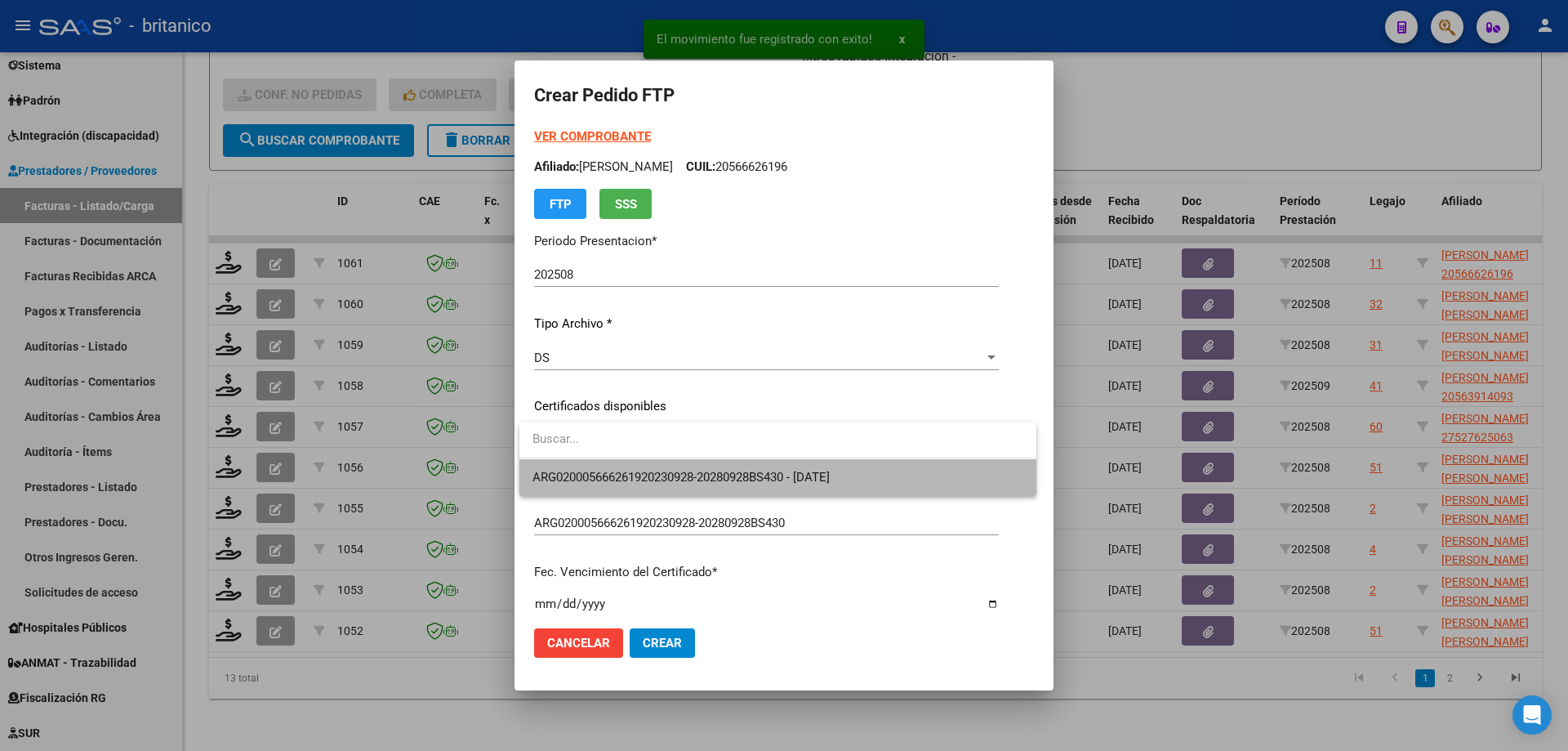
click at [644, 466] on span "ARG020005666261920230928-20280928BS430 - [DATE]" at bounding box center [778, 477] width 491 height 37
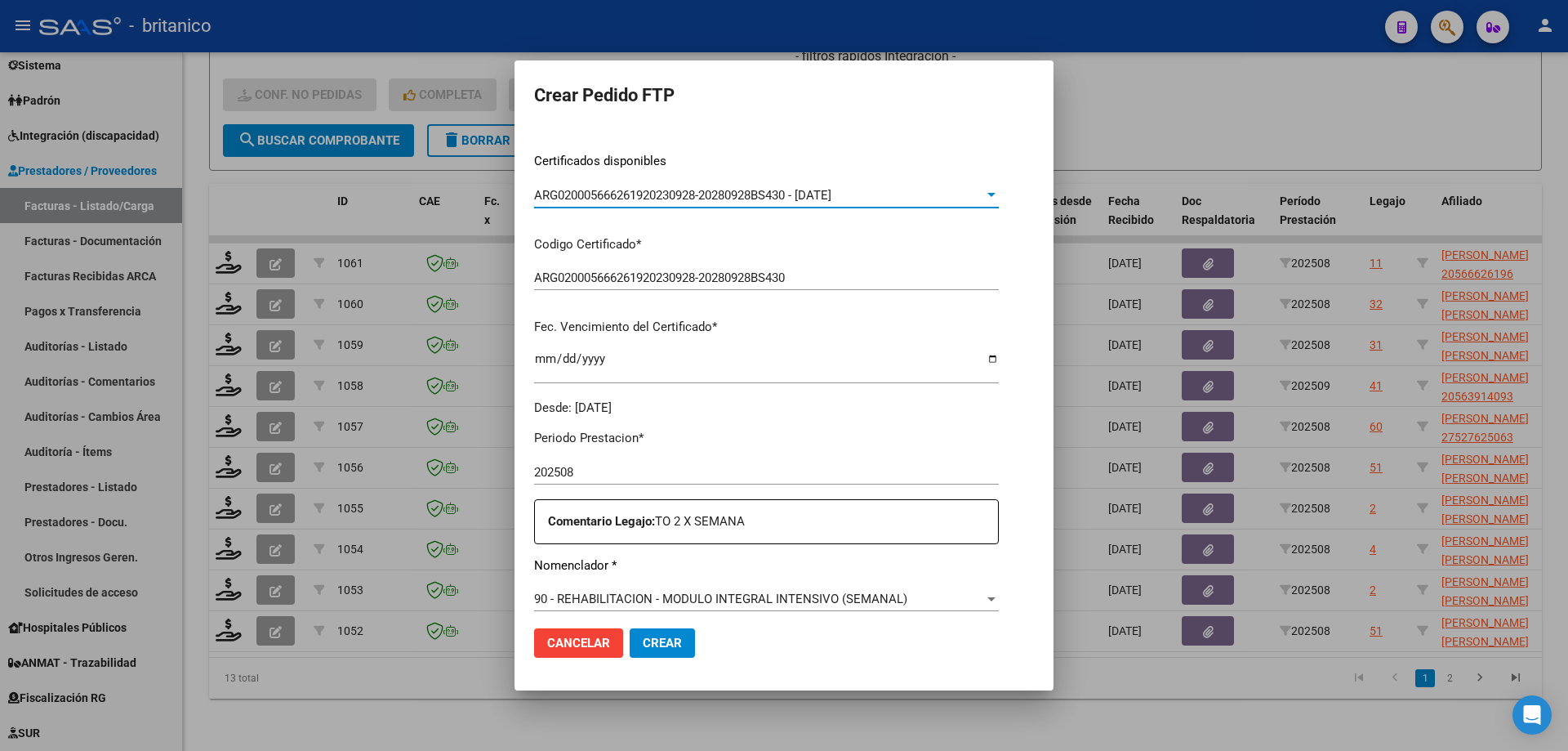
scroll to position [409, 0]
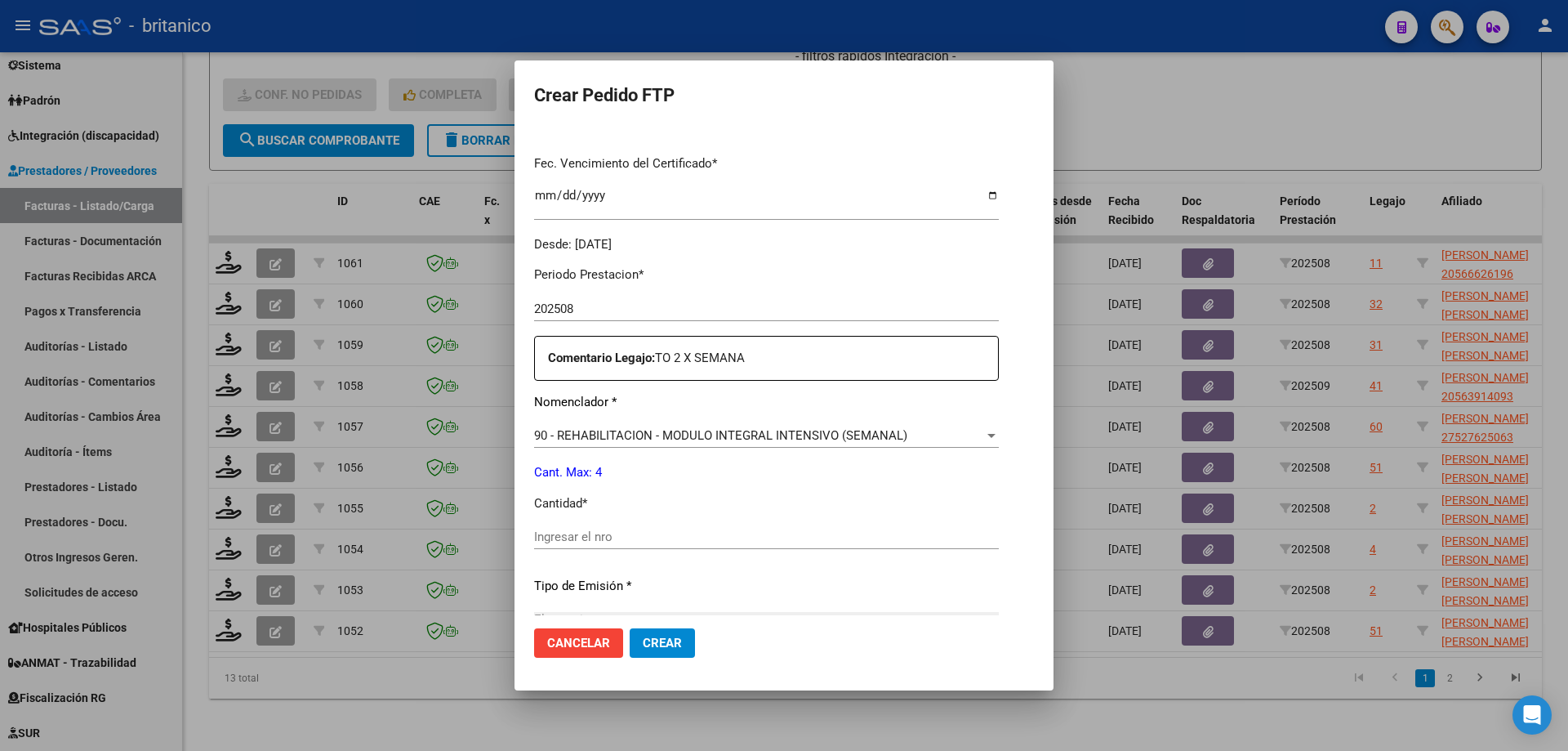
click at [596, 525] on div "Ingresar el nro" at bounding box center [767, 537] width 465 height 24
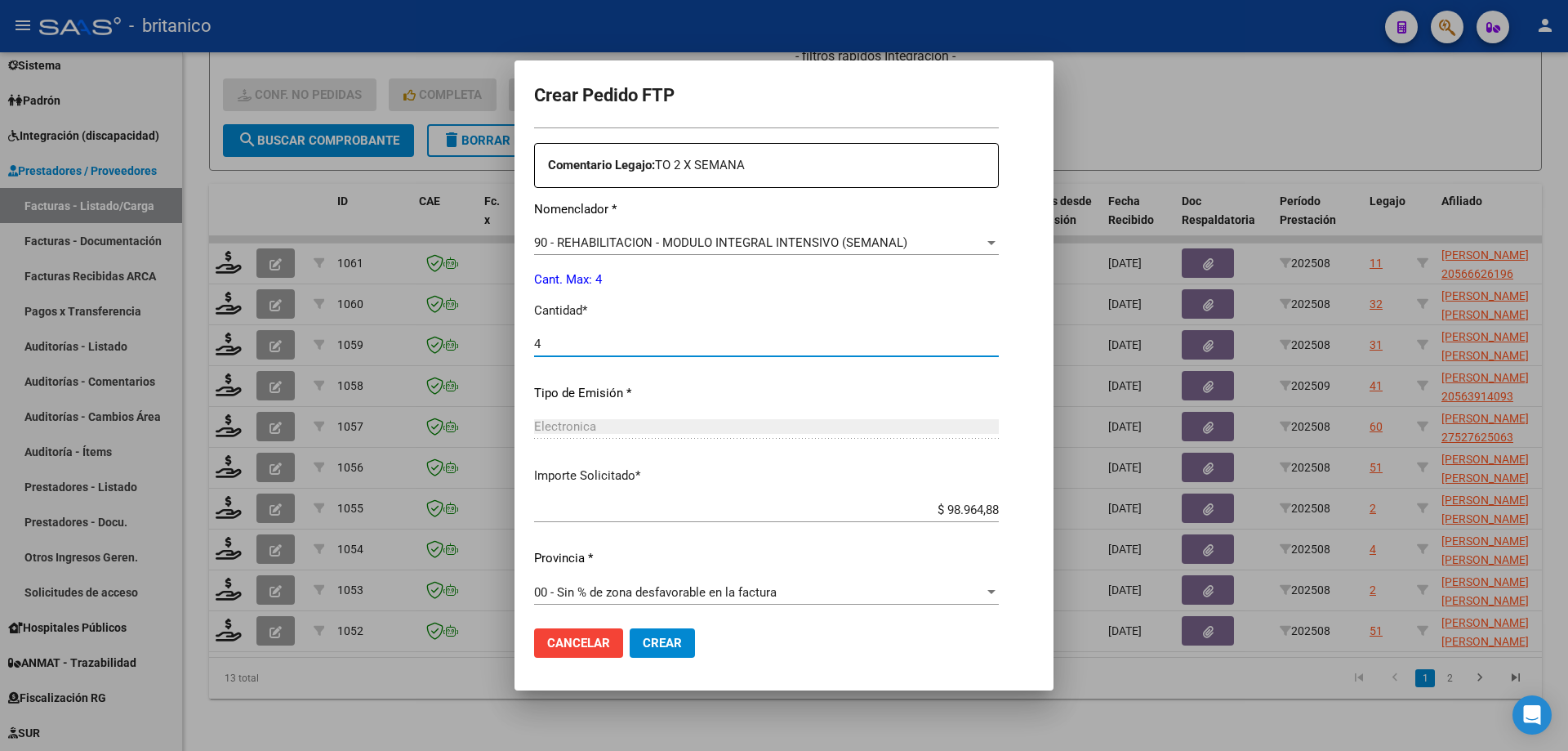
scroll to position [606, 0]
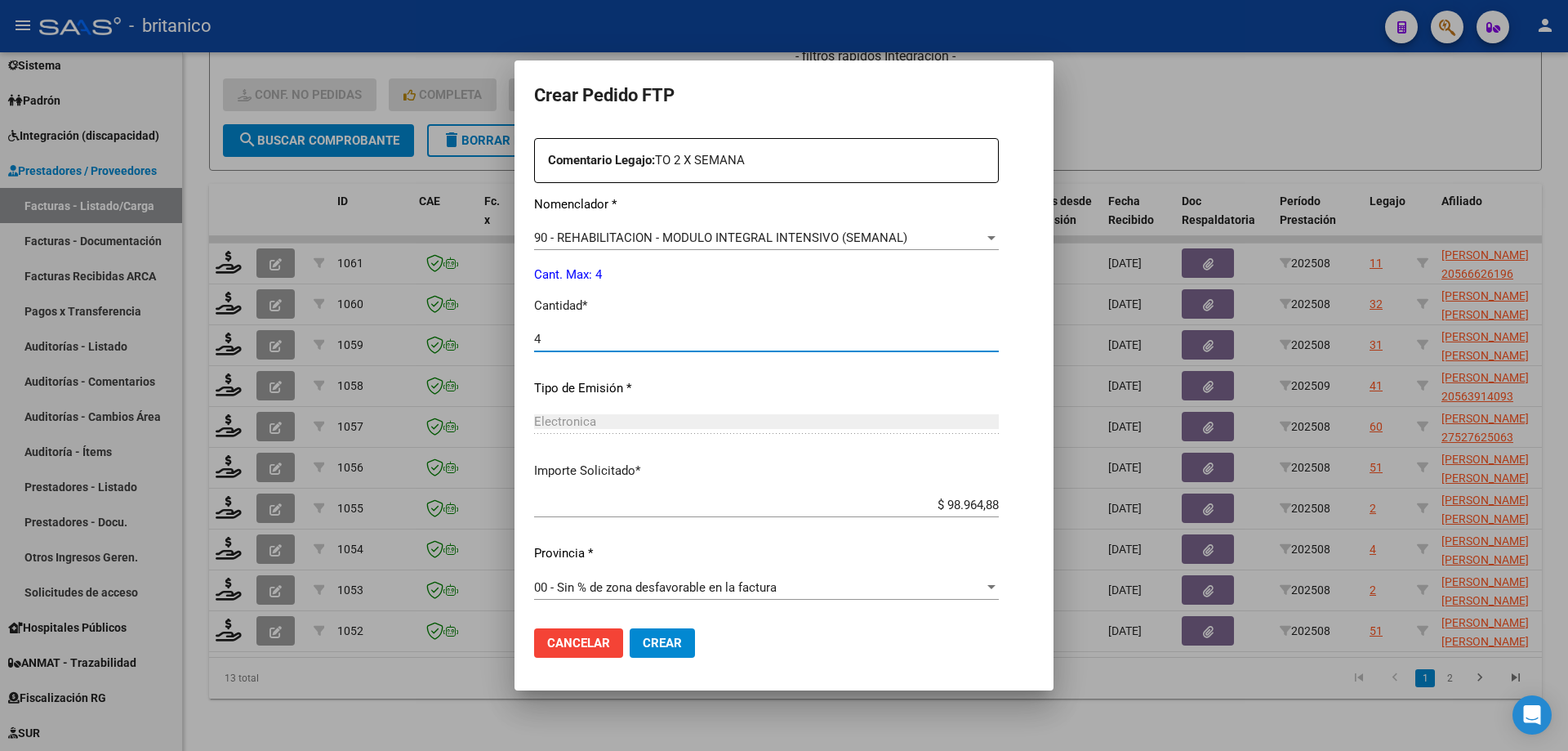
type input "4"
click at [659, 637] on span "Crear" at bounding box center [662, 643] width 39 height 15
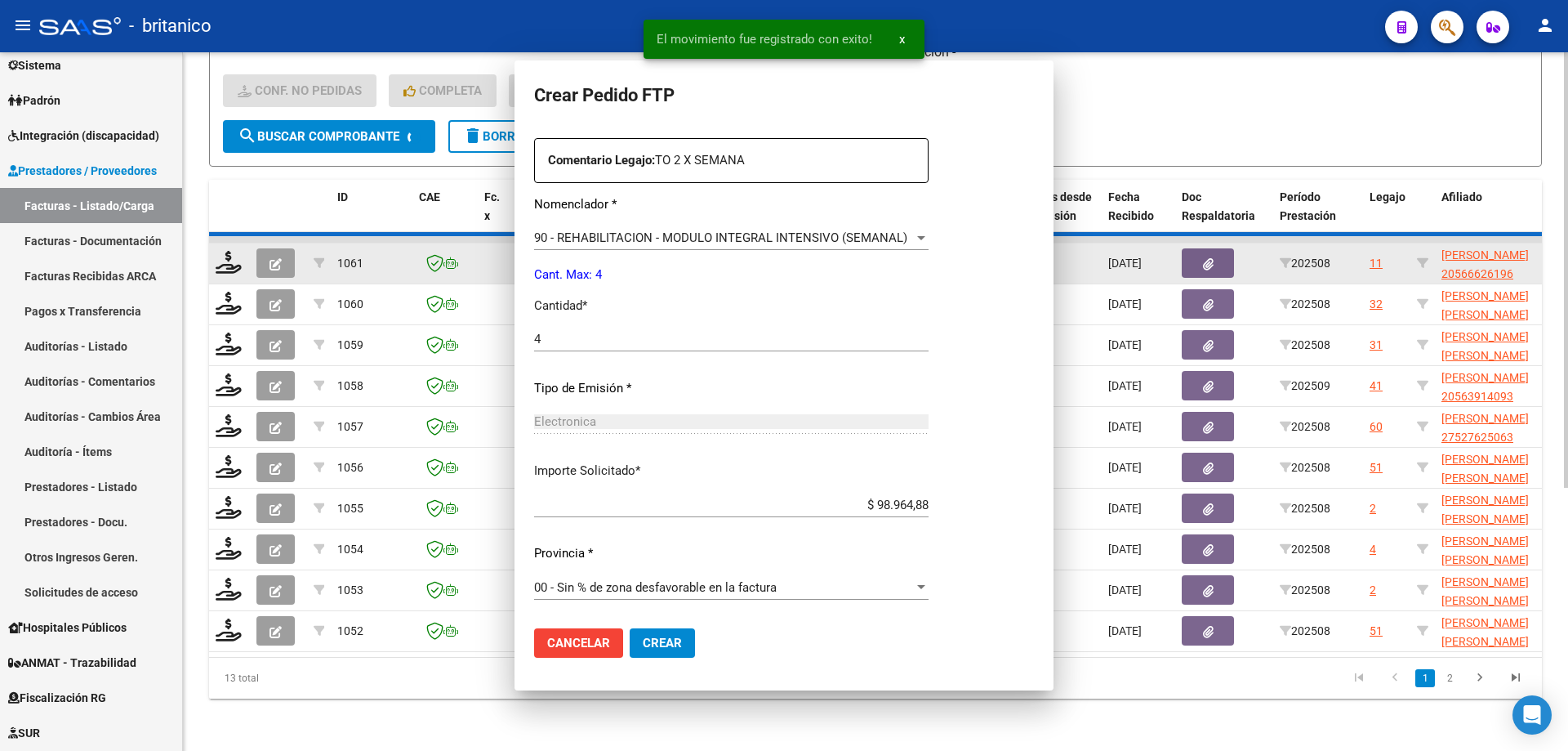
scroll to position [0, 0]
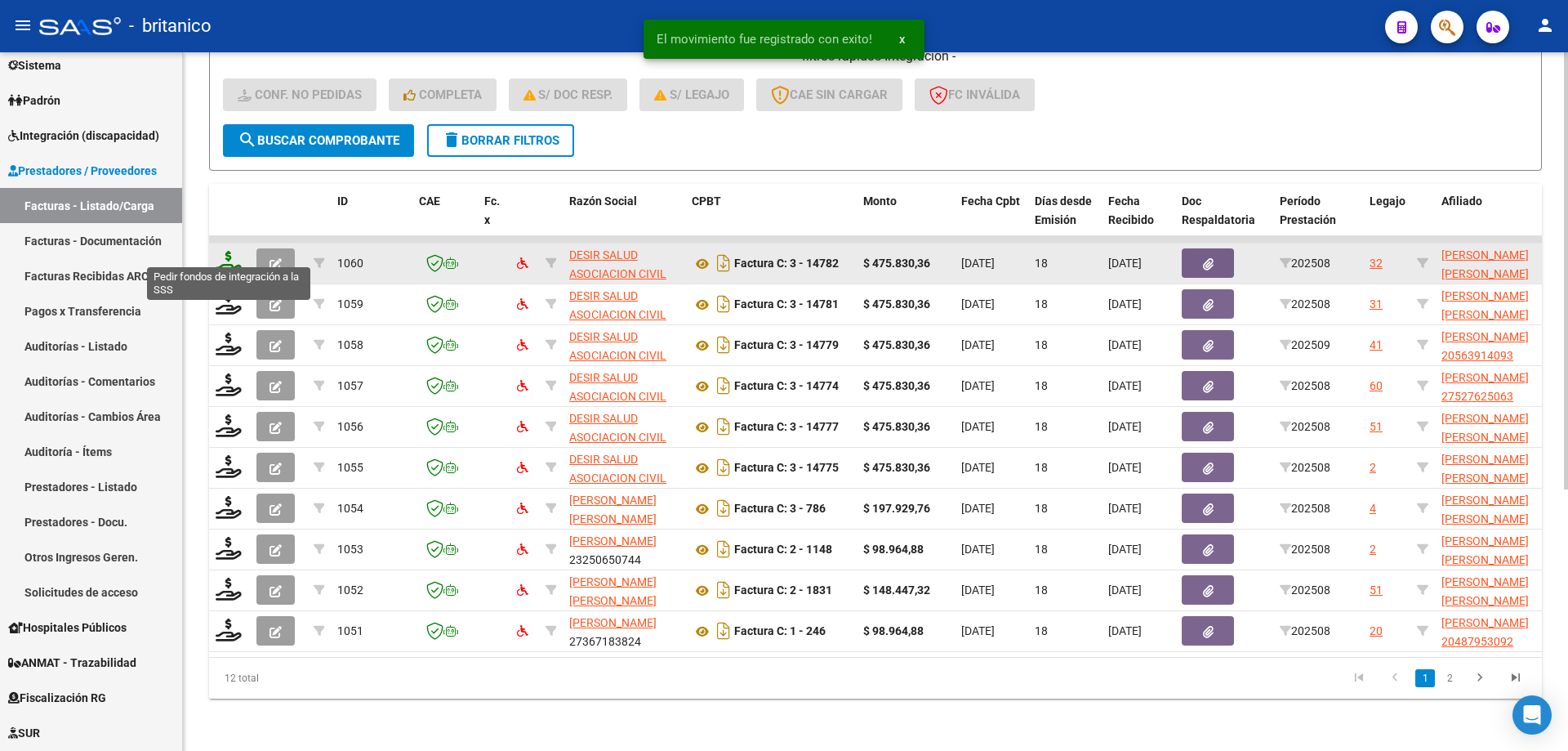
click at [238, 251] on icon at bounding box center [229, 262] width 26 height 23
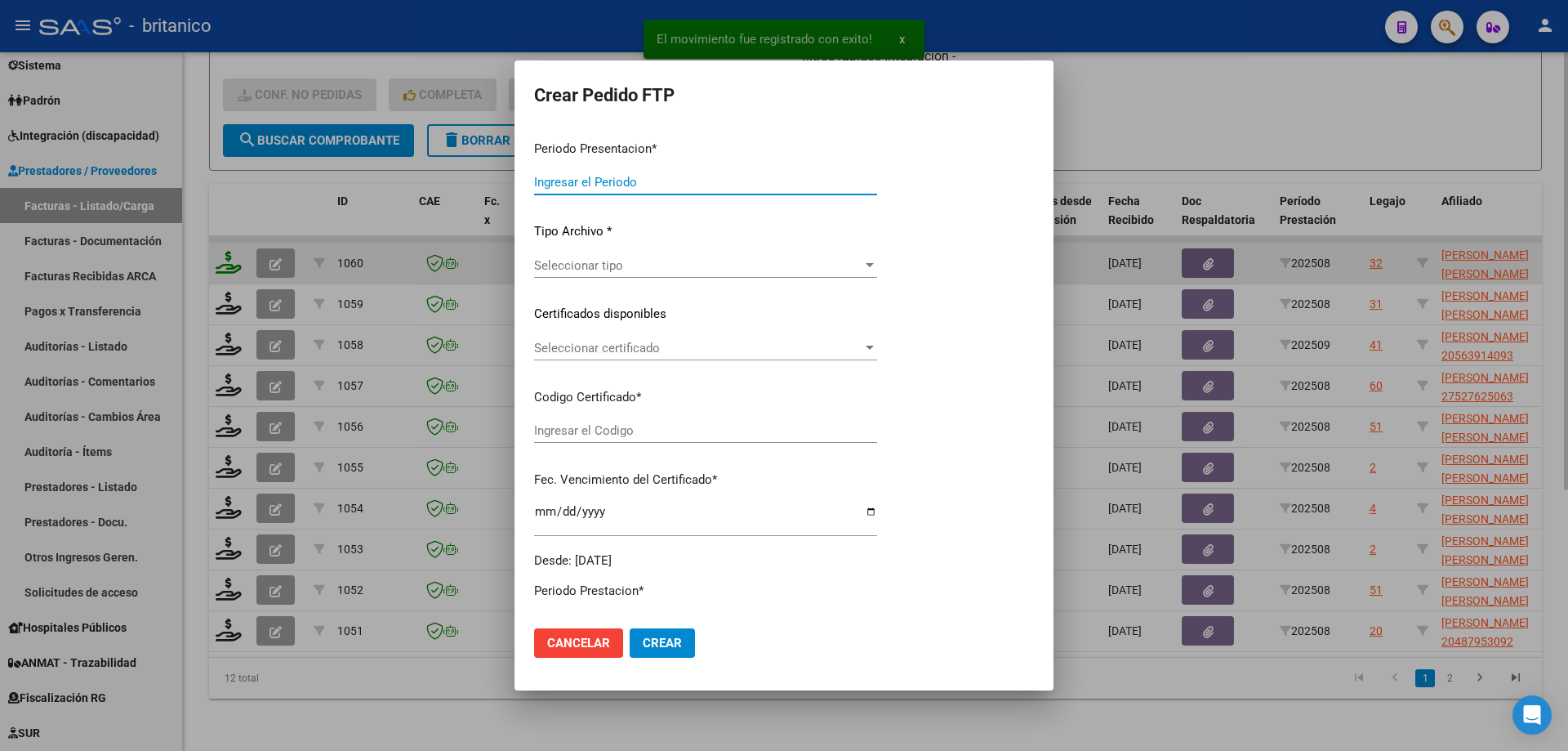
type input "202508"
type input "$ 475.830,36"
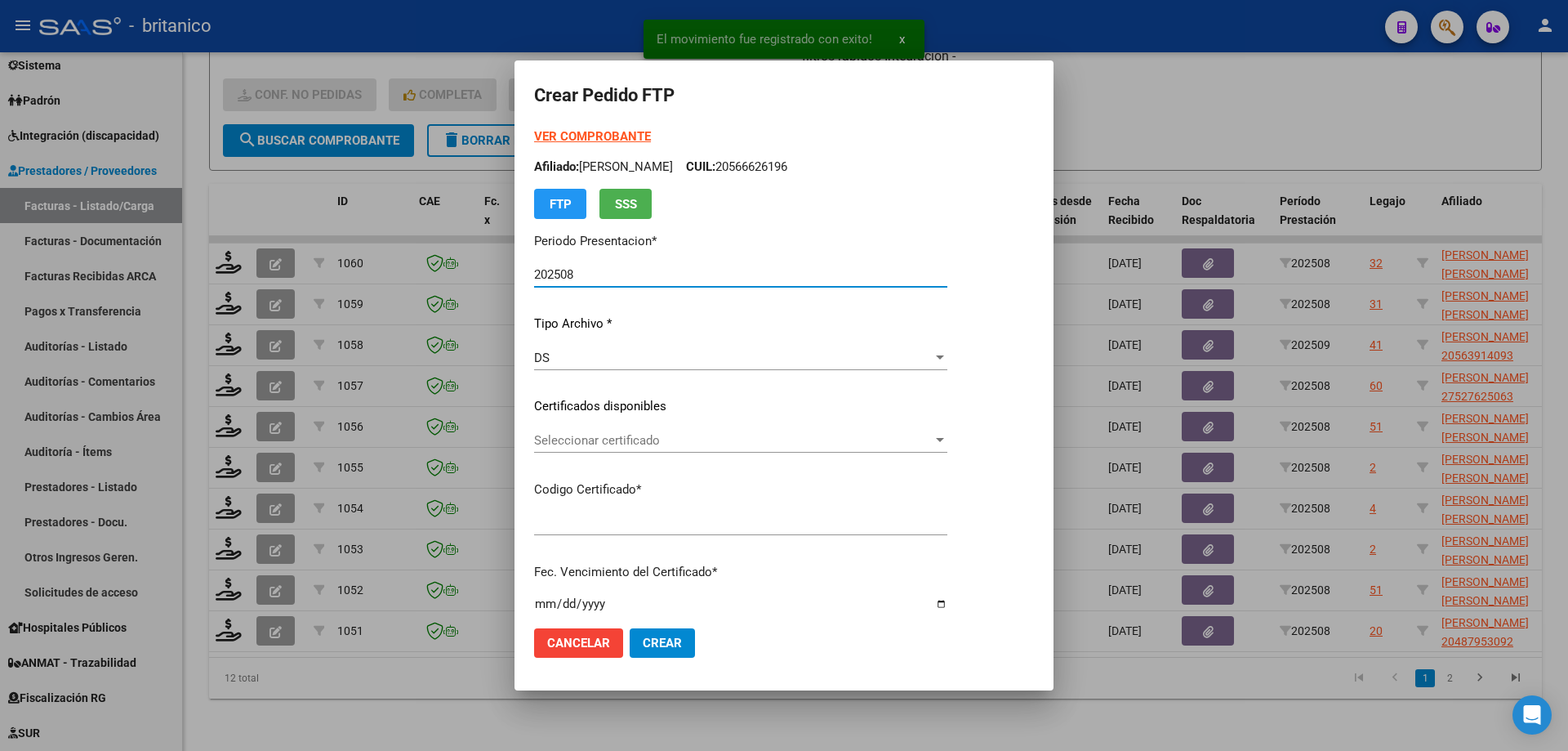
type input "ARG020005285656120200924-20250924CBA536"
type input "[DATE]"
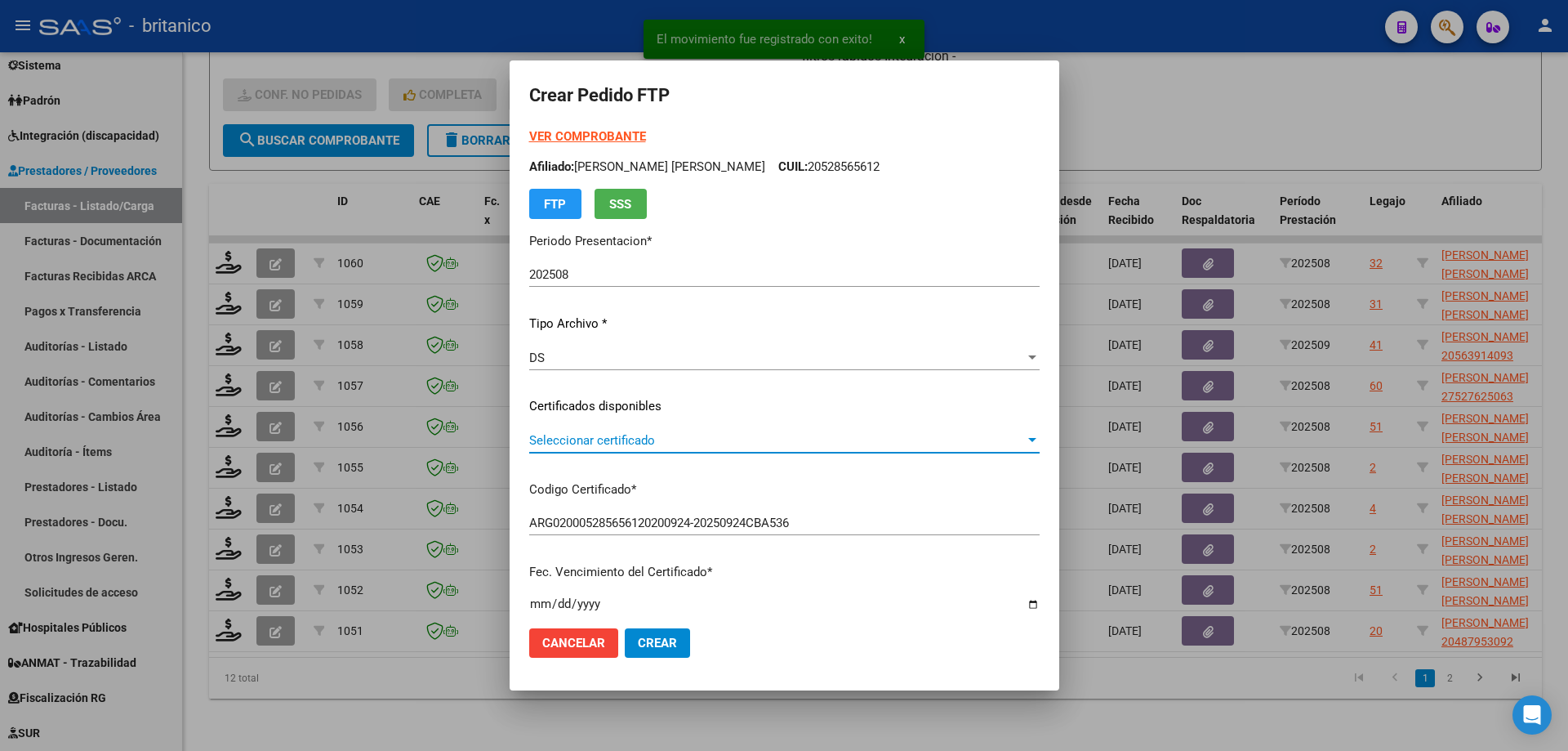
click at [556, 439] on span "Seleccionar certificado" at bounding box center [777, 441] width 496 height 15
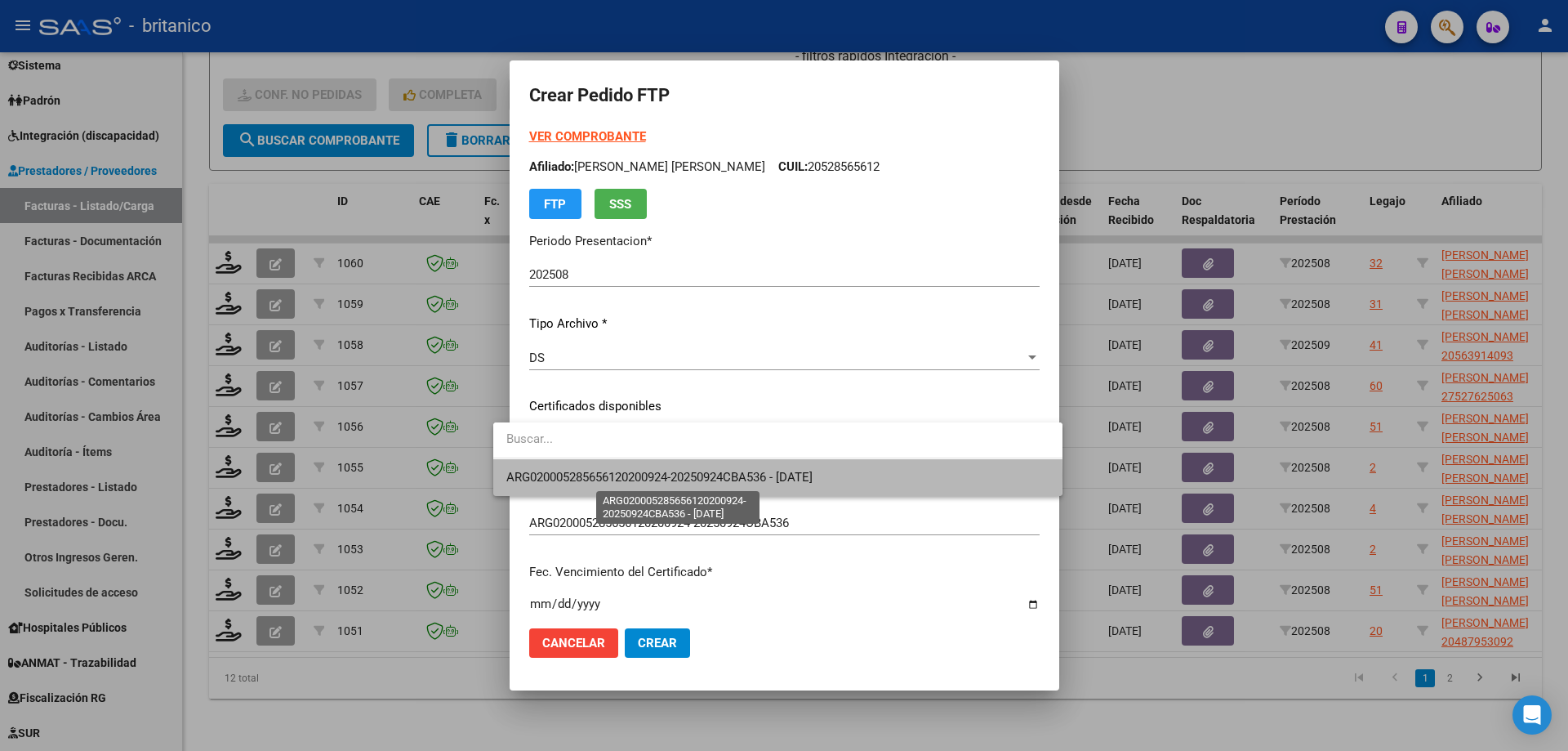
click at [583, 476] on span "ARG020005285656120200924-20250924CBA536 - [DATE]" at bounding box center [660, 477] width 306 height 15
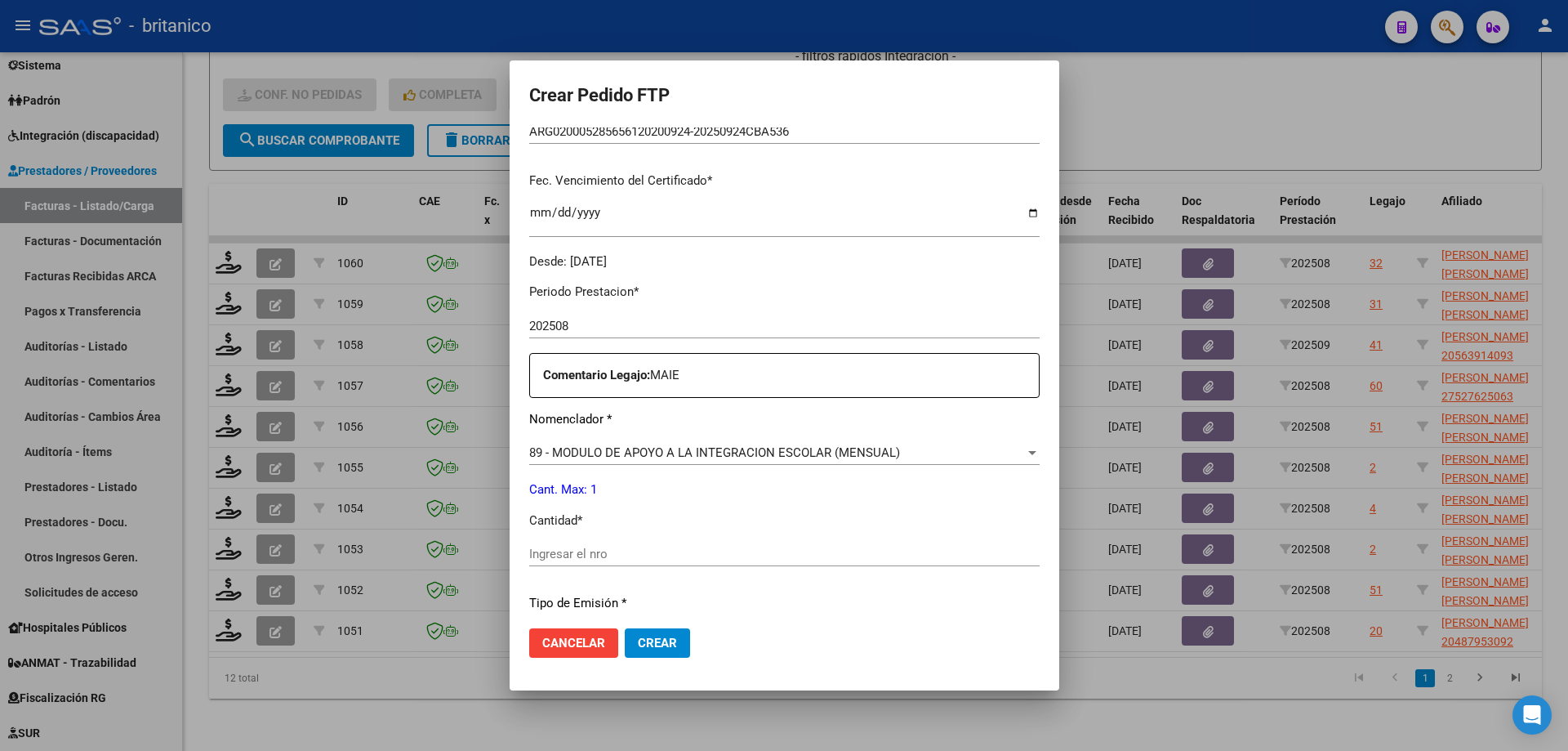
scroll to position [409, 0]
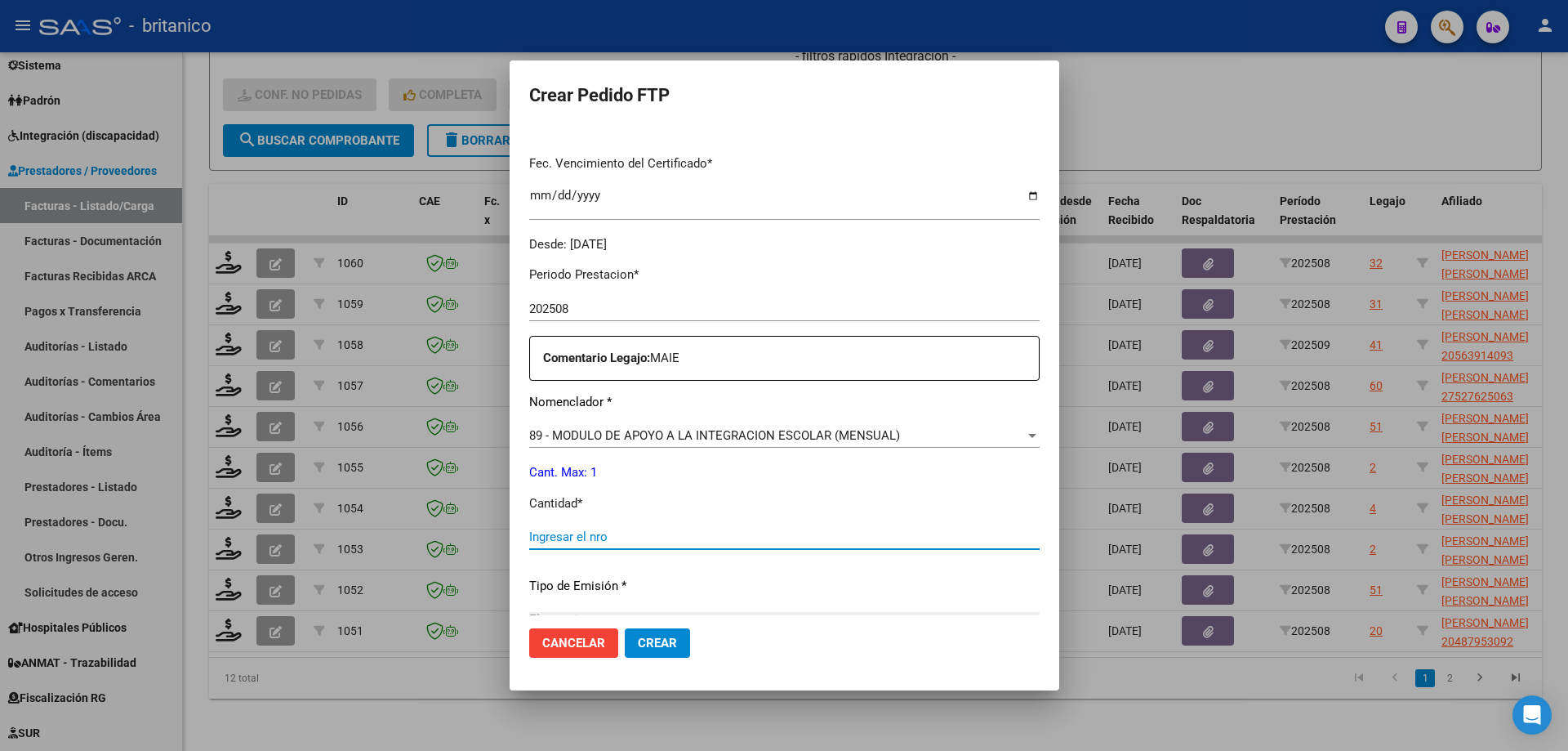
click at [554, 533] on input "Ingresar el nro" at bounding box center [784, 537] width 510 height 15
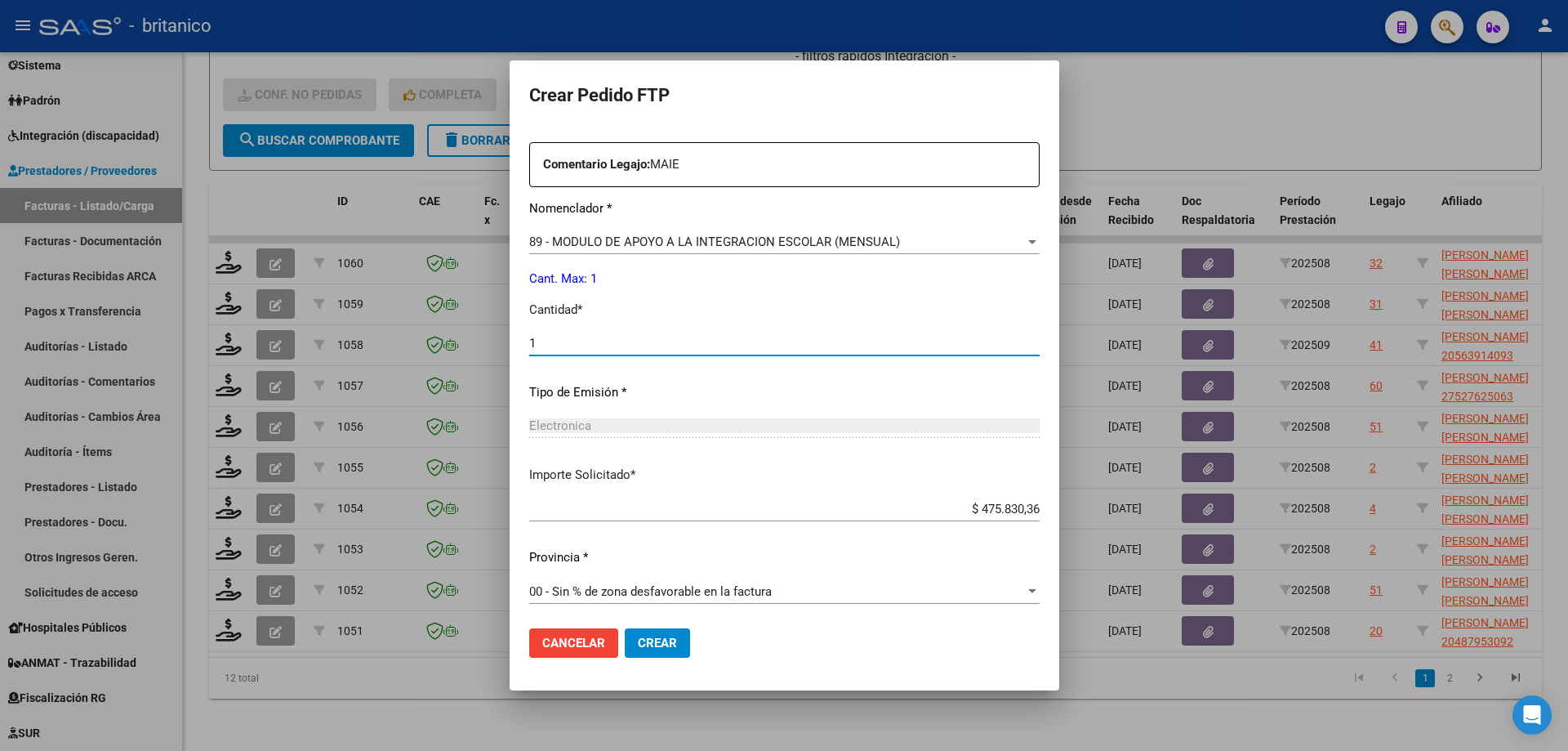
scroll to position [606, 0]
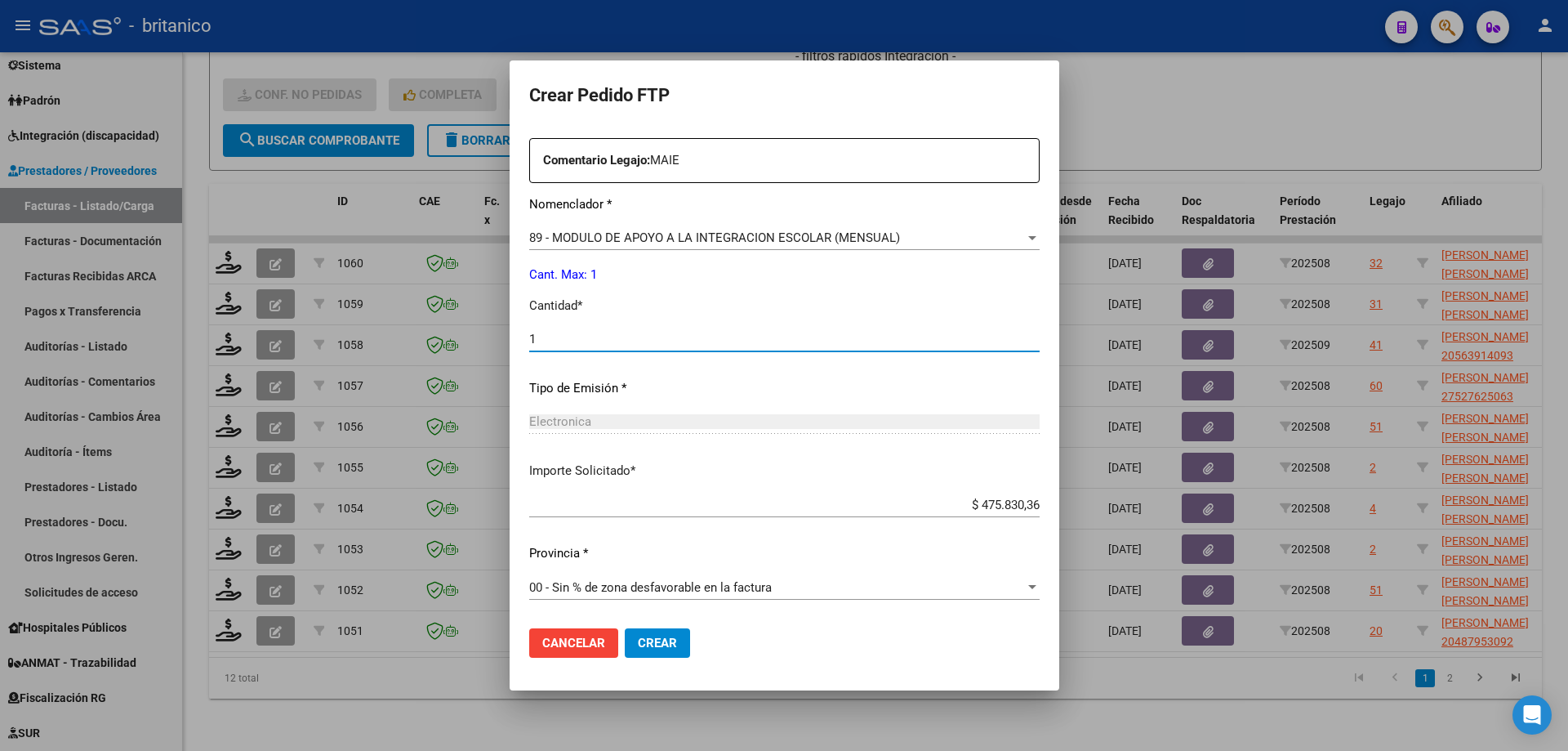
type input "1"
click at [638, 640] on span "Crear" at bounding box center [658, 643] width 39 height 15
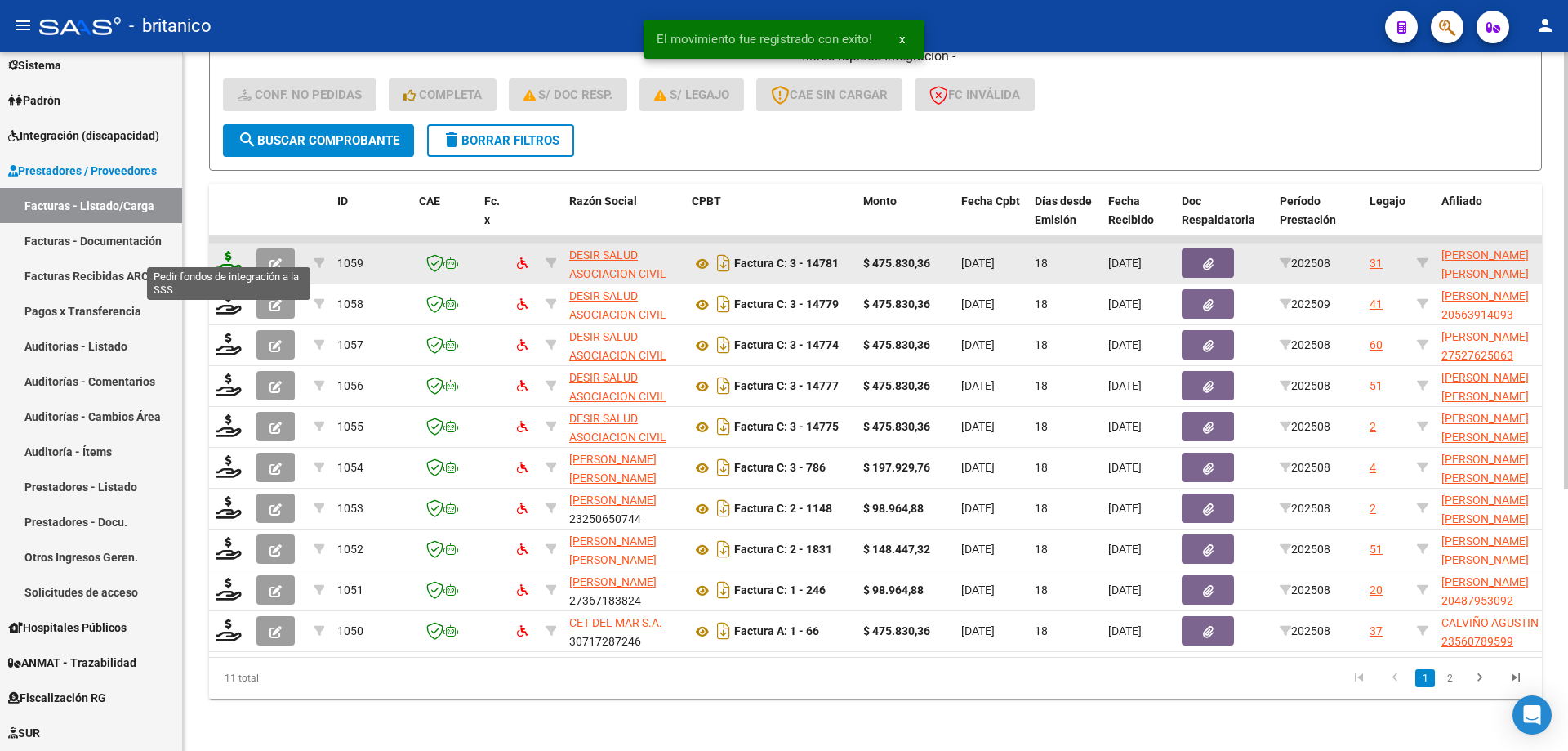
click at [235, 252] on icon at bounding box center [229, 262] width 26 height 23
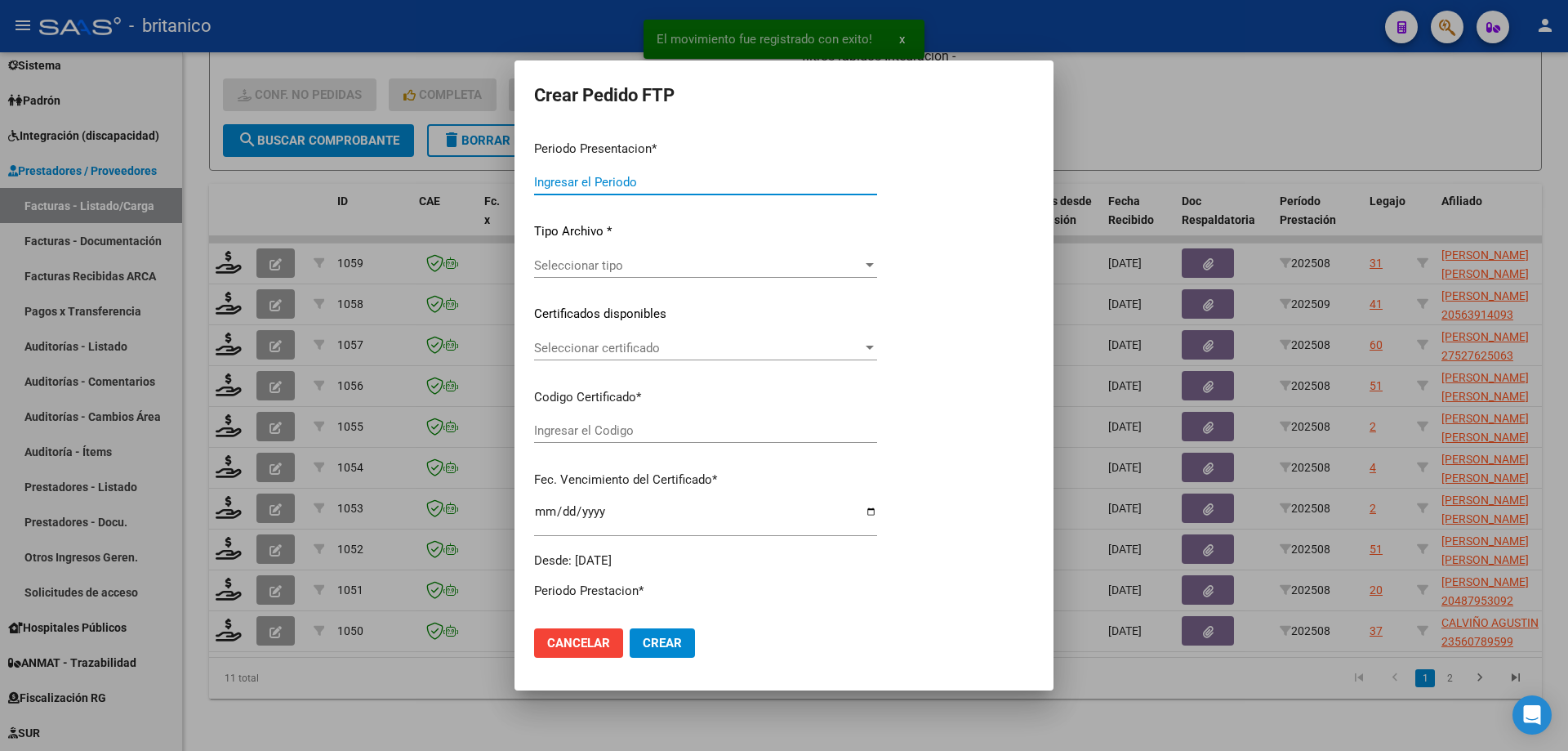
type input "202508"
type input "$ 475.830,36"
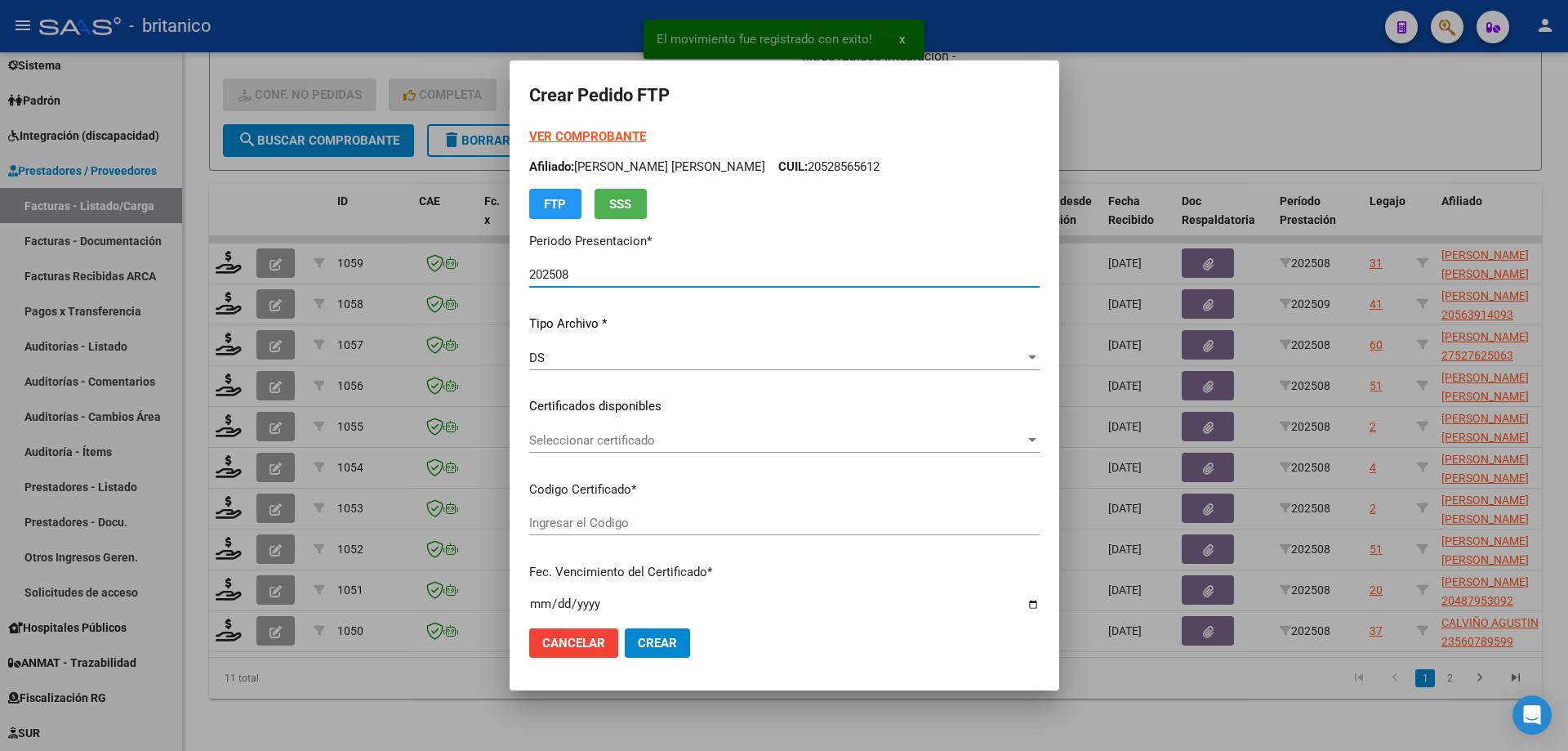
type input "ARG02000537199522022112520251125CBA536"
type input "[DATE]"
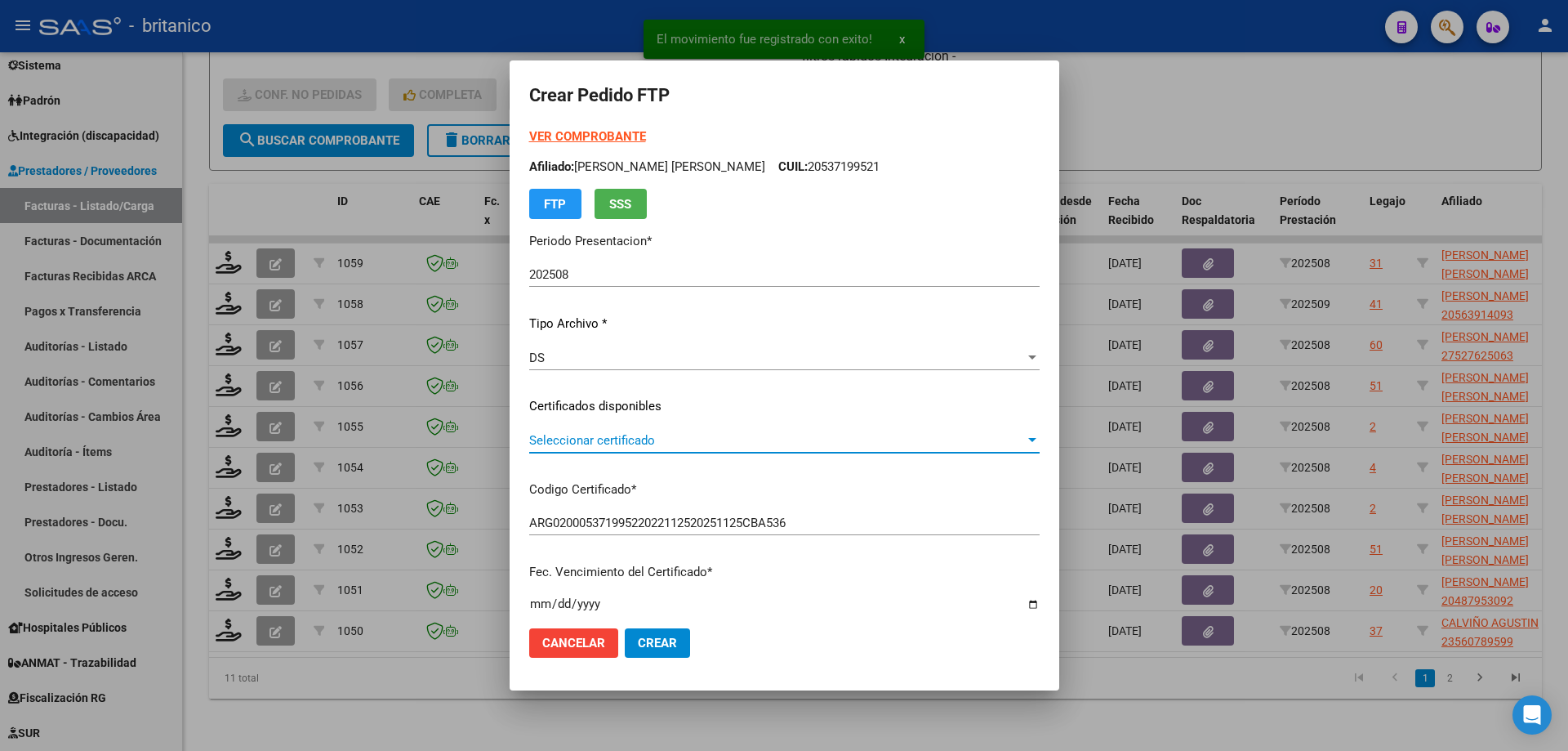
click at [605, 441] on span "Seleccionar certificado" at bounding box center [777, 441] width 496 height 15
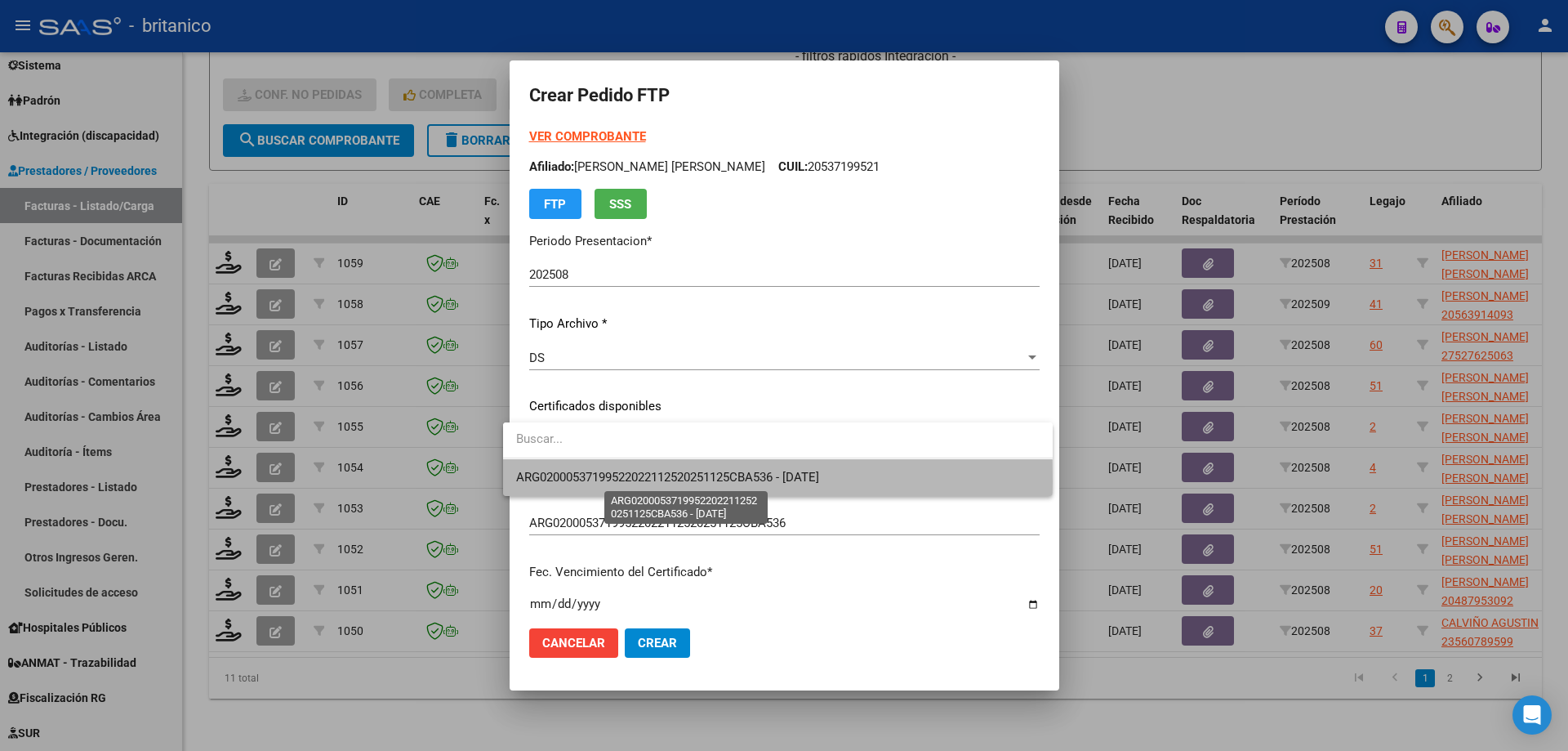
click at [600, 481] on span "ARG02000537199522022112520251125CBA536 - [DATE]" at bounding box center [667, 477] width 303 height 15
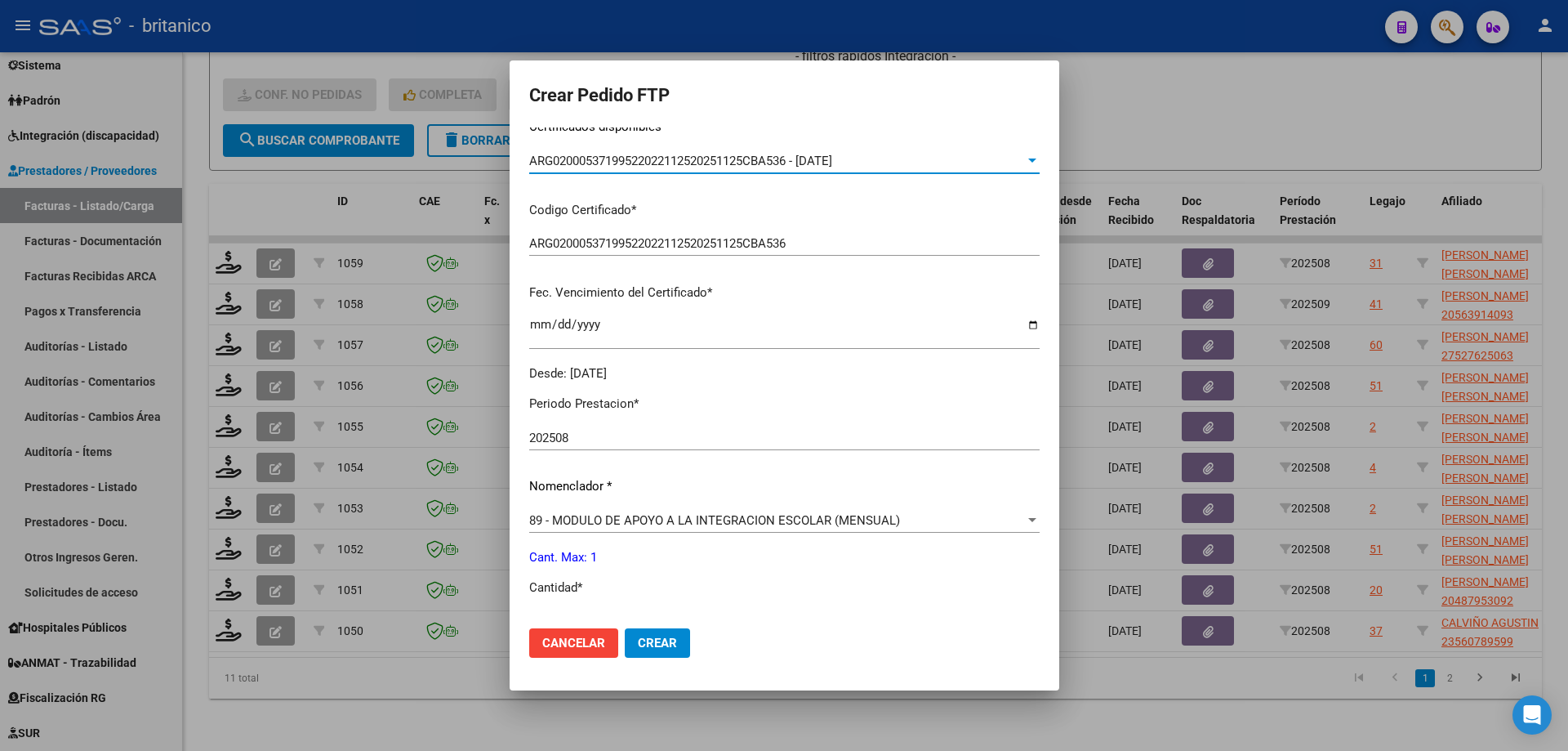
scroll to position [491, 0]
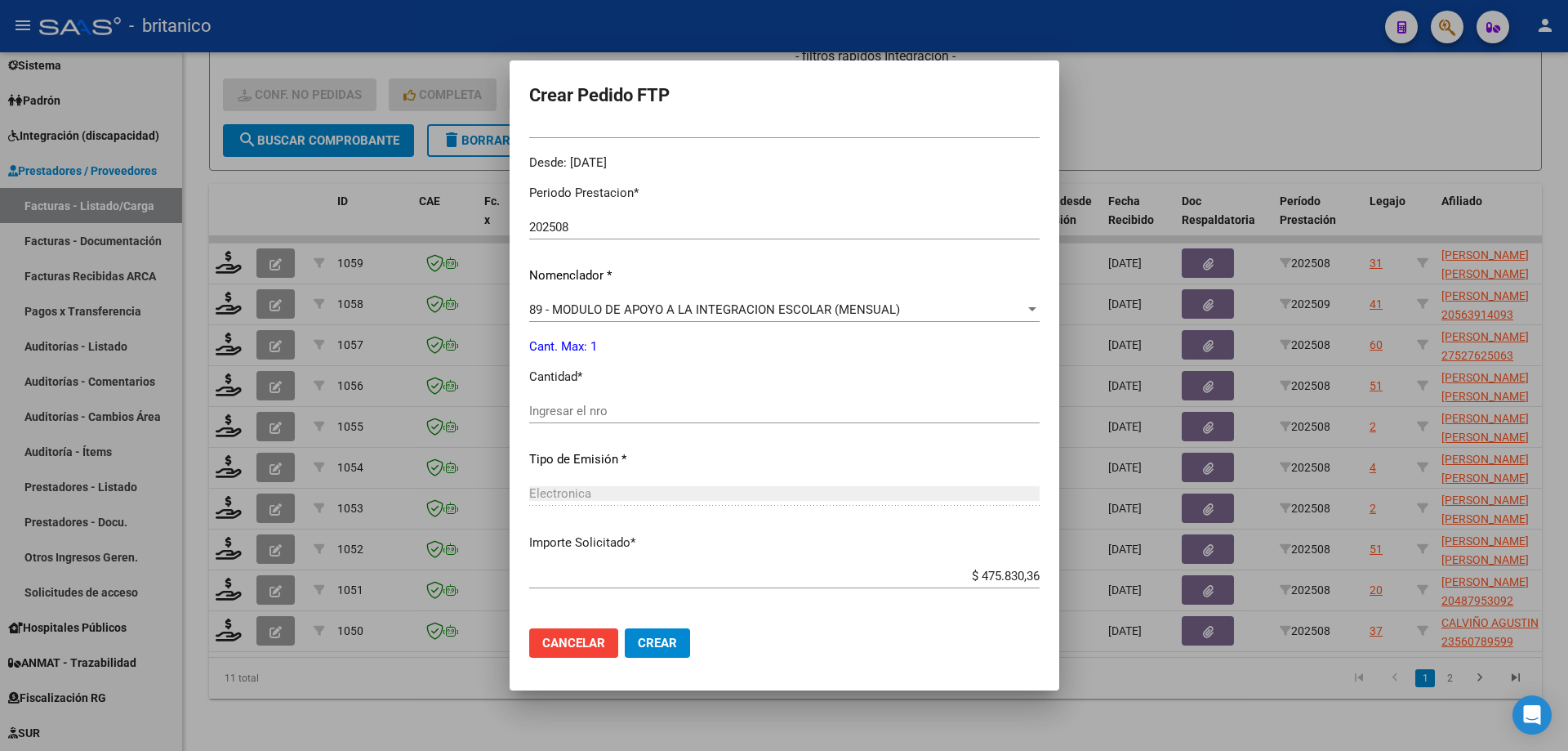
click at [583, 416] on input "Ingresar el nro" at bounding box center [784, 412] width 510 height 15
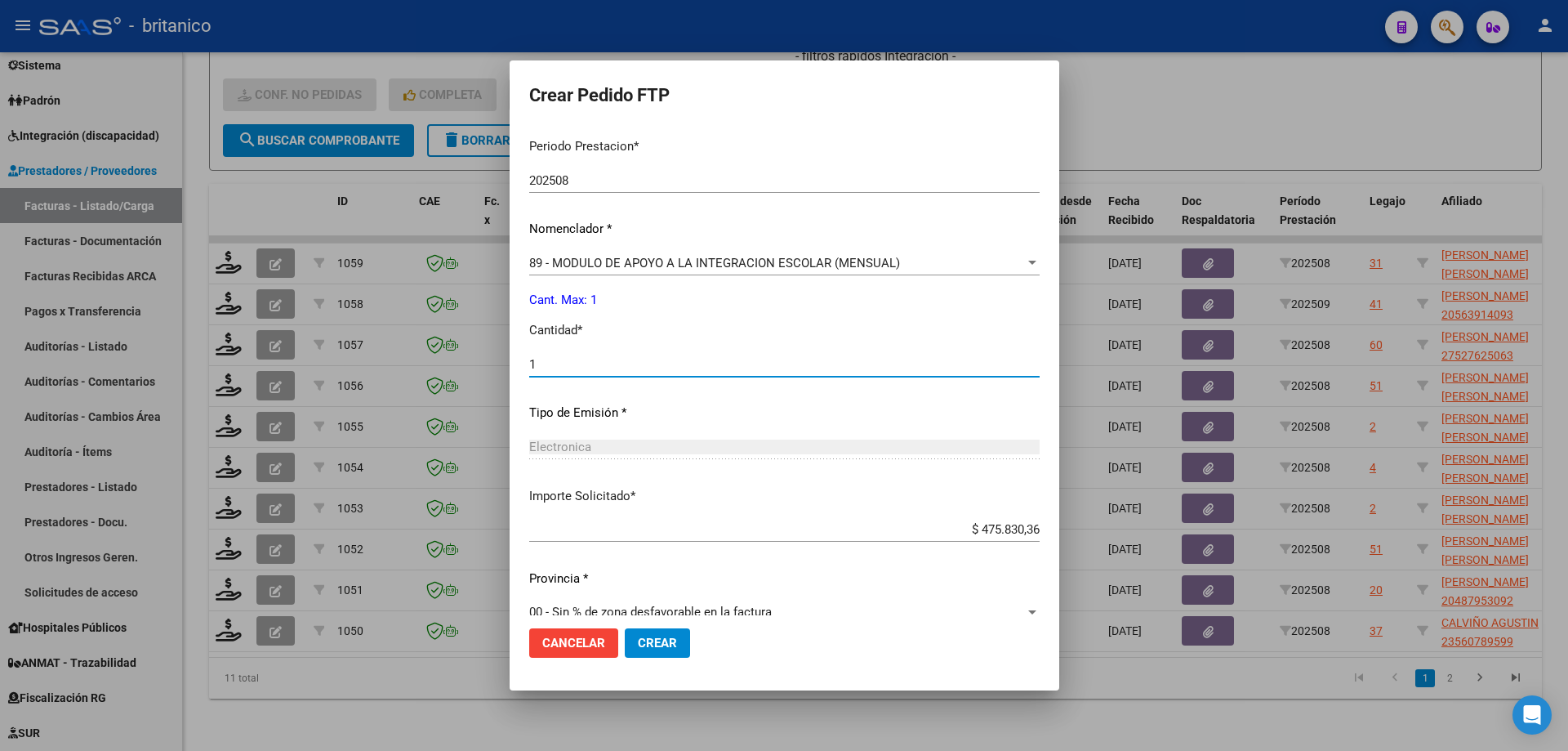
scroll to position [561, 0]
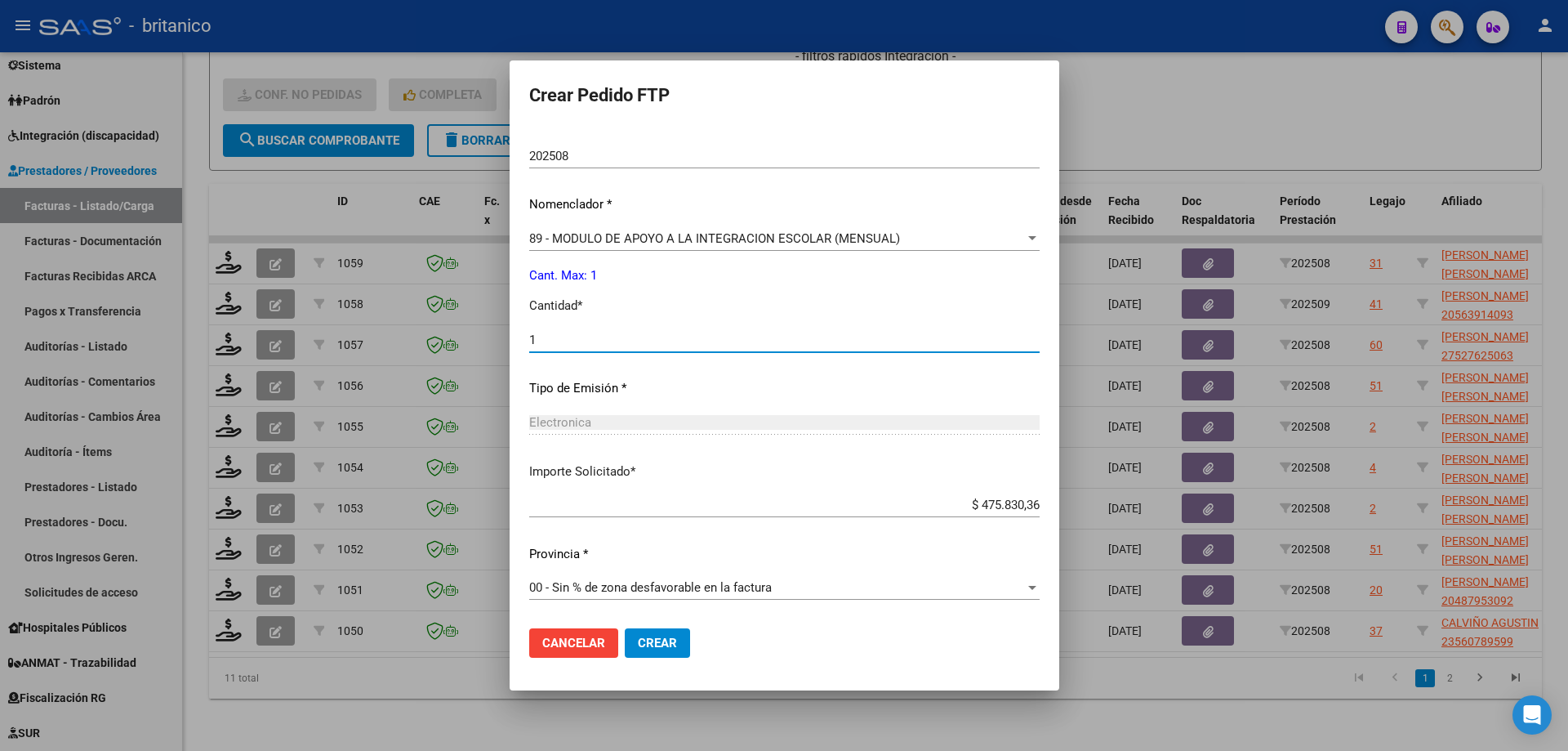
type input "1"
click at [666, 641] on button "Crear" at bounding box center [658, 643] width 66 height 29
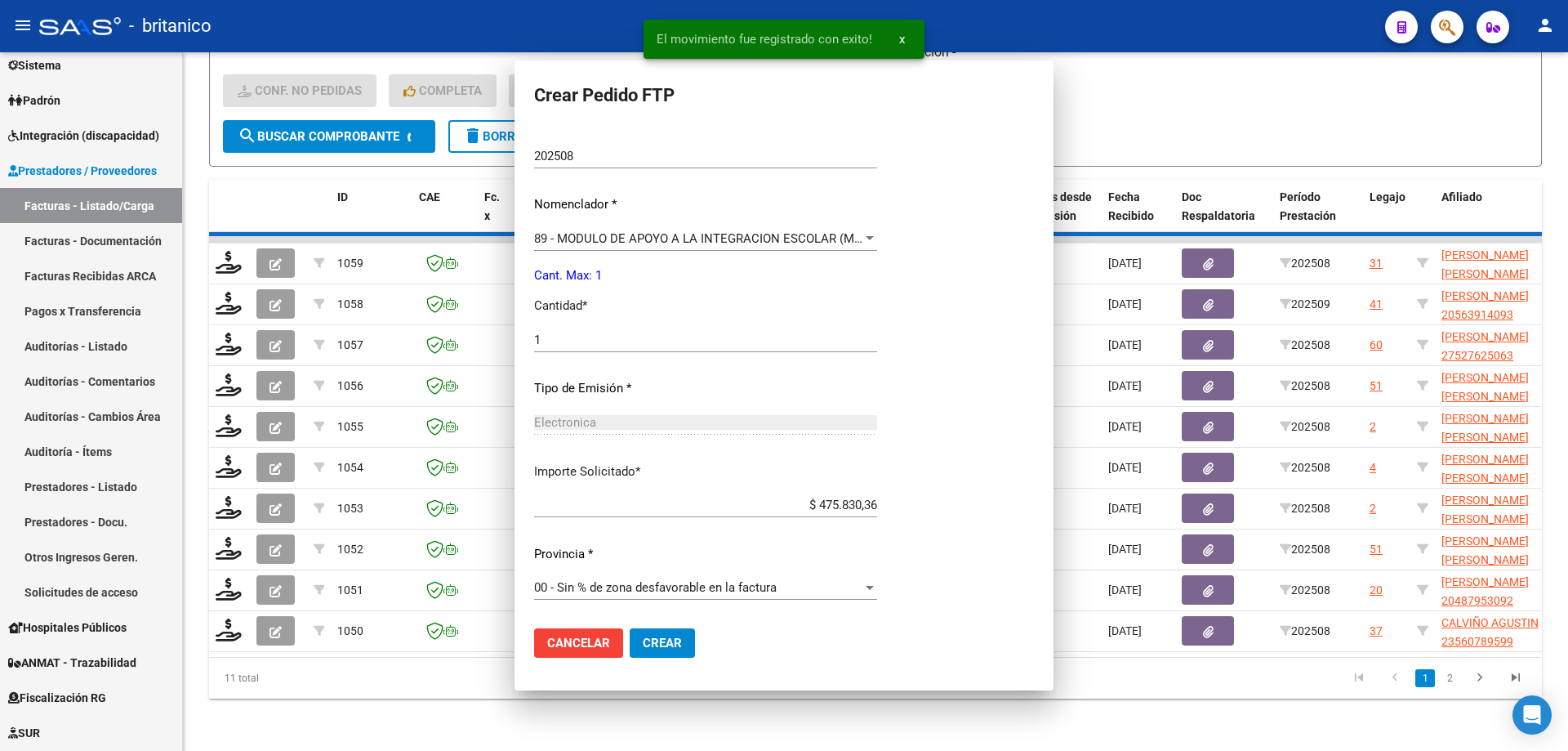
scroll to position [0, 0]
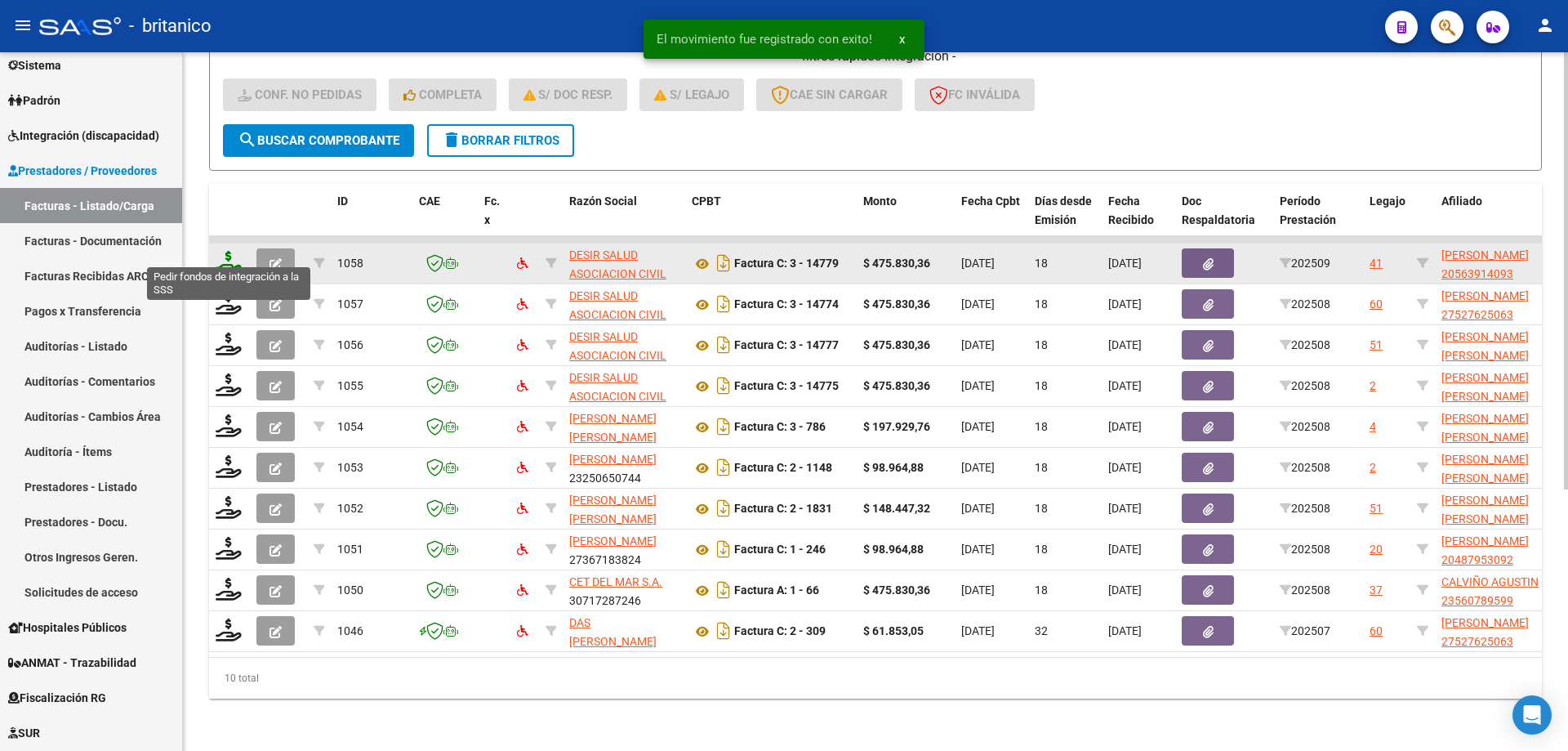
click at [222, 251] on icon at bounding box center [229, 262] width 26 height 23
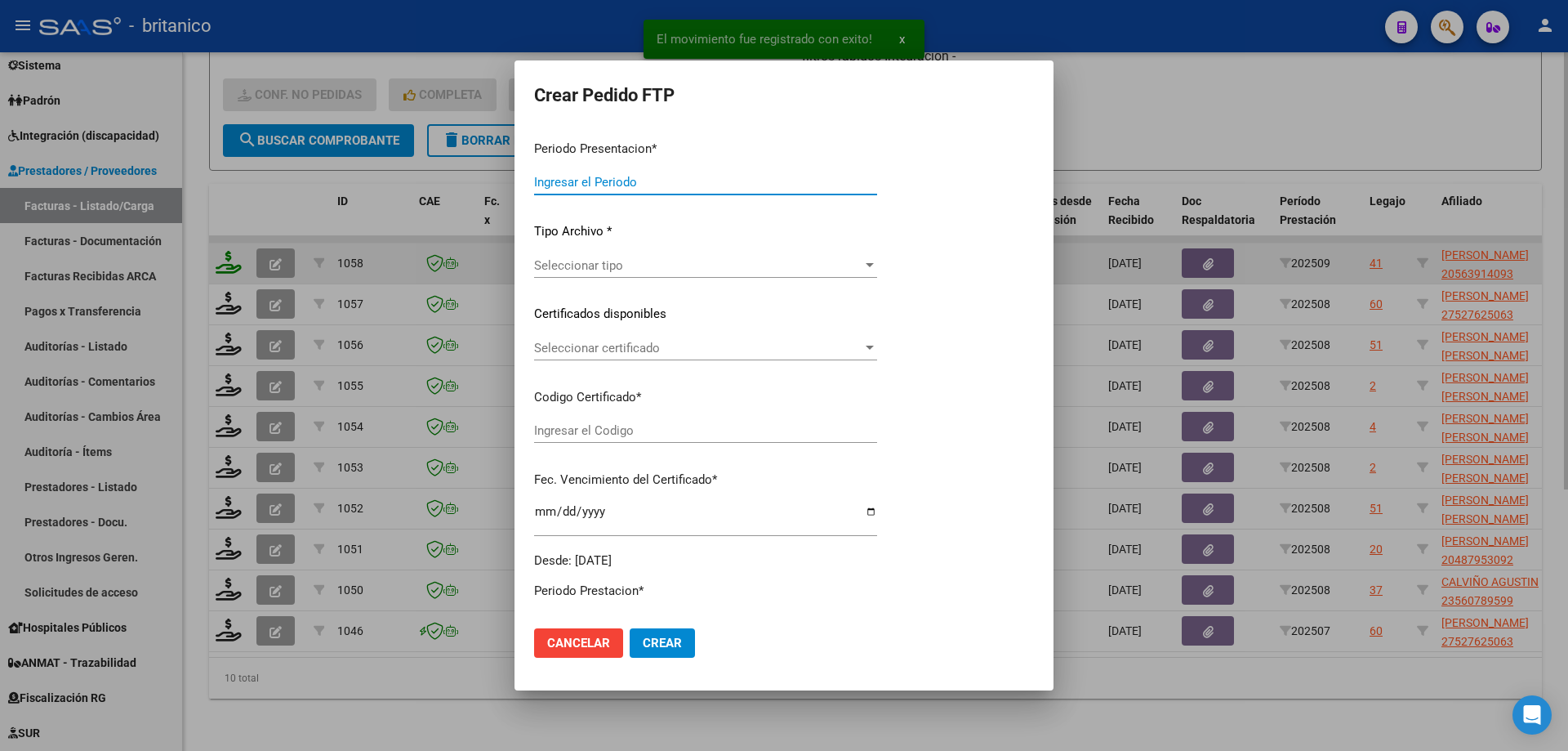
type input "202508"
type input "202509"
type input "$ 475.830,36"
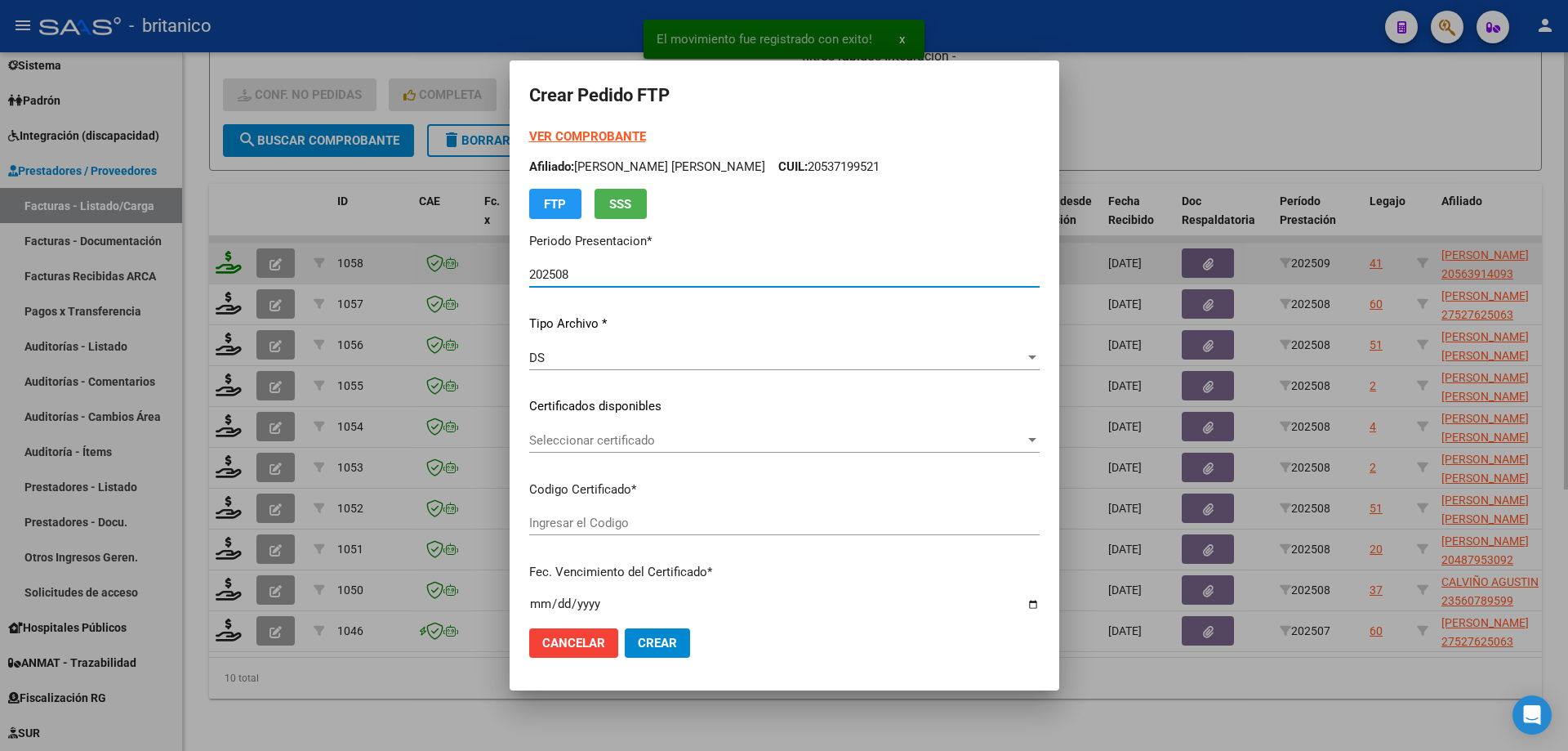
type input "ARG0200056391409-2023092620280926BUE315"
type input "[DATE]"
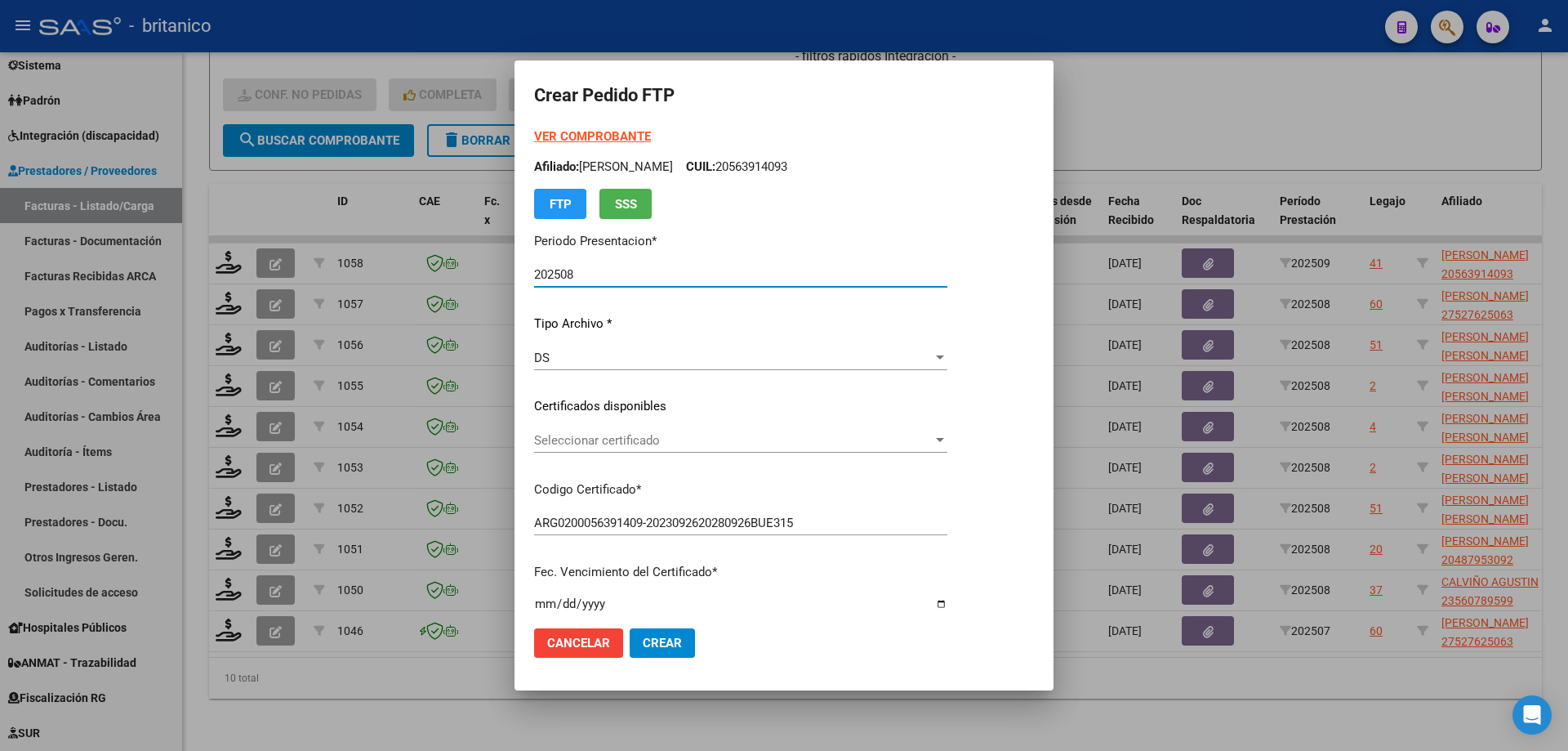
click at [697, 434] on span "Seleccionar certificado" at bounding box center [734, 441] width 398 height 15
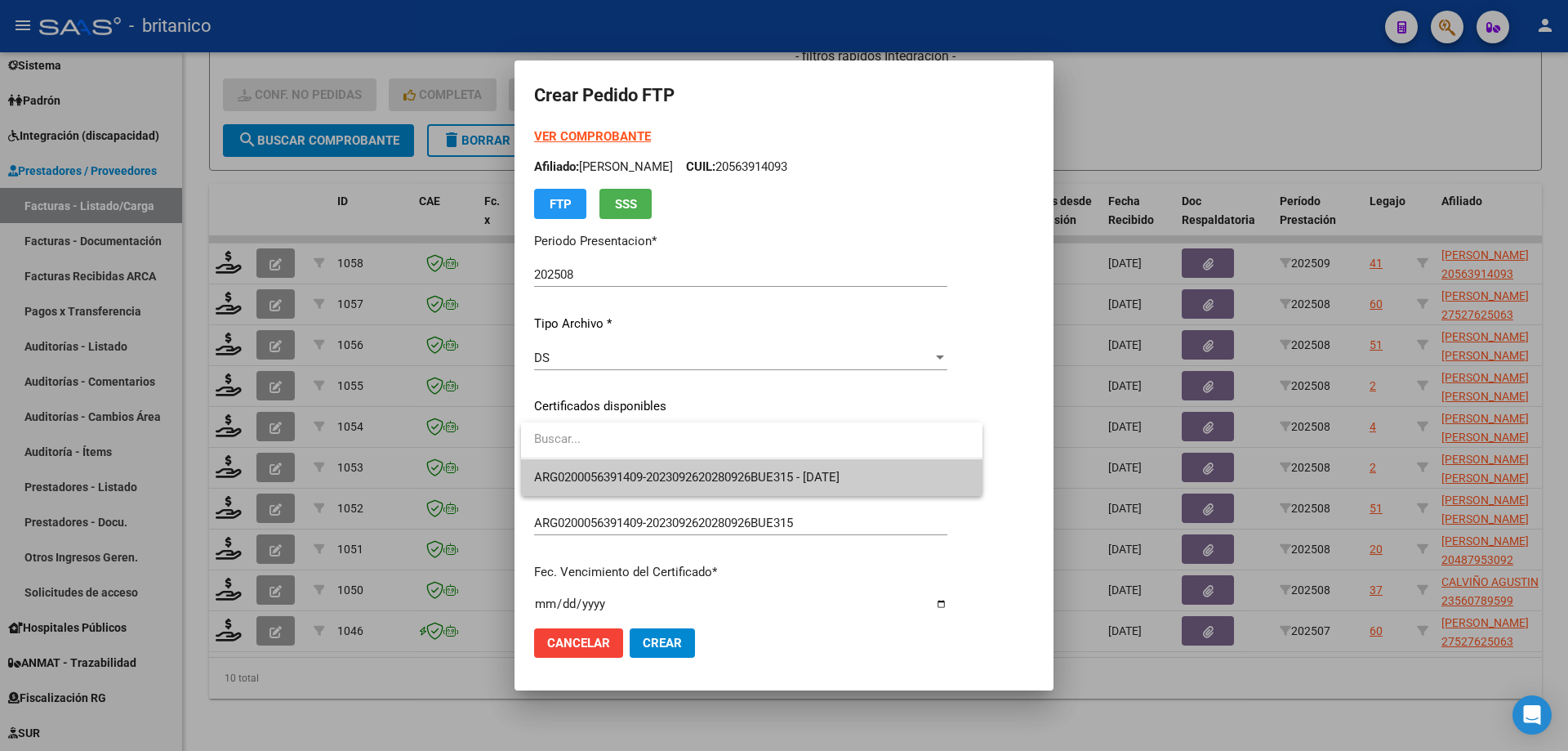
click at [722, 483] on span "ARG0200056391409-2023092620280926BUE315 - [DATE]" at bounding box center [687, 477] width 305 height 15
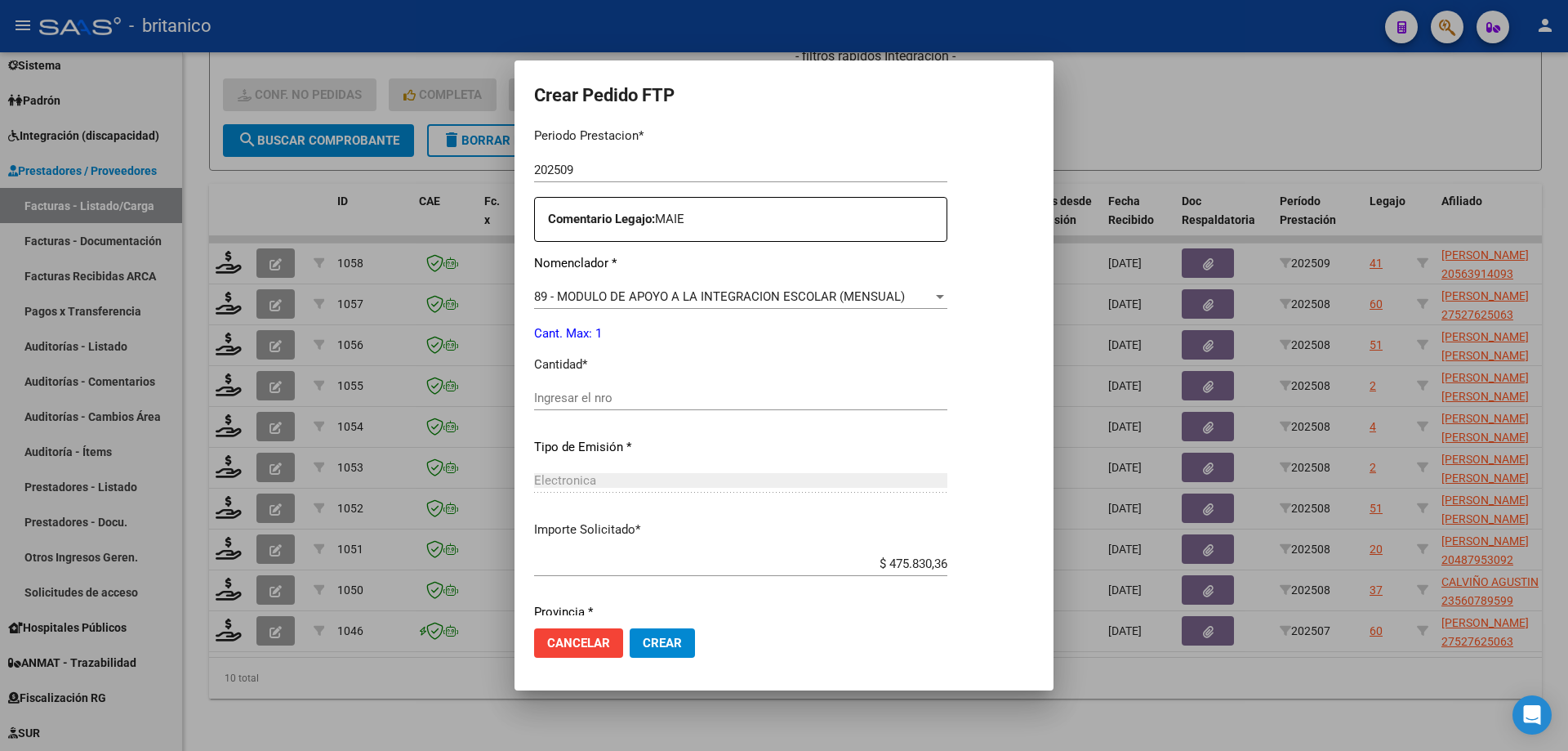
scroll to position [572, 0]
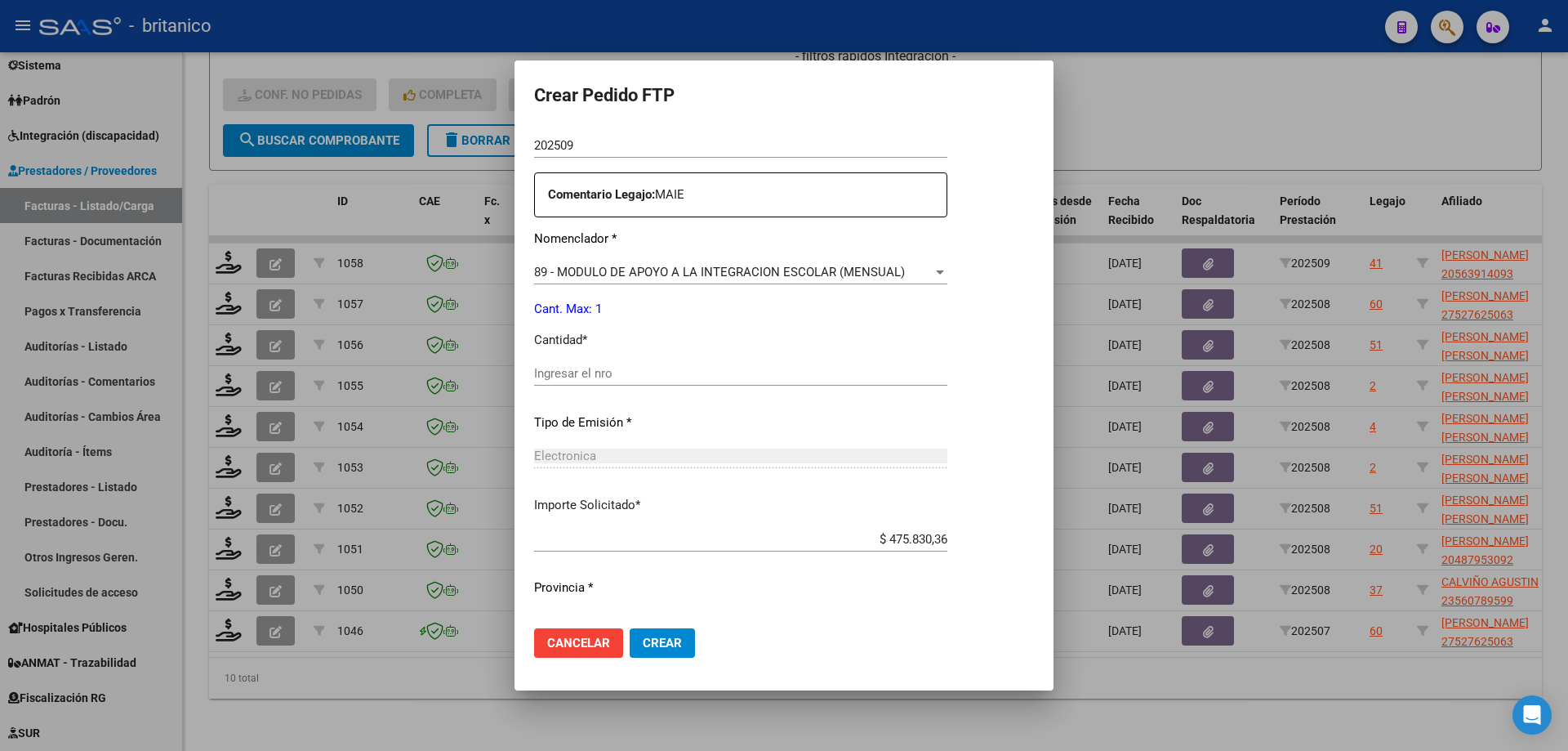
click at [588, 364] on div "Ingresar el nro" at bounding box center [741, 373] width 413 height 24
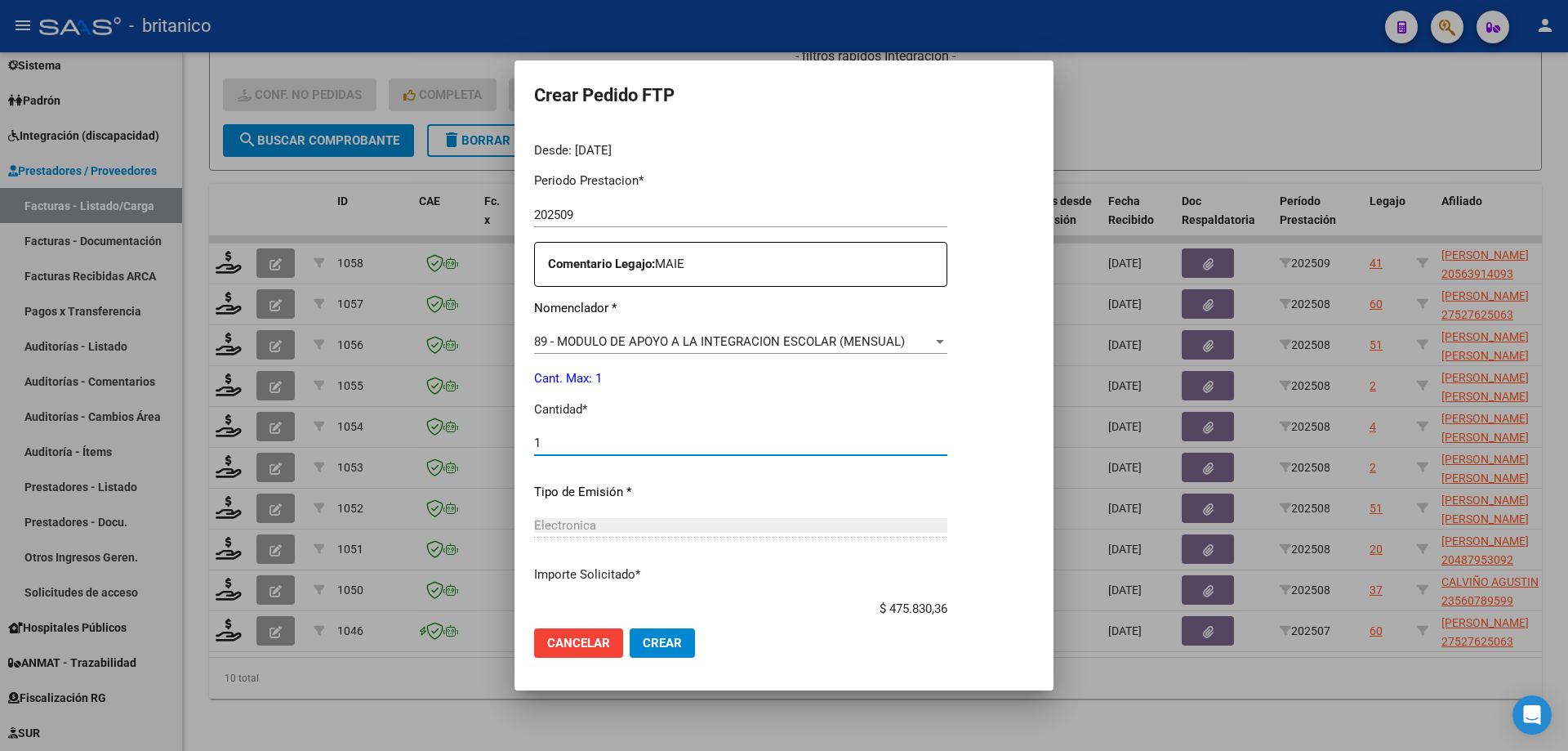
scroll to position [606, 0]
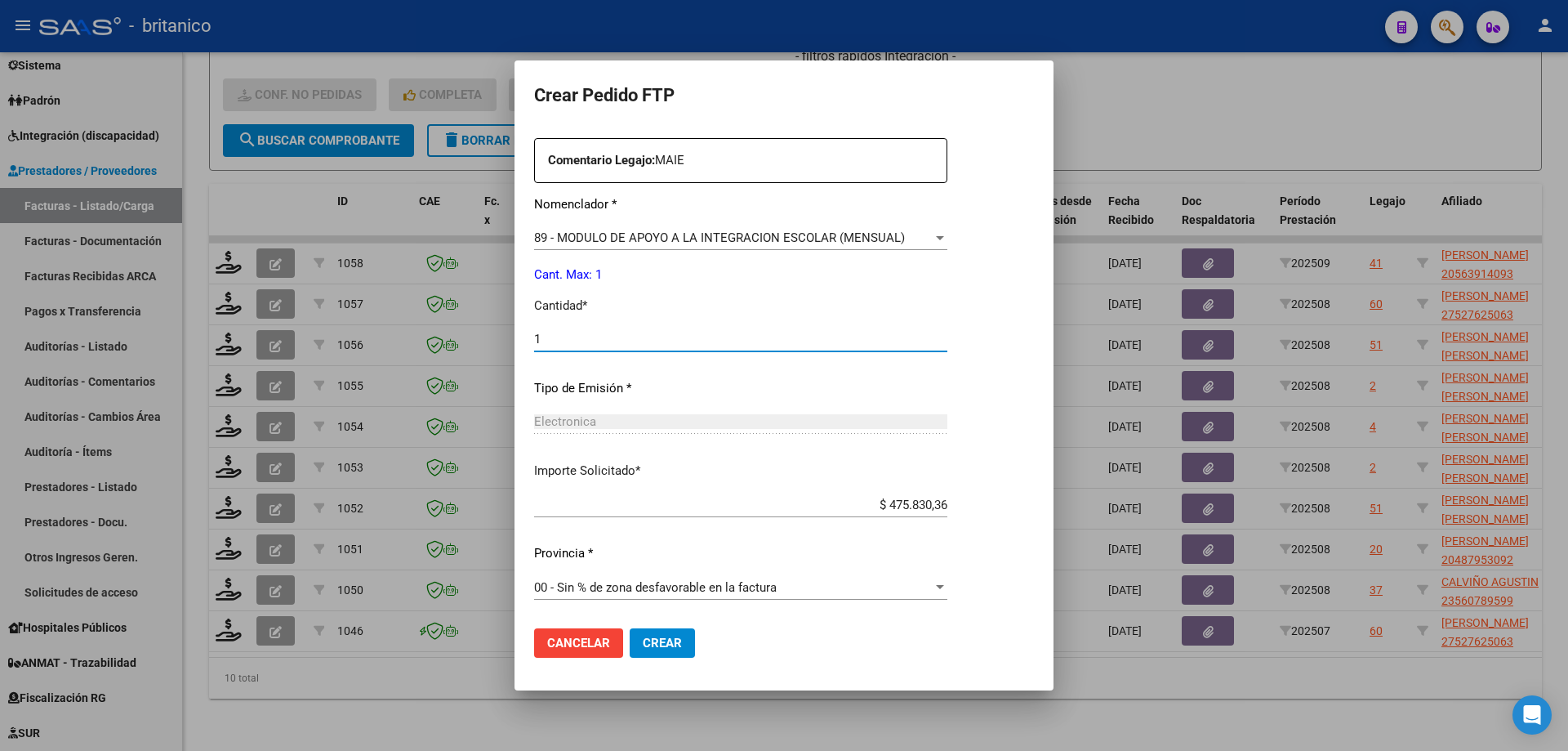
type input "1"
click at [654, 642] on span "Crear" at bounding box center [662, 643] width 39 height 15
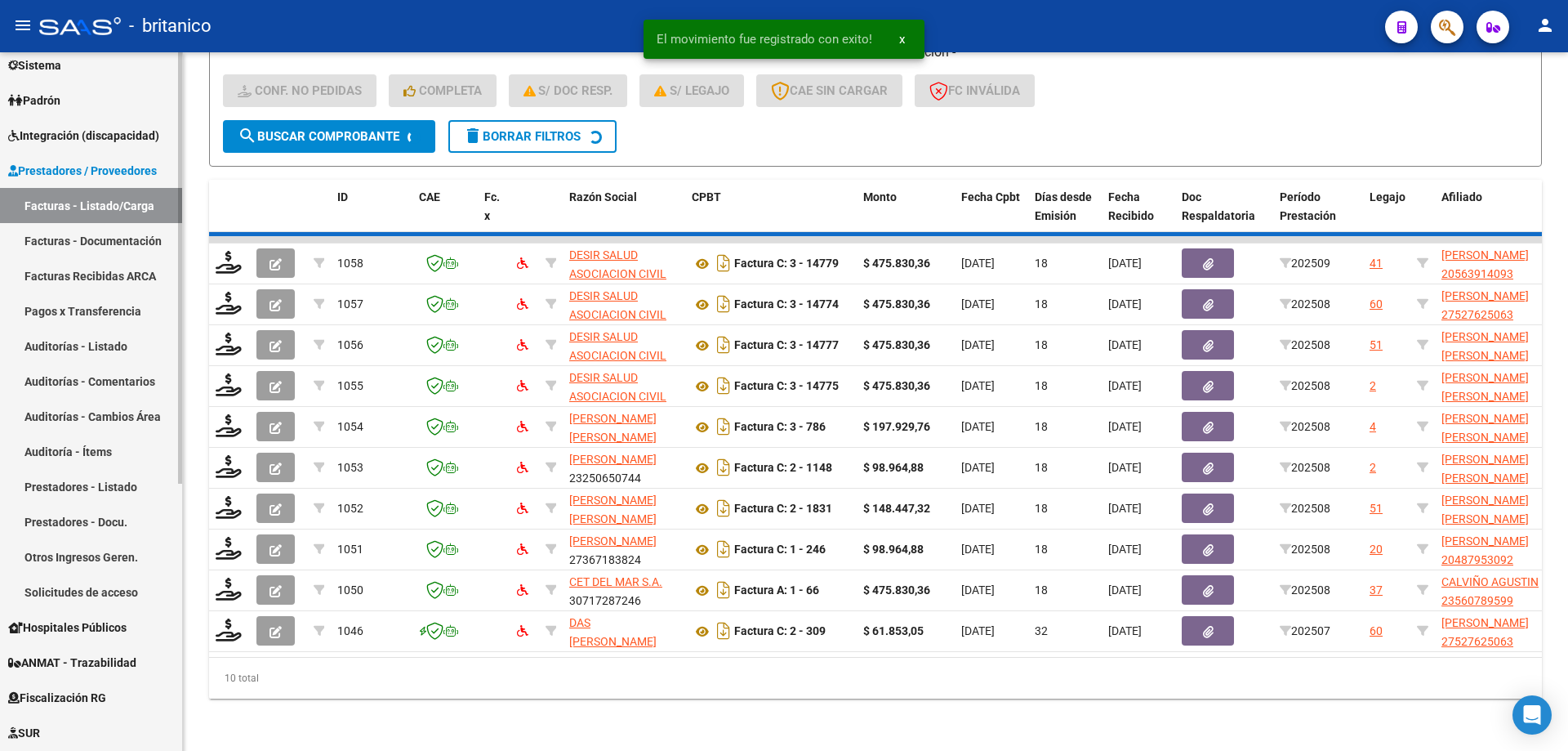
scroll to position [377, 0]
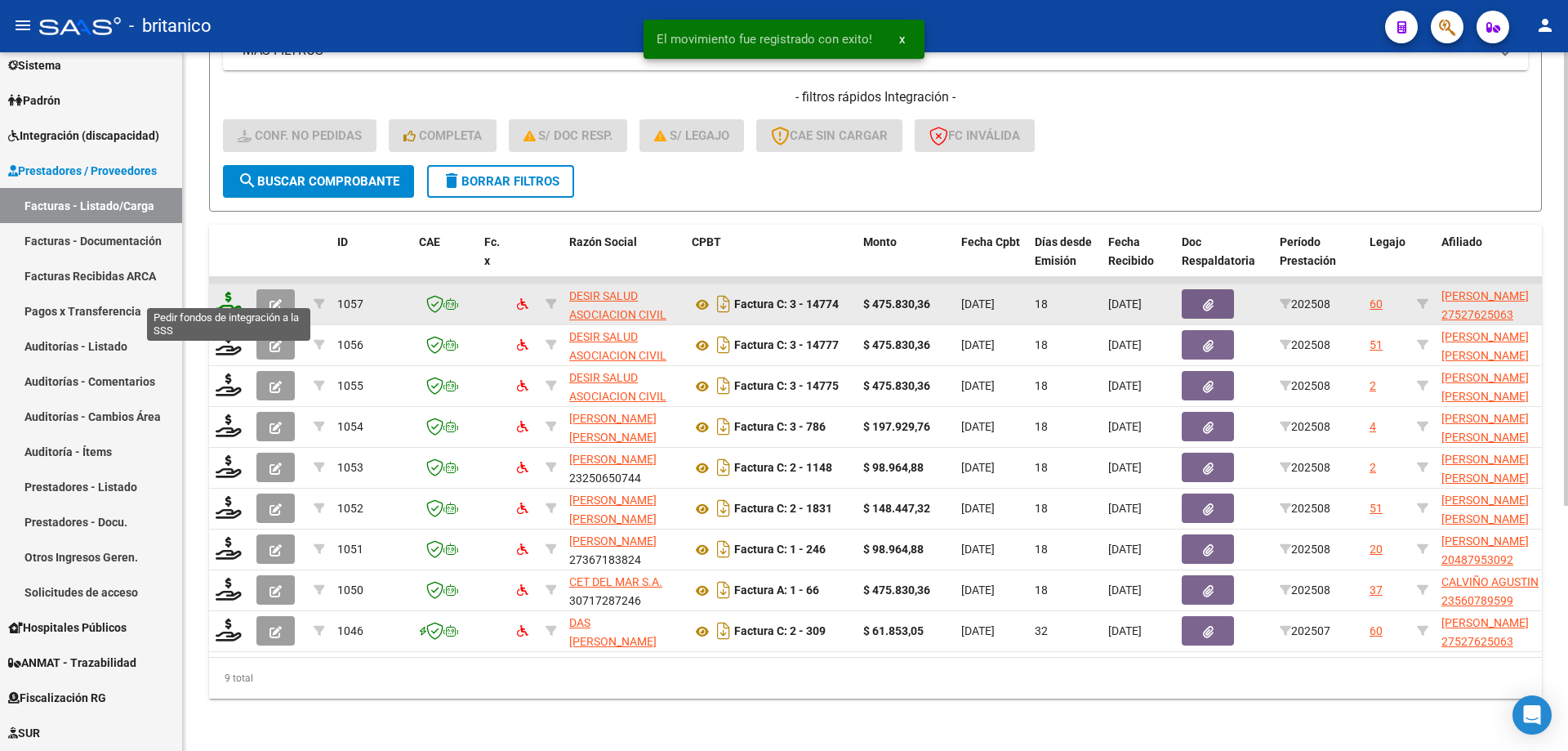
click at [227, 291] on icon at bounding box center [229, 303] width 26 height 23
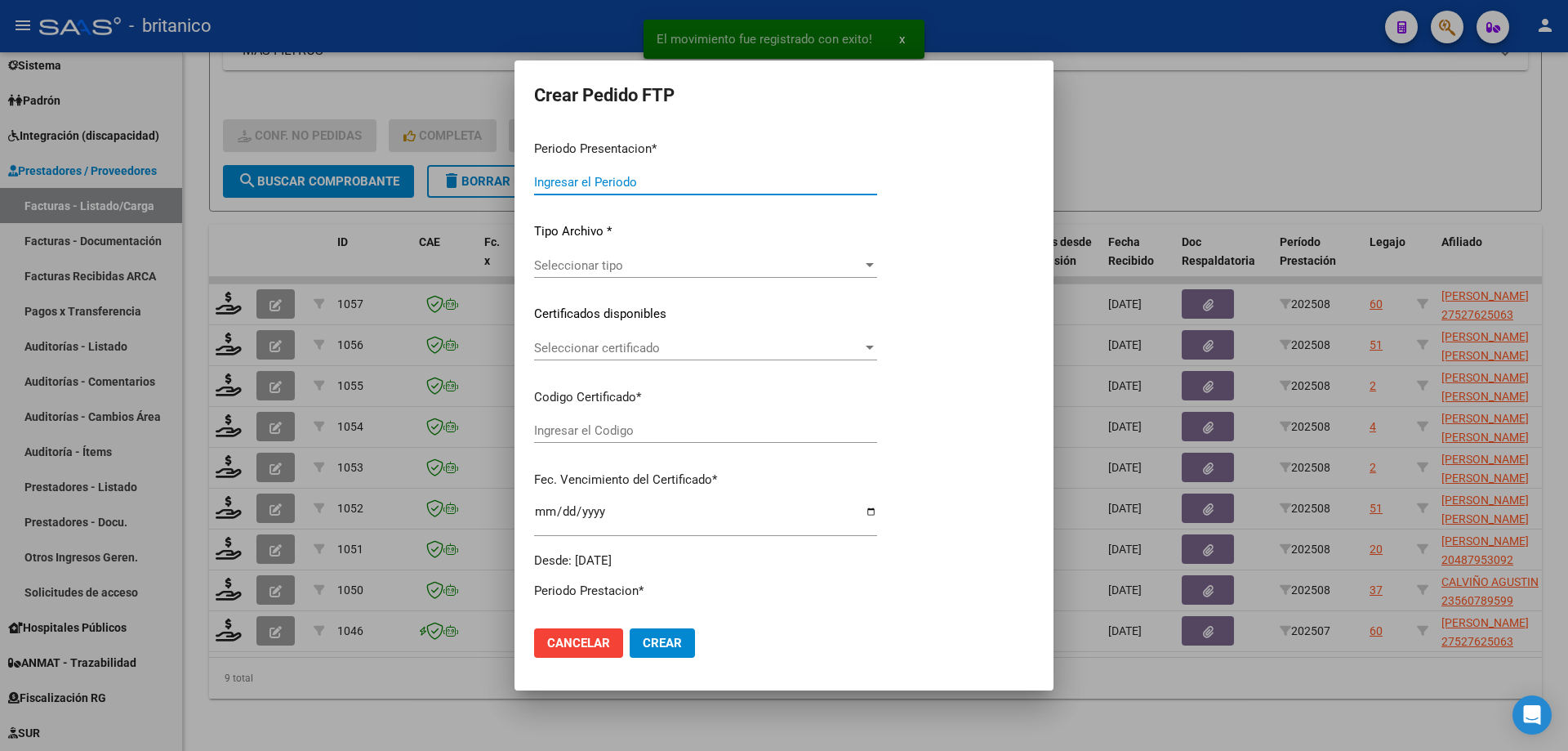
type input "202508"
type input "$ 475.830,36"
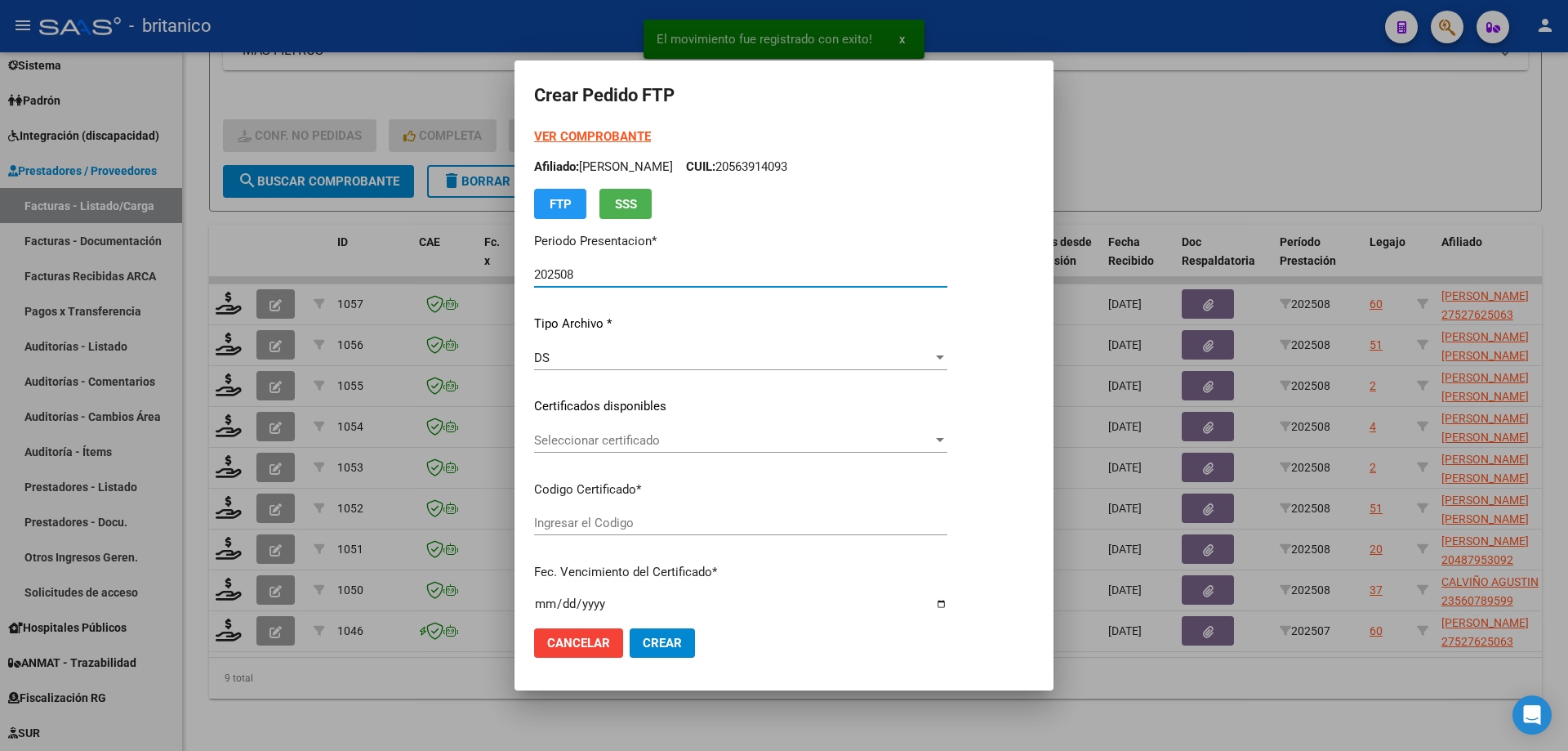
type input "ARG01000527625062025071720300717CIU13650"
type input "[DATE]"
click at [635, 431] on div "Seleccionar certificado Seleccionar certificado" at bounding box center [741, 441] width 413 height 24
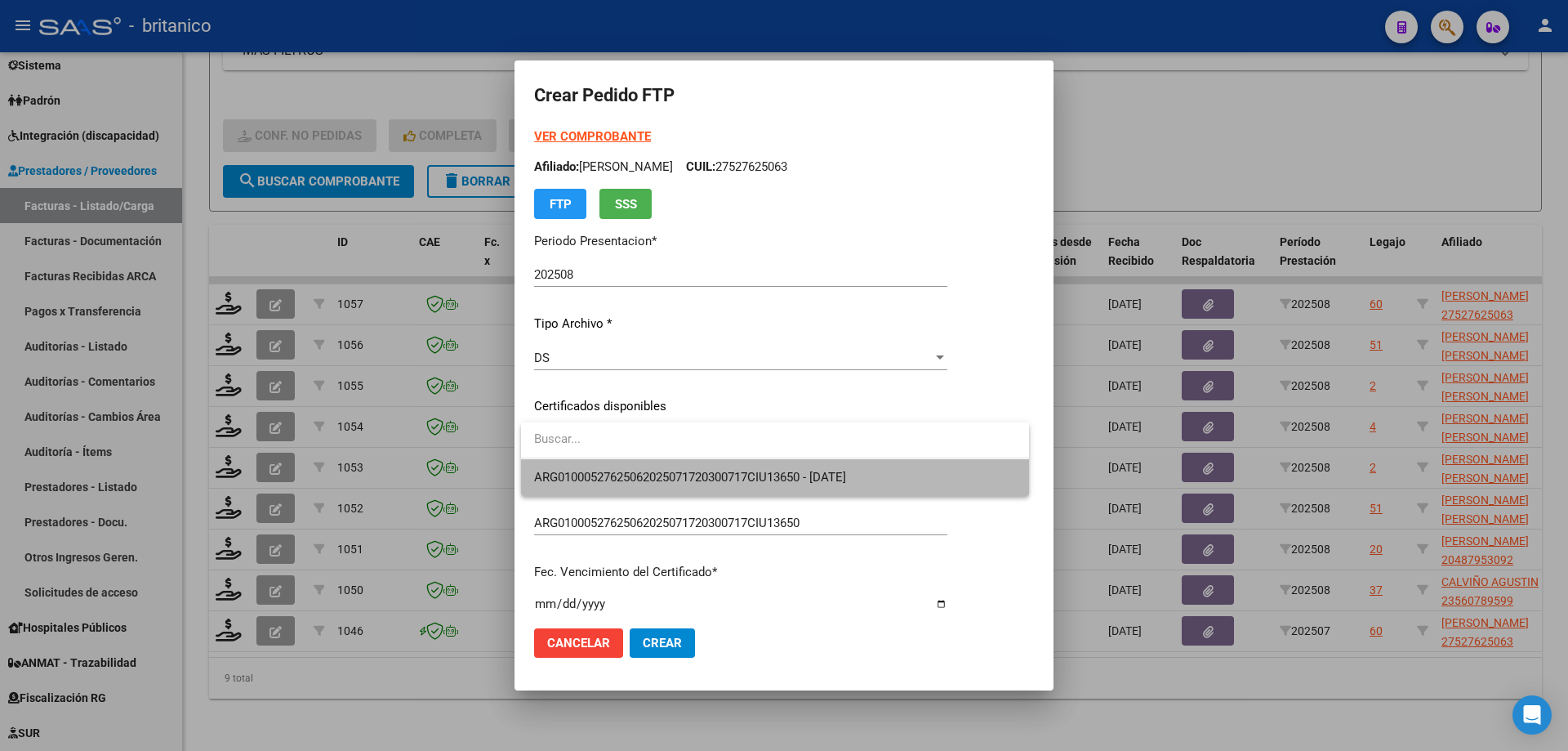
click at [685, 466] on span "ARG01000527625062025071720300717CIU13650 - [DATE]" at bounding box center [775, 477] width 482 height 37
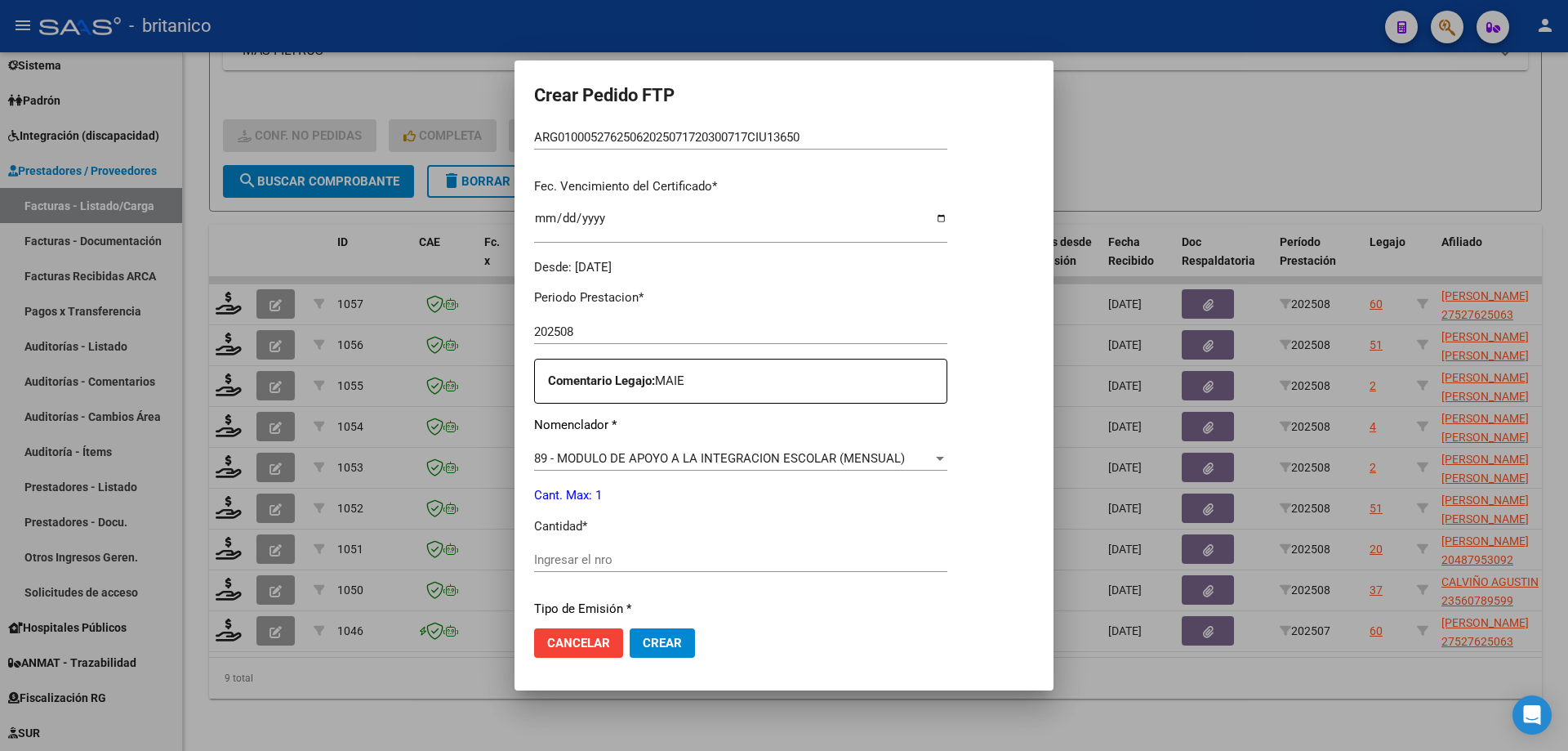
scroll to position [409, 0]
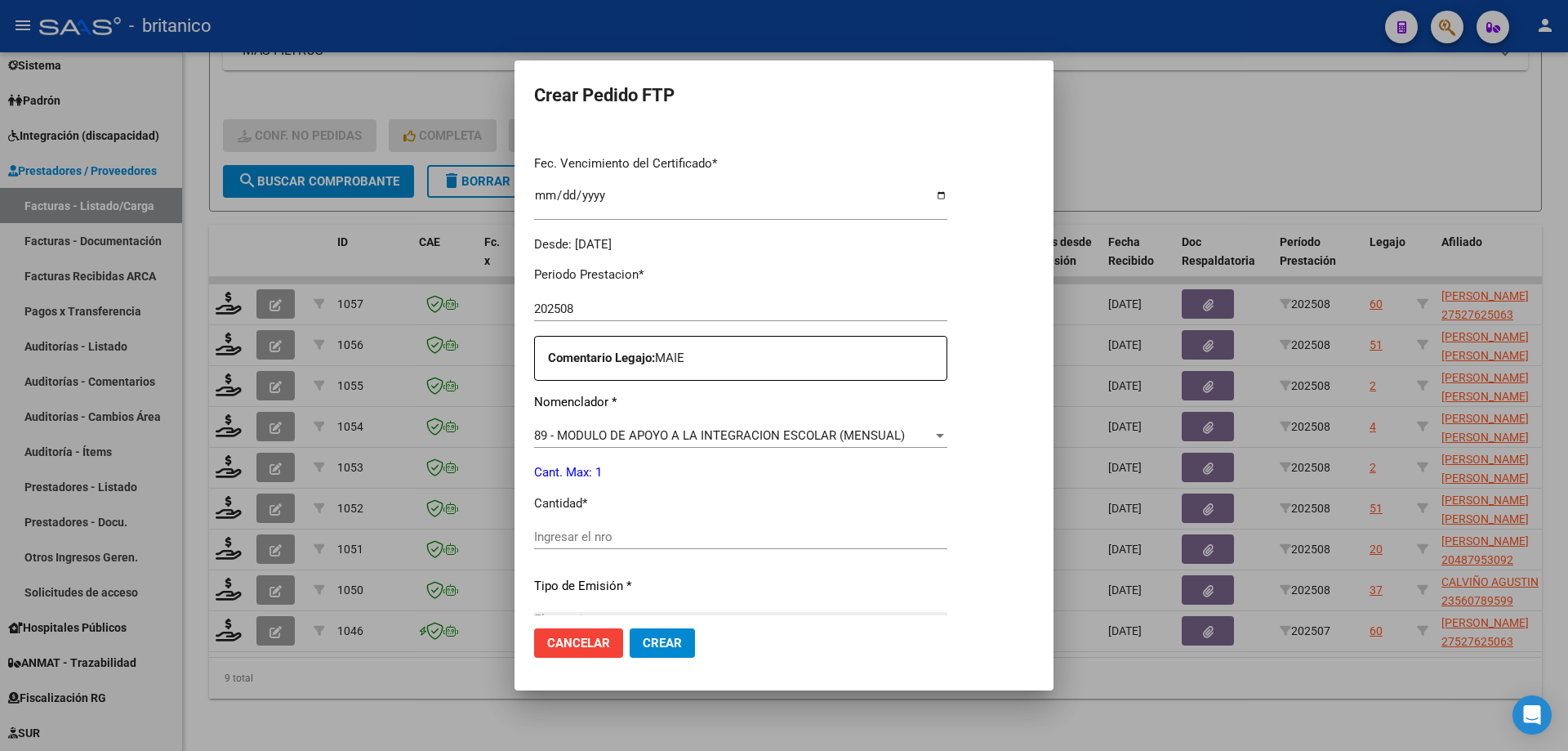
drag, startPoint x: 613, startPoint y: 529, endPoint x: 643, endPoint y: 521, distance: 31.0
click at [613, 529] on div "Ingresar el nro" at bounding box center [741, 537] width 413 height 24
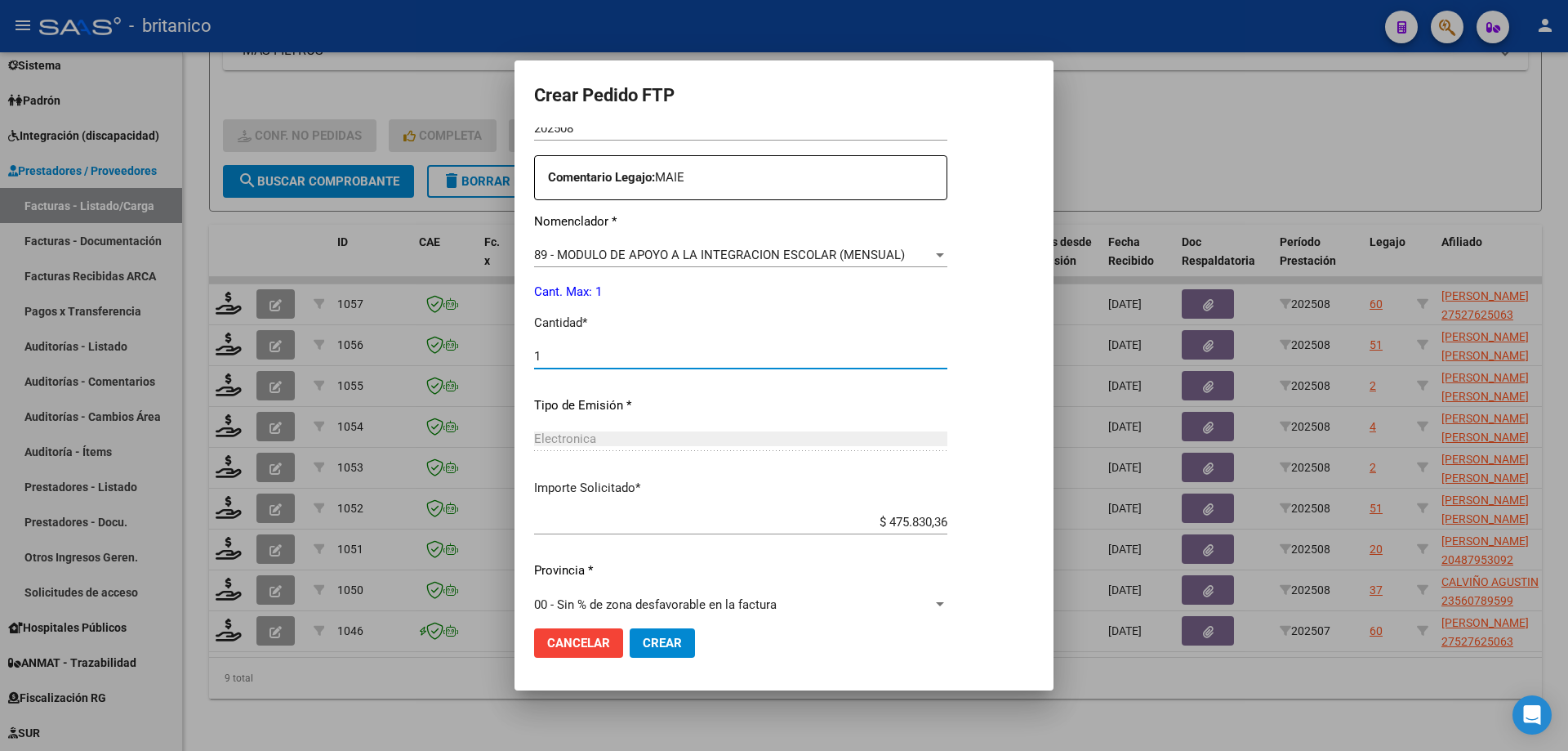
scroll to position [606, 0]
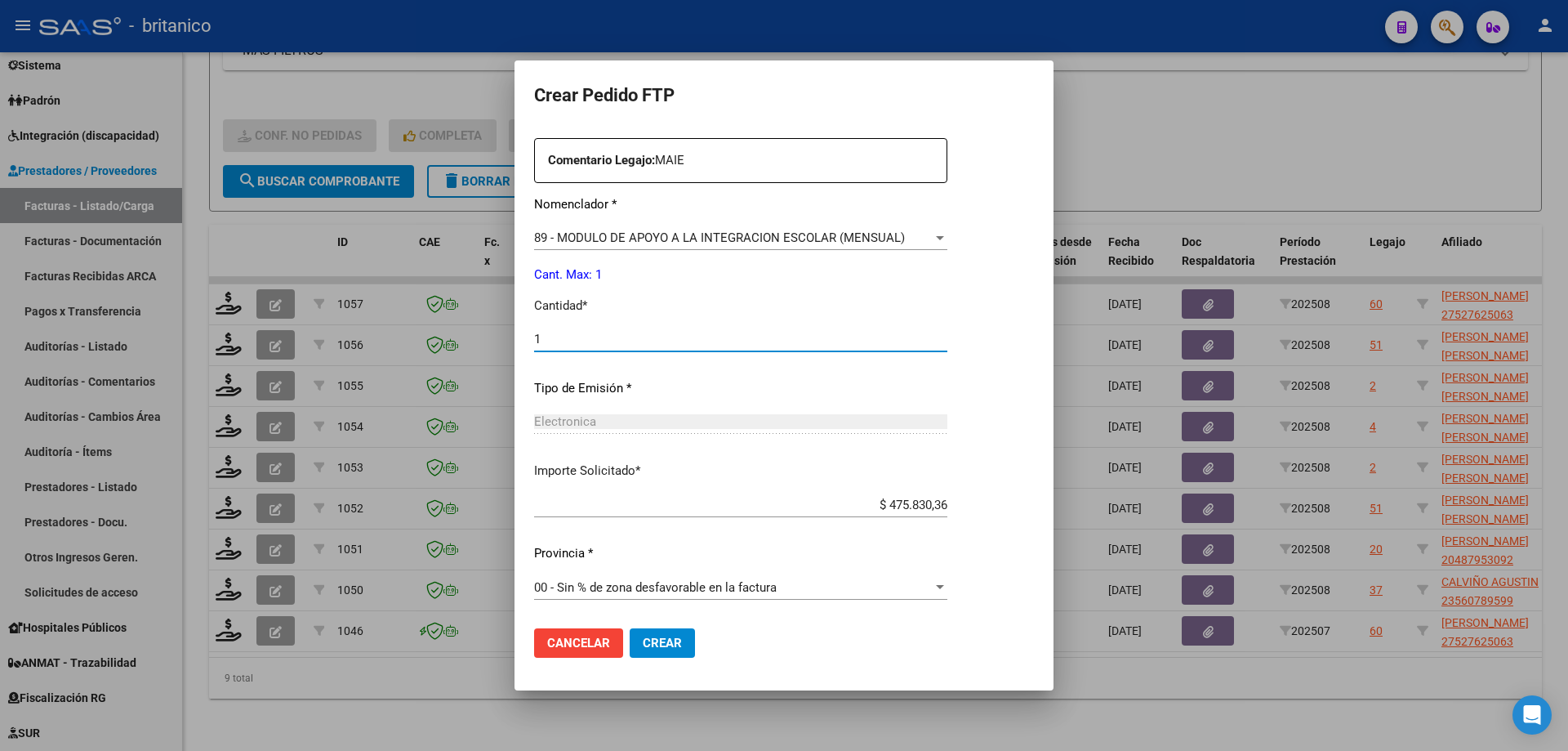
type input "1"
click at [650, 647] on span "Crear" at bounding box center [662, 643] width 39 height 15
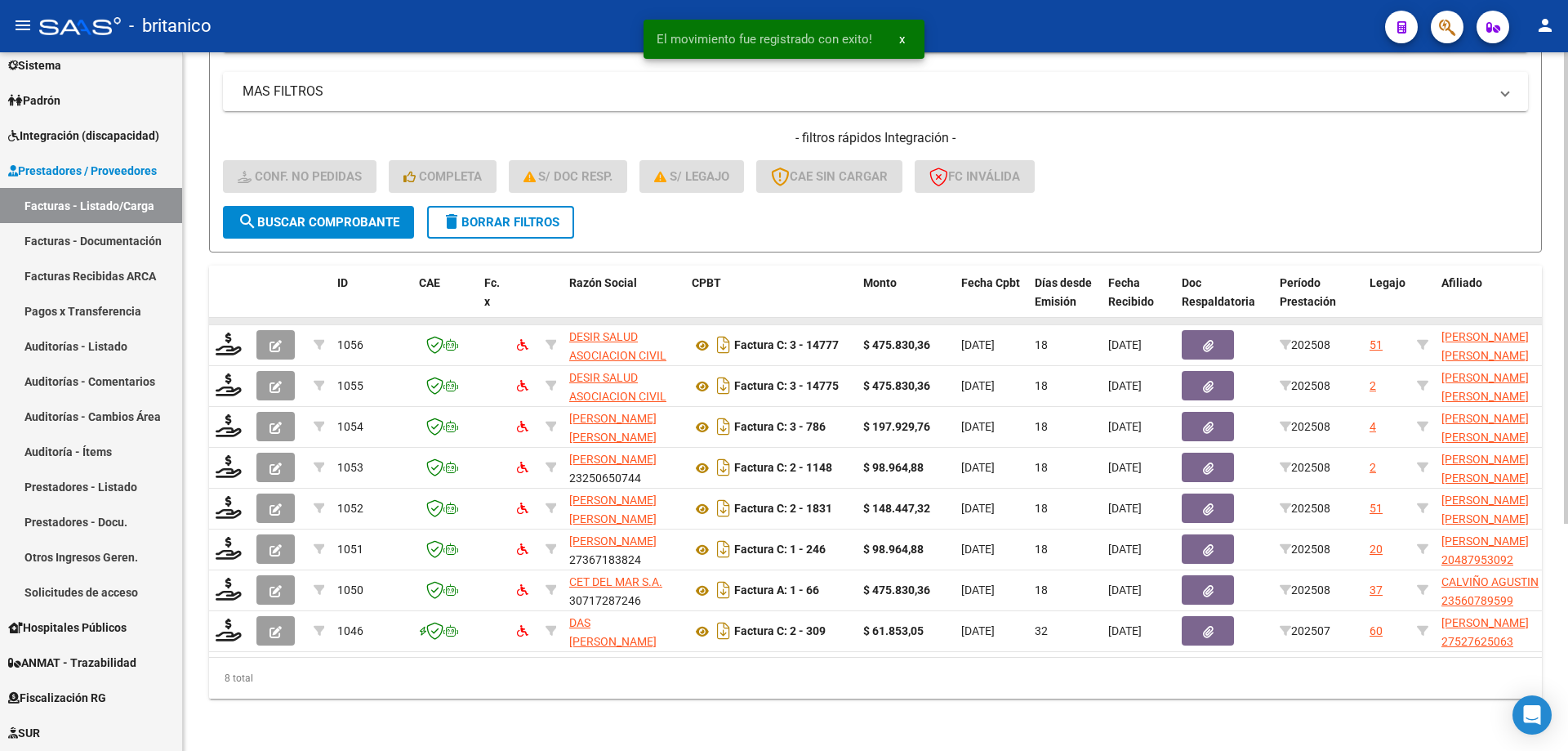
scroll to position [336, 0]
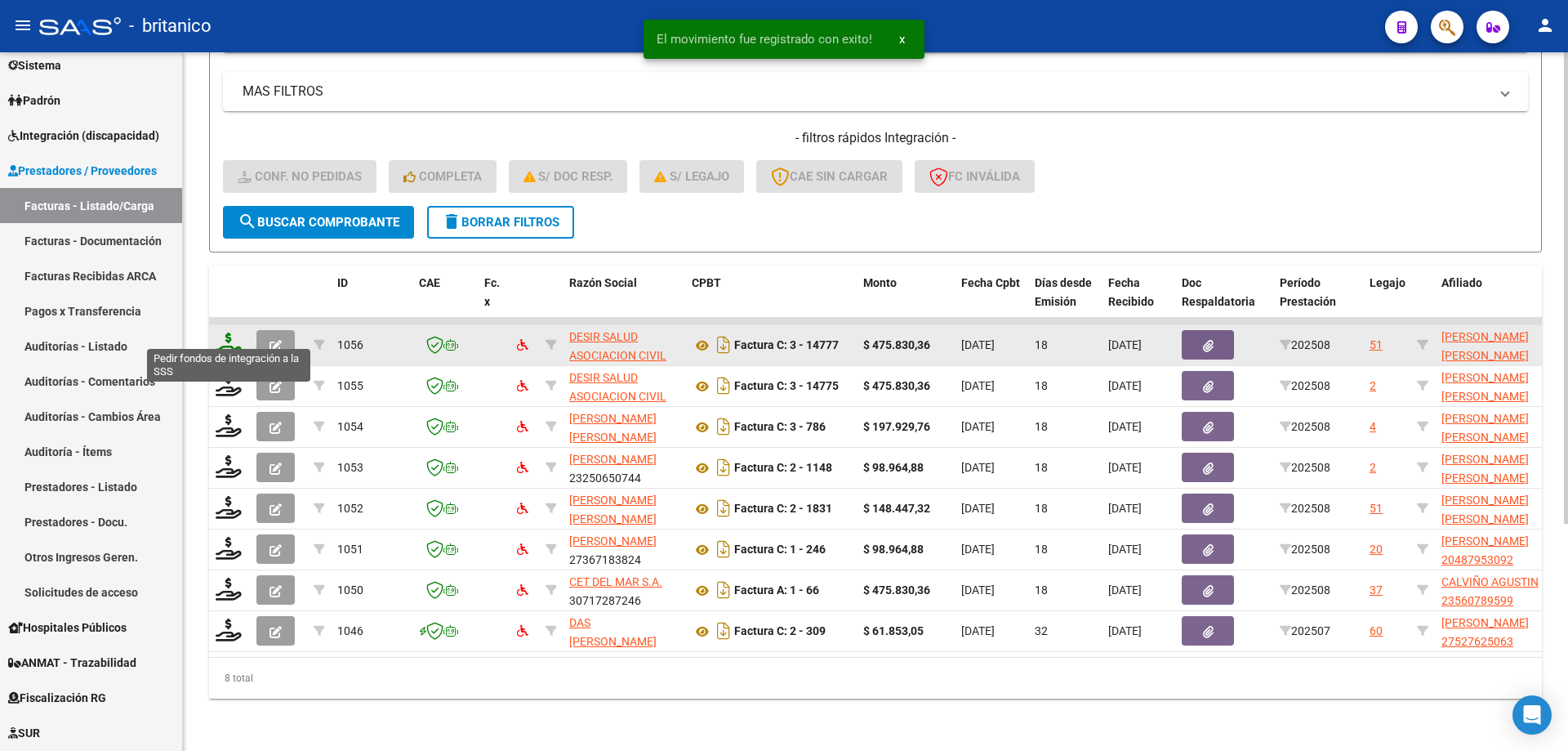
click at [227, 333] on icon at bounding box center [229, 344] width 26 height 23
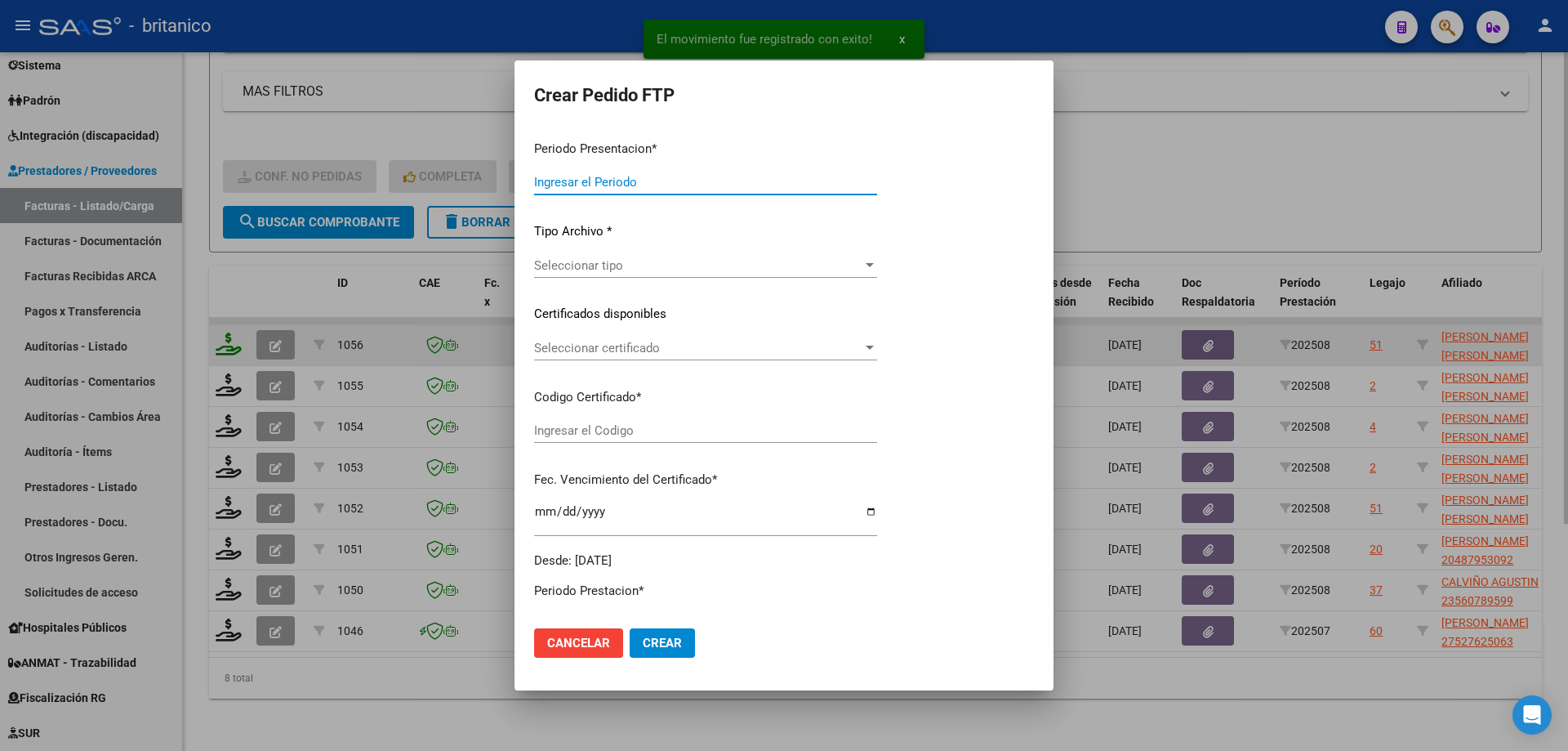
type input "202508"
type input "$ 475.830,36"
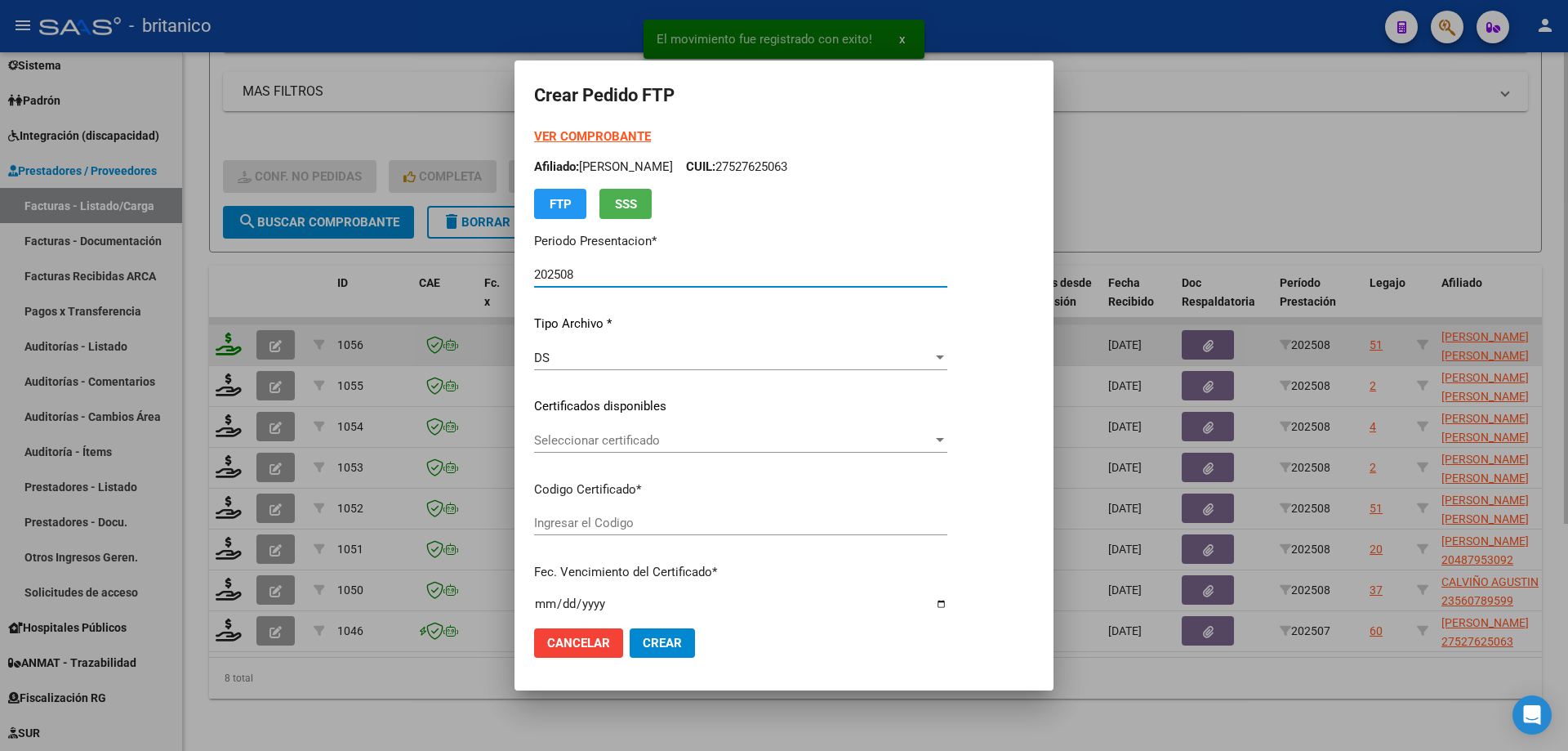
type input "ARG01000571027342020081320250813-BS315"
type input "[DATE]"
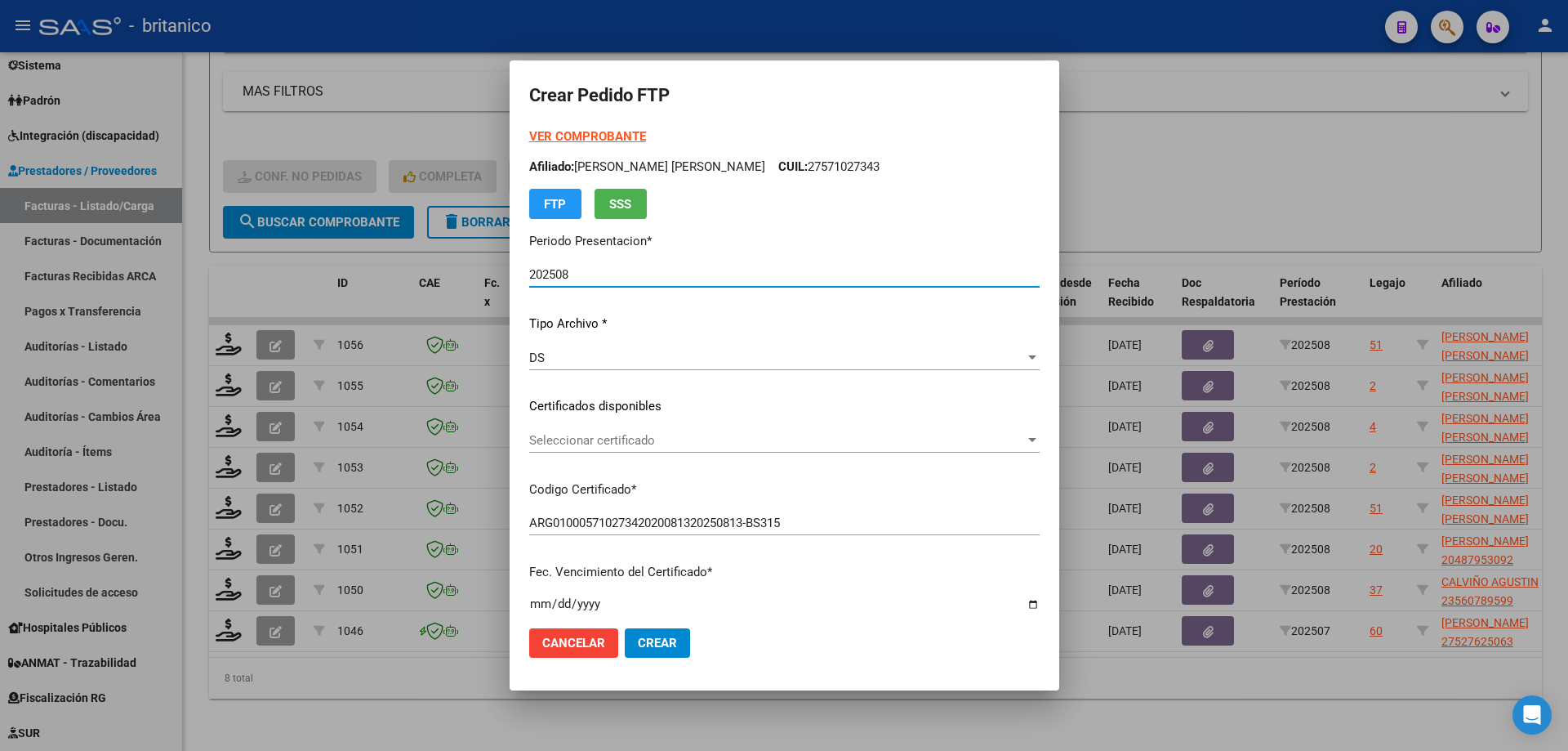
click at [784, 447] on div "Seleccionar certificado Seleccionar certificado" at bounding box center [784, 441] width 510 height 24
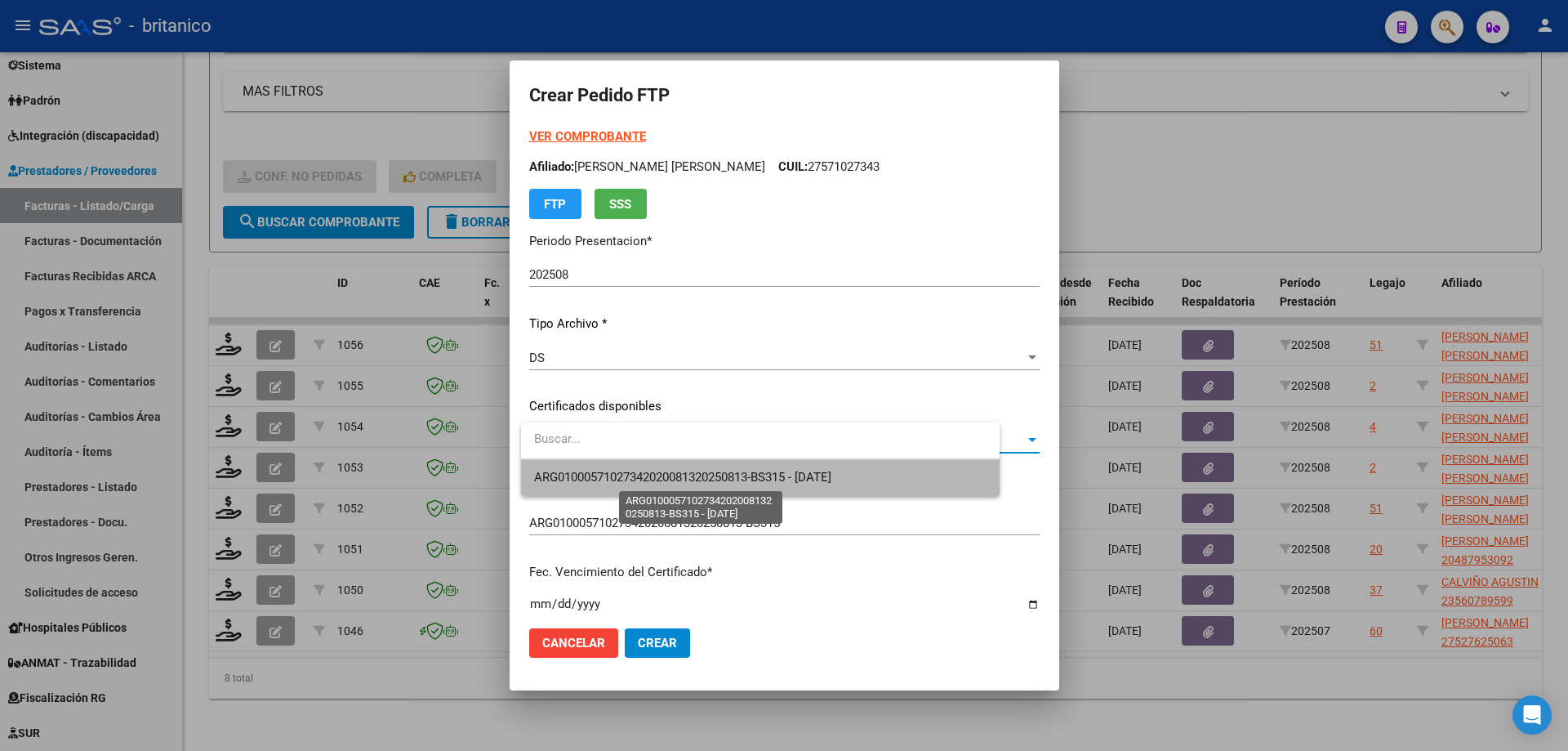
click at [724, 478] on span "ARG01000571027342020081320250813-BS315 - [DATE]" at bounding box center [683, 477] width 297 height 15
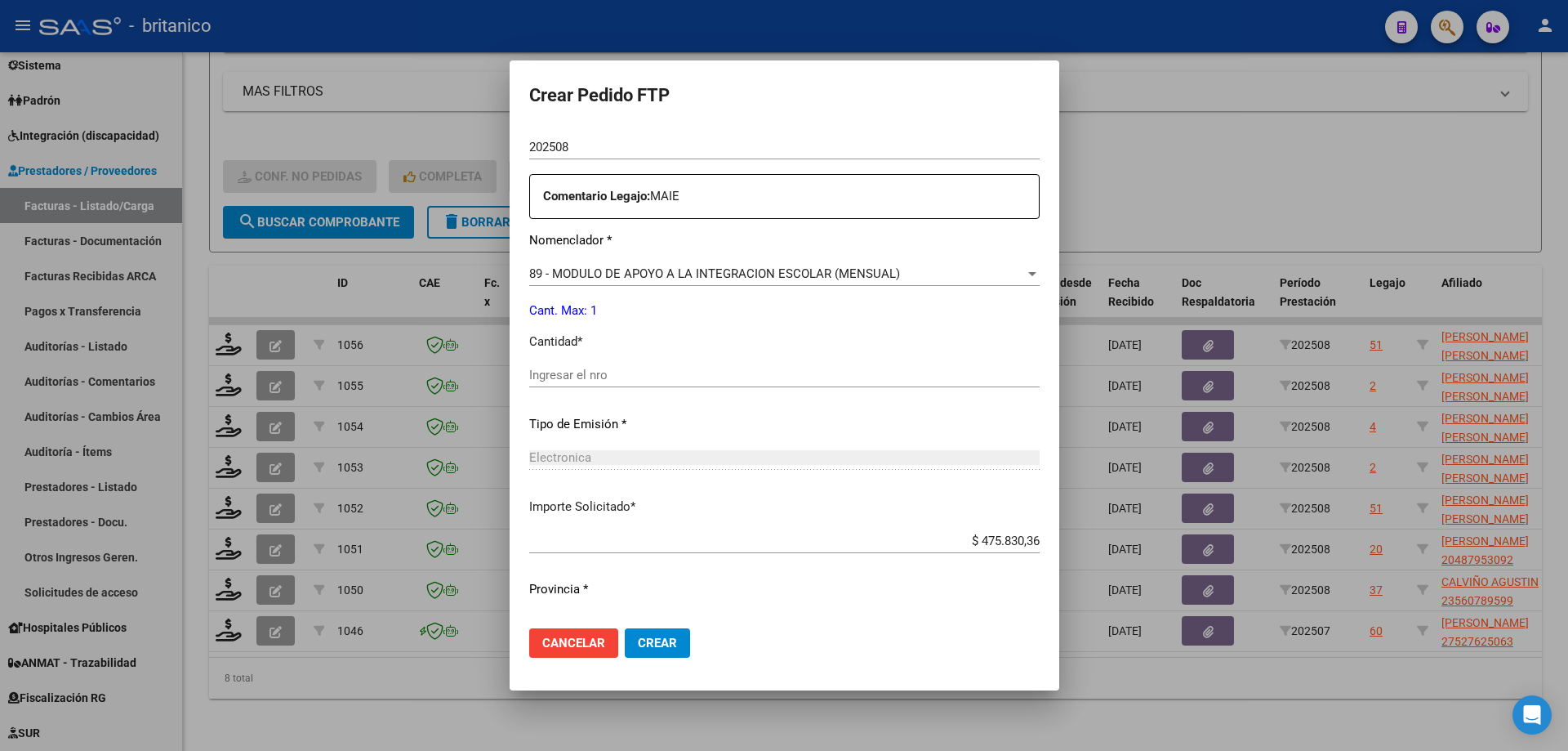
scroll to position [572, 0]
click at [610, 364] on div "Ingresar el nro" at bounding box center [784, 373] width 510 height 24
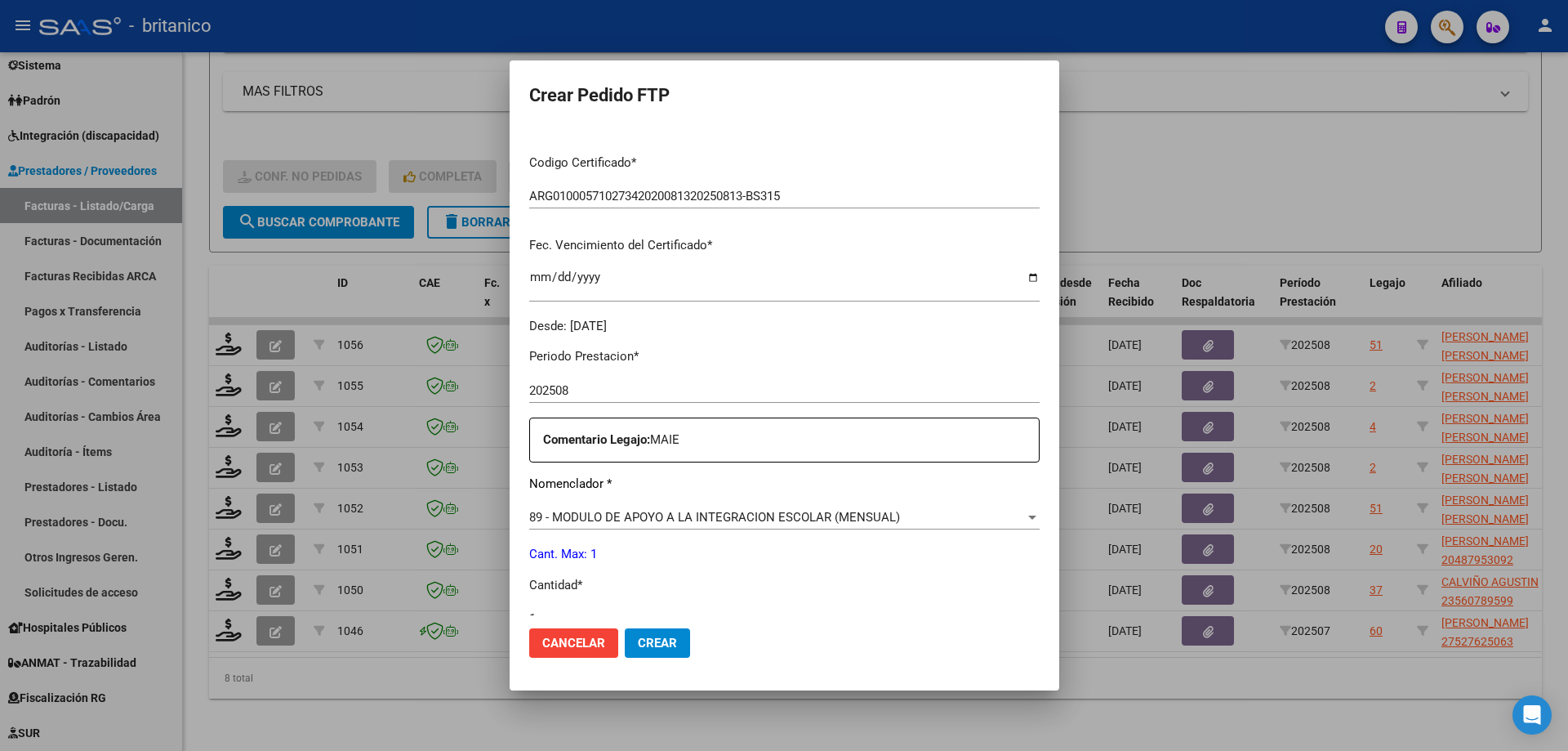
scroll to position [606, 0]
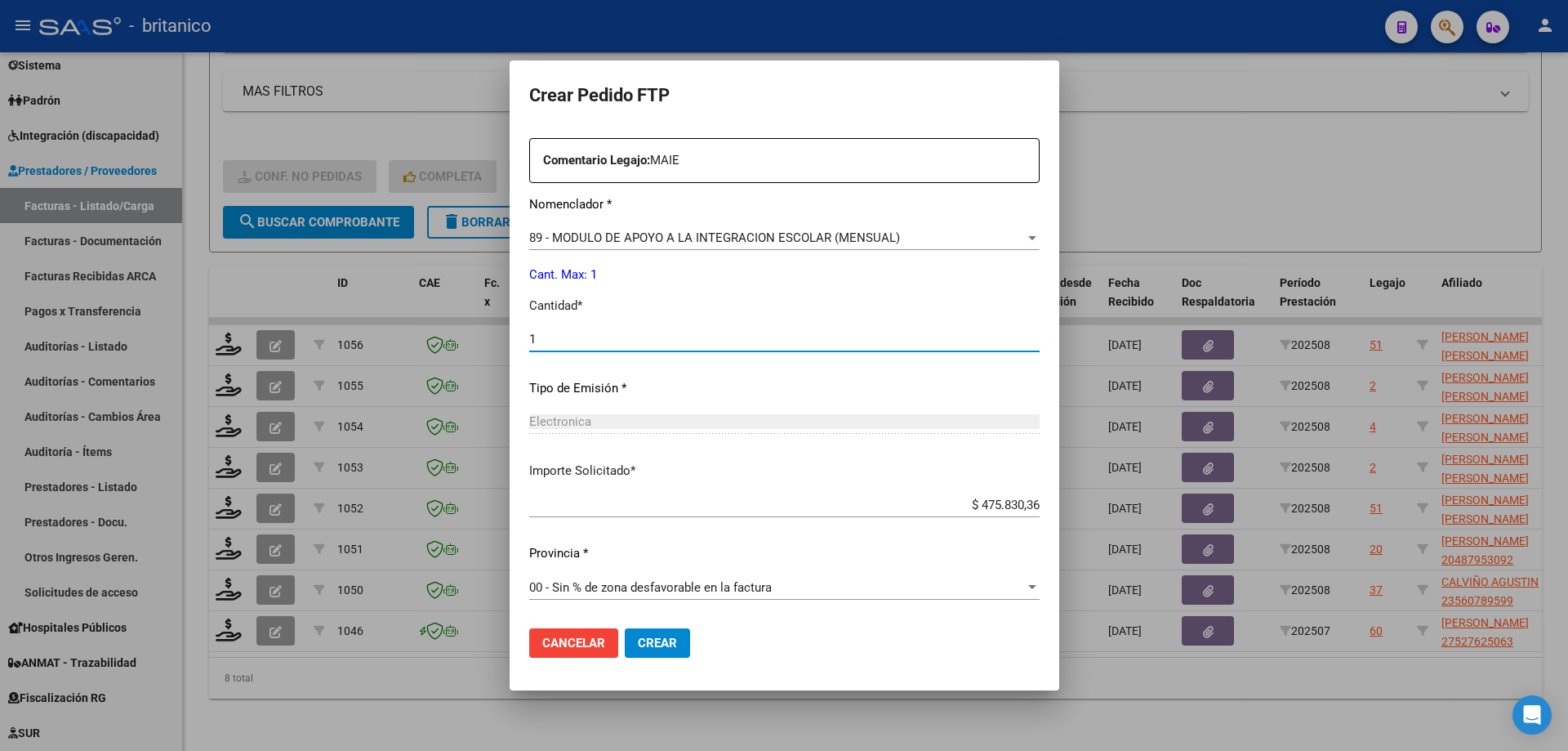
type input "1"
click at [677, 635] on span "Crear" at bounding box center [658, 643] width 39 height 15
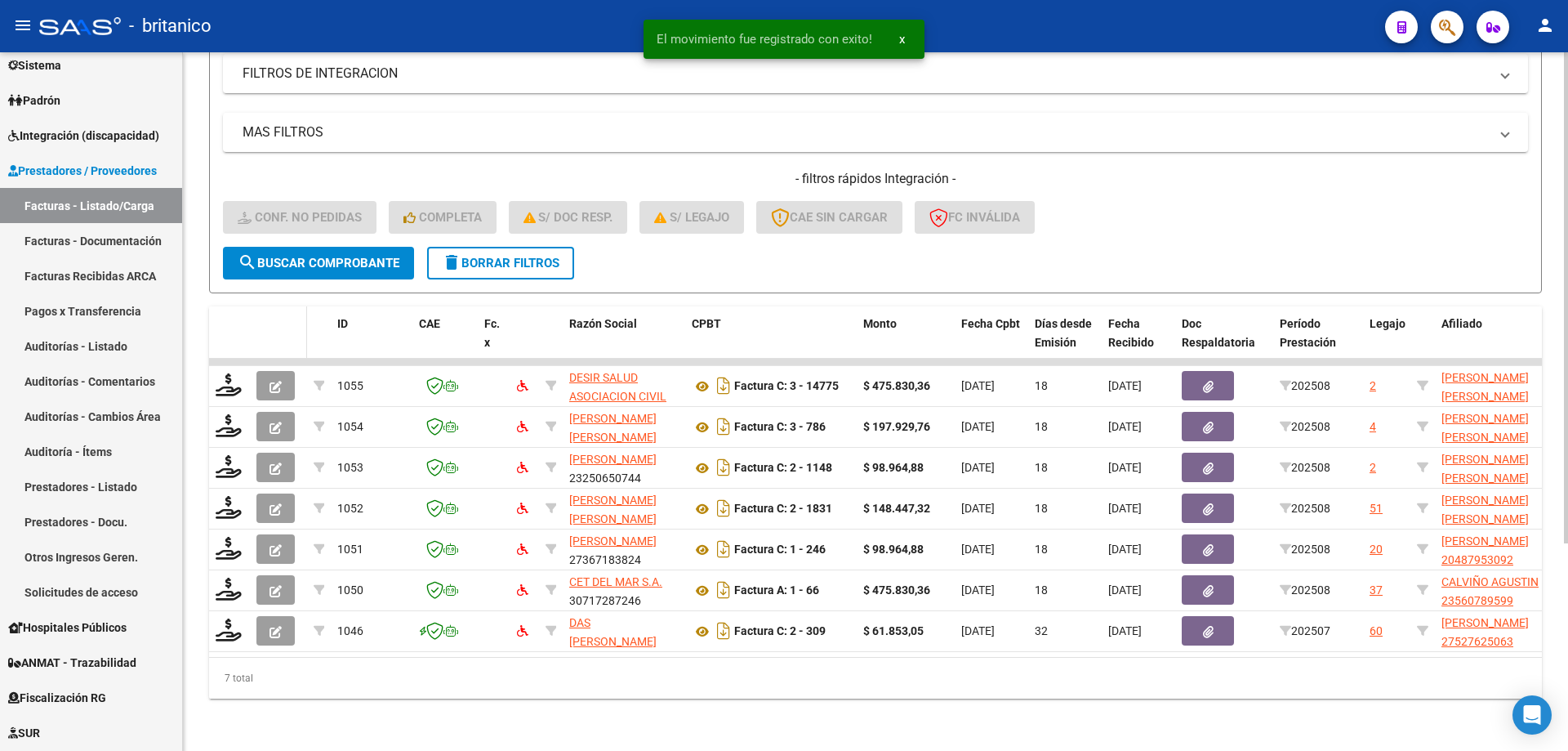
scroll to position [295, 0]
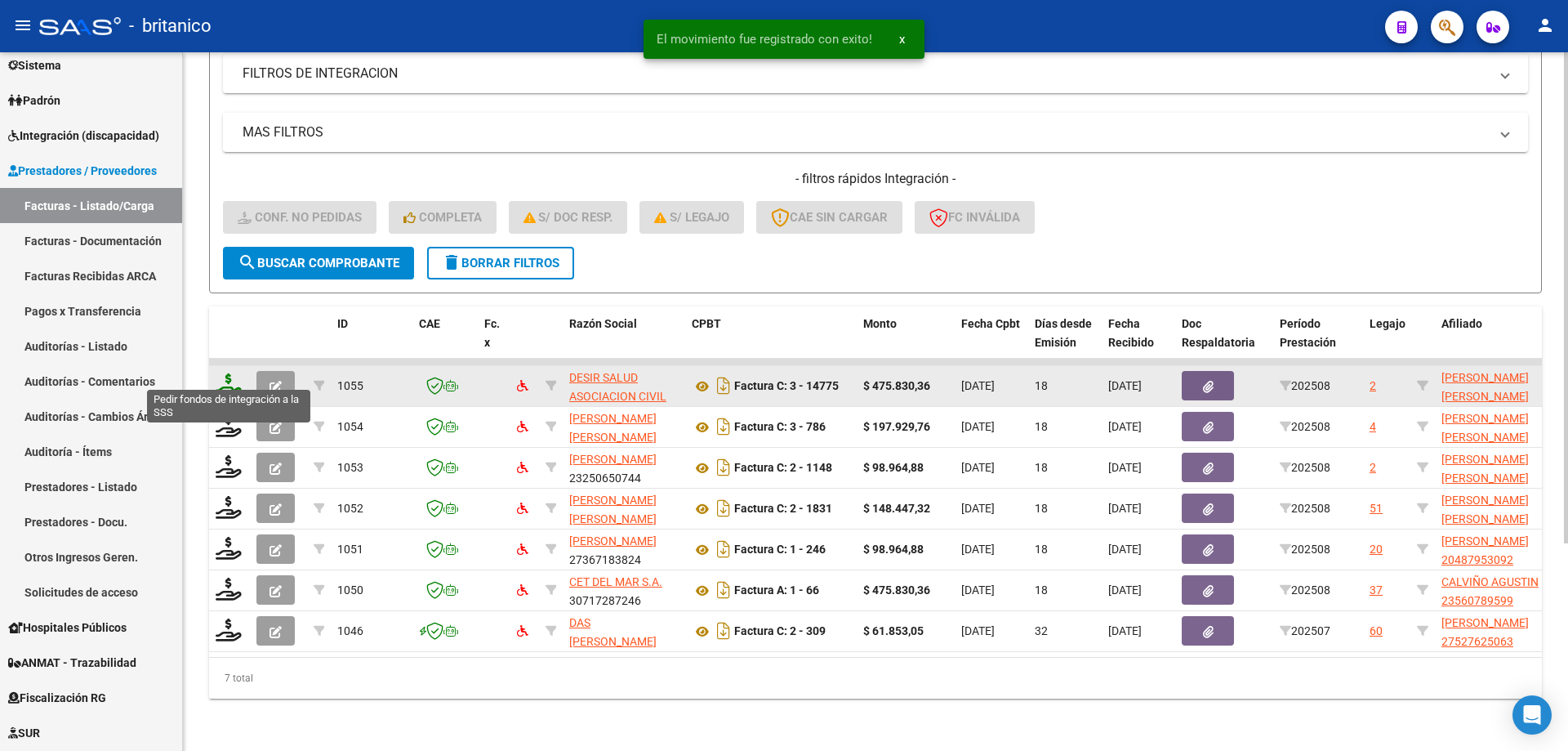
click at [228, 373] on icon at bounding box center [229, 384] width 26 height 23
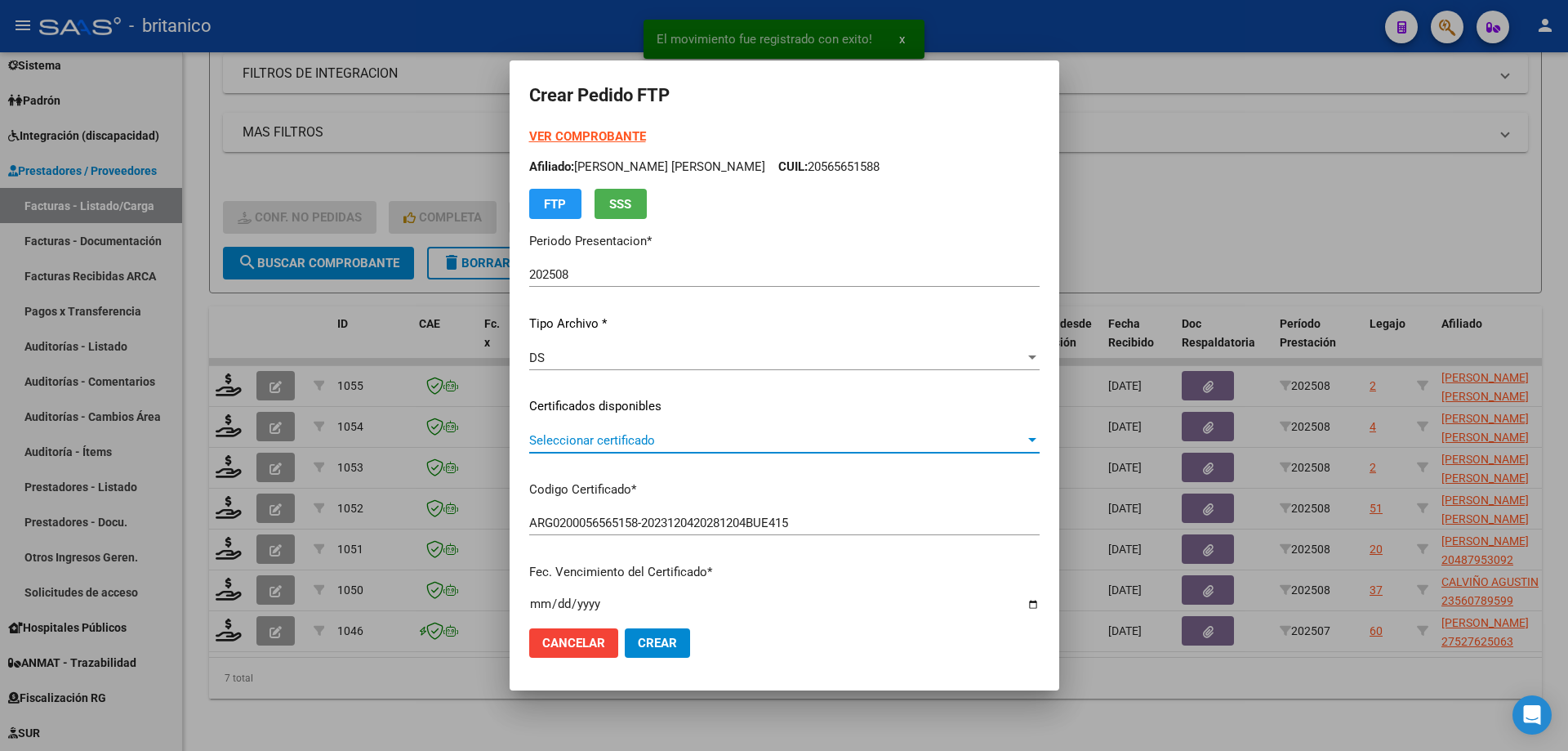
click at [614, 438] on span "Seleccionar certificado" at bounding box center [777, 441] width 496 height 15
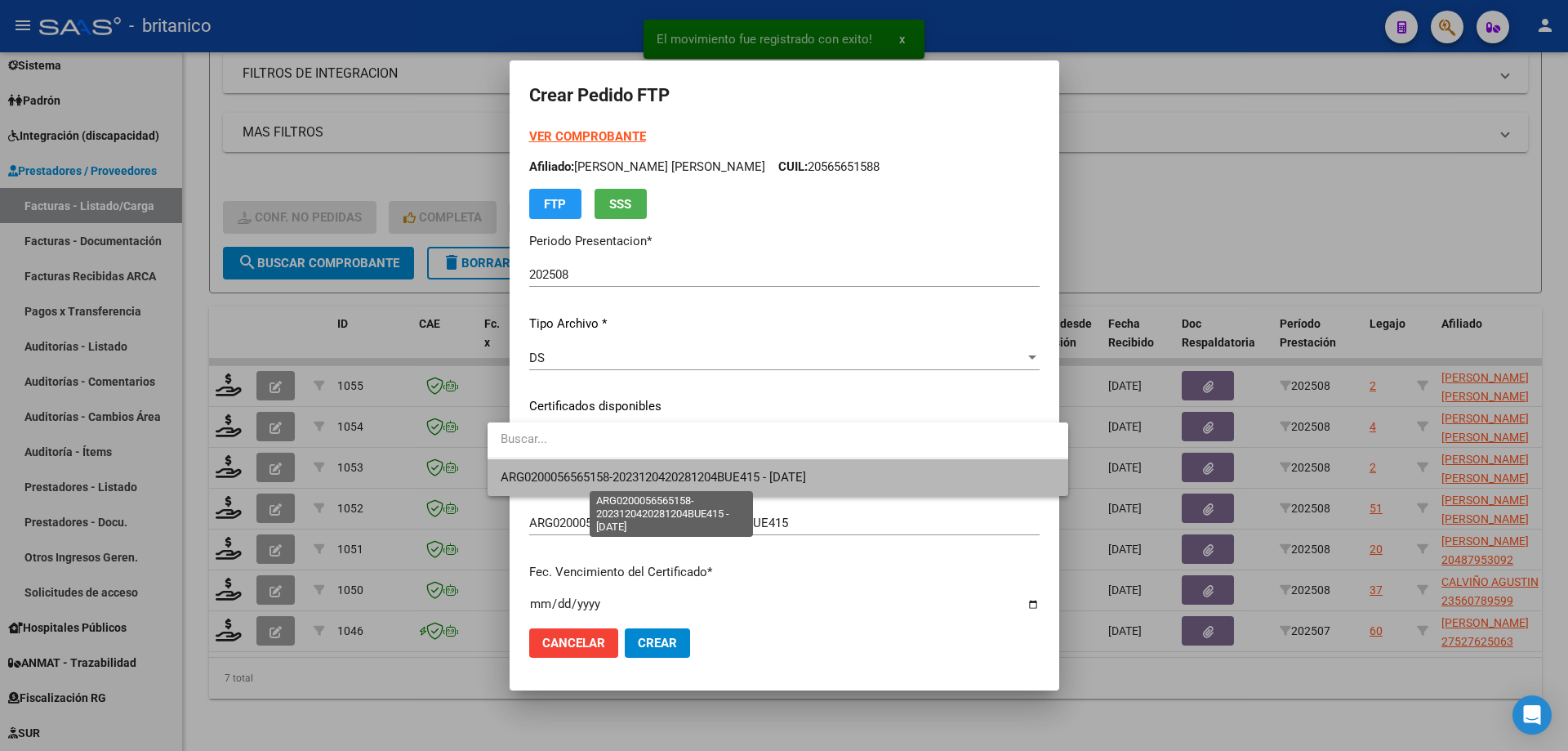
click at [654, 473] on span "ARG0200056565158-2023120420281204BUE415 - [DATE]" at bounding box center [653, 477] width 305 height 15
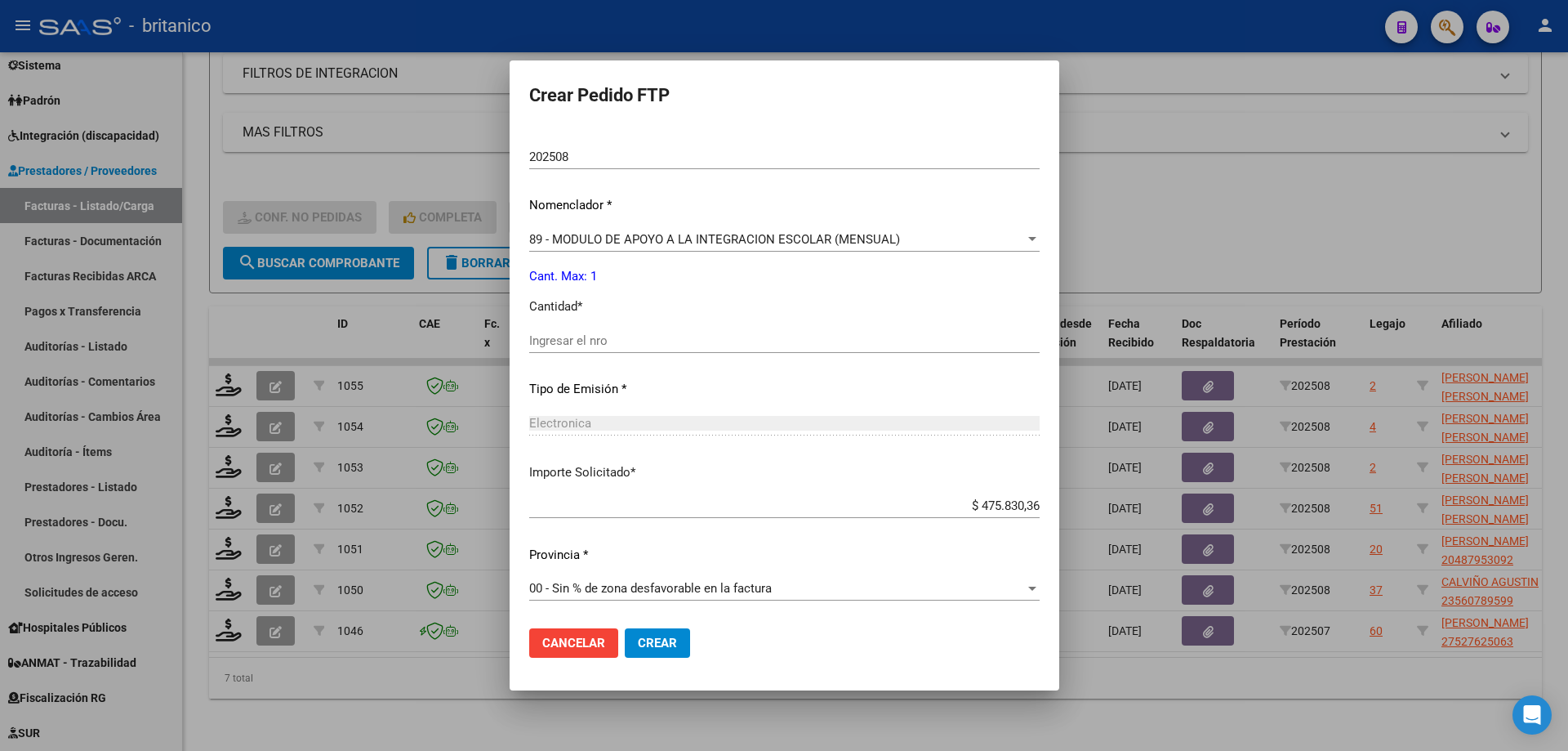
scroll to position [561, 0]
drag, startPoint x: 590, startPoint y: 341, endPoint x: 1567, endPoint y: 634, distance: 1020.0
click at [592, 341] on input "Ingresar el nro" at bounding box center [784, 340] width 510 height 15
click at [654, 645] on button "Crear" at bounding box center [658, 643] width 66 height 29
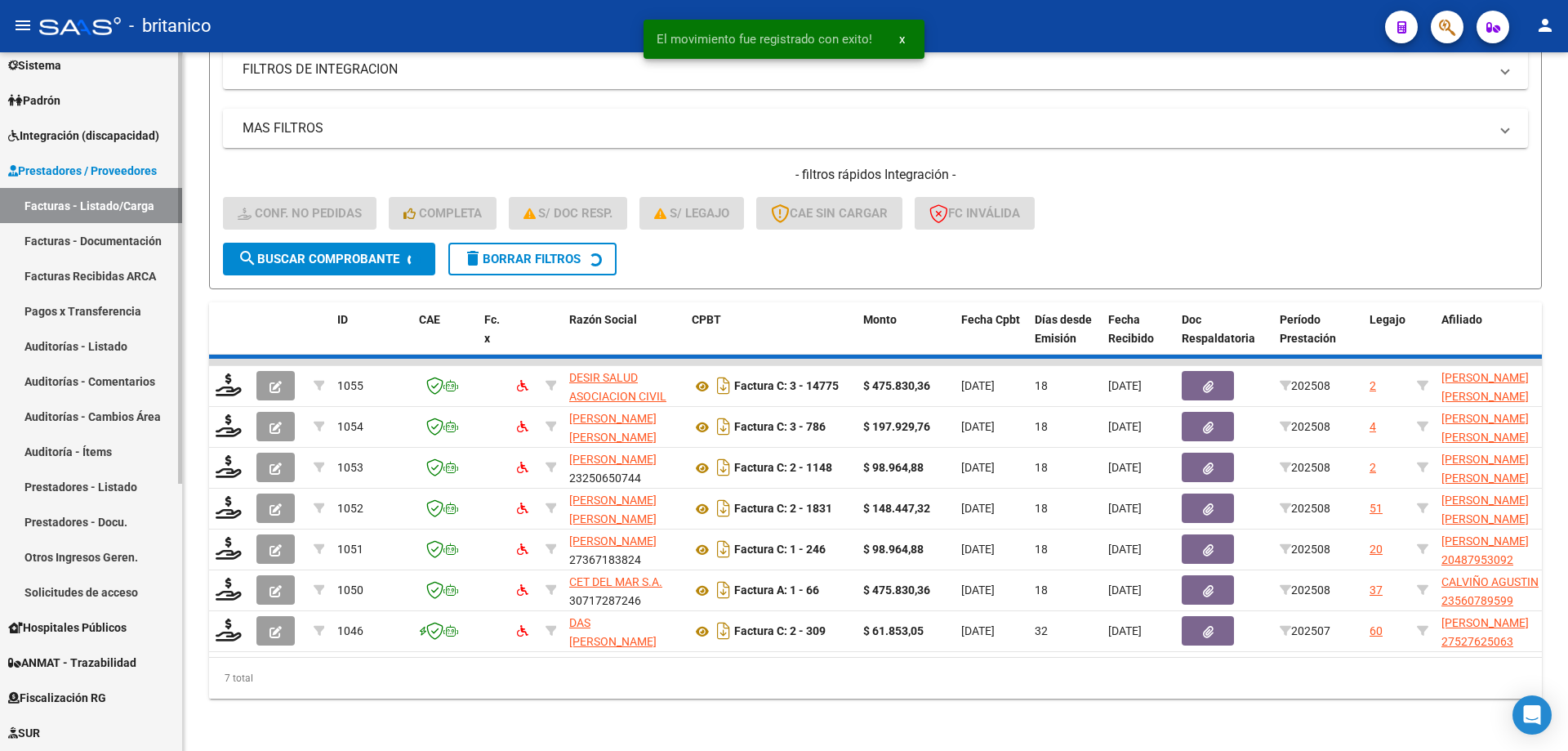
scroll to position [254, 0]
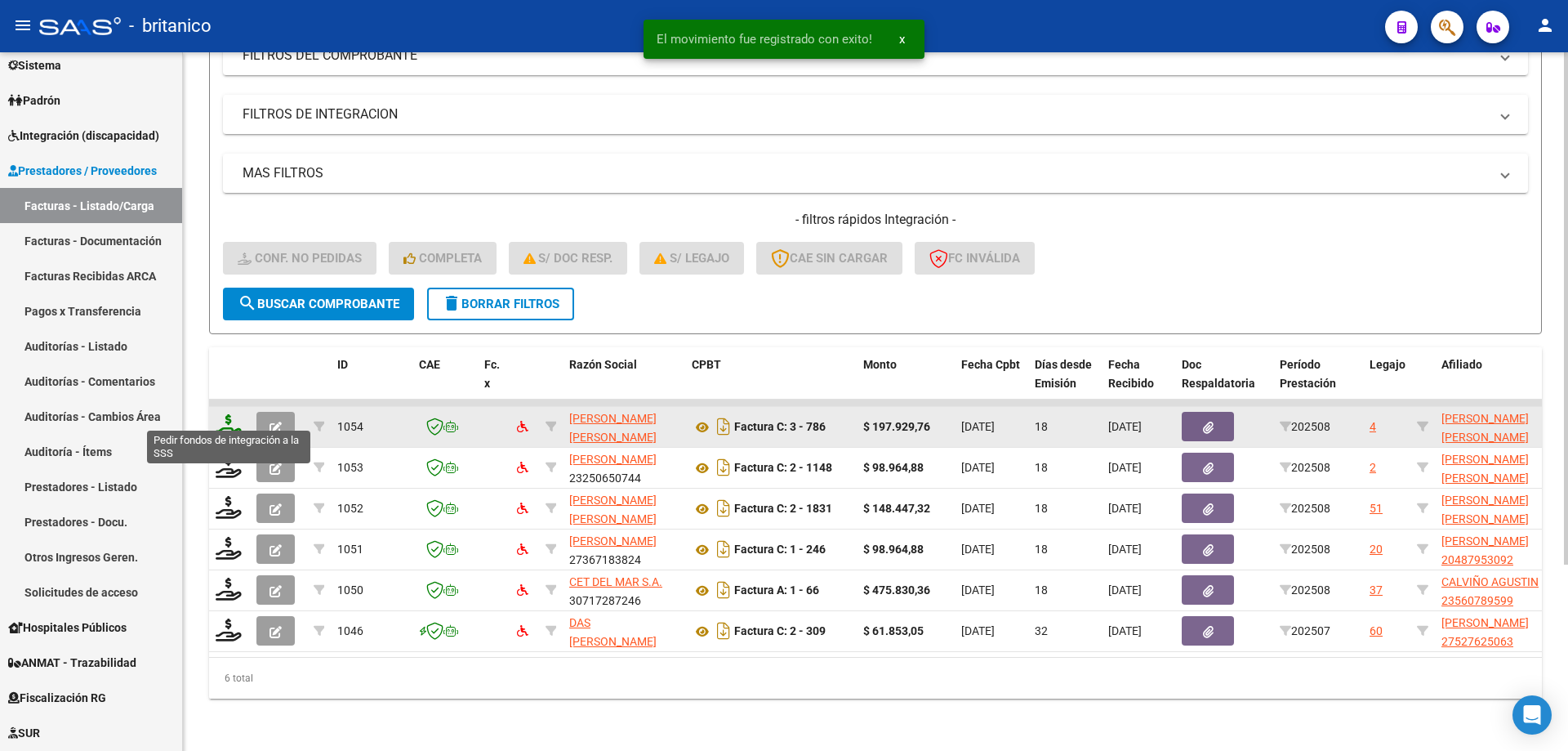
click at [227, 415] on icon at bounding box center [229, 426] width 26 height 23
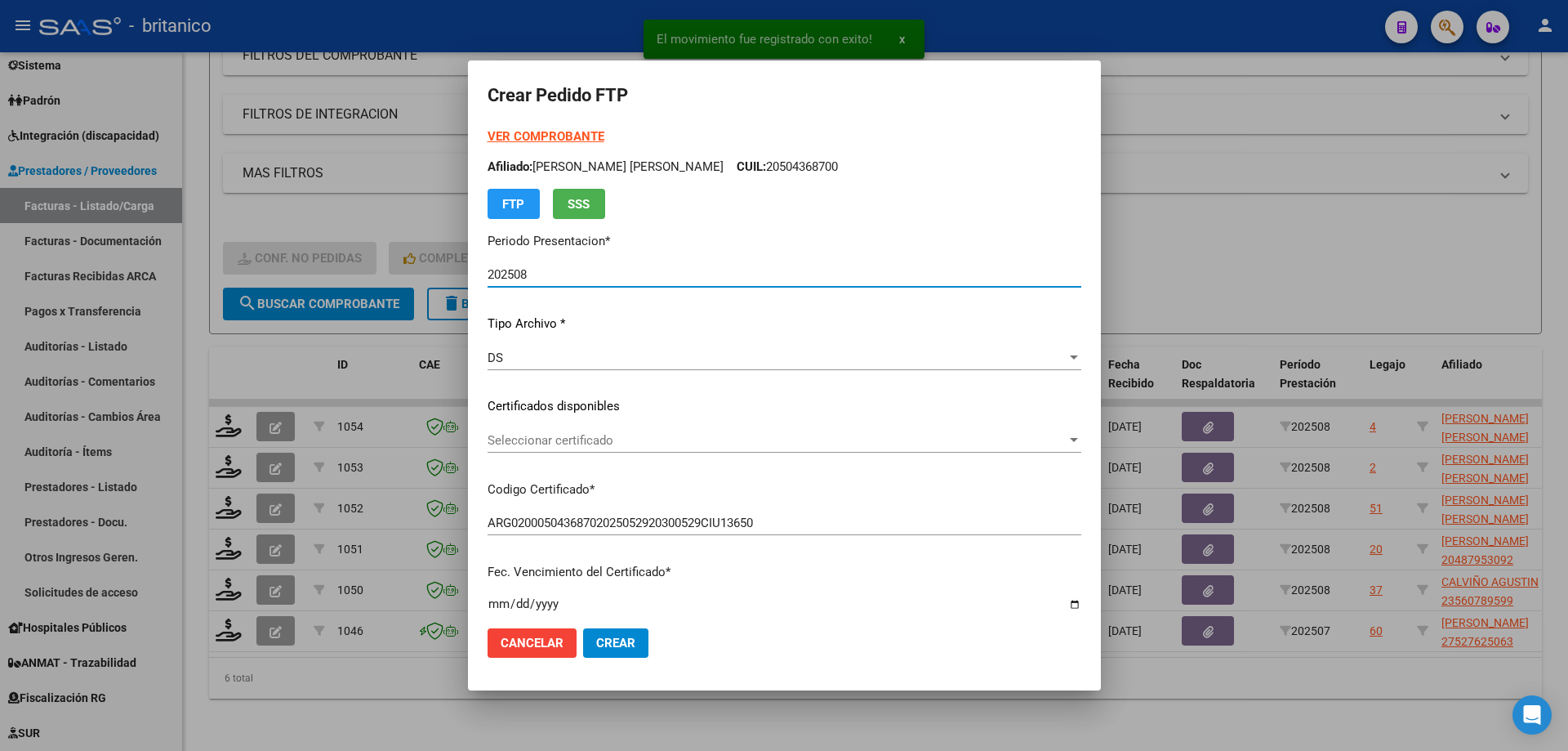
drag, startPoint x: 522, startPoint y: 438, endPoint x: 540, endPoint y: 445, distance: 19.3
click at [540, 445] on span "Seleccionar certificado" at bounding box center [777, 441] width 579 height 15
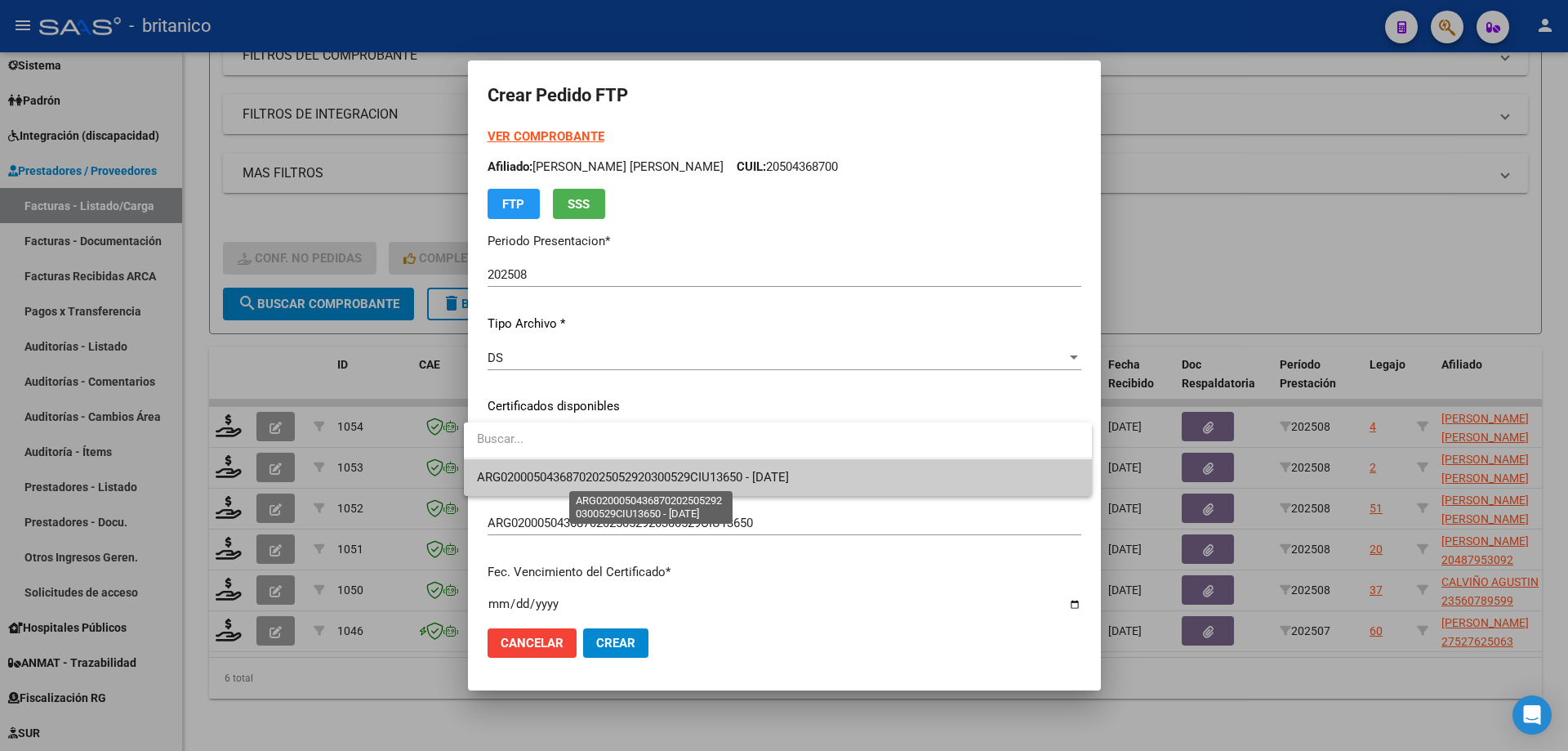
click at [675, 476] on span "ARG02000504368702025052920300529CIU13650 - [DATE]" at bounding box center [633, 477] width 312 height 15
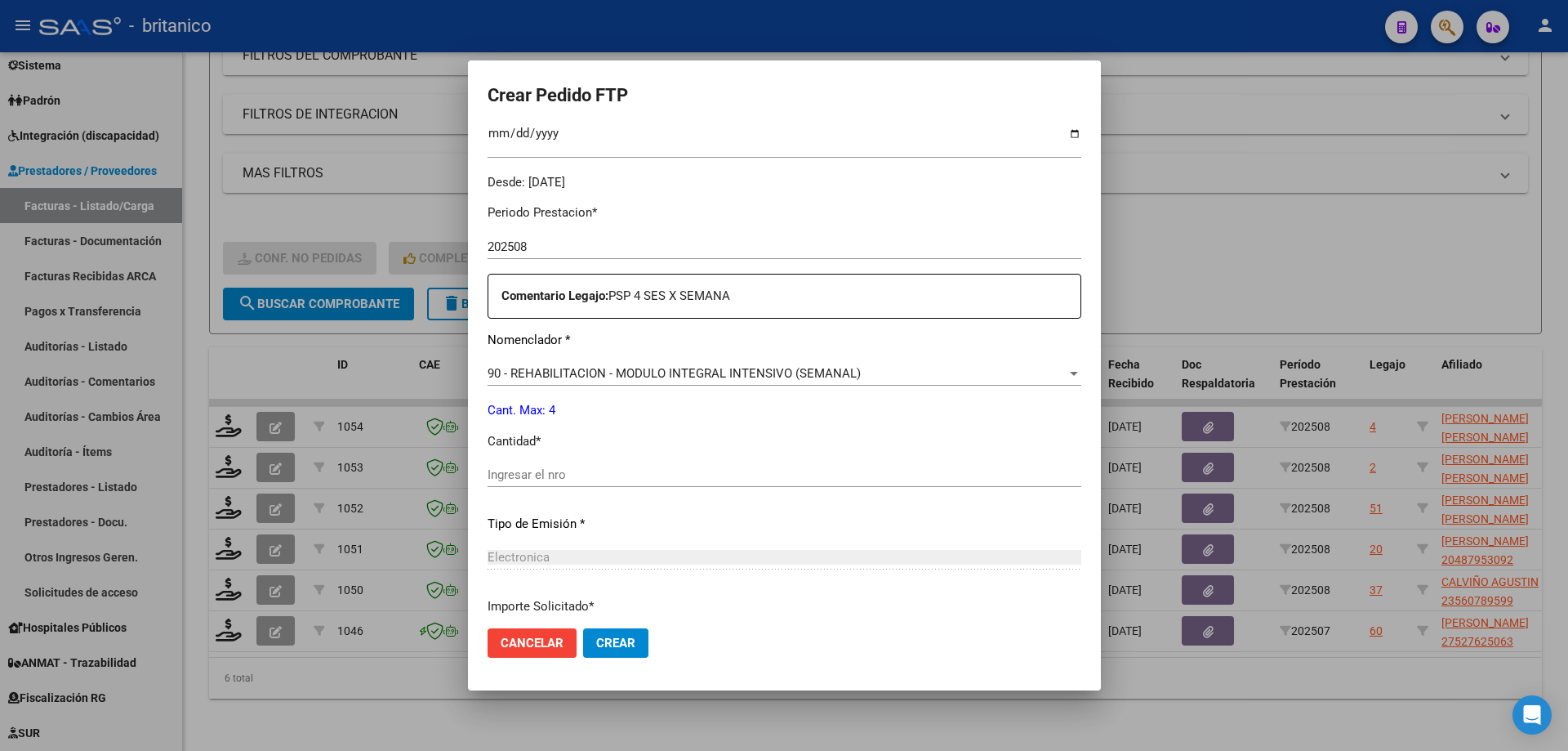
scroll to position [572, 0]
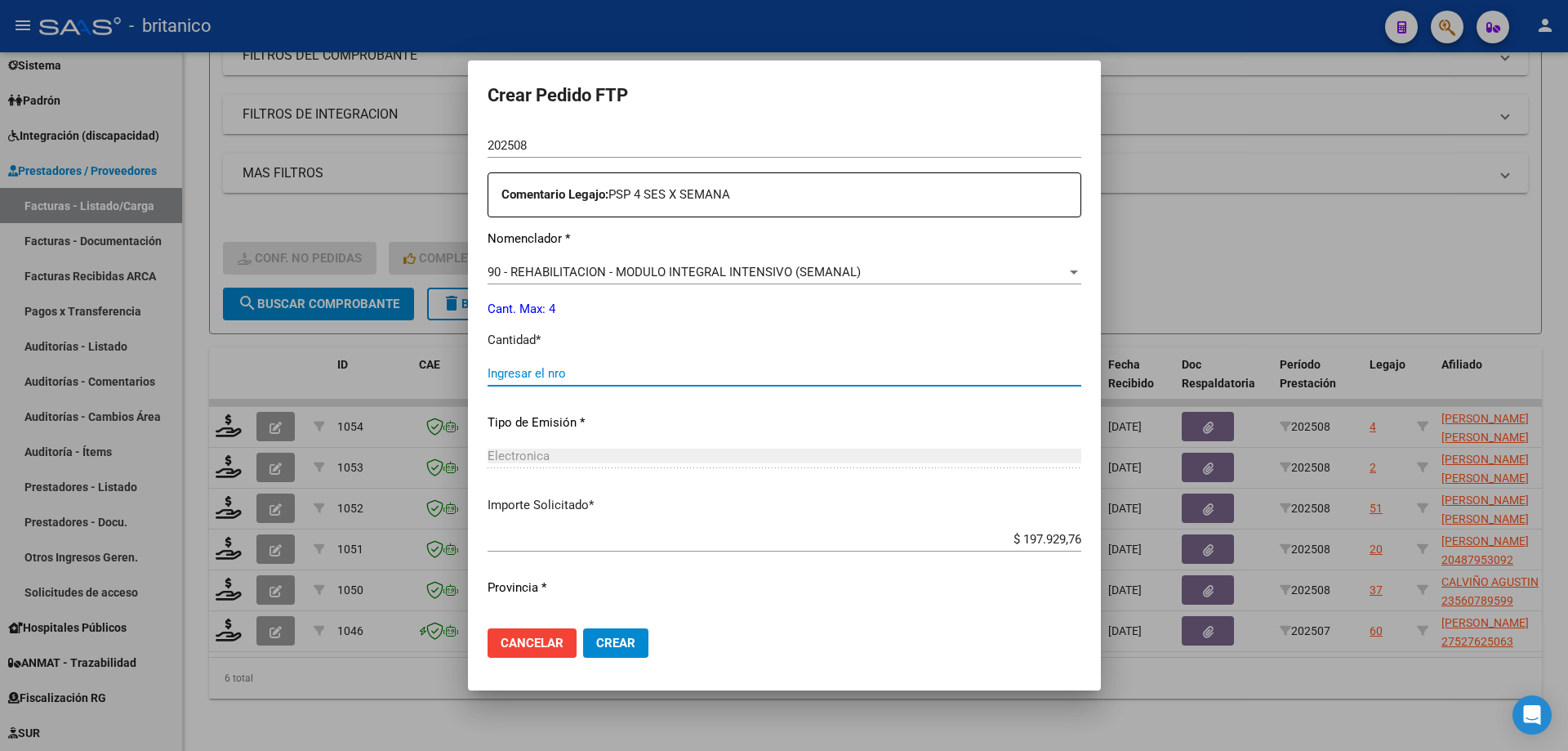
click at [548, 368] on input "Ingresar el nro" at bounding box center [784, 374] width 594 height 15
click at [610, 635] on button "Crear" at bounding box center [616, 643] width 66 height 29
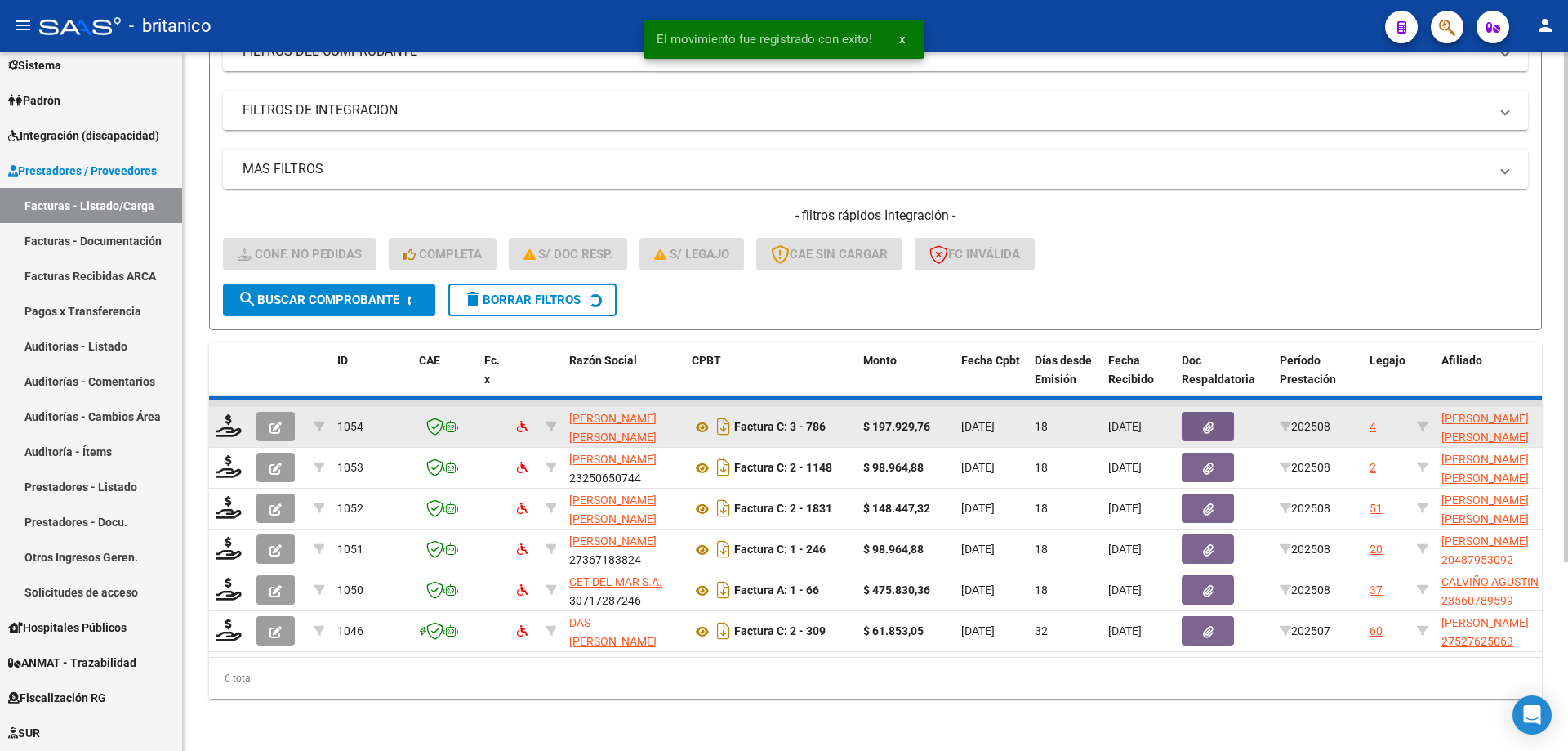
scroll to position [213, 0]
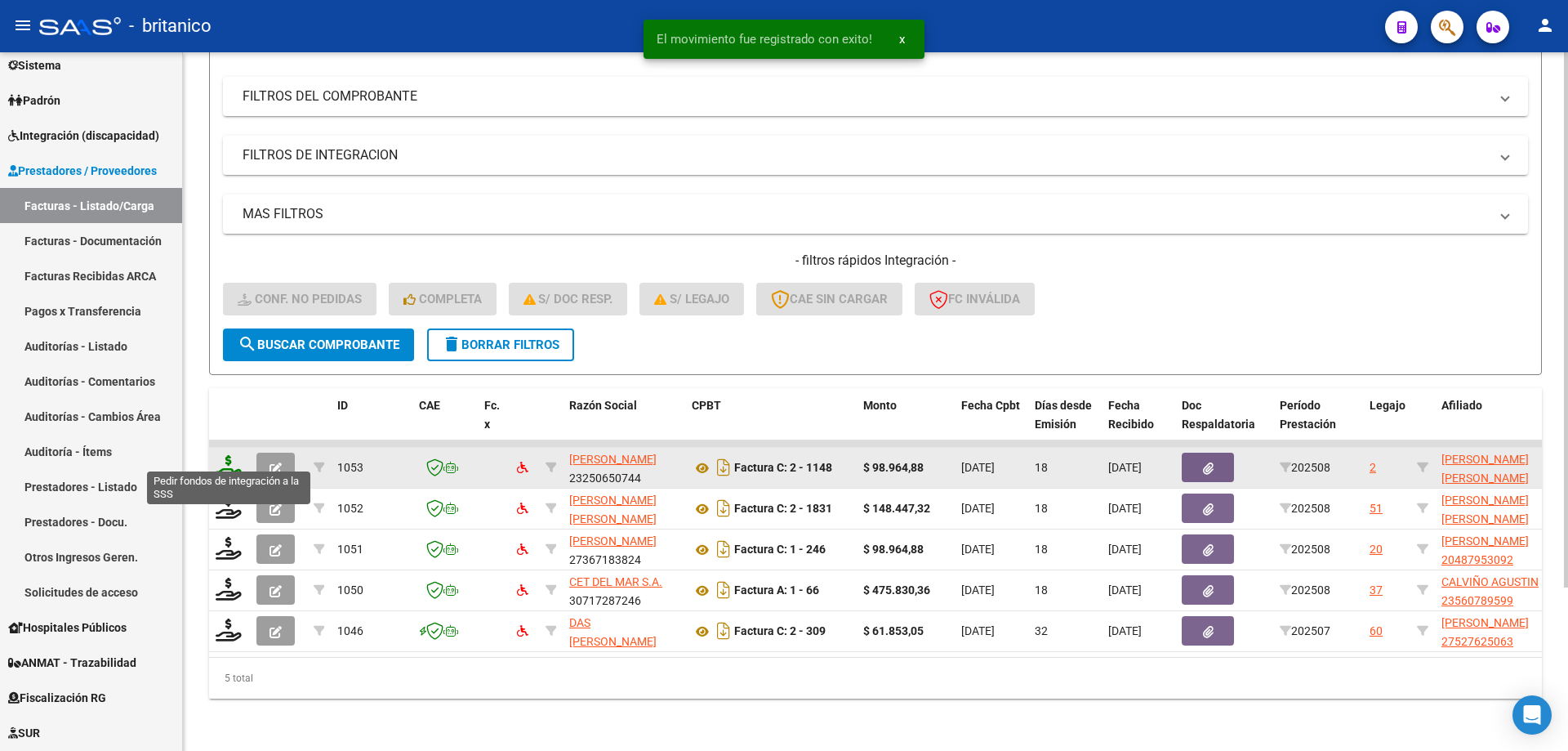
click at [225, 455] on icon at bounding box center [229, 466] width 26 height 23
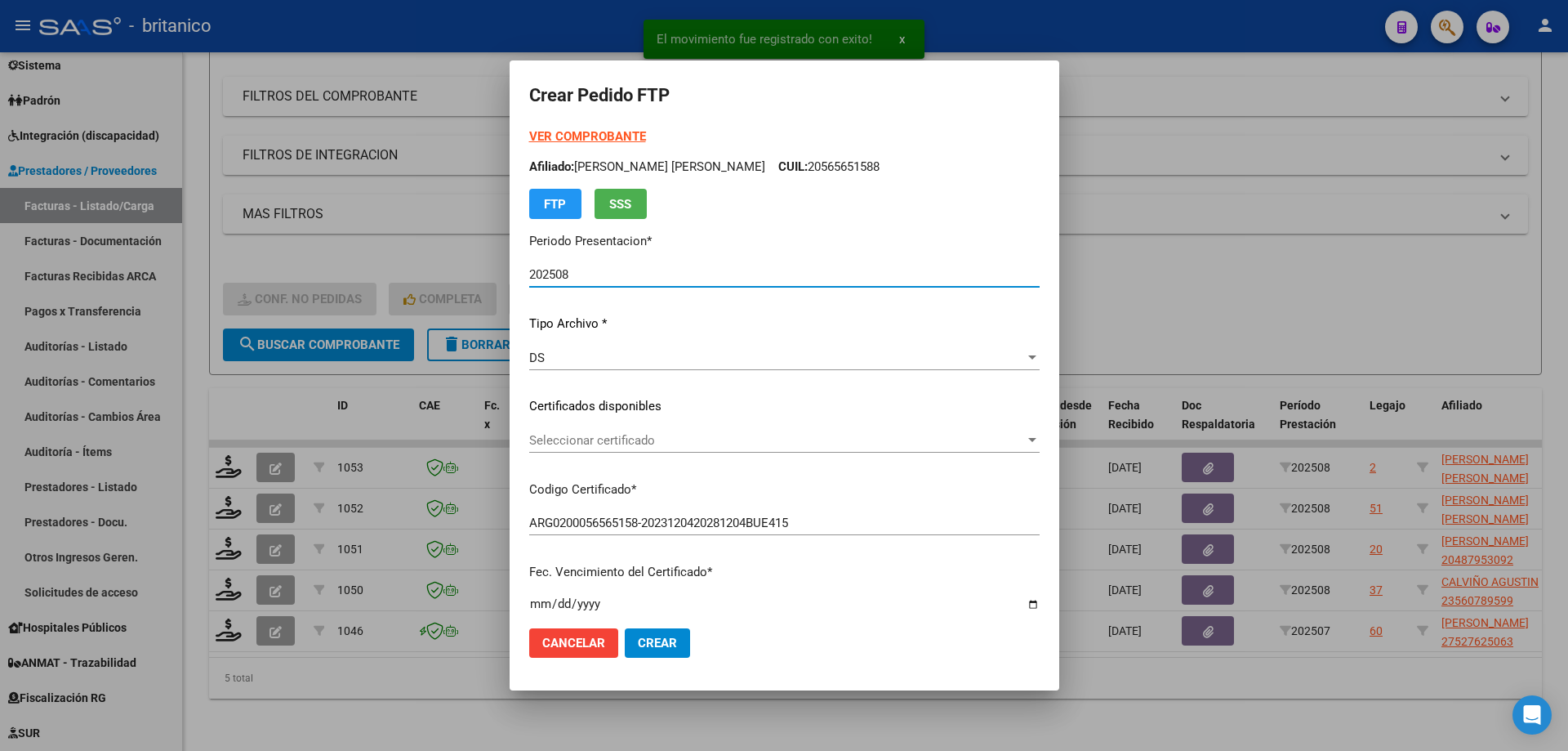
click at [609, 431] on div "Seleccionar certificado Seleccionar certificado" at bounding box center [784, 441] width 510 height 24
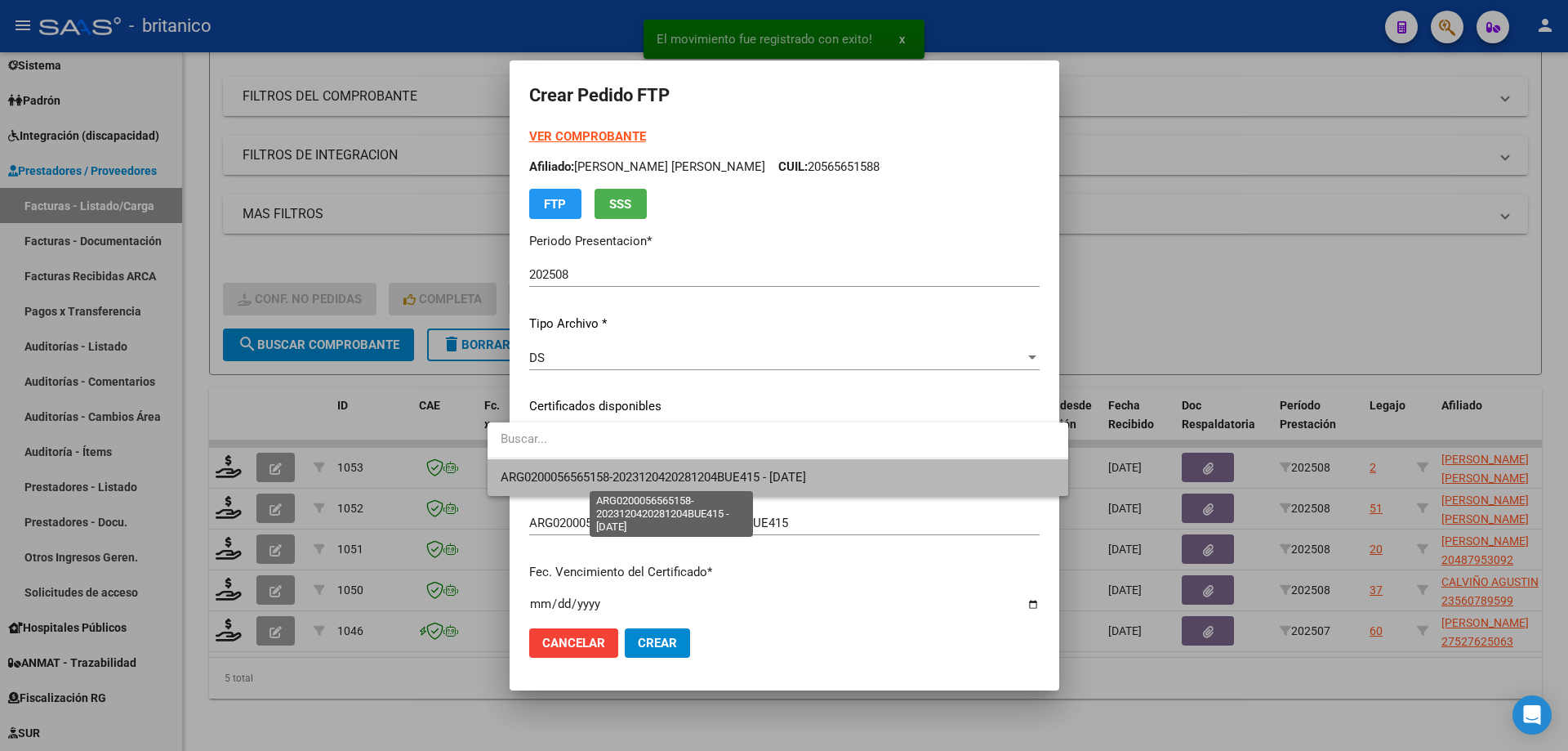
click at [668, 481] on span "ARG0200056565158-2023120420281204BUE415 - [DATE]" at bounding box center [653, 477] width 305 height 15
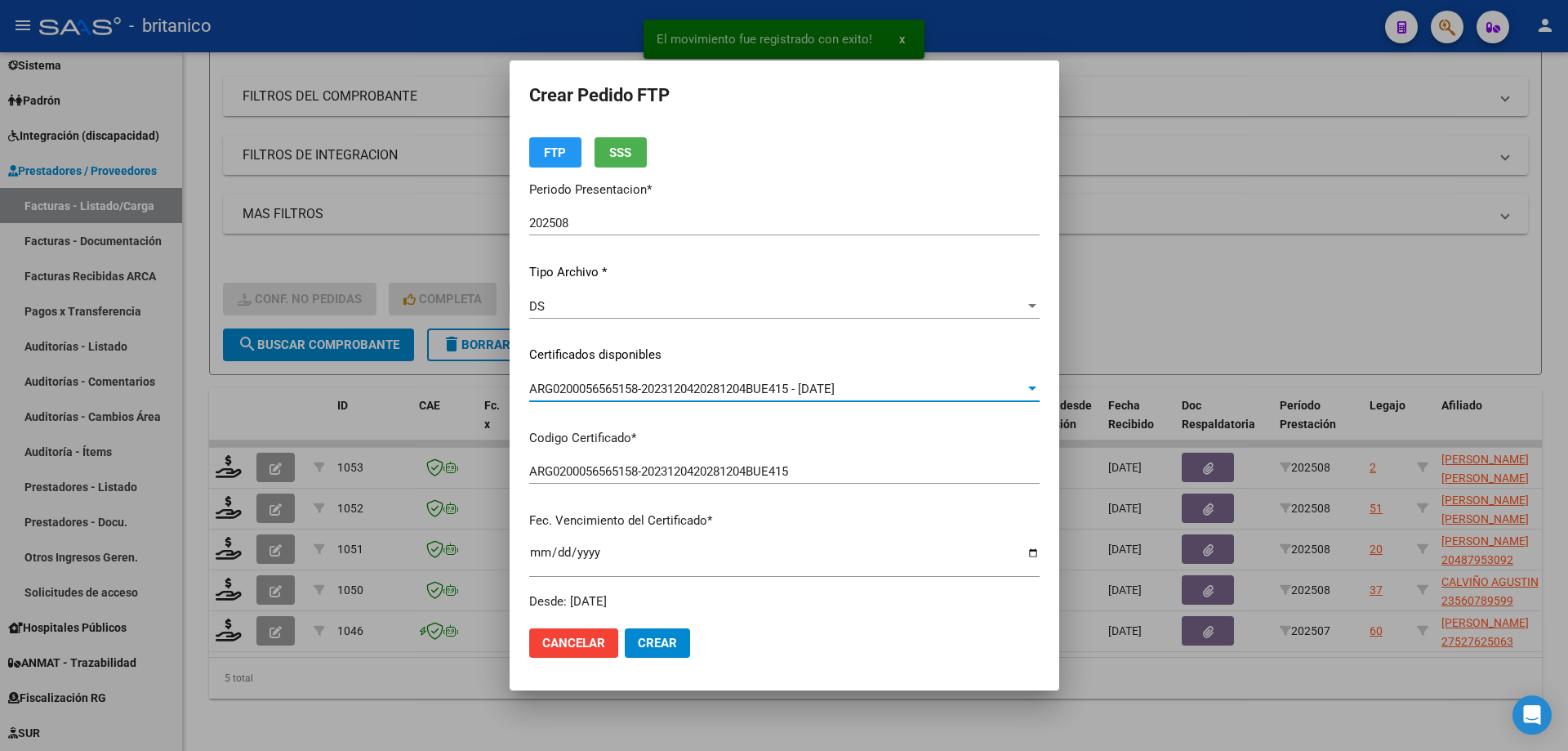
scroll to position [327, 0]
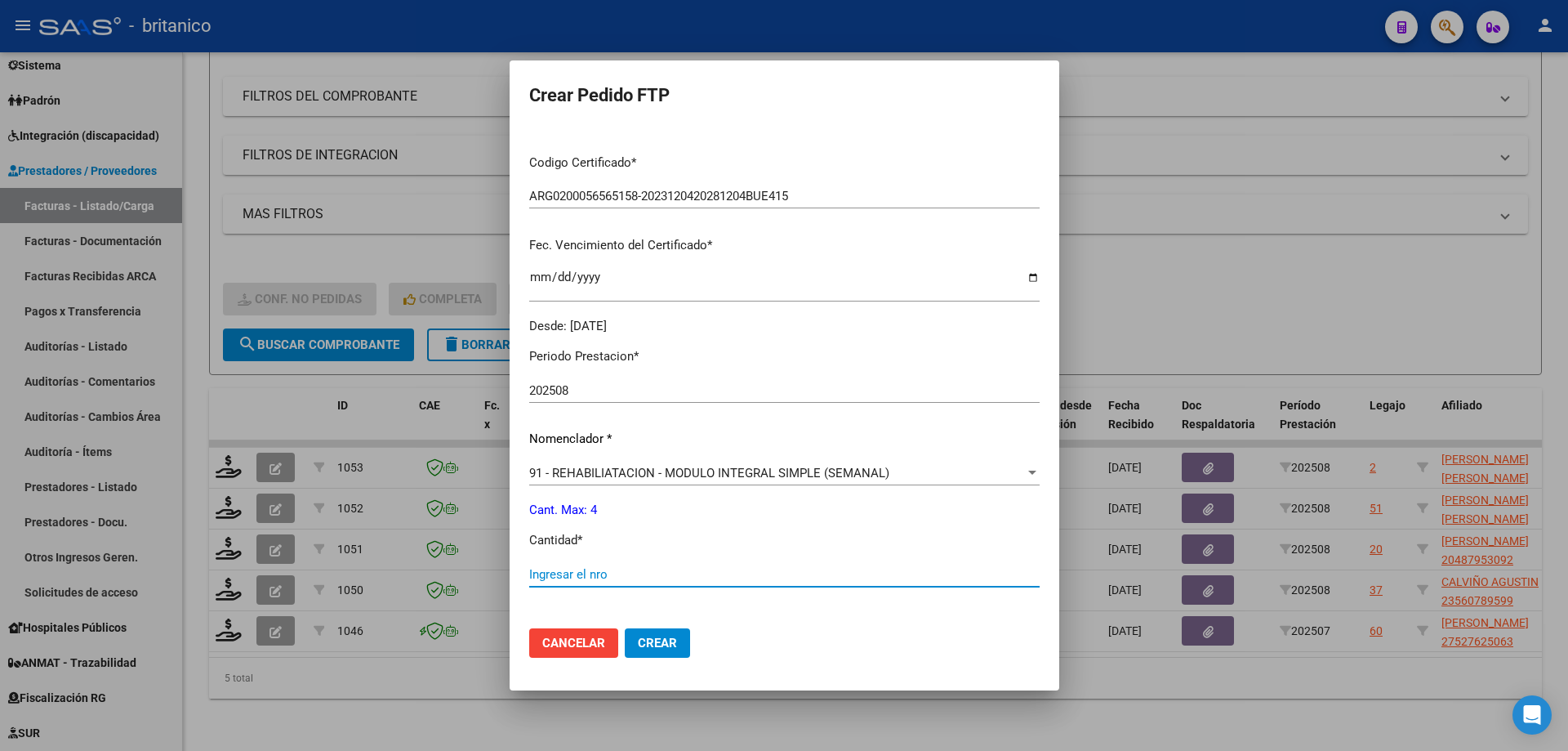
click at [589, 571] on input "Ingresar el nro" at bounding box center [784, 574] width 510 height 15
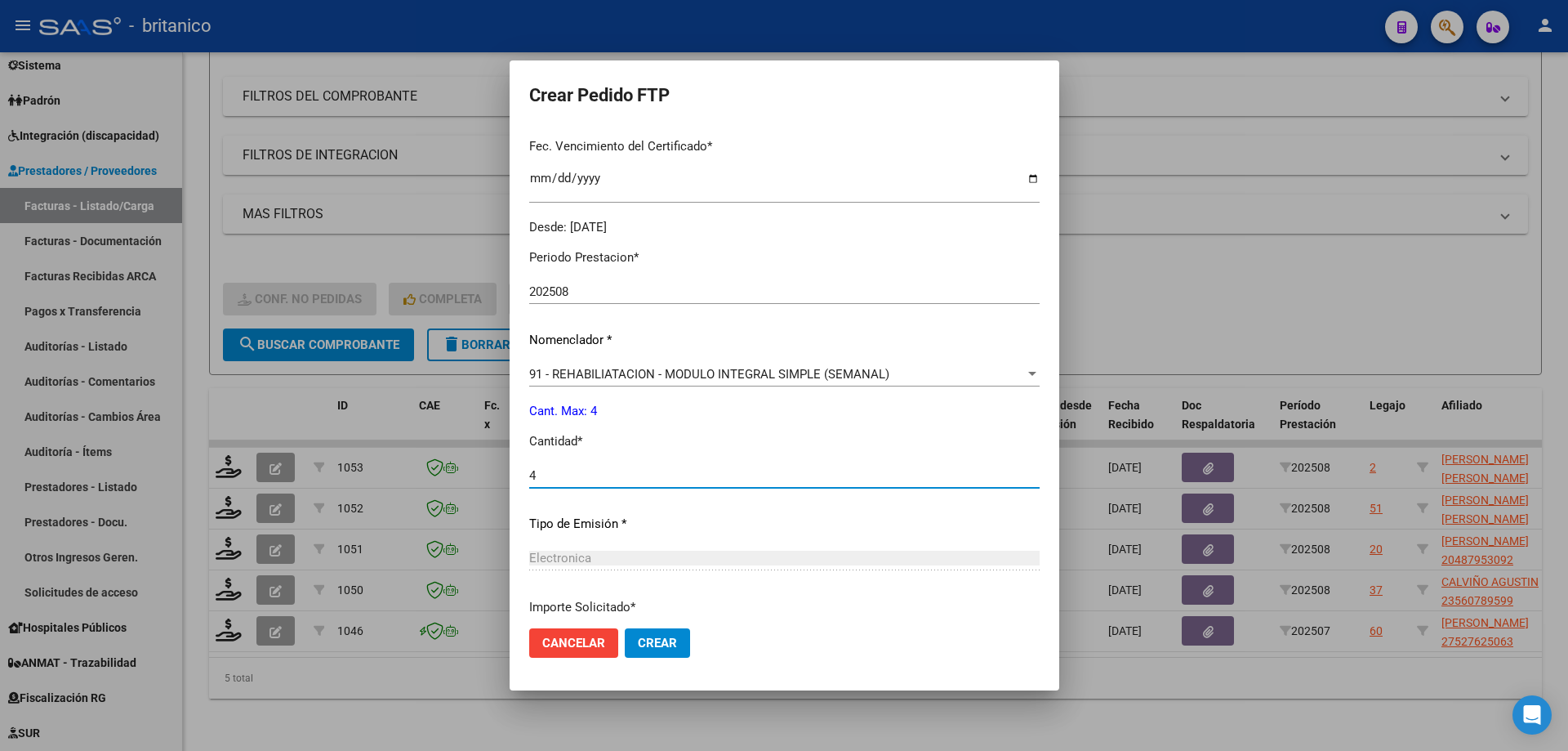
scroll to position [561, 0]
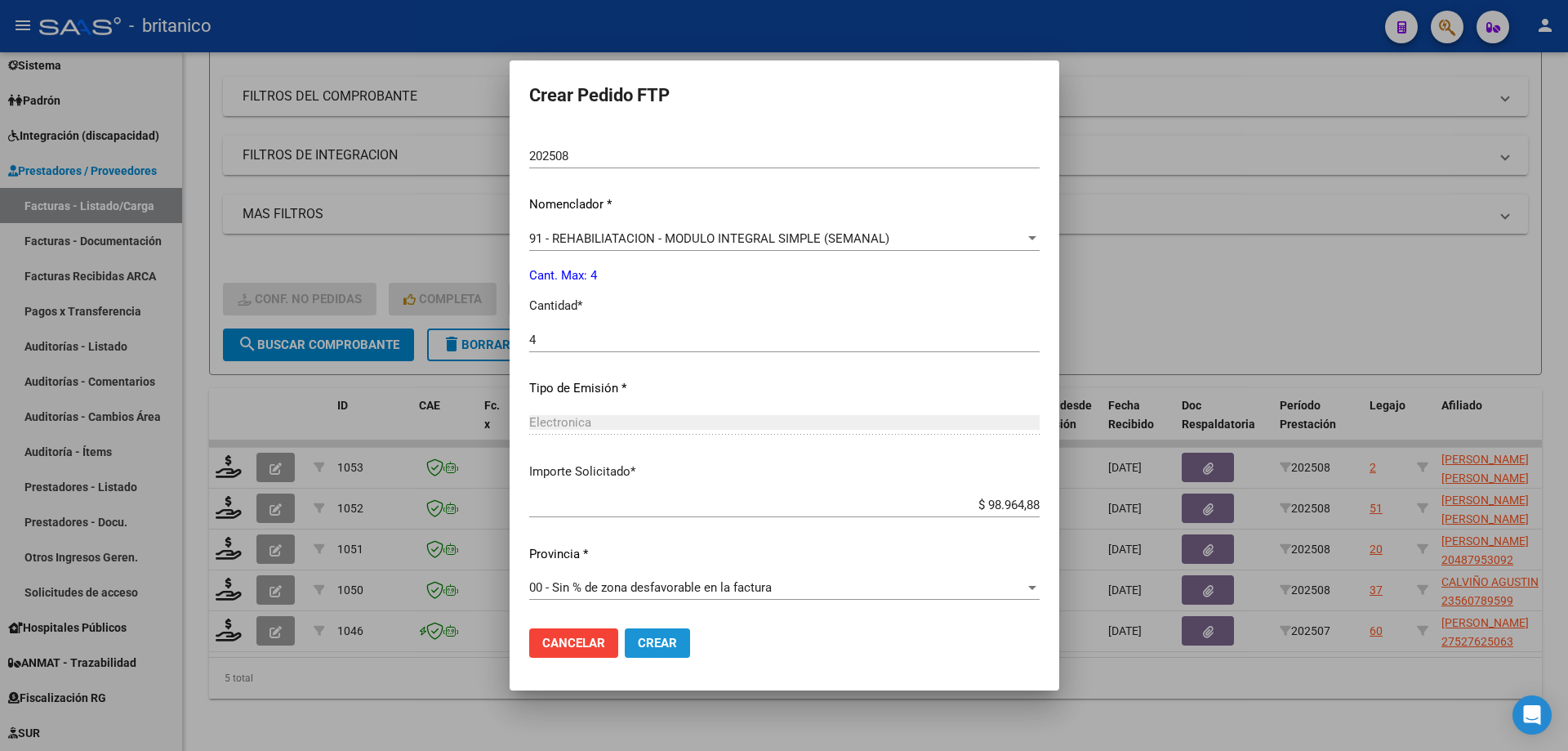
click at [641, 635] on button "Crear" at bounding box center [658, 643] width 66 height 29
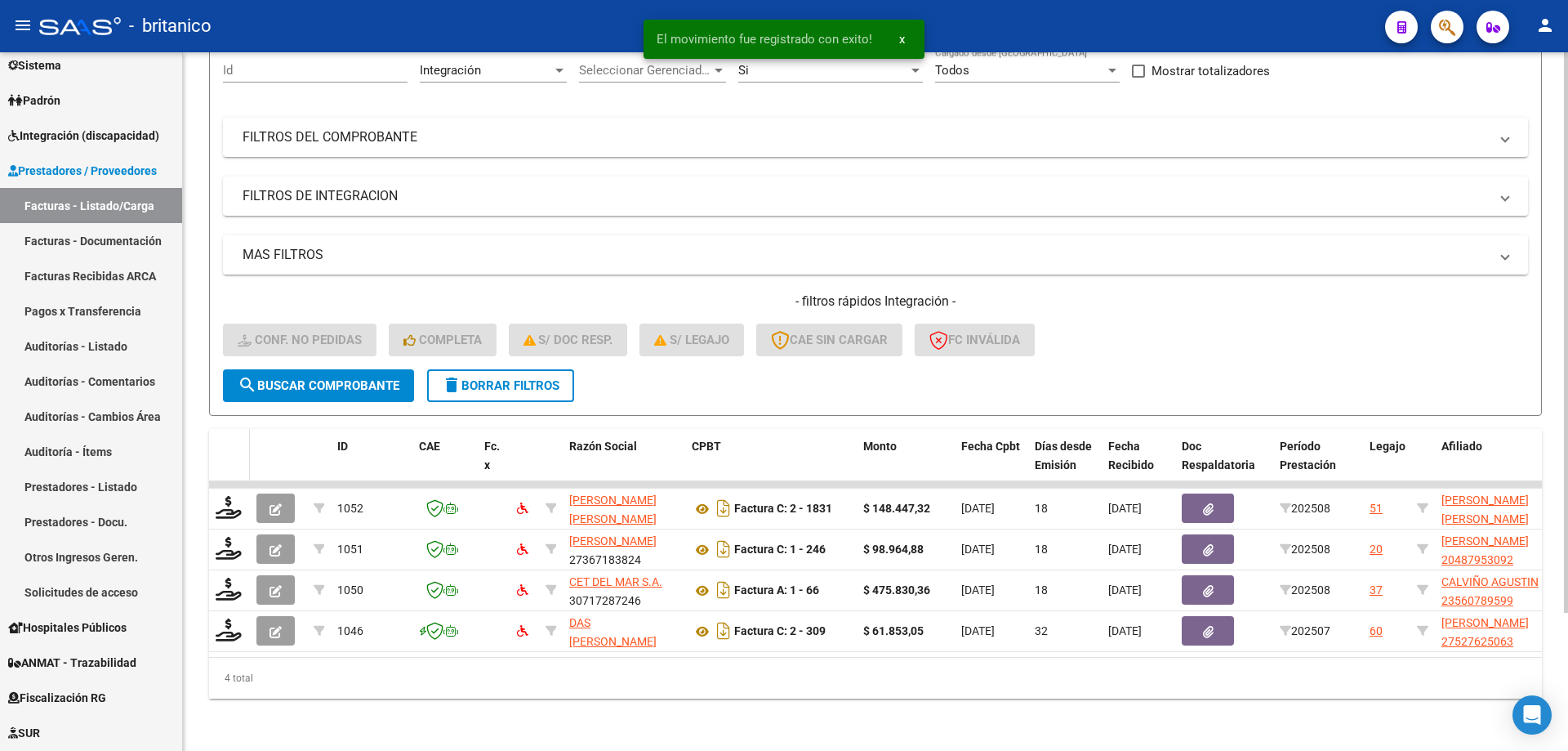
scroll to position [172, 0]
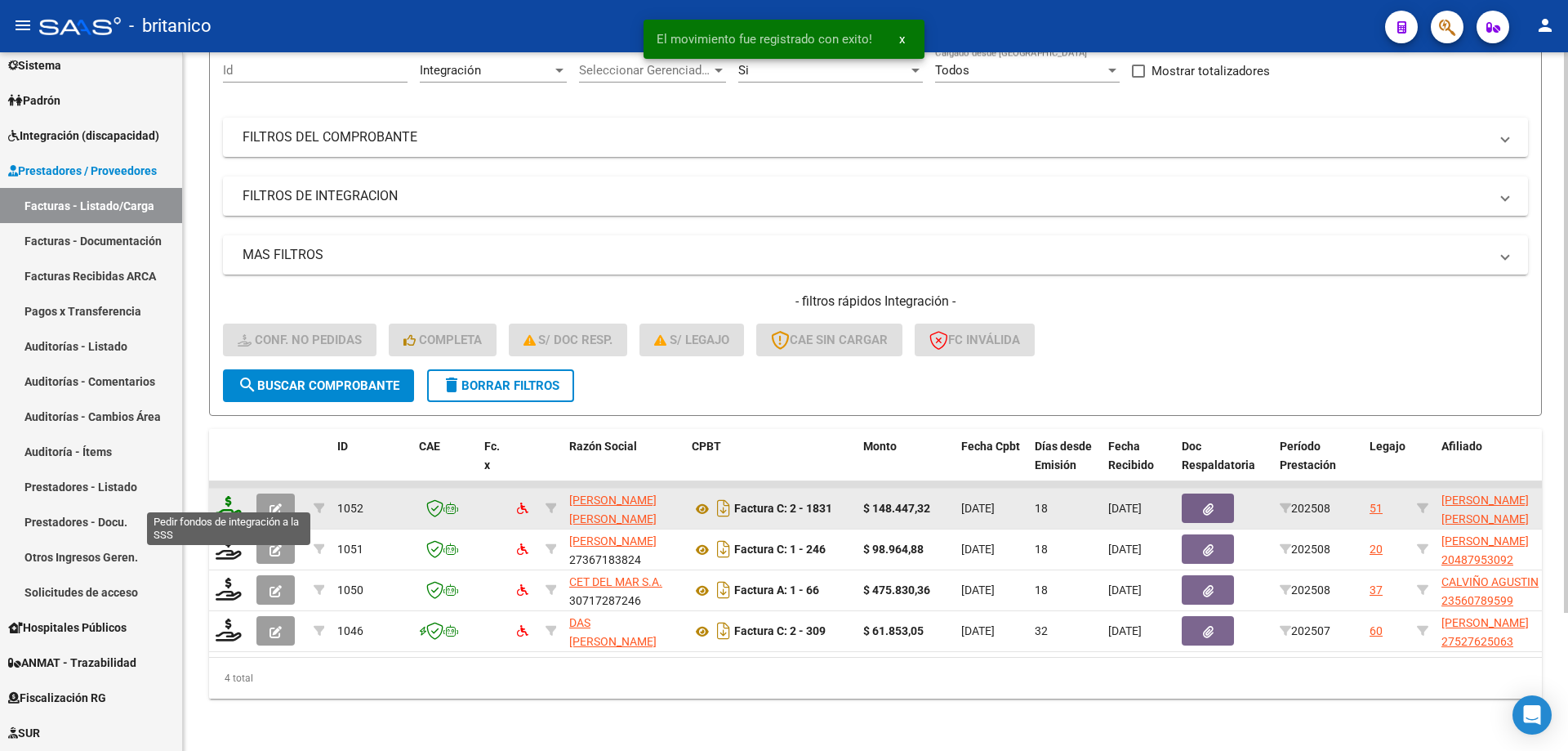
click at [233, 496] on icon at bounding box center [229, 508] width 26 height 23
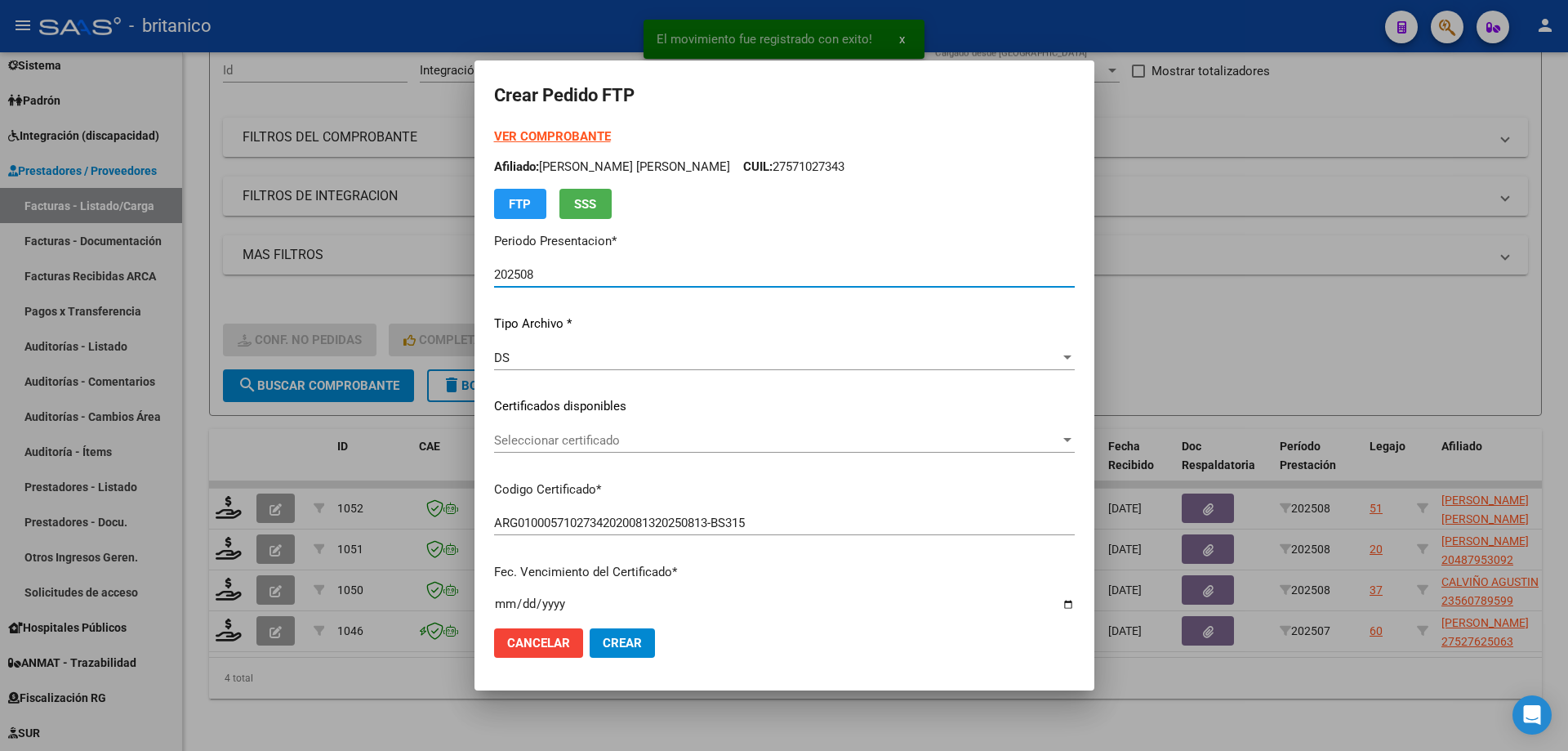
click at [539, 437] on span "Seleccionar certificado" at bounding box center [777, 441] width 567 height 15
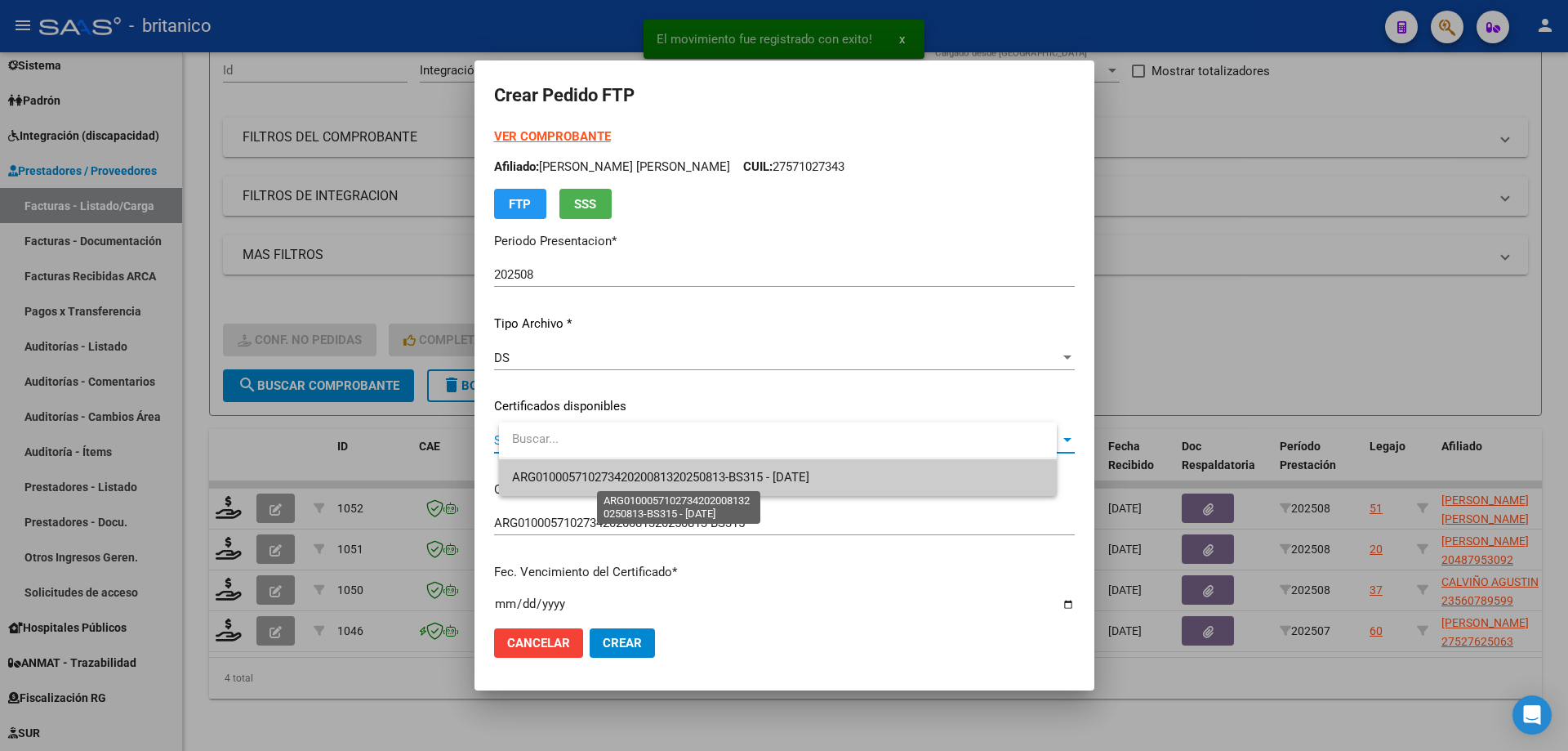
click at [560, 471] on span "ARG01000571027342020081320250813-BS315 - [DATE]" at bounding box center [660, 477] width 297 height 15
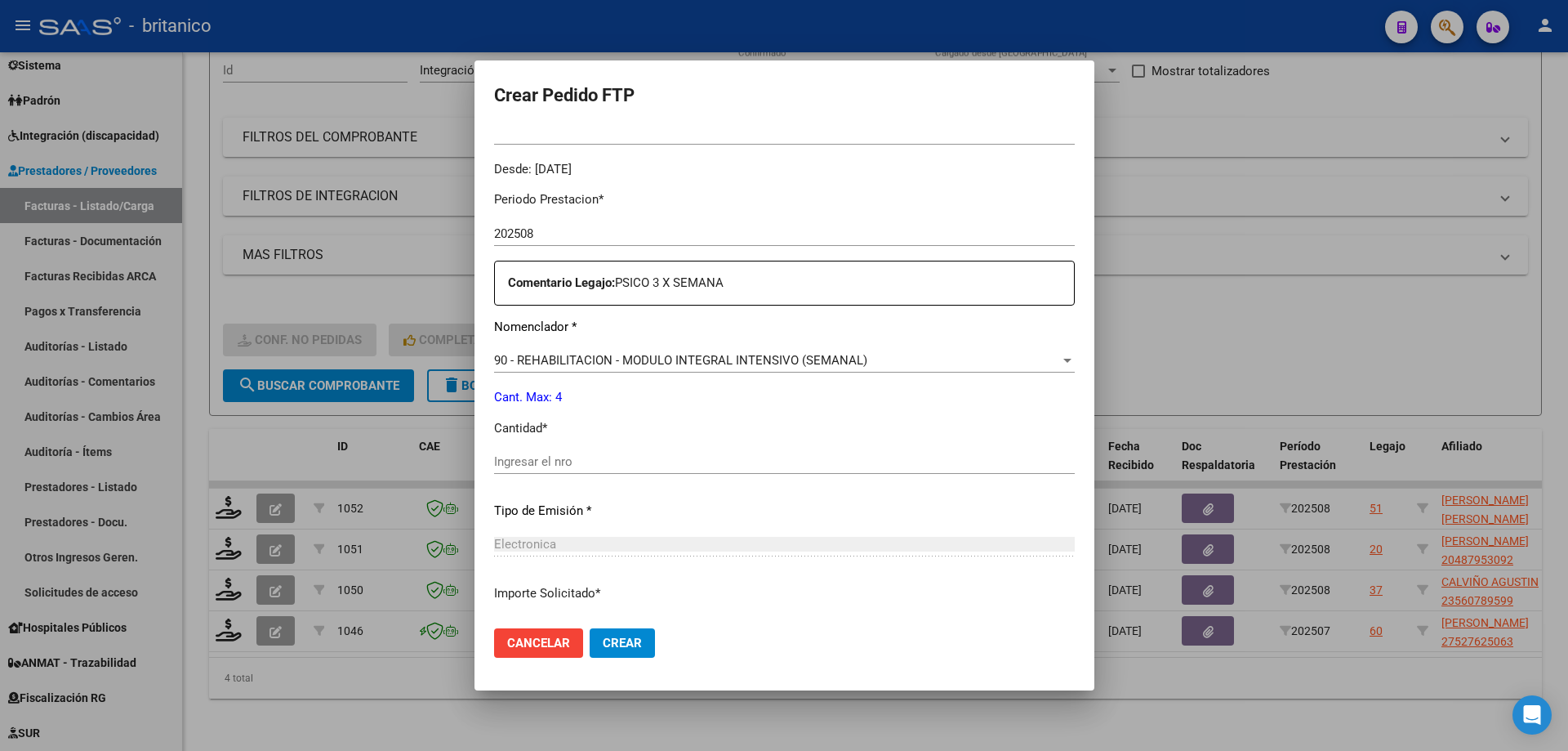
scroll to position [491, 0]
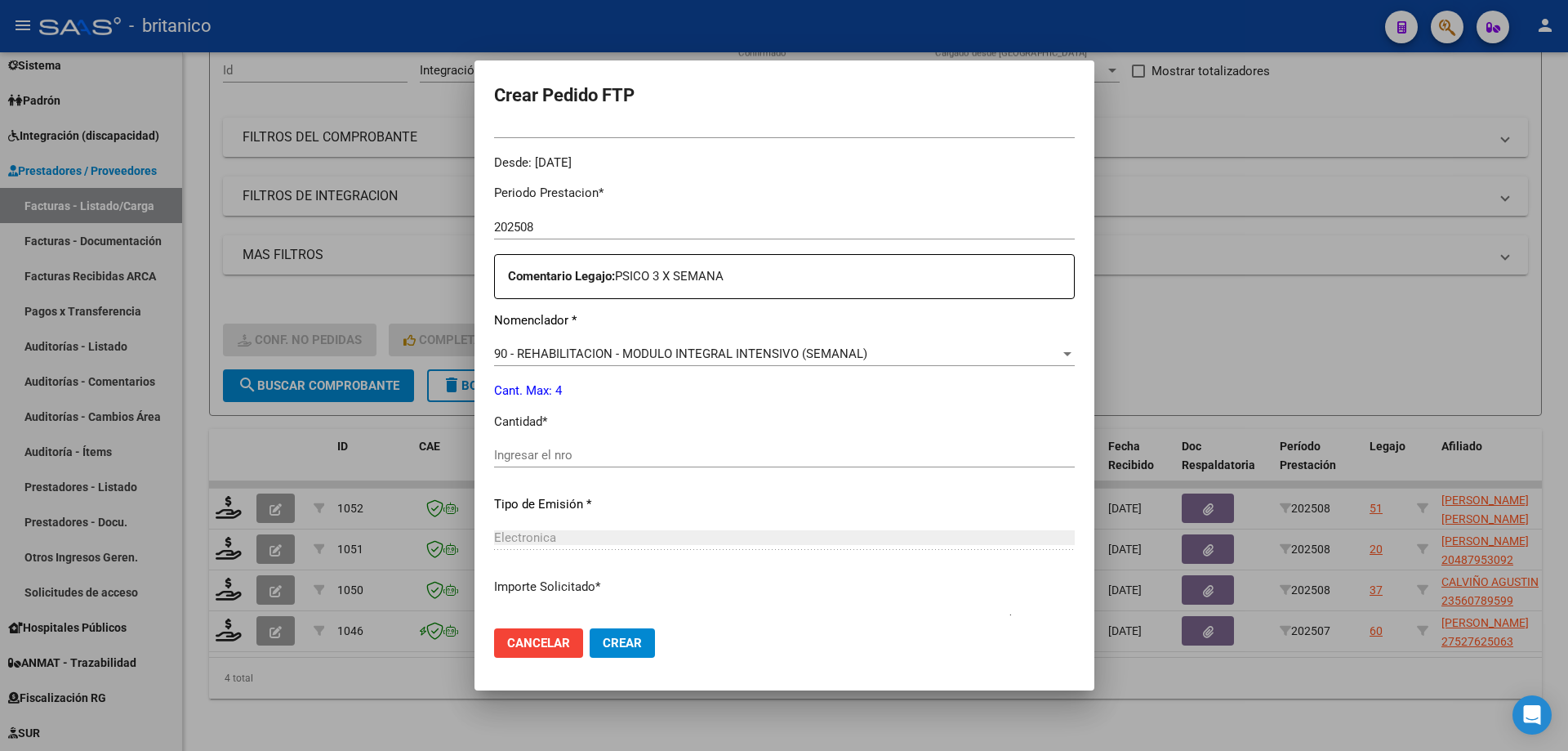
click at [594, 458] on input "Ingresar el nro" at bounding box center [784, 455] width 581 height 15
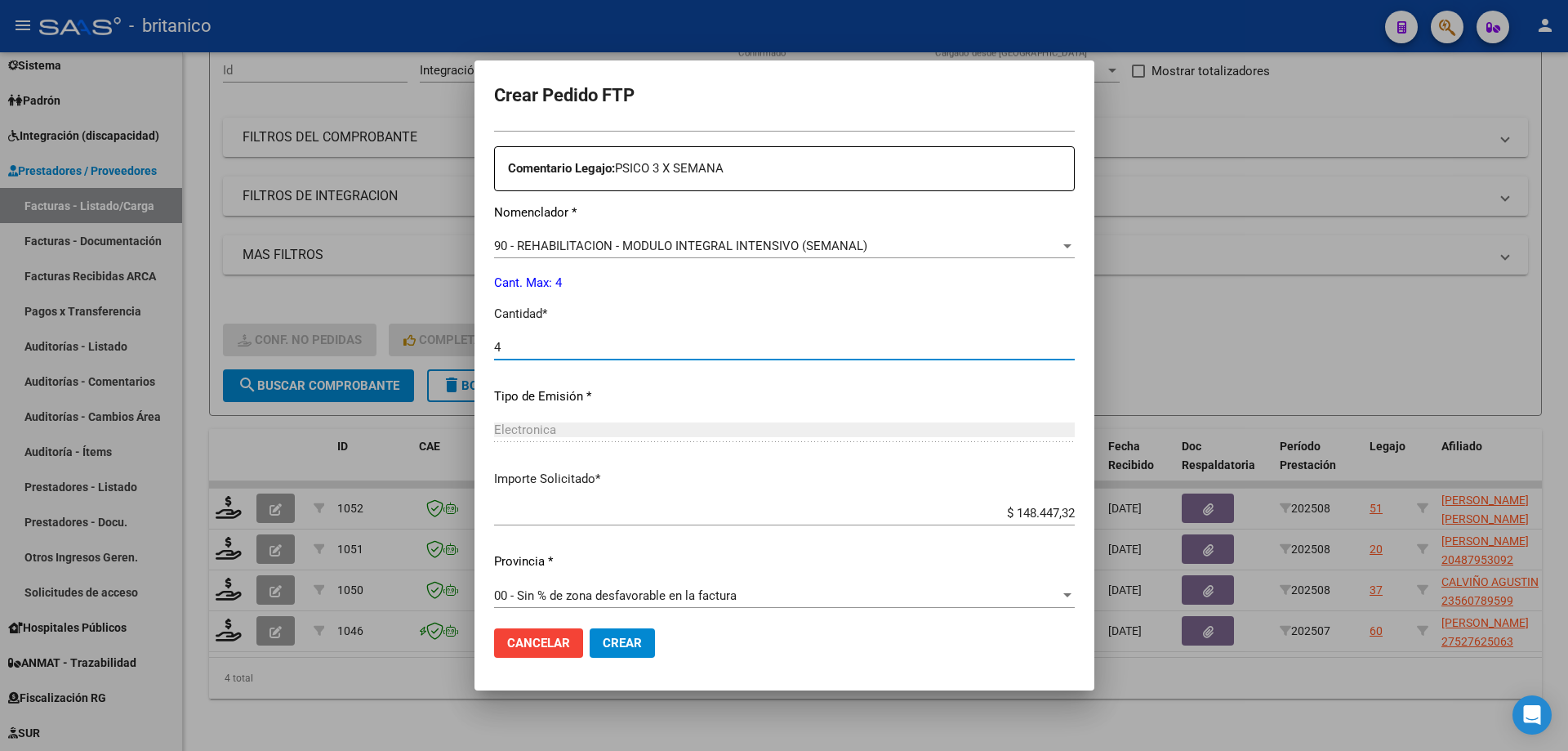
scroll to position [606, 0]
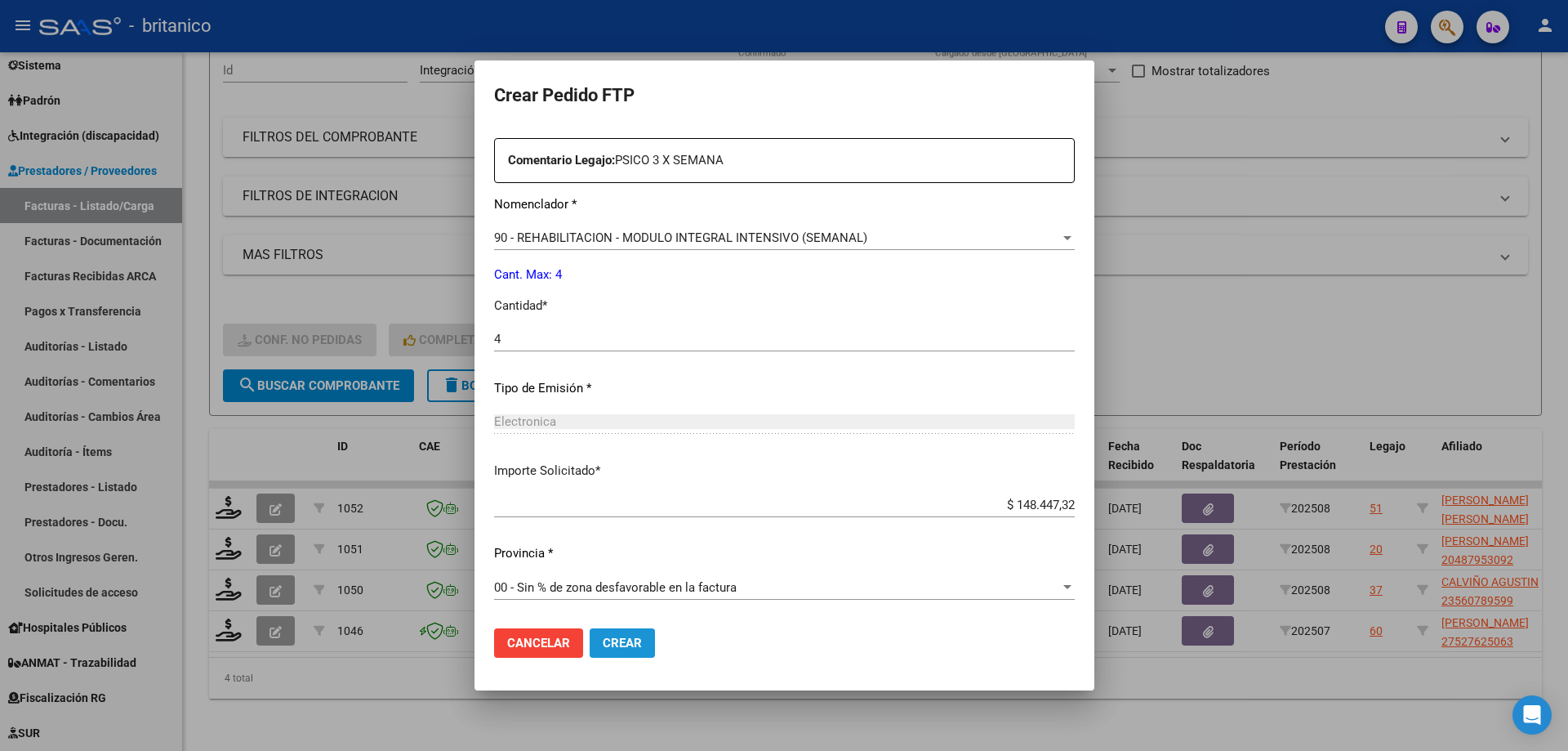
click at [637, 642] on span "Crear" at bounding box center [623, 643] width 39 height 15
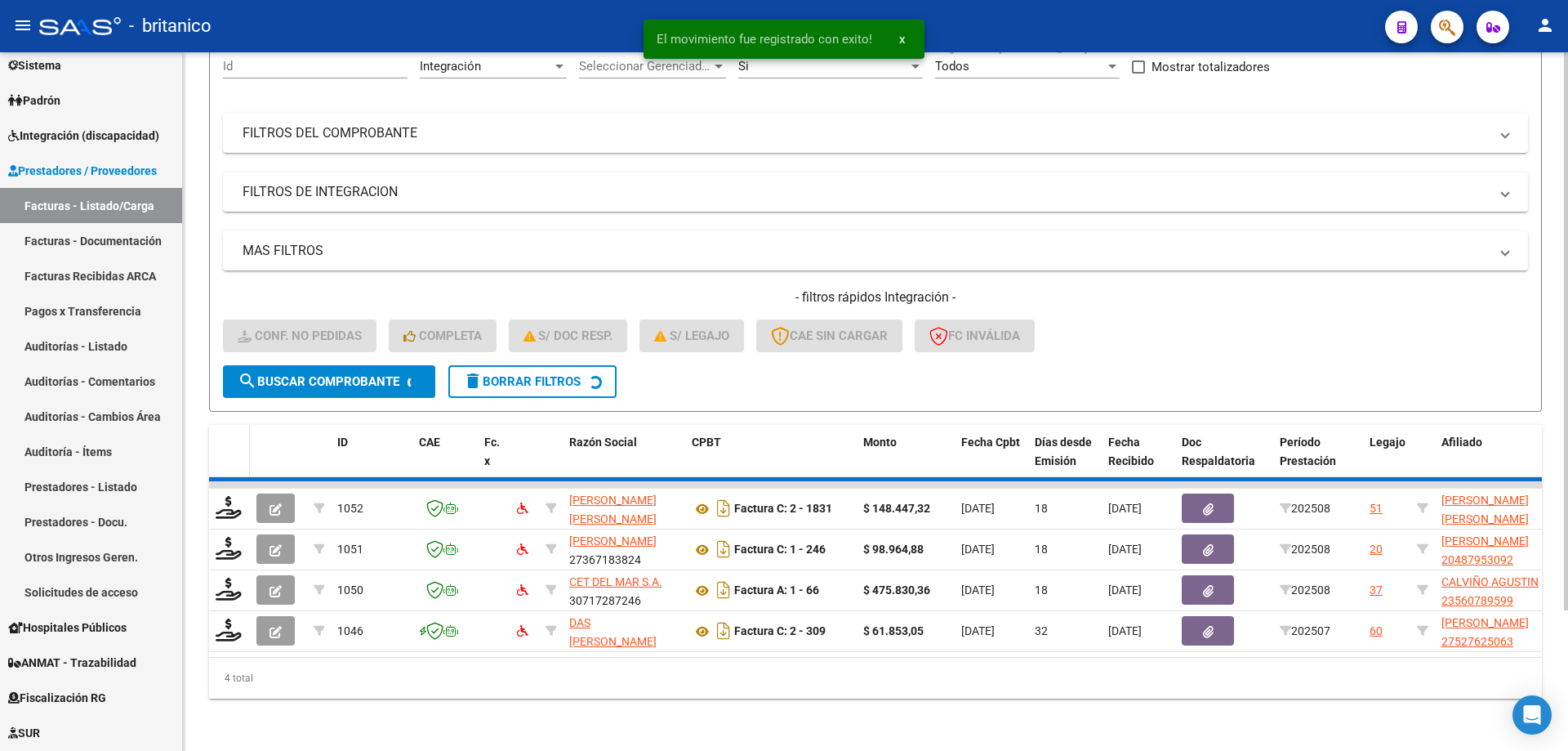
scroll to position [132, 0]
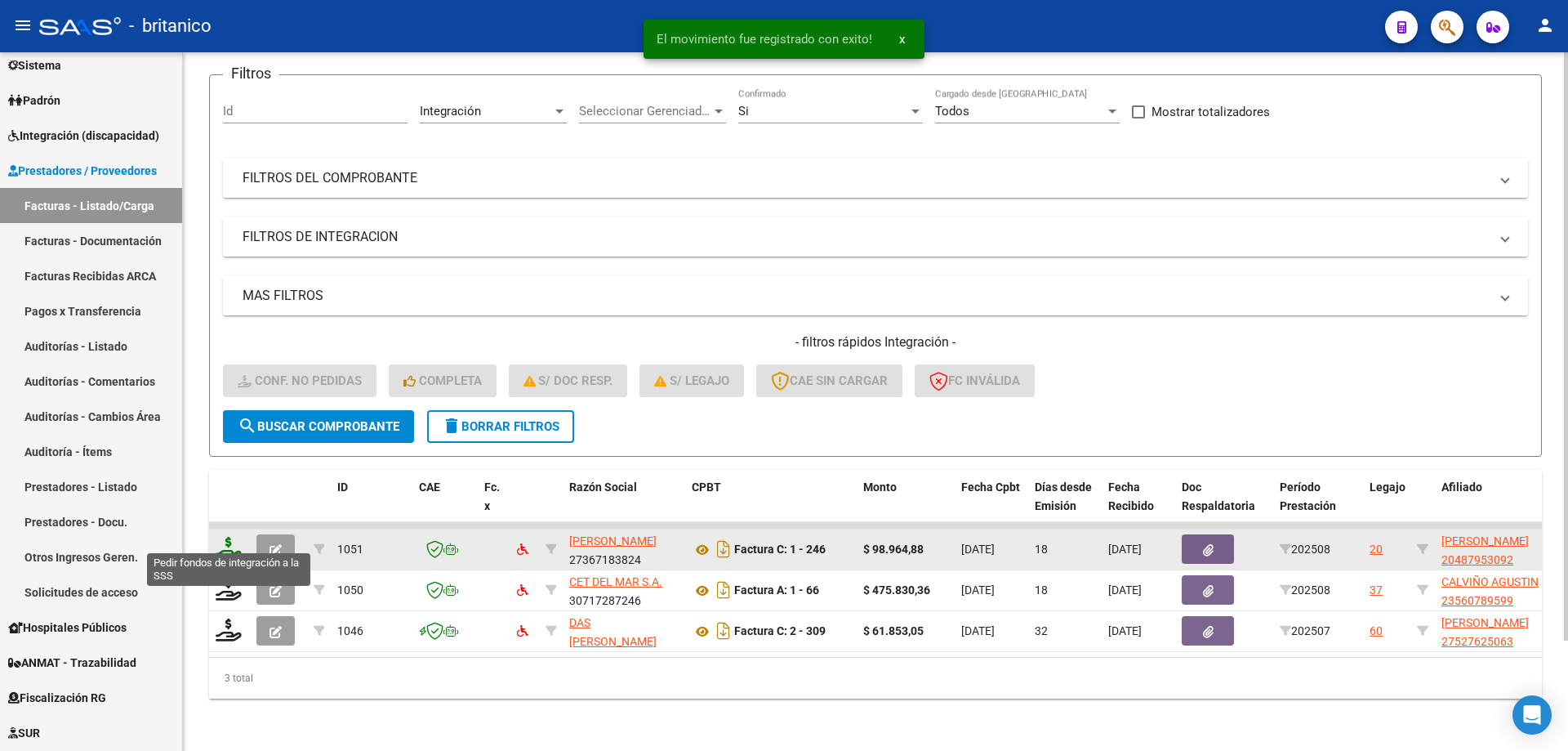
click at [233, 537] on icon at bounding box center [229, 548] width 26 height 23
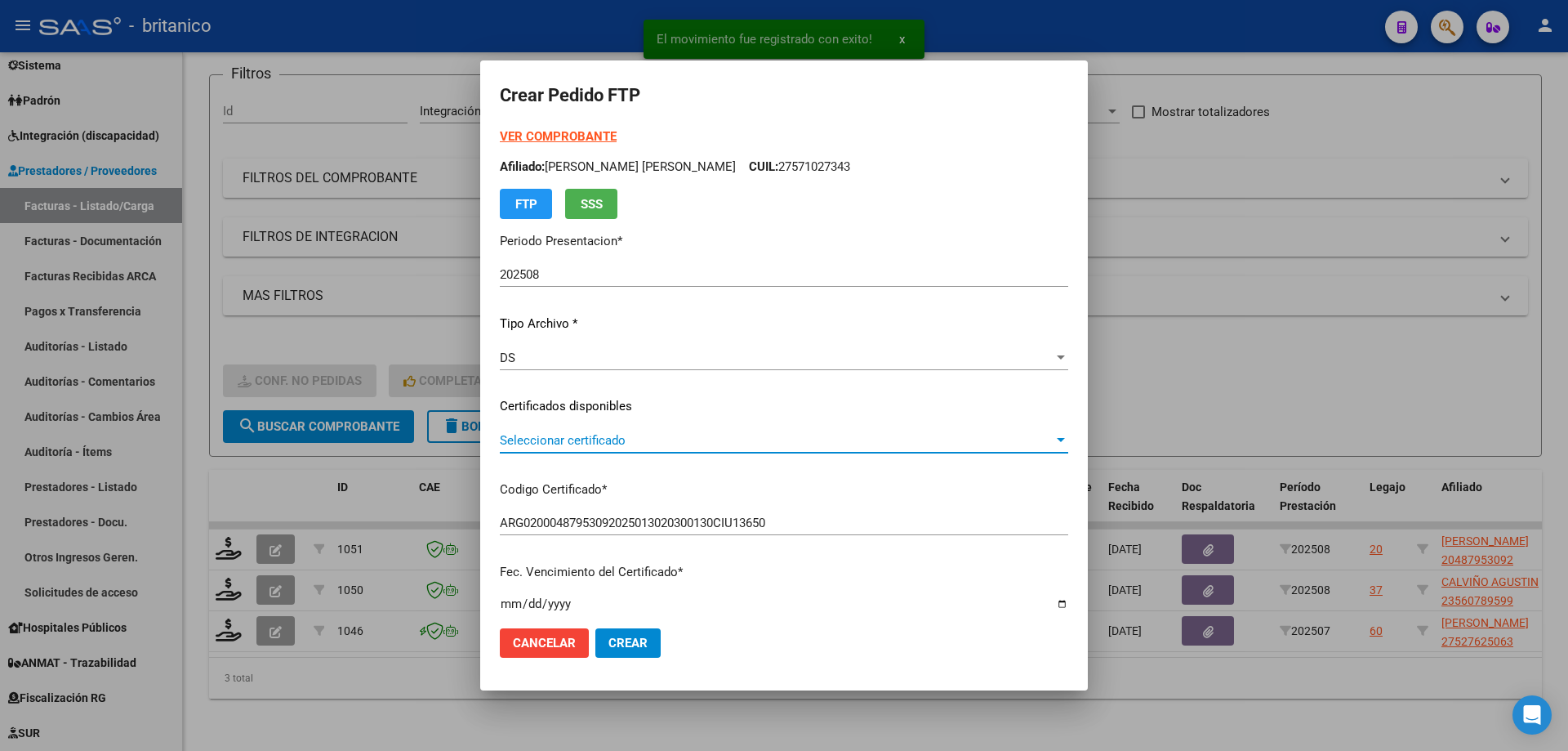
click at [678, 437] on span "Seleccionar certificado" at bounding box center [776, 441] width 553 height 15
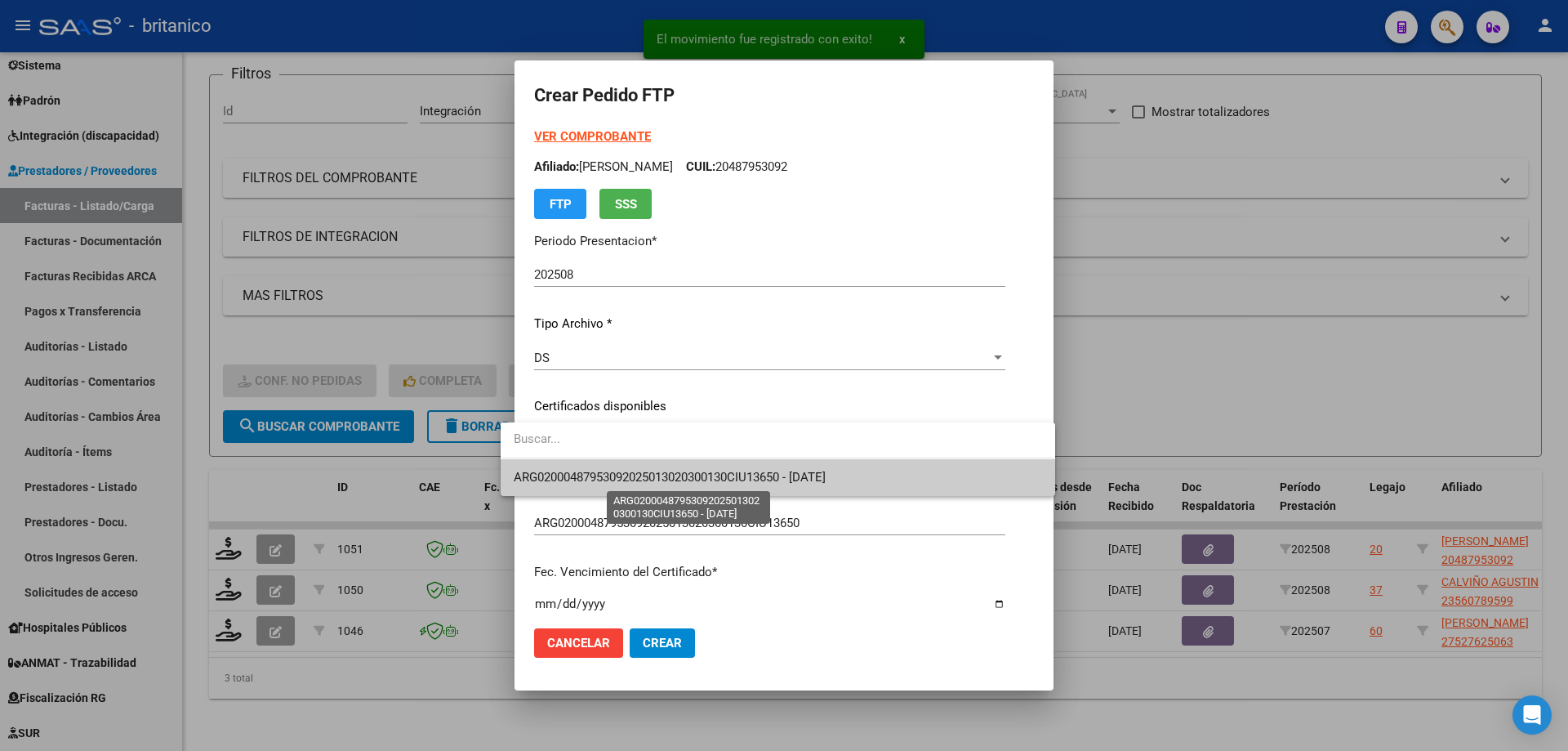
click at [691, 483] on span "ARG02000487953092025013020300130CIU13650 - [DATE]" at bounding box center [670, 477] width 312 height 15
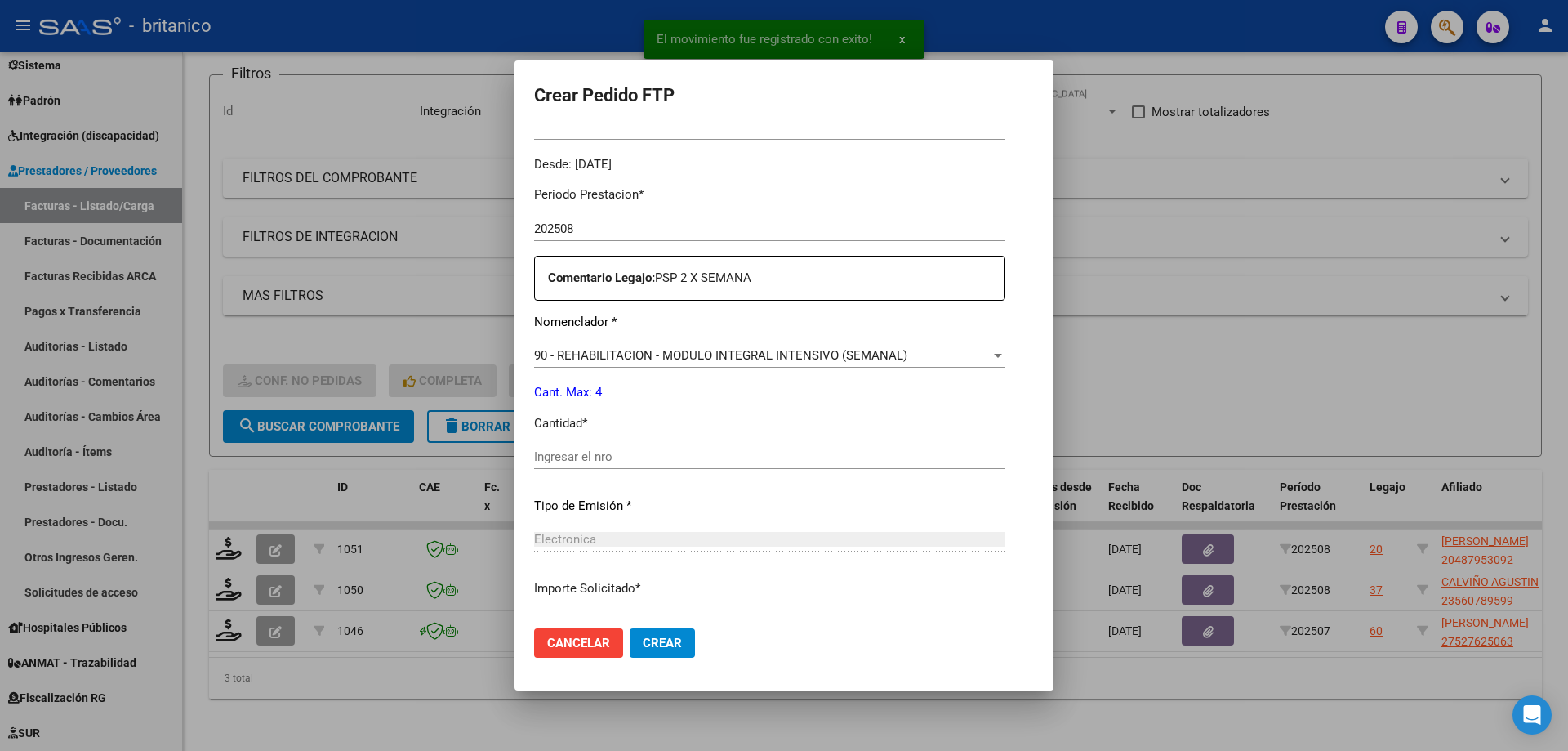
scroll to position [491, 0]
click at [672, 444] on div "Ingresar el nro" at bounding box center [770, 455] width 472 height 24
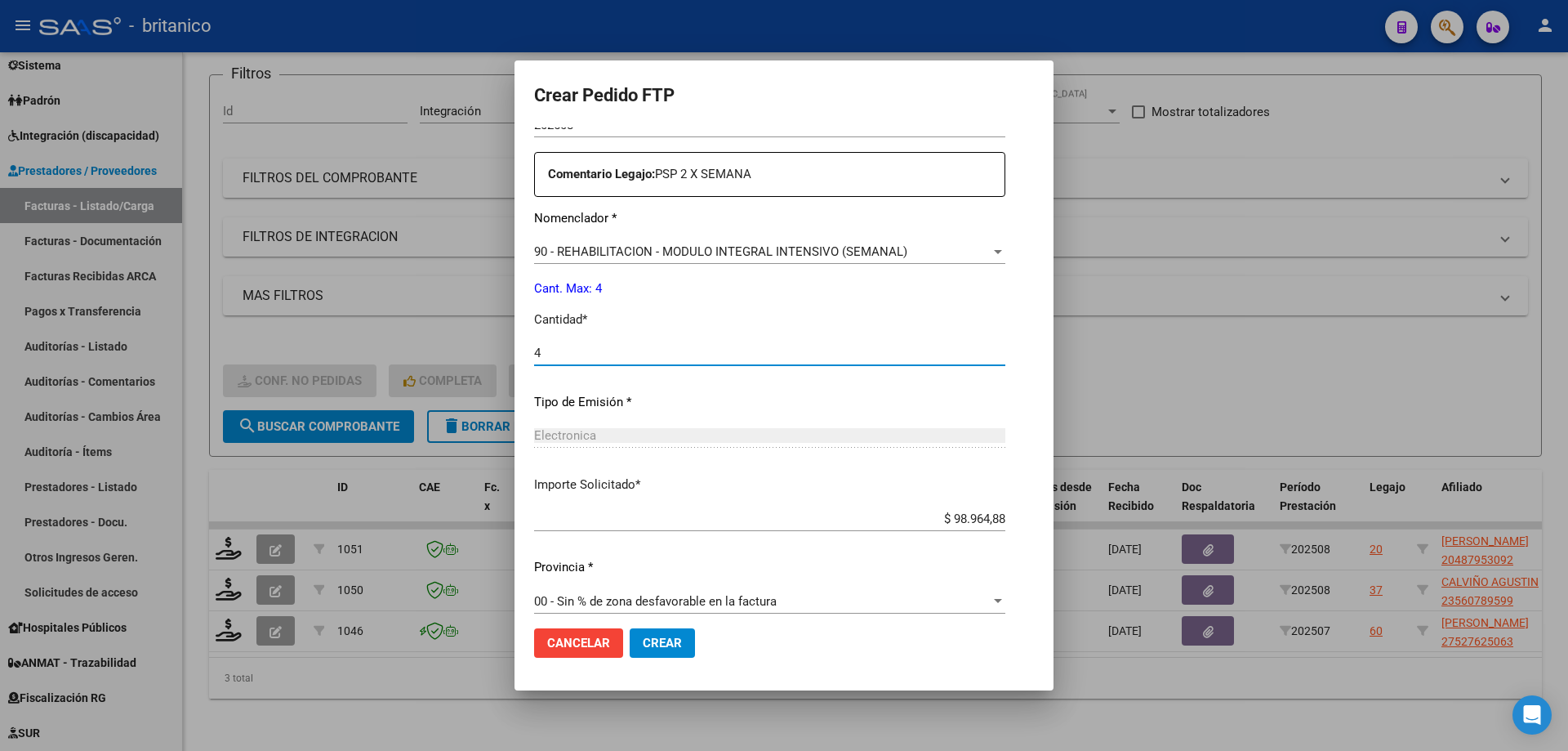
scroll to position [606, 0]
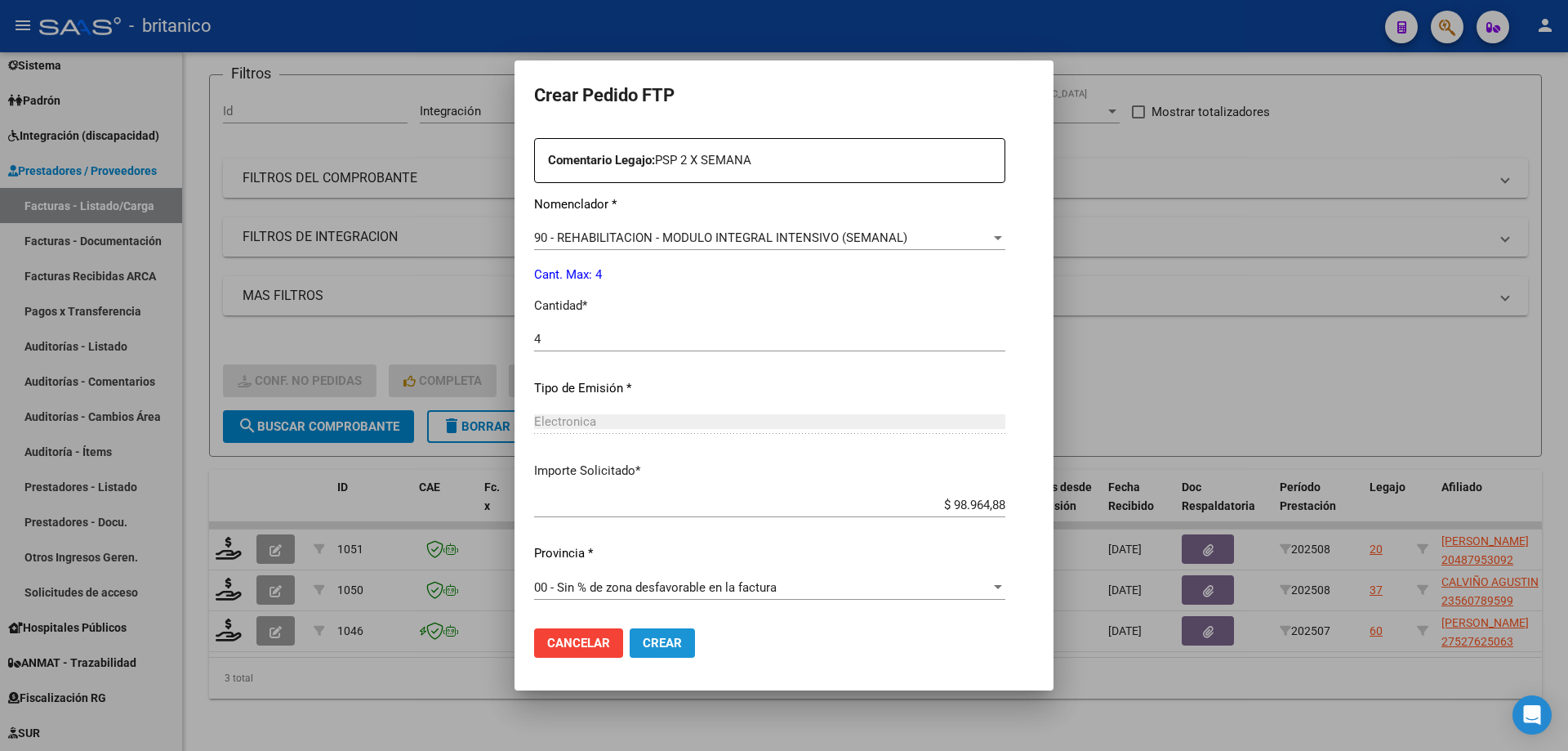
click at [643, 645] on span "Crear" at bounding box center [662, 643] width 39 height 15
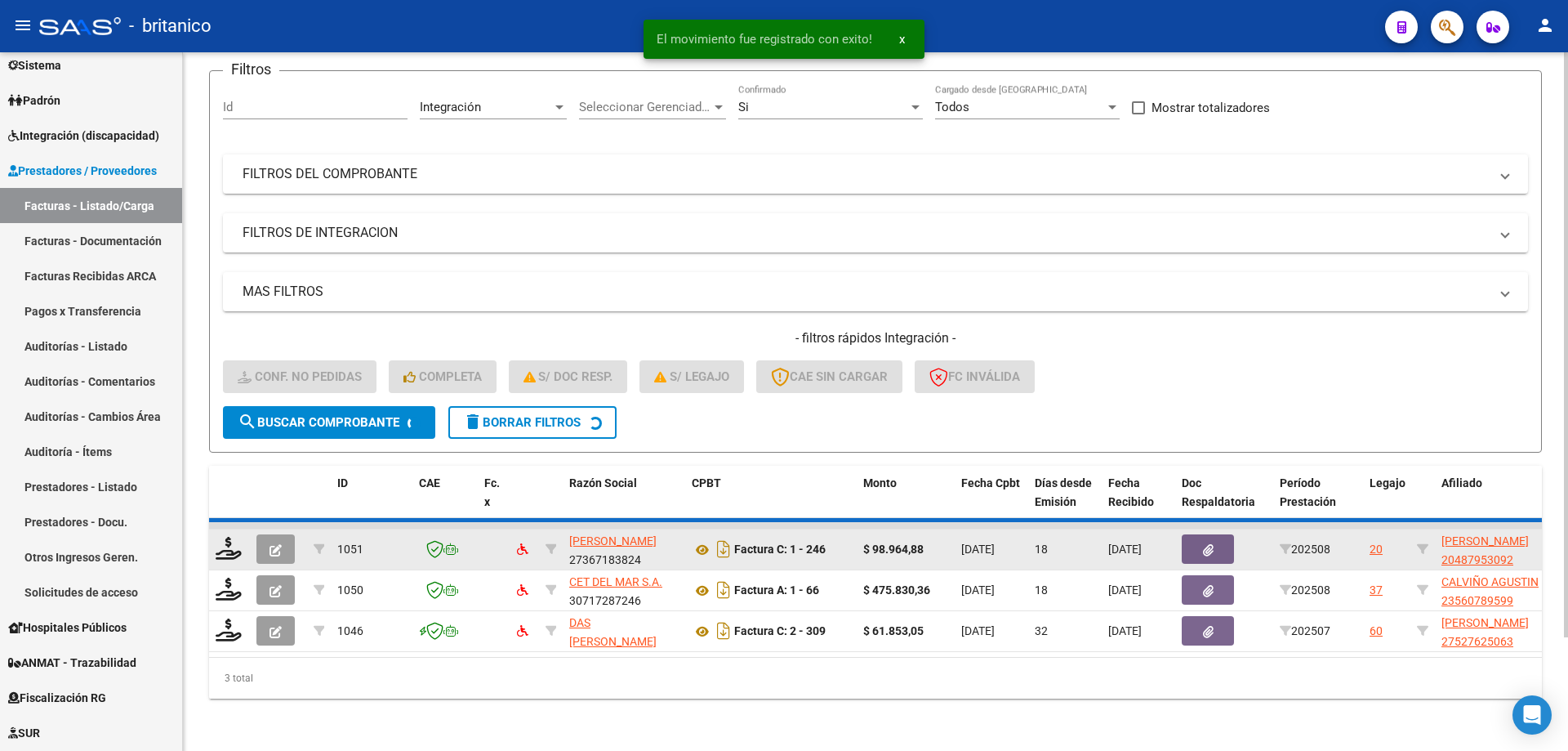
scroll to position [91, 0]
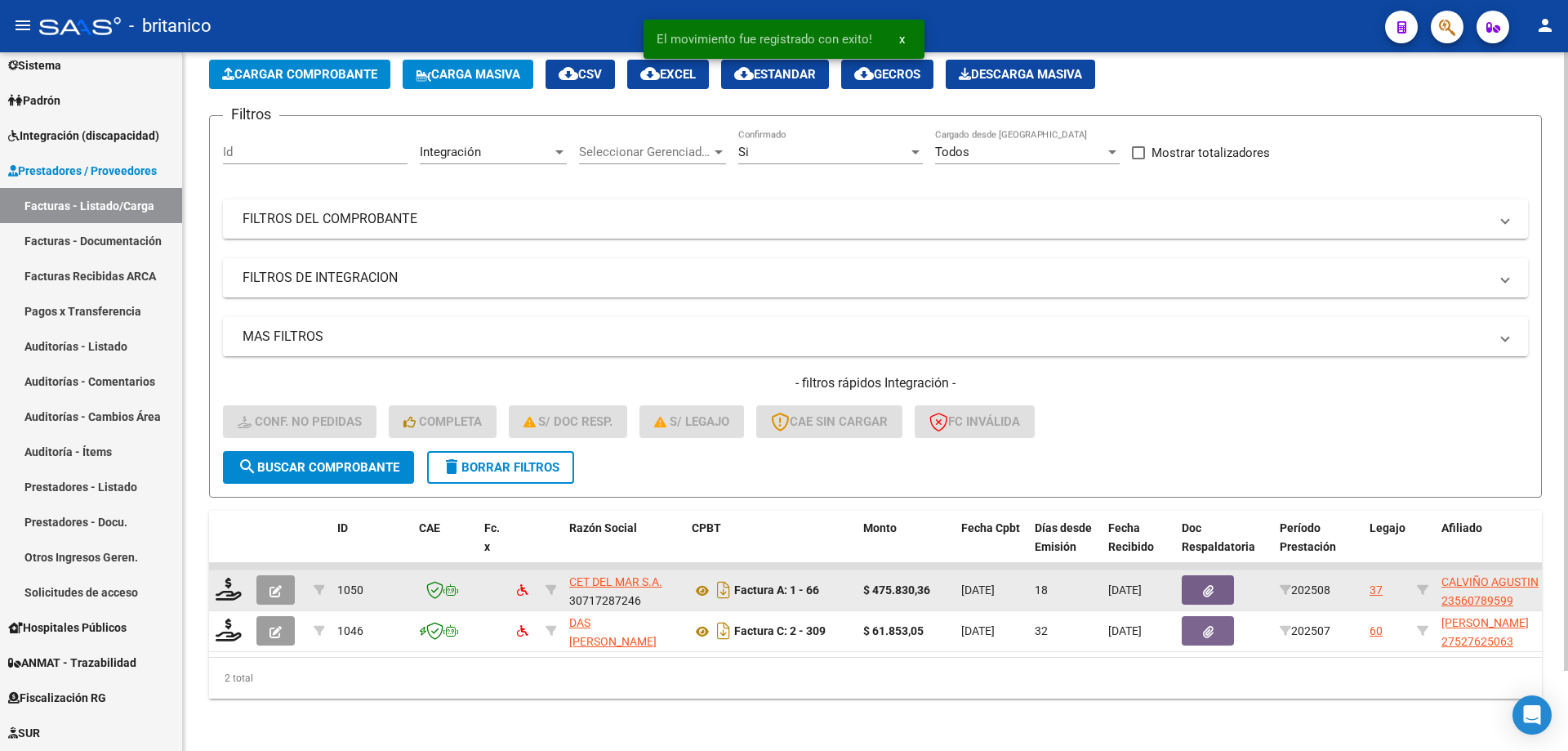
drag, startPoint x: 222, startPoint y: 590, endPoint x: 255, endPoint y: 585, distance: 33.4
click at [225, 588] on div at bounding box center [230, 590] width 28 height 25
click at [228, 578] on icon at bounding box center [229, 589] width 26 height 23
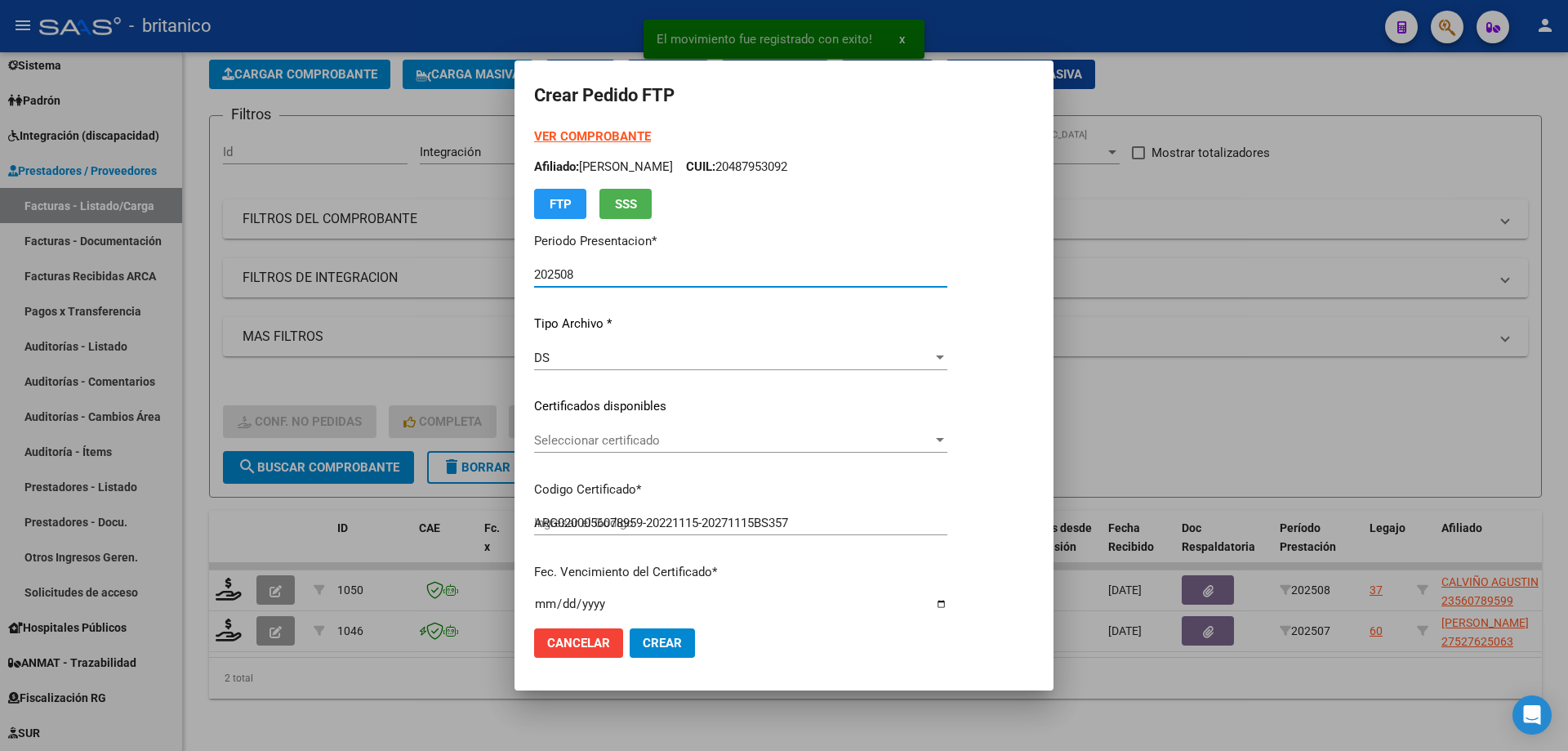
click at [626, 435] on span "Seleccionar certificado" at bounding box center [734, 441] width 398 height 15
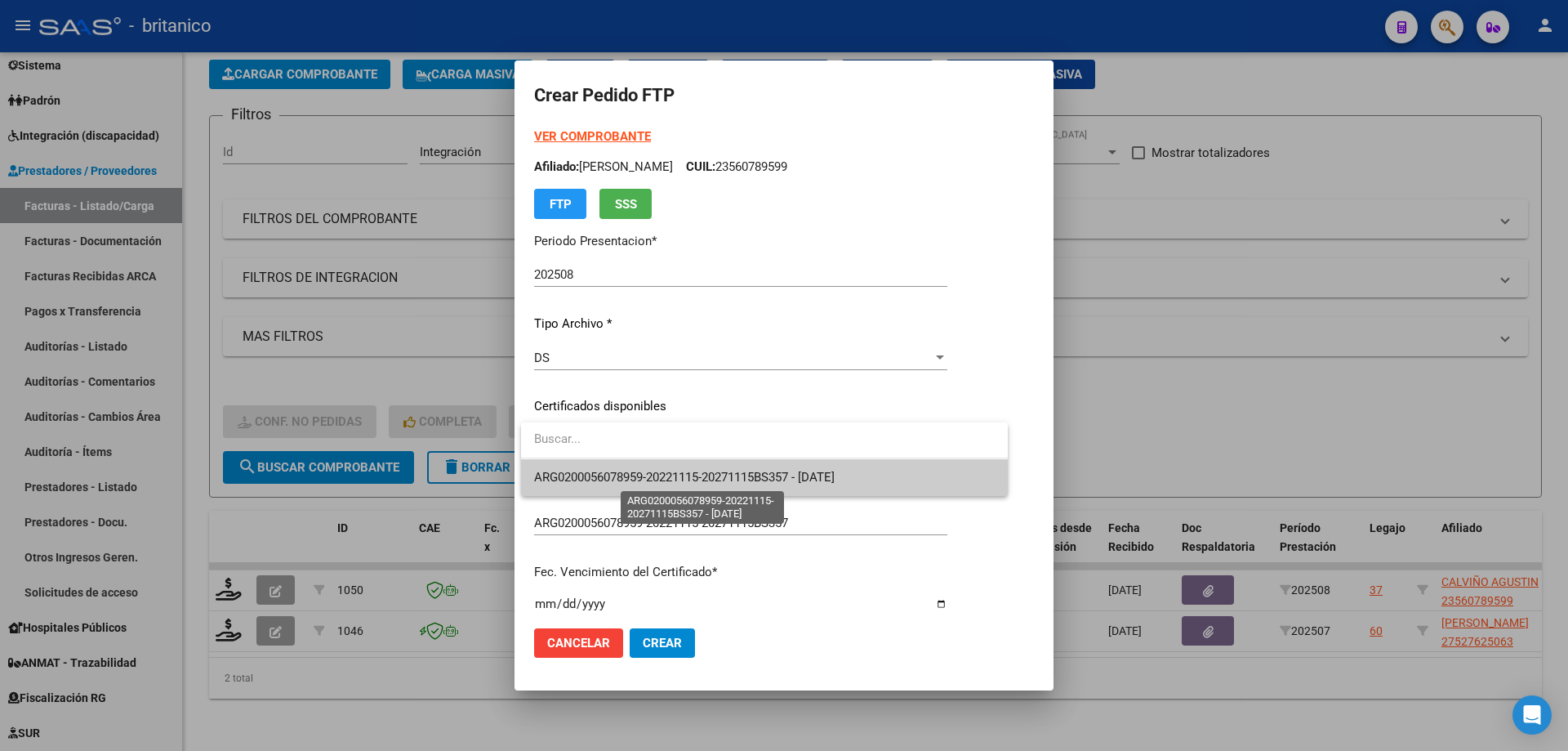
click at [694, 484] on span "ARG0200056078959-20221115-20271115BS357 - [DATE]" at bounding box center [685, 477] width 301 height 15
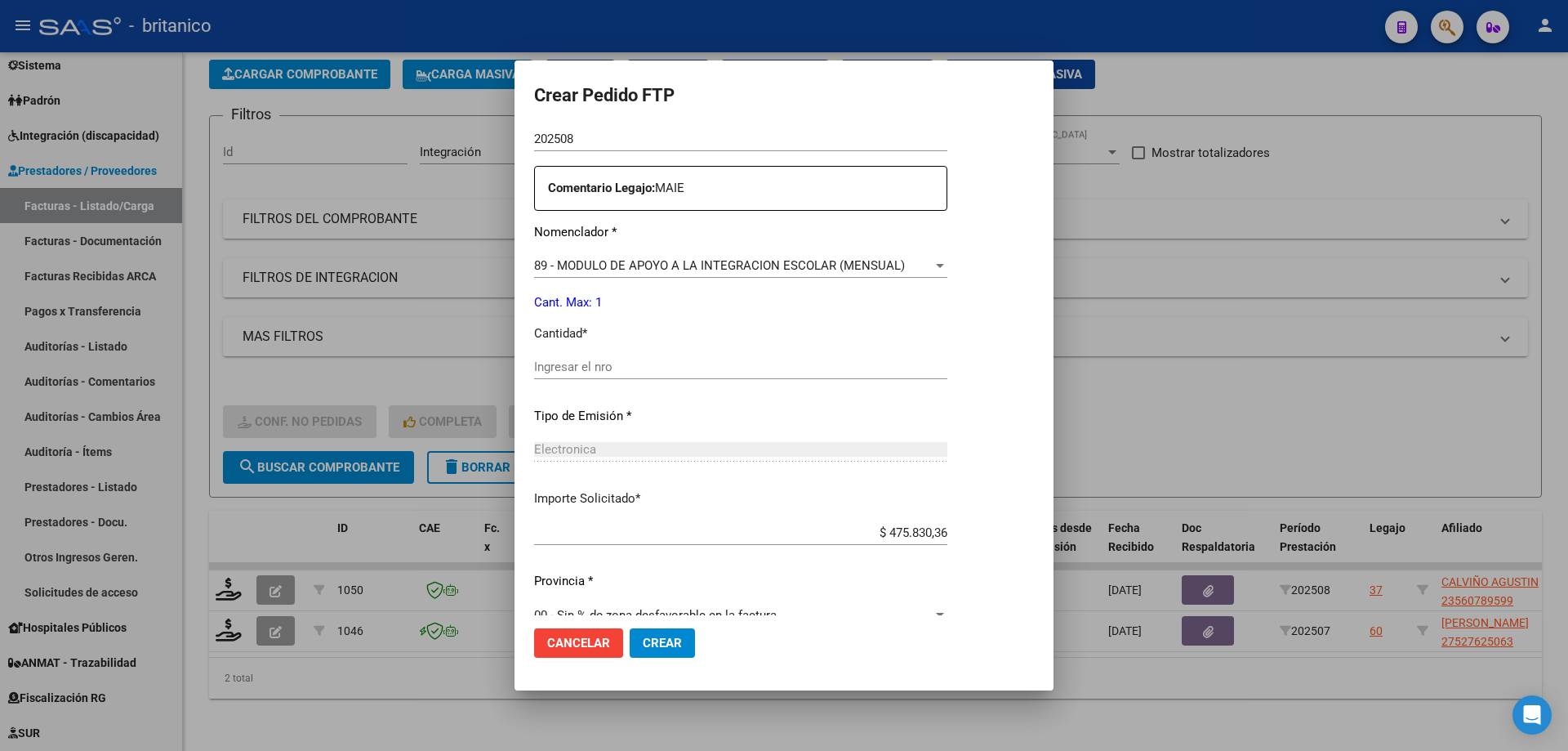
scroll to position [606, 0]
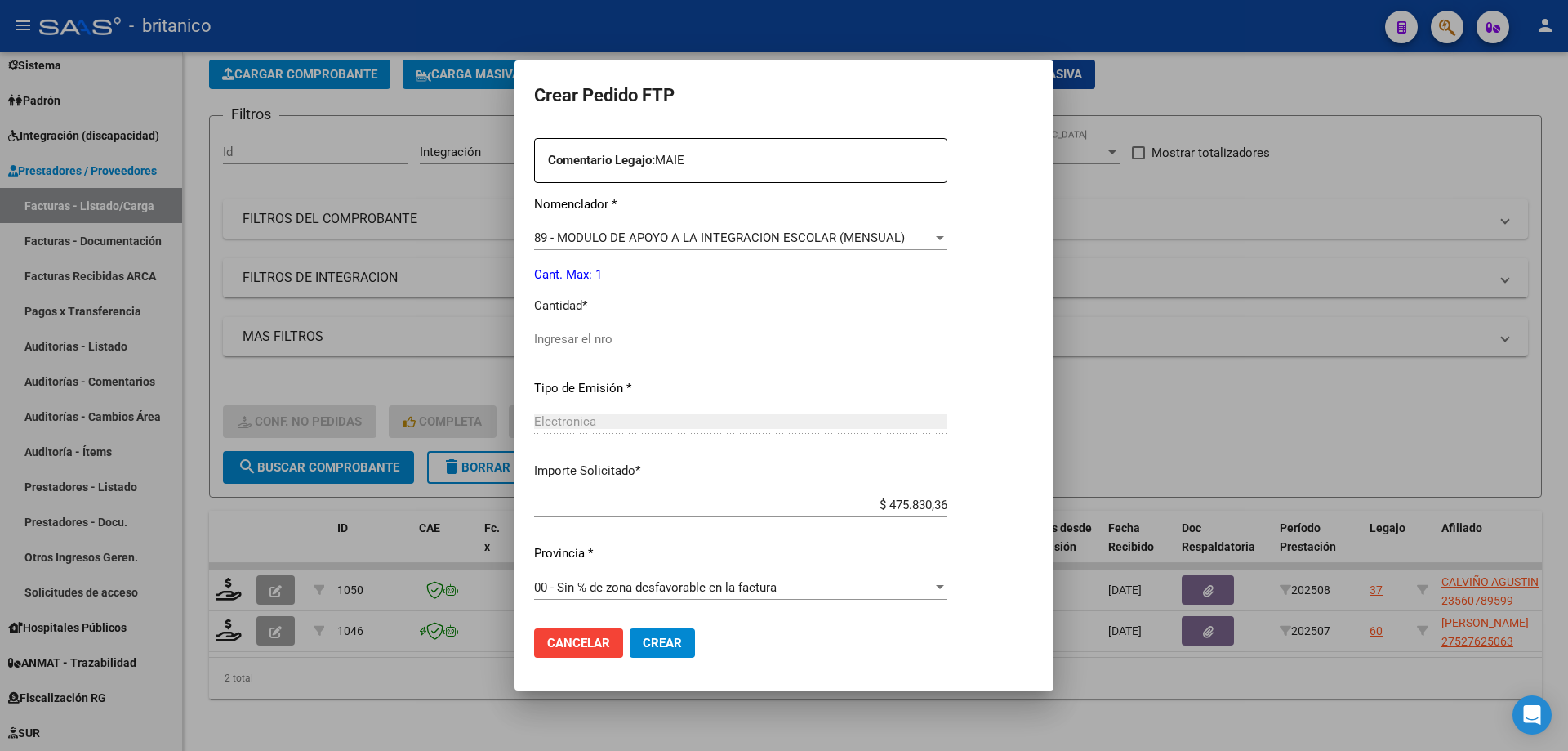
drag, startPoint x: 584, startPoint y: 328, endPoint x: 611, endPoint y: 332, distance: 27.3
click at [586, 328] on div "Ingresar el nro" at bounding box center [741, 339] width 413 height 24
click at [685, 644] on button "Crear" at bounding box center [662, 643] width 66 height 29
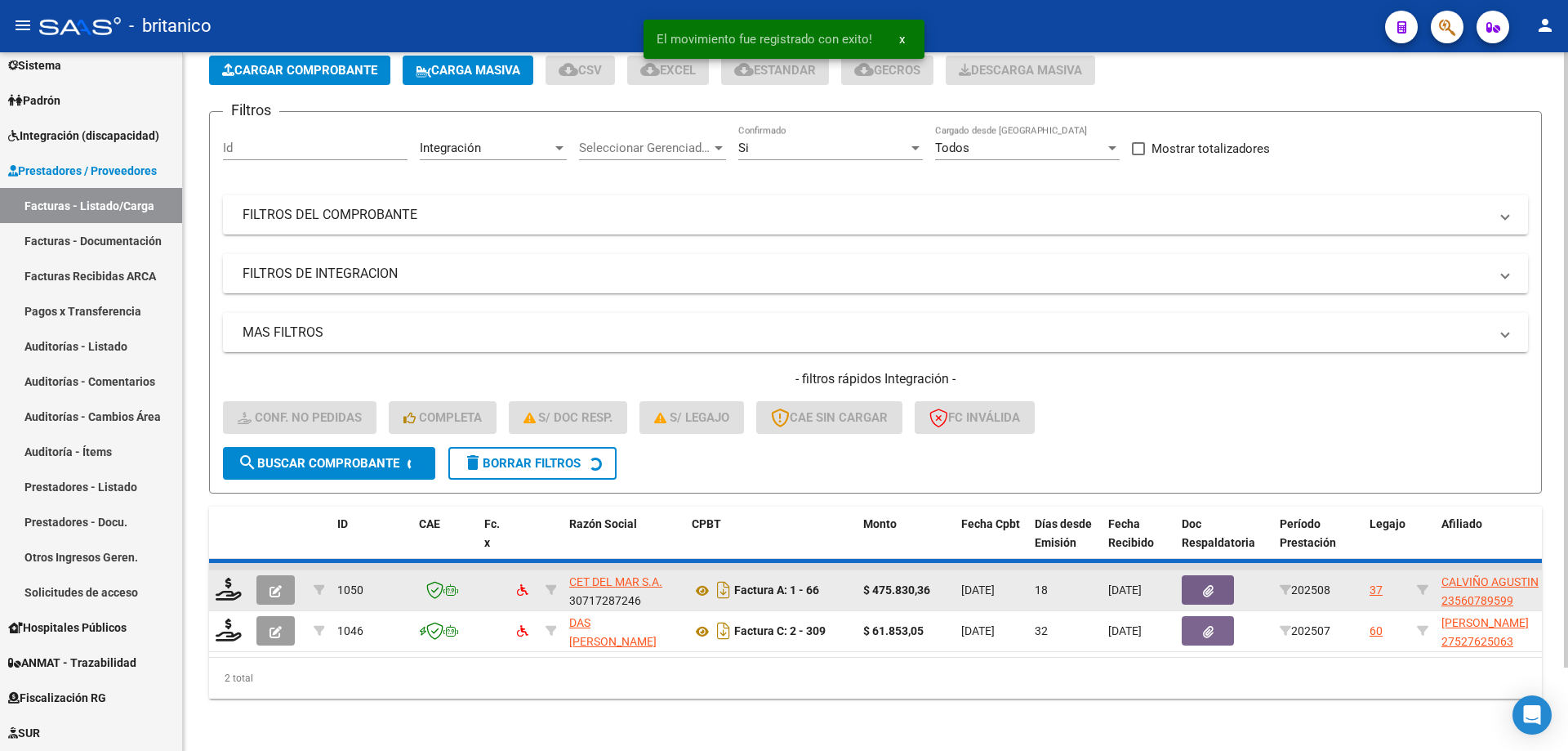
scroll to position [50, 0]
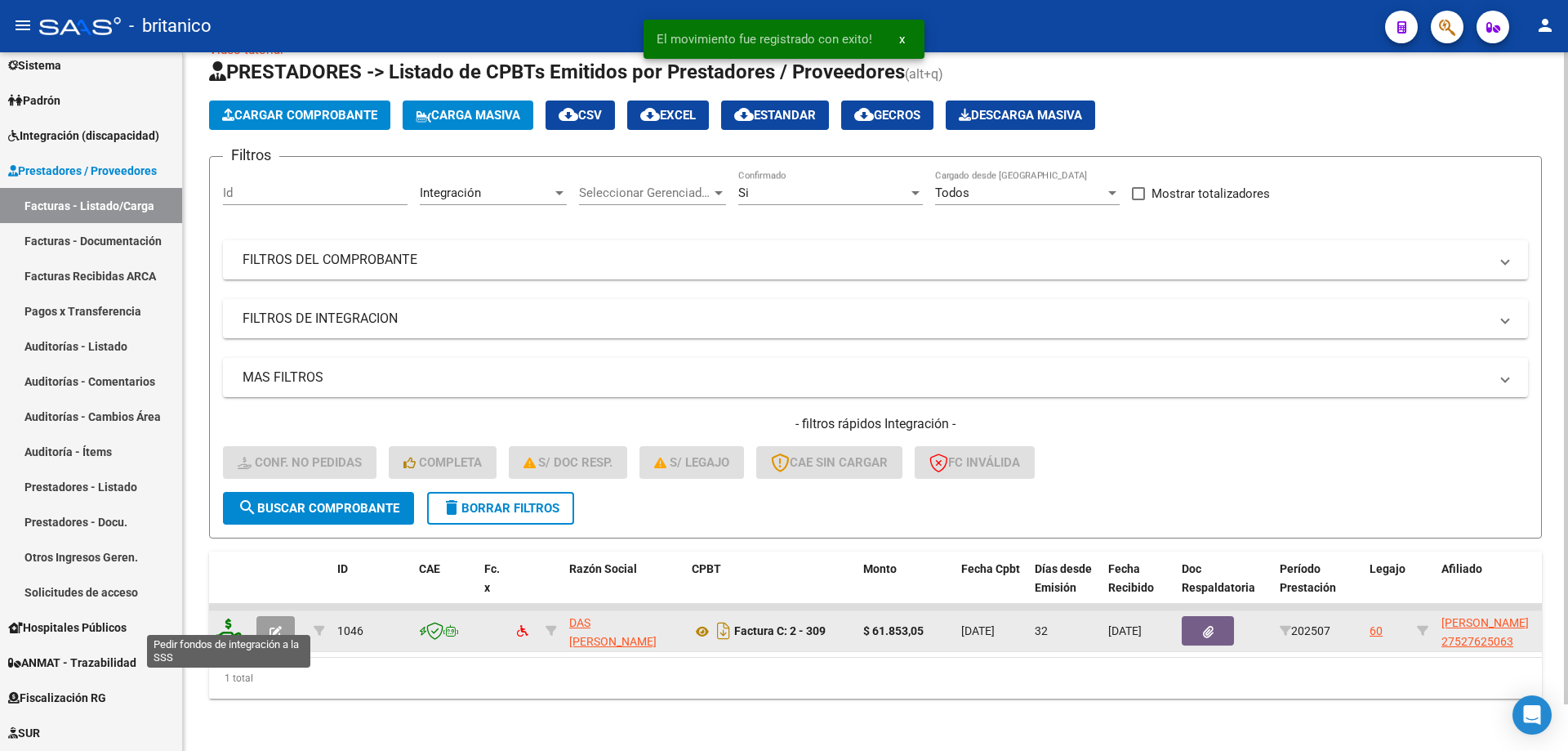
click at [226, 618] on icon at bounding box center [229, 630] width 26 height 23
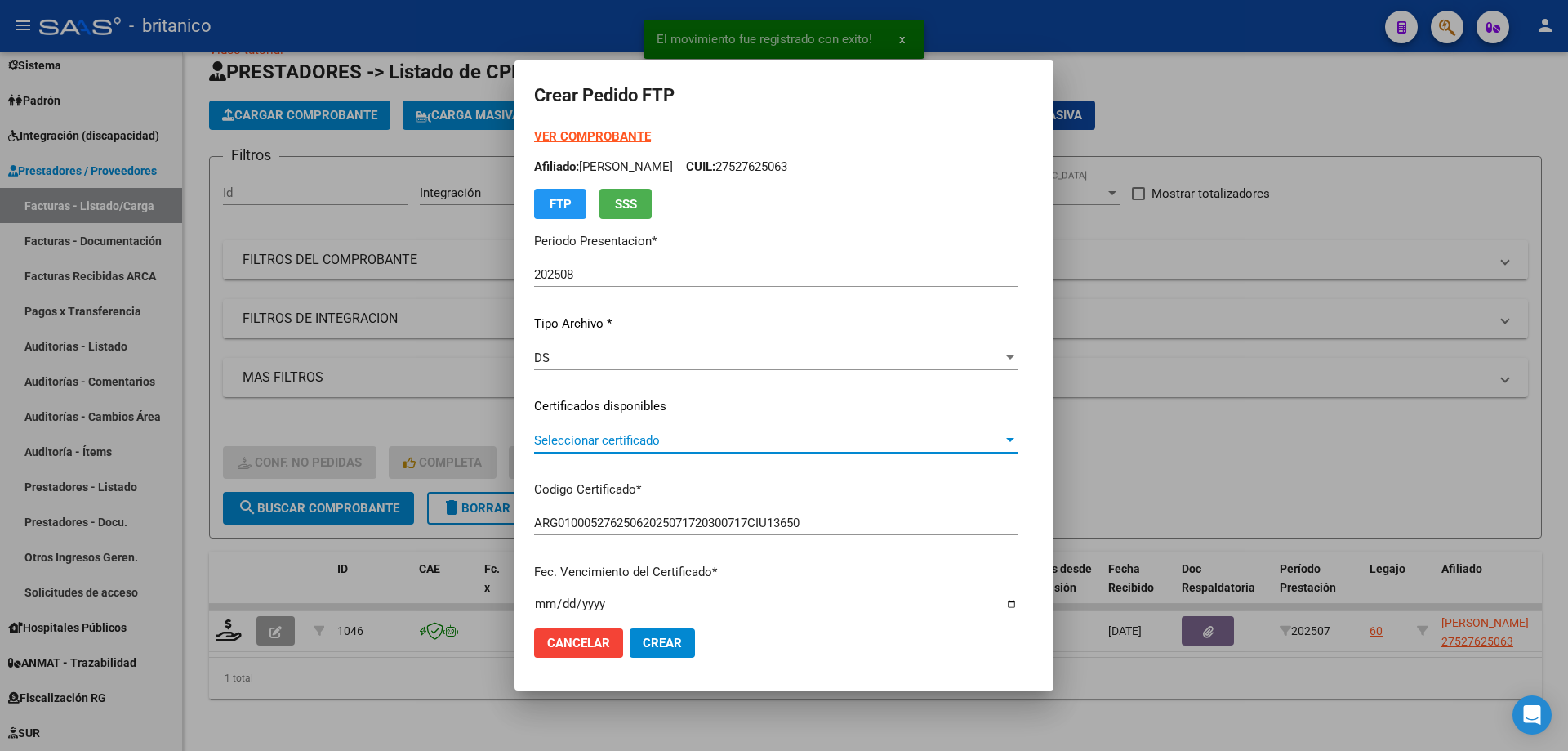
click at [584, 441] on span "Seleccionar certificado" at bounding box center [768, 441] width 469 height 15
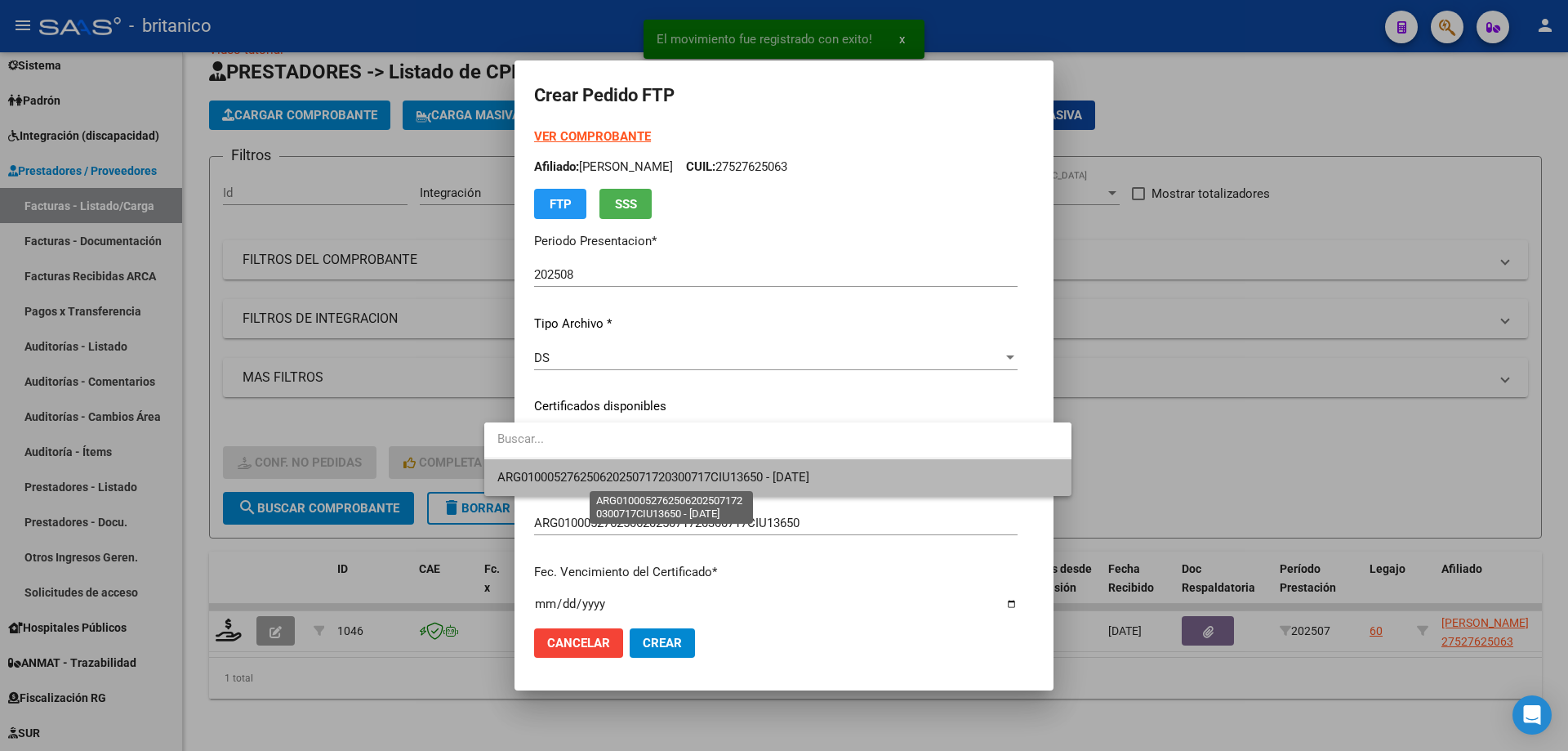
click at [642, 477] on span "ARG01000527625062025071720300717CIU13650 - [DATE]" at bounding box center [653, 477] width 312 height 15
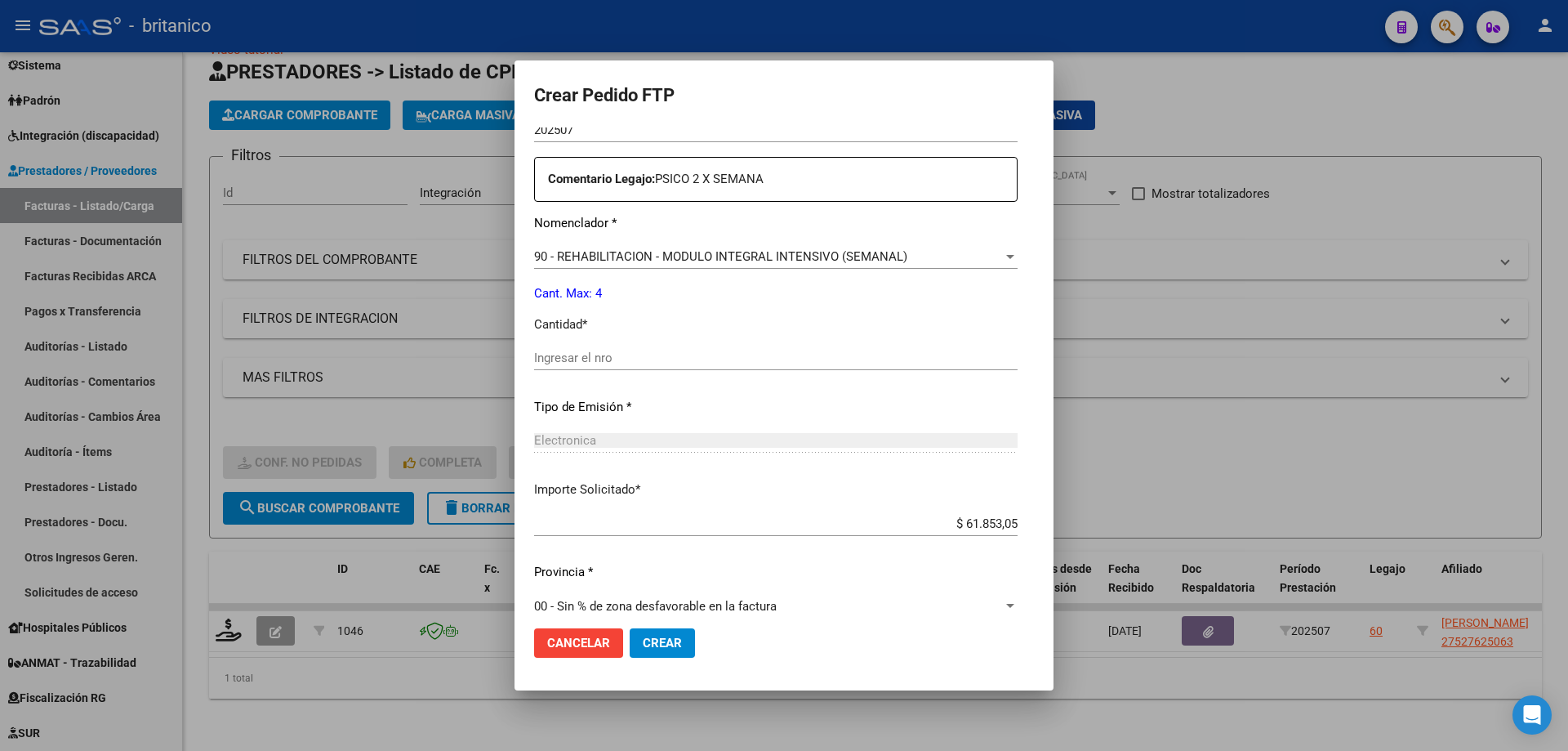
scroll to position [606, 0]
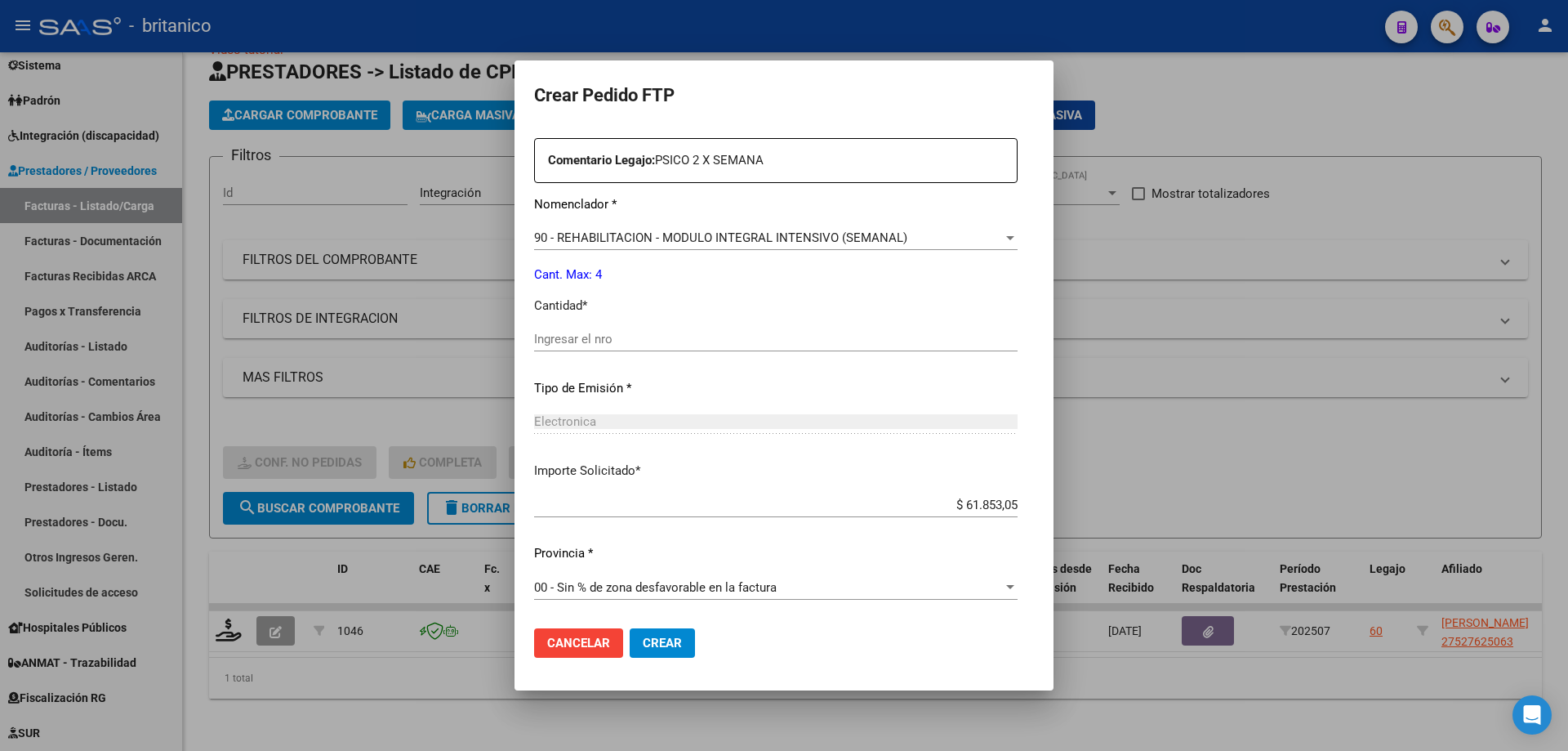
click at [535, 345] on input "Ingresar el nro" at bounding box center [776, 339] width 484 height 15
click at [629, 634] on button "Crear" at bounding box center [662, 643] width 66 height 29
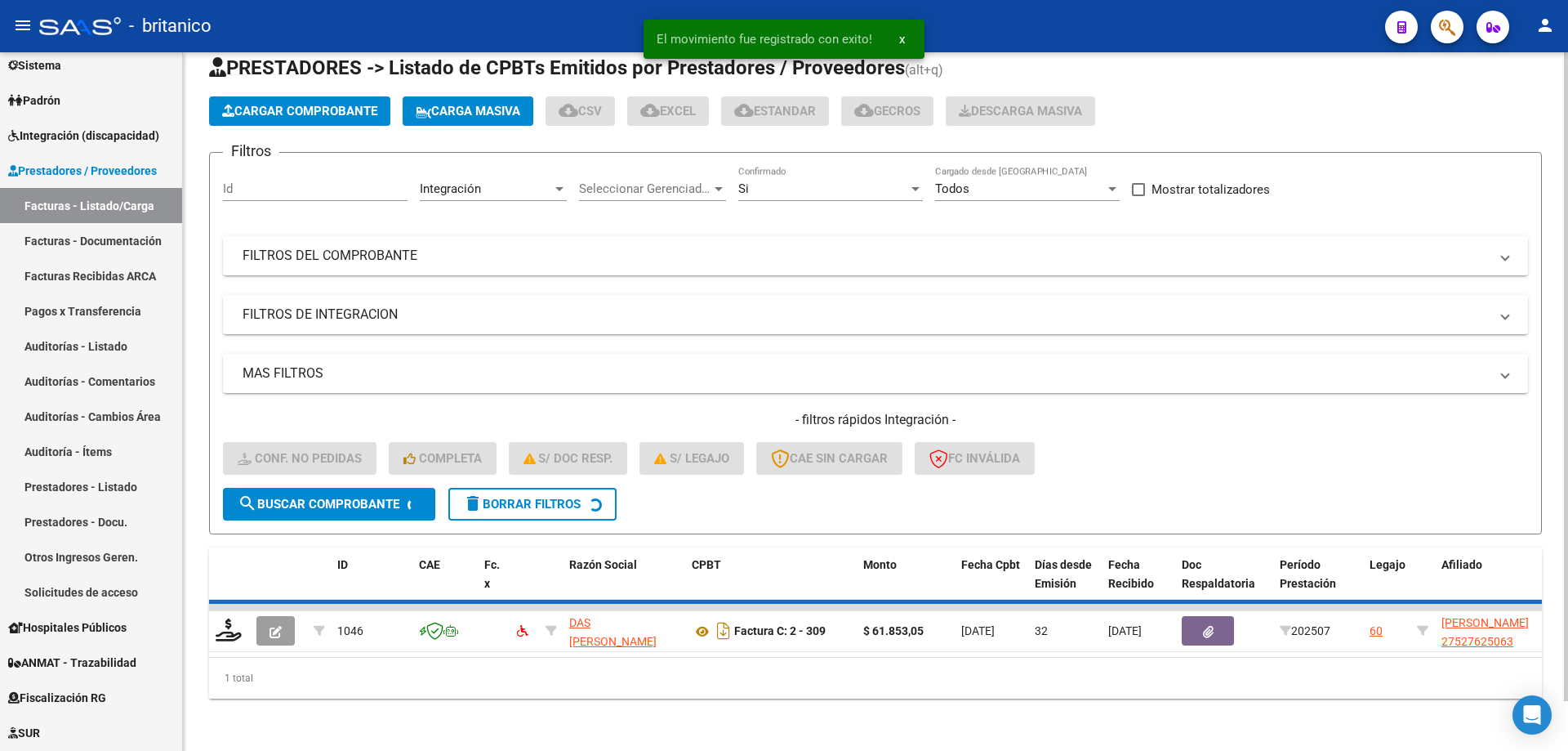
scroll to position [25, 0]
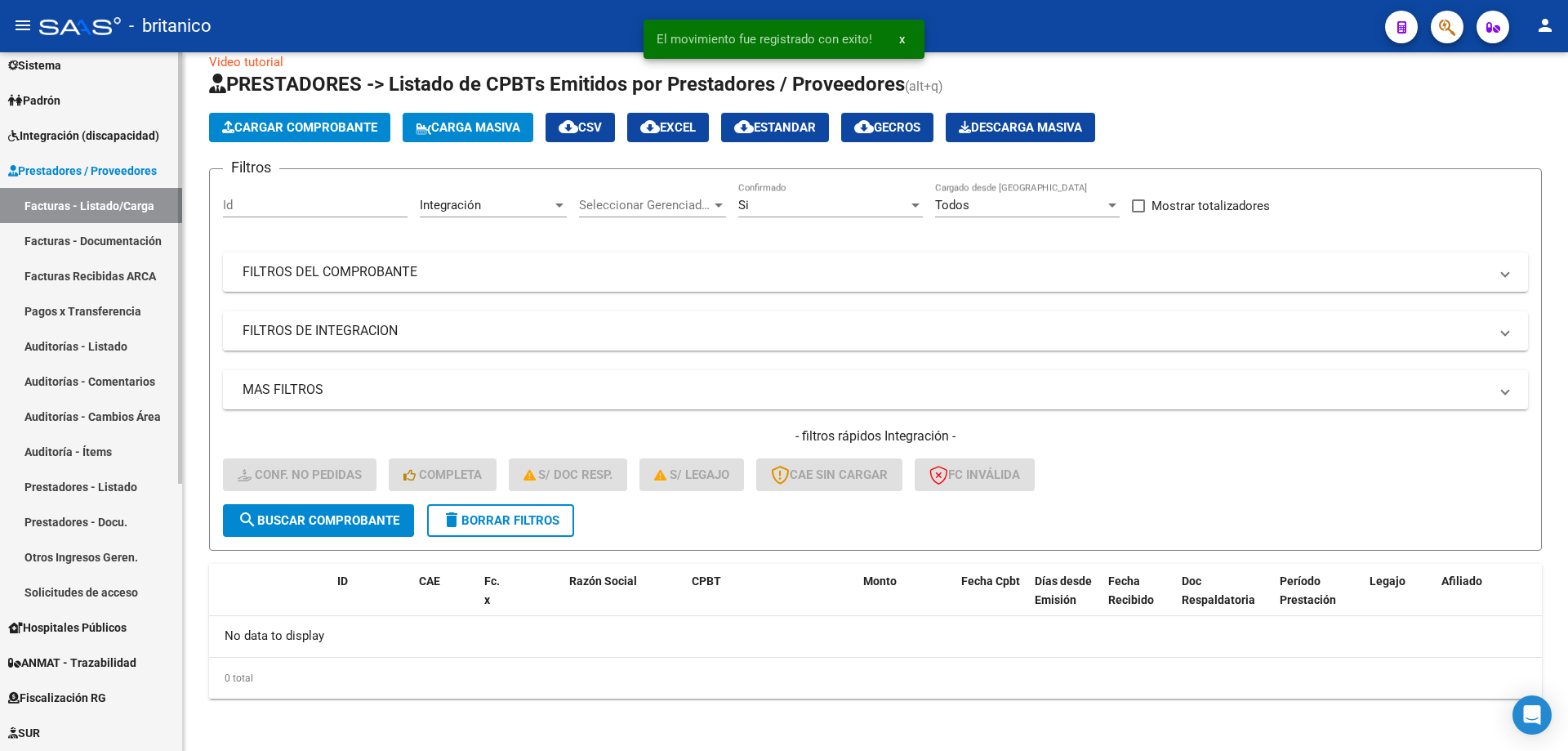
click at [115, 245] on link "Facturas - Documentación" at bounding box center [91, 240] width 182 height 35
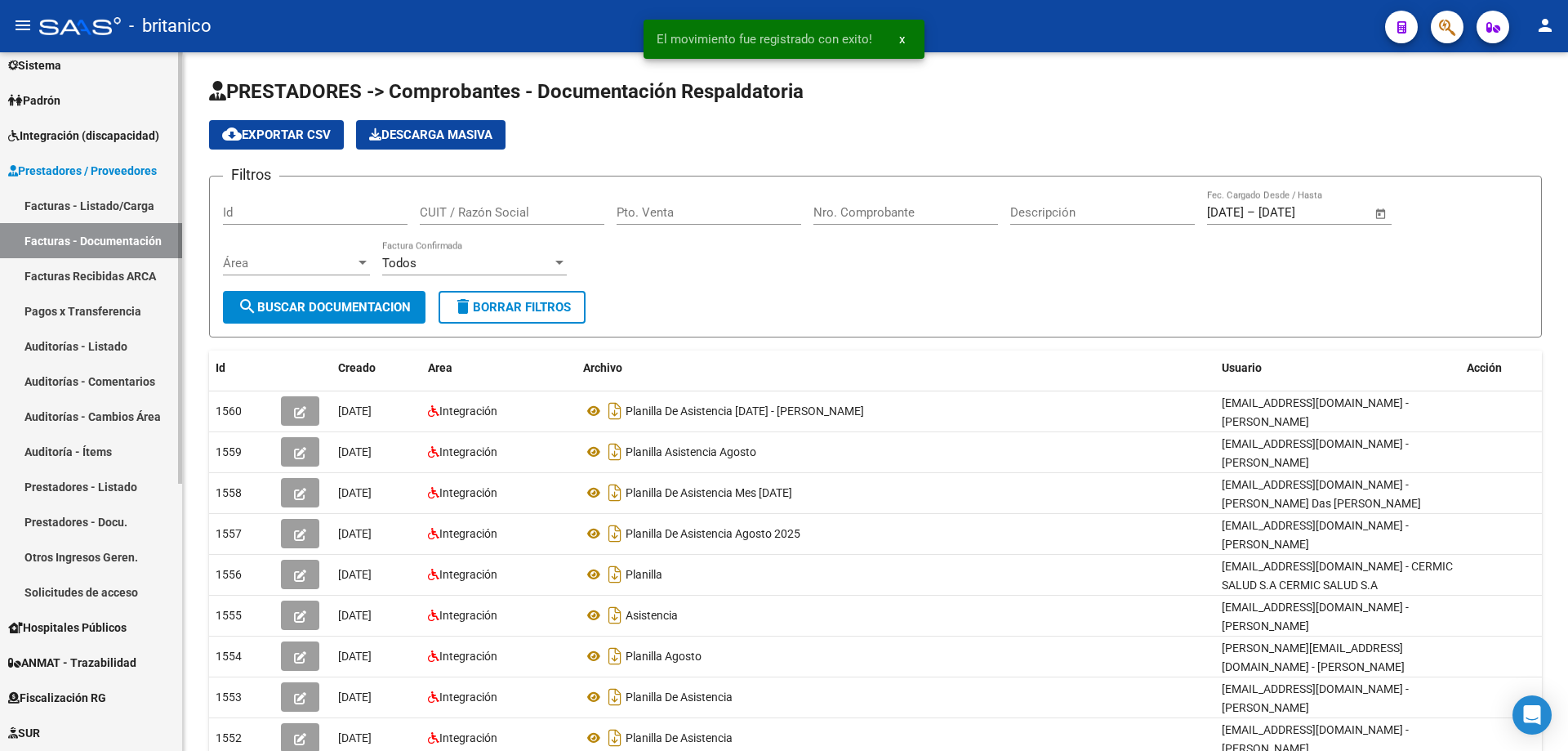
click at [122, 201] on link "Facturas - Listado/Carga" at bounding box center [91, 205] width 182 height 35
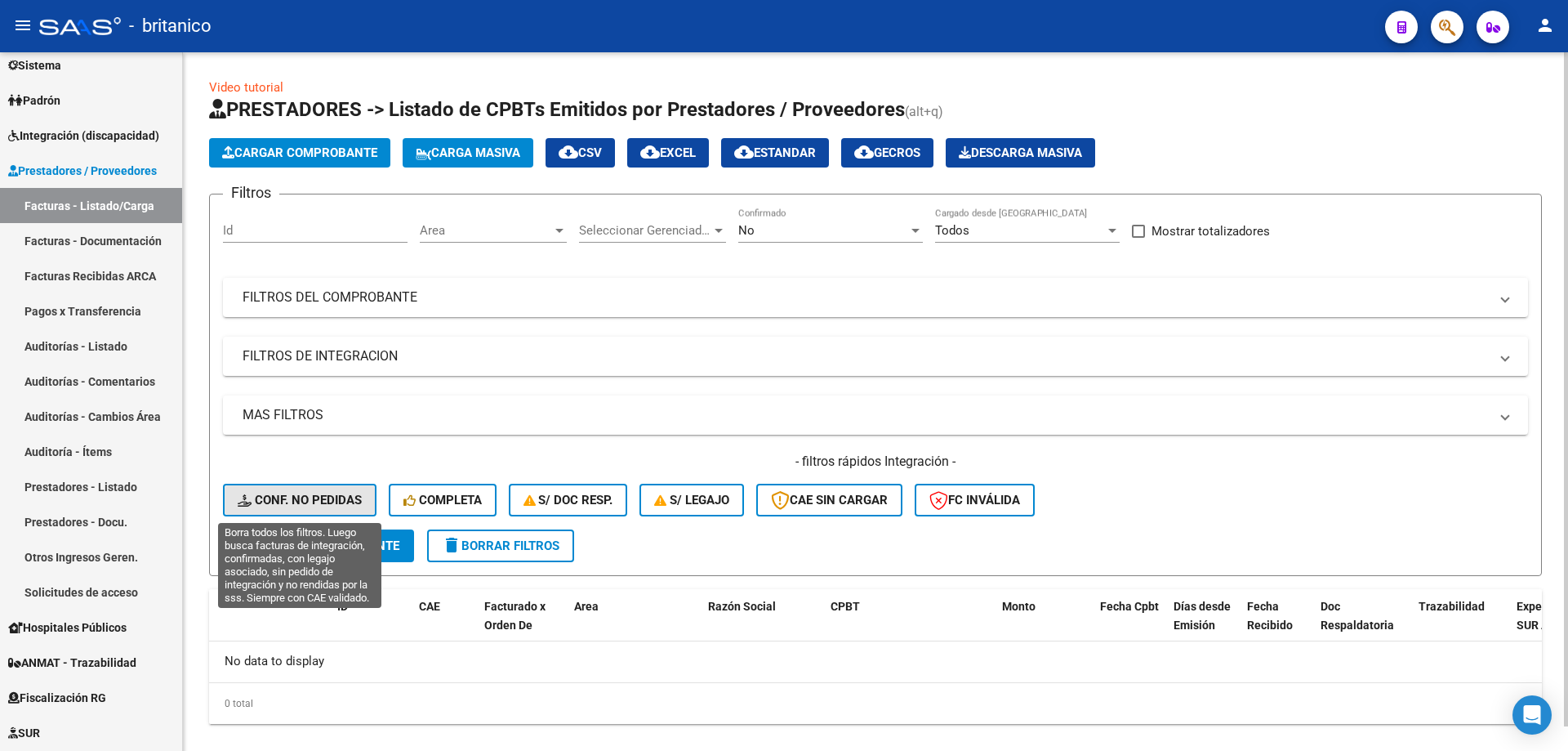
click at [285, 490] on button "Conf. no pedidas" at bounding box center [299, 500] width 153 height 33
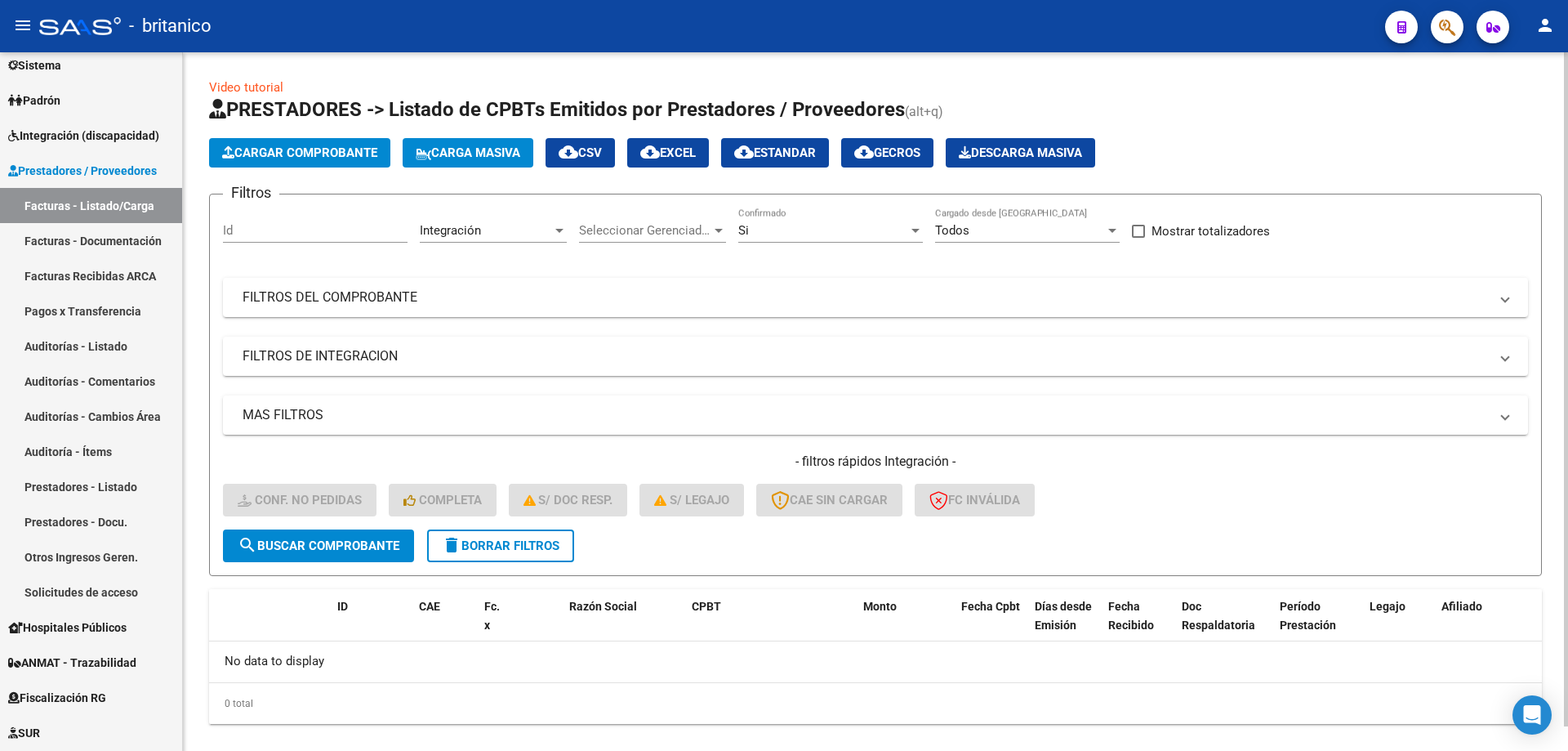
scroll to position [25, 0]
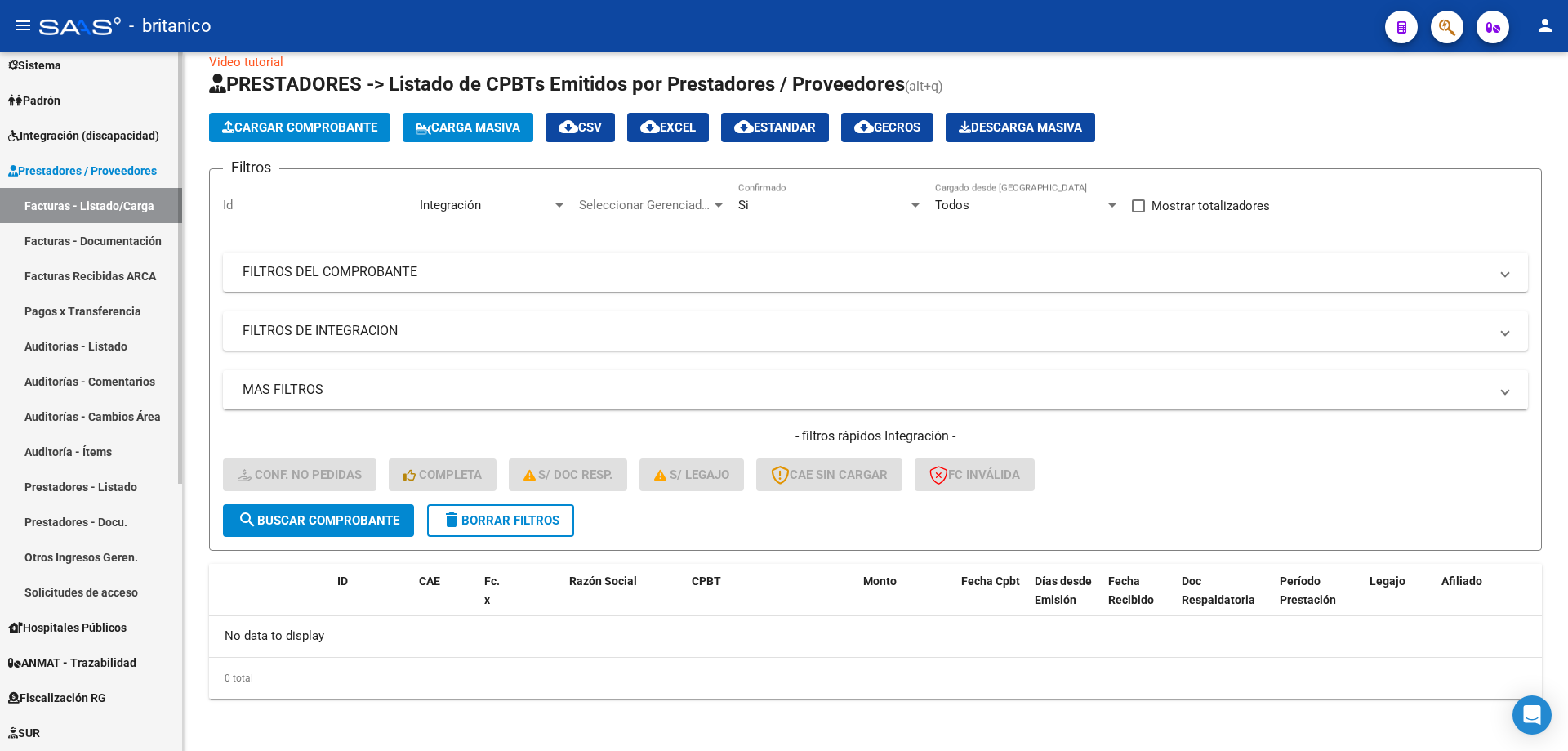
click at [111, 135] on span "Integración (discapacidad)" at bounding box center [84, 135] width 151 height 18
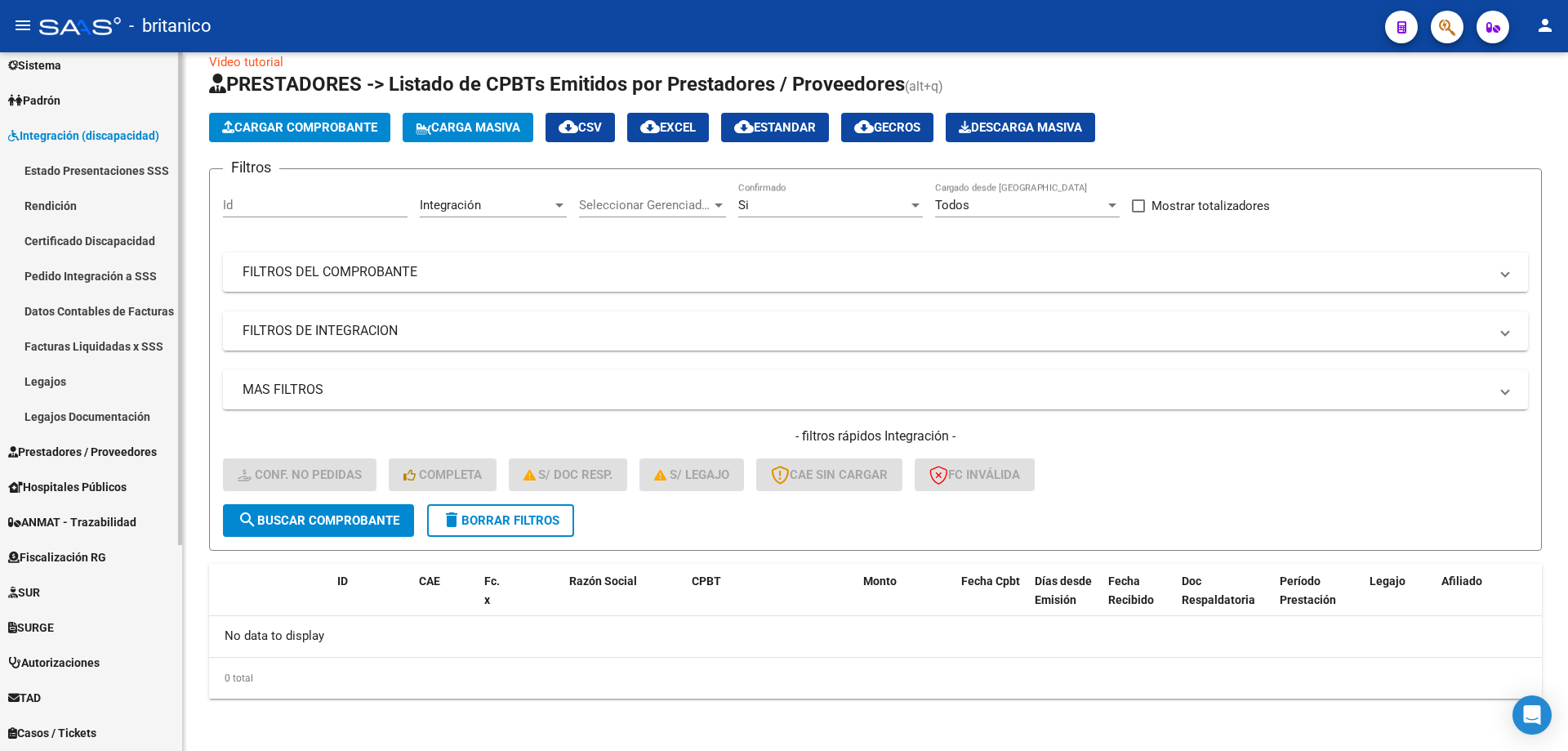
click at [116, 276] on link "Pedido Integración a SSS" at bounding box center [91, 275] width 182 height 35
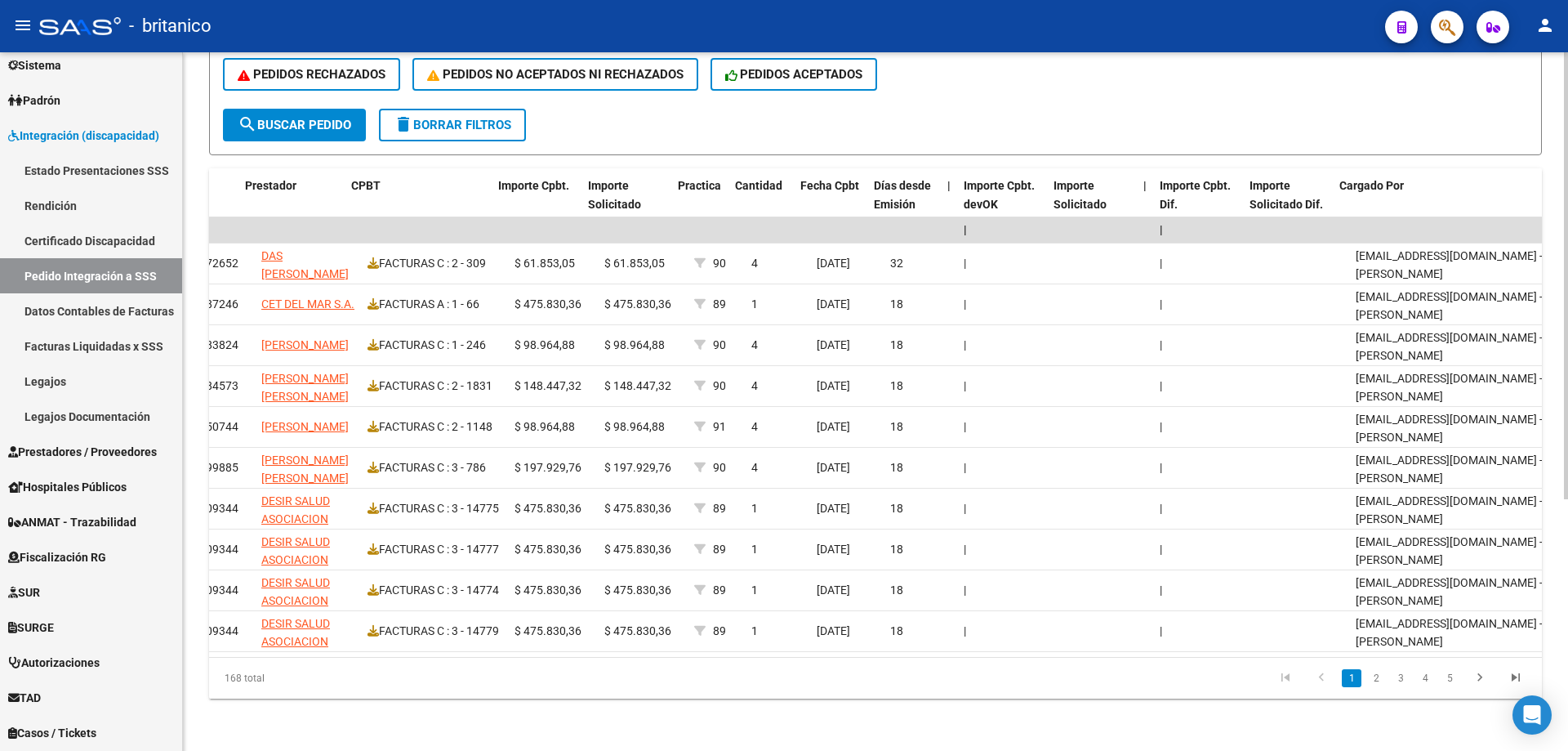
scroll to position [0, 810]
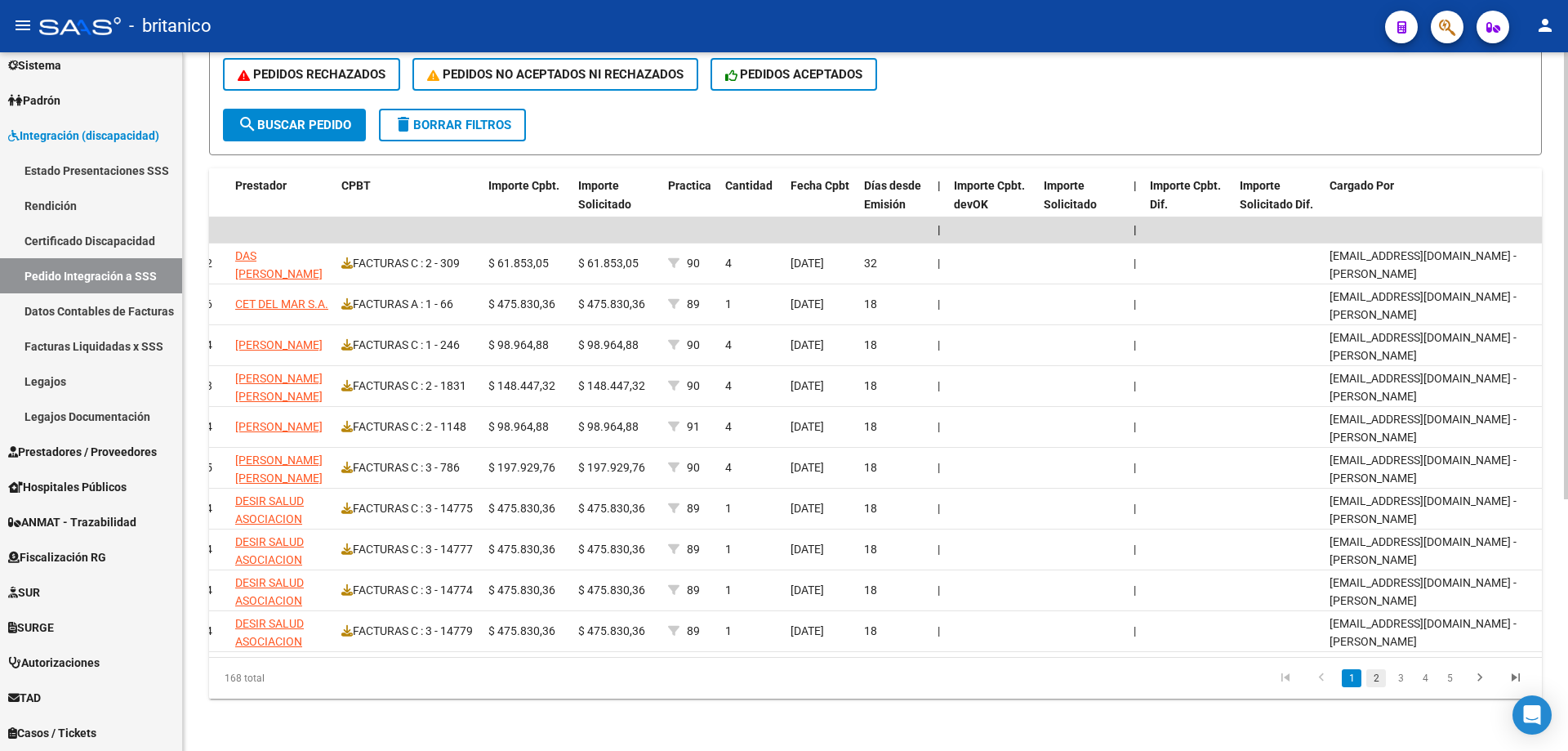
click at [1382, 681] on link "2" at bounding box center [1376, 678] width 20 height 18
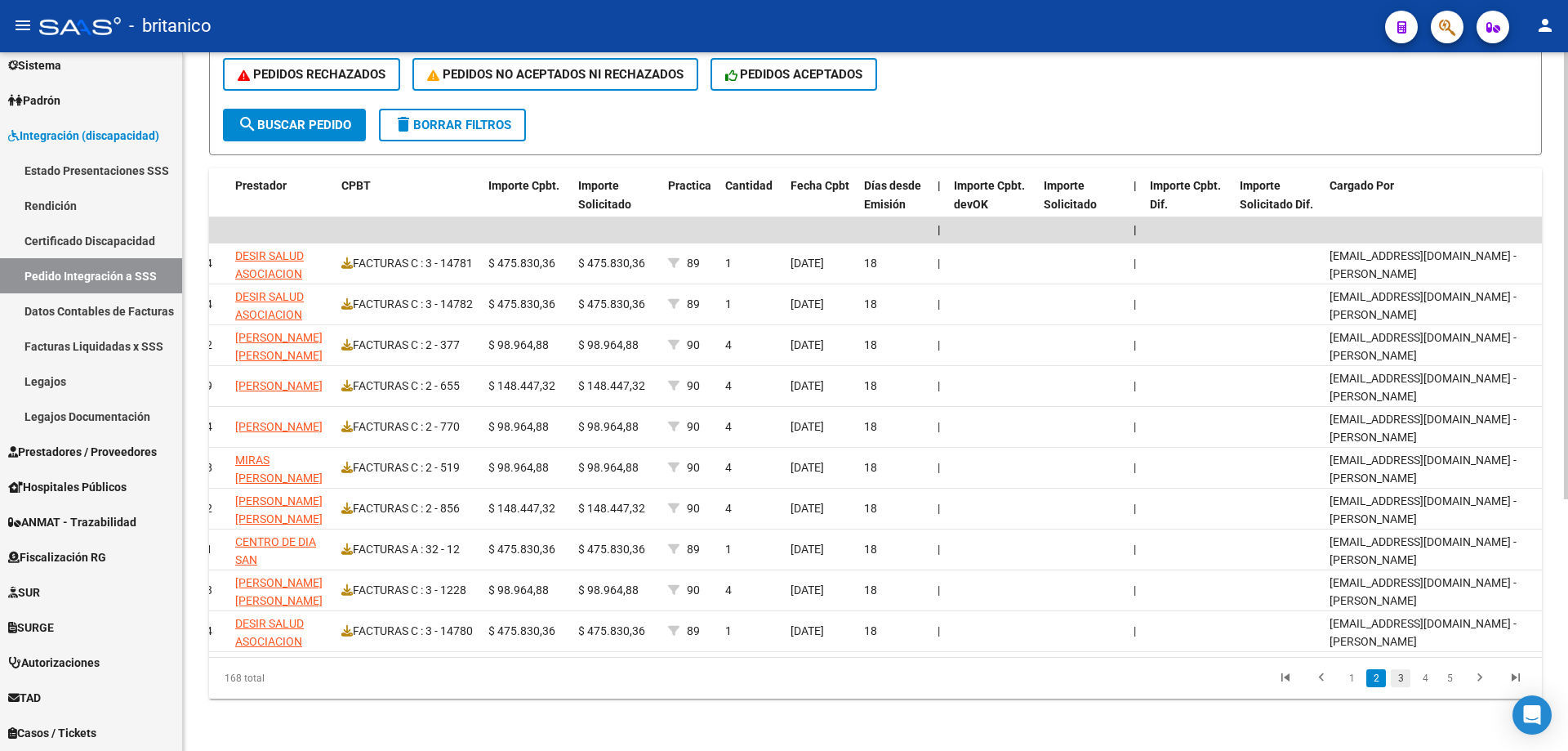
click at [1400, 682] on link "3" at bounding box center [1401, 678] width 20 height 18
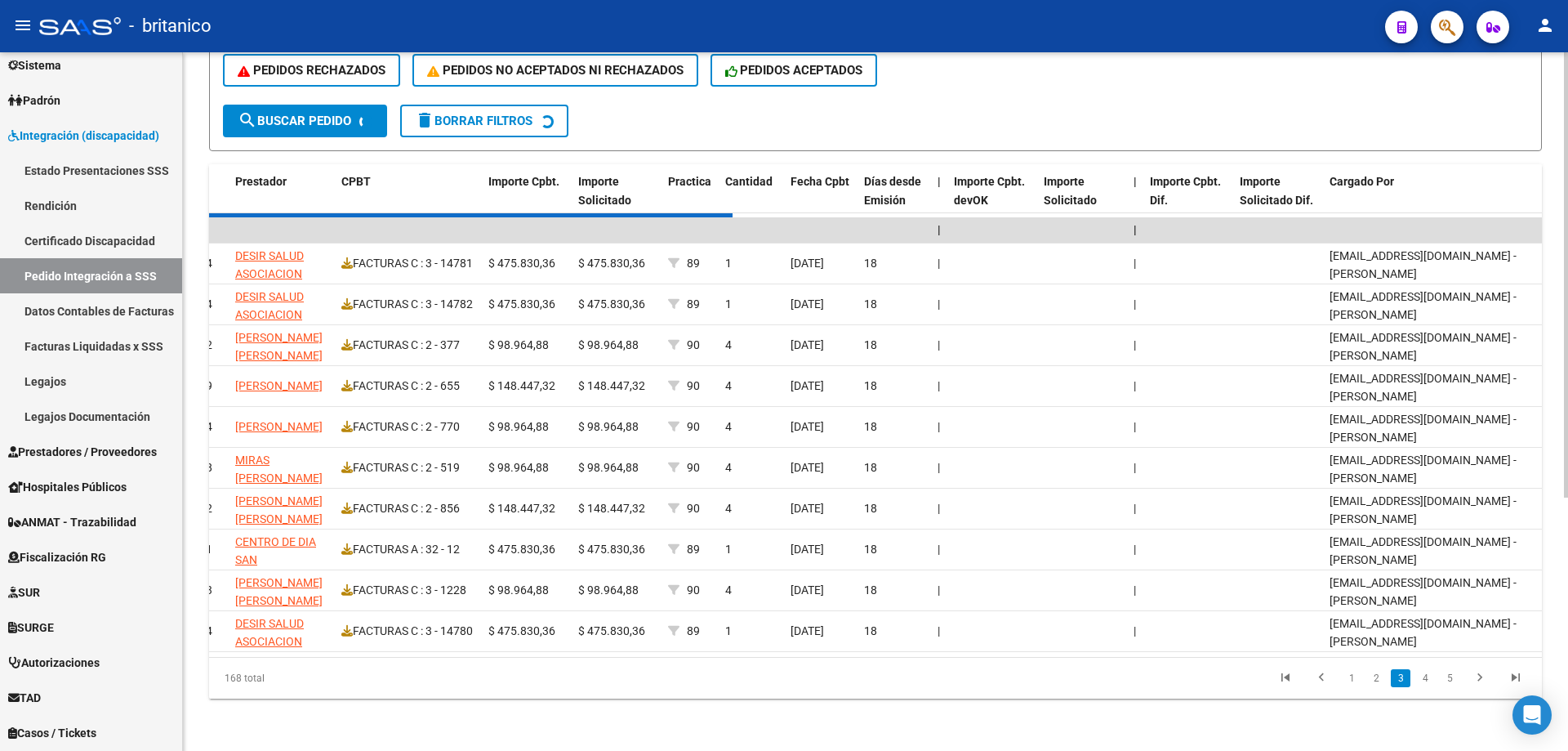
scroll to position [385, 0]
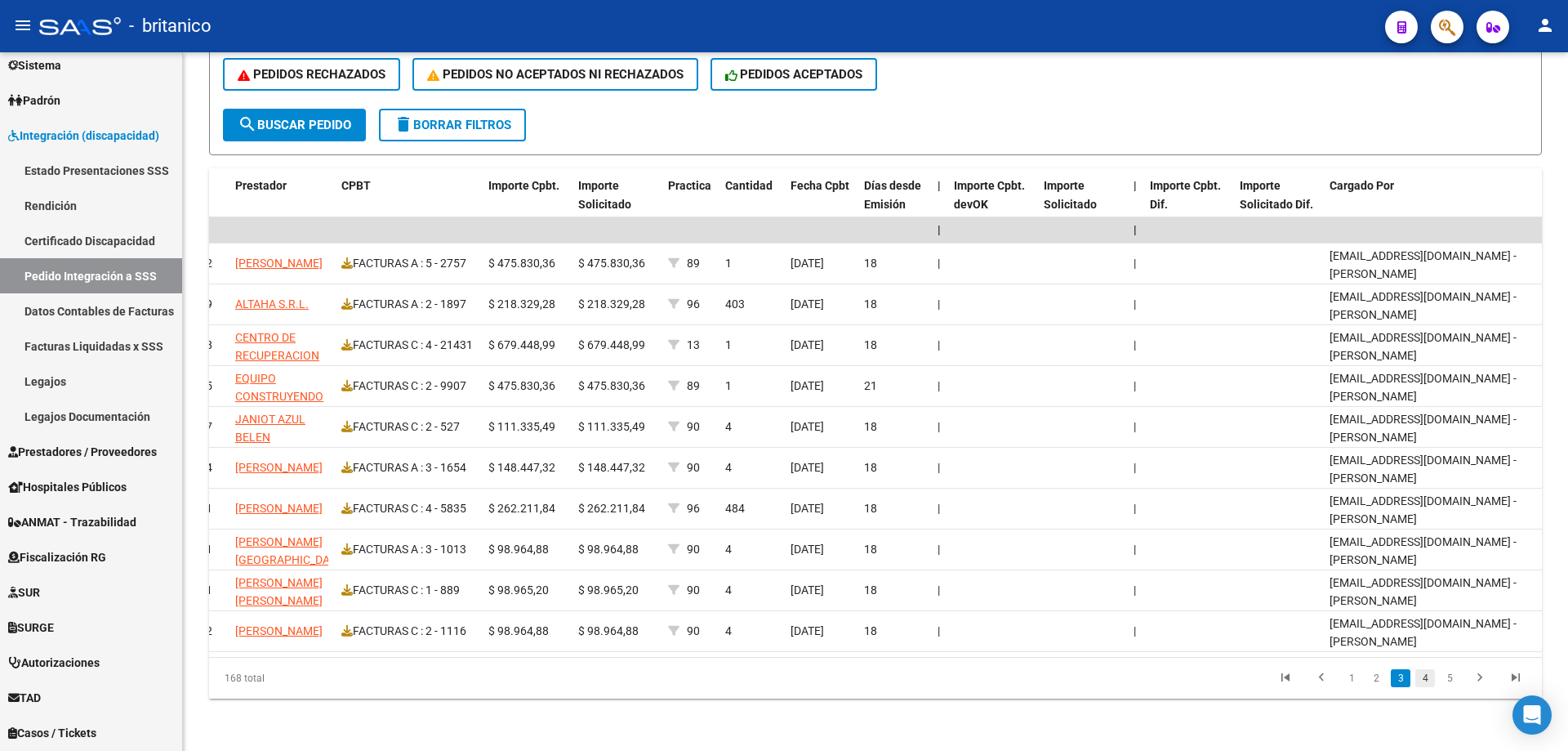
click at [1423, 680] on link "4" at bounding box center [1425, 678] width 20 height 18
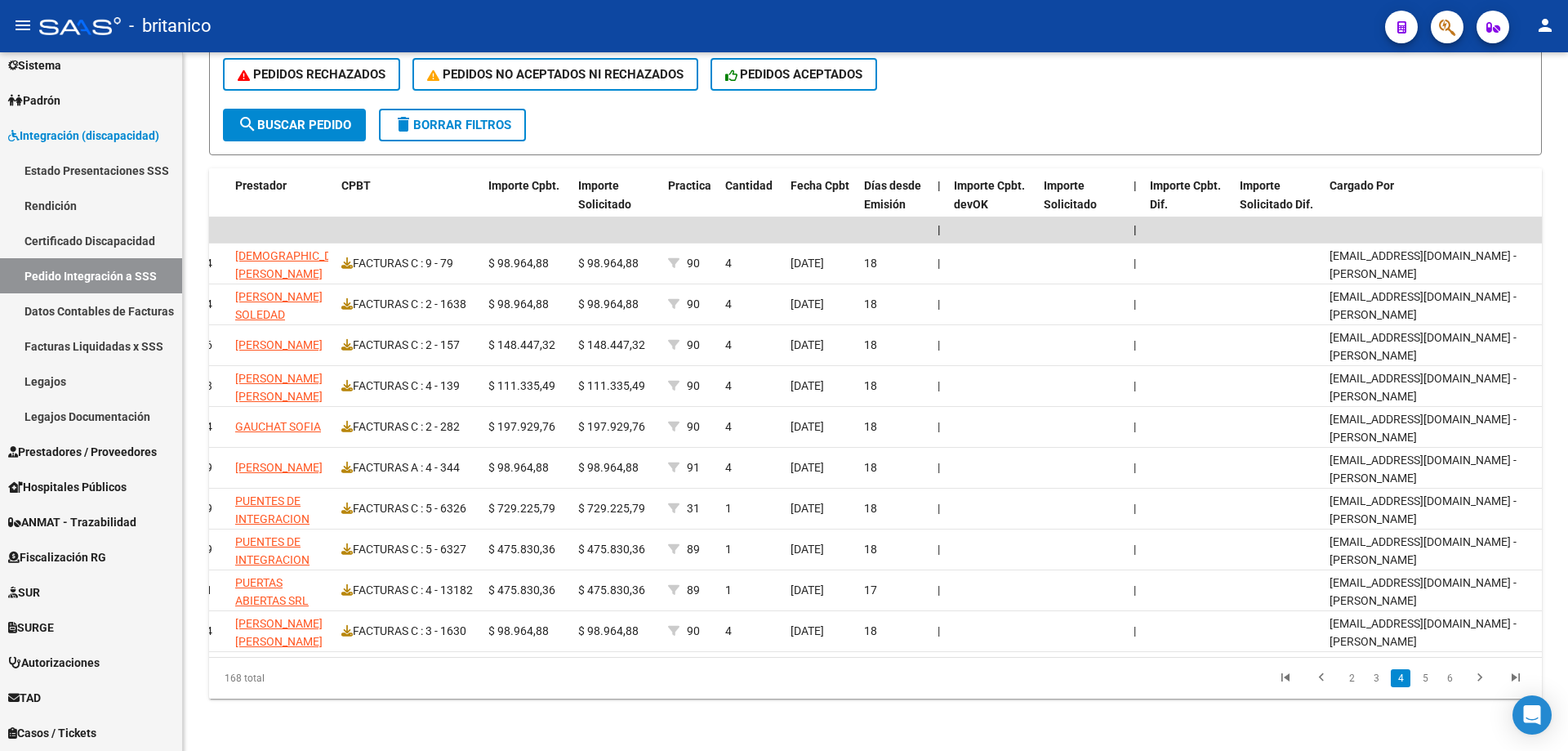
click at [1423, 680] on link "5" at bounding box center [1425, 678] width 20 height 18
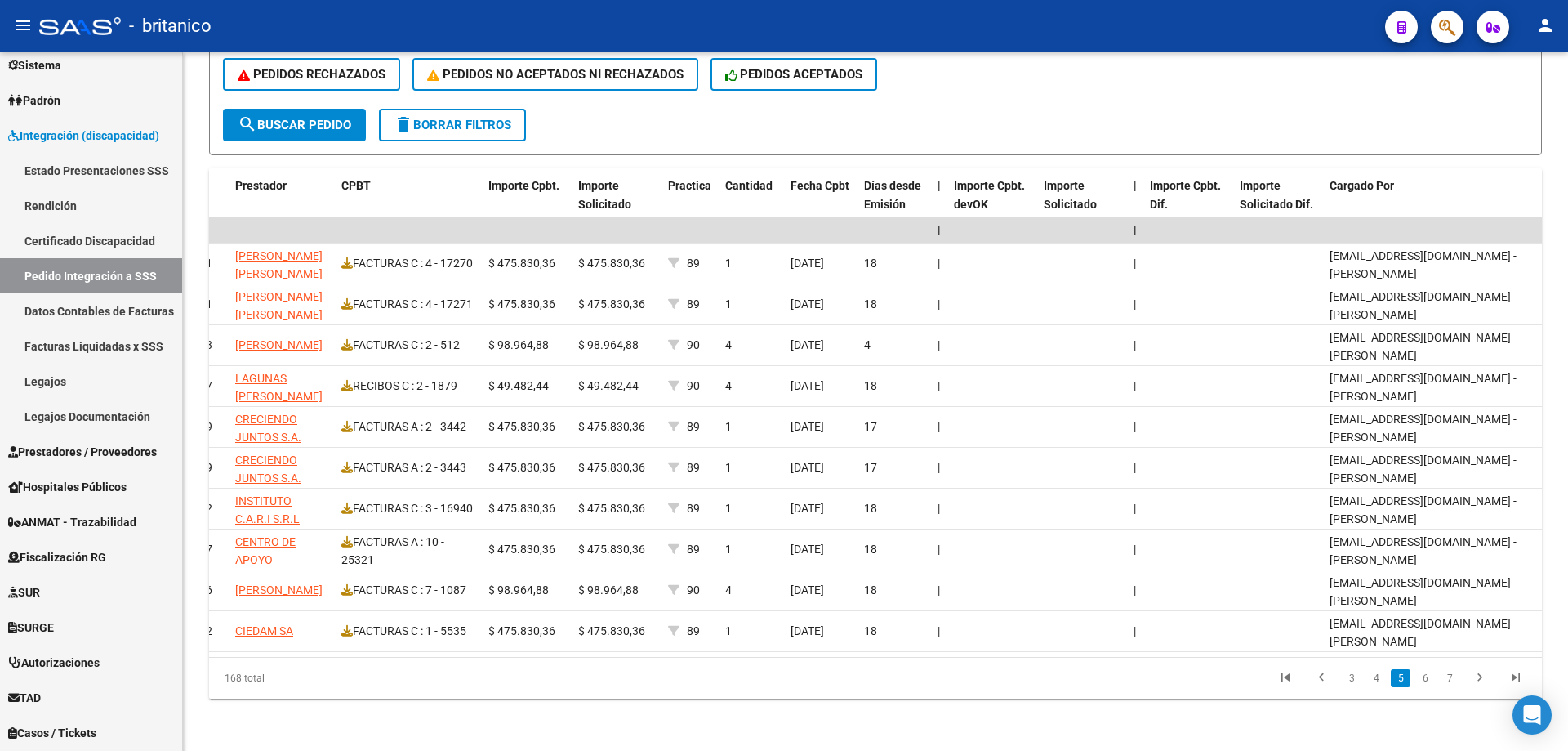
click at [1423, 680] on link "6" at bounding box center [1425, 678] width 20 height 18
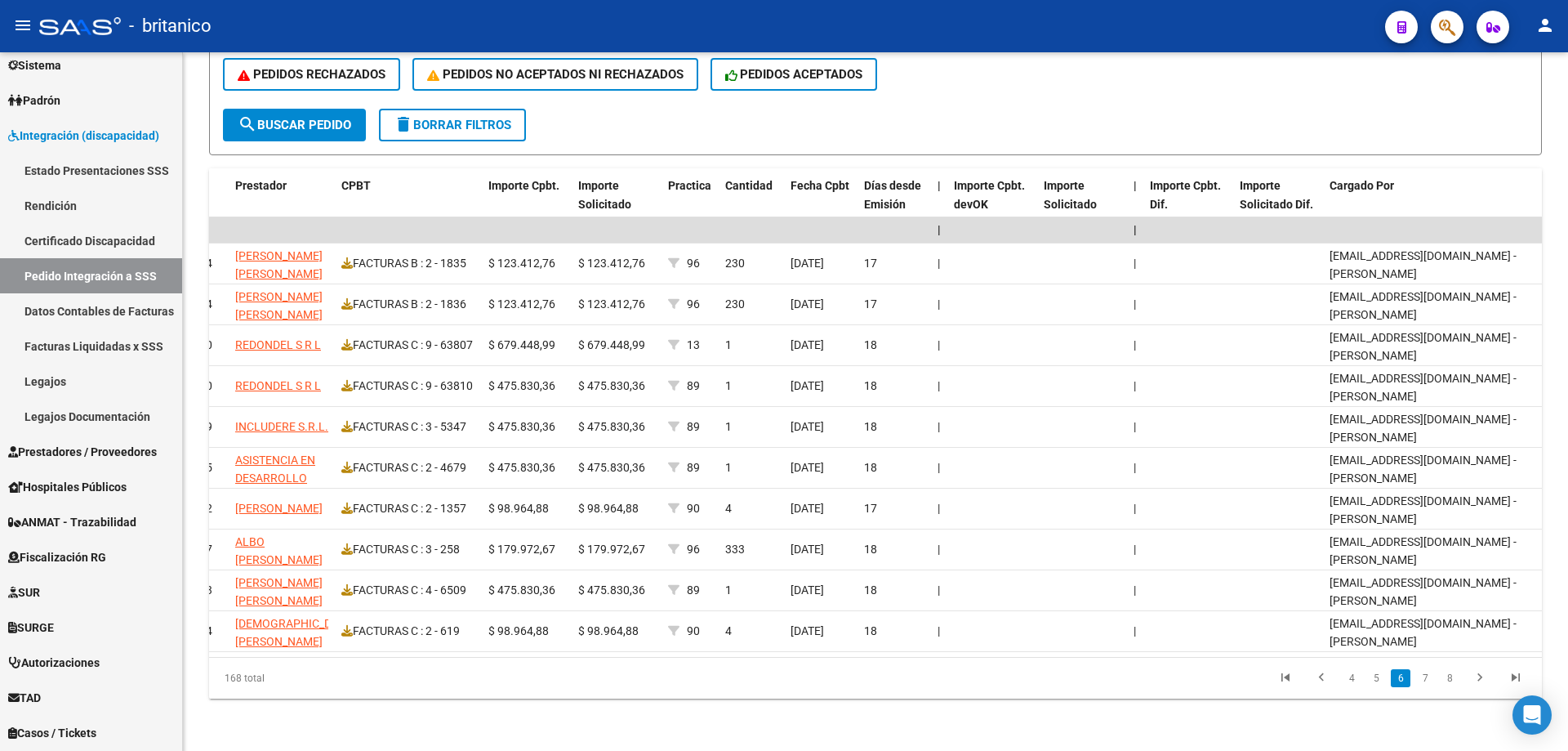
click at [1423, 680] on link "7" at bounding box center [1425, 678] width 20 height 18
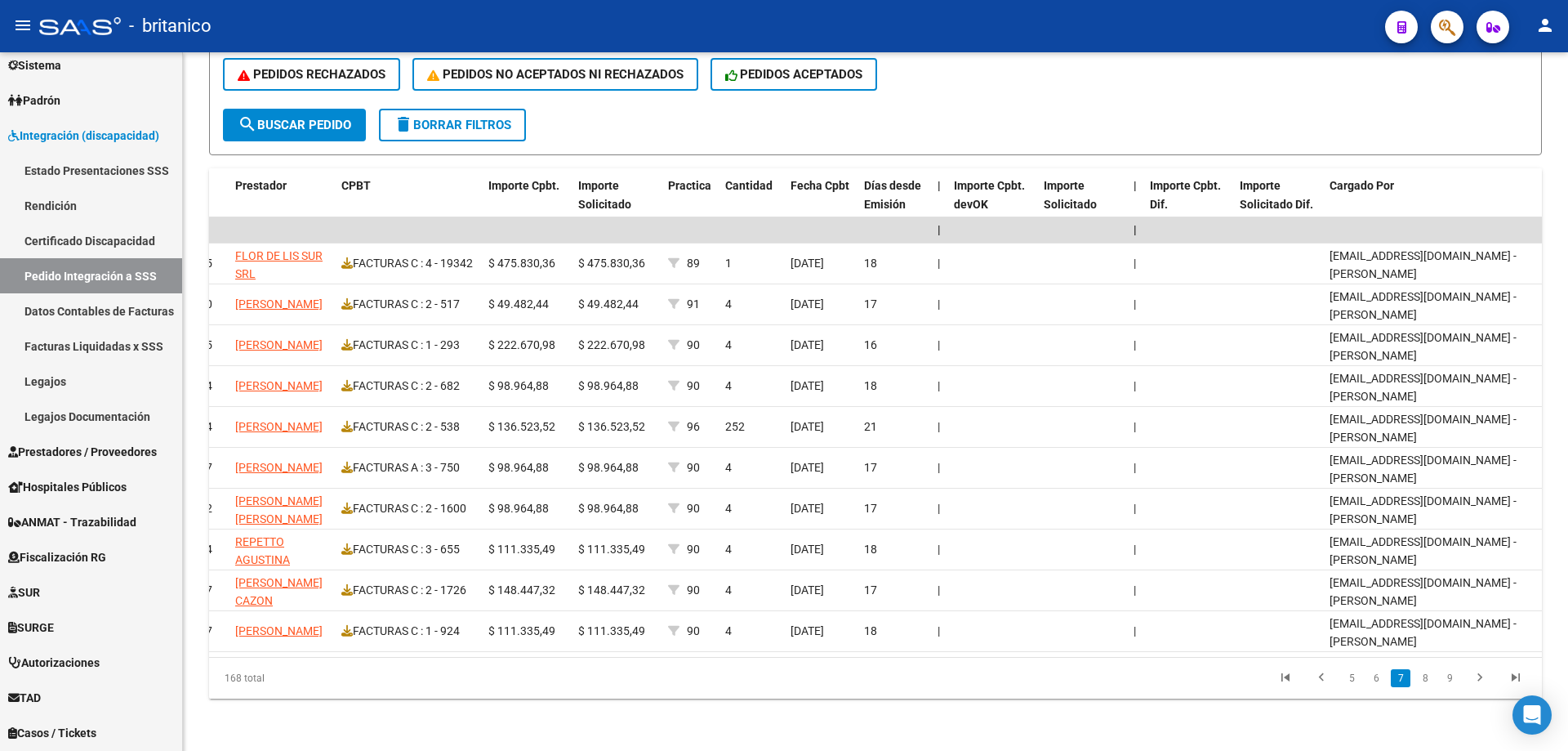
click at [1423, 680] on link "8" at bounding box center [1425, 678] width 20 height 18
click at [1423, 680] on link "9" at bounding box center [1423, 678] width 20 height 18
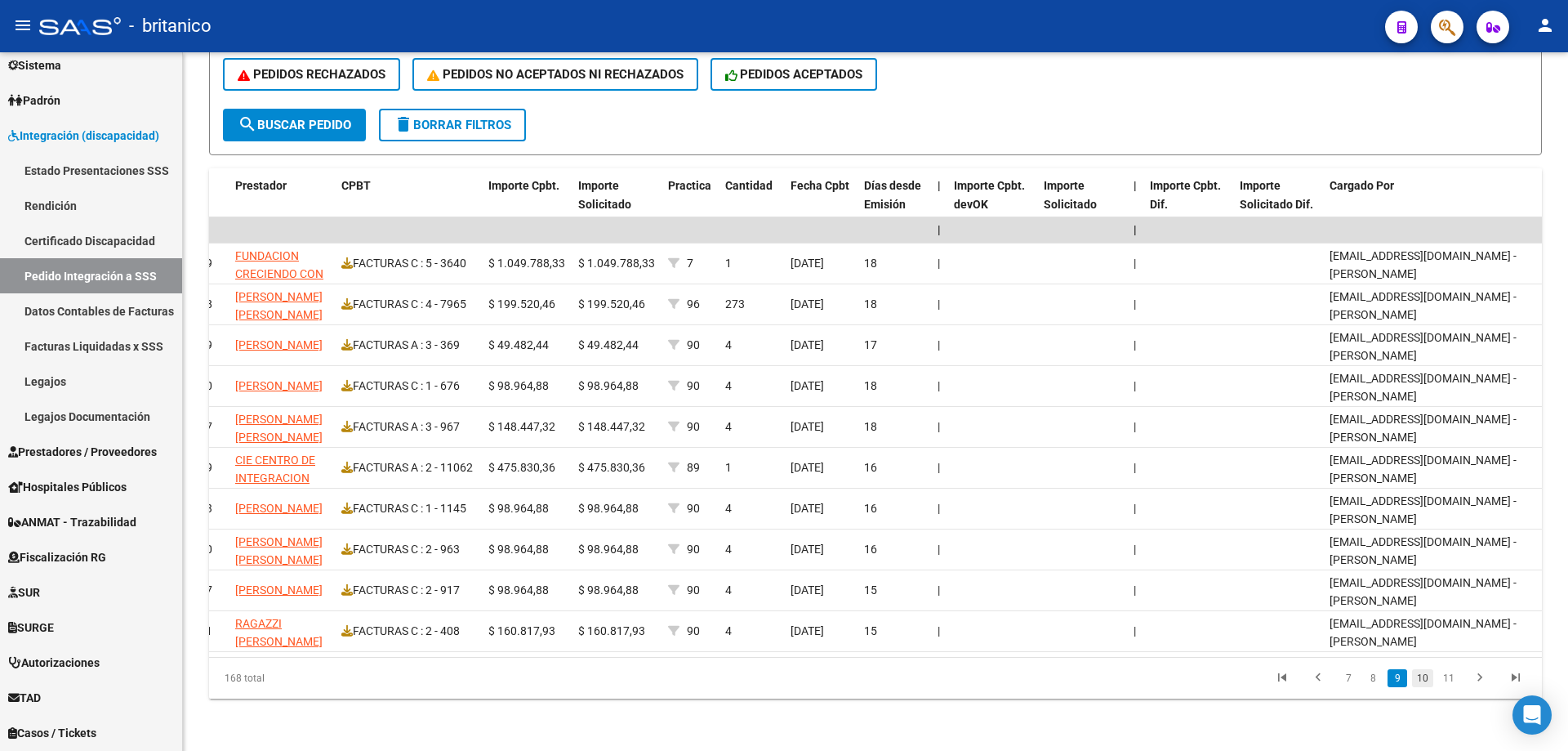
click at [1423, 681] on link "10" at bounding box center [1422, 678] width 22 height 18
click at [1423, 681] on link "11" at bounding box center [1422, 678] width 22 height 18
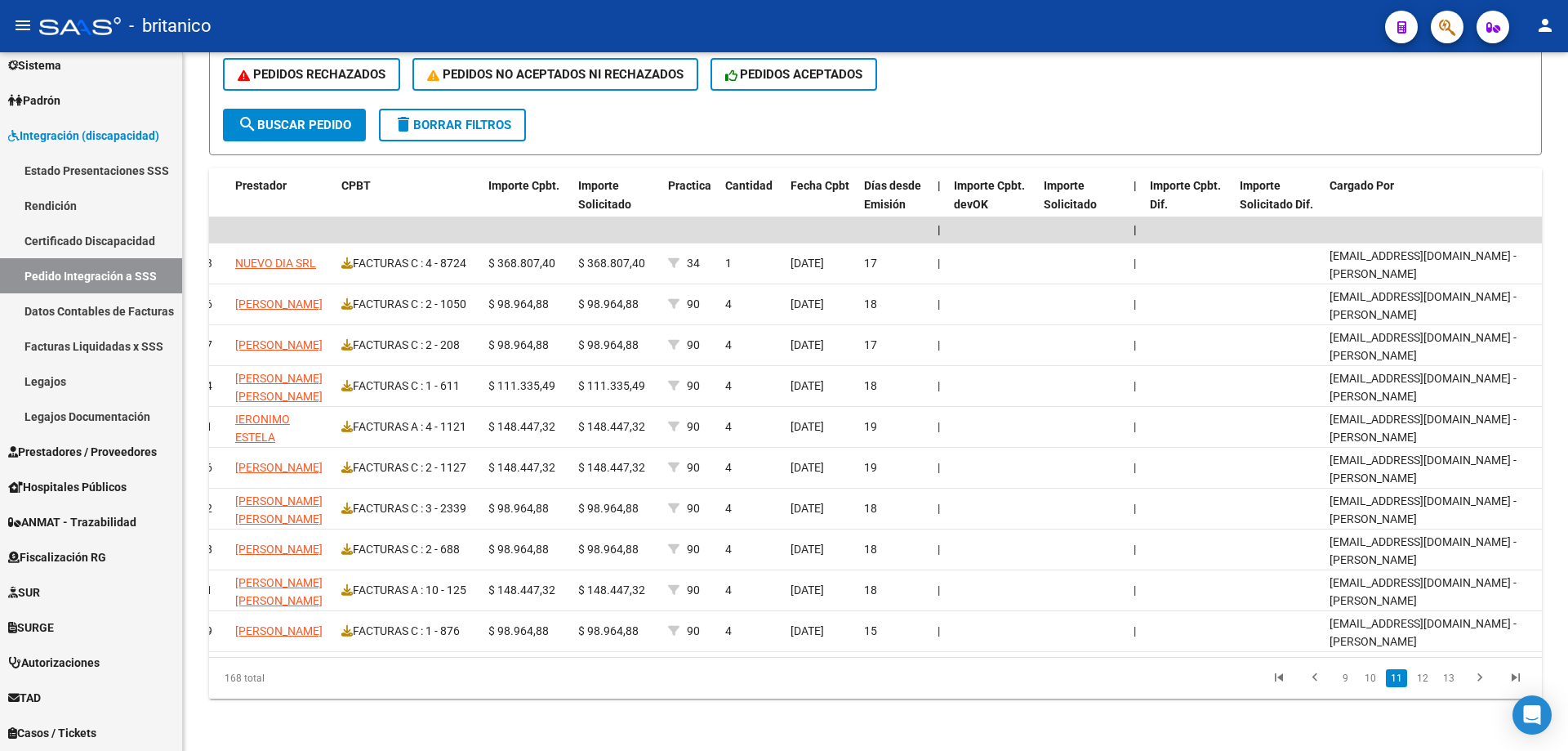
click at [1423, 681] on link "12" at bounding box center [1422, 678] width 22 height 18
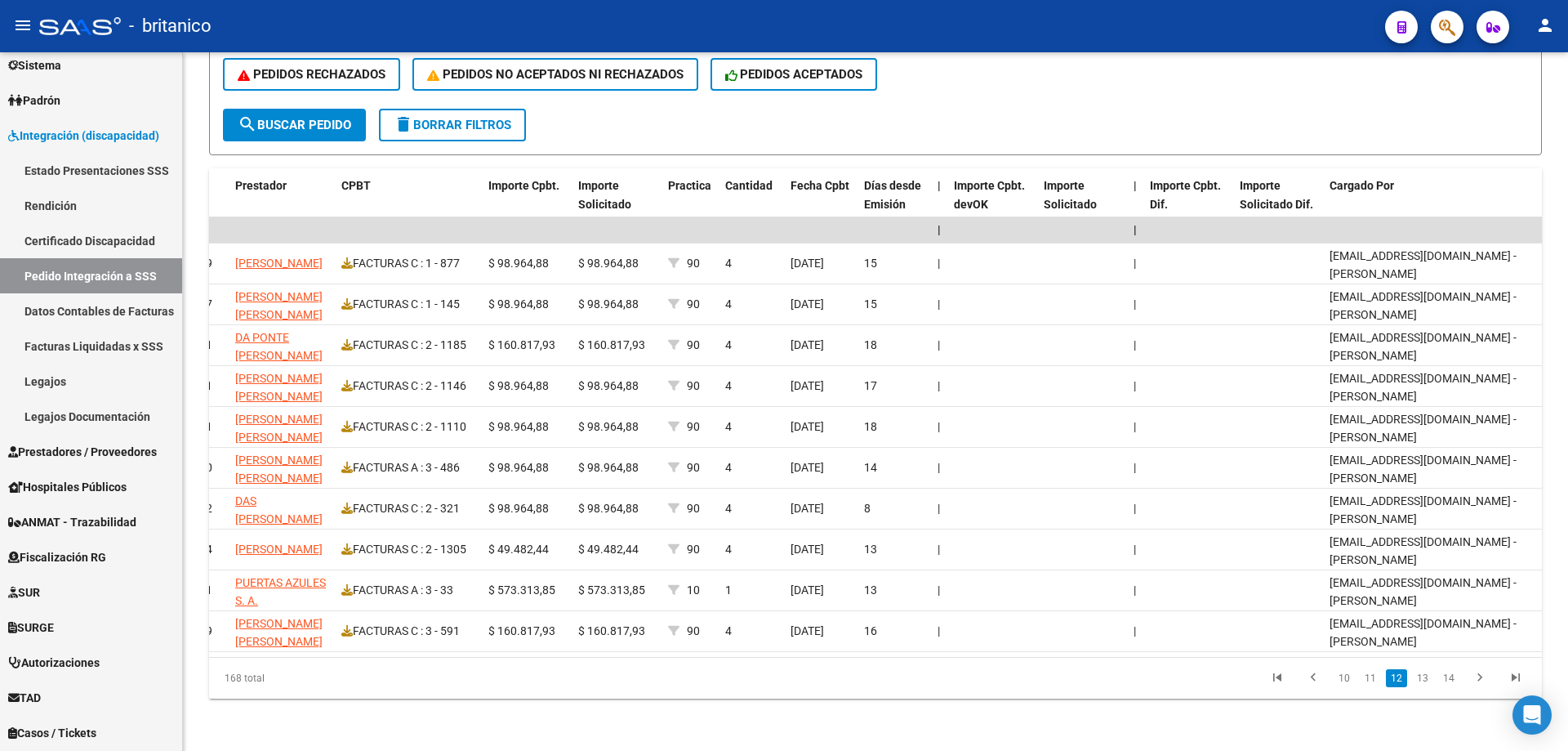
click at [1423, 681] on link "13" at bounding box center [1422, 678] width 22 height 18
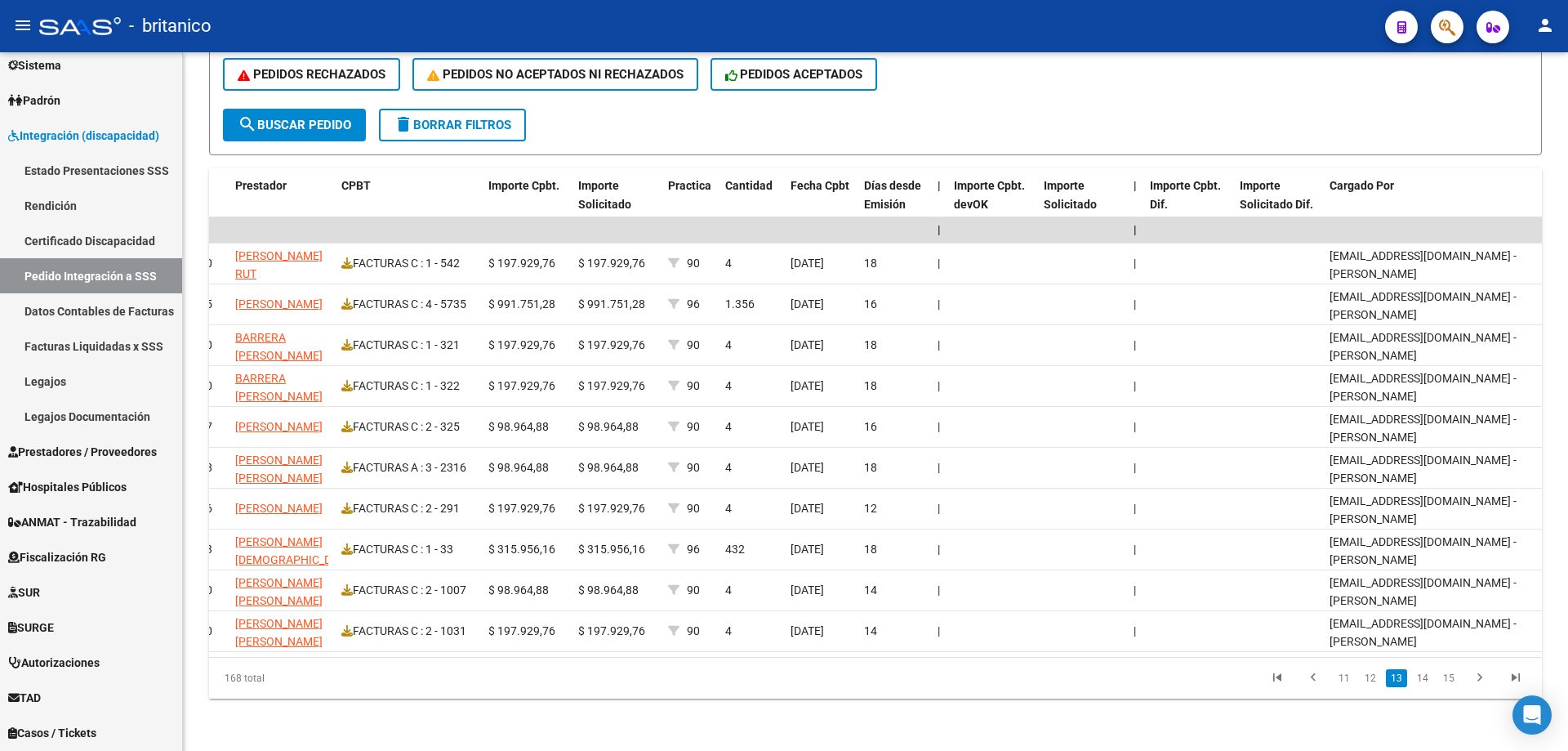
click at [1423, 681] on link "14" at bounding box center [1422, 678] width 22 height 18
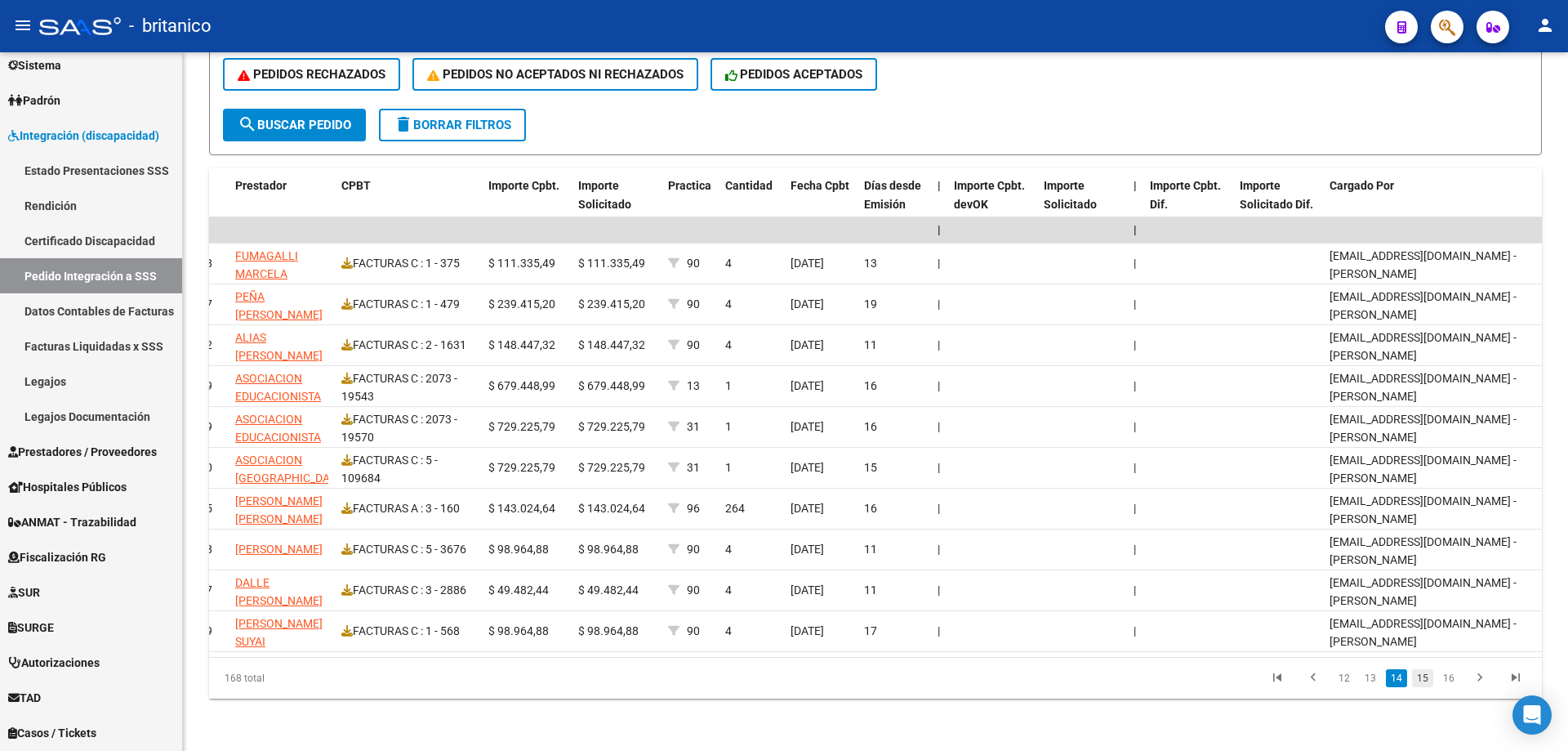
click at [1424, 681] on link "15" at bounding box center [1422, 678] width 22 height 18
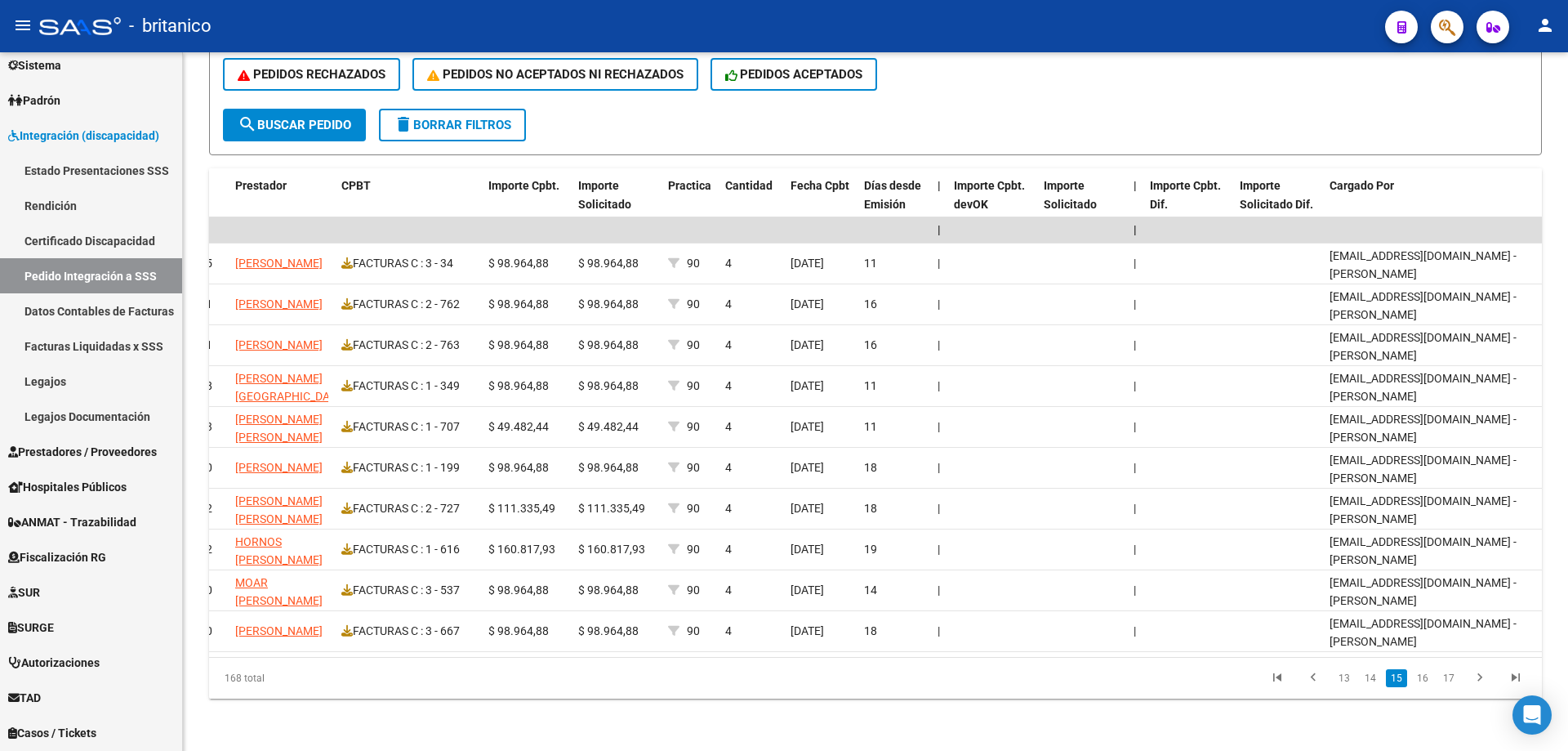
click at [1424, 681] on link "16" at bounding box center [1422, 678] width 22 height 18
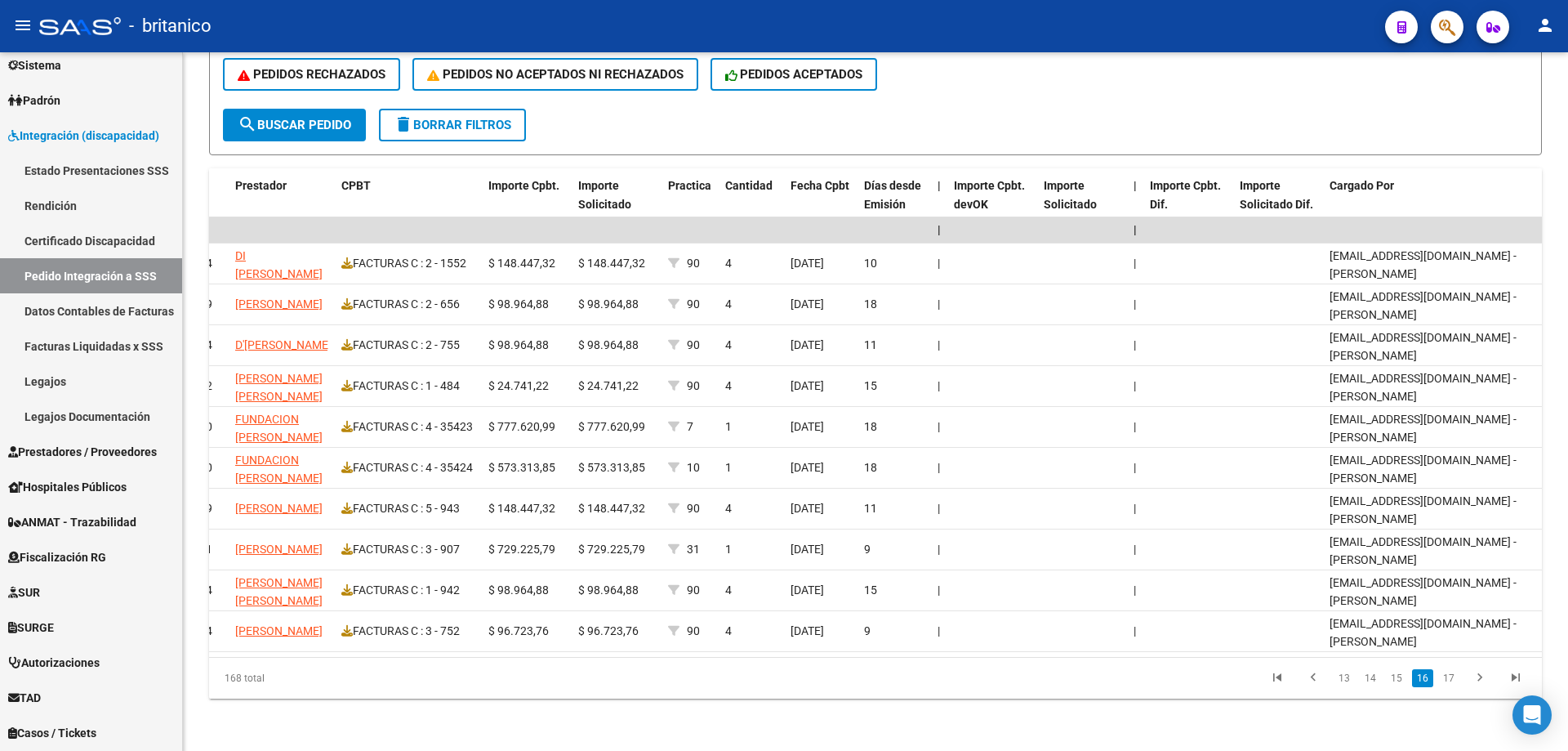
click at [1424, 681] on link "16" at bounding box center [1422, 678] width 22 height 18
click at [1426, 687] on link "16" at bounding box center [1422, 678] width 22 height 18
click at [1427, 684] on link "16" at bounding box center [1422, 678] width 22 height 18
click at [1454, 686] on link "17" at bounding box center [1449, 678] width 22 height 18
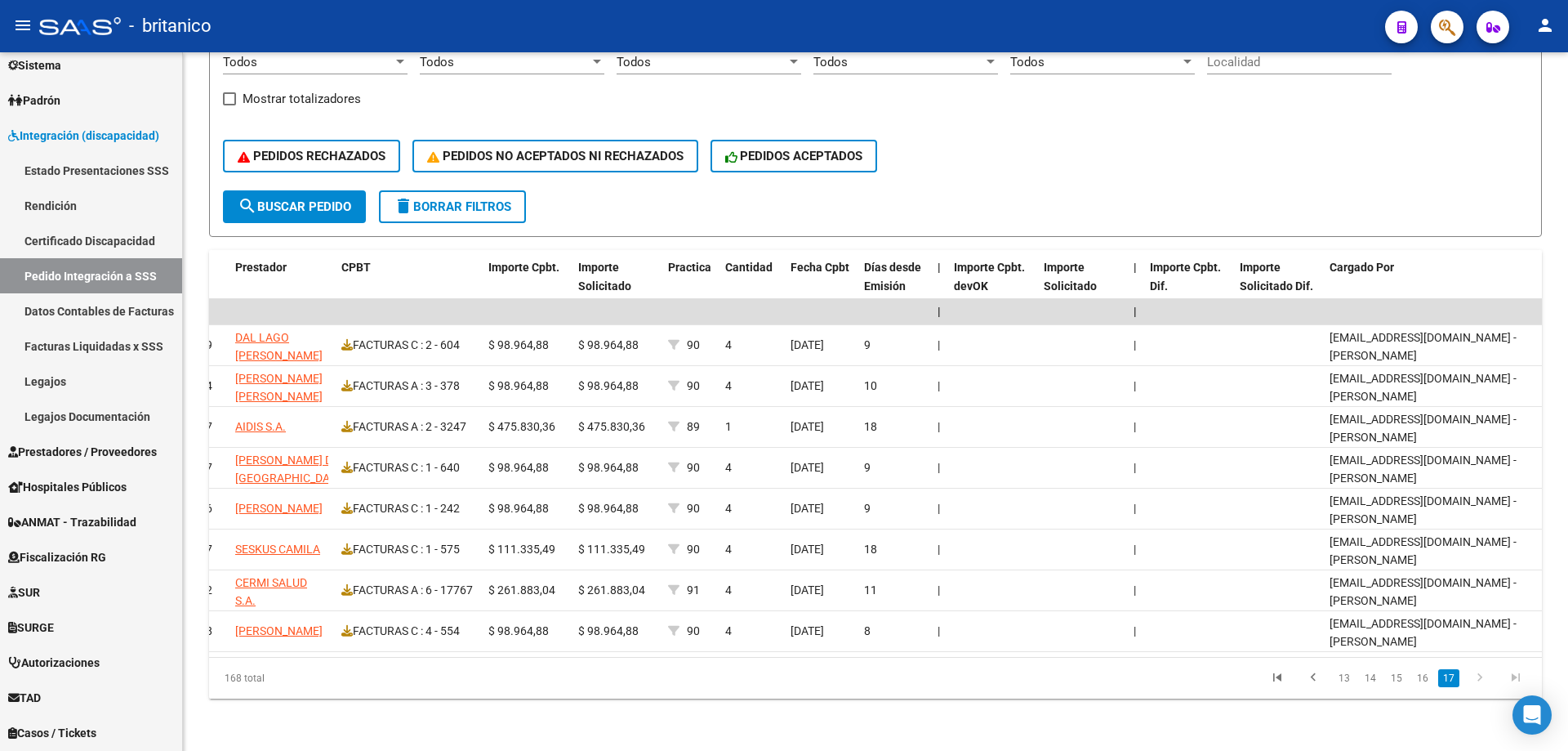
scroll to position [304, 0]
click at [1481, 679] on icon "go to next page" at bounding box center [1480, 680] width 22 height 20
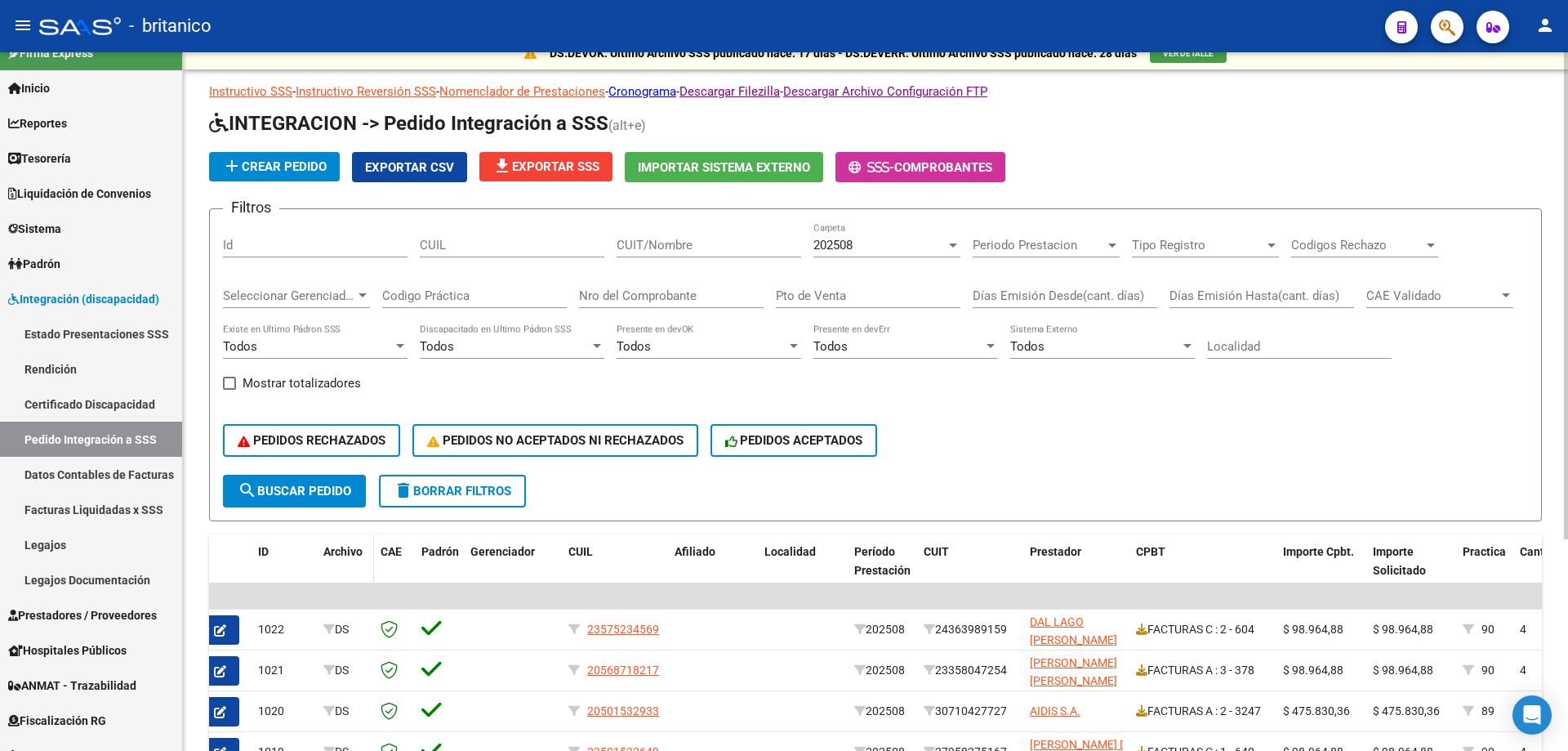
scroll to position [0, 0]
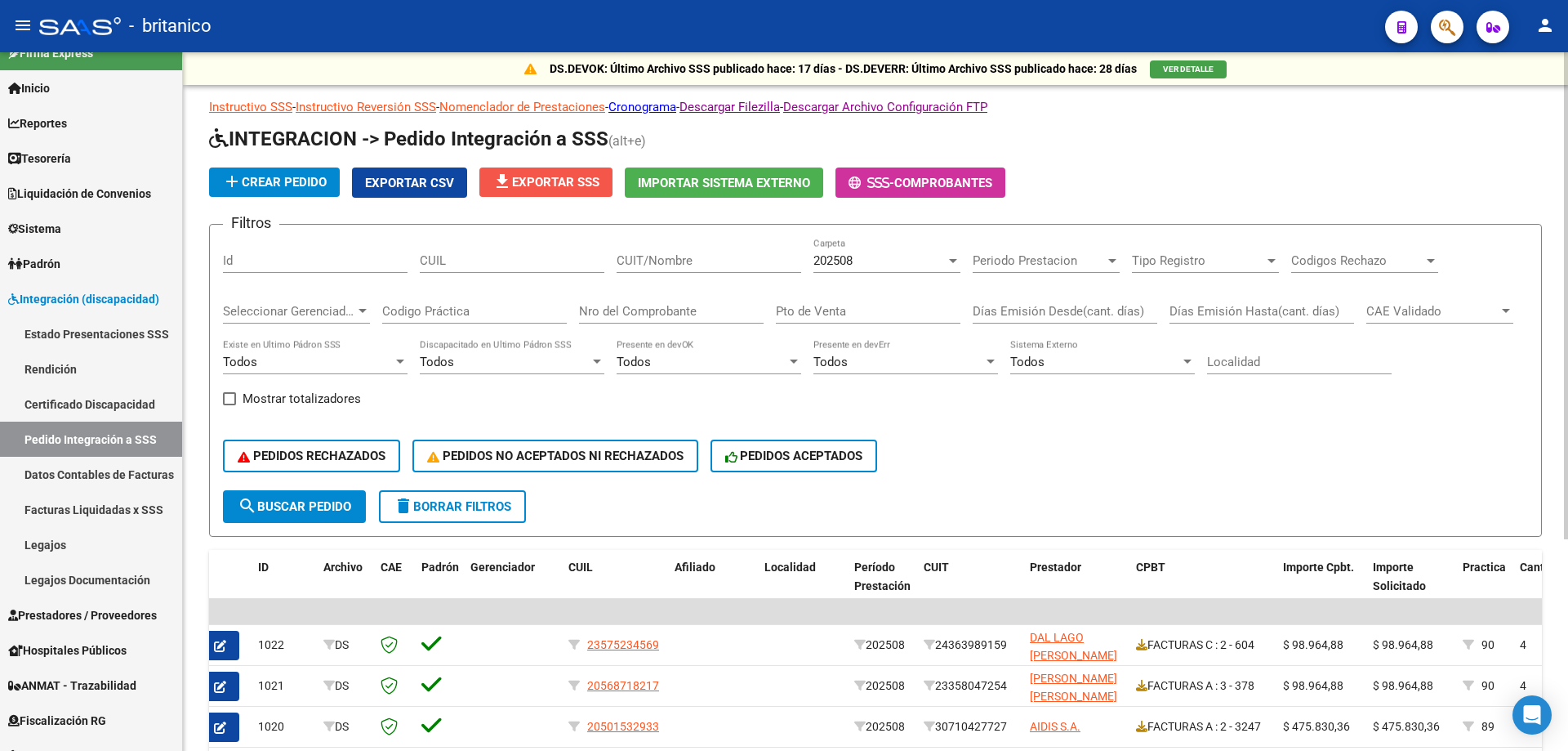
click at [571, 179] on span "file_download Exportar SSS" at bounding box center [546, 182] width 107 height 15
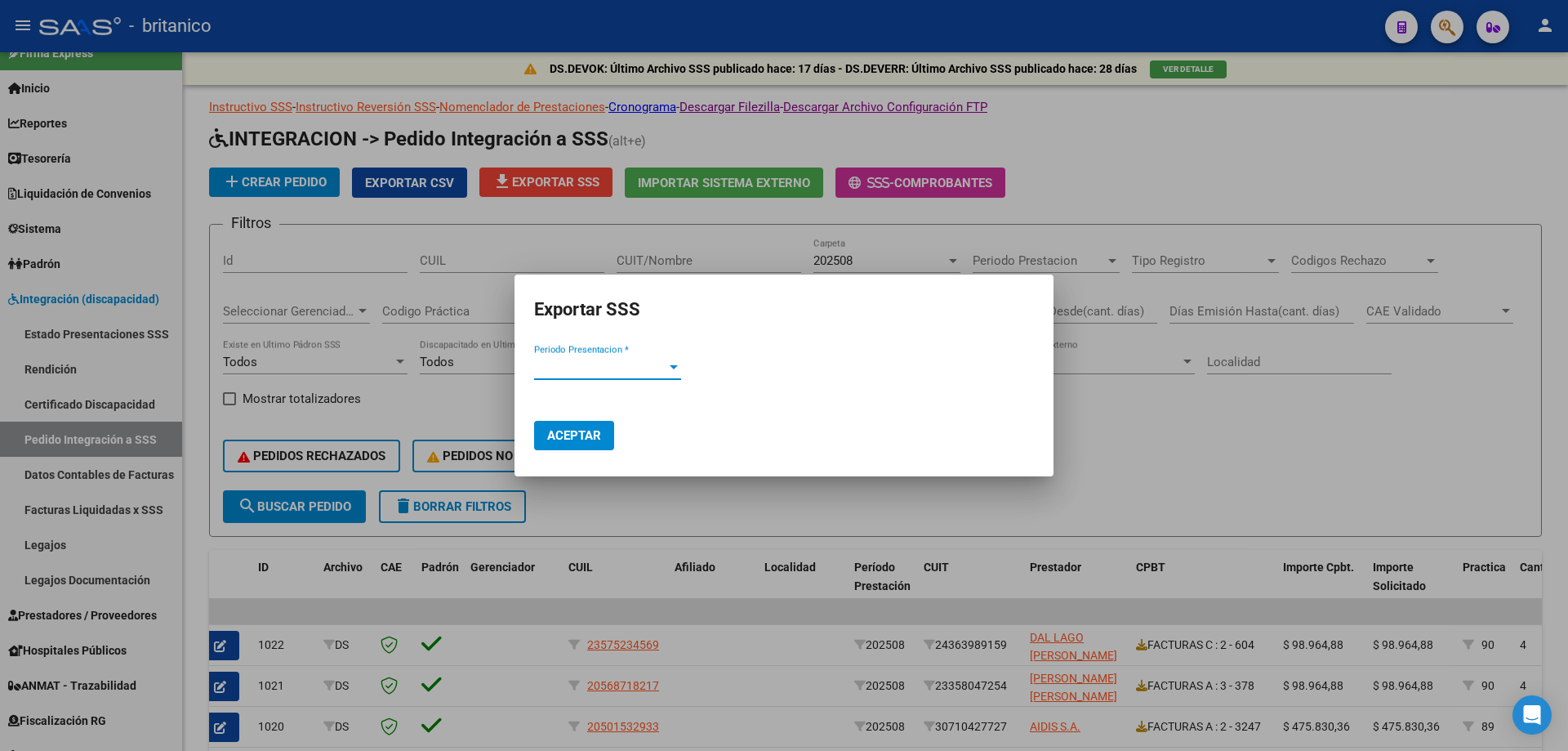
click at [626, 370] on span "Periodo Presentacion *" at bounding box center [600, 368] width 132 height 15
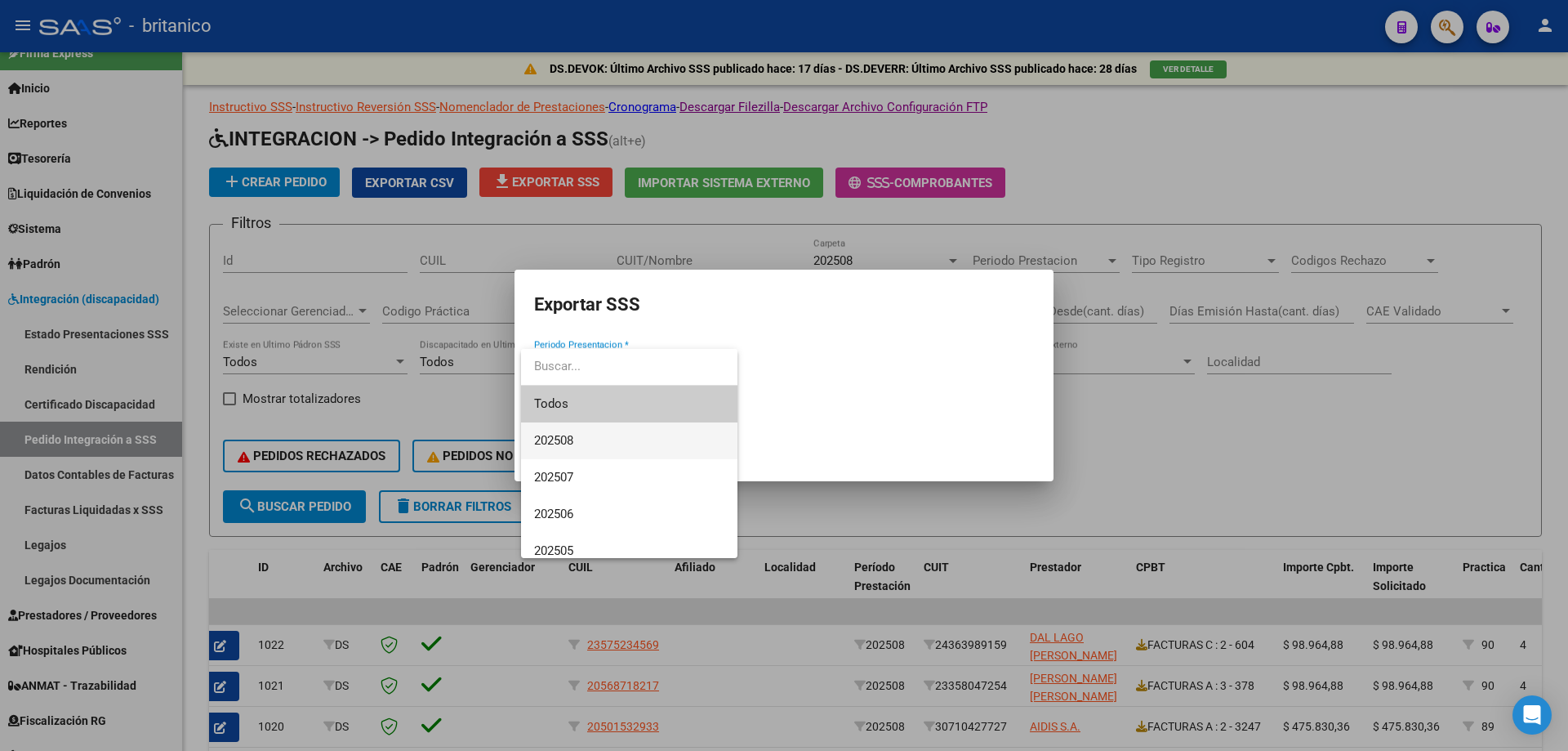
click at [607, 441] on span "202508" at bounding box center [629, 440] width 191 height 37
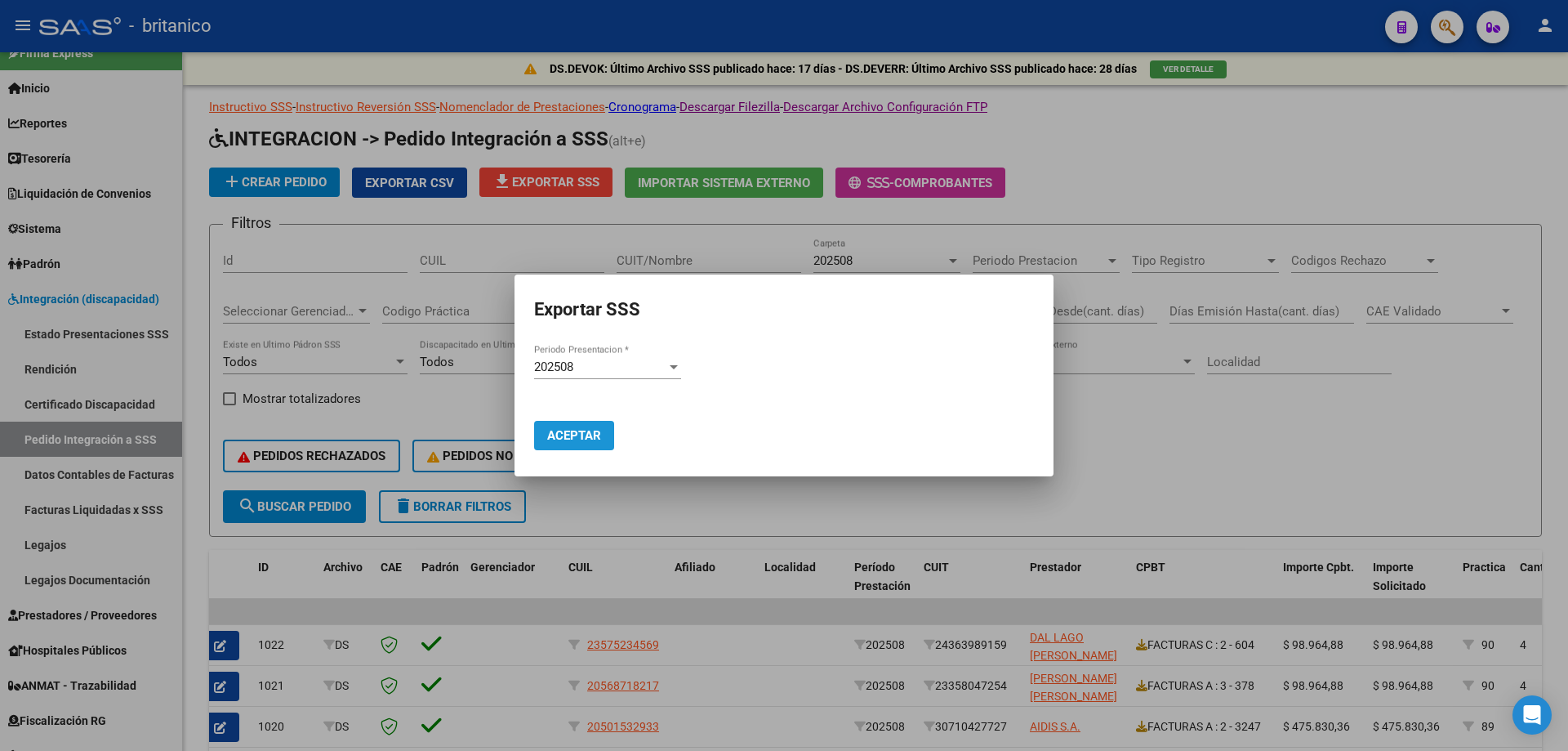
click at [583, 437] on span "Aceptar" at bounding box center [574, 436] width 54 height 15
click at [1245, 462] on div at bounding box center [784, 375] width 1568 height 751
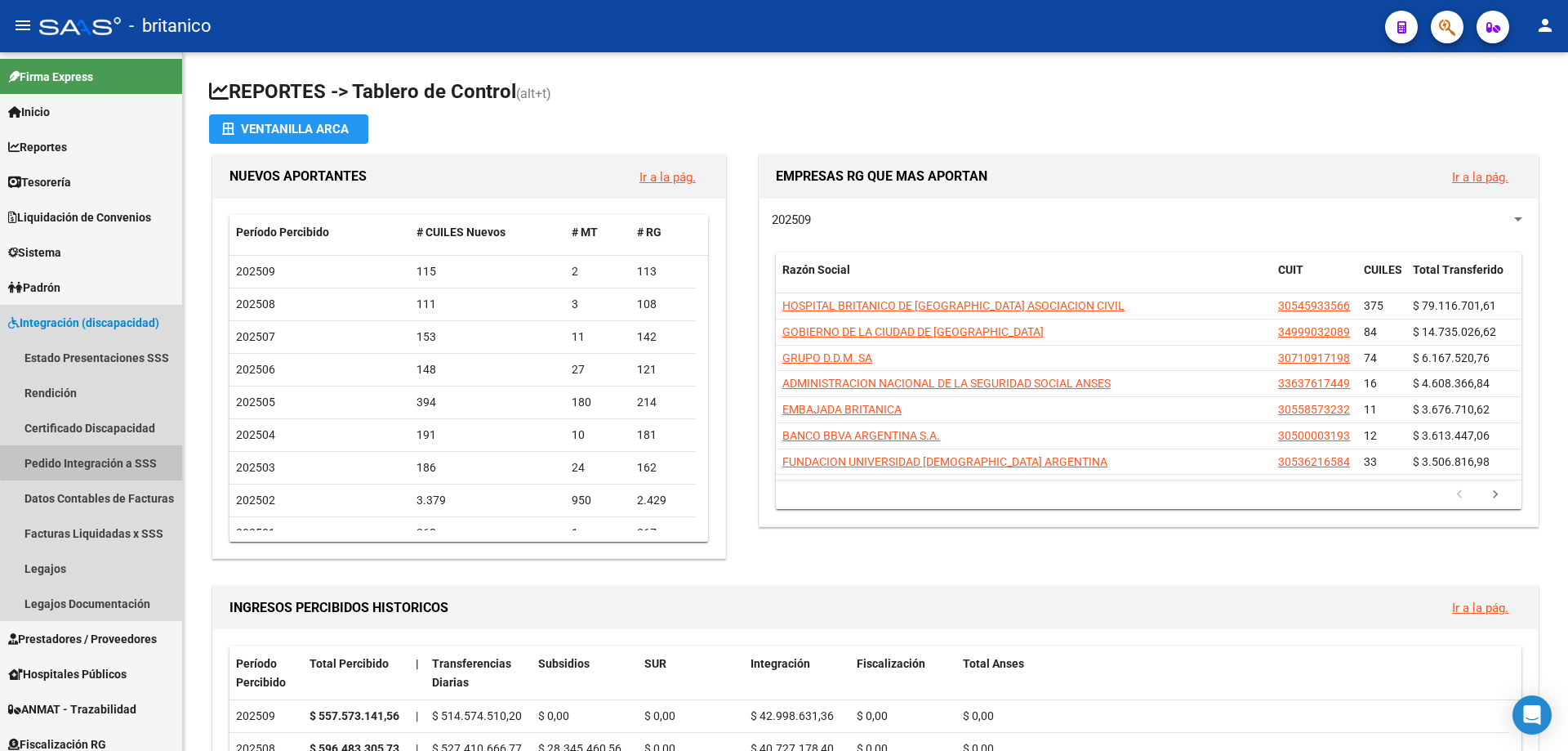
click at [147, 462] on link "Pedido Integración a SSS" at bounding box center [91, 462] width 182 height 35
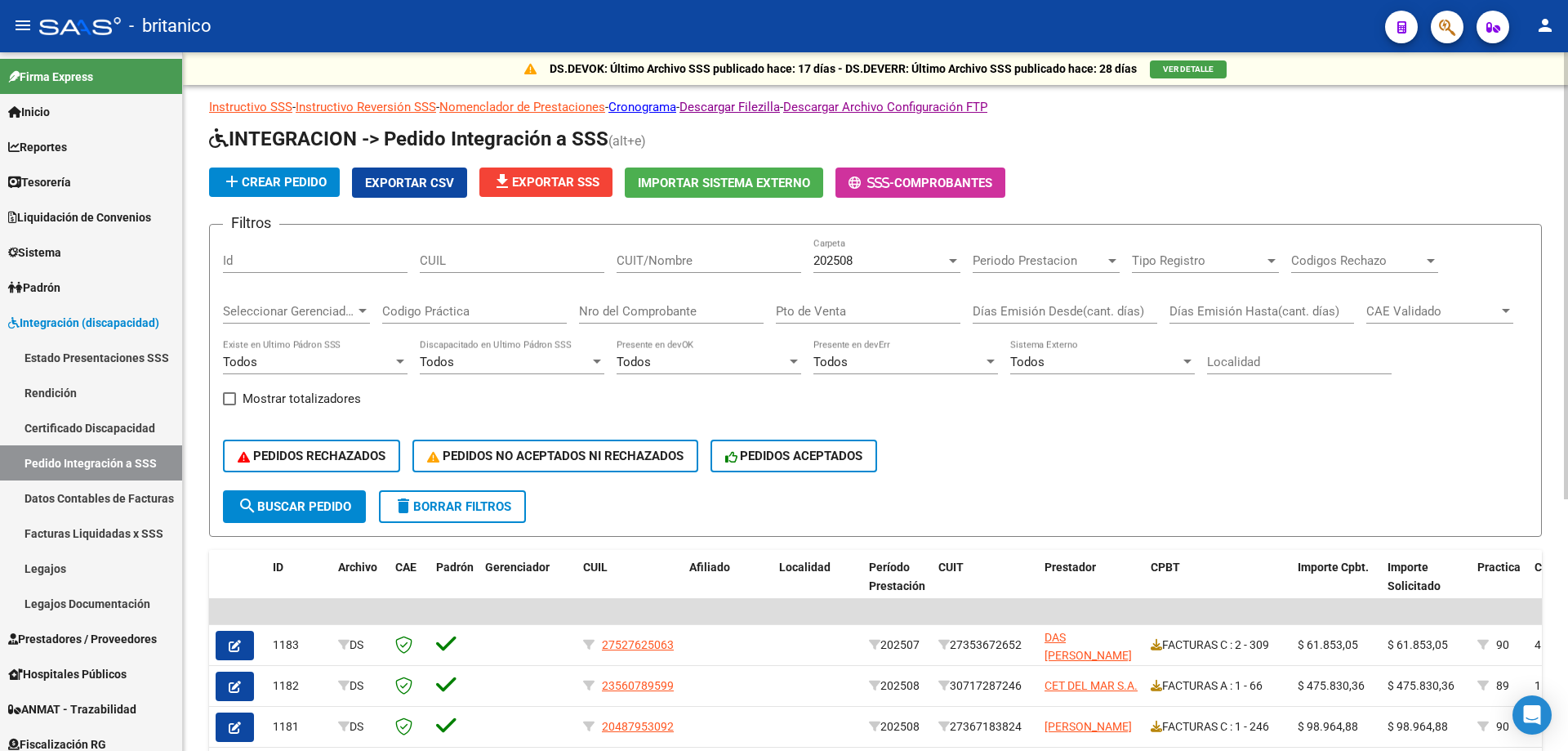
click at [480, 260] on input "CUIL" at bounding box center [512, 261] width 184 height 15
paste input "20563914093"
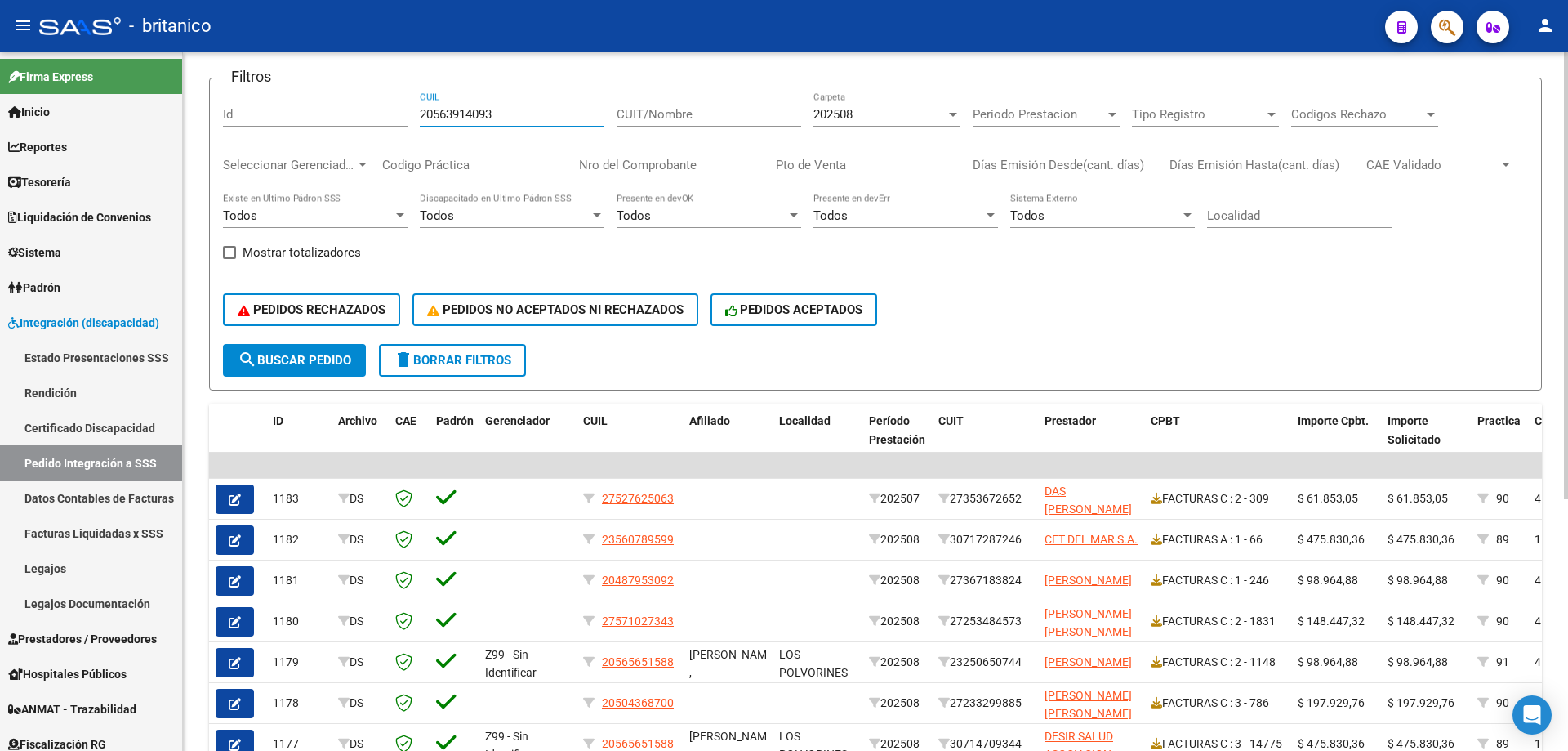
scroll to position [164, 0]
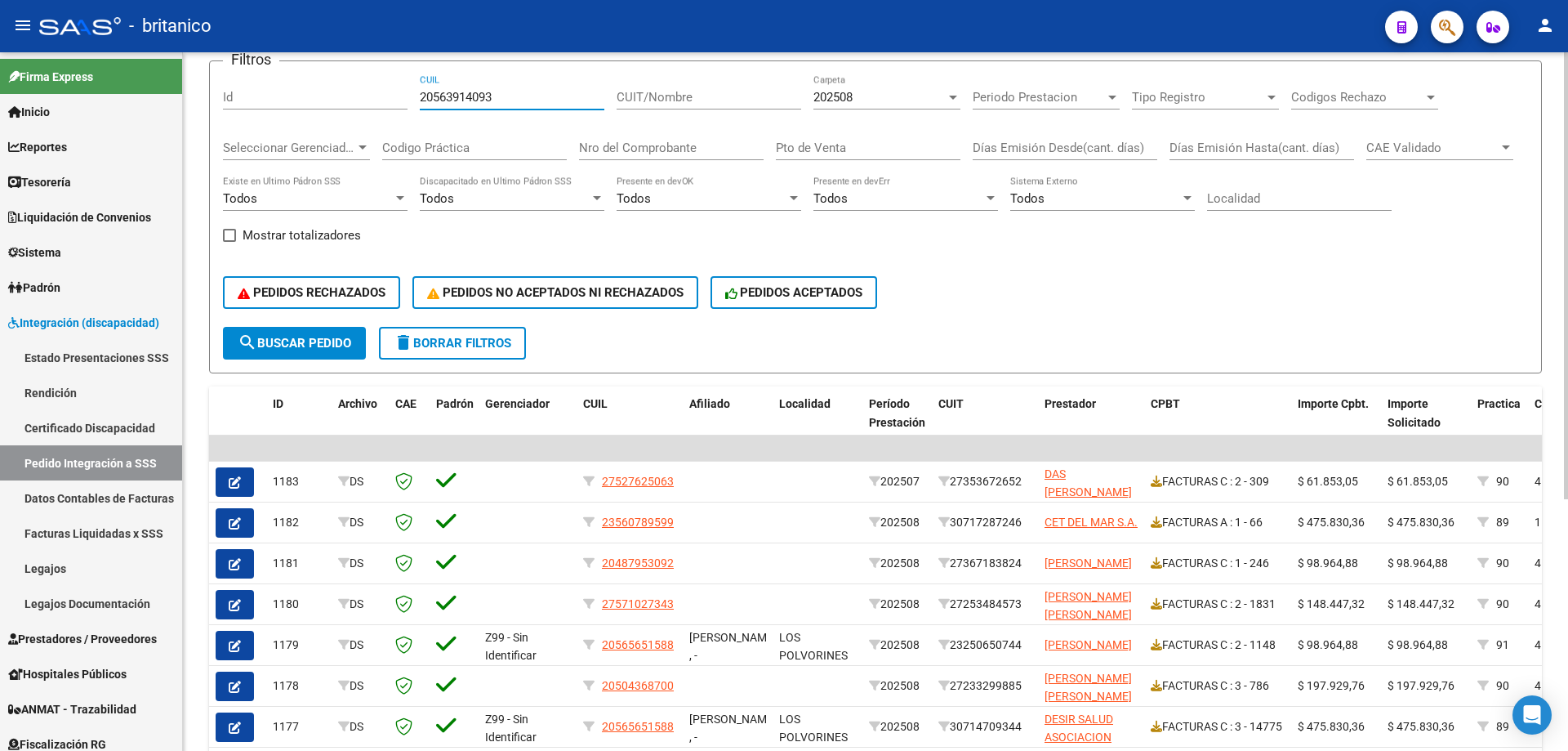
type input "20563914093"
click at [316, 348] on span "search Buscar Pedido" at bounding box center [294, 343] width 114 height 15
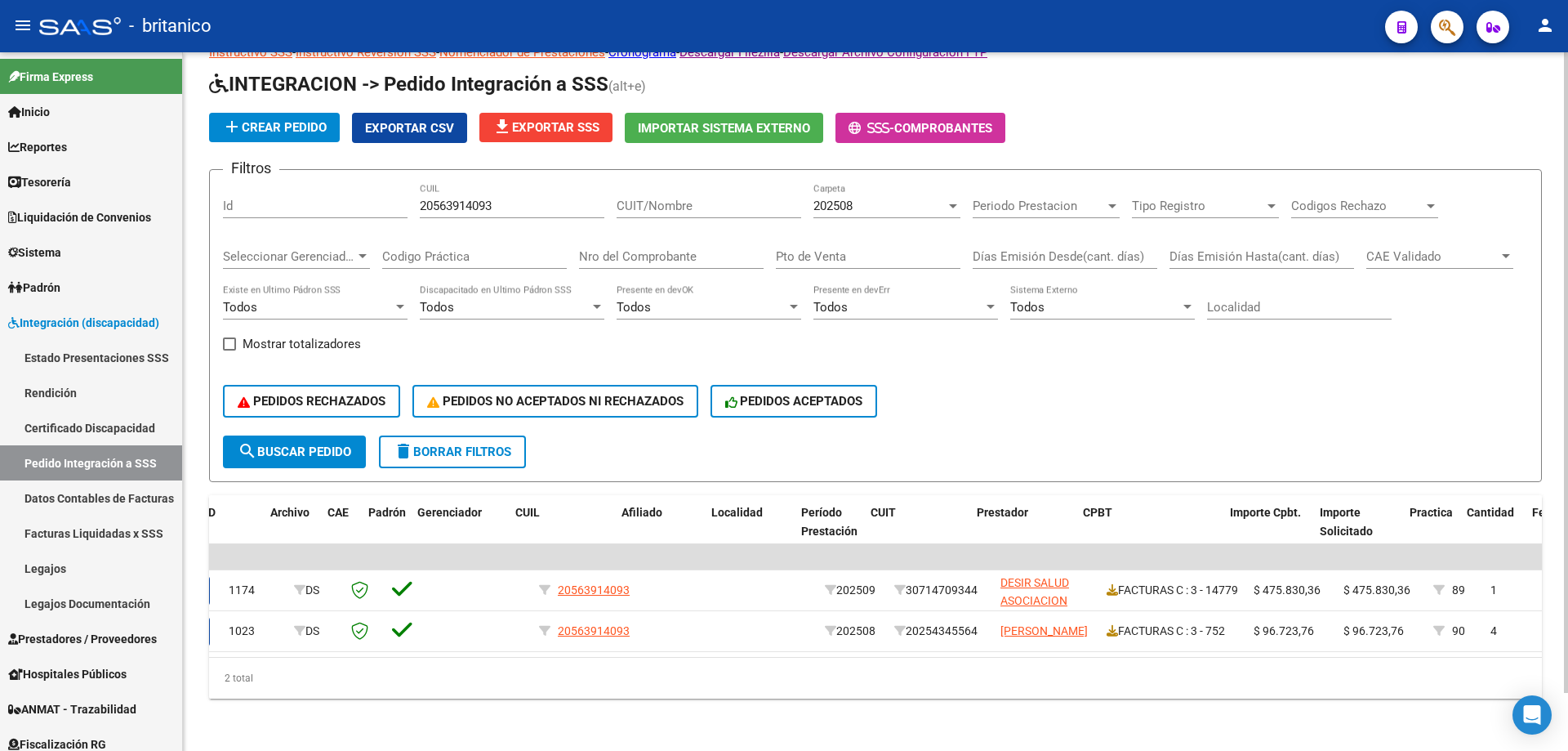
scroll to position [0, 68]
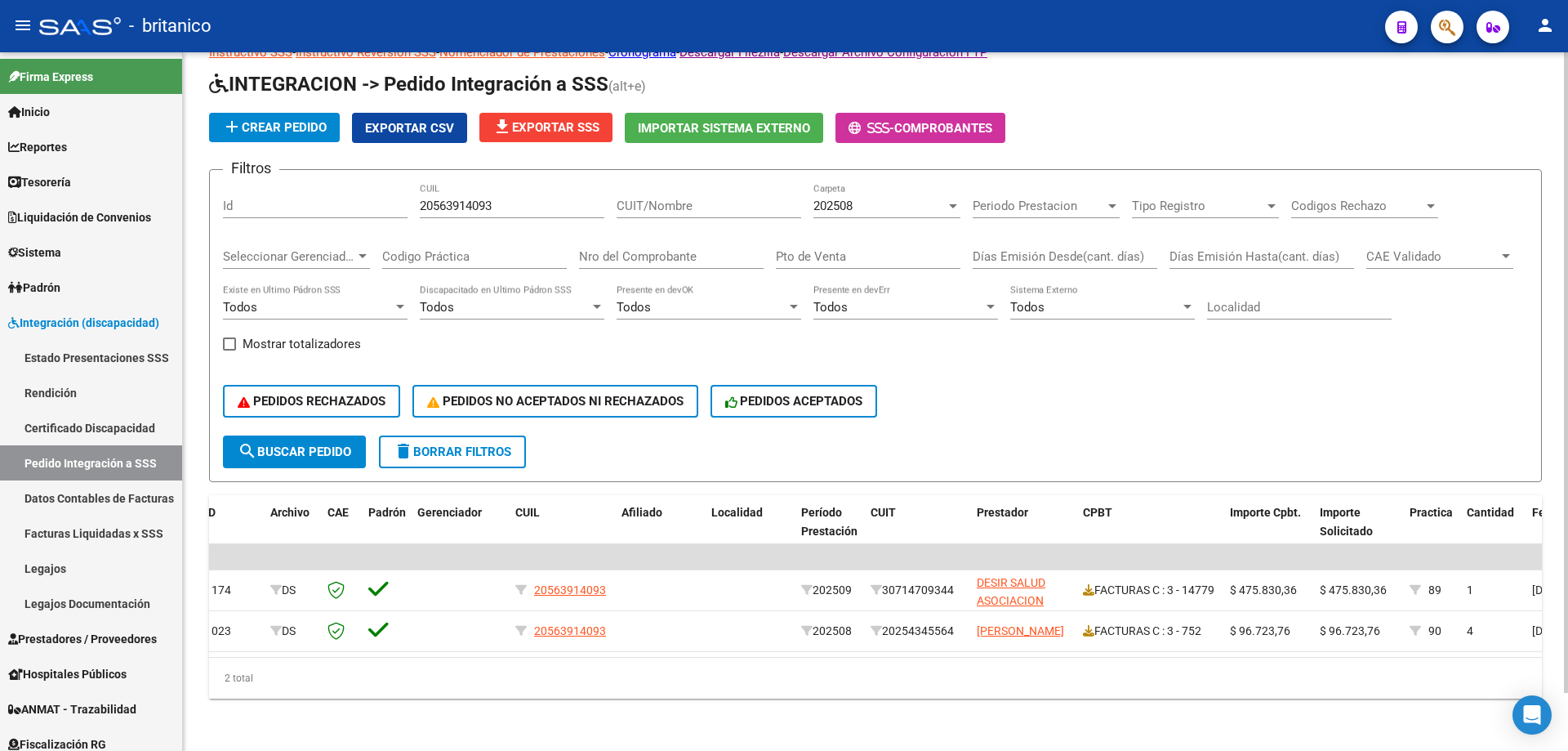
drag, startPoint x: 910, startPoint y: 644, endPoint x: 928, endPoint y: 646, distance: 18.1
click at [928, 646] on datatable-body "| | 1174 DS 20563914093 202509 30714709344 DESIR SALUD ASOCIACION CIVIL FACTURA…" at bounding box center [876, 601] width 1333 height 113
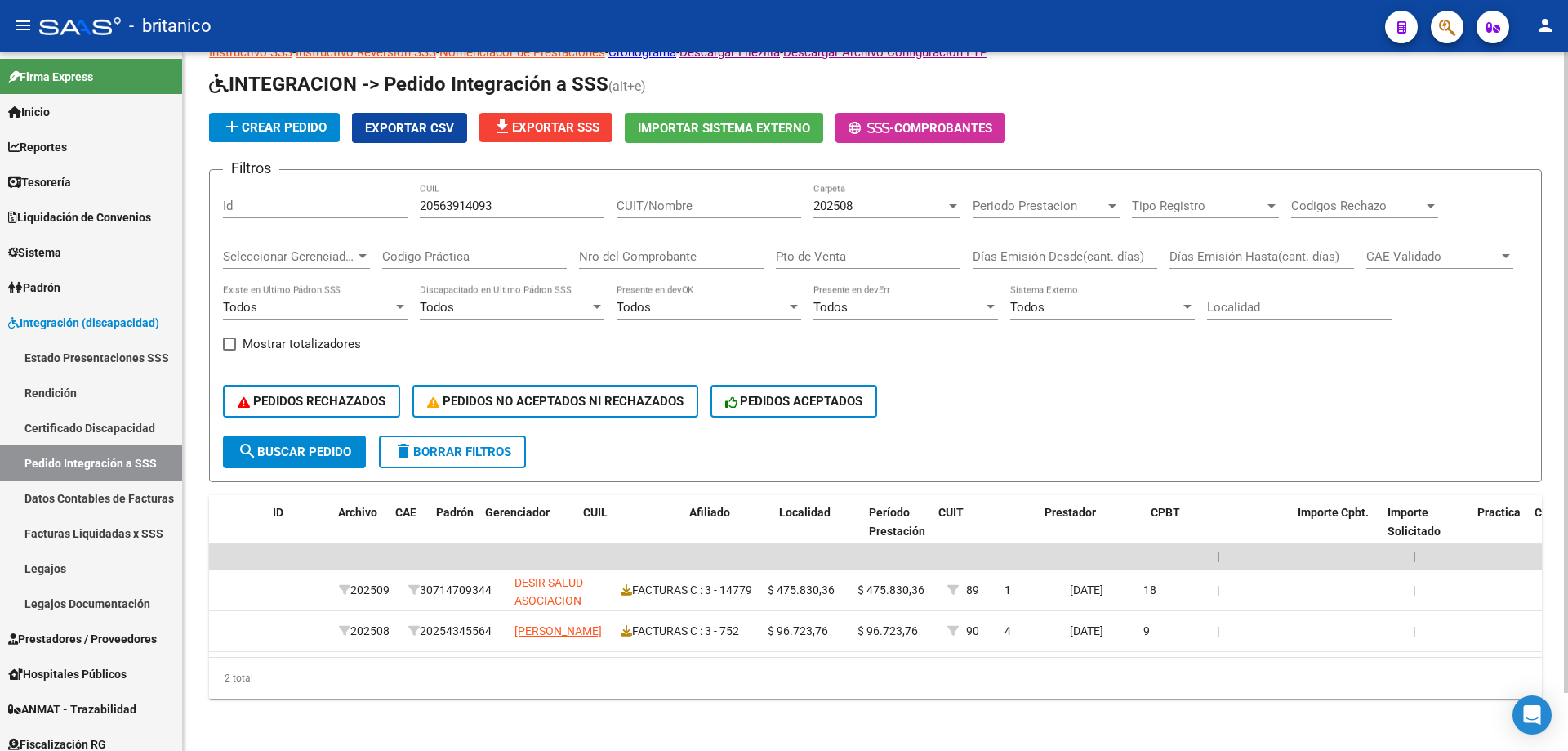
scroll to position [0, 0]
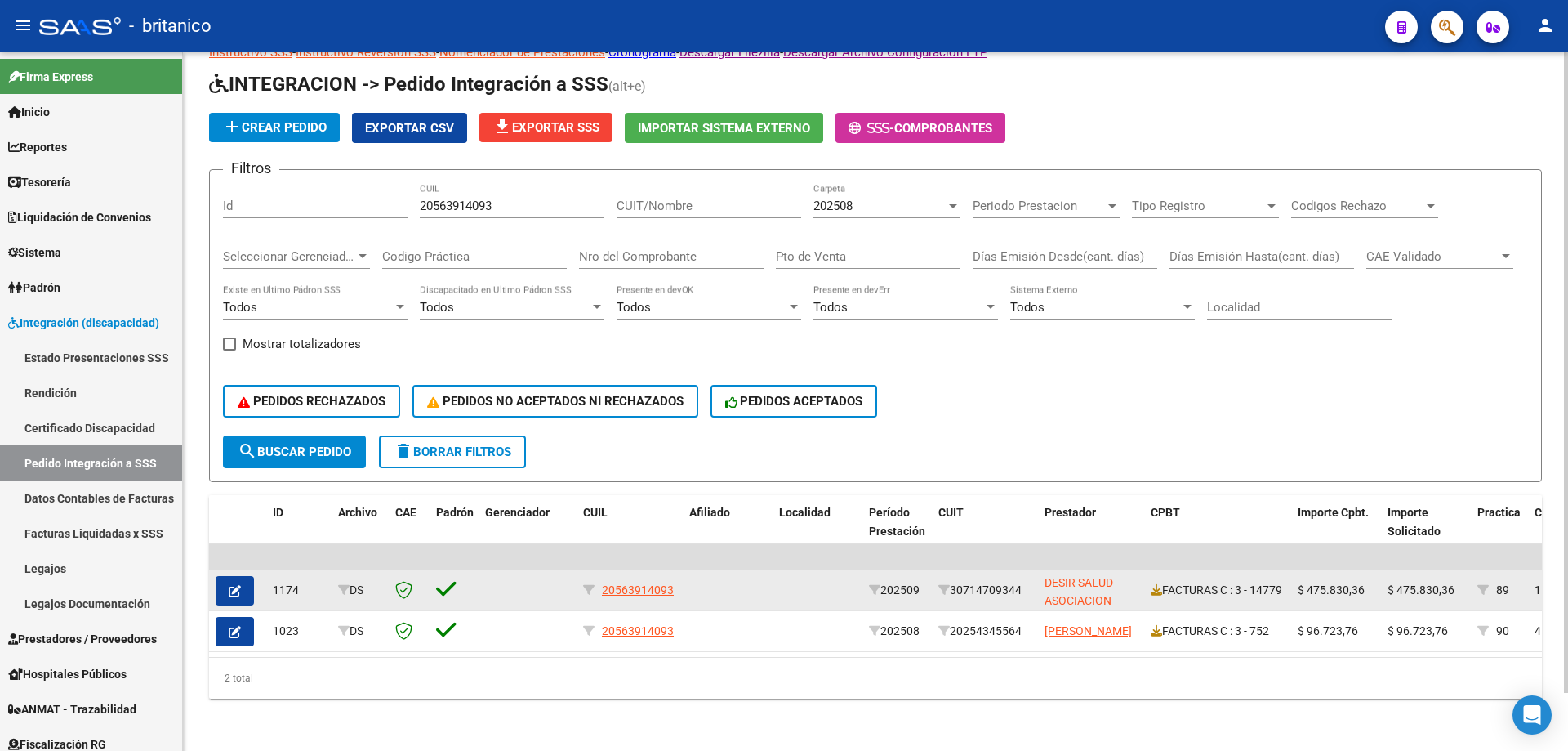
click at [241, 581] on button "button" at bounding box center [235, 590] width 39 height 29
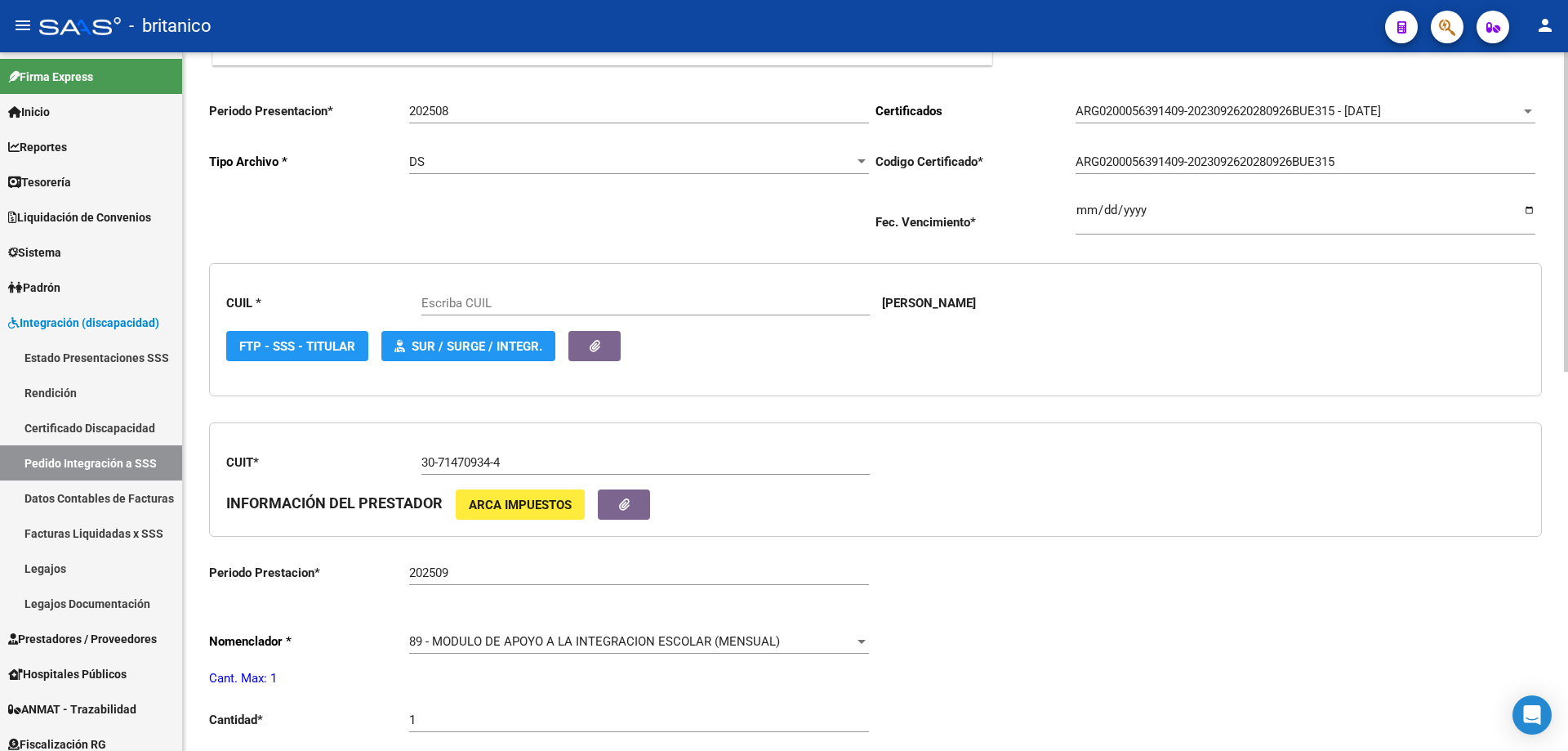
type input "20563914093"
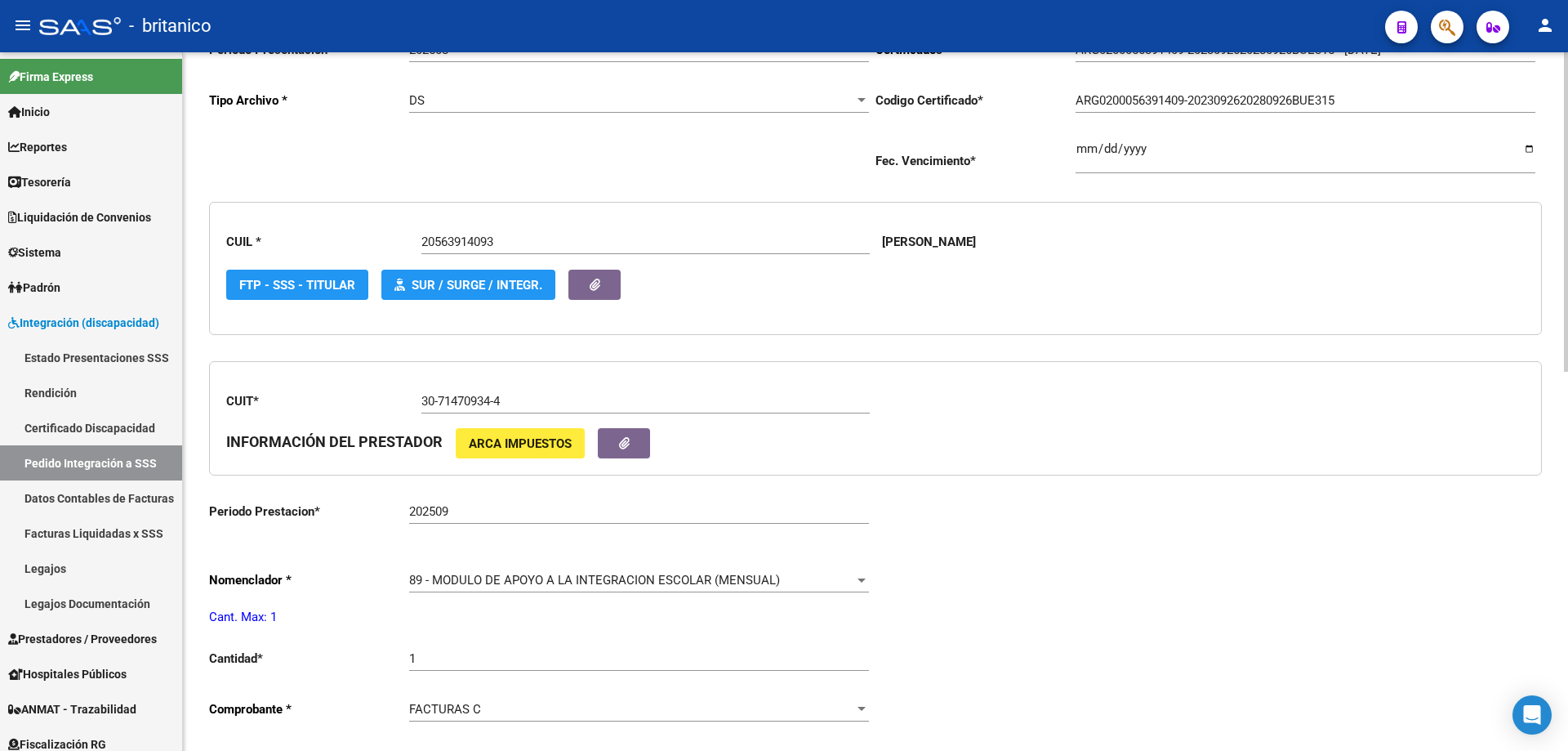
scroll to position [409, 0]
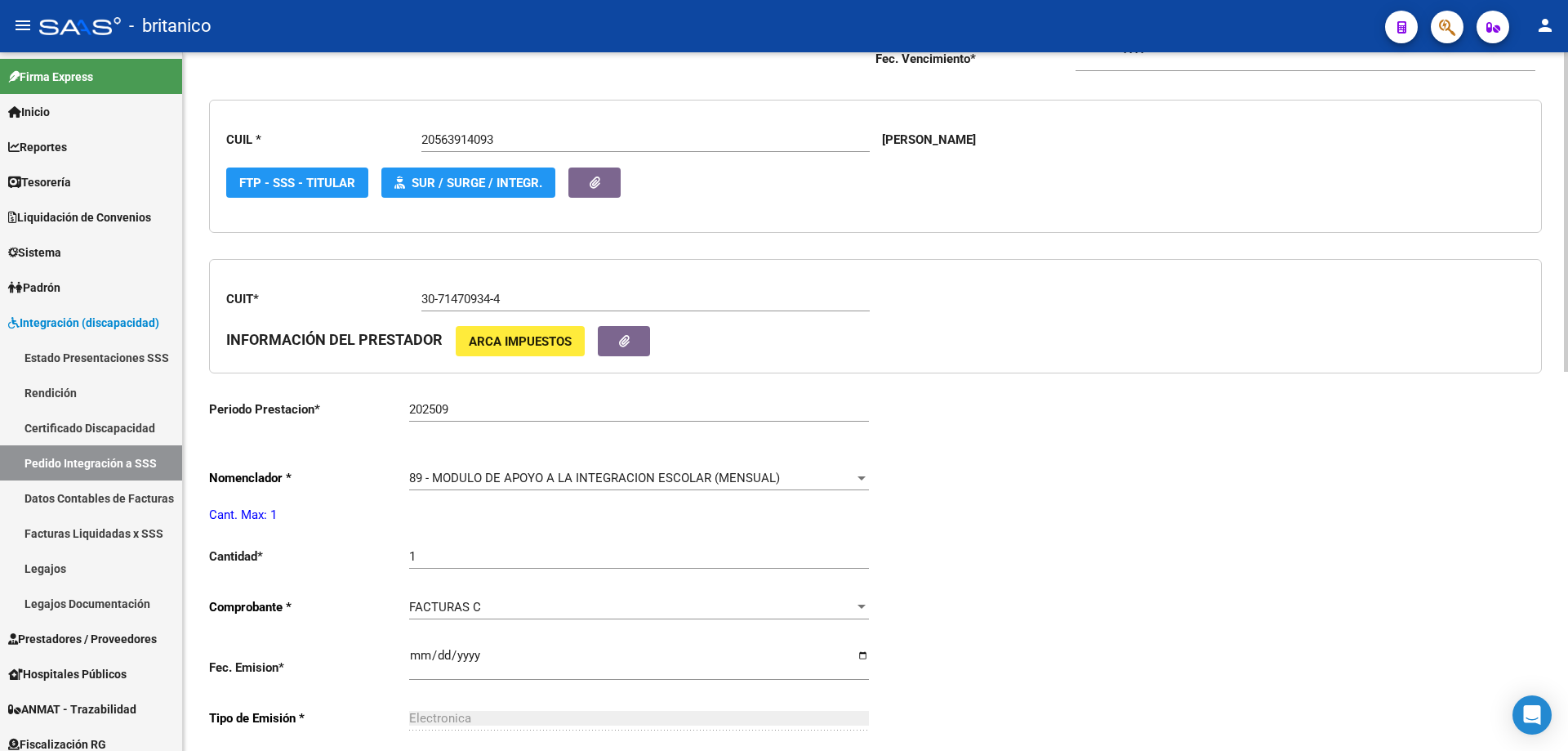
click at [449, 405] on input "202509" at bounding box center [639, 410] width 459 height 15
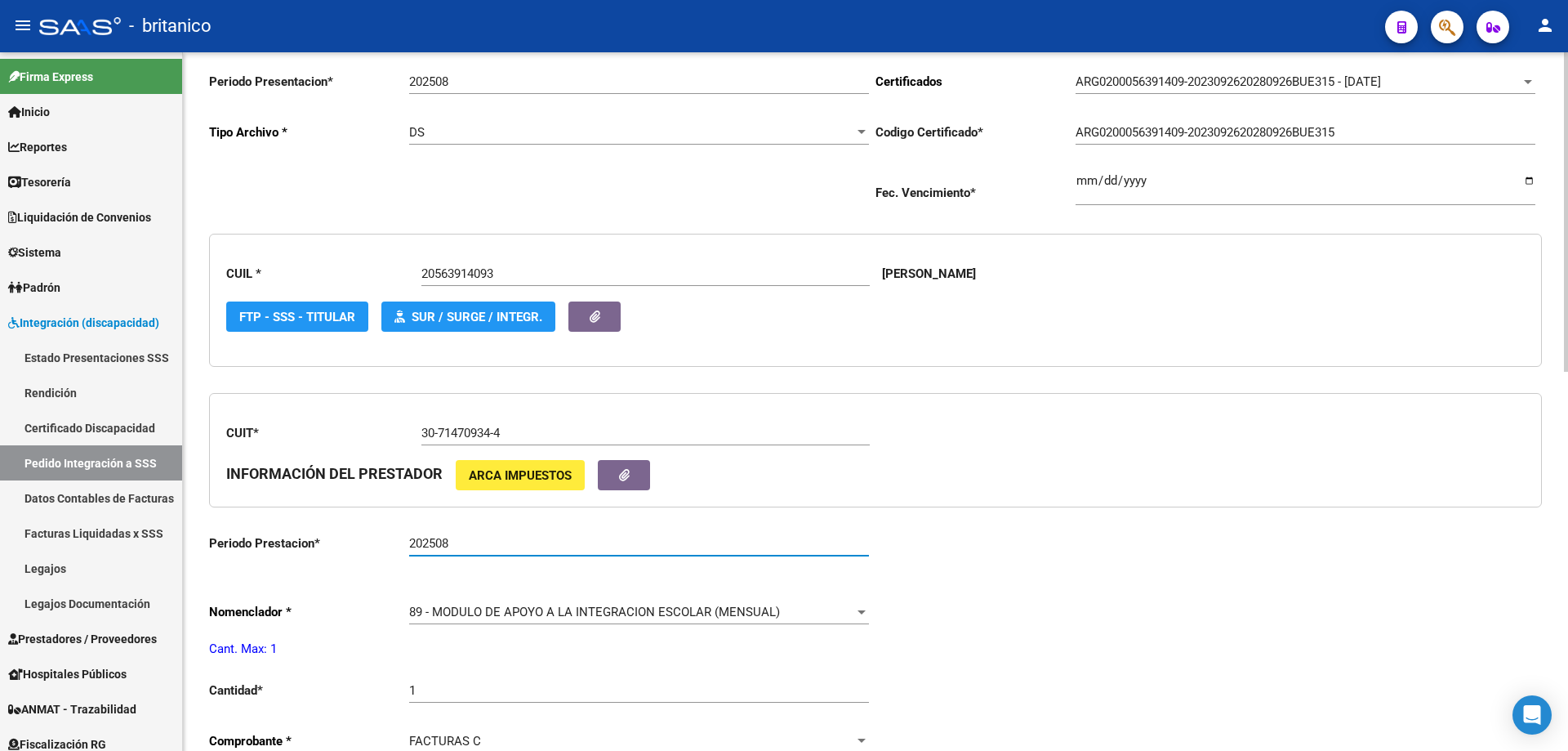
scroll to position [0, 0]
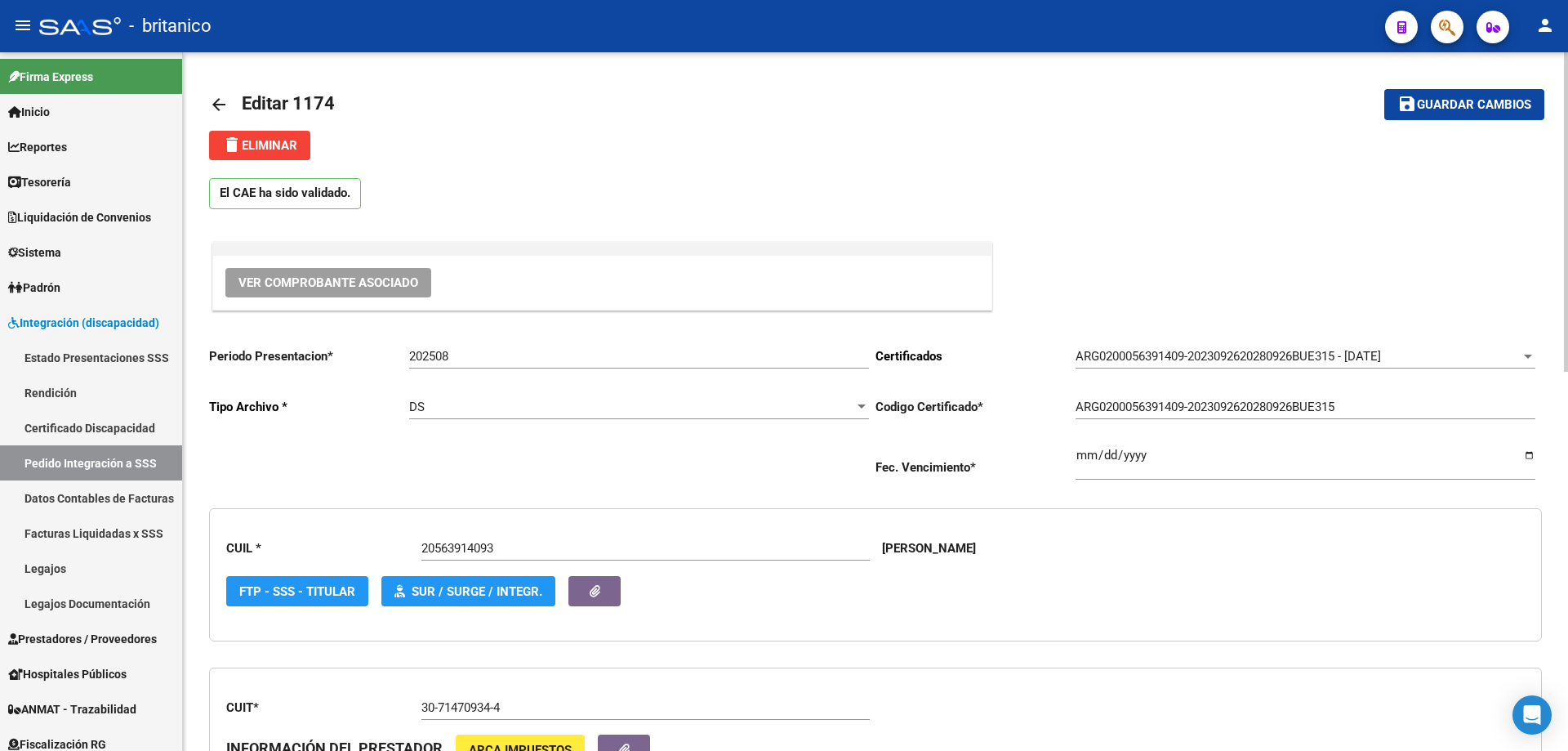
type input "202508"
click at [402, 274] on button "Ver Comprobante Asociado" at bounding box center [328, 282] width 206 height 29
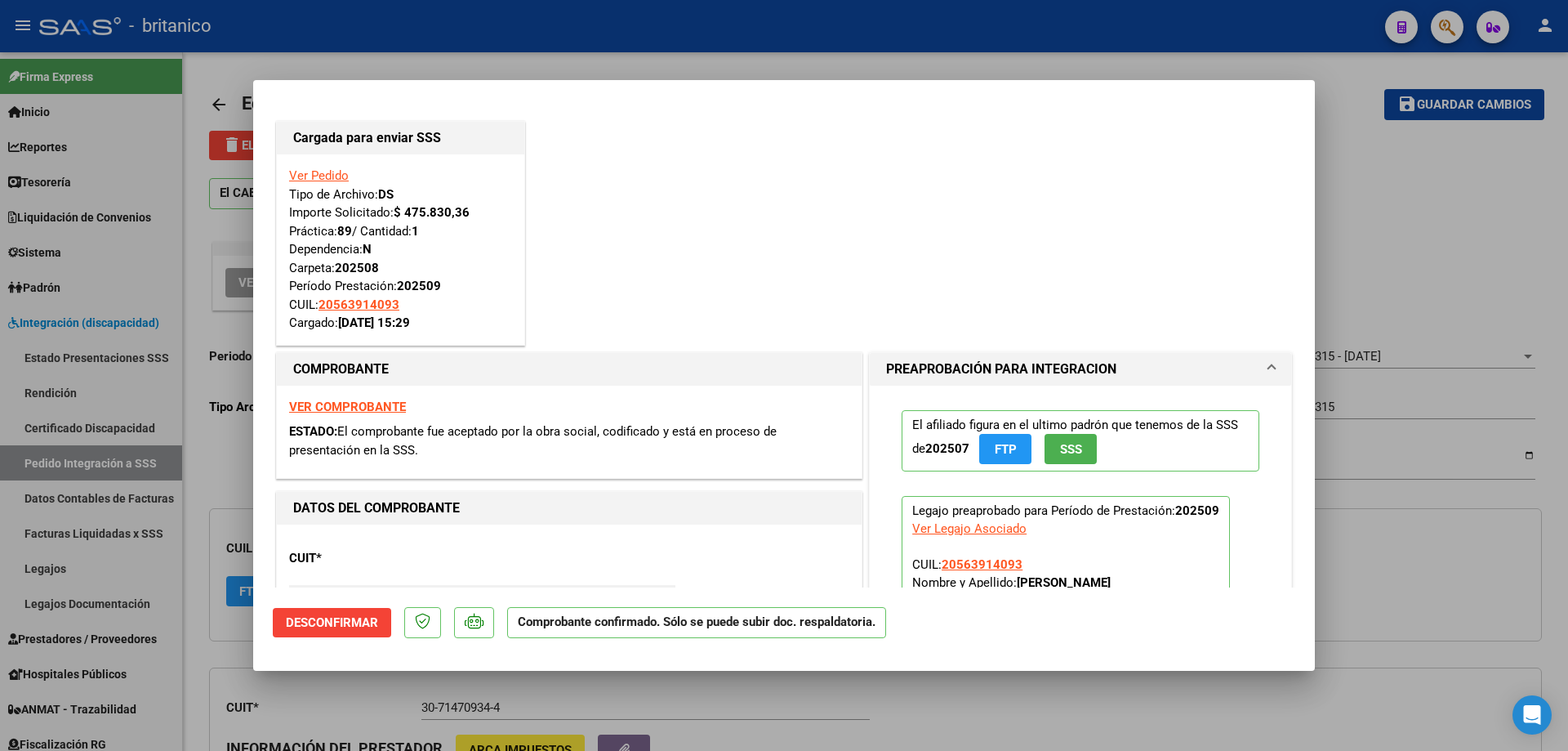
click at [360, 404] on strong "VER COMPROBANTE" at bounding box center [348, 407] width 116 height 15
click at [847, 61] on div at bounding box center [784, 375] width 1568 height 751
type input "$ 0,00"
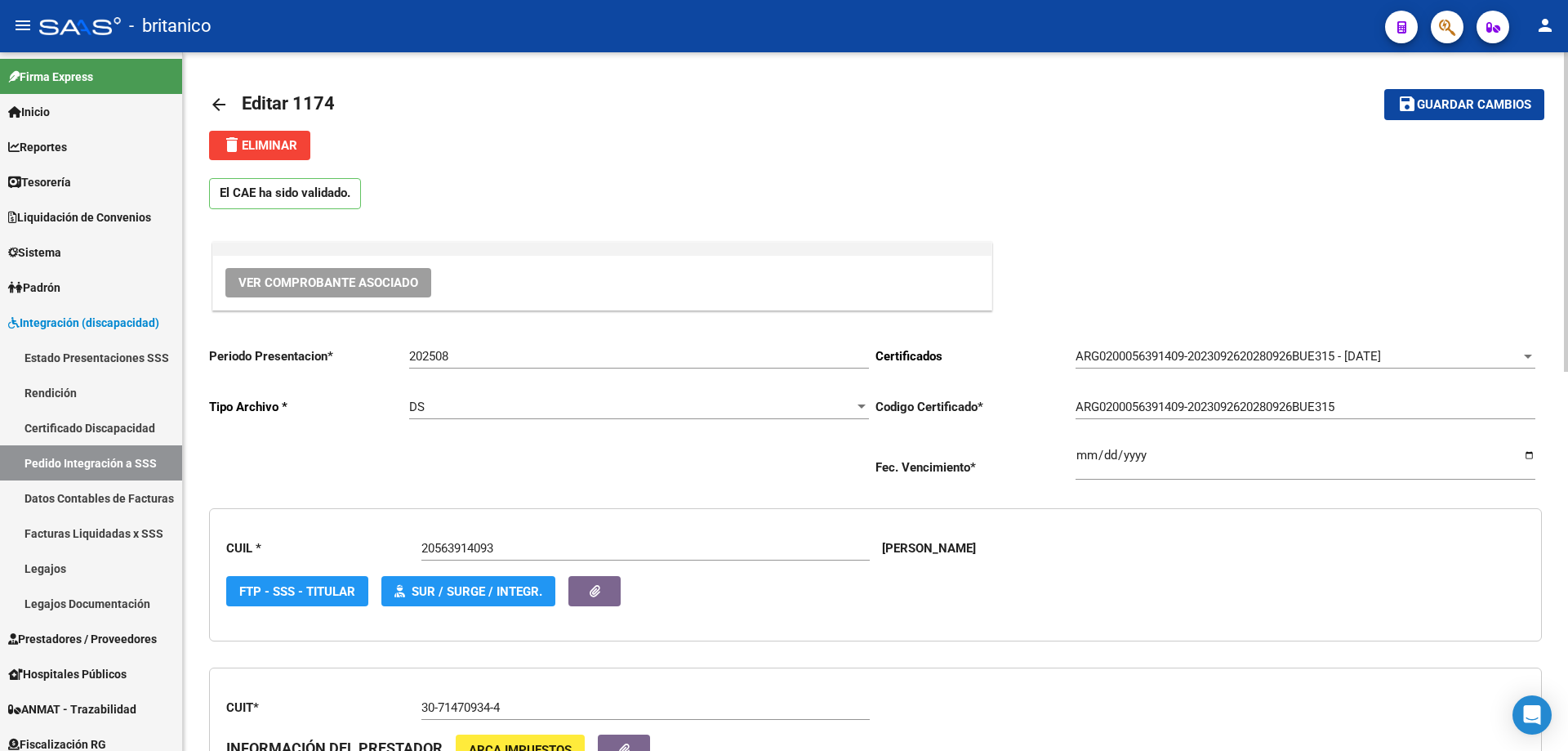
click at [1493, 107] on span "Guardar cambios" at bounding box center [1474, 105] width 115 height 15
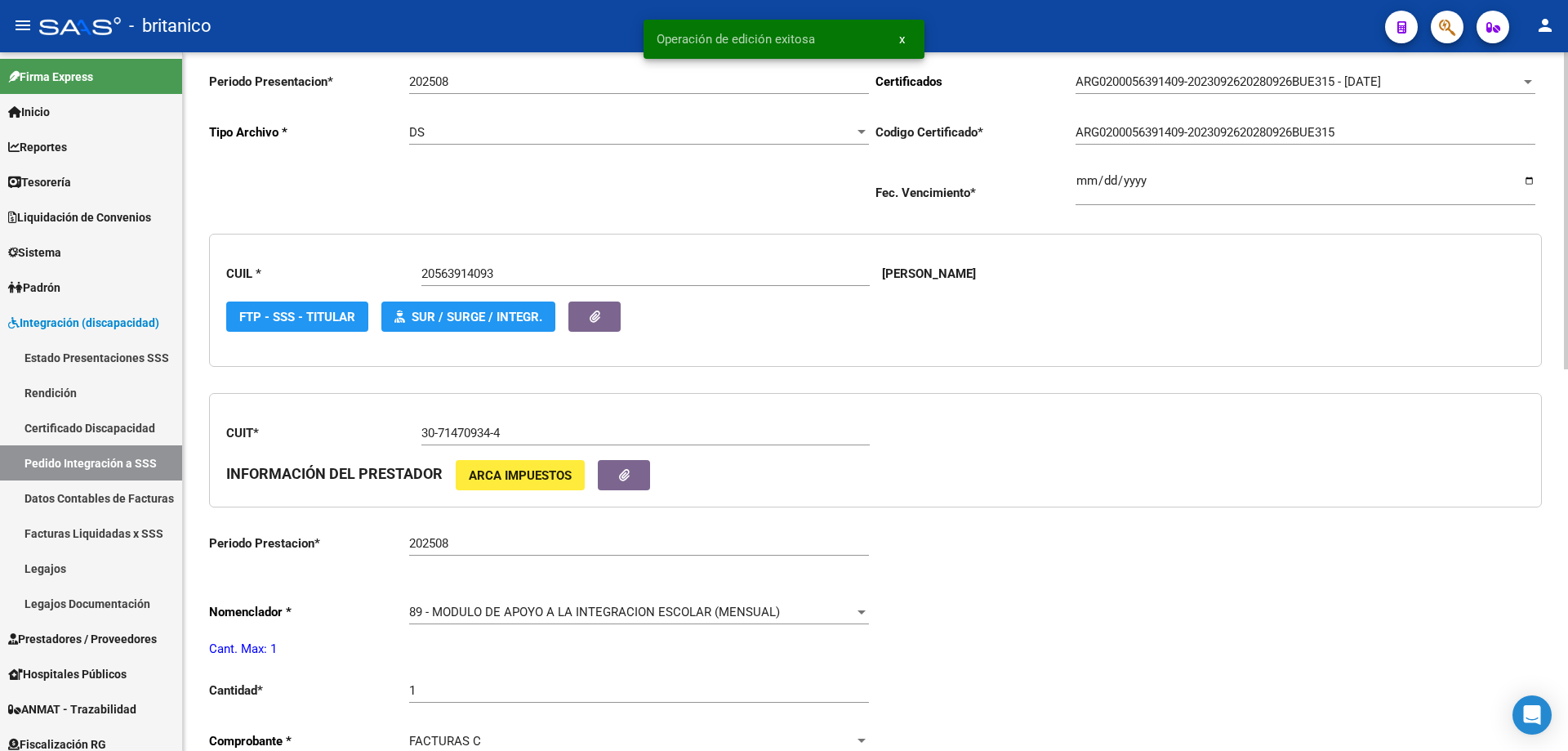
scroll to position [267, 0]
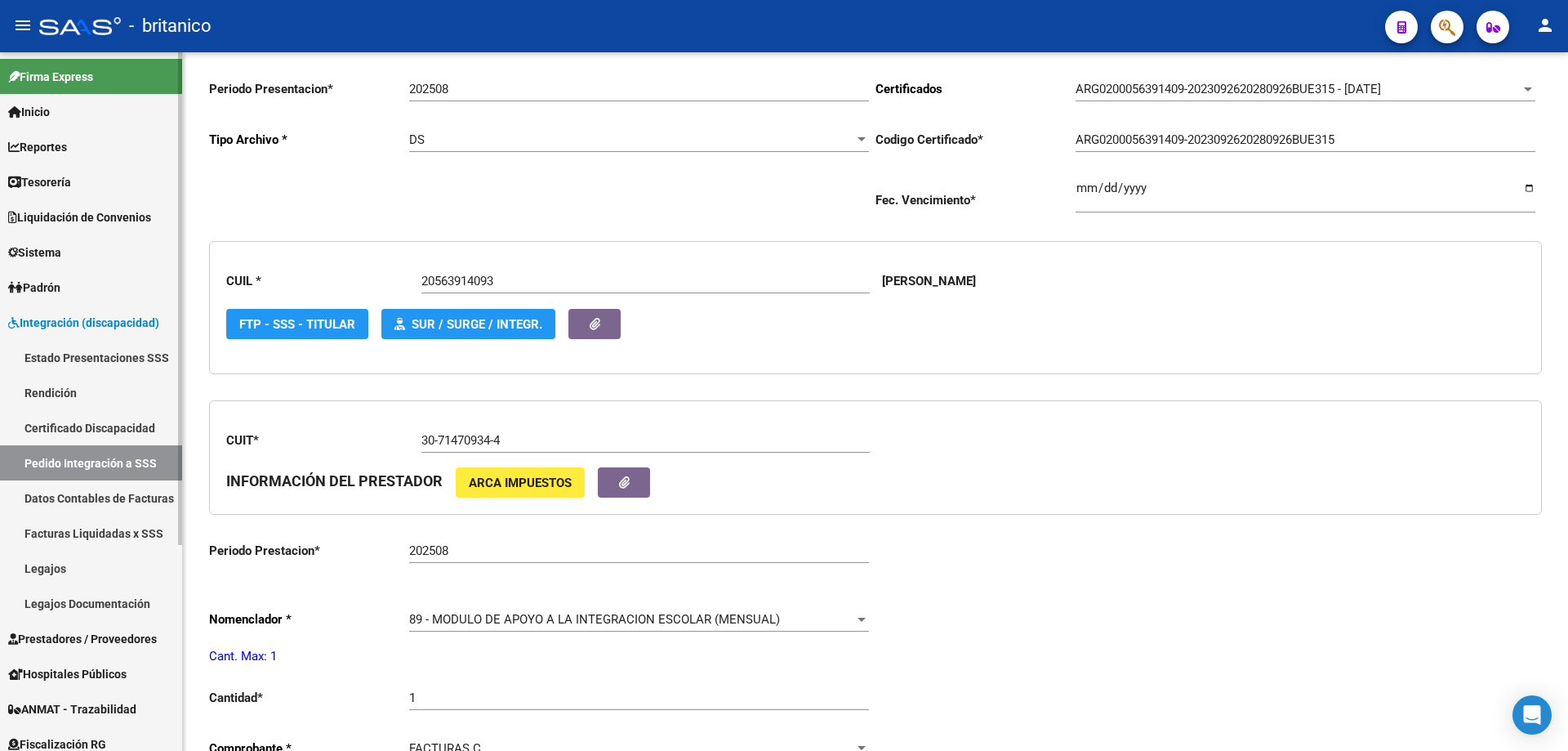
click at [132, 494] on link "Datos Contables de Facturas" at bounding box center [91, 497] width 182 height 35
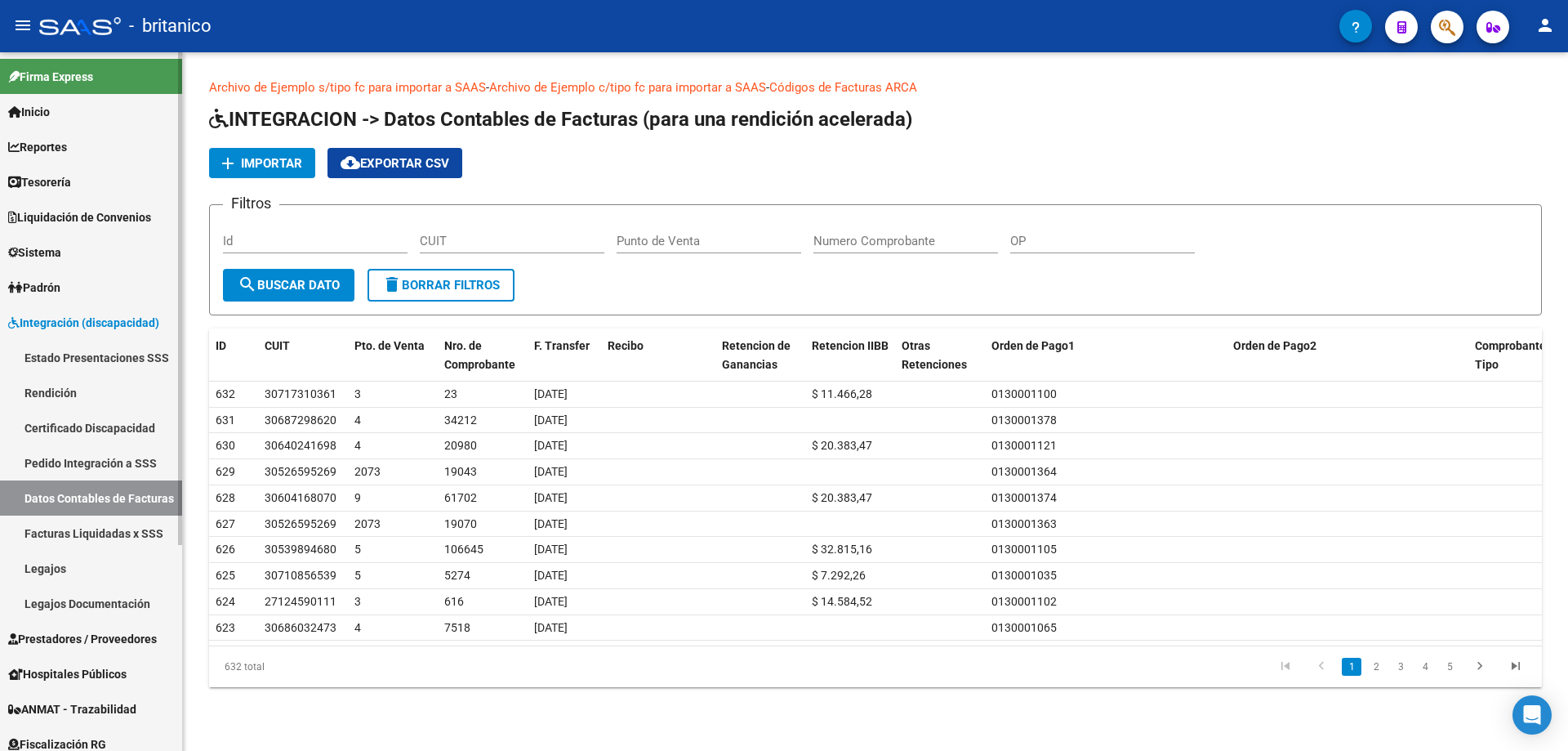
click at [130, 458] on link "Pedido Integración a SSS" at bounding box center [91, 462] width 182 height 35
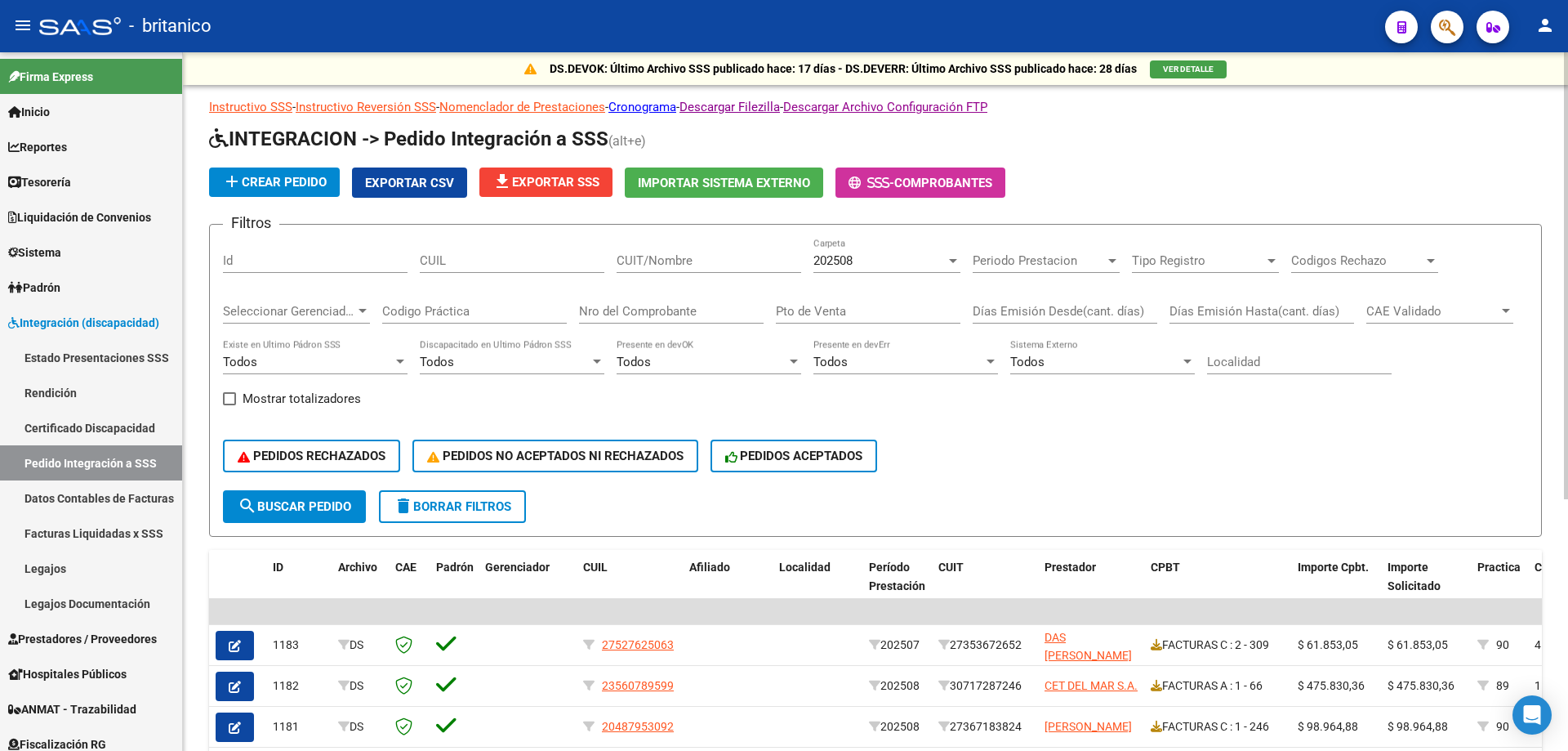
click at [557, 179] on span "file_download Exportar SSS" at bounding box center [546, 182] width 107 height 15
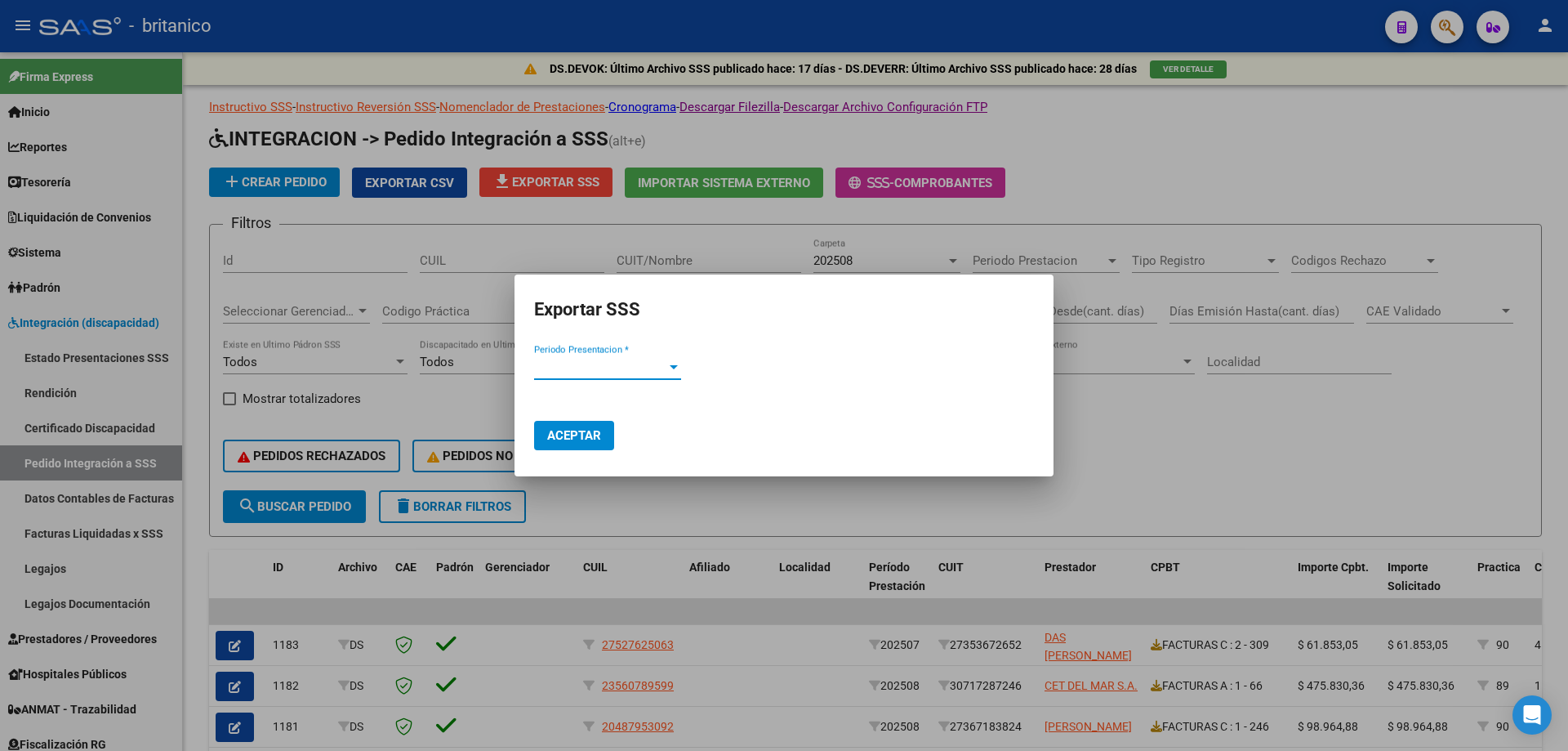
click at [669, 372] on div at bounding box center [674, 367] width 15 height 13
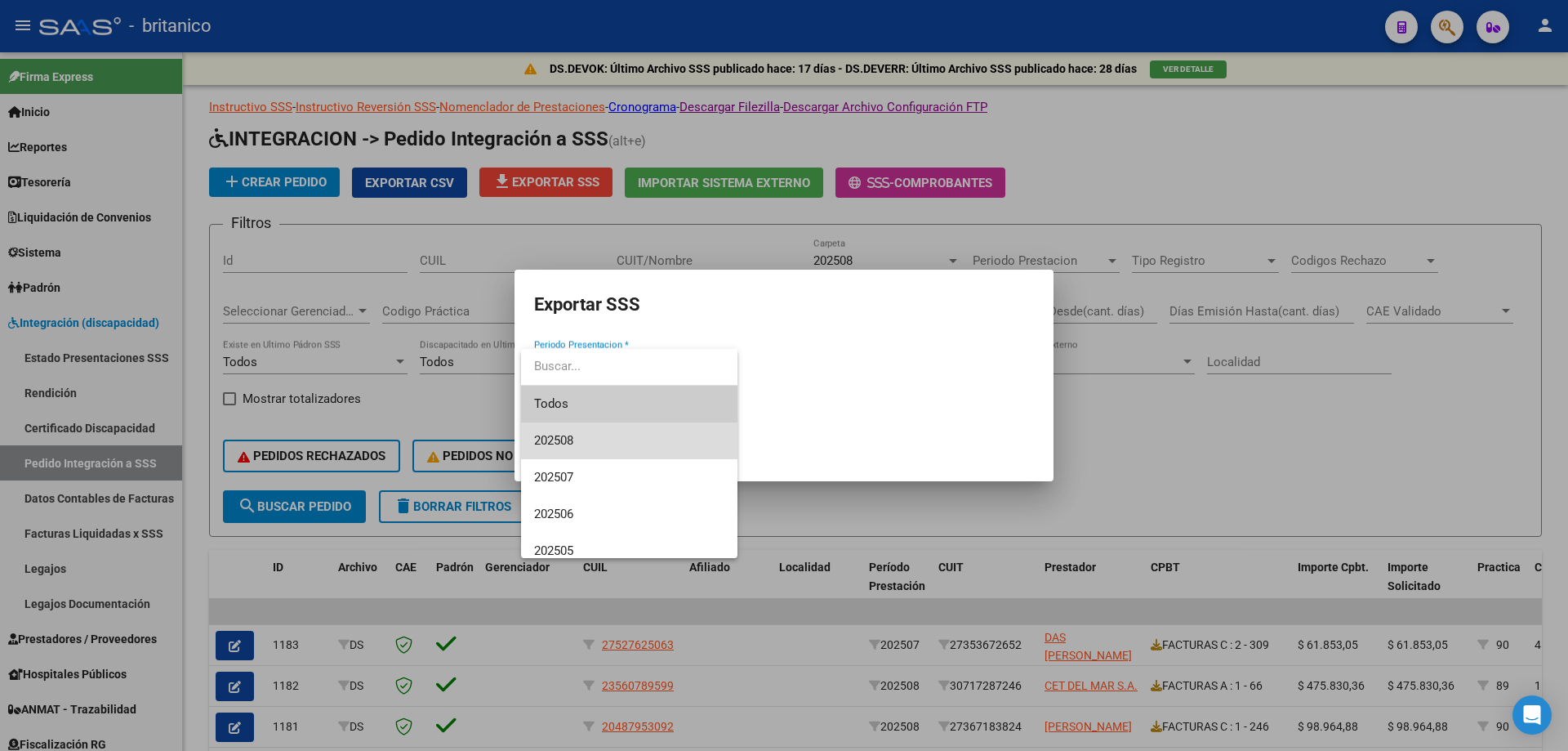
click at [600, 434] on span "202508" at bounding box center [629, 440] width 191 height 37
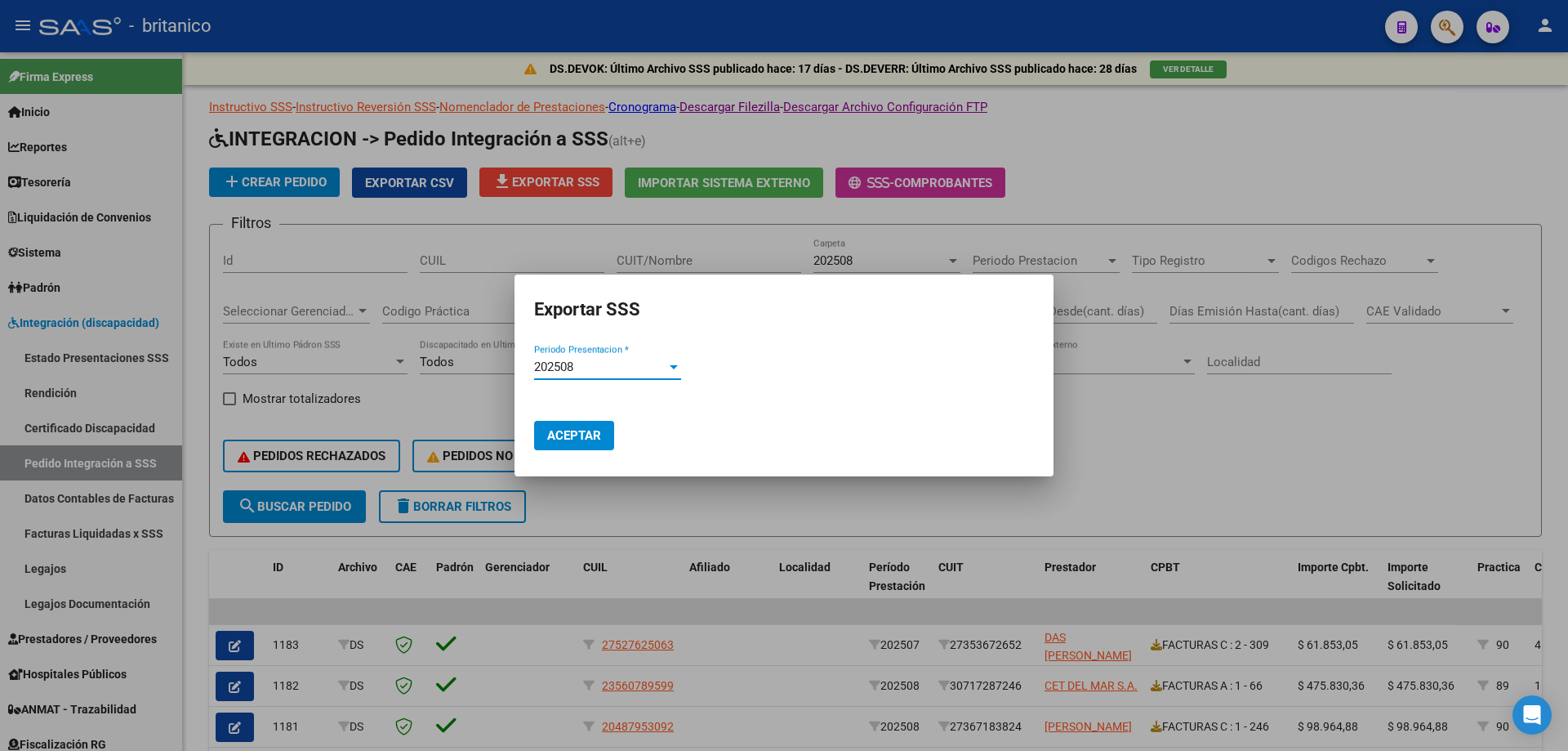
click at [560, 438] on span "Aceptar" at bounding box center [574, 436] width 54 height 15
drag, startPoint x: 1221, startPoint y: 435, endPoint x: 776, endPoint y: 386, distance: 447.7
click at [1220, 435] on div at bounding box center [784, 375] width 1568 height 751
